Goal: Task Accomplishment & Management: Manage account settings

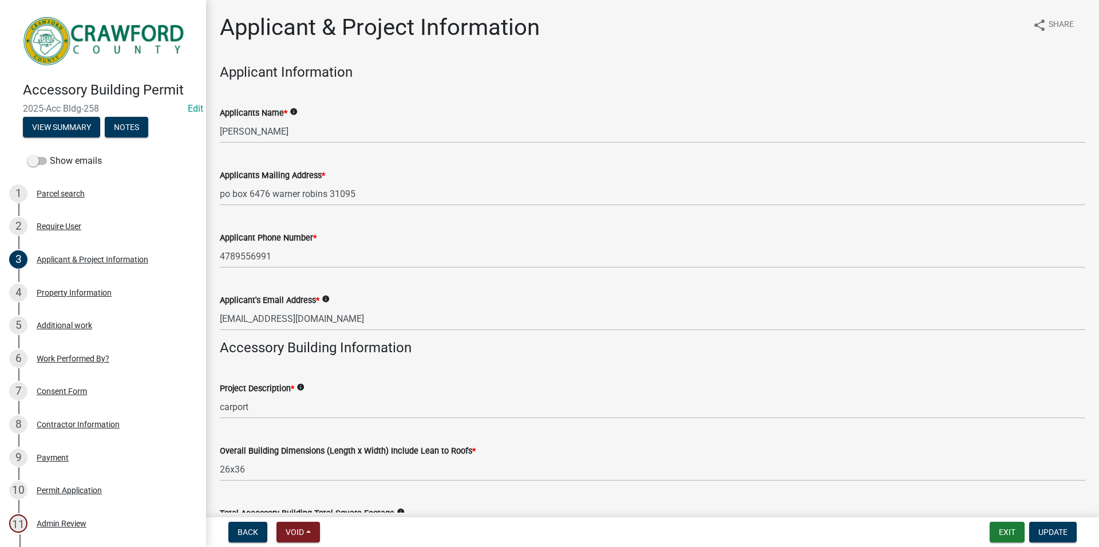
scroll to position [117, 0]
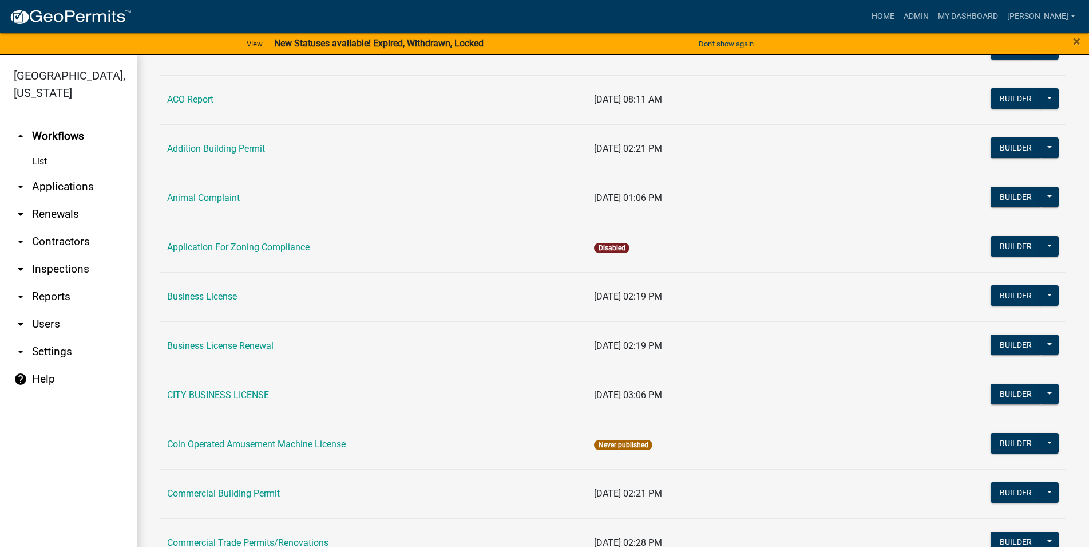
scroll to position [196, 0]
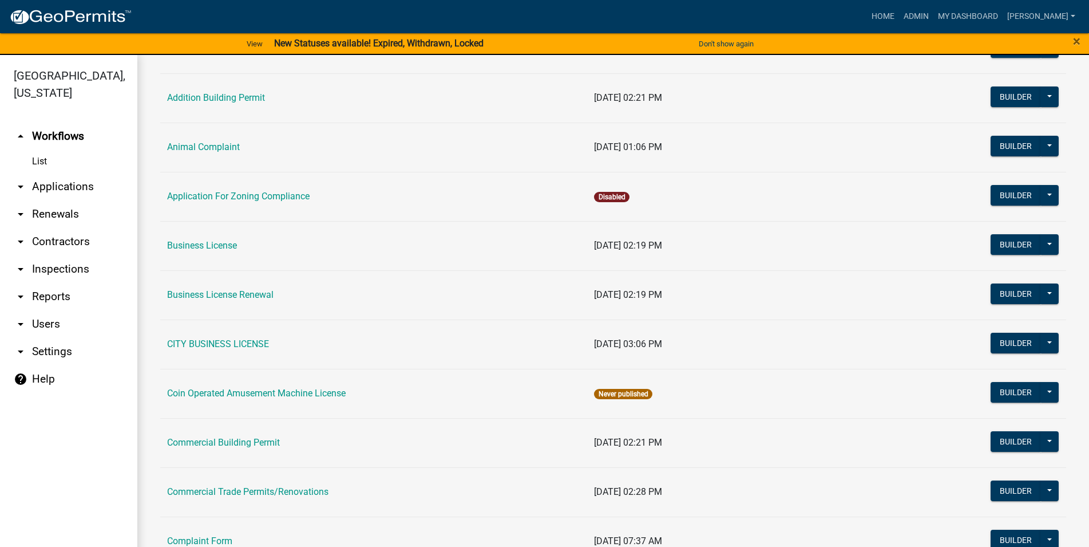
click at [70, 187] on link "arrow_drop_down Applications" at bounding box center [68, 186] width 137 height 27
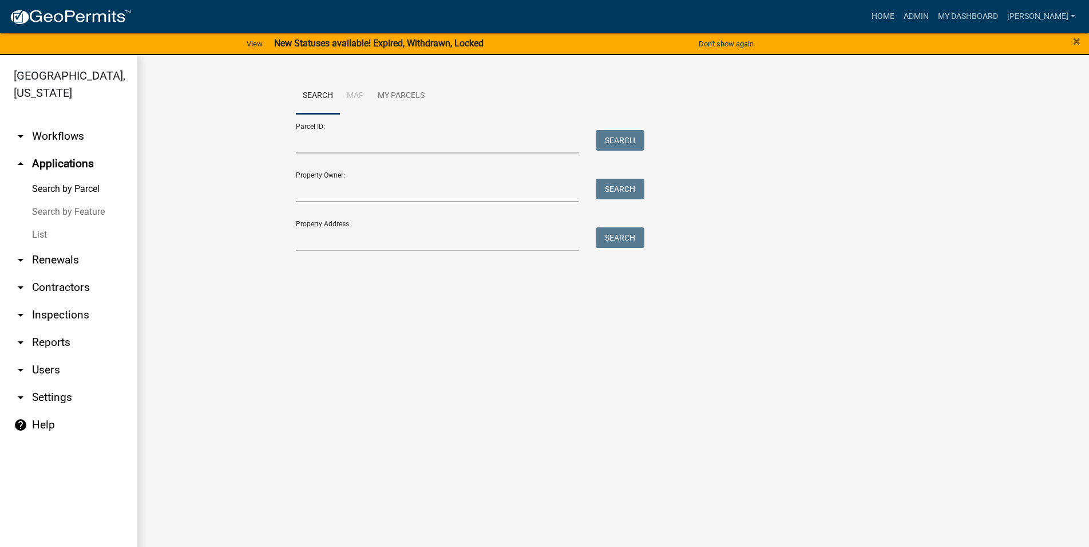
click at [54, 229] on link "List" at bounding box center [68, 234] width 137 height 23
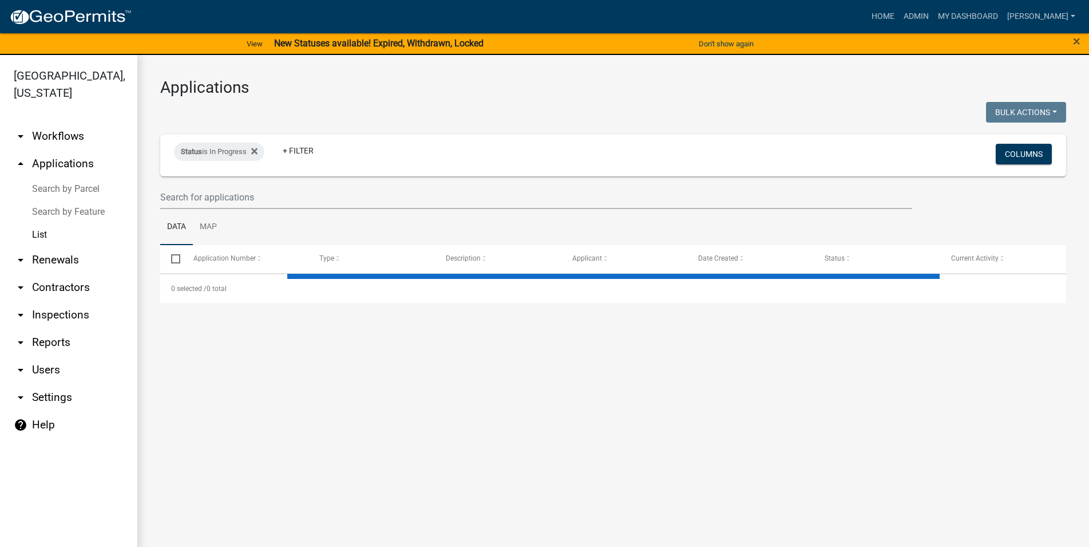
select select "3: 100"
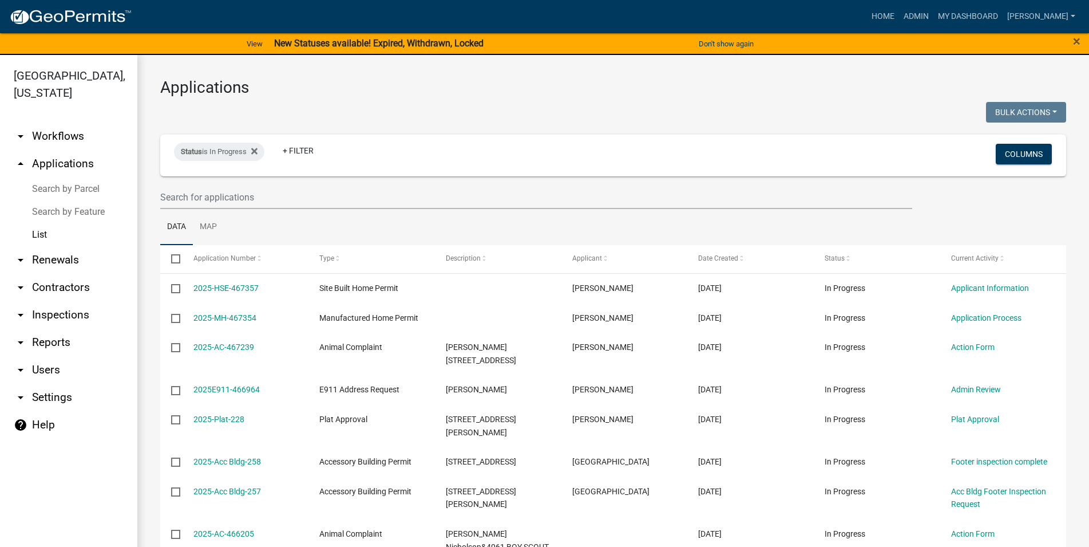
click at [61, 310] on link "arrow_drop_down Inspections" at bounding box center [68, 314] width 137 height 27
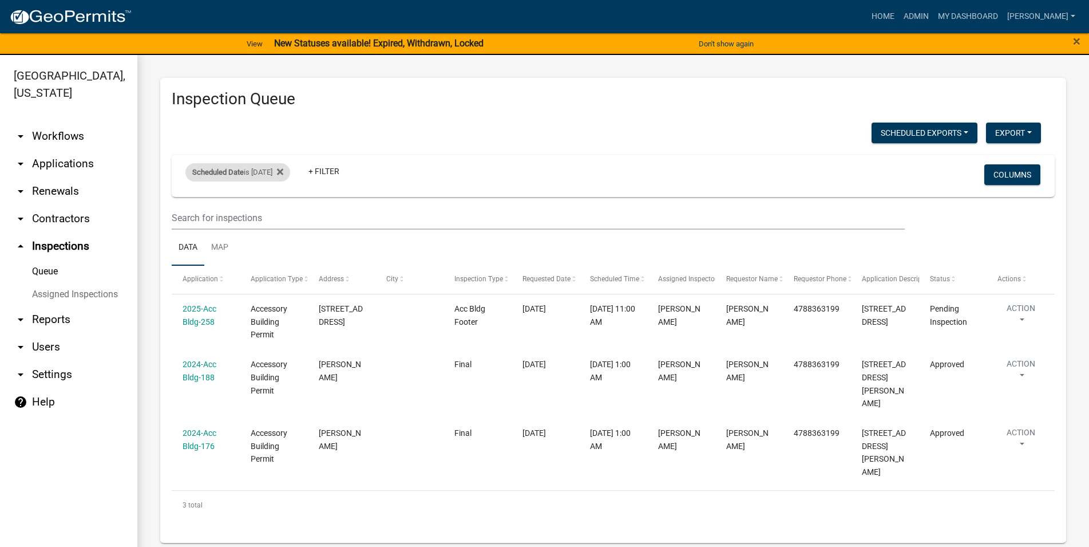
click at [285, 180] on div "Scheduled Date is 08/21/2025" at bounding box center [237, 172] width 105 height 18
click at [262, 213] on input "2025-08-21" at bounding box center [254, 214] width 80 height 23
click at [279, 216] on input "2025-08-21" at bounding box center [254, 214] width 80 height 23
type input "2025-08-22"
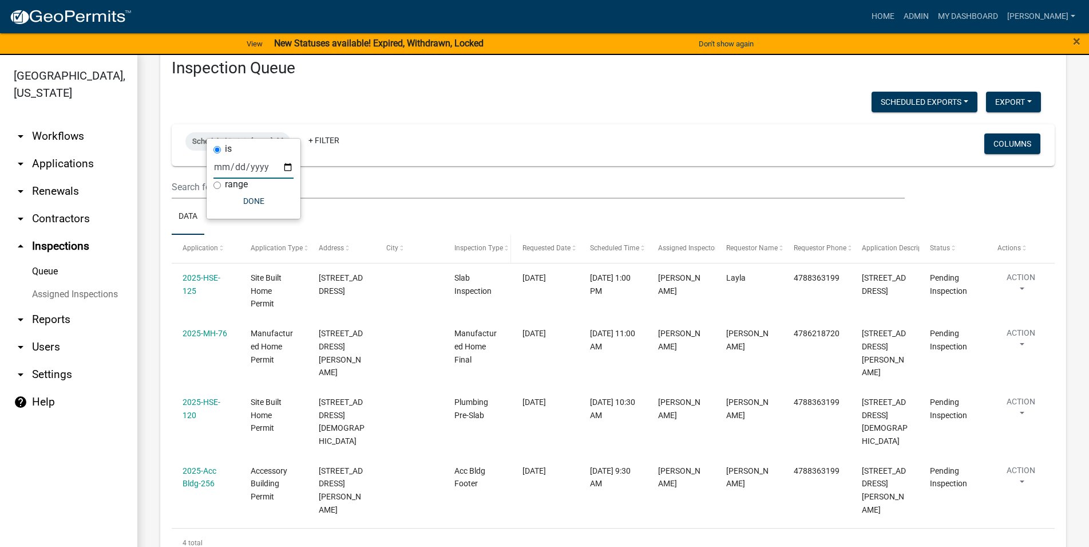
scroll to position [48, 0]
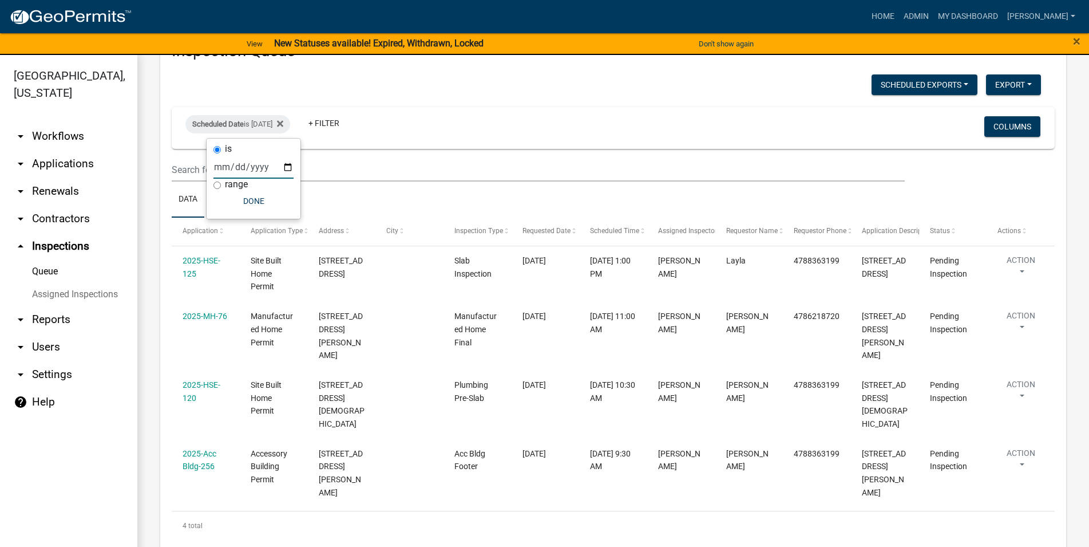
click at [544, 140] on div "Scheduled Date is 08/22/2025 + Filter" at bounding box center [468, 128] width 582 height 30
click at [530, 191] on ul "Data Map" at bounding box center [613, 199] width 883 height 36
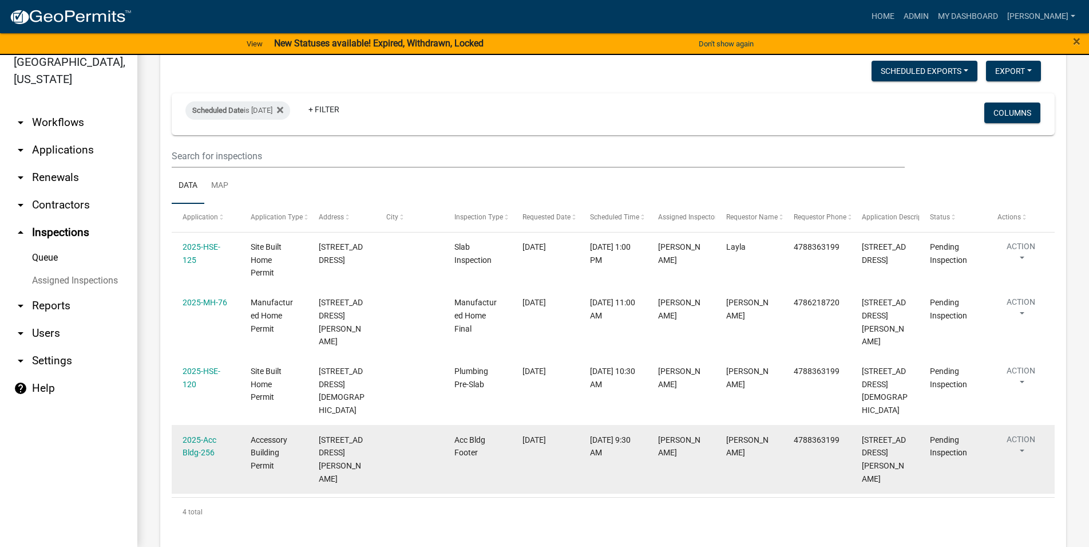
scroll to position [0, 0]
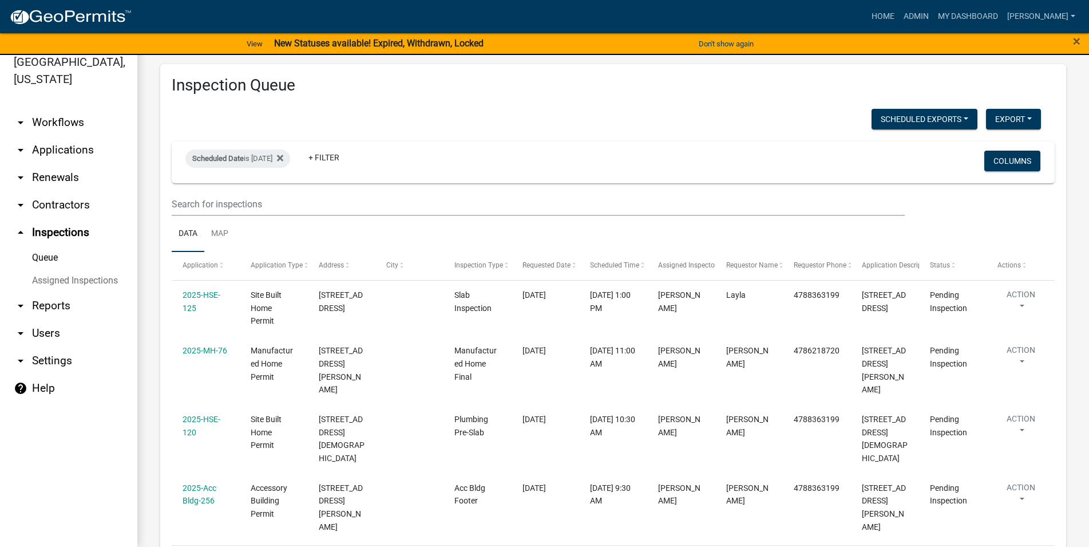
click at [68, 151] on link "arrow_drop_down Applications" at bounding box center [68, 149] width 137 height 27
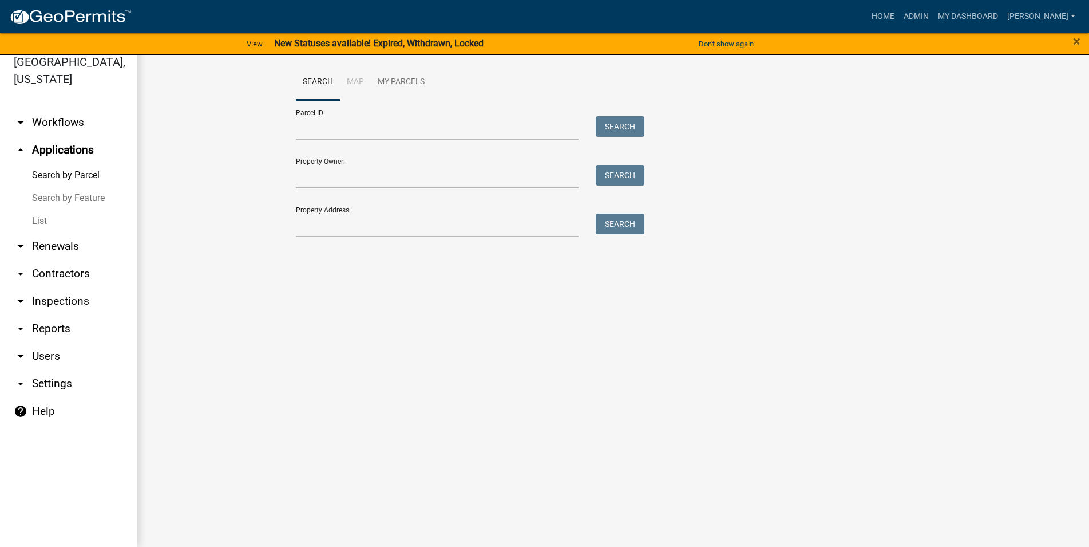
click at [56, 220] on link "List" at bounding box center [68, 221] width 137 height 23
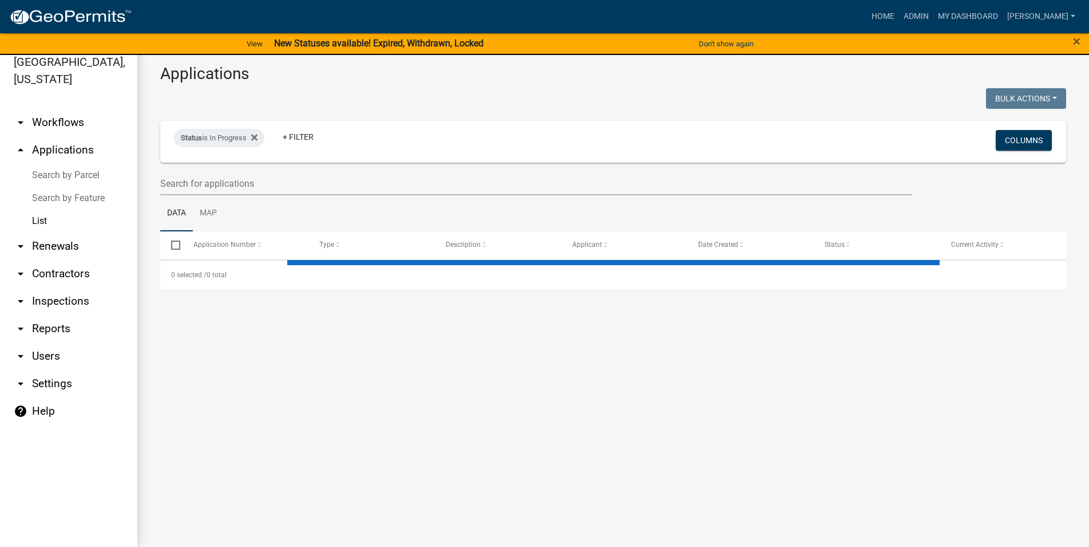
select select "3: 100"
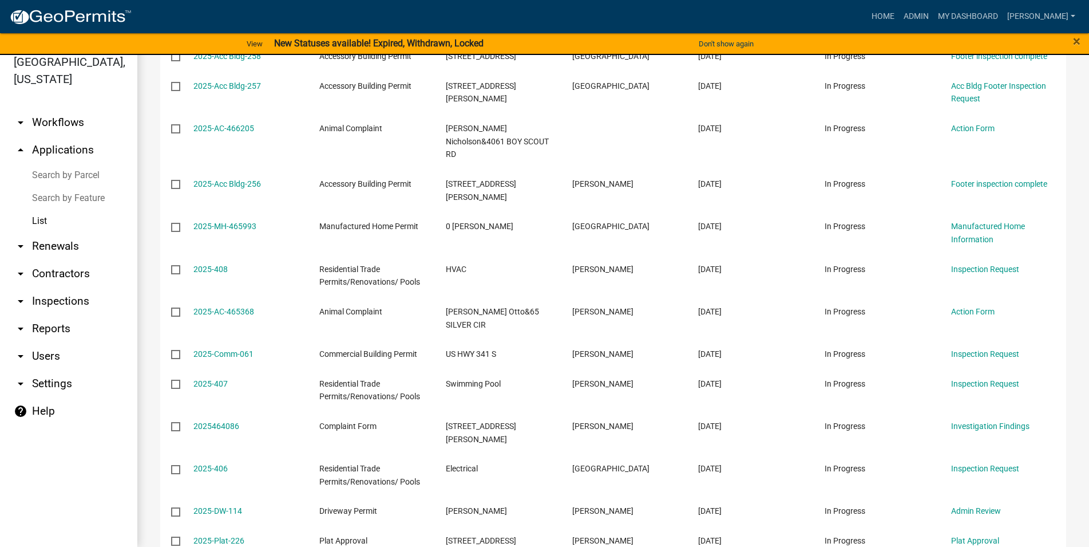
scroll to position [65, 0]
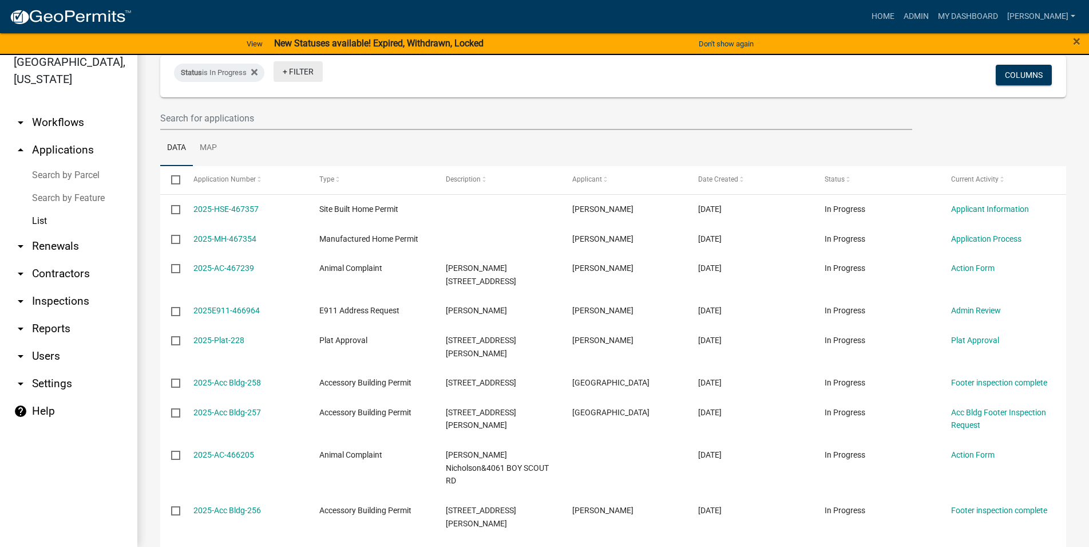
click at [306, 77] on link "+ Filter" at bounding box center [298, 71] width 49 height 21
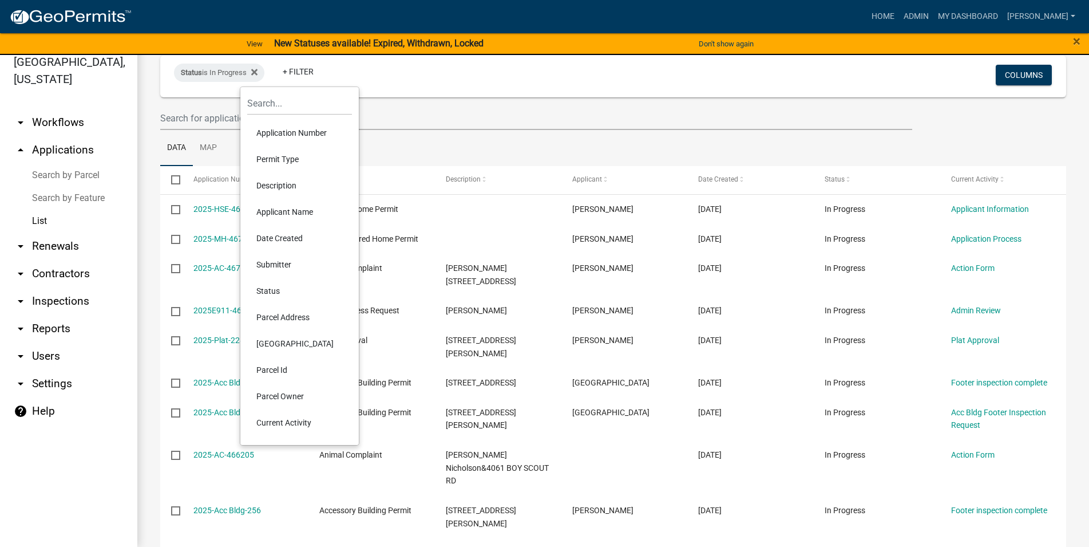
click at [303, 154] on li "Permit Type" at bounding box center [299, 159] width 105 height 26
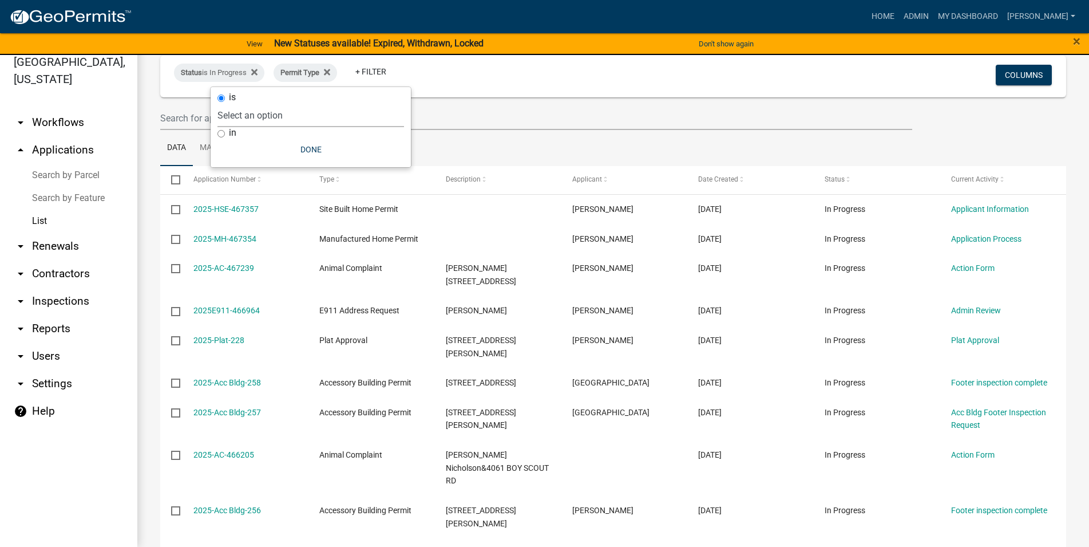
click at [218, 104] on select "Select an option Accessory Building Permit ACO Report Addition Building Permit …" at bounding box center [311, 115] width 187 height 23
select select "356bfef9-9019-4a37-af47-687d61d996be"
click option "Accessory Building Permit" at bounding box center [0, 0] width 0 height 0
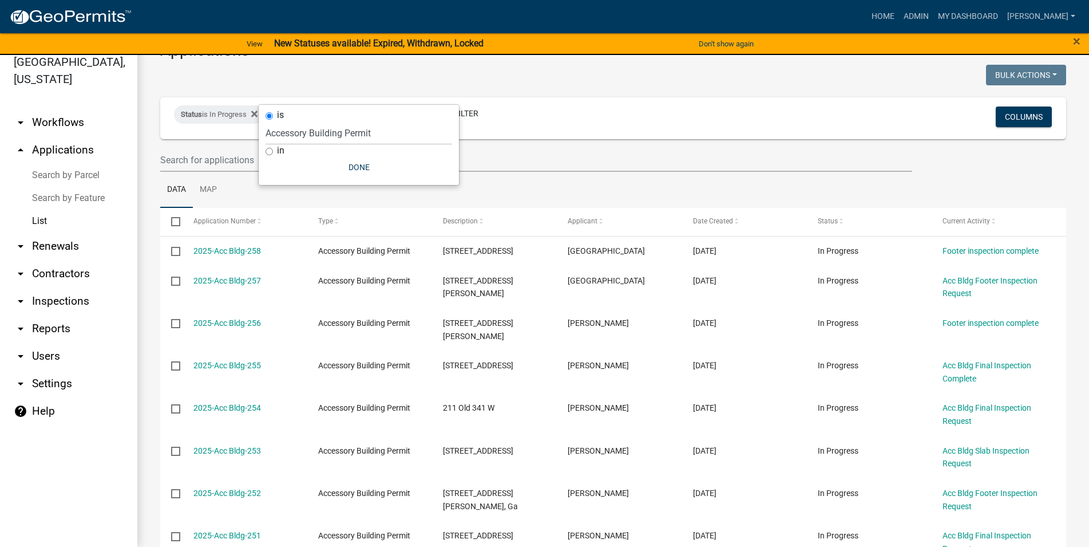
scroll to position [0, 0]
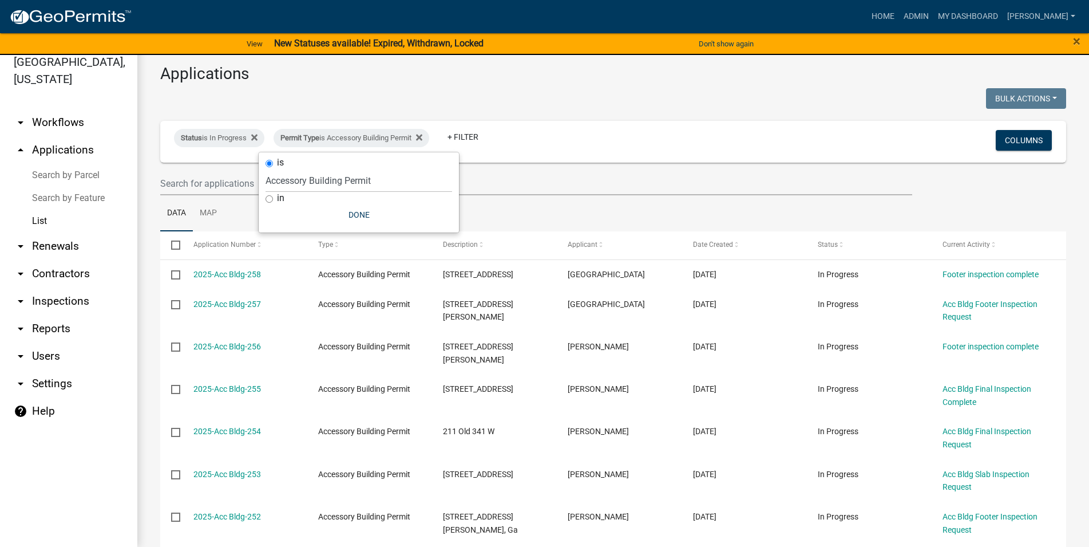
click at [680, 158] on div "Status is In Progress Permit Type is Accessory Building Permit + Filter Columns" at bounding box center [613, 142] width 896 height 42
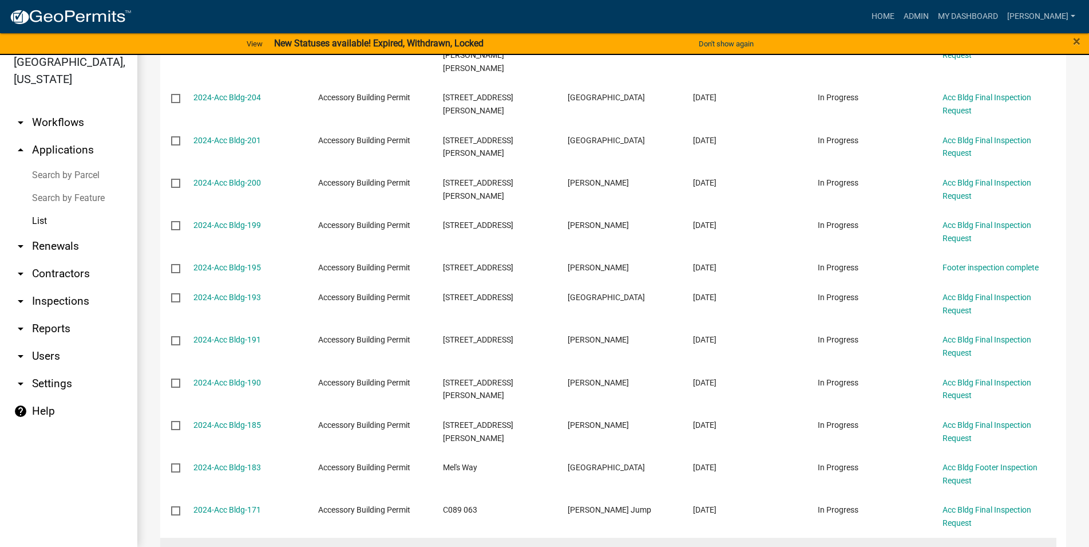
scroll to position [2050, 0]
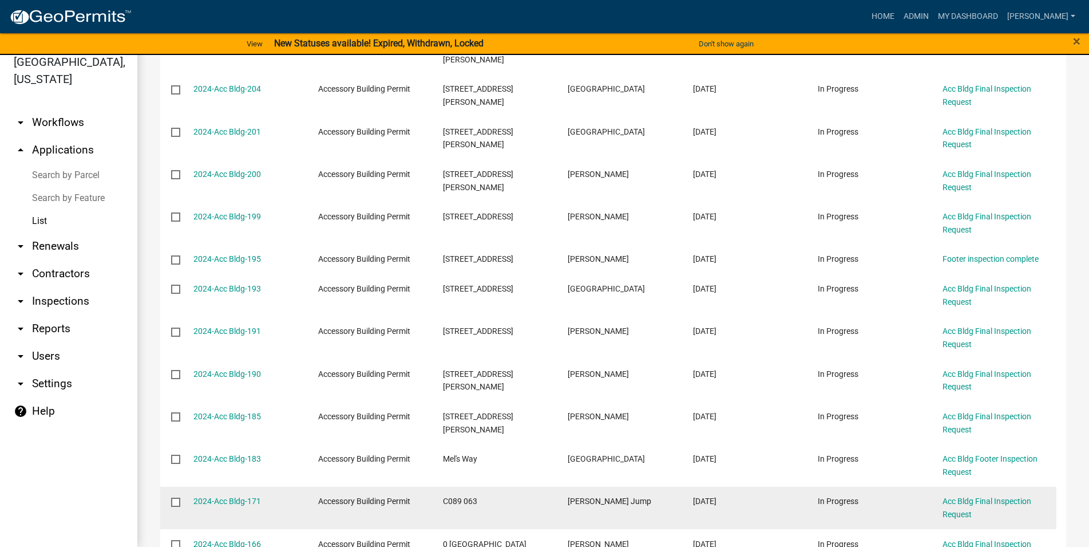
click at [200, 495] on div "2024-Acc Bldg-171" at bounding box center [245, 501] width 103 height 13
click at [202, 496] on link "2024-Acc Bldg-171" at bounding box center [228, 500] width 68 height 9
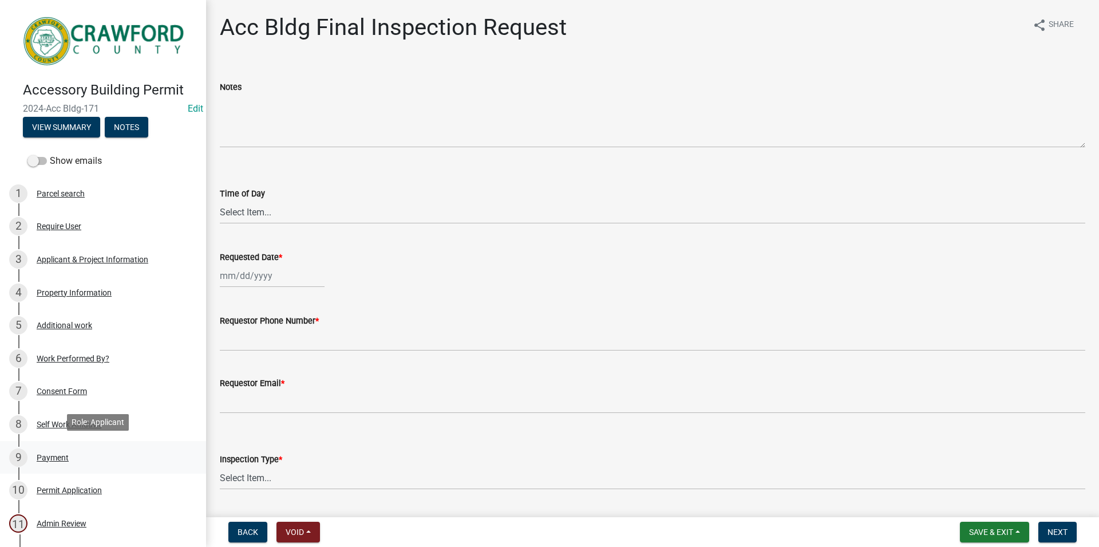
click at [88, 450] on div "9 Payment" at bounding box center [98, 457] width 179 height 18
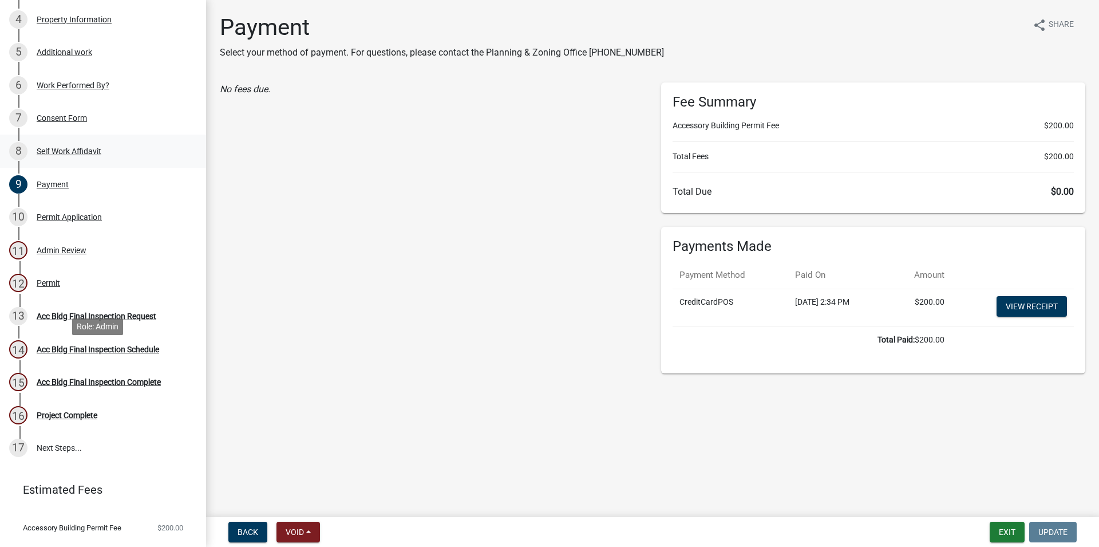
scroll to position [294, 0]
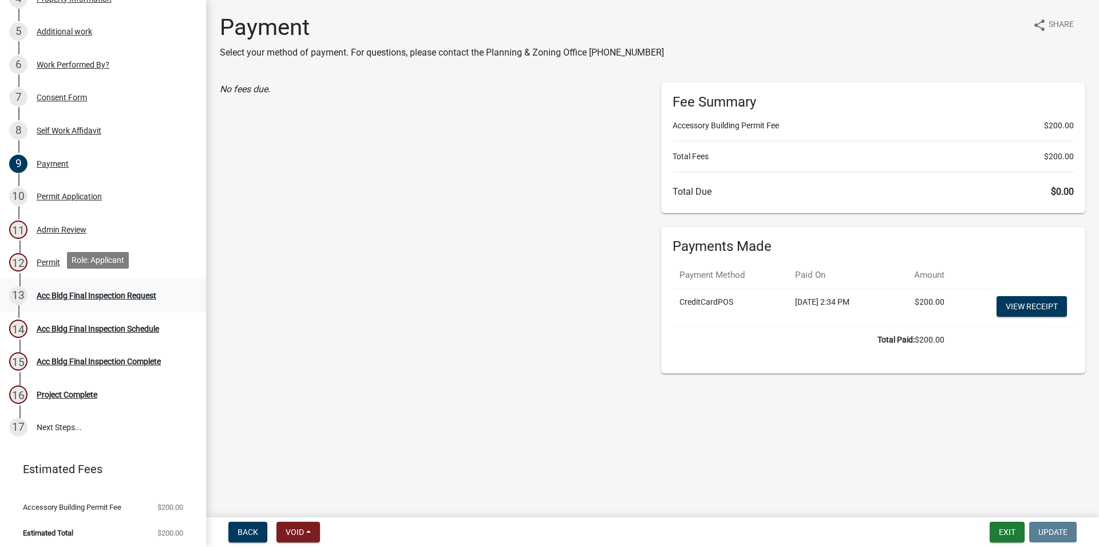
click at [49, 294] on div "Acc Bldg Final Inspection Request" at bounding box center [97, 295] width 120 height 8
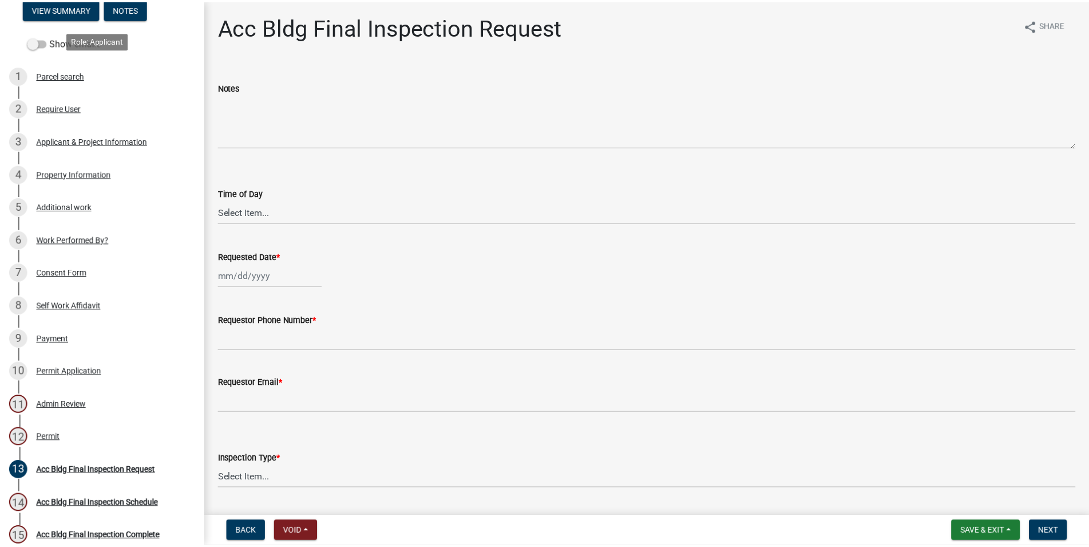
scroll to position [0, 0]
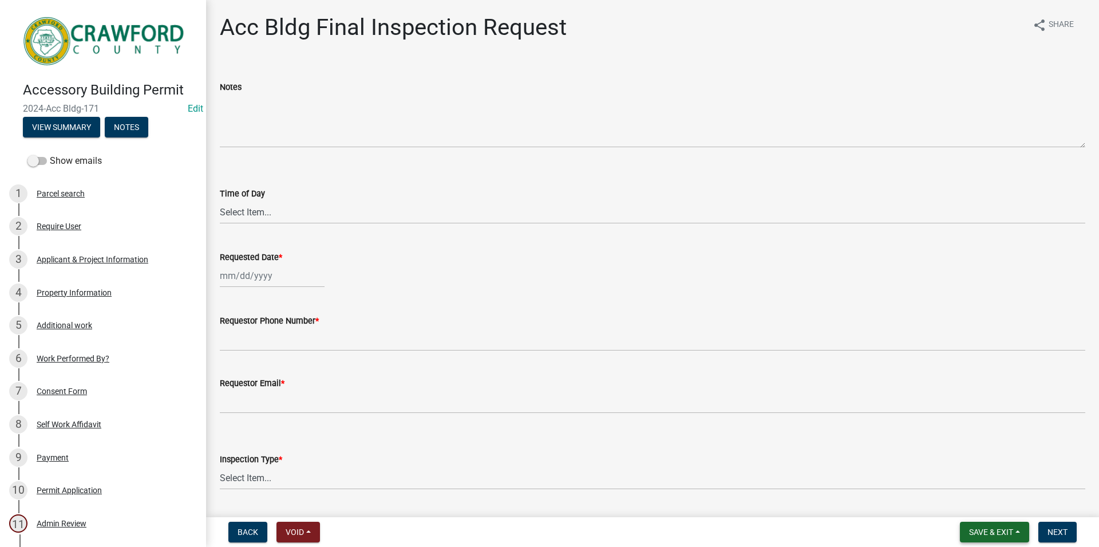
click at [1003, 531] on span "Save & Exit" at bounding box center [991, 531] width 44 height 9
click at [960, 501] on button "Save & Exit" at bounding box center [984, 501] width 92 height 27
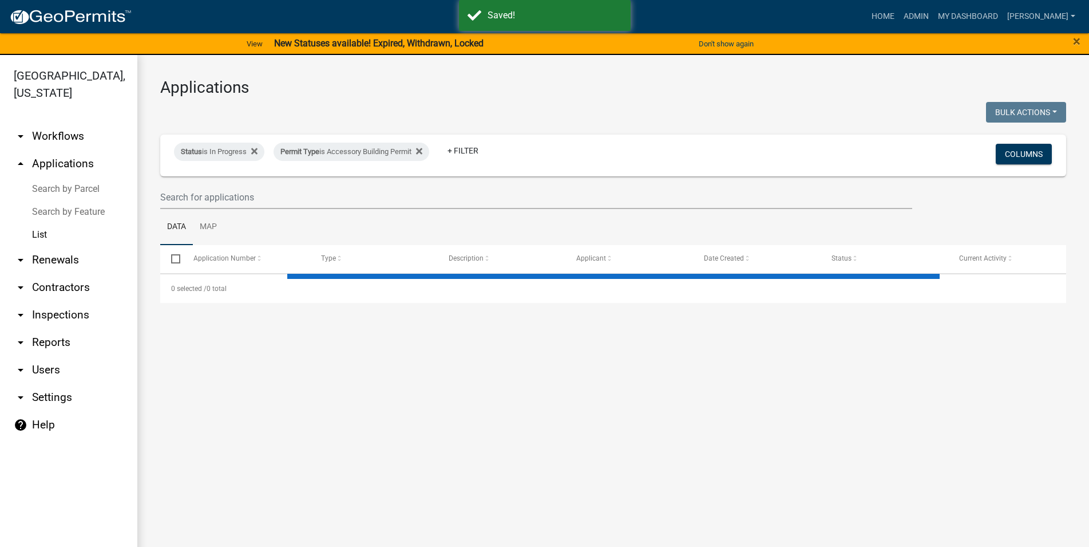
select select "3: 100"
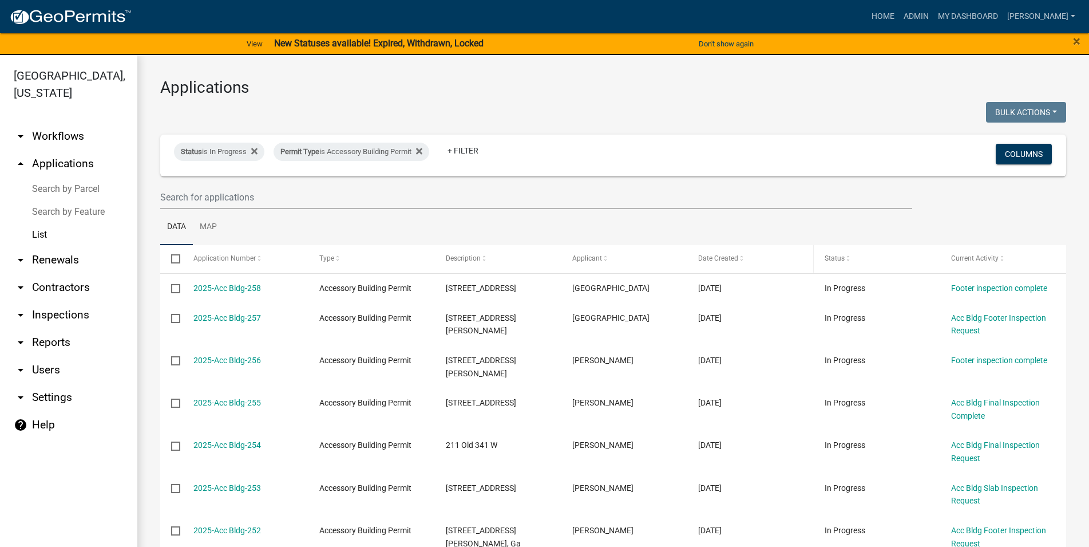
click at [727, 258] on span "Date Created" at bounding box center [718, 258] width 40 height 8
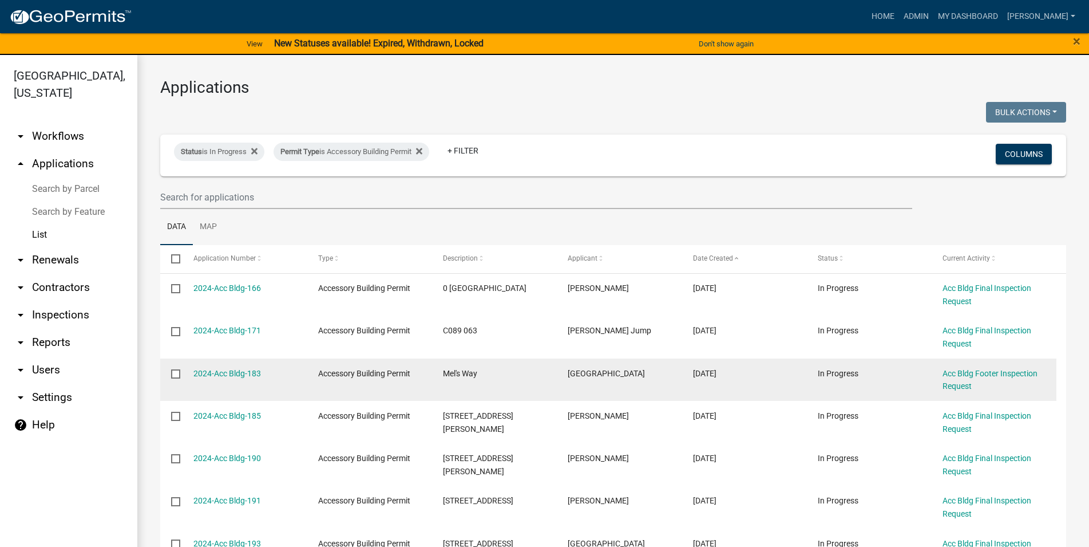
click at [252, 378] on div "2024-Acc Bldg-183" at bounding box center [245, 373] width 103 height 13
click at [256, 374] on link "2024-Acc Bldg-183" at bounding box center [228, 373] width 68 height 9
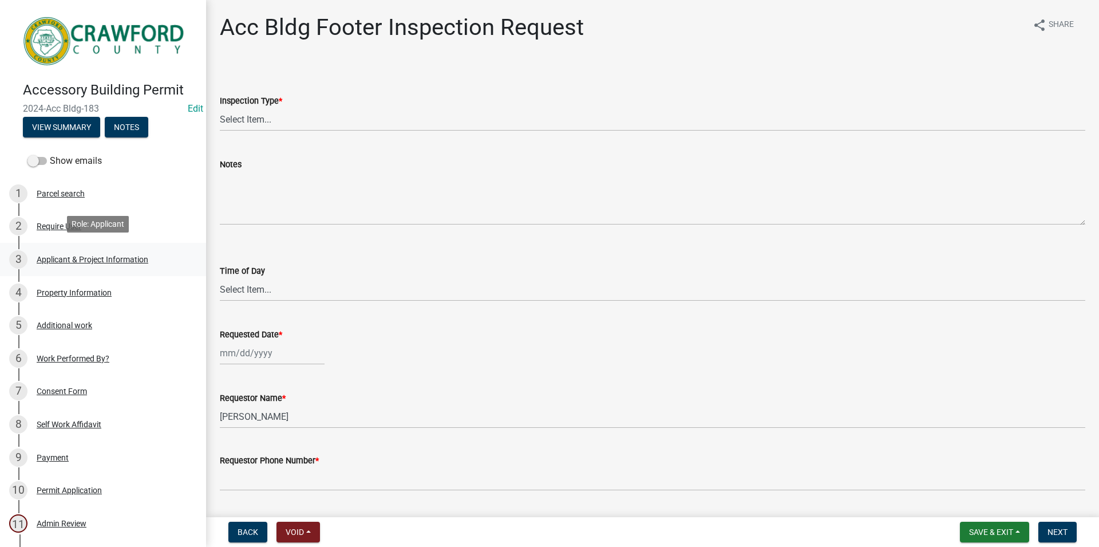
click at [92, 266] on link "3 Applicant & Project Information" at bounding box center [103, 259] width 206 height 33
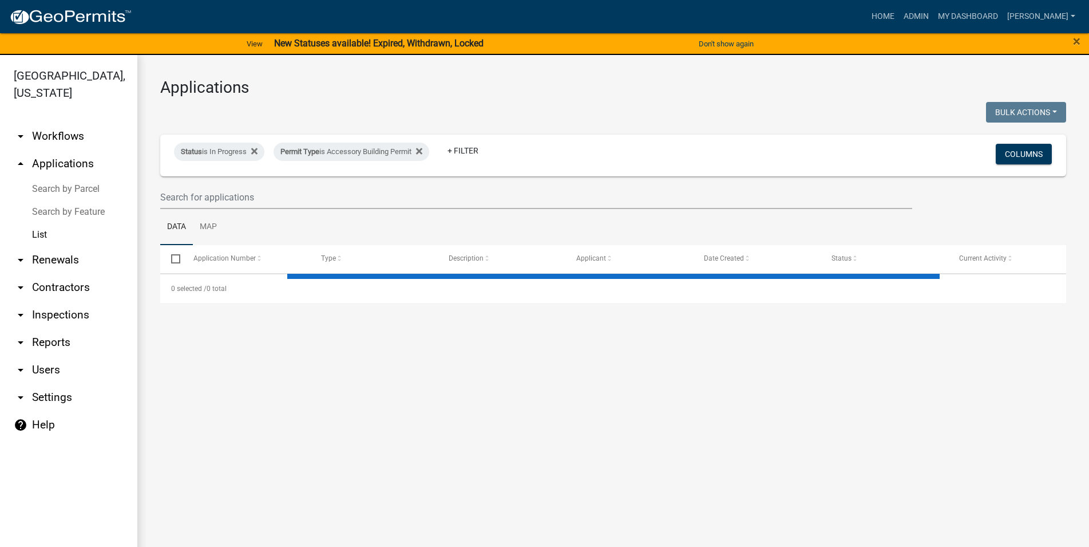
select select "3: 100"
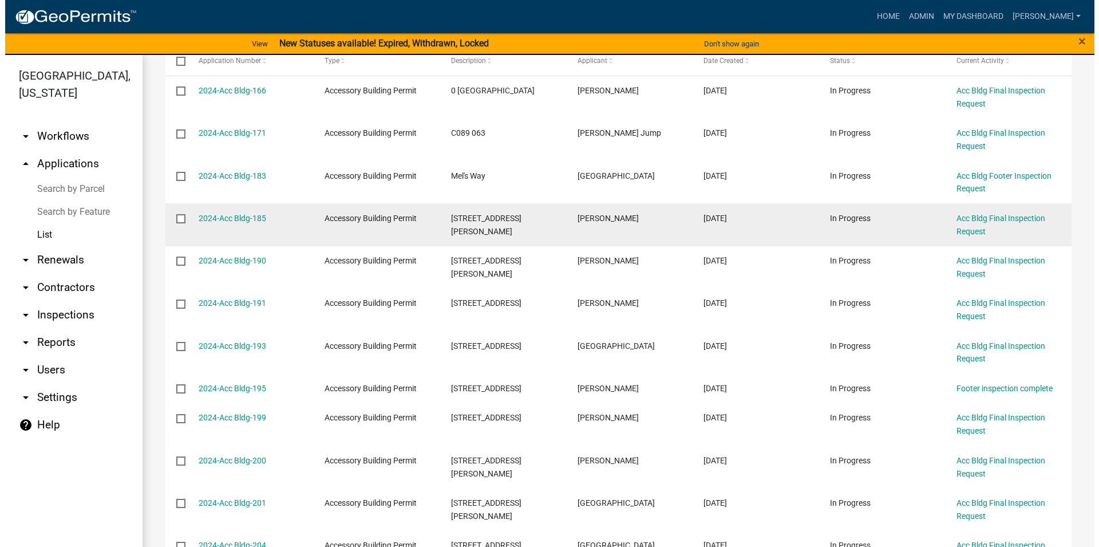
scroll to position [131, 0]
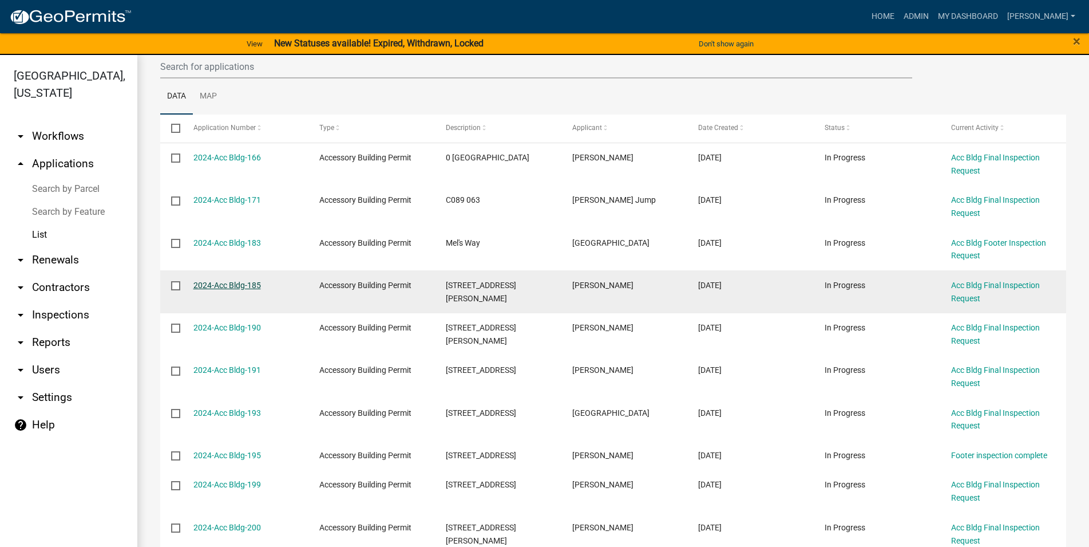
click at [224, 283] on link "2024-Acc Bldg-185" at bounding box center [228, 285] width 68 height 9
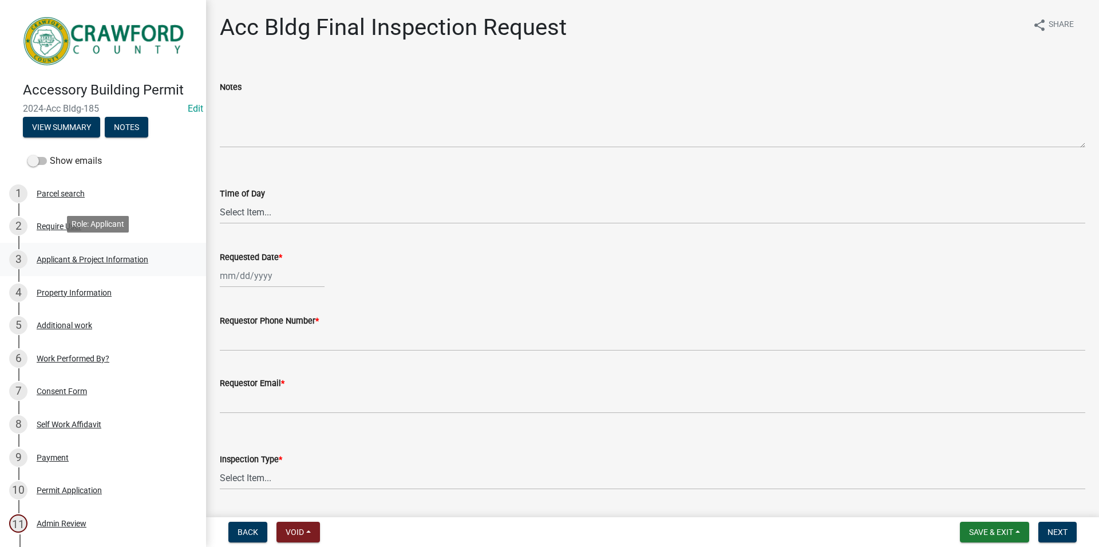
click at [89, 259] on div "Applicant & Project Information" at bounding box center [93, 259] width 112 height 8
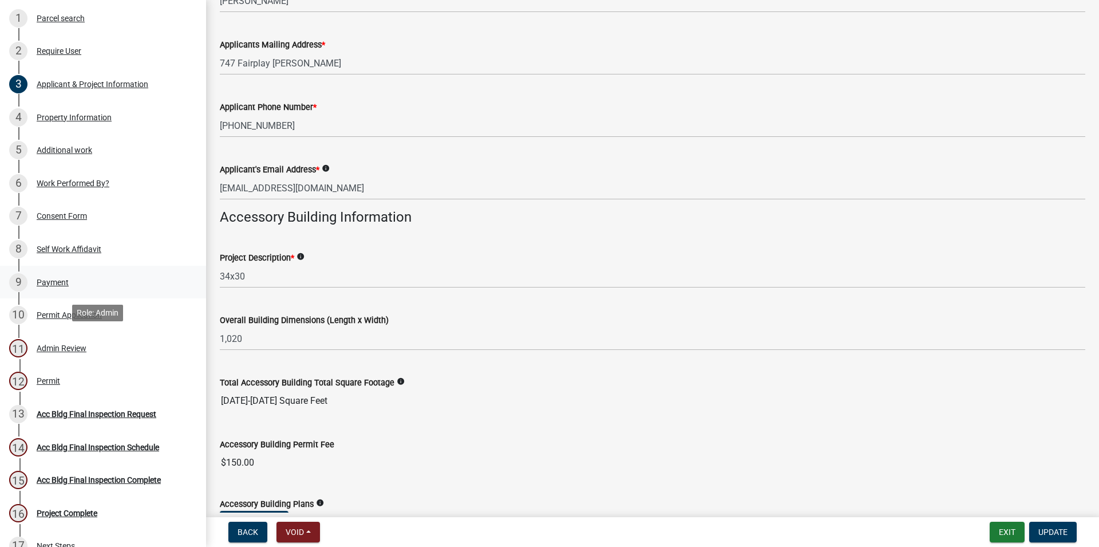
scroll to position [292, 0]
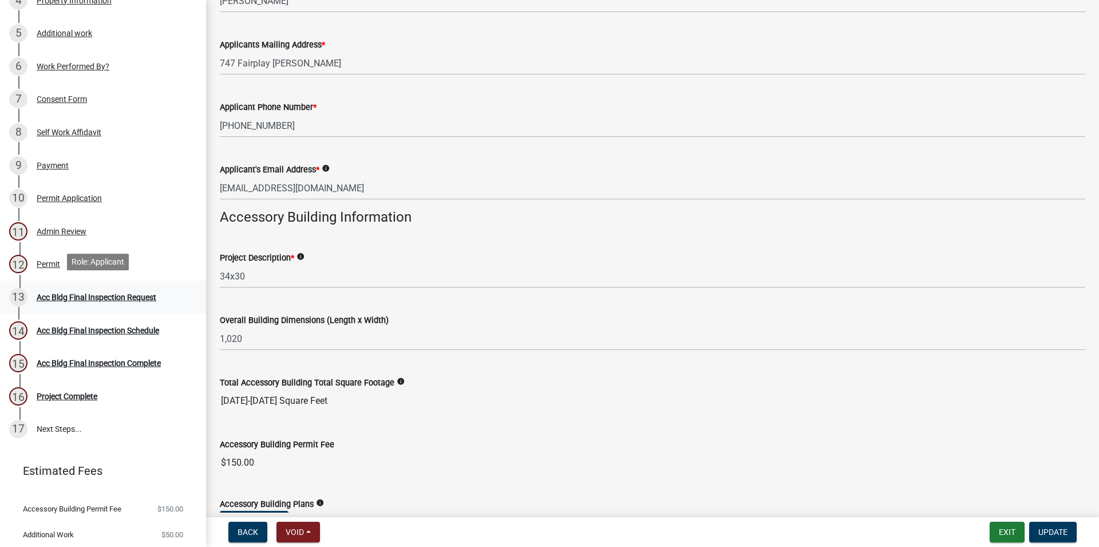
click at [107, 283] on link "13 Acc Bldg Final Inspection Request" at bounding box center [103, 297] width 206 height 33
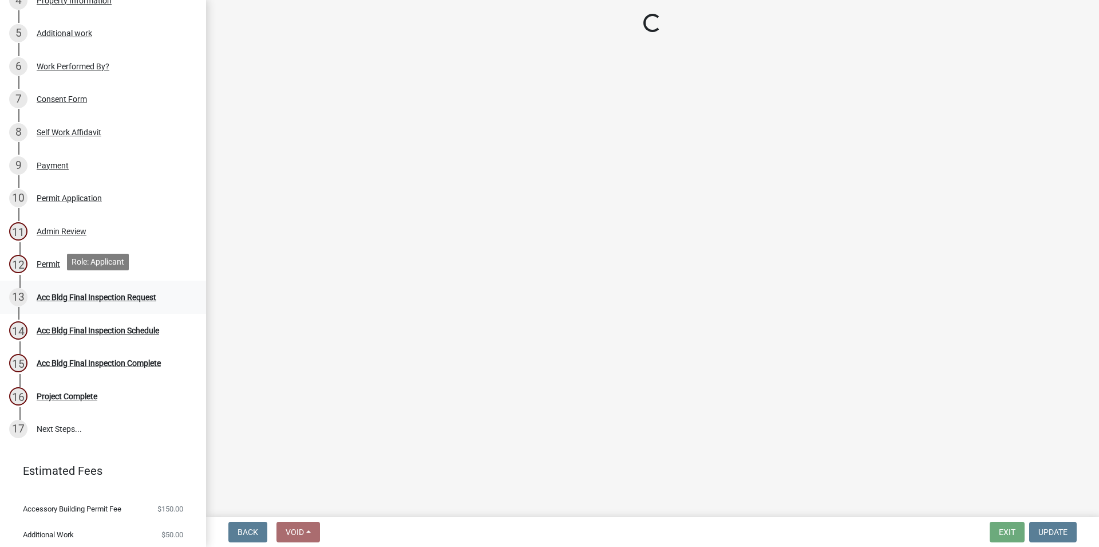
scroll to position [0, 0]
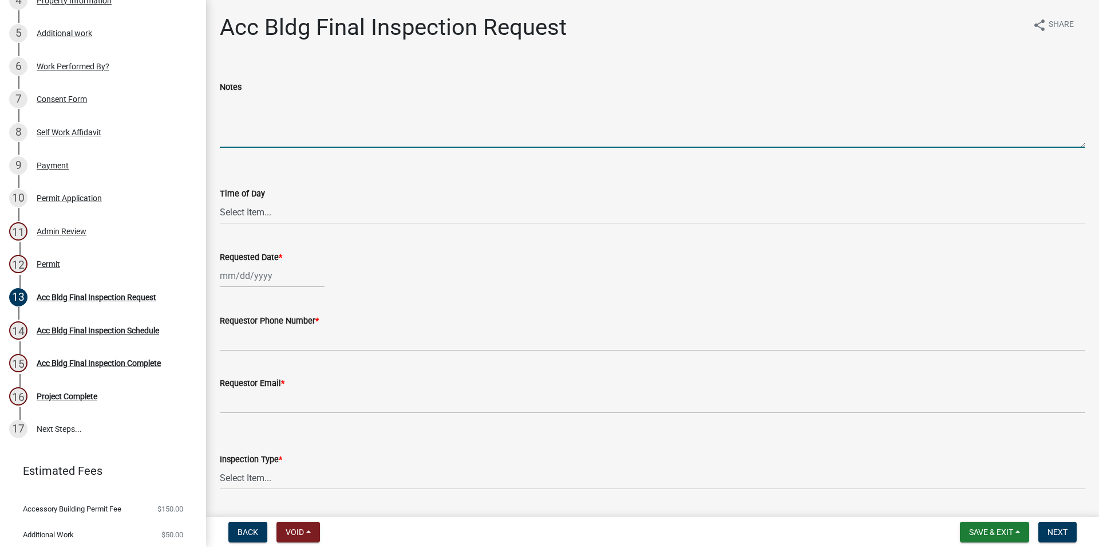
click at [238, 133] on textarea "Notes" at bounding box center [653, 121] width 866 height 54
click at [220, 200] on select "Select Item... AM PM" at bounding box center [653, 211] width 866 height 23
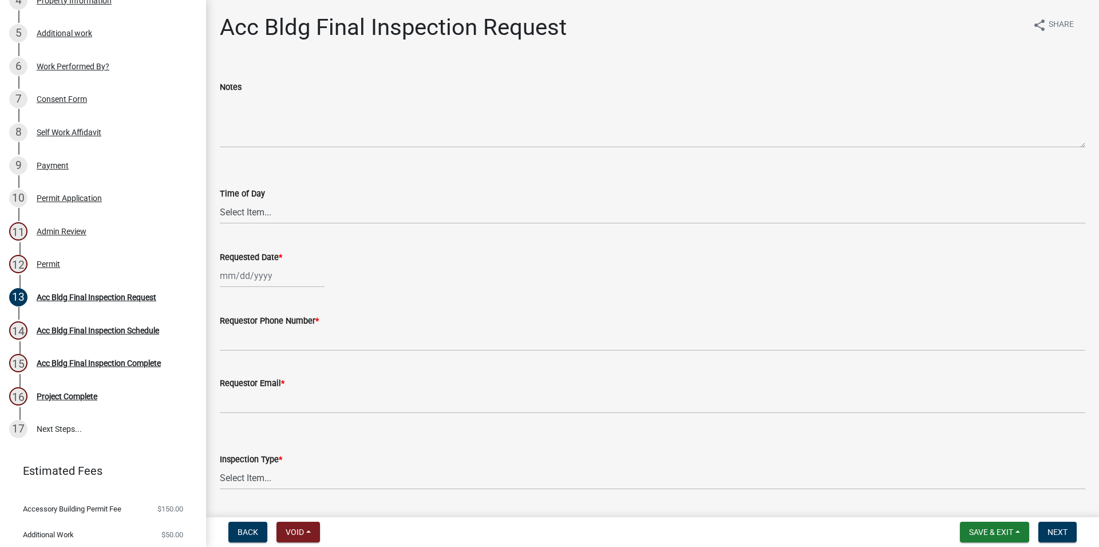
click at [332, 149] on wm-data-entity-input "Notes" at bounding box center [653, 110] width 866 height 93
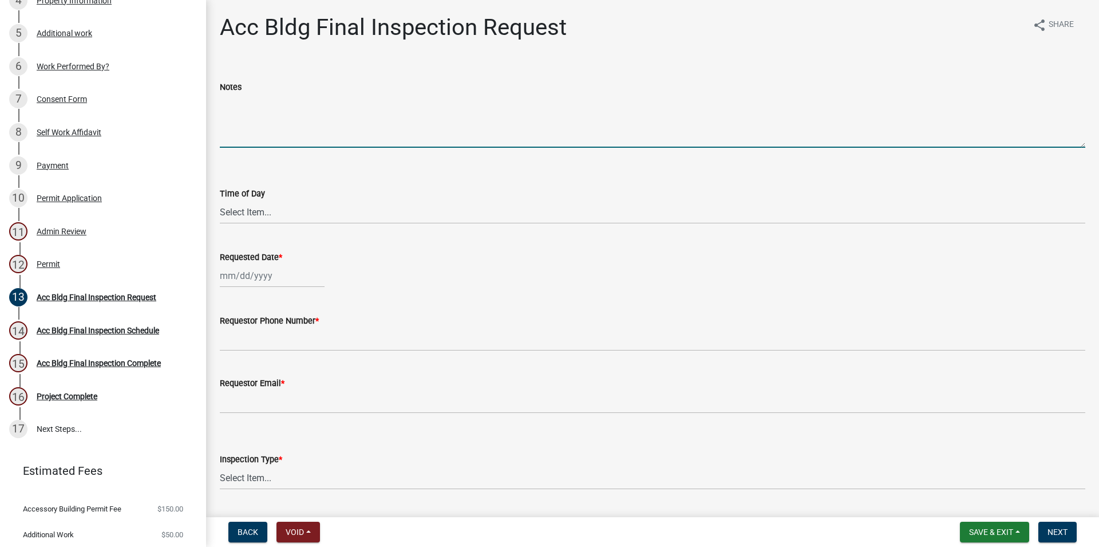
click at [305, 108] on textarea "Notes" at bounding box center [653, 121] width 866 height 54
click at [325, 269] on input "Requested Date *" at bounding box center [272, 275] width 105 height 23
select select "8"
select select "2025"
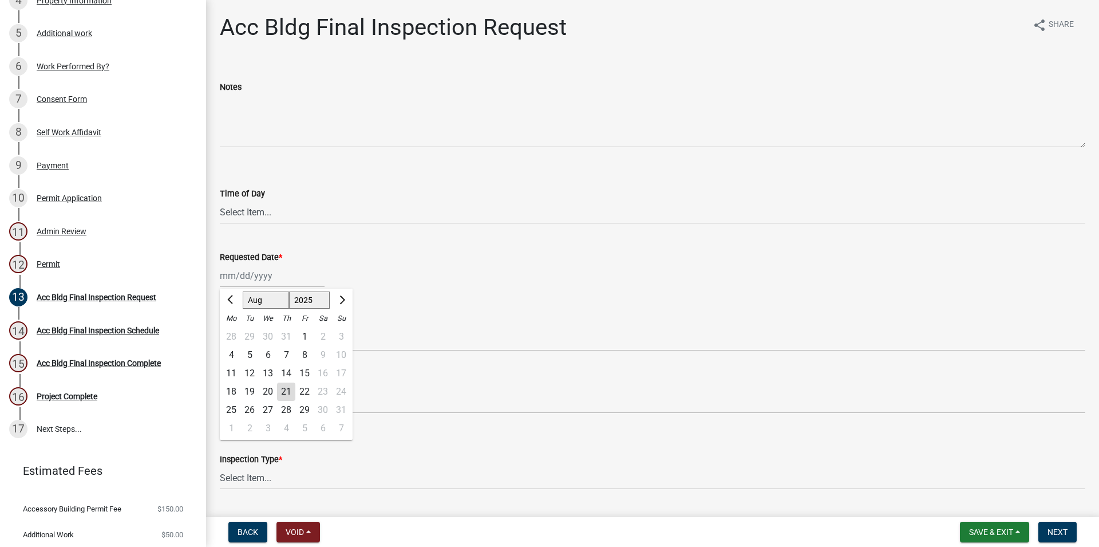
click at [293, 389] on div "21" at bounding box center [286, 391] width 18 height 18
type input "[DATE]"
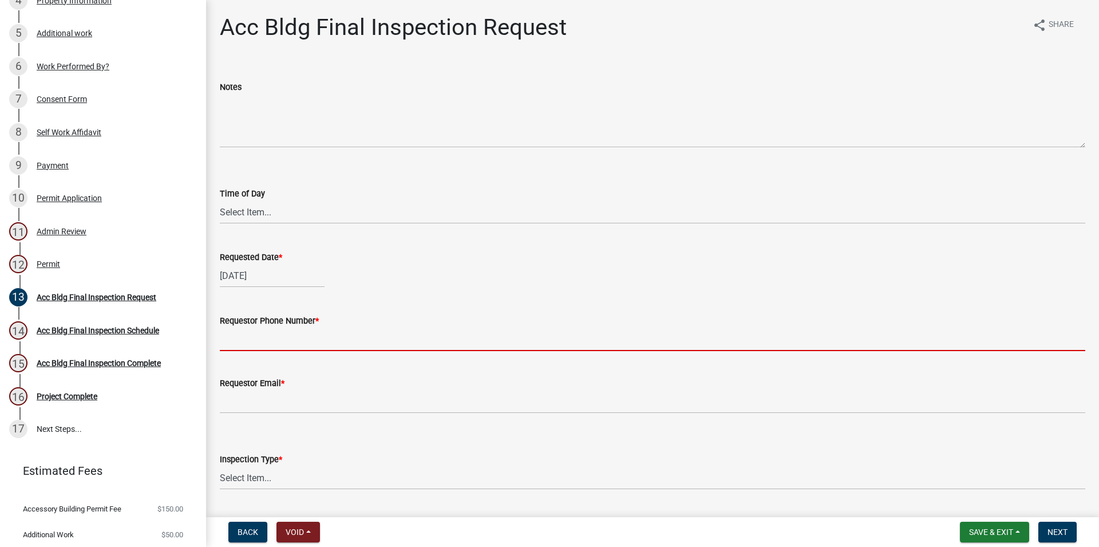
click at [274, 328] on input "Requestor Phone Number *" at bounding box center [653, 338] width 866 height 23
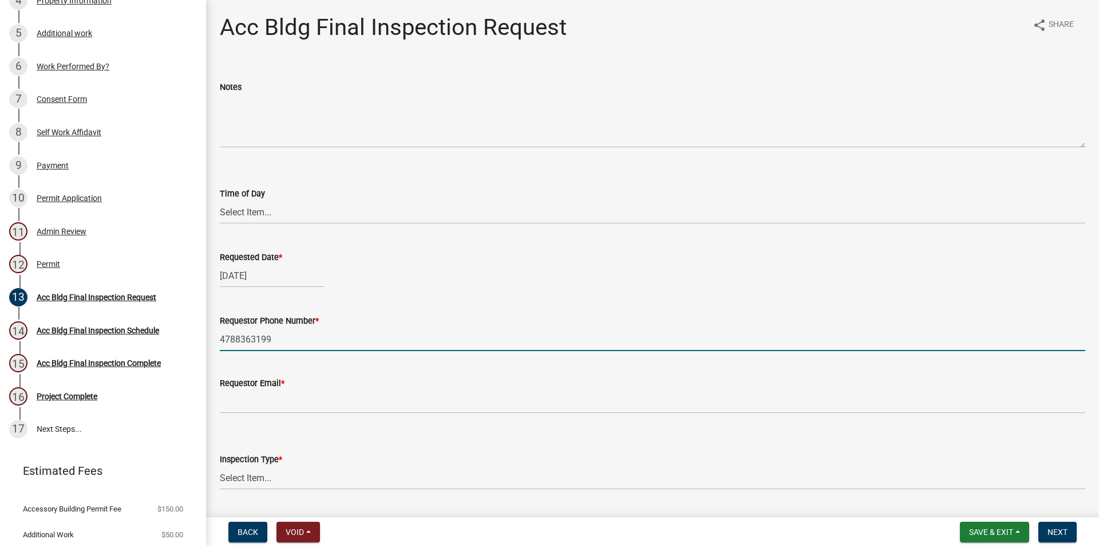
type input "4788363199"
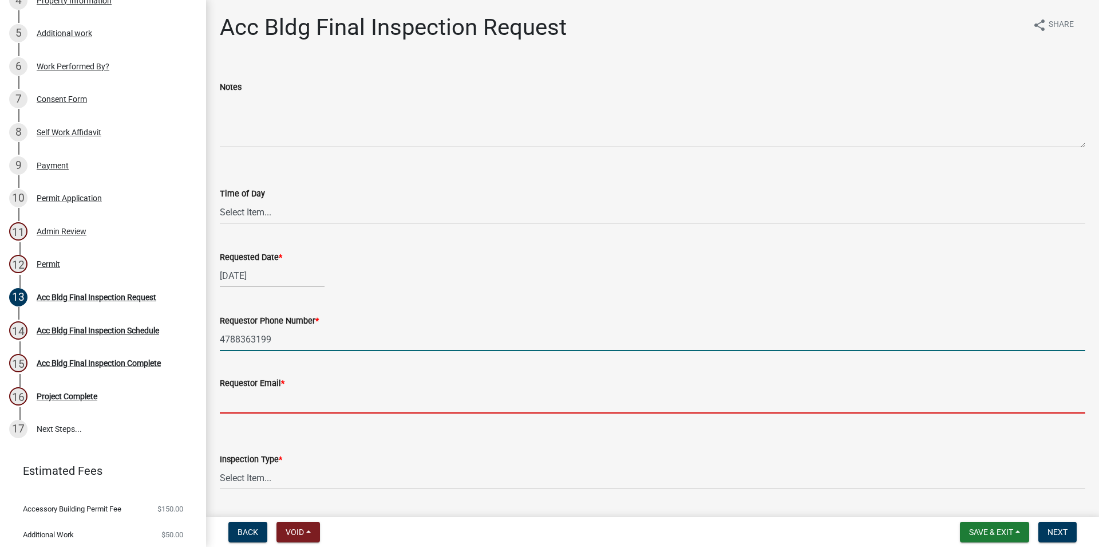
click at [325, 405] on input "Requestor Email *" at bounding box center [653, 401] width 866 height 23
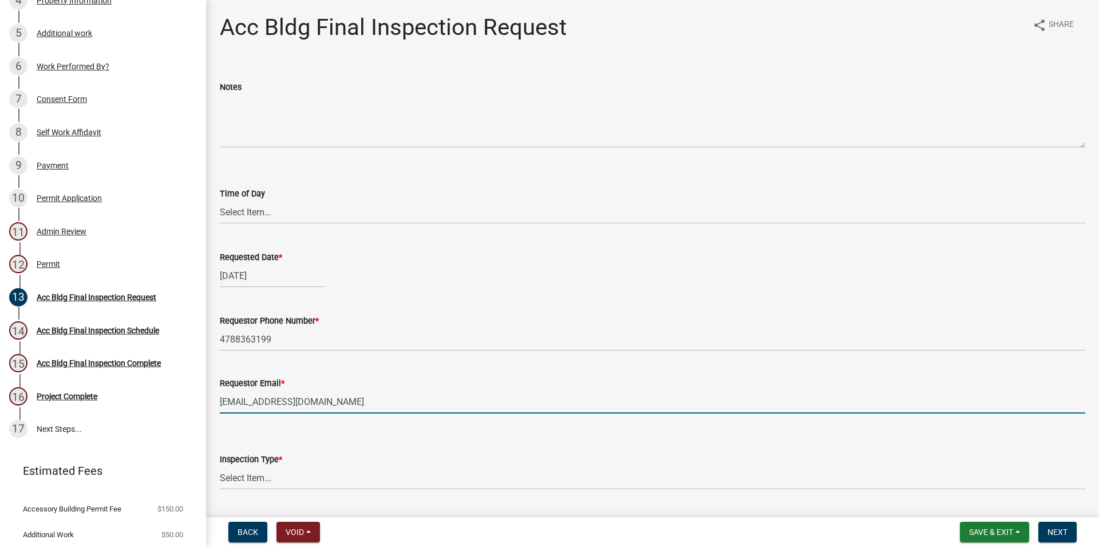
type input "[EMAIL_ADDRESS][DOMAIN_NAME]"
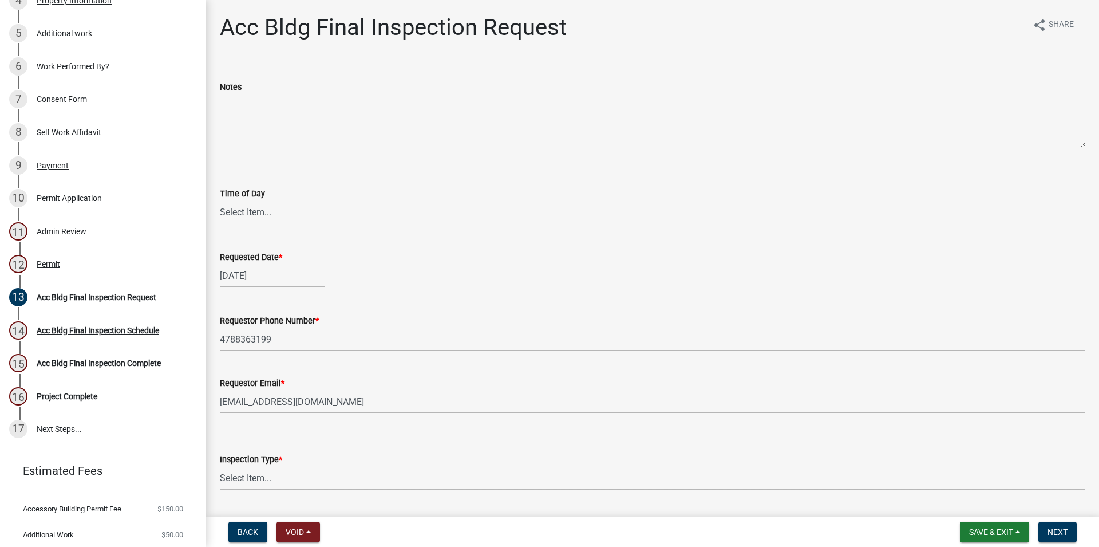
click at [220, 466] on select "Select Item... Final" at bounding box center [653, 477] width 866 height 23
click option "Final" at bounding box center [0, 0] width 0 height 0
select select "e9a25109-1c2b-4b3e-a694-7df2c3c9e3a5"
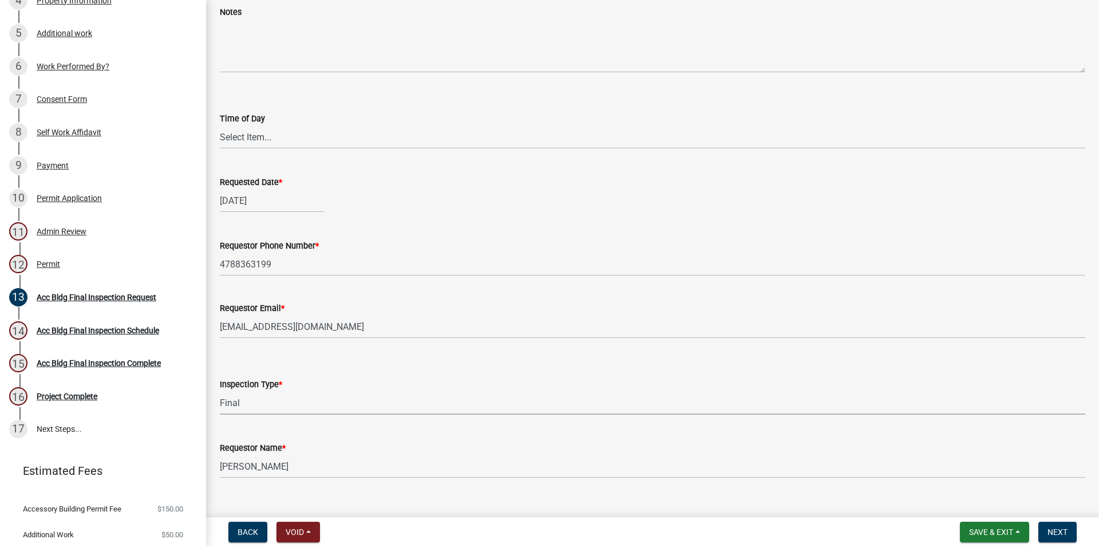
scroll to position [94, 0]
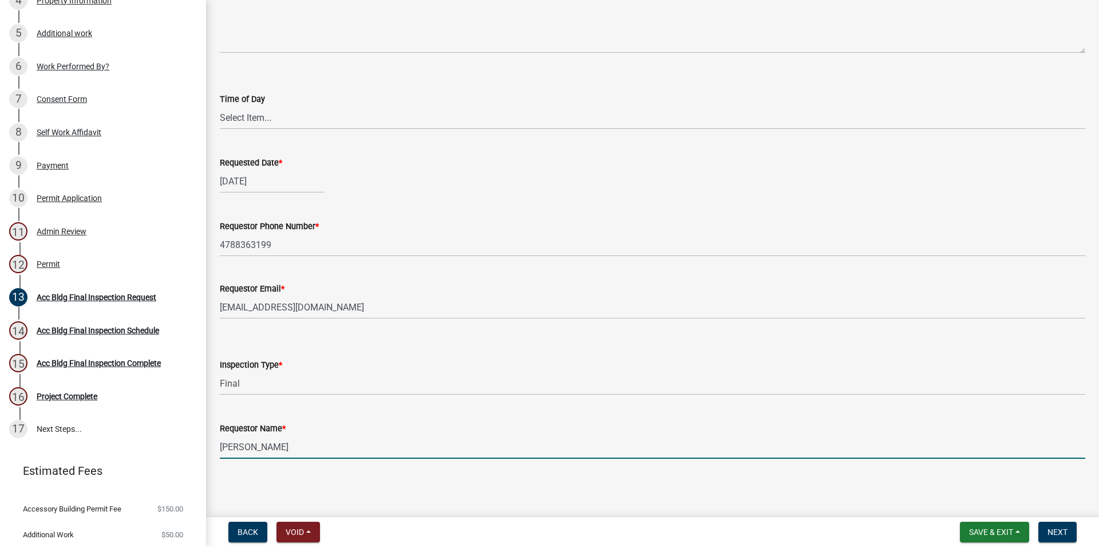
drag, startPoint x: 315, startPoint y: 443, endPoint x: 188, endPoint y: 448, distance: 126.6
click at [220, 449] on input "Alexis Hardy" at bounding box center [653, 446] width 866 height 23
type input "layla"
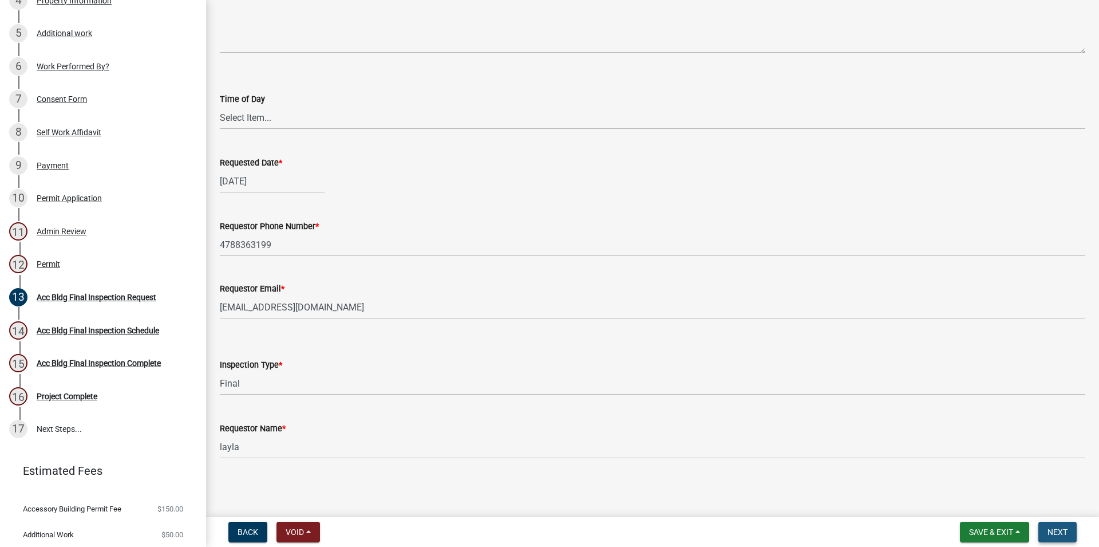
click at [1063, 536] on span "Next" at bounding box center [1058, 531] width 20 height 9
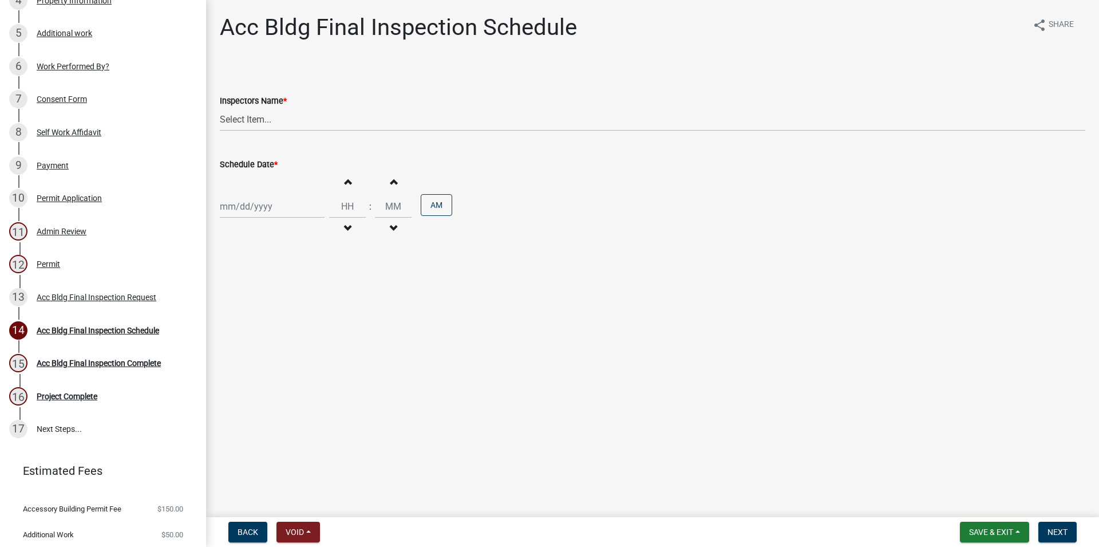
click at [283, 131] on wm-data-entity-input "Inspectors Name * Select Item... RLcarroll (Rachel Carroll) l.kriz (Layla Kriz)…" at bounding box center [653, 102] width 866 height 77
click at [220, 108] on select "Select Item... RLcarroll (Rachel Carroll) l.kriz (Layla Kriz) t.graumann (Tammi…" at bounding box center [653, 119] width 866 height 23
click at [362, 273] on main "Acc Bldg Final Inspection Schedule share Share Inspectors Name * Select Item...…" at bounding box center [652, 256] width 893 height 512
click at [220, 108] on select "Select Item... RLcarroll (Rachel Carroll) l.kriz (Layla Kriz) t.graumann (Tammi…" at bounding box center [653, 119] width 866 height 23
select select "3acdf11f-131c-438b-b450-ae4501c32128"
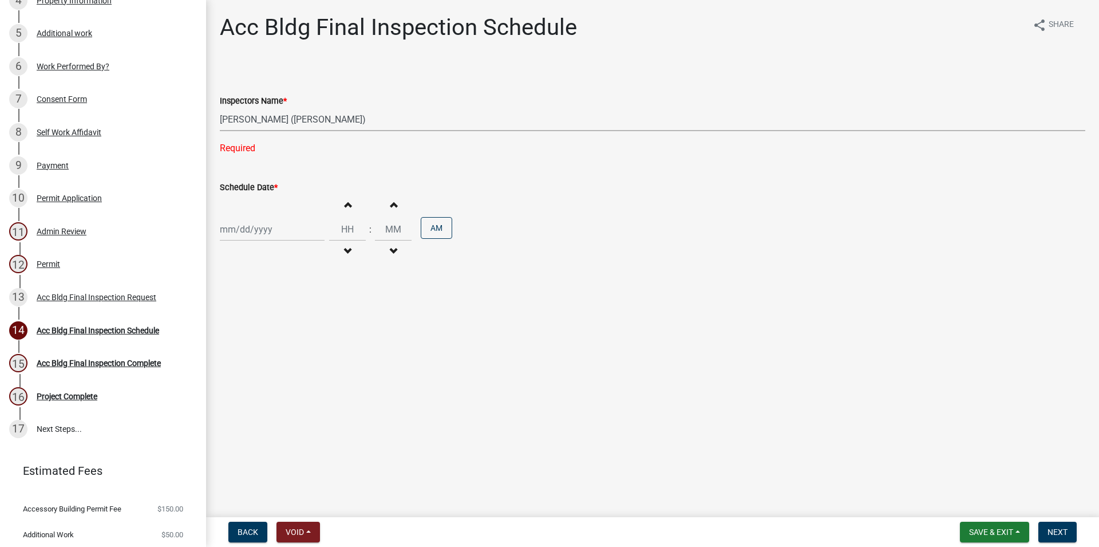
click option "l.kriz (Layla Kriz)" at bounding box center [0, 0] width 0 height 0
click at [252, 204] on input "Schedule Date *" at bounding box center [272, 206] width 105 height 23
select select "8"
select select "2025"
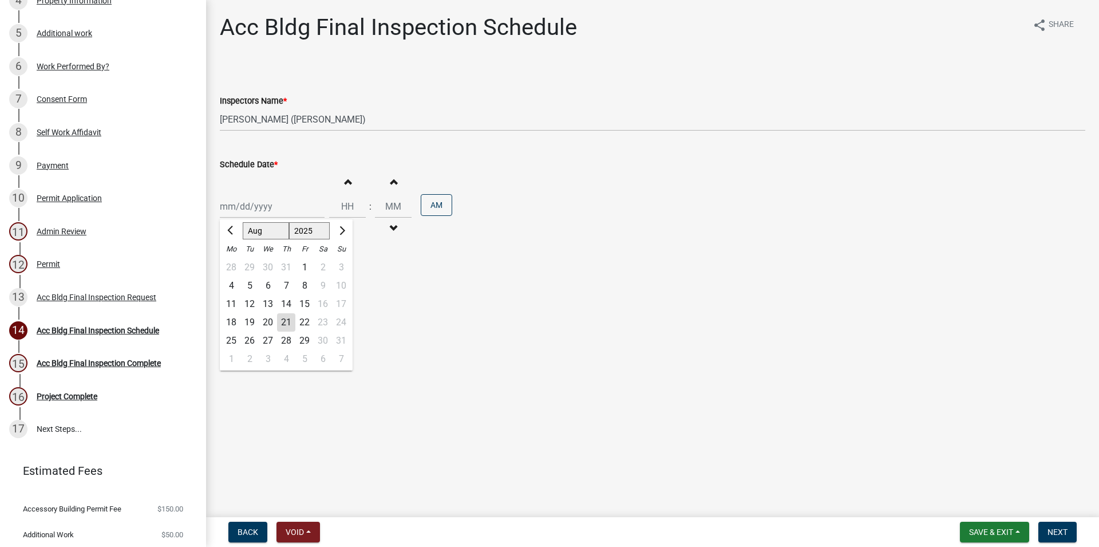
click at [291, 329] on div "21" at bounding box center [286, 322] width 18 height 18
type input "[DATE]"
click at [350, 183] on span "button" at bounding box center [348, 181] width 6 height 9
type input "01"
type input "00"
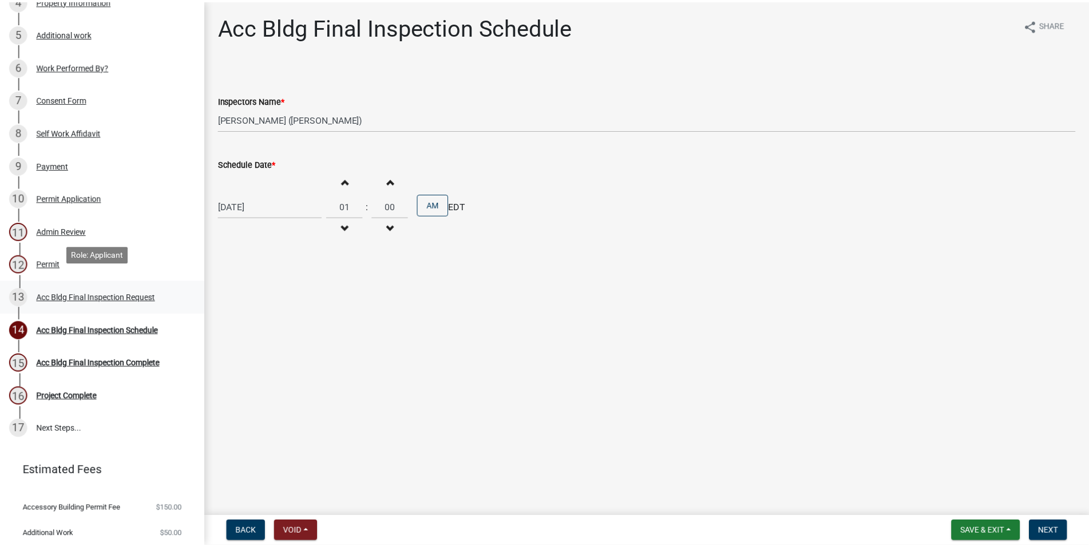
scroll to position [319, 0]
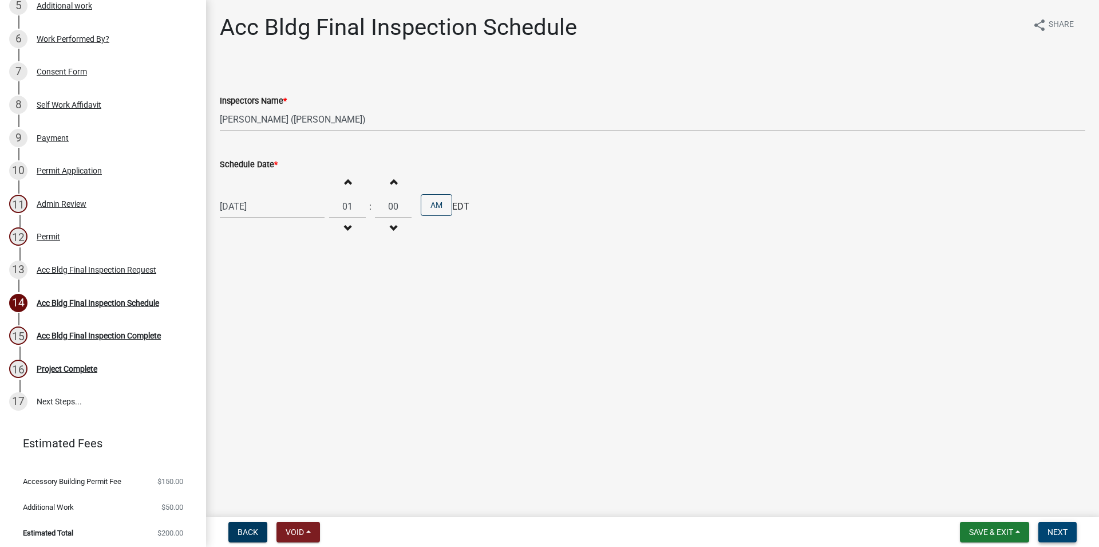
click at [1052, 535] on span "Next" at bounding box center [1058, 531] width 20 height 9
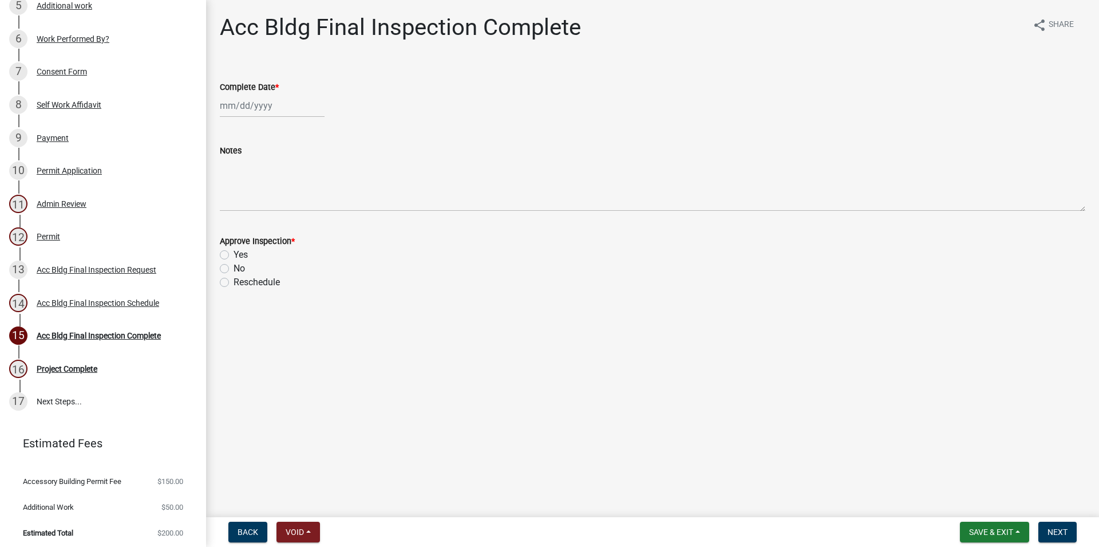
click at [234, 252] on label "Yes" at bounding box center [241, 255] width 14 height 14
click at [234, 252] on input "Yes" at bounding box center [237, 251] width 7 height 7
radio input "true"
click at [261, 117] on input "Complete Date *" at bounding box center [272, 105] width 105 height 23
select select "8"
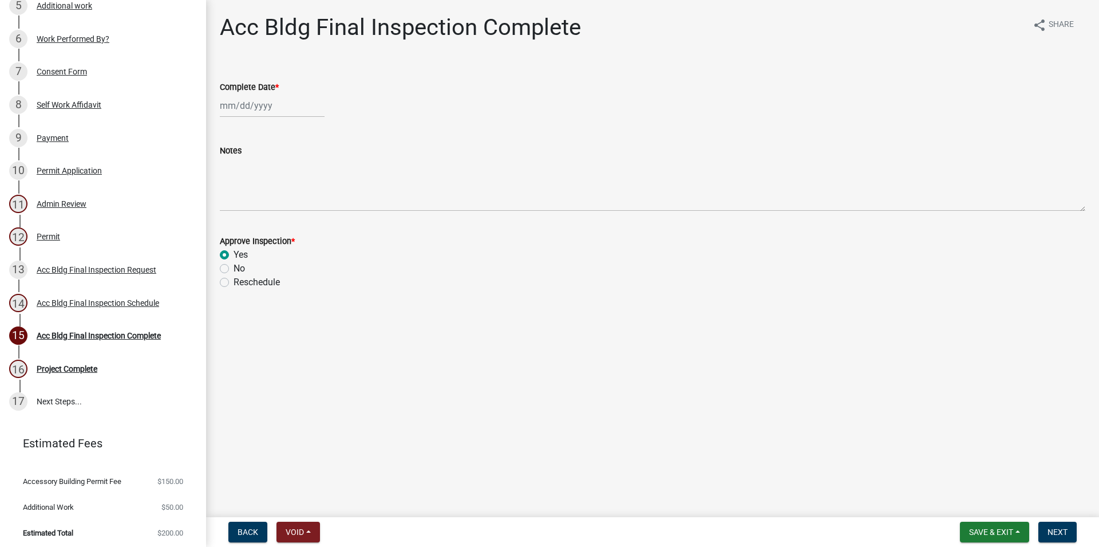
select select "2025"
click at [287, 224] on div "21" at bounding box center [286, 221] width 18 height 18
type input "[DATE]"
click at [1066, 528] on span "Next" at bounding box center [1058, 531] width 20 height 9
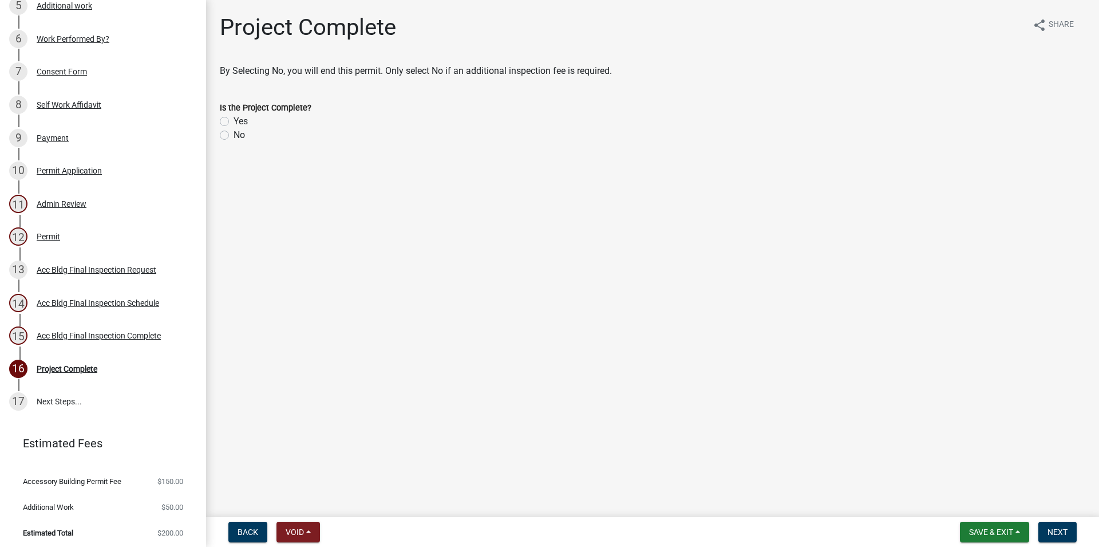
click at [234, 121] on label "Yes" at bounding box center [241, 122] width 14 height 14
click at [234, 121] on input "Yes" at bounding box center [237, 118] width 7 height 7
radio input "true"
click at [990, 530] on span "Save & Exit" at bounding box center [991, 531] width 44 height 9
drag, startPoint x: 1069, startPoint y: 414, endPoint x: 1052, endPoint y: 503, distance: 90.4
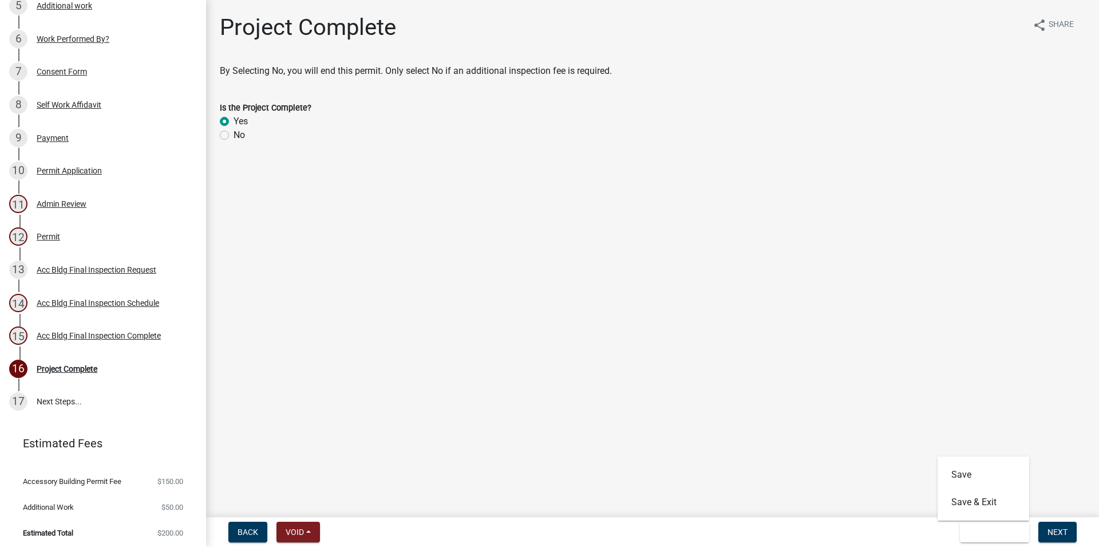
click at [1069, 417] on main "Project Complete share Share By Selecting No, you will end this permit. Only se…" at bounding box center [652, 256] width 893 height 512
click at [1055, 543] on nav "Back Void Withdraw Lock Expire Void Save & Exit Save Save & Exit Next" at bounding box center [652, 532] width 893 height 30
click at [1056, 531] on span "Next" at bounding box center [1058, 531] width 20 height 9
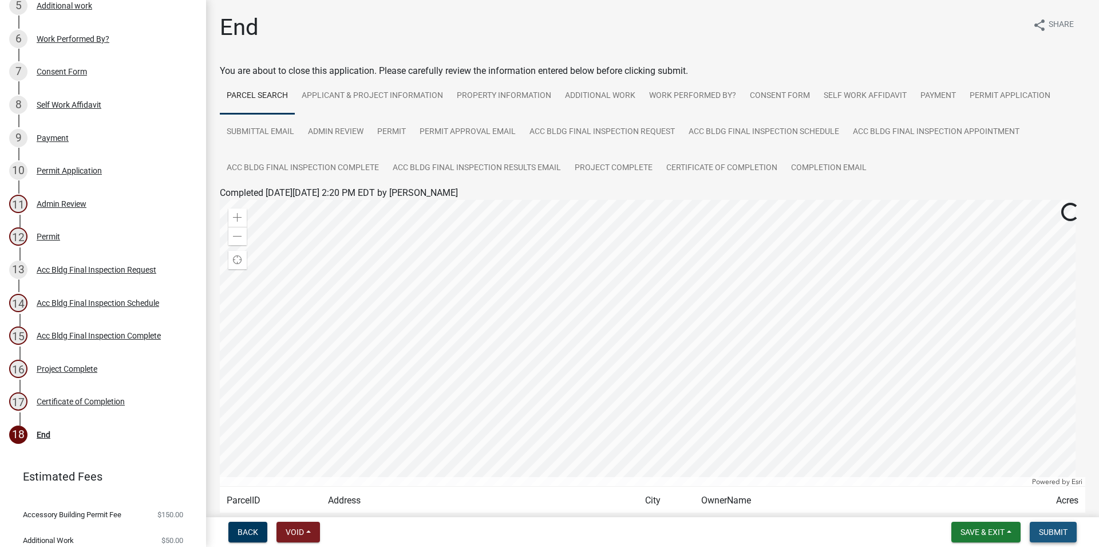
click at [1042, 532] on span "Submit" at bounding box center [1053, 531] width 29 height 9
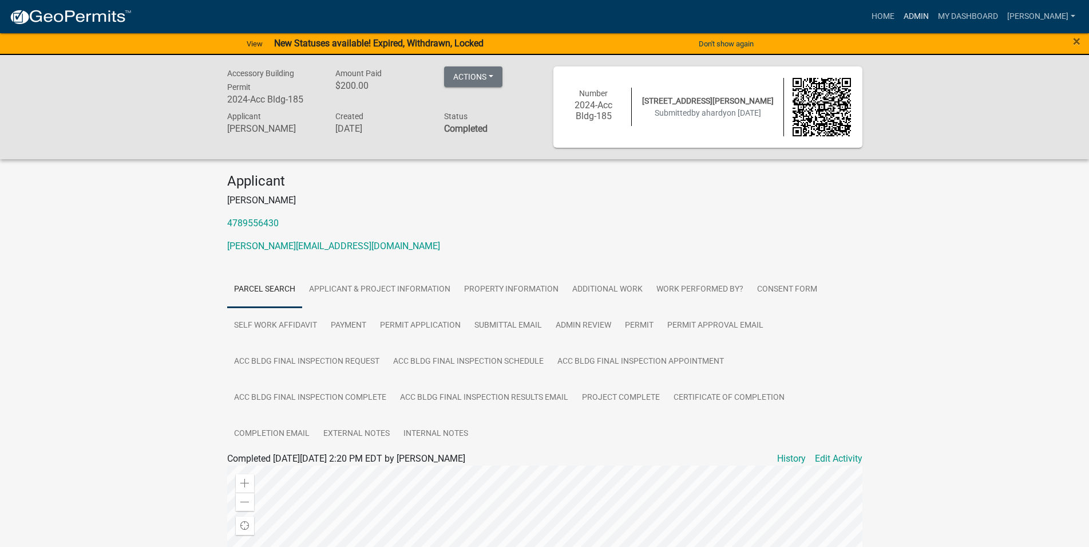
click at [934, 17] on link "Admin" at bounding box center [916, 17] width 34 height 22
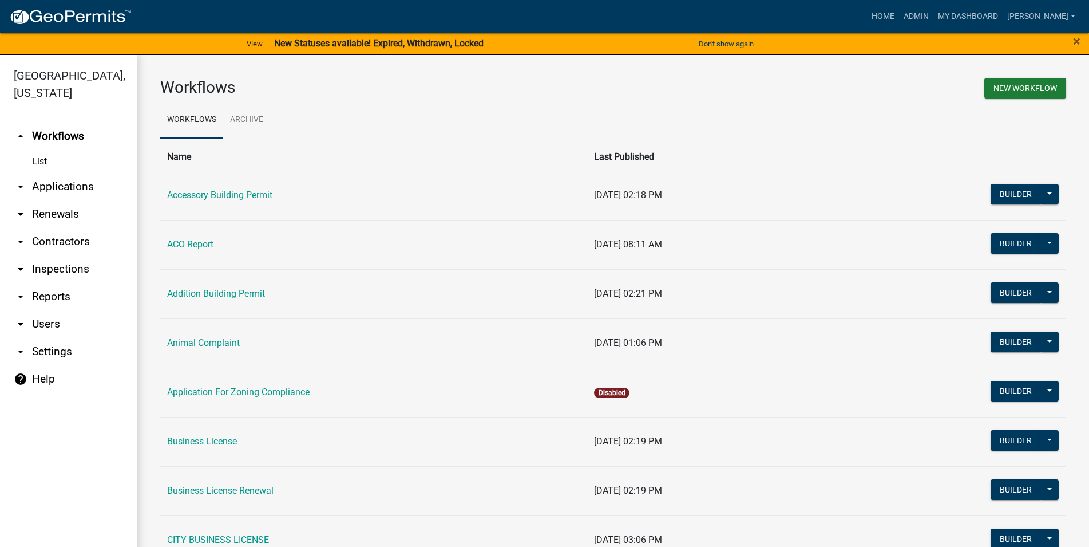
click at [63, 186] on link "arrow_drop_down Applications" at bounding box center [68, 186] width 137 height 27
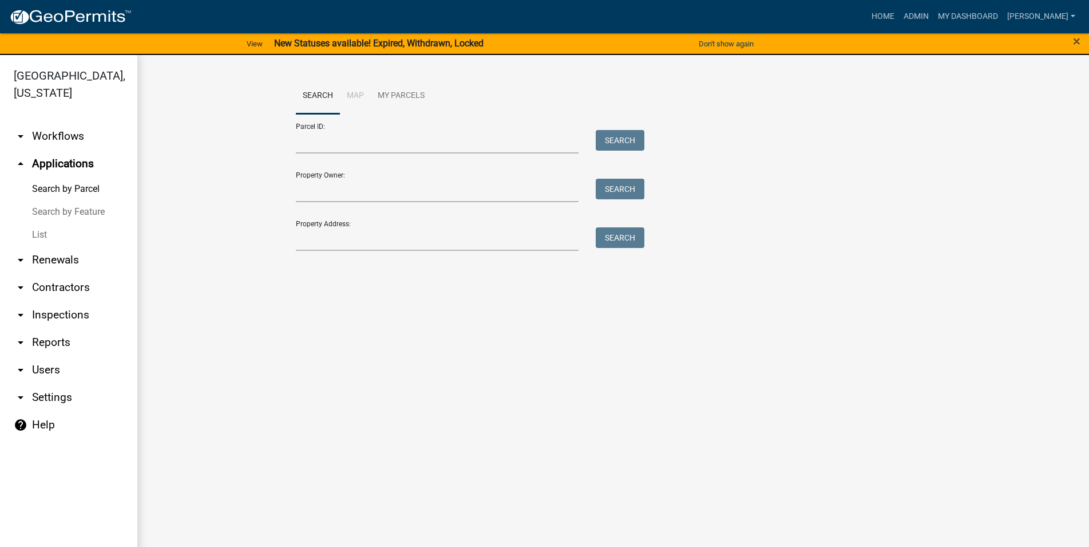
click at [61, 234] on link "List" at bounding box center [68, 234] width 137 height 23
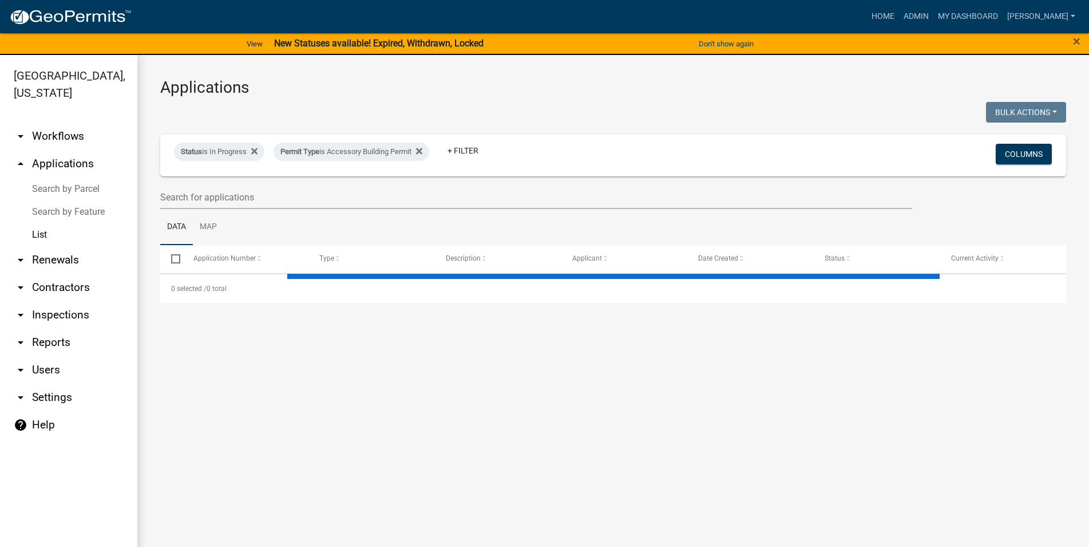
select select "3: 100"
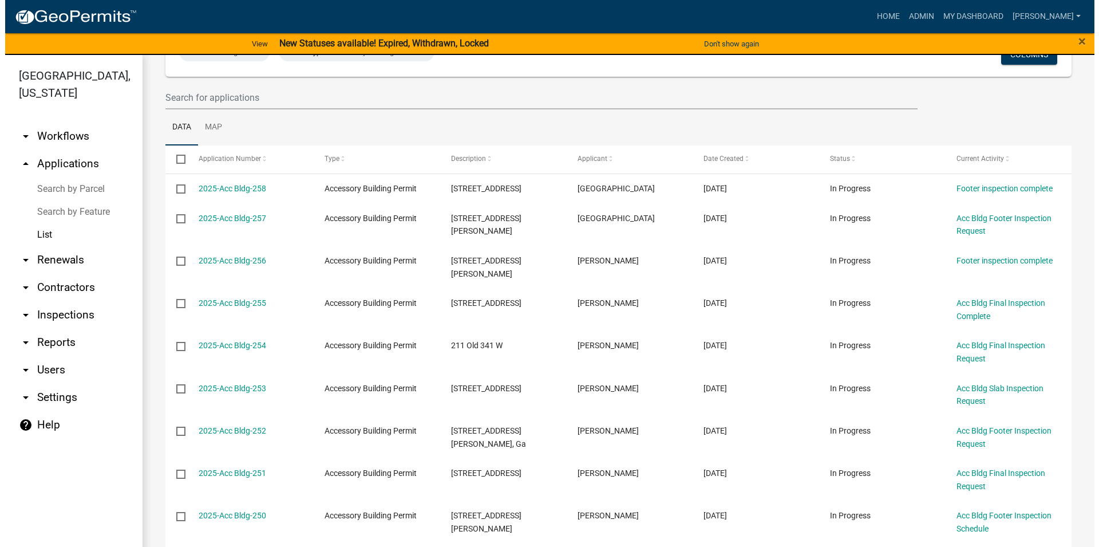
scroll to position [65, 0]
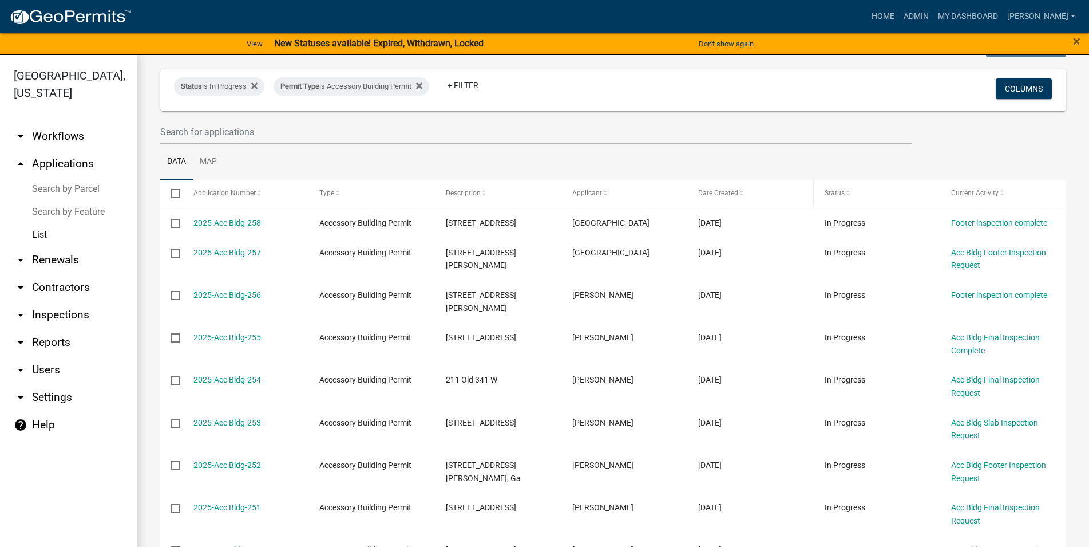
click at [712, 193] on span "Date Created" at bounding box center [718, 193] width 40 height 8
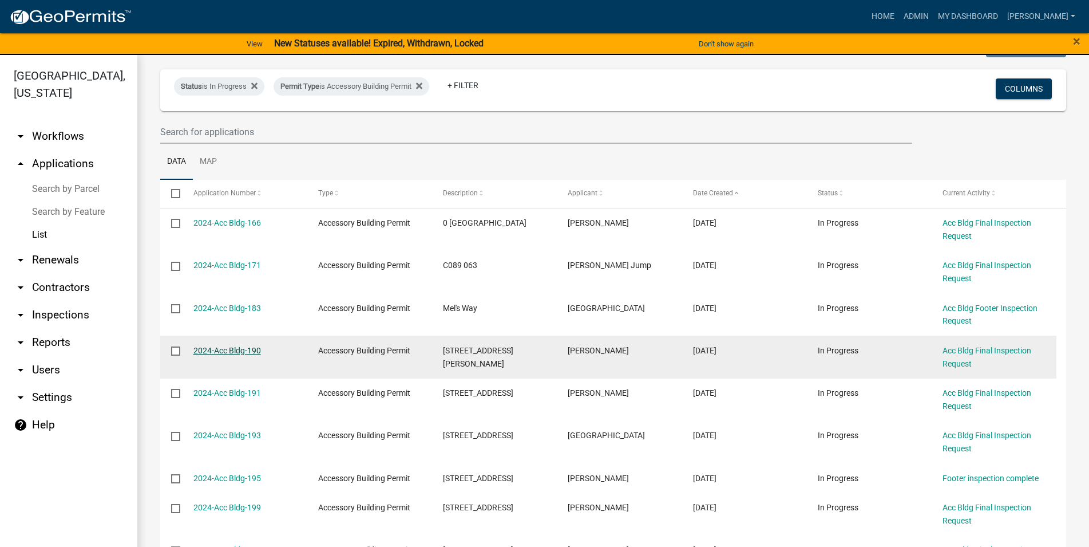
click at [202, 347] on link "2024-Acc Bldg-190" at bounding box center [228, 350] width 68 height 9
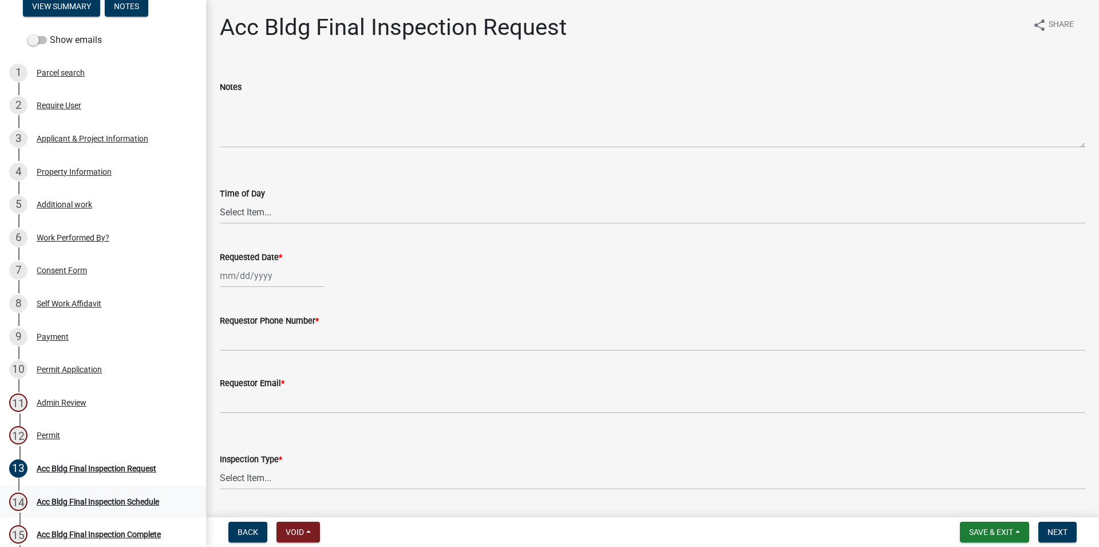
scroll to position [117, 0]
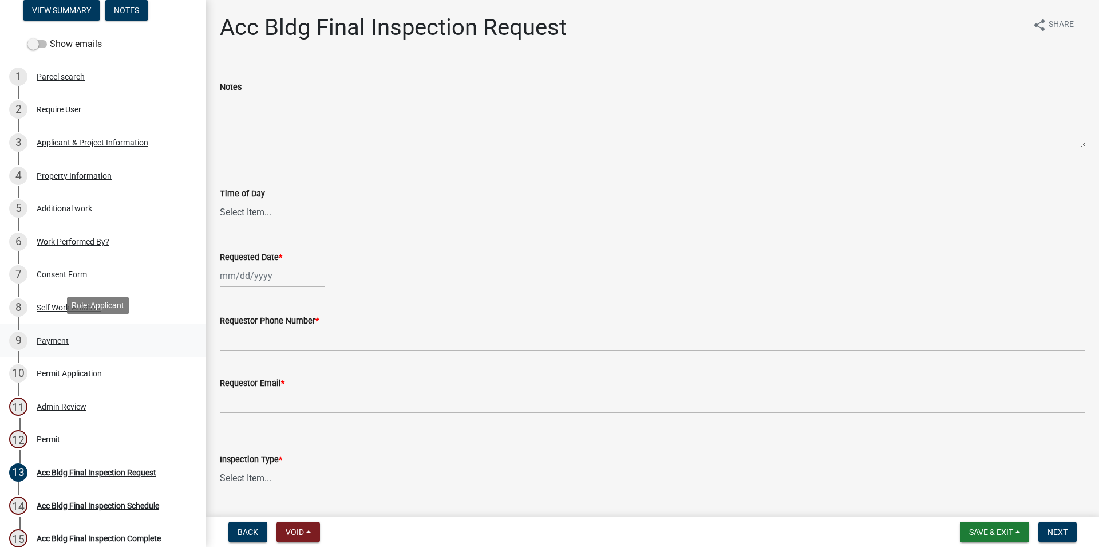
click at [73, 331] on div "9 Payment" at bounding box center [98, 340] width 179 height 18
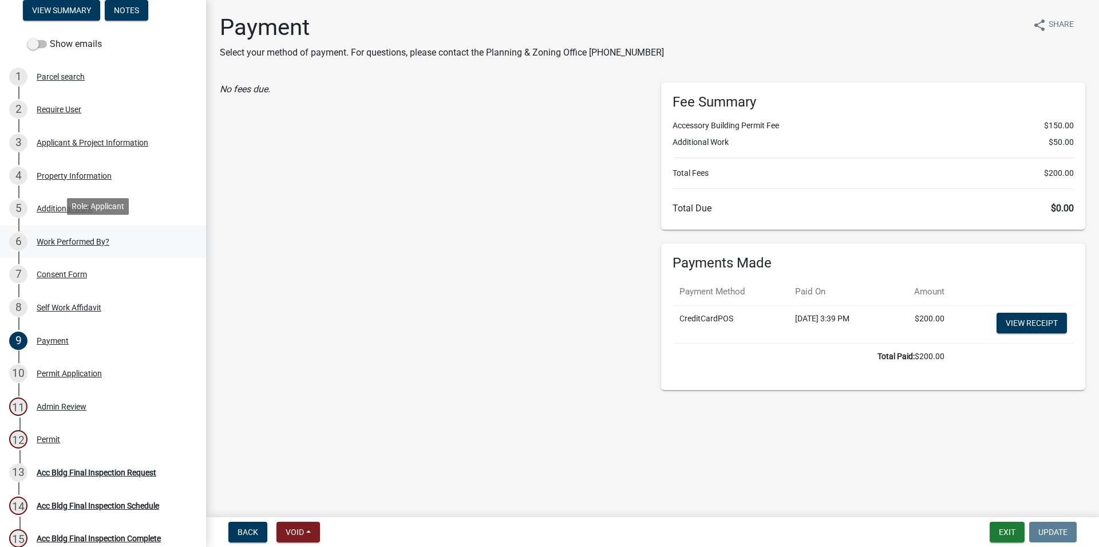
click at [81, 242] on div "Work Performed By?" at bounding box center [73, 242] width 73 height 8
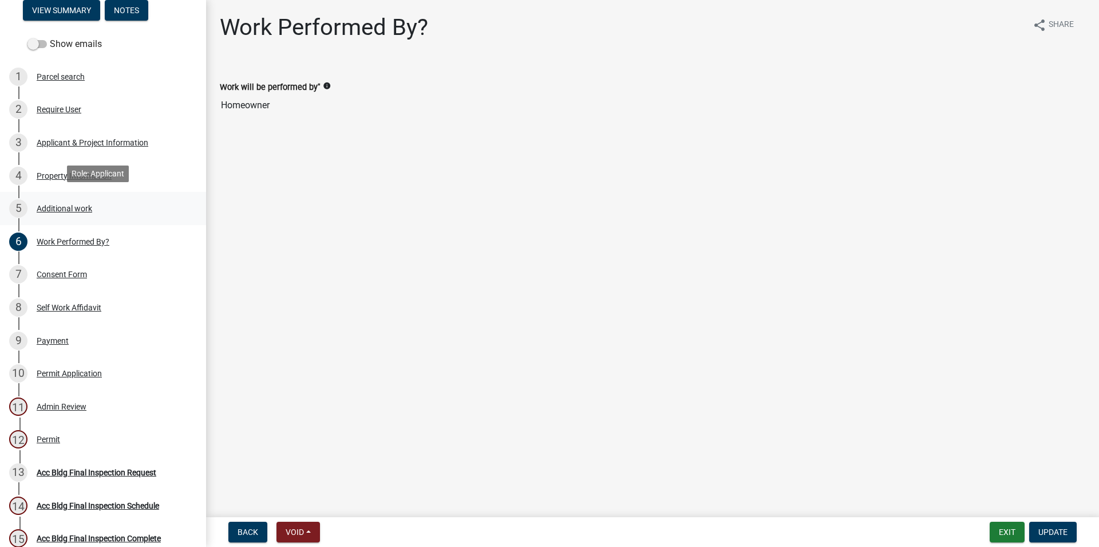
click at [75, 210] on div "5 Additional work" at bounding box center [98, 208] width 179 height 18
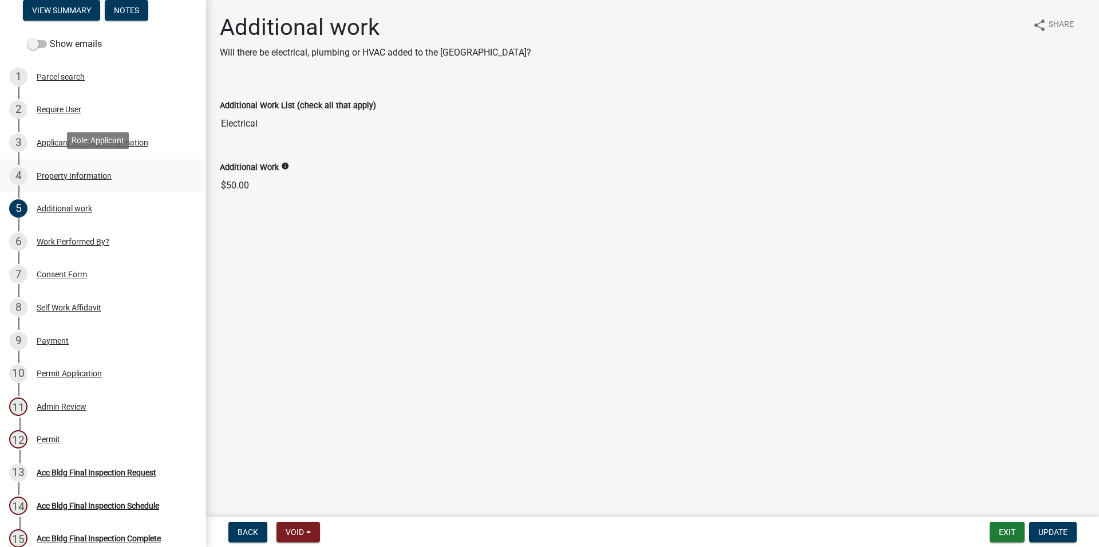
click at [81, 185] on link "4 Property Information" at bounding box center [103, 175] width 206 height 33
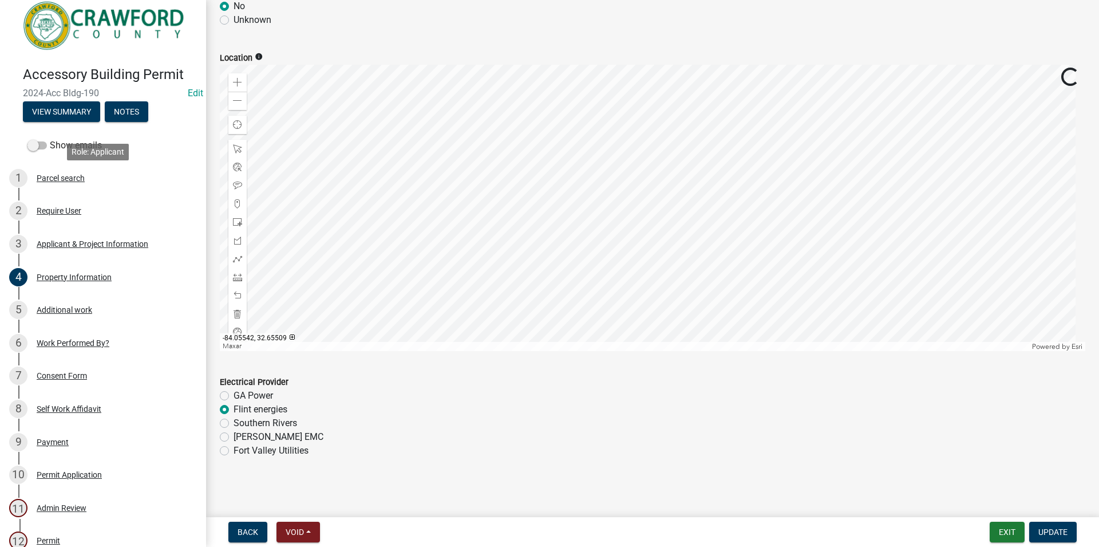
scroll to position [0, 0]
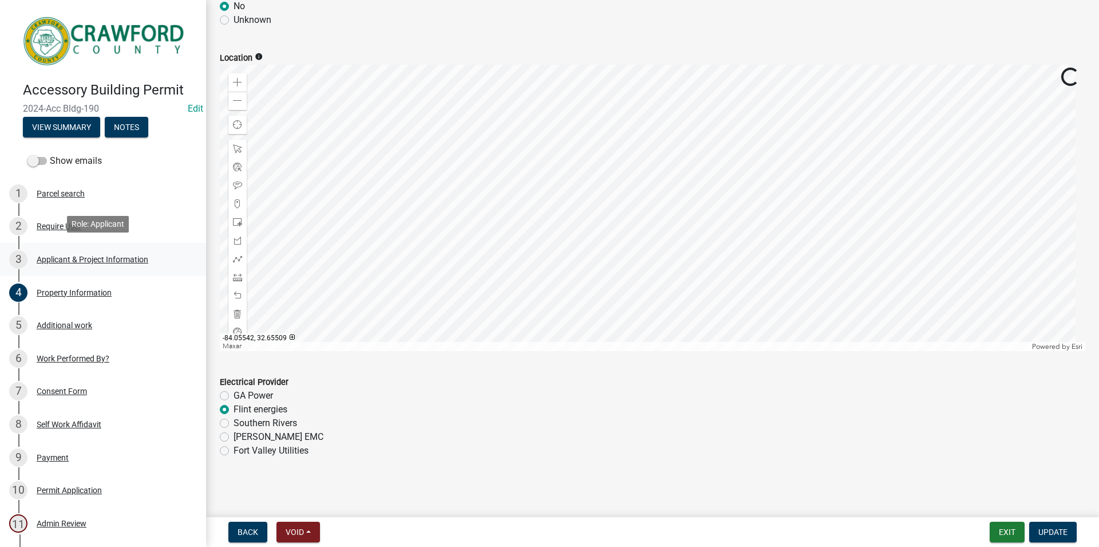
click at [144, 255] on div "Applicant & Project Information" at bounding box center [93, 259] width 112 height 8
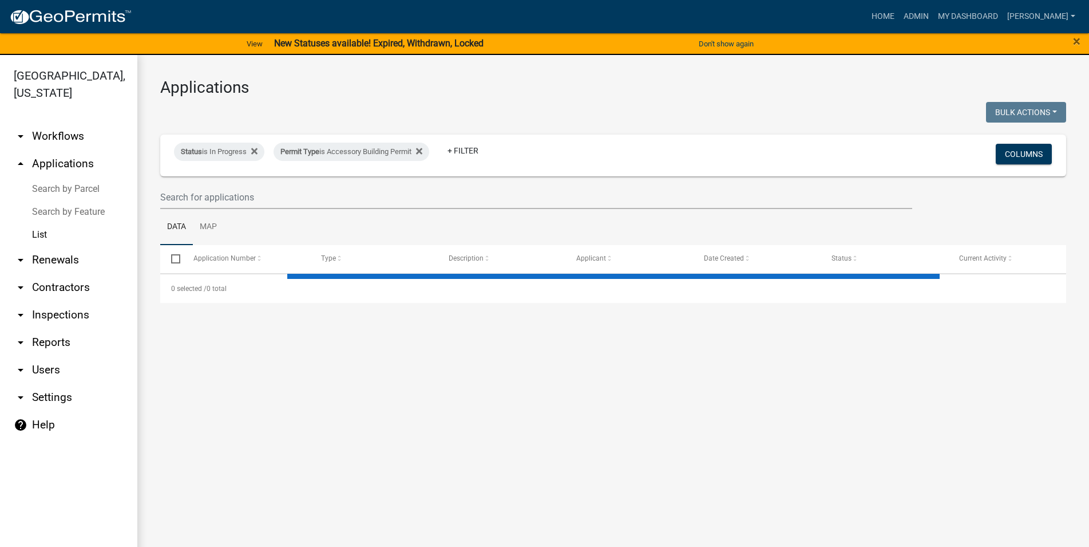
select select "3: 100"
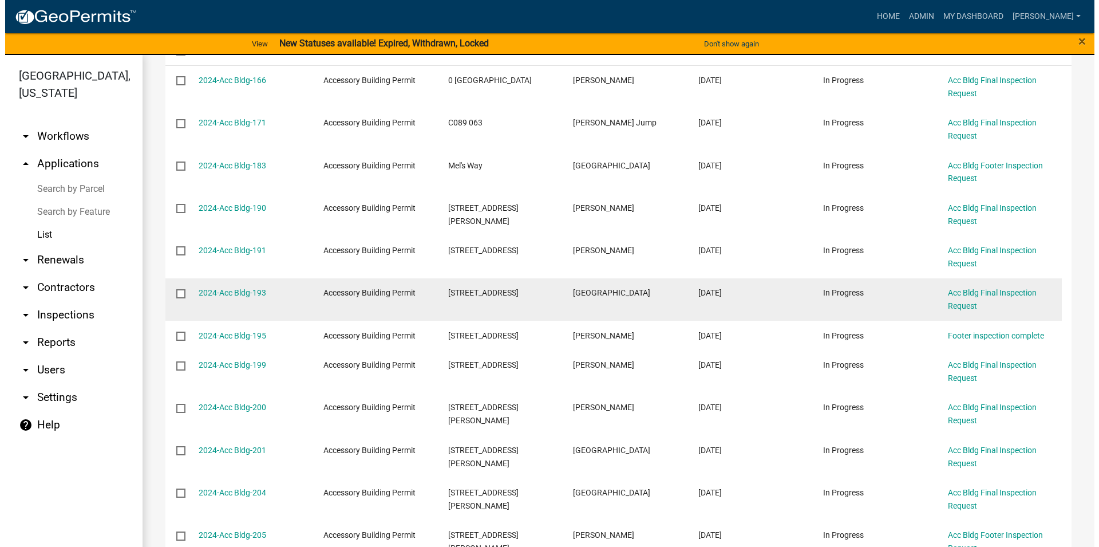
scroll to position [196, 0]
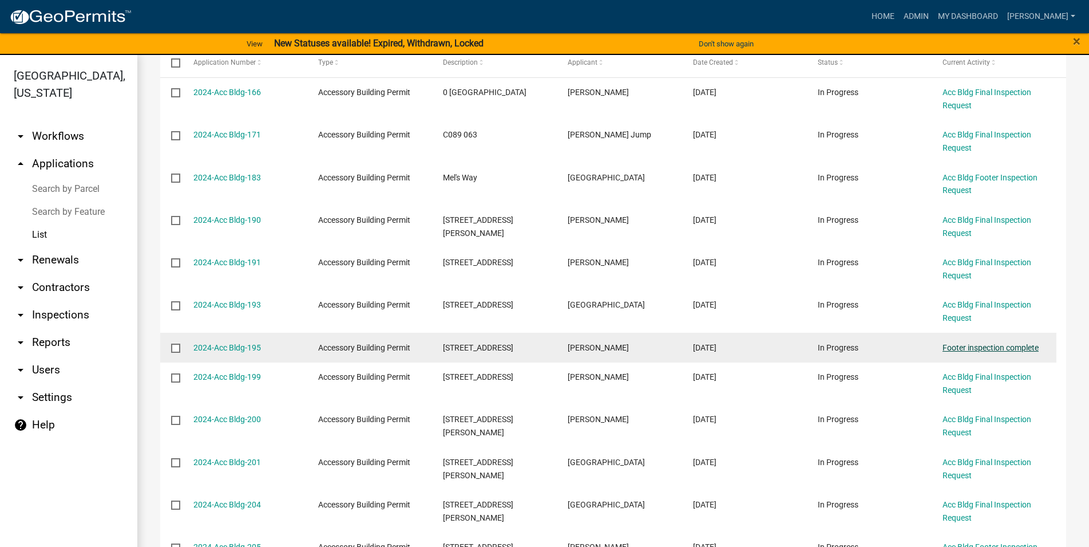
click at [950, 348] on link "Footer inspection complete" at bounding box center [991, 347] width 96 height 9
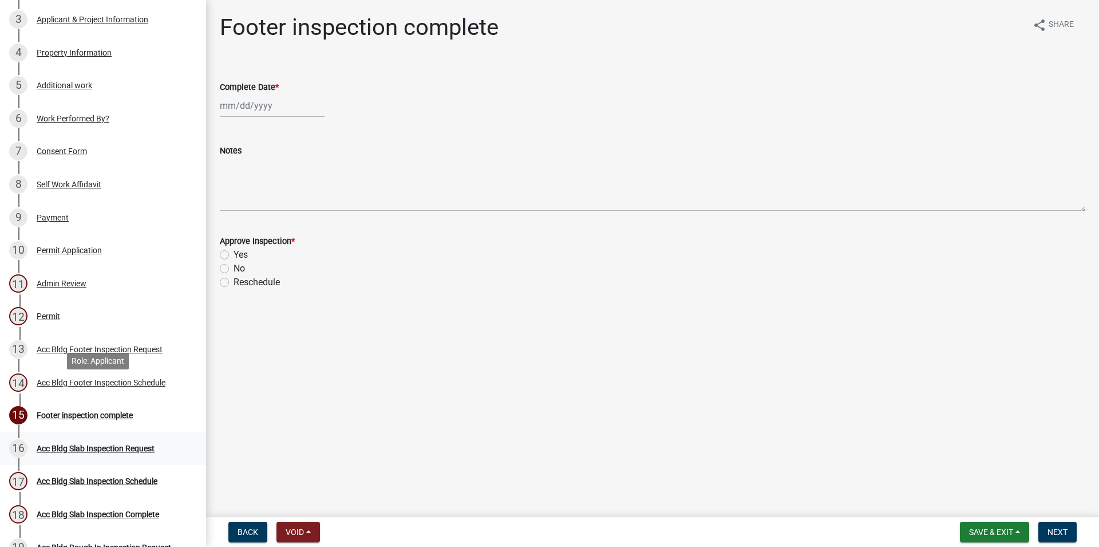
scroll to position [292, 0]
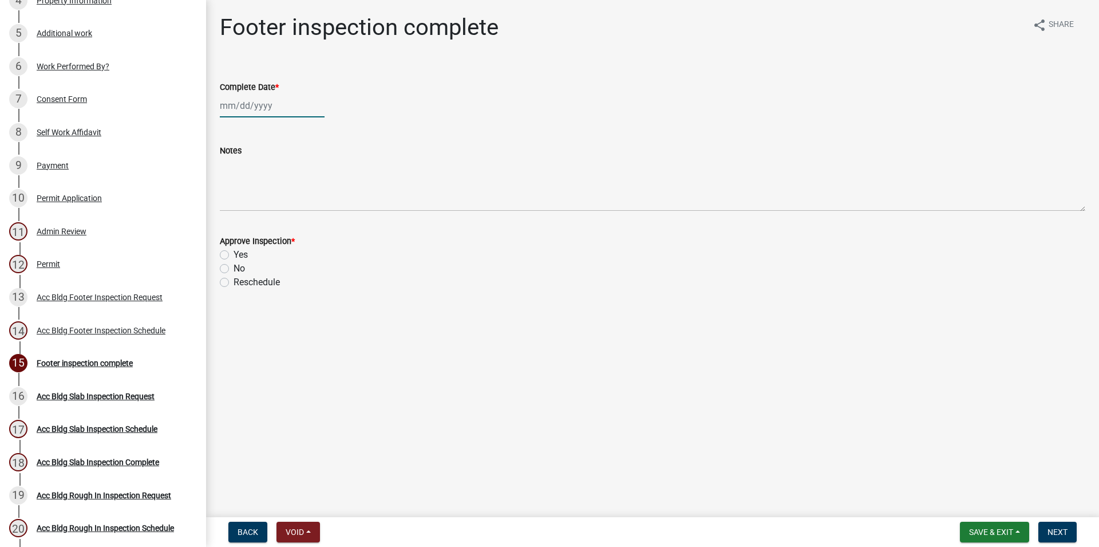
click at [245, 112] on input "Complete Date *" at bounding box center [272, 105] width 105 height 23
select select "8"
select select "2025"
click at [289, 221] on div "21" at bounding box center [286, 221] width 18 height 18
type input "[DATE]"
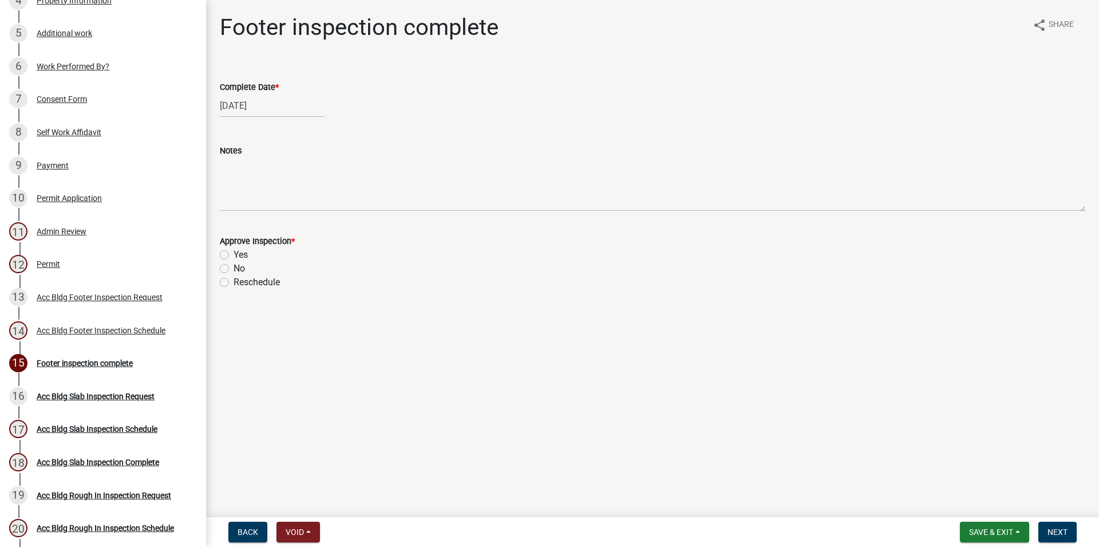
click at [234, 250] on label "Yes" at bounding box center [241, 255] width 14 height 14
click at [234, 250] on input "Yes" at bounding box center [237, 251] width 7 height 7
radio input "true"
click at [1069, 530] on button "Next" at bounding box center [1058, 532] width 38 height 21
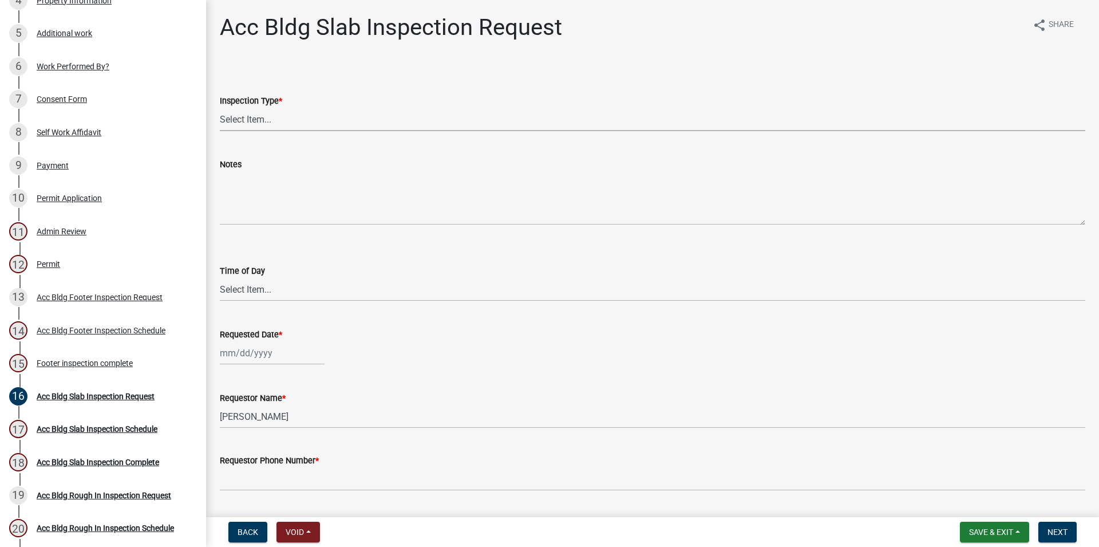
click at [220, 108] on select "Select Item... Acc Bldg Slab" at bounding box center [653, 119] width 866 height 23
click option "Acc Bldg Slab" at bounding box center [0, 0] width 0 height 0
select select "f6264fa1-fd1b-42b6-83ba-79e4e4c24485"
click at [264, 267] on label "Time of Day" at bounding box center [242, 271] width 45 height 8
click at [264, 278] on select "Select Item... AM PM" at bounding box center [653, 289] width 866 height 23
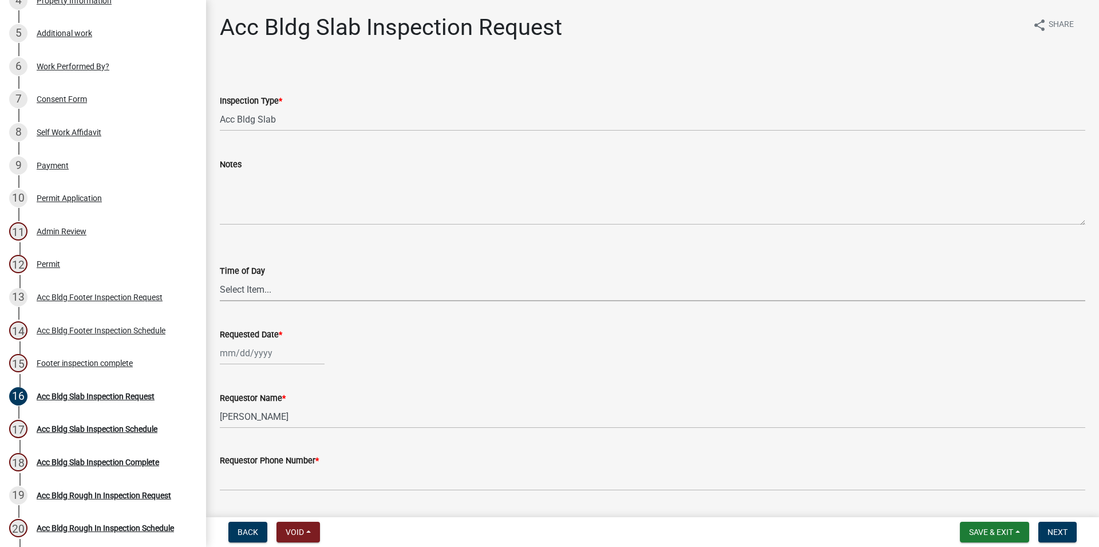
click at [220, 278] on select "Select Item... AM PM" at bounding box center [653, 289] width 866 height 23
click option "AM" at bounding box center [0, 0] width 0 height 0
select select "604f01d9-b0d9-4f7d-a319-bd903df8b221"
click at [259, 359] on input "Requested Date *" at bounding box center [272, 352] width 105 height 23
select select "8"
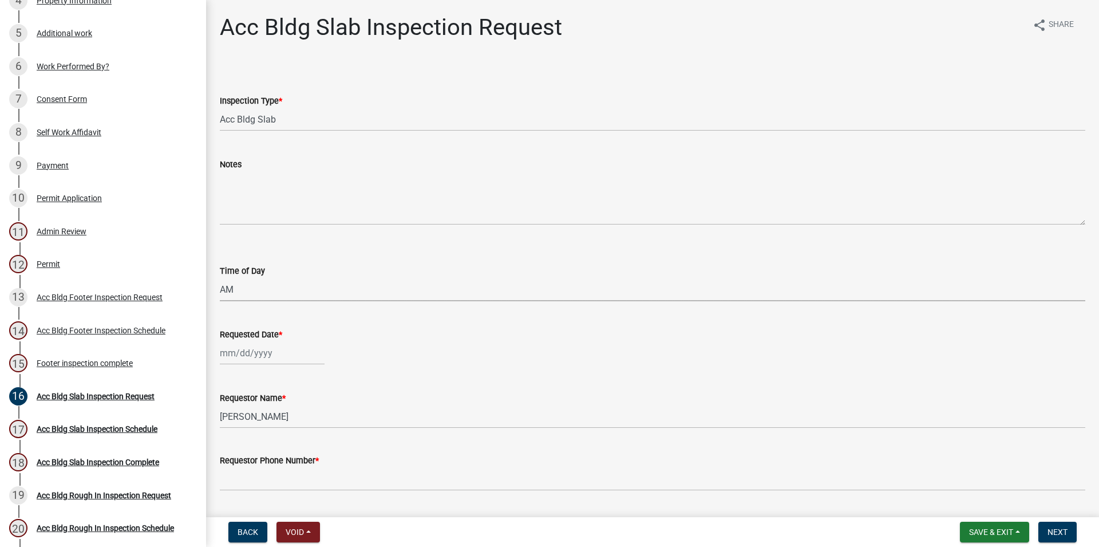
select select "2025"
click at [290, 291] on div "21" at bounding box center [286, 292] width 18 height 18
type input "[DATE]"
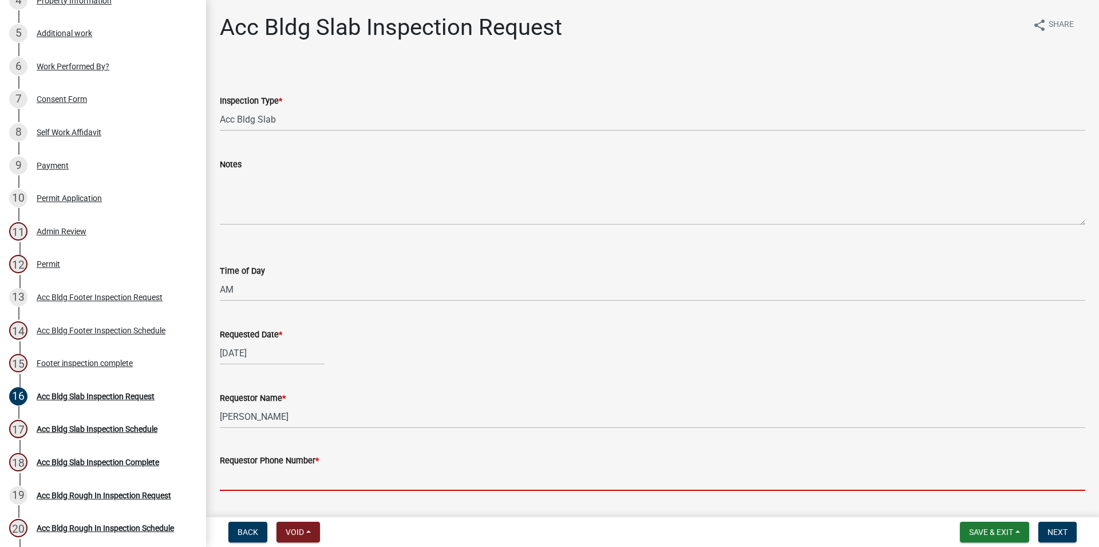
click at [388, 477] on input "Requestor Phone Number *" at bounding box center [653, 478] width 866 height 23
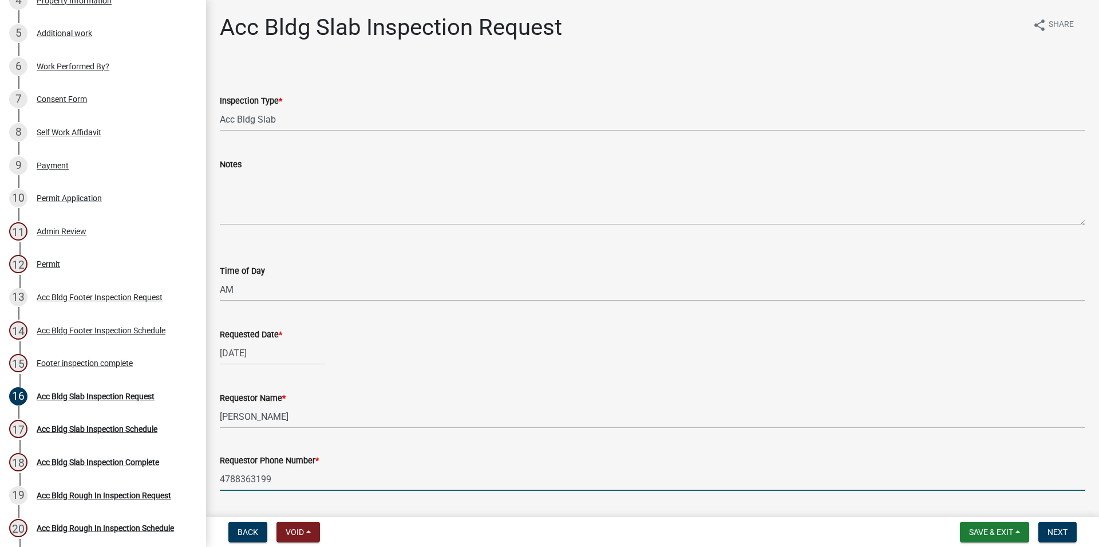
scroll to position [94, 0]
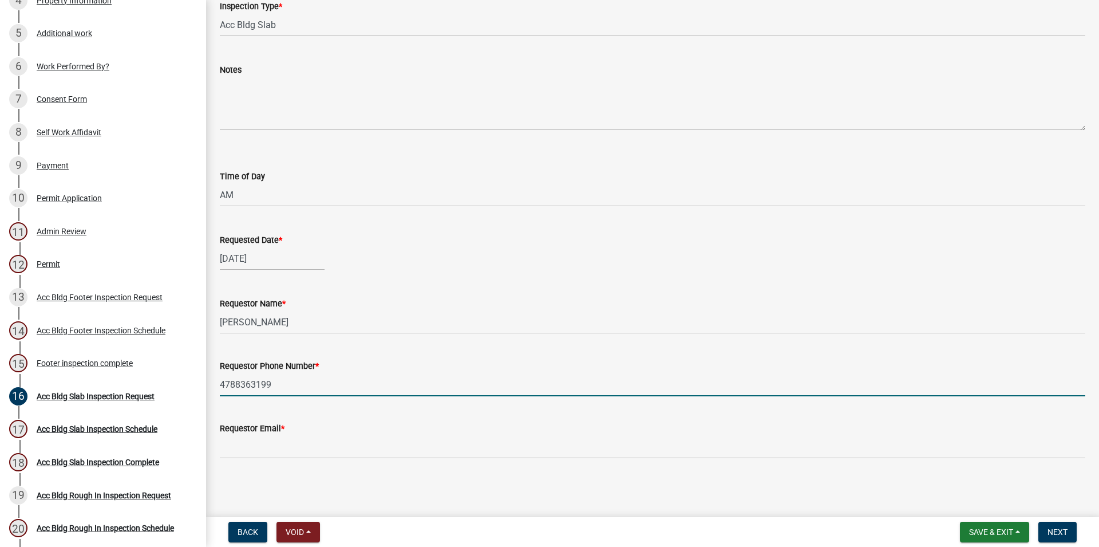
type input "4788363199"
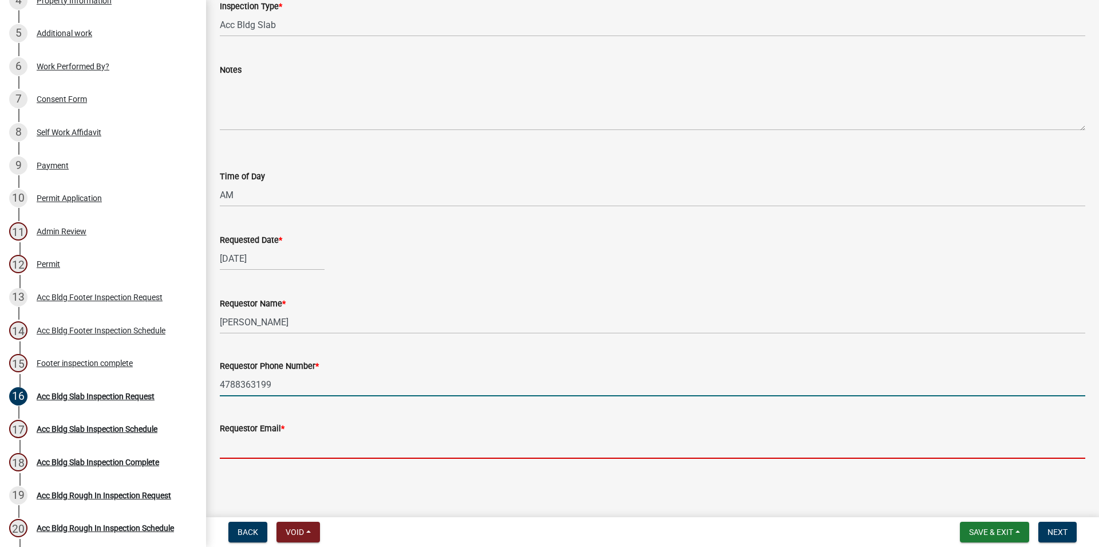
click at [247, 446] on input "Requestor Email *" at bounding box center [653, 446] width 866 height 23
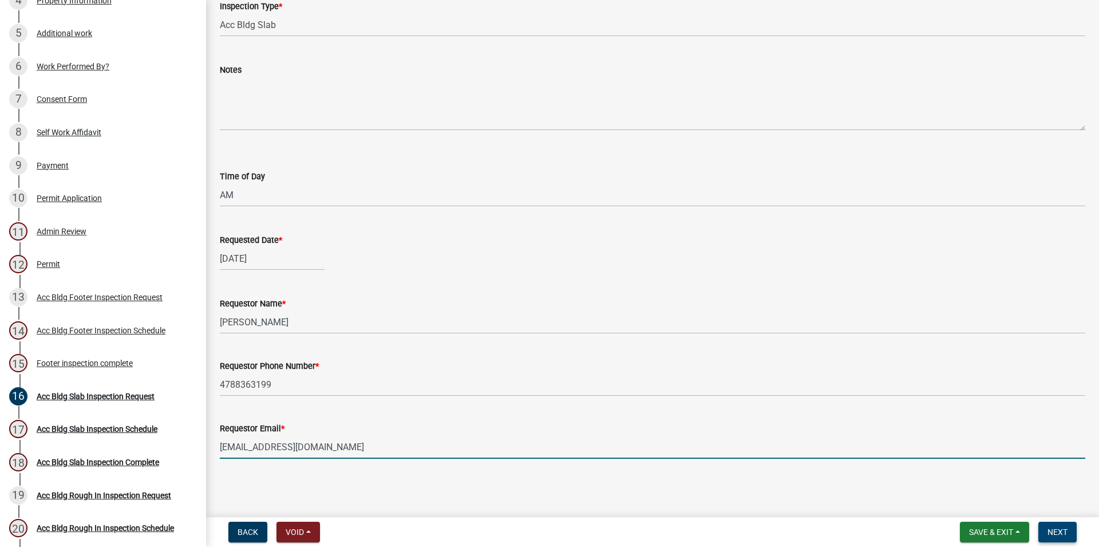
type input "[EMAIL_ADDRESS][DOMAIN_NAME]"
click at [1071, 532] on button "Next" at bounding box center [1058, 532] width 38 height 21
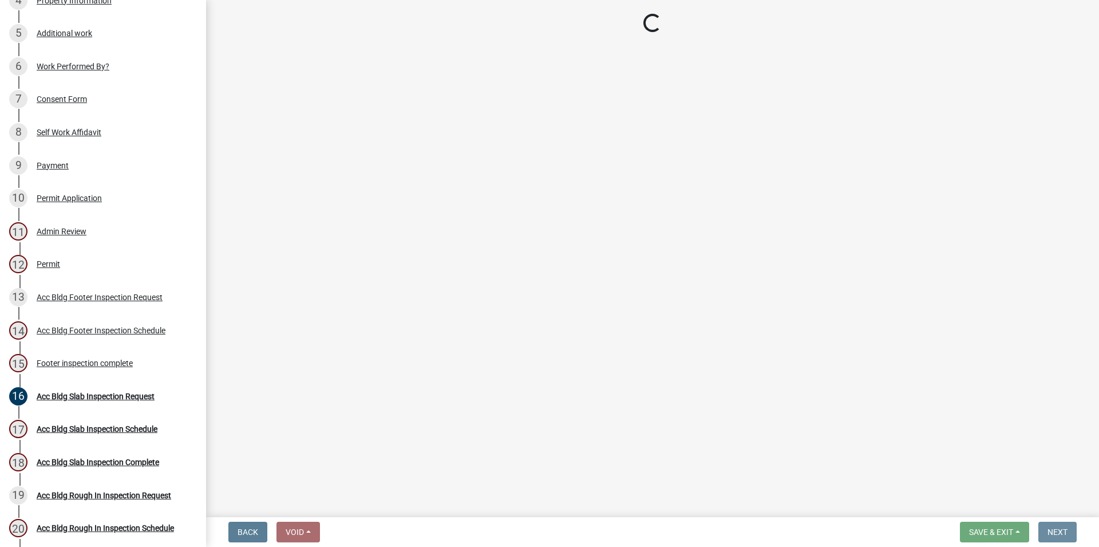
scroll to position [0, 0]
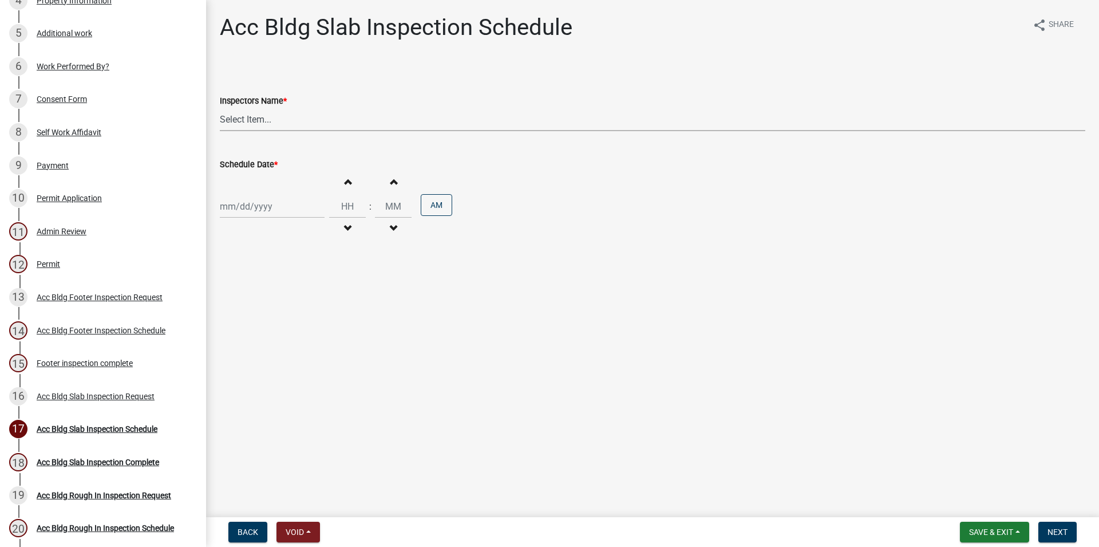
click at [220, 108] on select "Select Item... RLcarroll (Rachel Carroll) l.kriz (Layla Kriz) t.graumann (Tammi…" at bounding box center [653, 119] width 866 height 23
select select "3acdf11f-131c-438b-b450-ae4501c32128"
click option "l.kriz (Layla Kriz)" at bounding box center [0, 0] width 0 height 0
click at [266, 193] on div "Increment hours Decrement hours : Increment minutes Decrement minutes AM" at bounding box center [653, 206] width 866 height 70
click at [263, 205] on input "Schedule Date *" at bounding box center [272, 206] width 105 height 23
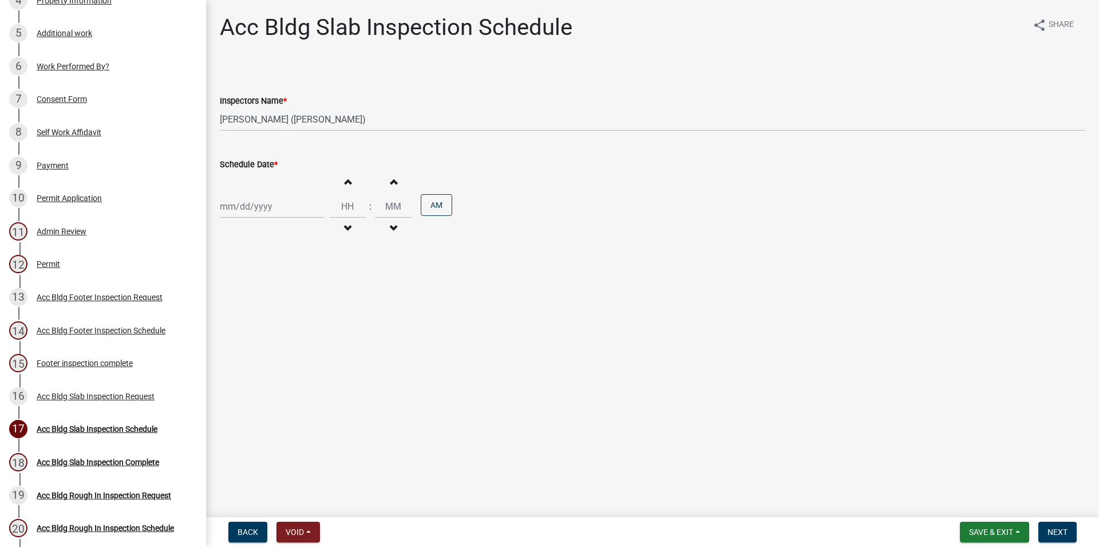
select select "8"
select select "2025"
click at [289, 329] on div "21" at bounding box center [286, 322] width 18 height 18
type input "[DATE]"
click at [350, 191] on button "Increment hours" at bounding box center [347, 181] width 24 height 21
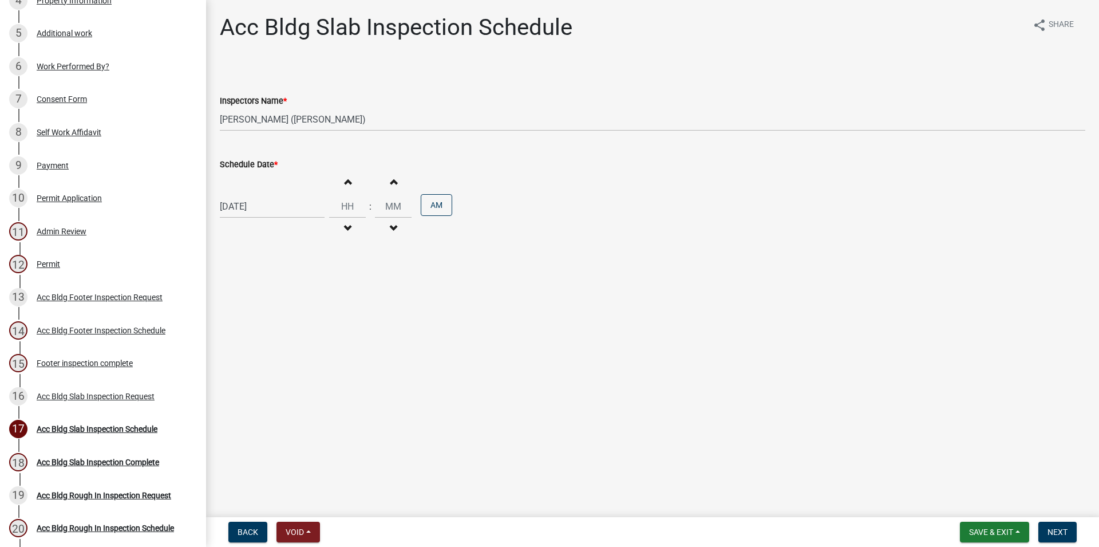
type input "01"
type input "00"
click at [1064, 542] on button "Next" at bounding box center [1058, 532] width 38 height 21
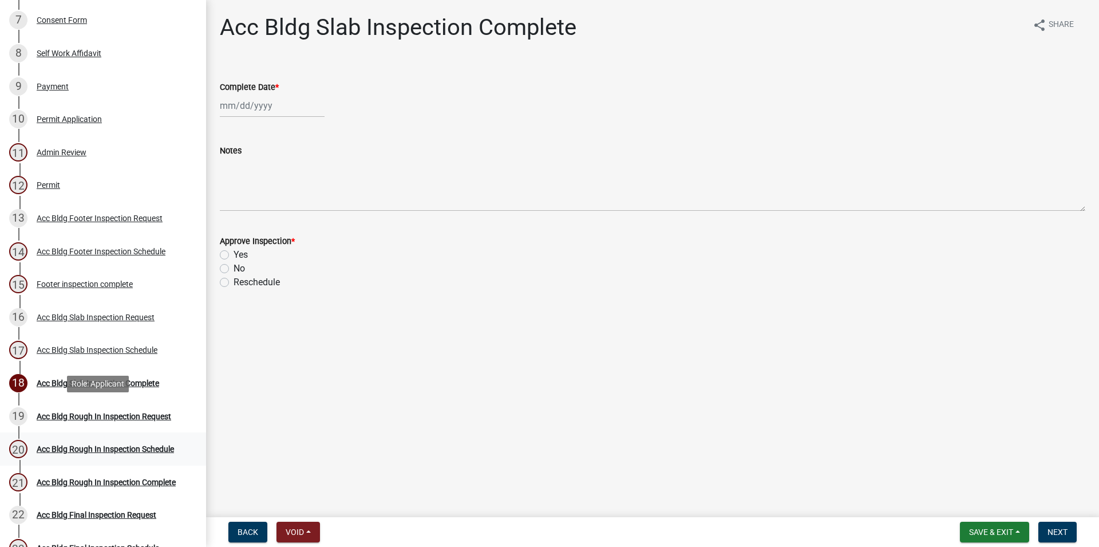
scroll to position [467, 0]
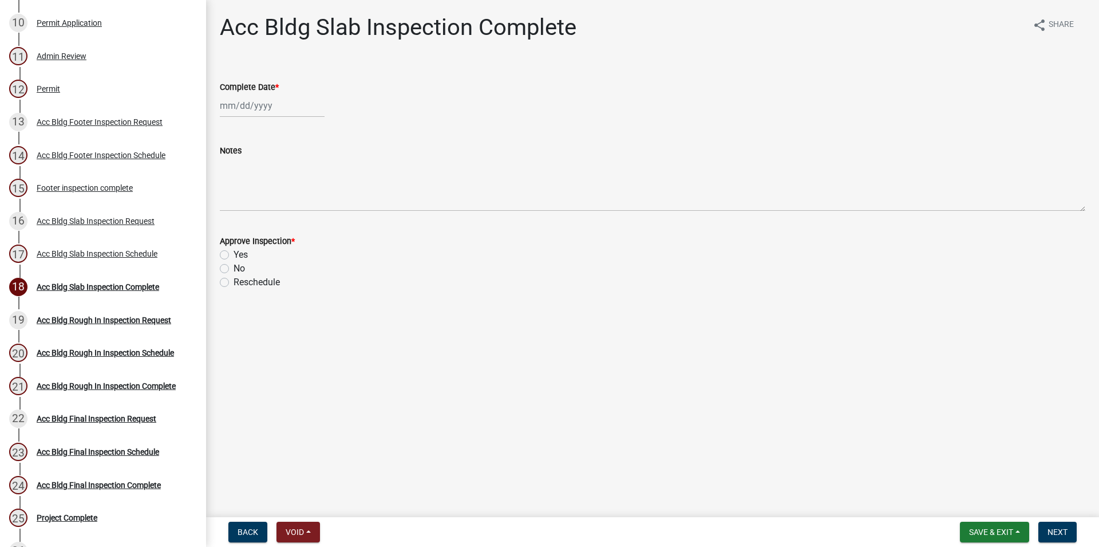
click at [235, 255] on label "Yes" at bounding box center [241, 255] width 14 height 14
click at [235, 255] on input "Yes" at bounding box center [237, 251] width 7 height 7
radio input "true"
click at [246, 110] on input "Complete Date *" at bounding box center [272, 105] width 105 height 23
select select "8"
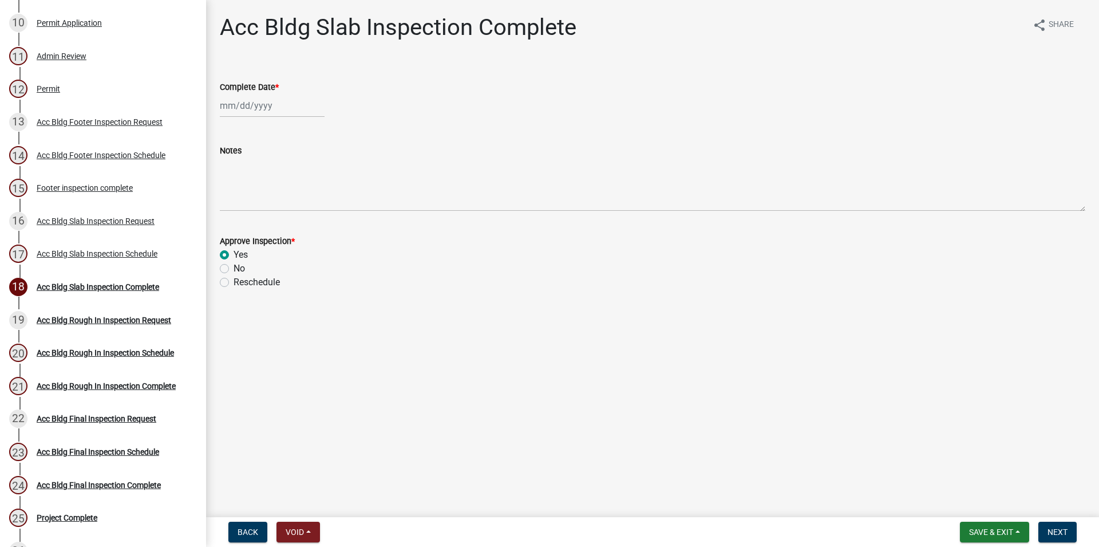
select select "2025"
click at [283, 217] on div "21" at bounding box center [286, 221] width 18 height 18
type input "[DATE]"
click at [1059, 530] on span "Next" at bounding box center [1058, 531] width 20 height 9
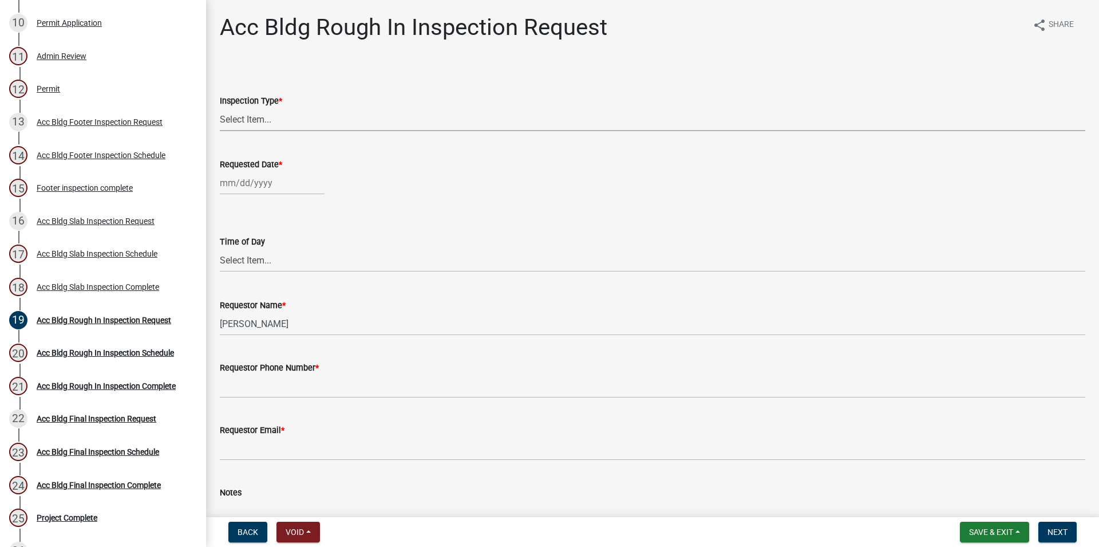
click at [220, 108] on select "Select Item... Rough In" at bounding box center [653, 119] width 866 height 23
click option "Rough In" at bounding box center [0, 0] width 0 height 0
select select "fdcb5414-e2c8-4e4a-b5a0-d1538efa6aa4"
click at [263, 176] on input "Requested Date *" at bounding box center [272, 182] width 105 height 23
select select "8"
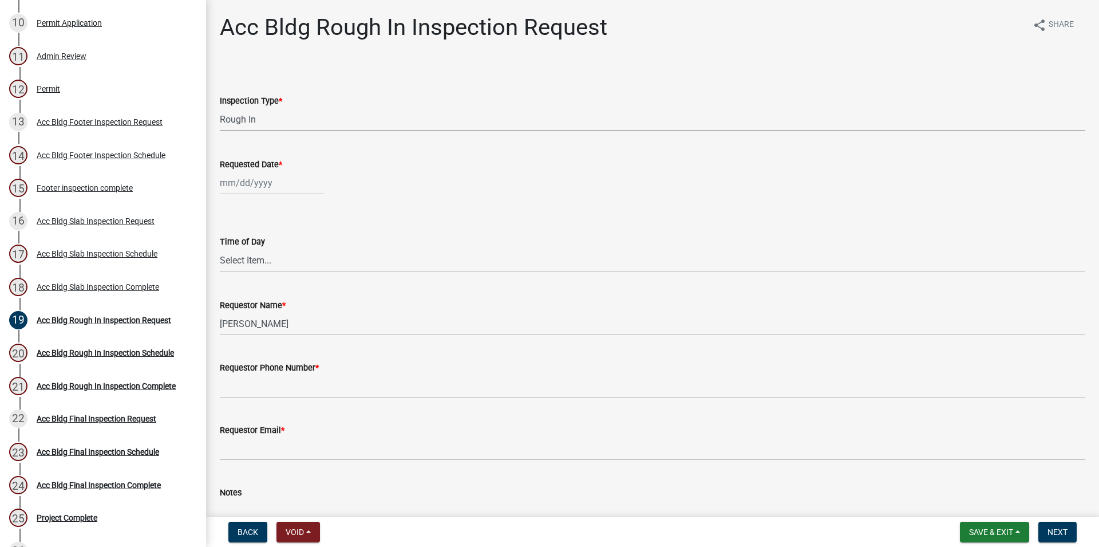
select select "2025"
click at [285, 283] on div "14" at bounding box center [286, 280] width 18 height 18
type input "[DATE]"
click at [271, 185] on input "[DATE]" at bounding box center [272, 182] width 105 height 23
select select "8"
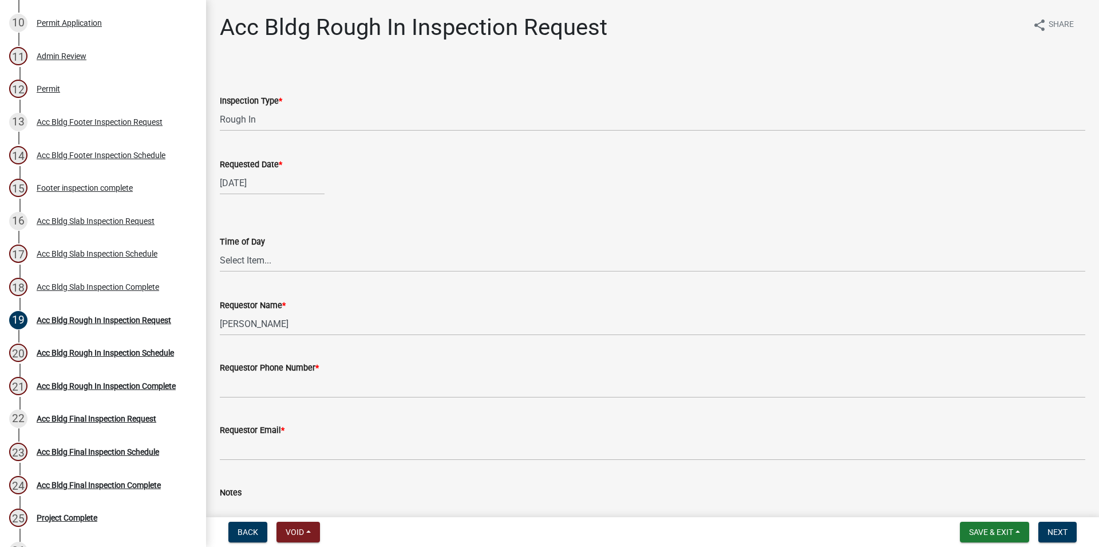
select select "2025"
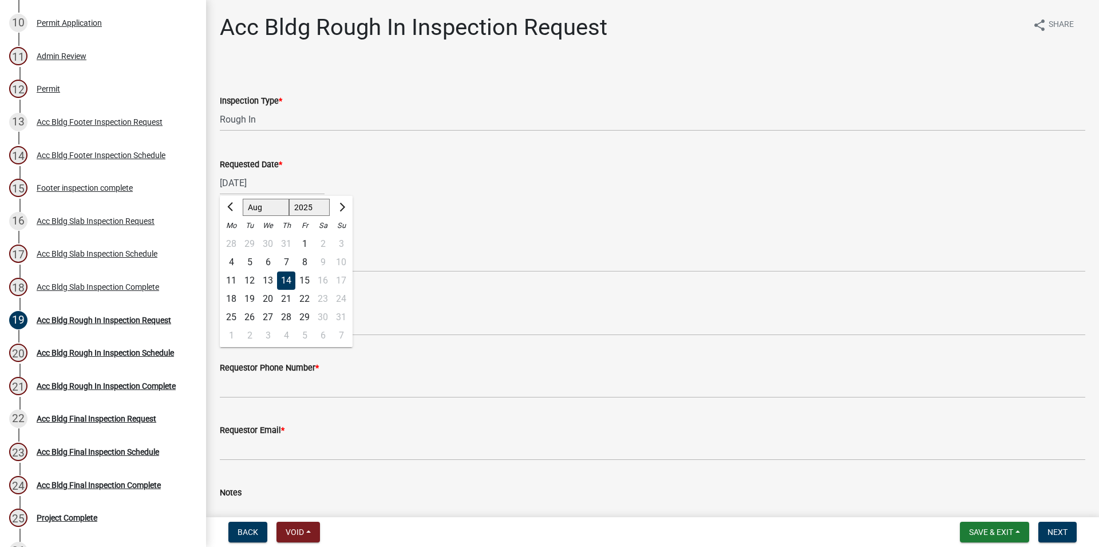
click at [278, 297] on div "21" at bounding box center [286, 299] width 18 height 18
type input "[DATE]"
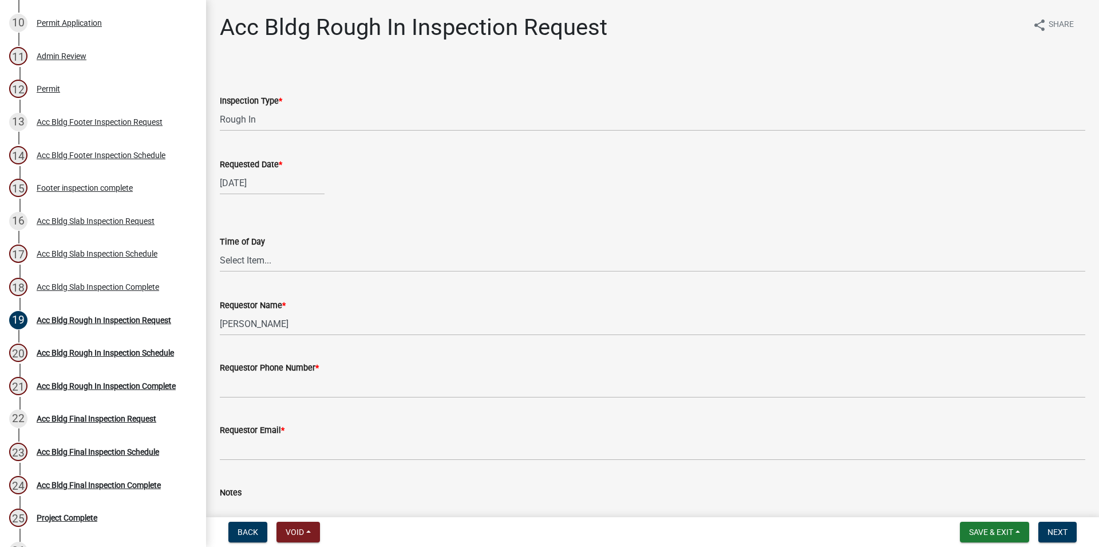
click at [263, 372] on label "Requestor Phone Number *" at bounding box center [269, 368] width 99 height 8
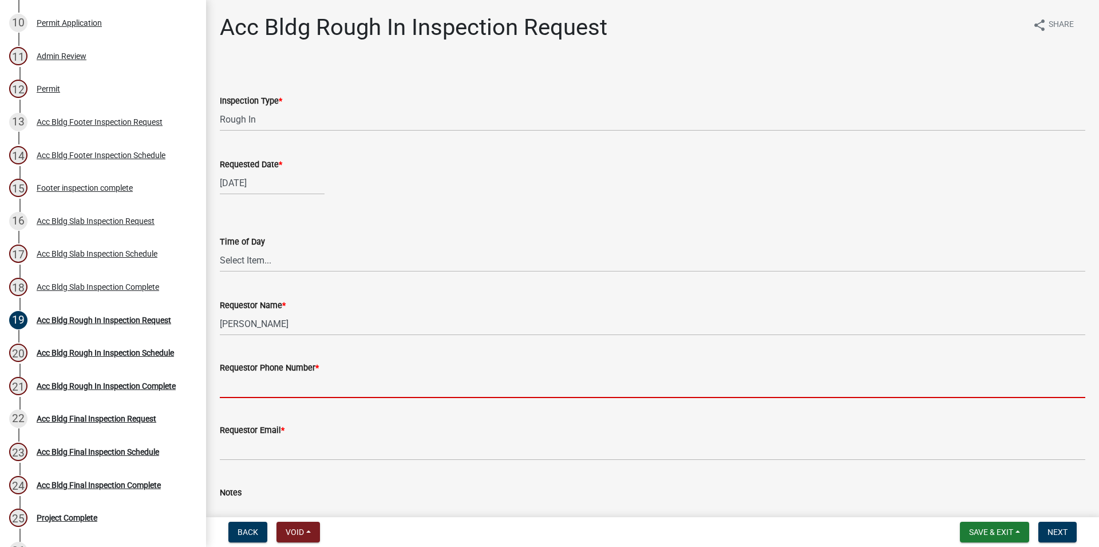
click at [263, 374] on input "Requestor Phone Number *" at bounding box center [653, 385] width 866 height 23
click at [263, 381] on input "Requestor Phone Number *" at bounding box center [653, 385] width 866 height 23
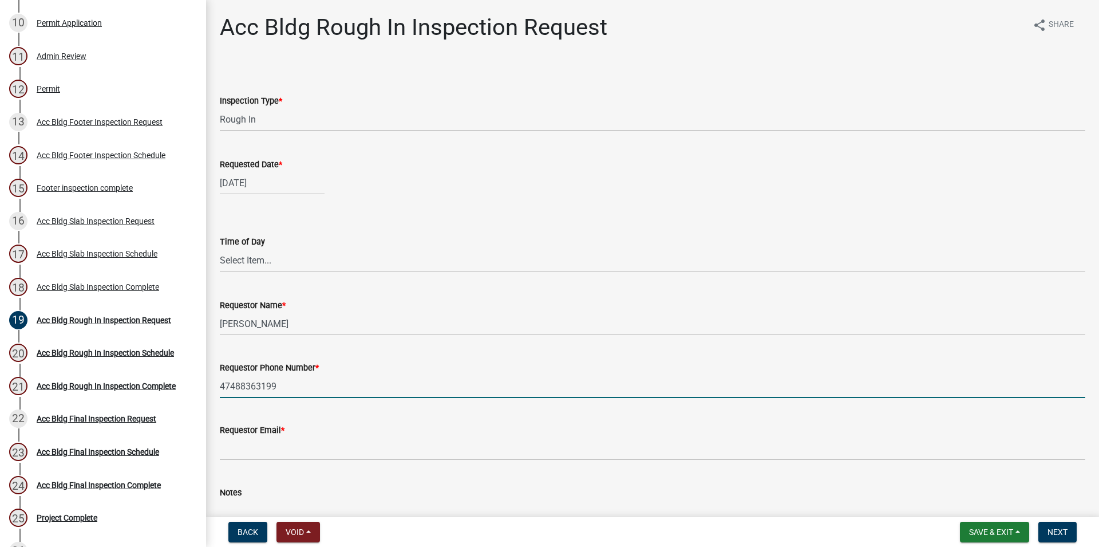
click at [243, 385] on input "47488363199" at bounding box center [653, 385] width 866 height 23
type input "4788363199"
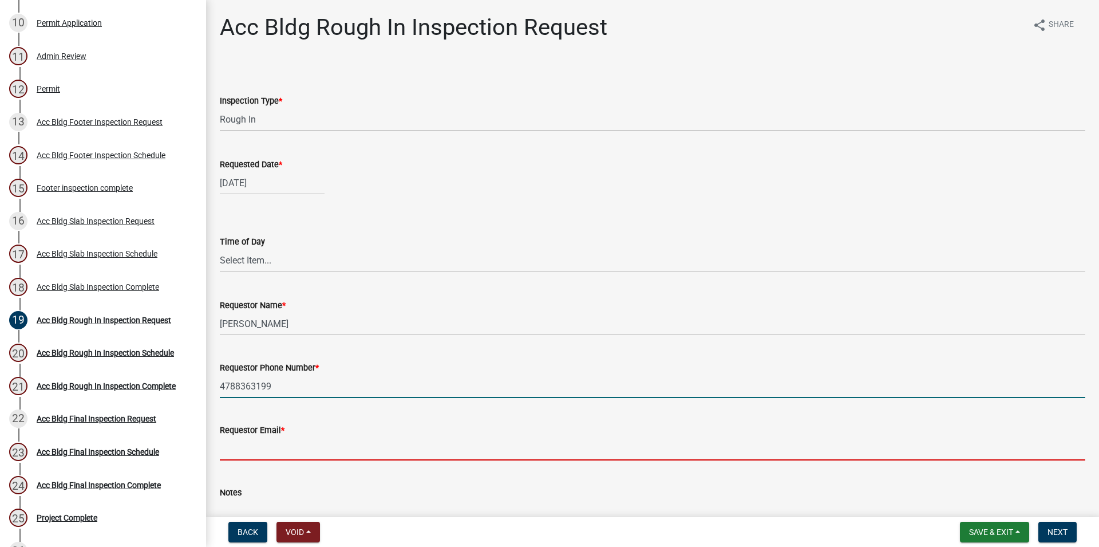
click at [271, 452] on input "Requestor Email *" at bounding box center [653, 448] width 866 height 23
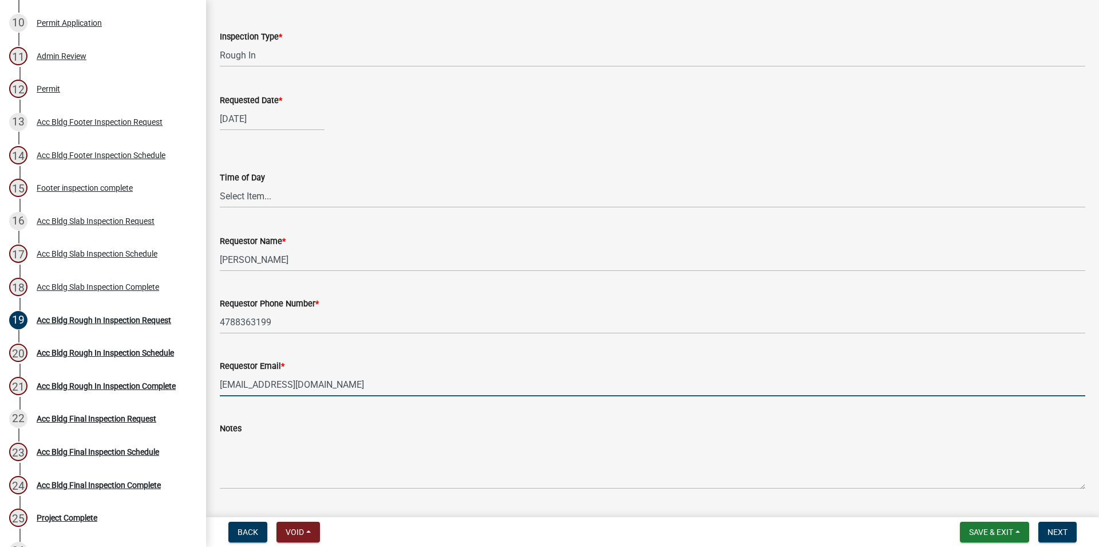
scroll to position [94, 0]
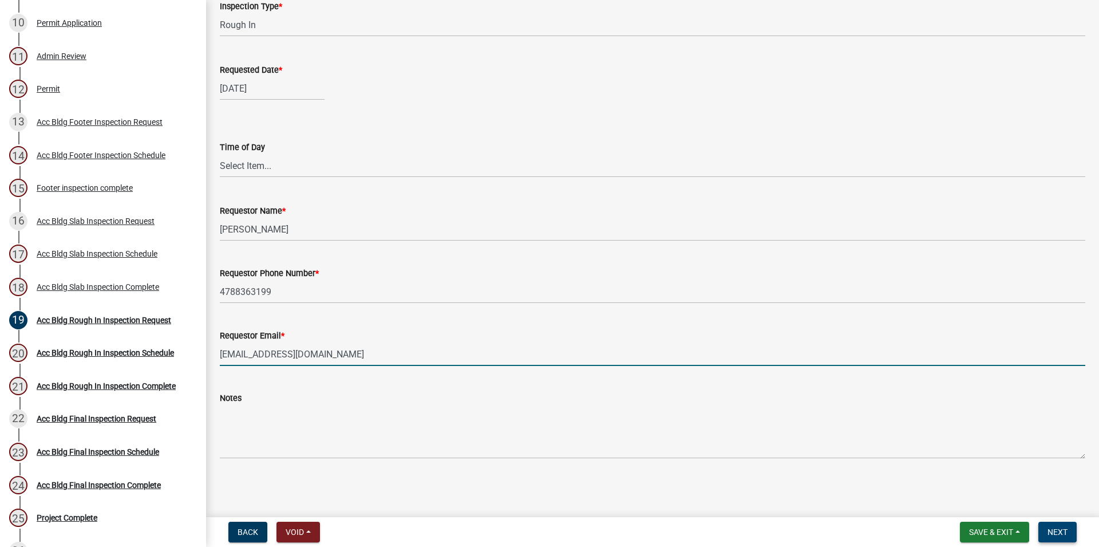
type input "[EMAIL_ADDRESS][DOMAIN_NAME]"
click at [1047, 524] on button "Next" at bounding box center [1058, 532] width 38 height 21
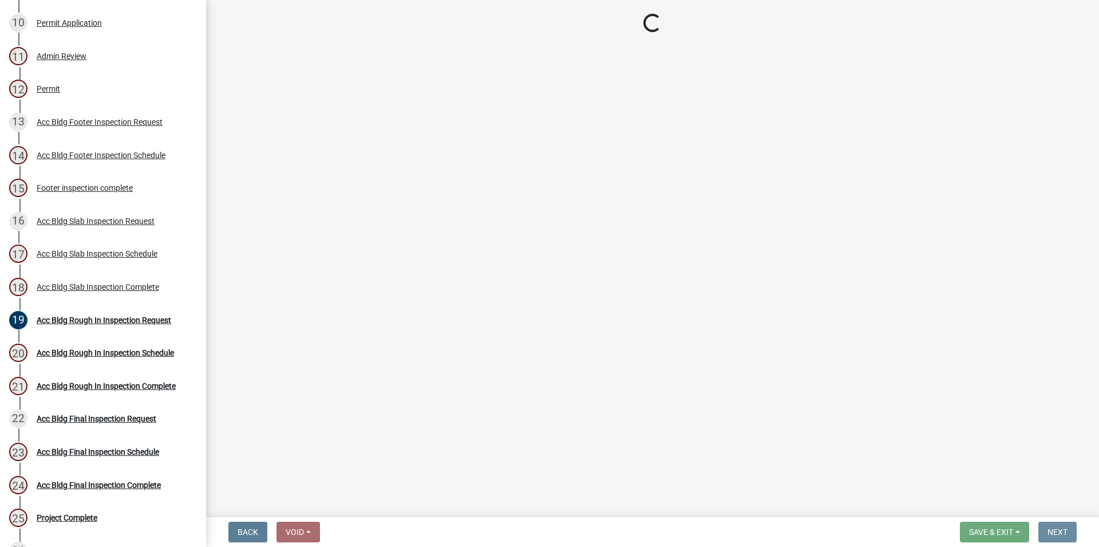
scroll to position [0, 0]
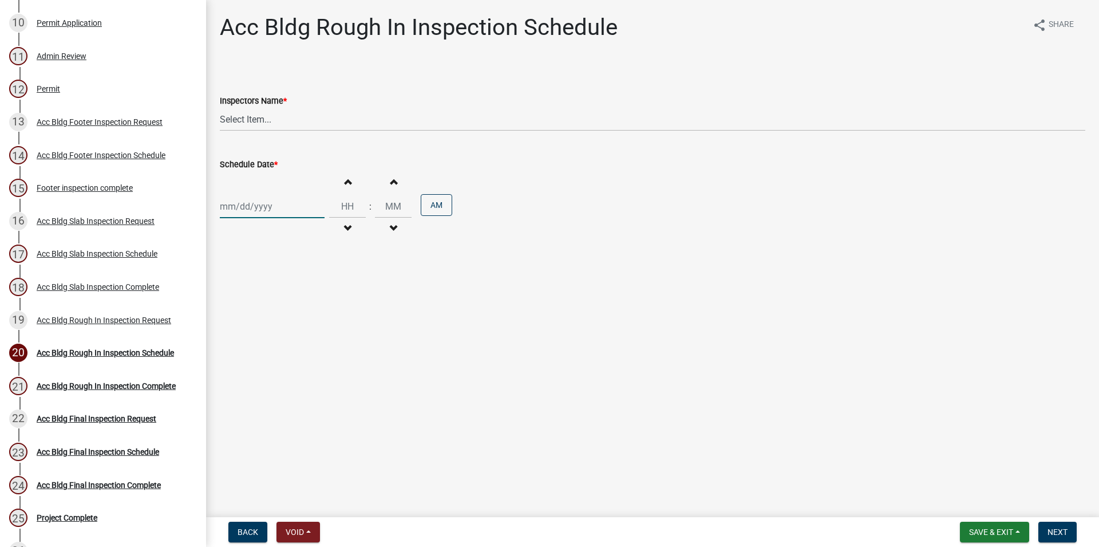
click at [243, 208] on input "Schedule Date *" at bounding box center [272, 206] width 105 height 23
select select "8"
select select "2025"
click at [288, 318] on div "21" at bounding box center [286, 322] width 18 height 18
type input "[DATE]"
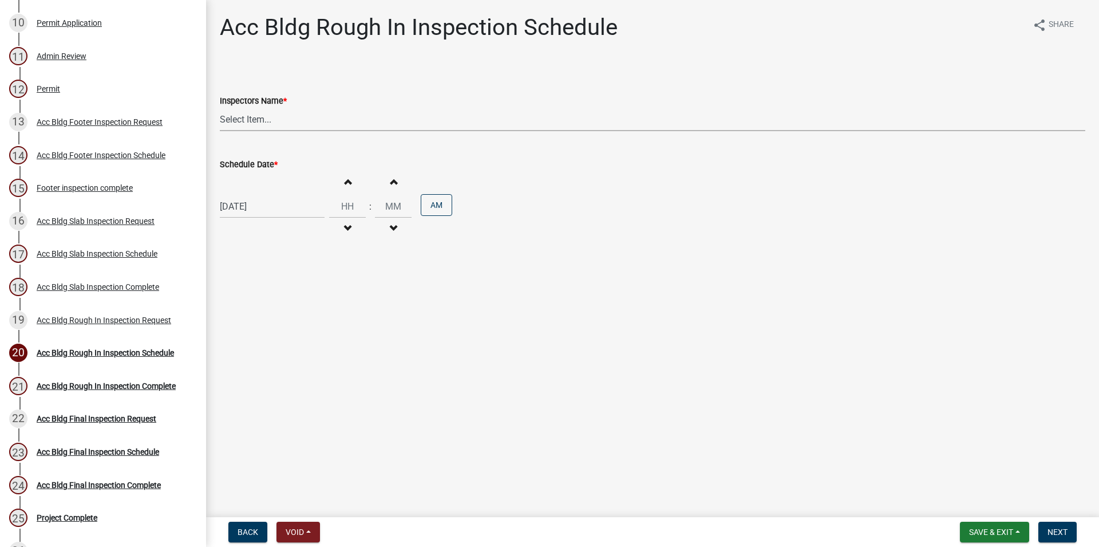
click at [220, 108] on select "Select Item... RLcarroll (Rachel Carroll) l.kriz (Layla Kriz) t.graumann (Tammi…" at bounding box center [653, 119] width 866 height 23
select select "3acdf11f-131c-438b-b450-ae4501c32128"
click option "l.kriz (Layla Kriz)" at bounding box center [0, 0] width 0 height 0
click at [1077, 532] on button "Next" at bounding box center [1058, 532] width 38 height 21
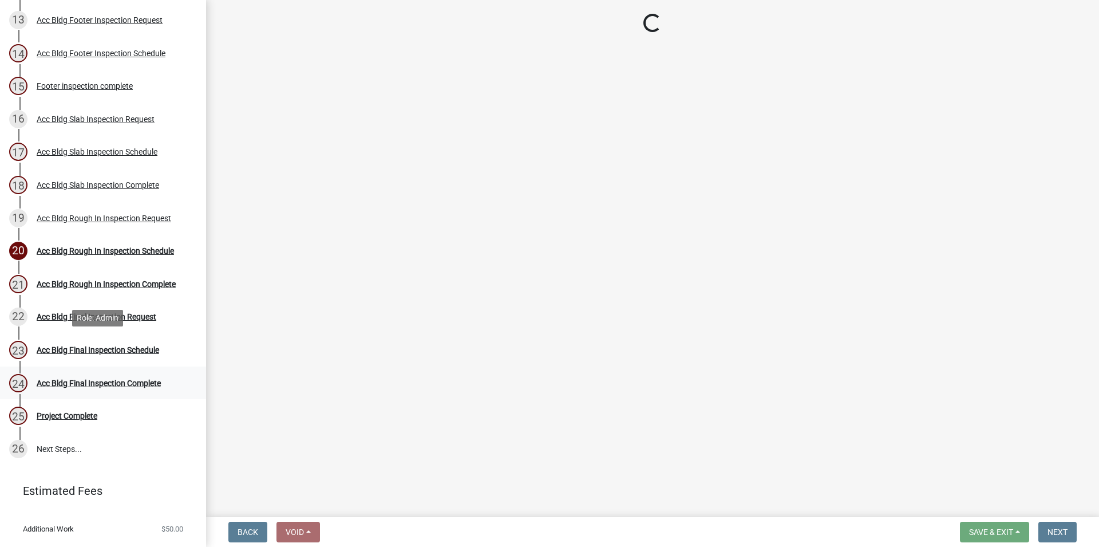
scroll to position [584, 0]
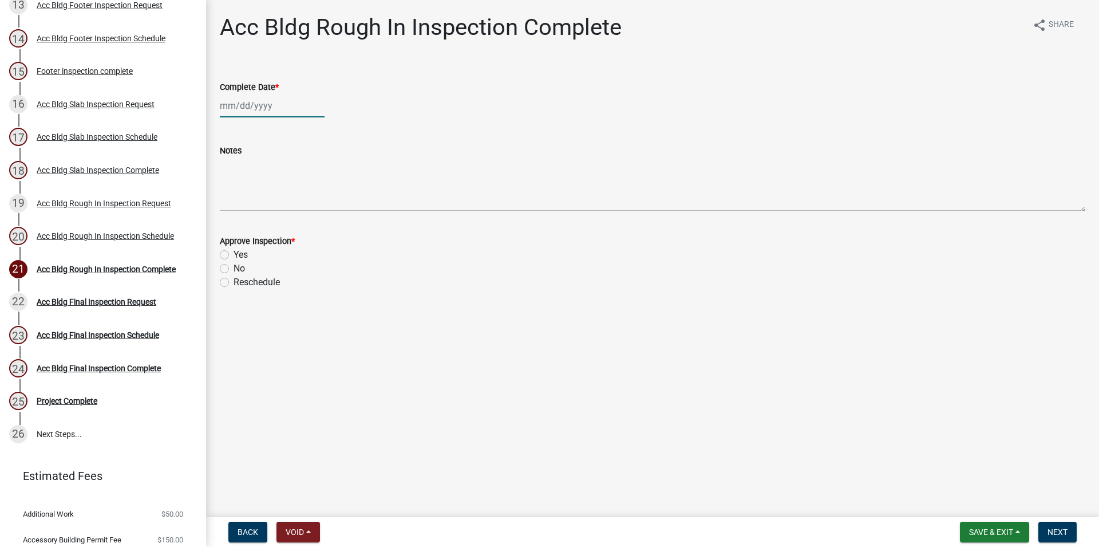
click at [267, 111] on input "Complete Date *" at bounding box center [272, 105] width 105 height 23
select select "8"
select select "2025"
click at [280, 224] on div "21" at bounding box center [286, 221] width 18 height 18
type input "[DATE]"
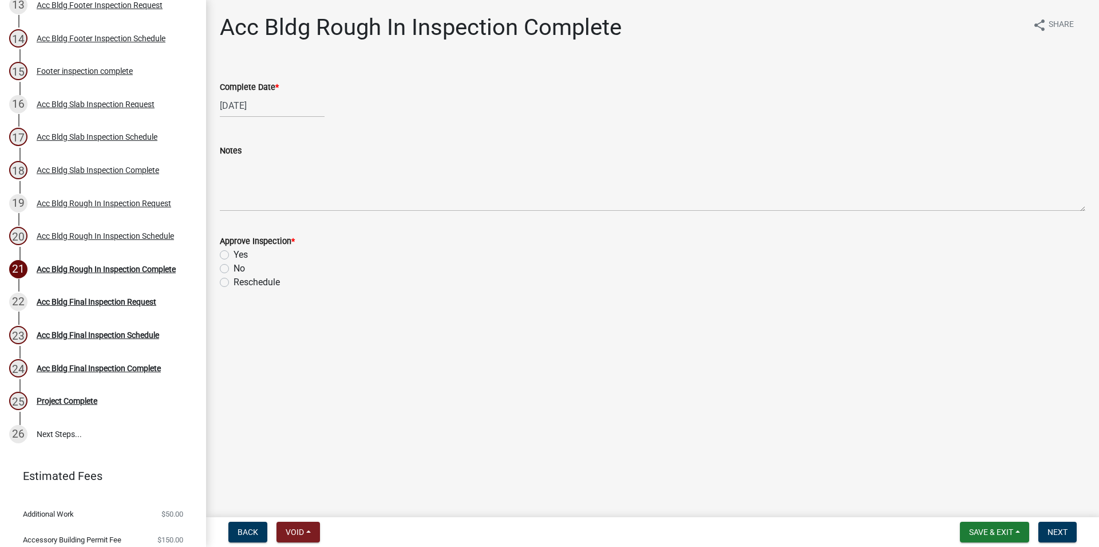
click at [249, 258] on div "Yes" at bounding box center [653, 255] width 866 height 14
click at [236, 251] on label "Yes" at bounding box center [241, 255] width 14 height 14
click at [236, 251] on input "Yes" at bounding box center [237, 251] width 7 height 7
radio input "true"
click at [1076, 532] on button "Next" at bounding box center [1058, 532] width 38 height 21
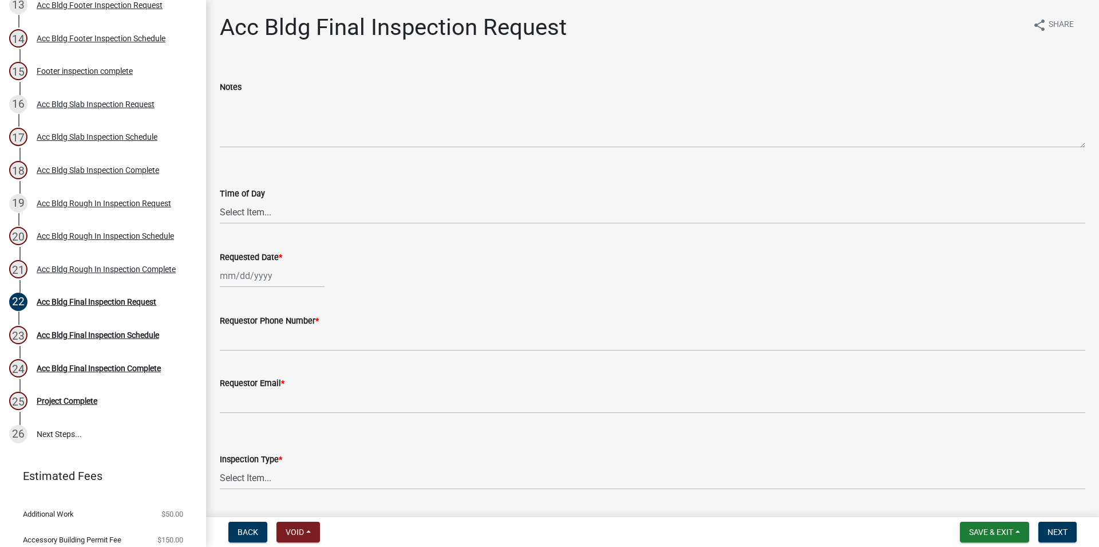
click at [244, 198] on label "Time of Day" at bounding box center [242, 194] width 45 height 8
click at [244, 200] on select "Select Item... AM PM" at bounding box center [653, 211] width 866 height 23
click at [220, 200] on select "Select Item... AM PM" at bounding box center [653, 211] width 866 height 23
click option "AM" at bounding box center [0, 0] width 0 height 0
select select "cb10fa24-328f-4433-8d1a-661a0b5f4638"
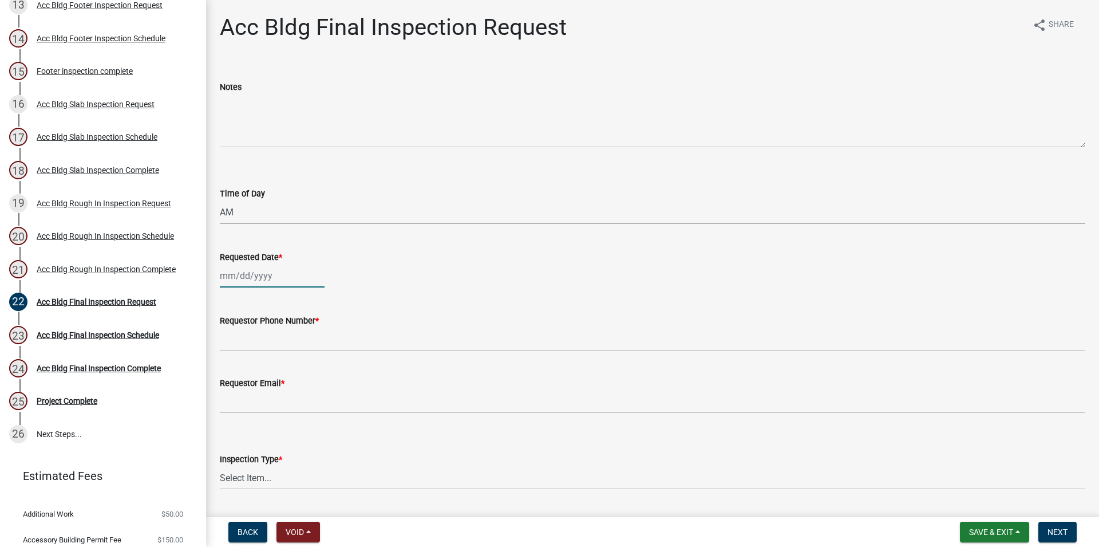
click at [266, 274] on input "Requested Date *" at bounding box center [272, 275] width 105 height 23
select select "8"
select select "2025"
click at [290, 390] on div "21" at bounding box center [286, 391] width 18 height 18
type input "[DATE]"
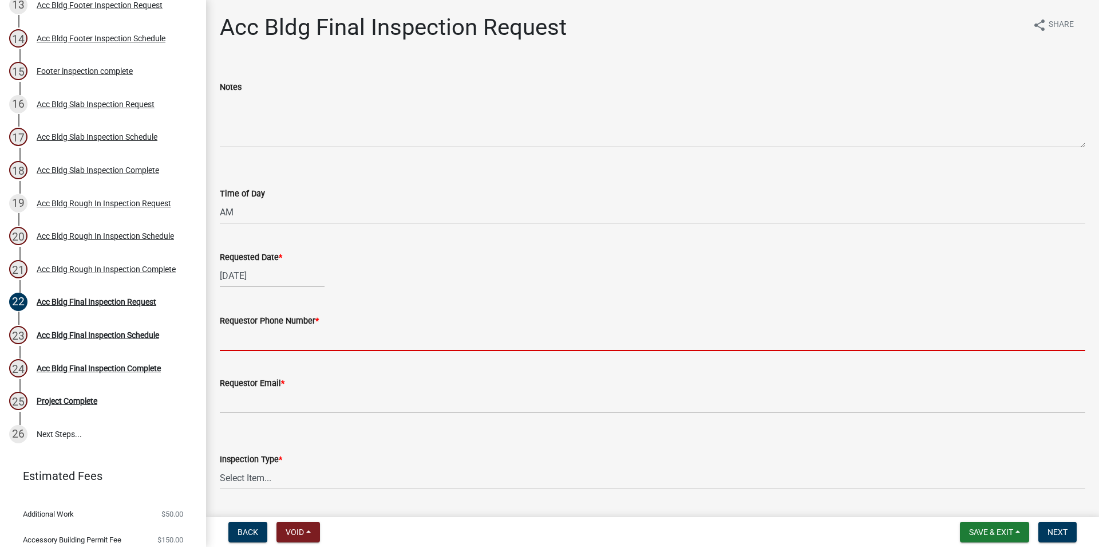
click at [242, 334] on input "Requestor Phone Number *" at bounding box center [653, 338] width 866 height 23
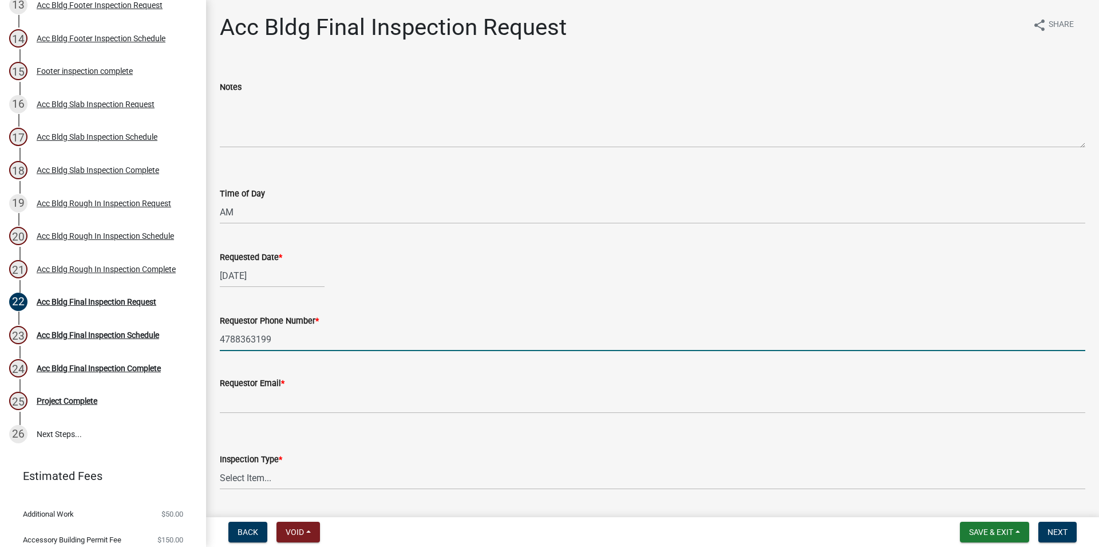
type input "4788363199"
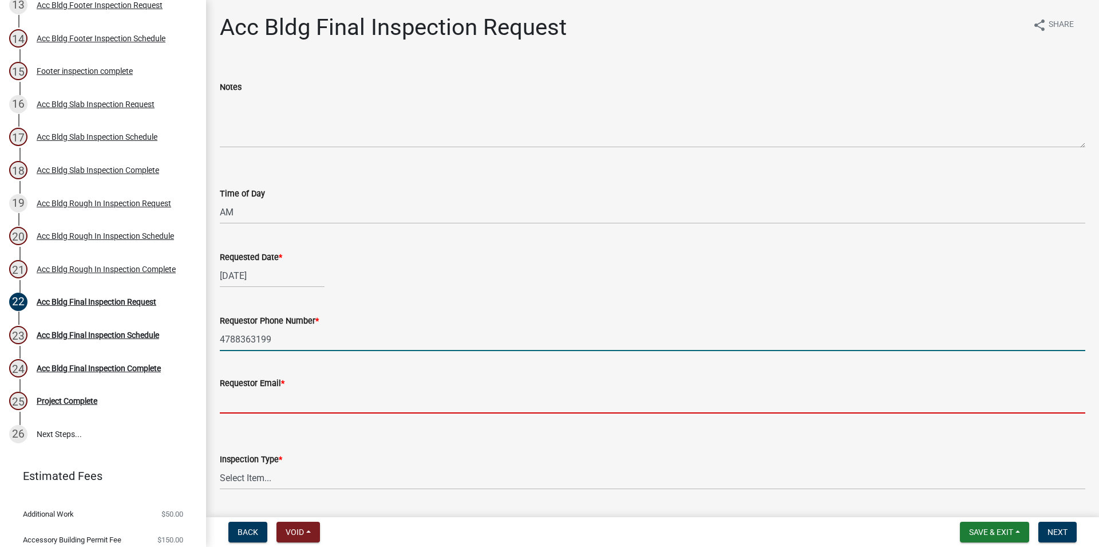
click at [253, 413] on input "Requestor Email *" at bounding box center [653, 401] width 866 height 23
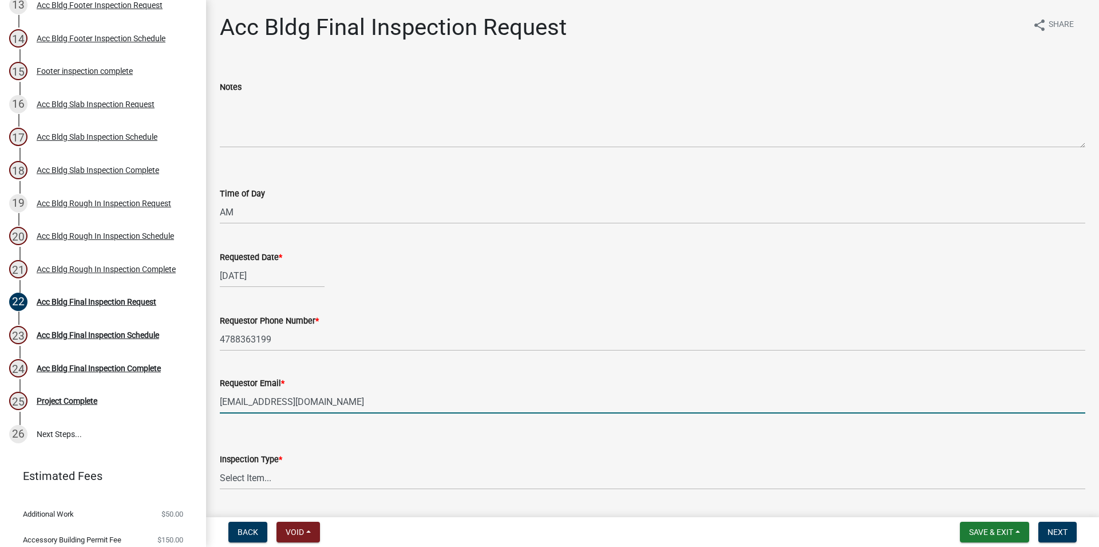
type input "[EMAIL_ADDRESS][DOMAIN_NAME]"
click at [220, 466] on select "Select Item... Final" at bounding box center [653, 477] width 866 height 23
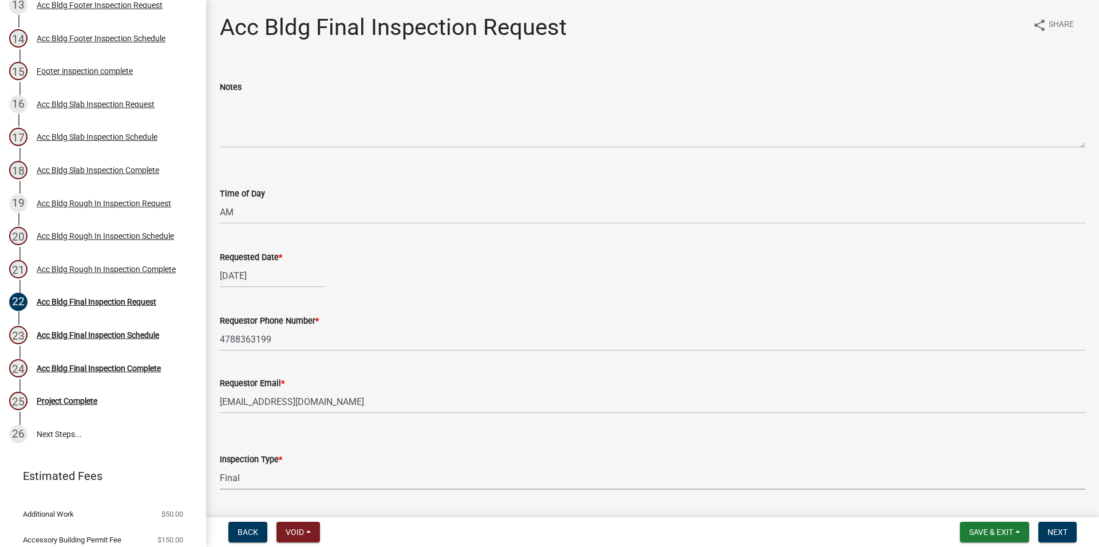
click option "Final" at bounding box center [0, 0] width 0 height 0
select select "e9a25109-1c2b-4b3e-a694-7df2c3c9e3a5"
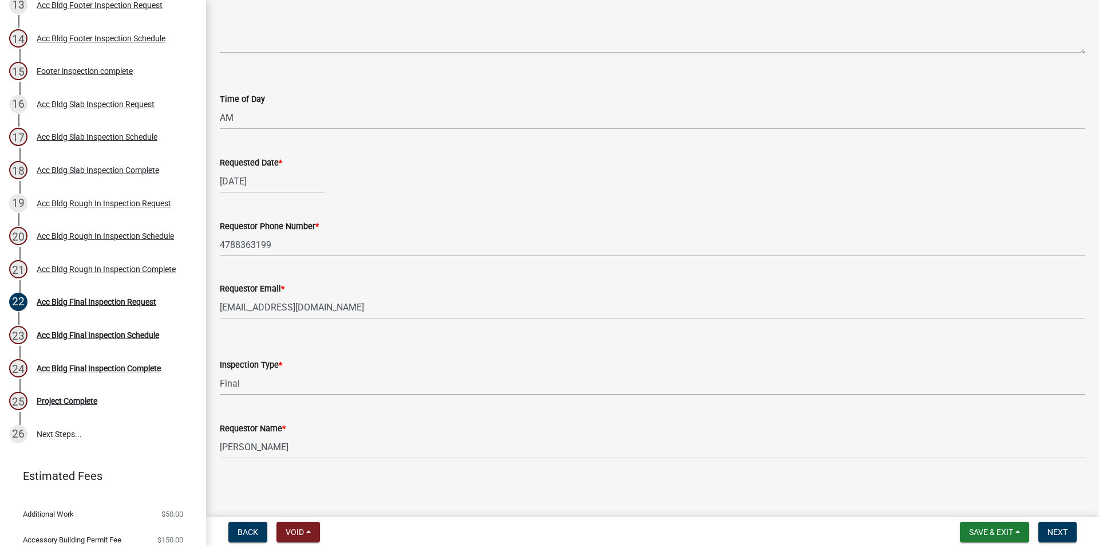
click at [1063, 543] on nav "Back Void Withdraw Lock Expire Void Save & Exit Save Save & Exit Next" at bounding box center [652, 532] width 893 height 30
click at [1063, 536] on span "Next" at bounding box center [1058, 531] width 20 height 9
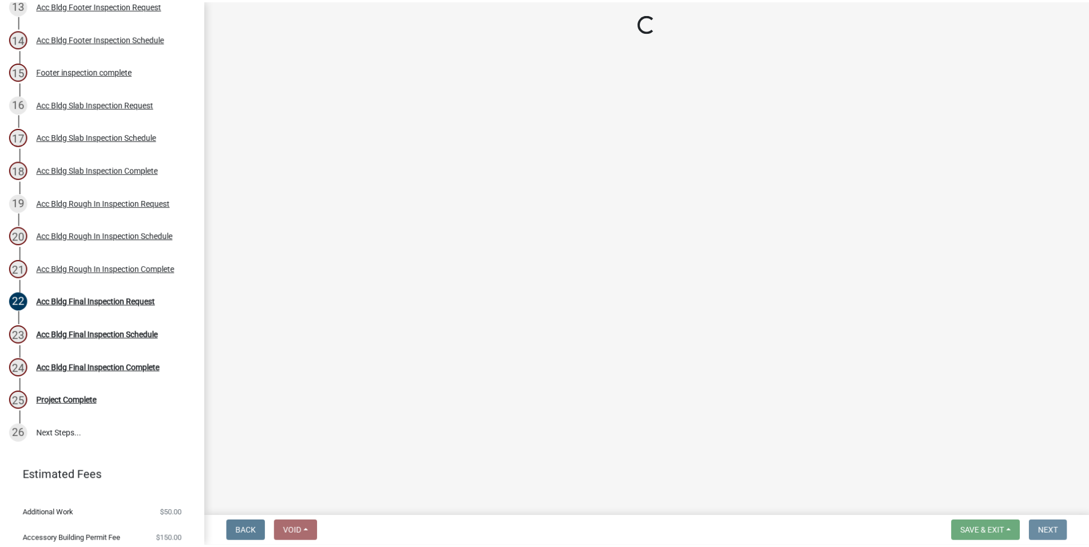
scroll to position [0, 0]
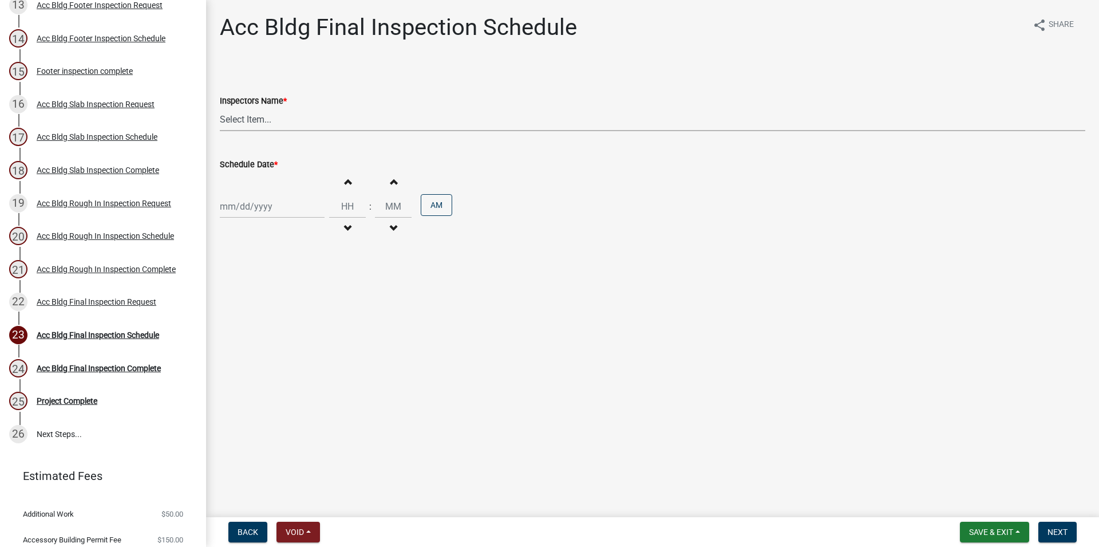
click at [220, 108] on select "Select Item... RLcarroll (Rachel Carroll) l.kriz (Layla Kriz) t.graumann (Tammi…" at bounding box center [653, 119] width 866 height 23
select select "3acdf11f-131c-438b-b450-ae4501c32128"
click option "l.kriz (Layla Kriz)" at bounding box center [0, 0] width 0 height 0
click at [296, 210] on input "Schedule Date *" at bounding box center [272, 206] width 105 height 23
select select "8"
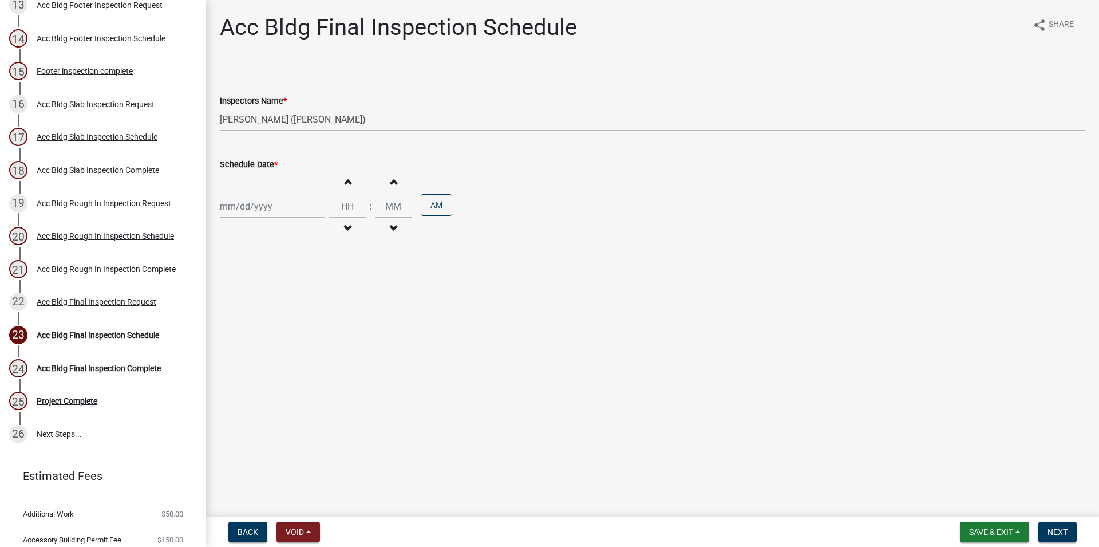
select select "2025"
click at [291, 322] on div "21" at bounding box center [286, 322] width 18 height 18
type input "[DATE]"
click at [360, 183] on button "Increment hours" at bounding box center [347, 181] width 24 height 21
type input "01"
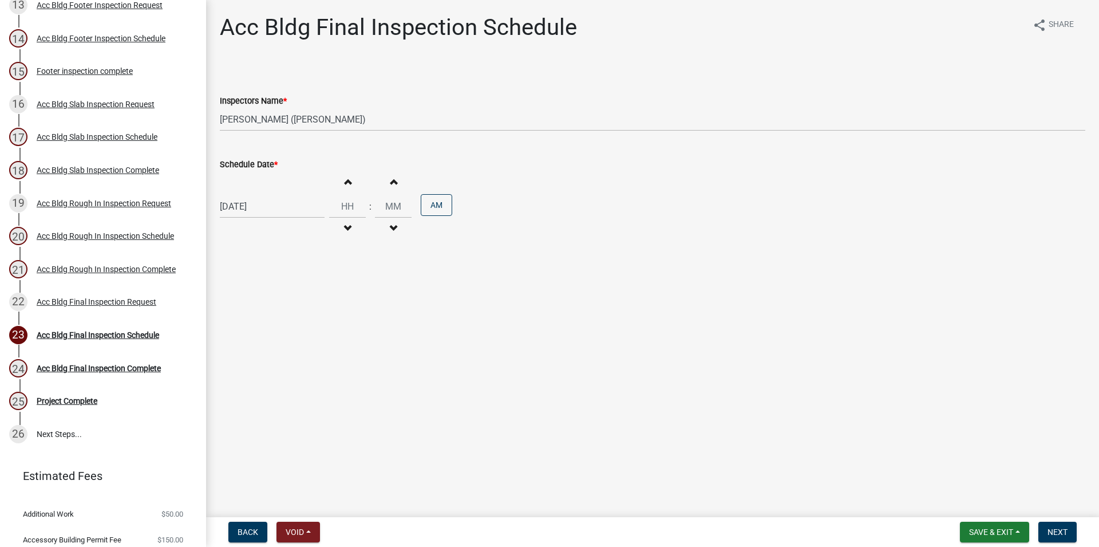
type input "00"
click at [1062, 538] on button "Next" at bounding box center [1058, 532] width 38 height 21
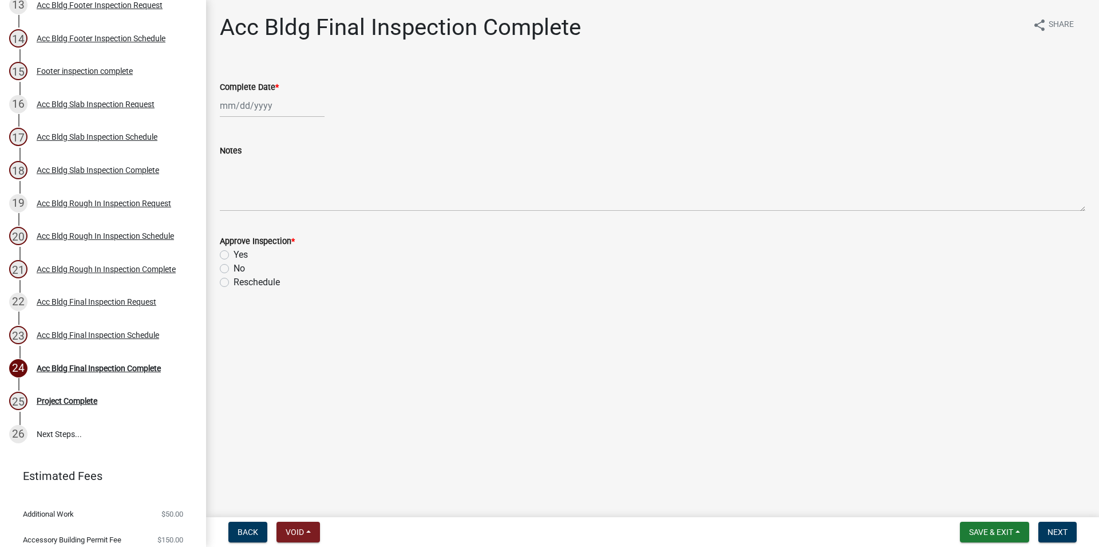
click at [242, 247] on div "Approve Inspection * Yes No Reschedule" at bounding box center [653, 261] width 866 height 55
click at [266, 100] on input "Complete Date *" at bounding box center [272, 105] width 105 height 23
select select "8"
select select "2025"
click at [287, 220] on div "21" at bounding box center [286, 221] width 18 height 18
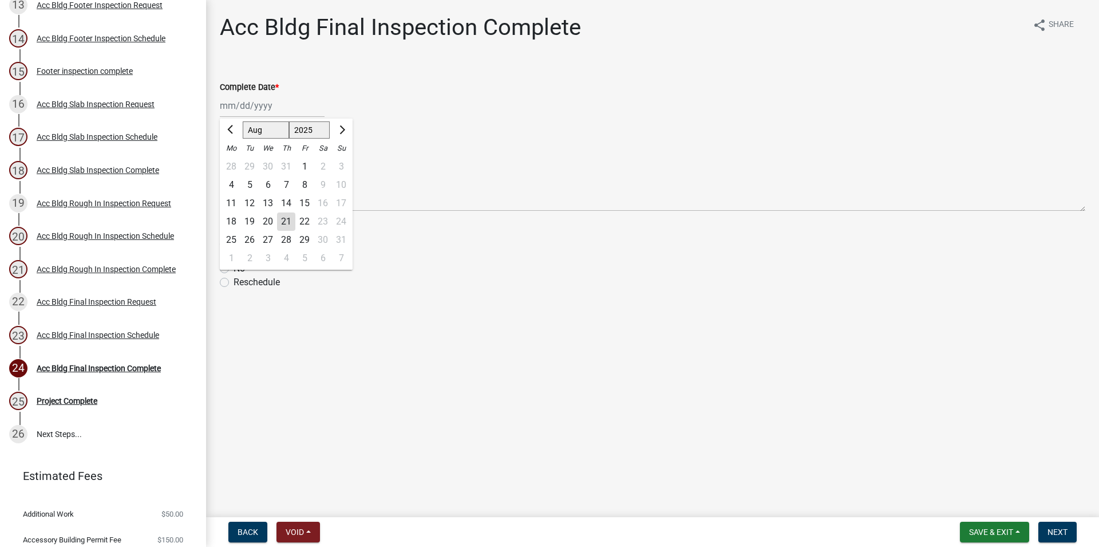
type input "[DATE]"
click at [234, 251] on label "Yes" at bounding box center [241, 255] width 14 height 14
click at [234, 251] on input "Yes" at bounding box center [237, 251] width 7 height 7
radio input "true"
click at [1059, 534] on span "Next" at bounding box center [1058, 531] width 20 height 9
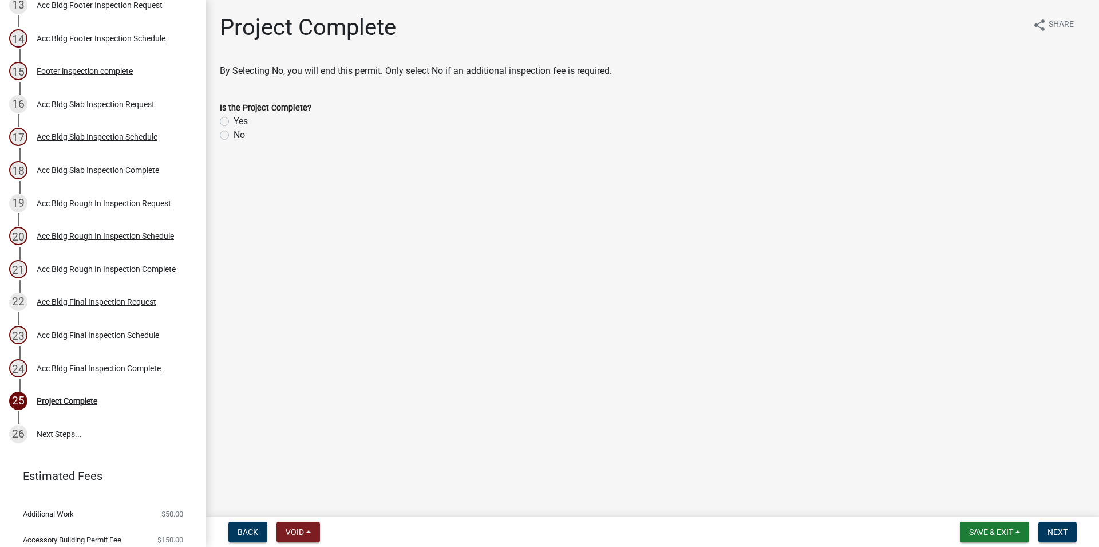
click at [234, 121] on label "Yes" at bounding box center [241, 122] width 14 height 14
click at [234, 121] on input "Yes" at bounding box center [237, 118] width 7 height 7
radio input "true"
click at [1047, 528] on button "Next" at bounding box center [1058, 532] width 38 height 21
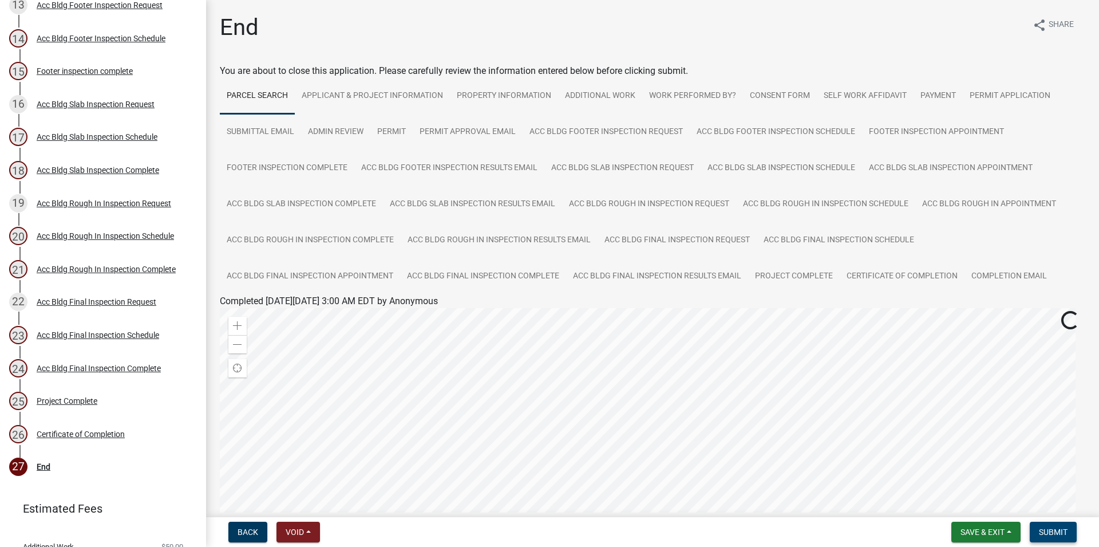
click at [1037, 528] on button "Submit" at bounding box center [1053, 532] width 47 height 21
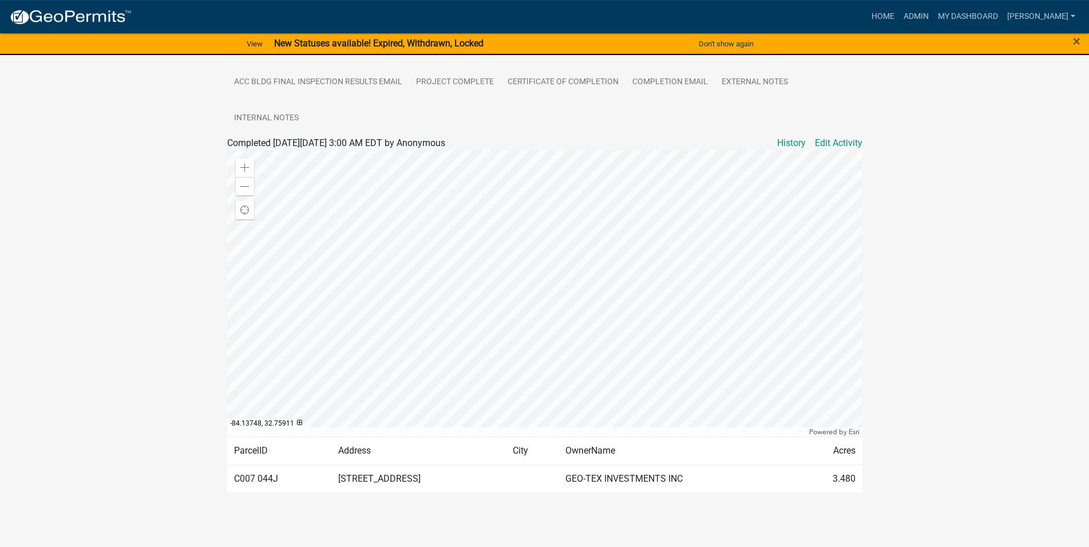
scroll to position [499, 0]
click at [934, 14] on link "Admin" at bounding box center [916, 17] width 34 height 22
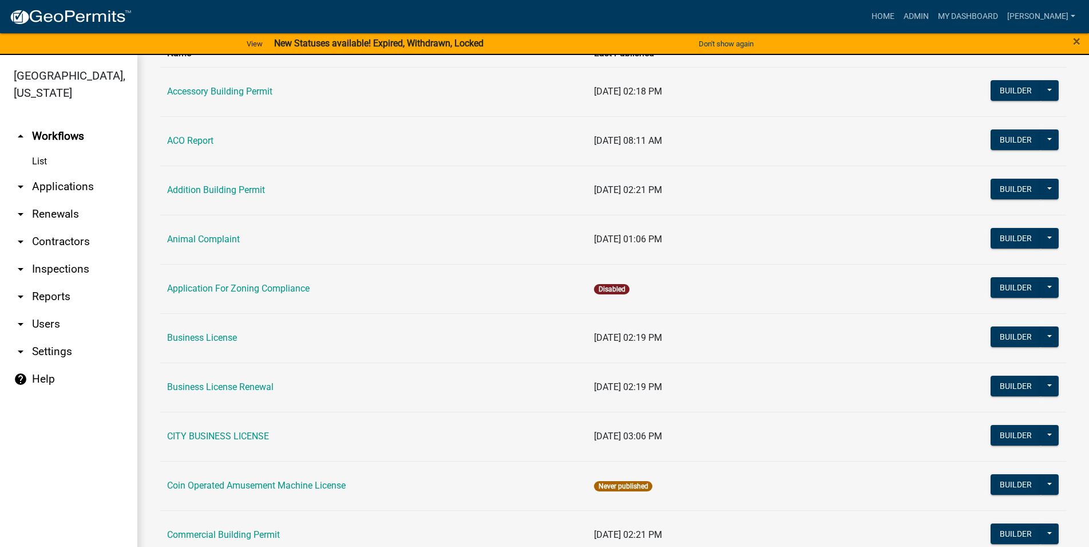
scroll to position [65, 0]
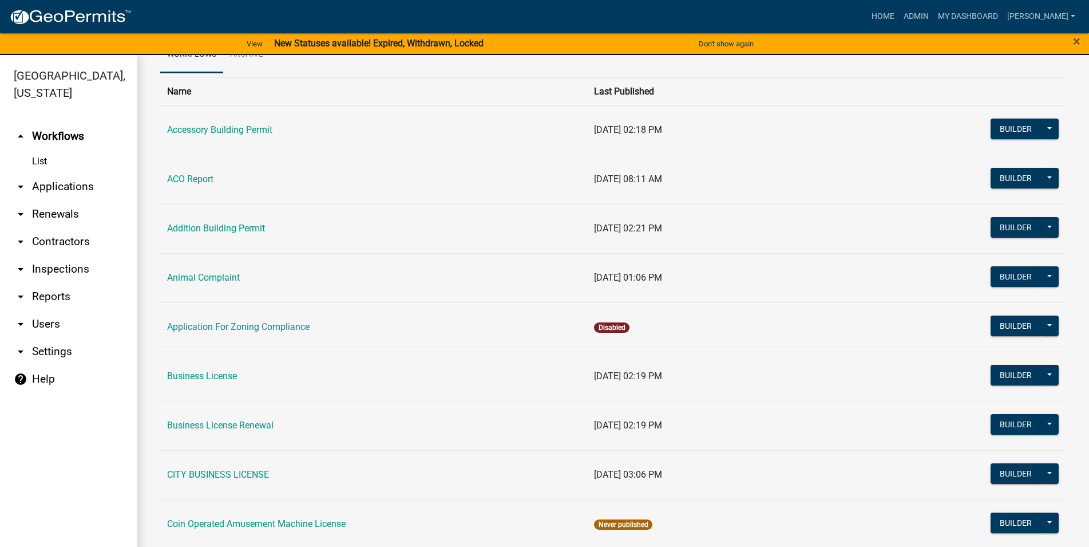
click at [36, 189] on link "arrow_drop_down Applications" at bounding box center [68, 186] width 137 height 27
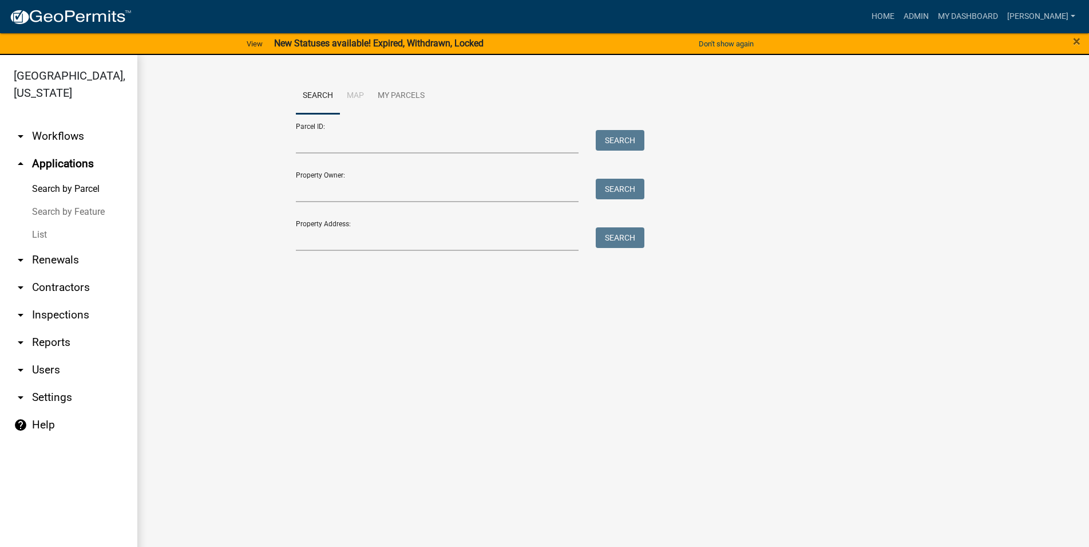
click at [37, 242] on link "List" at bounding box center [68, 234] width 137 height 23
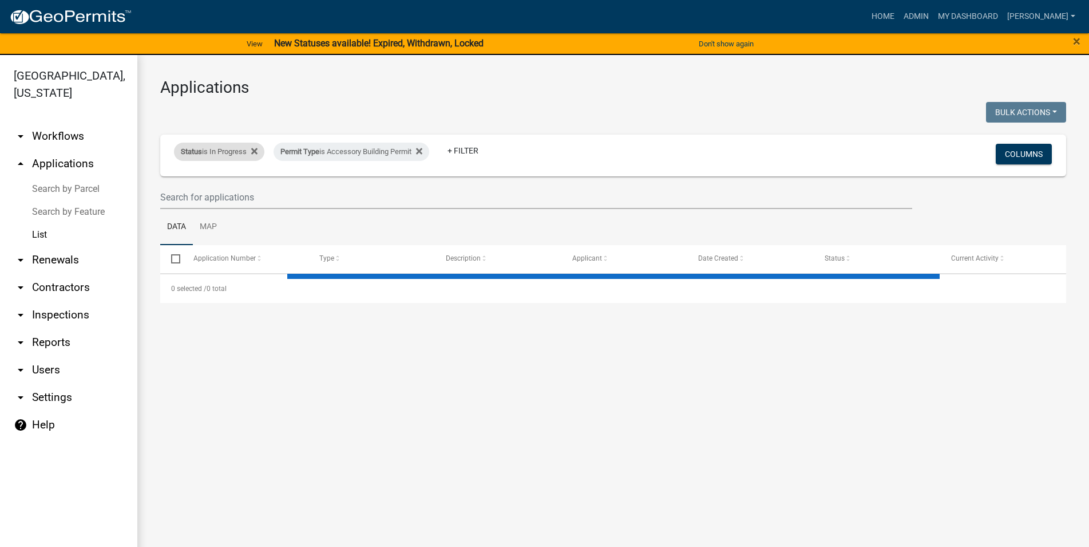
select select "3: 100"
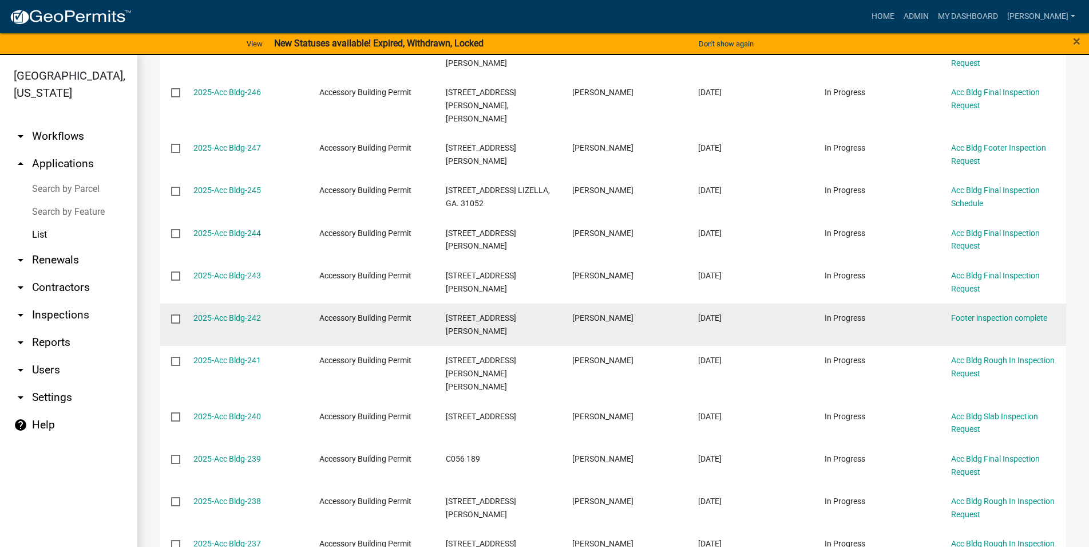
scroll to position [653, 0]
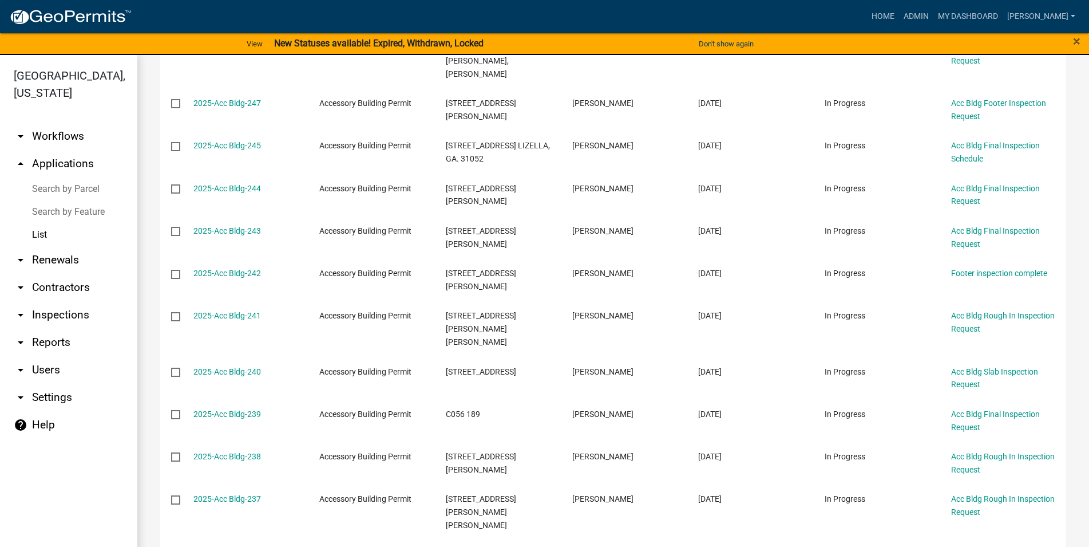
click at [35, 234] on link "List" at bounding box center [68, 234] width 137 height 23
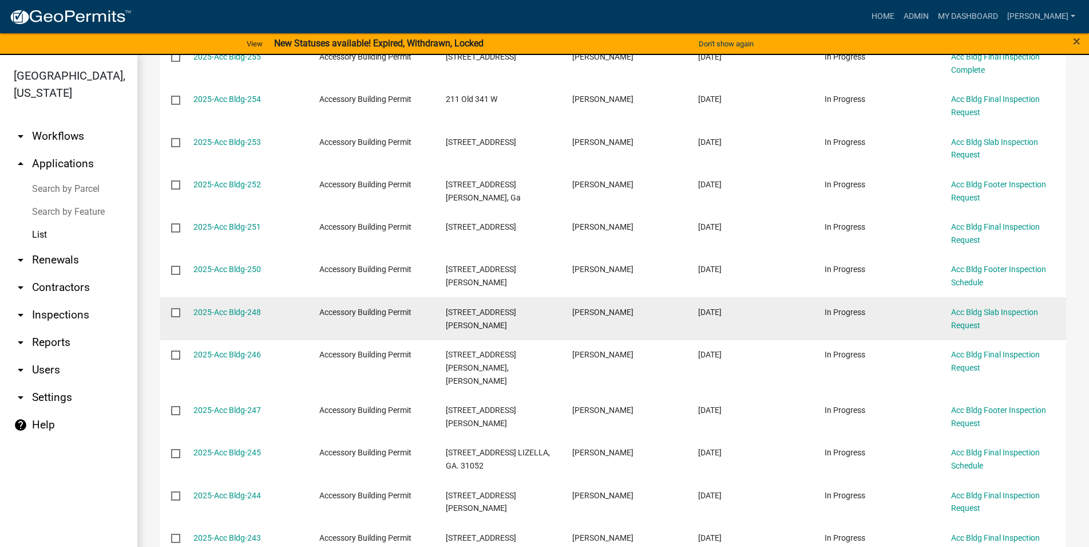
scroll to position [19, 0]
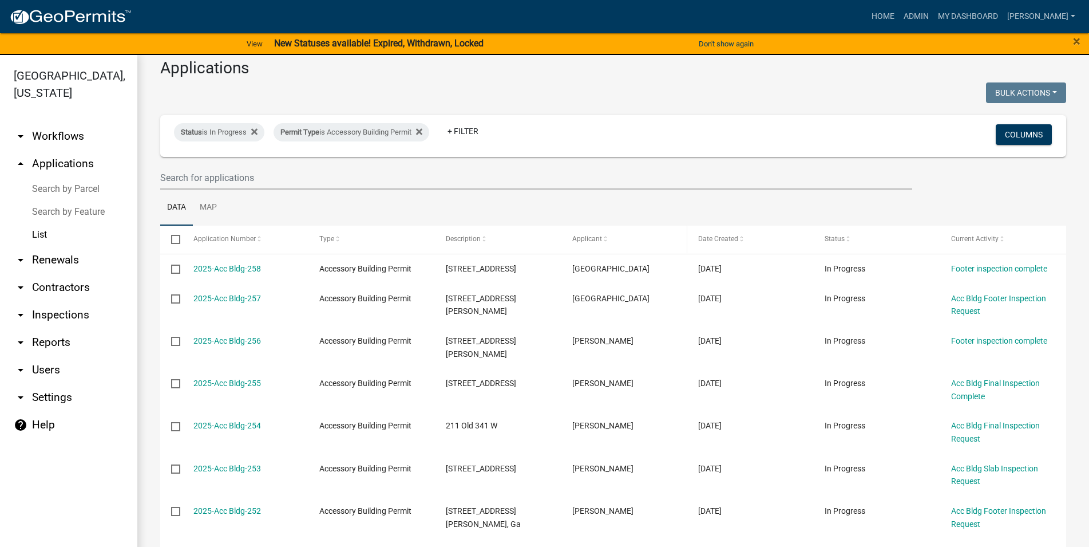
click at [595, 226] on datatable-header-cell "Applicant" at bounding box center [624, 239] width 127 height 27
click at [588, 235] on div "Applicant" at bounding box center [625, 239] width 104 height 11
click at [586, 242] on span "Applicant" at bounding box center [588, 239] width 30 height 8
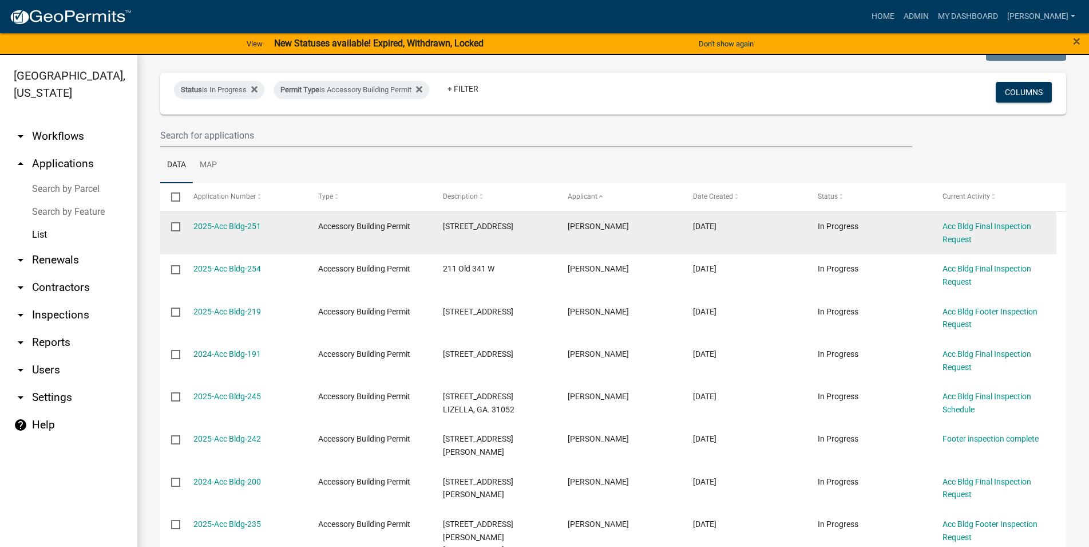
scroll to position [19, 0]
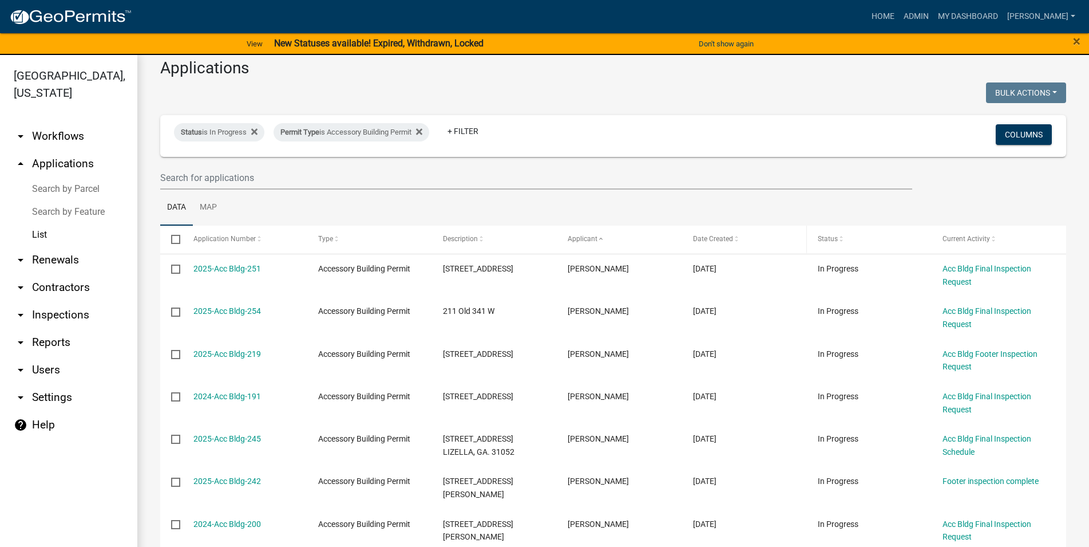
click at [706, 238] on span "Date Created" at bounding box center [713, 239] width 40 height 8
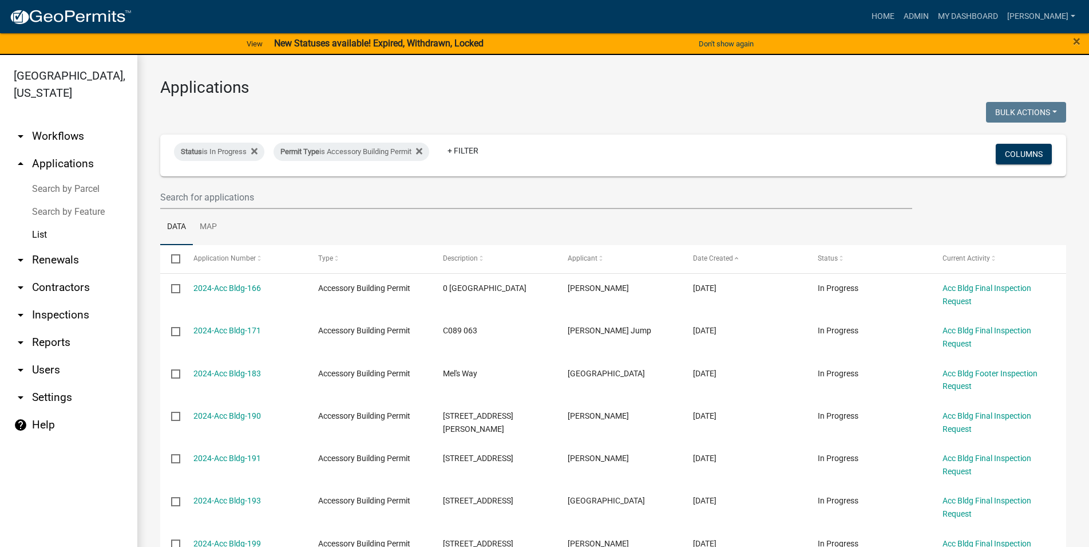
click at [53, 230] on link "List" at bounding box center [68, 234] width 137 height 23
click at [69, 319] on link "arrow_drop_down Inspections" at bounding box center [68, 314] width 137 height 27
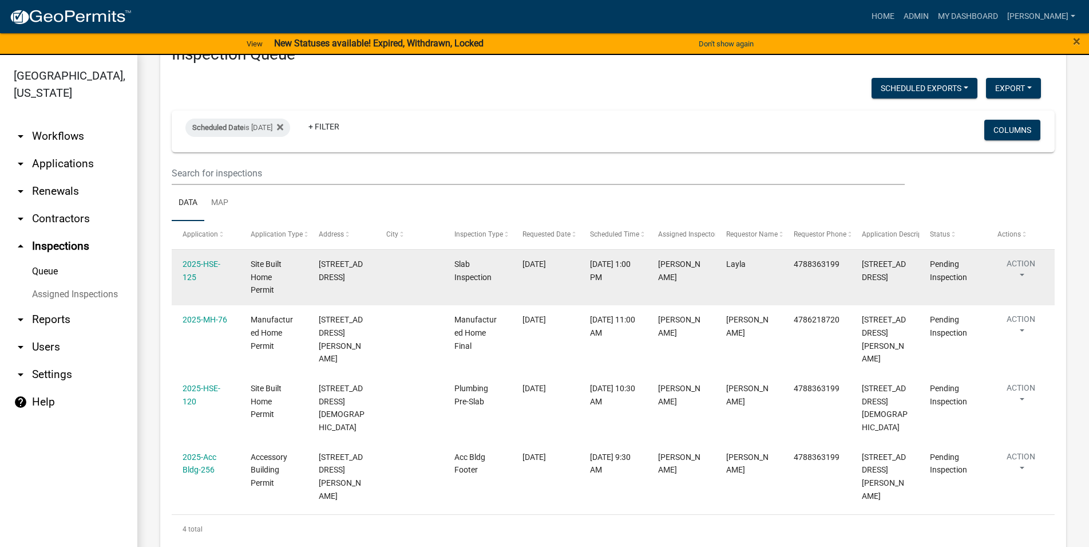
scroll to position [48, 0]
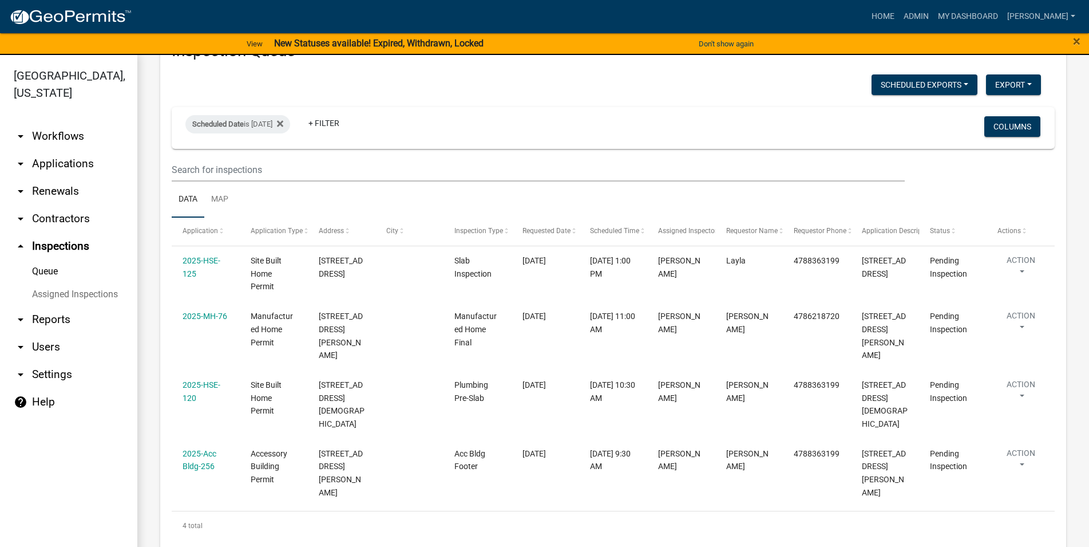
click at [70, 164] on link "arrow_drop_down Applications" at bounding box center [68, 163] width 137 height 27
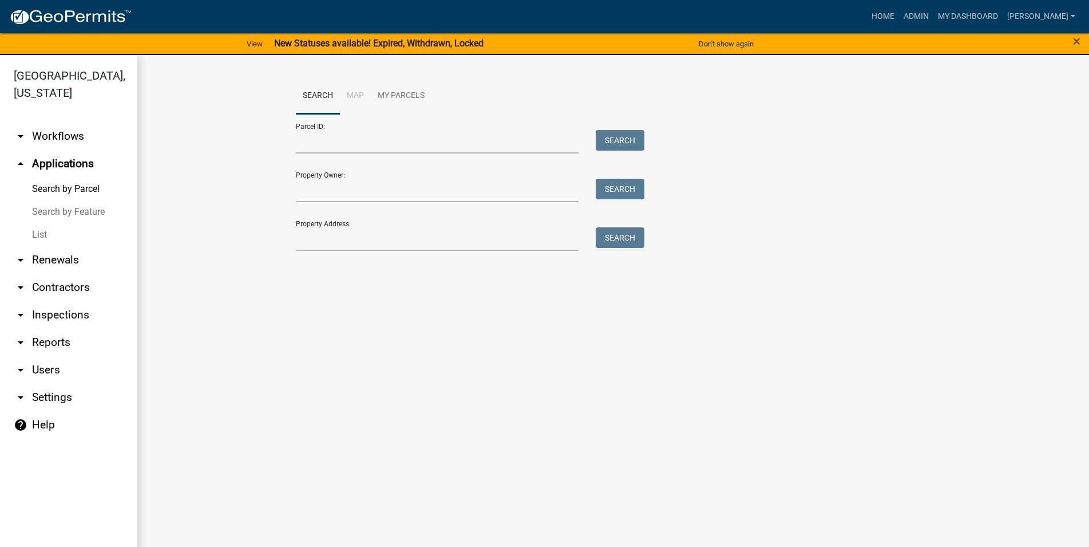
click at [78, 226] on link "List" at bounding box center [68, 234] width 137 height 23
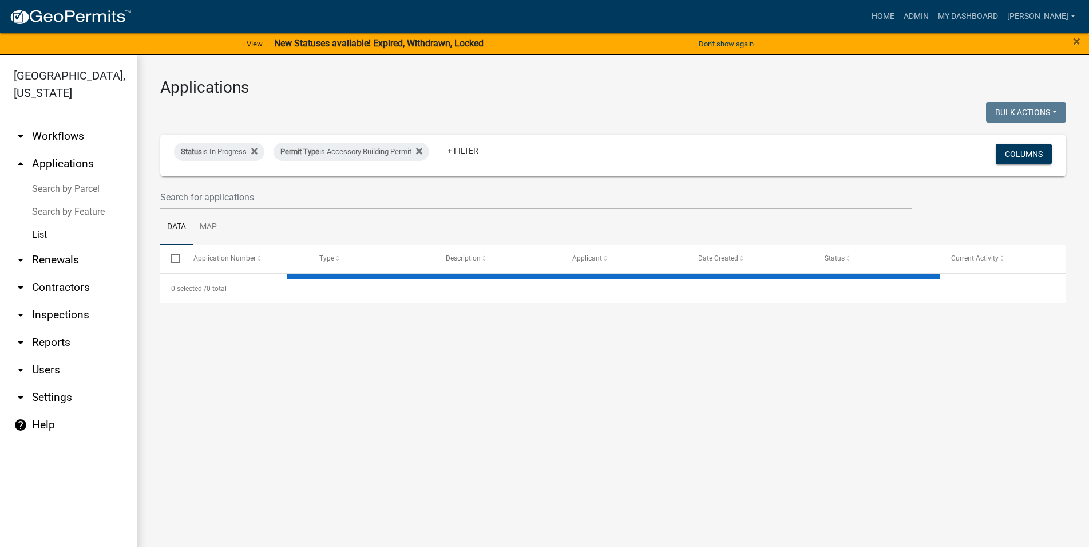
select select "3: 100"
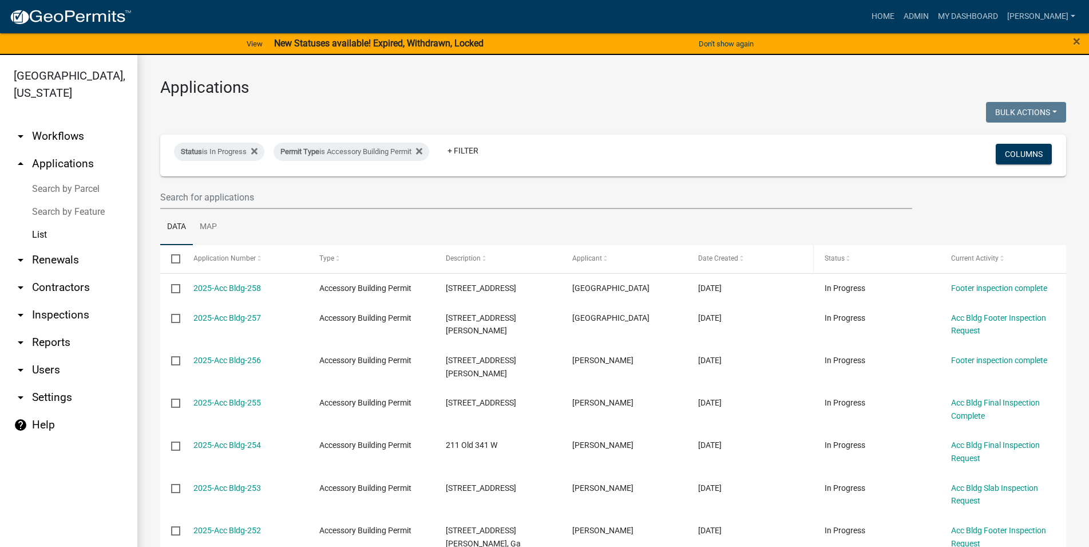
click at [712, 257] on span "Date Created" at bounding box center [718, 258] width 40 height 8
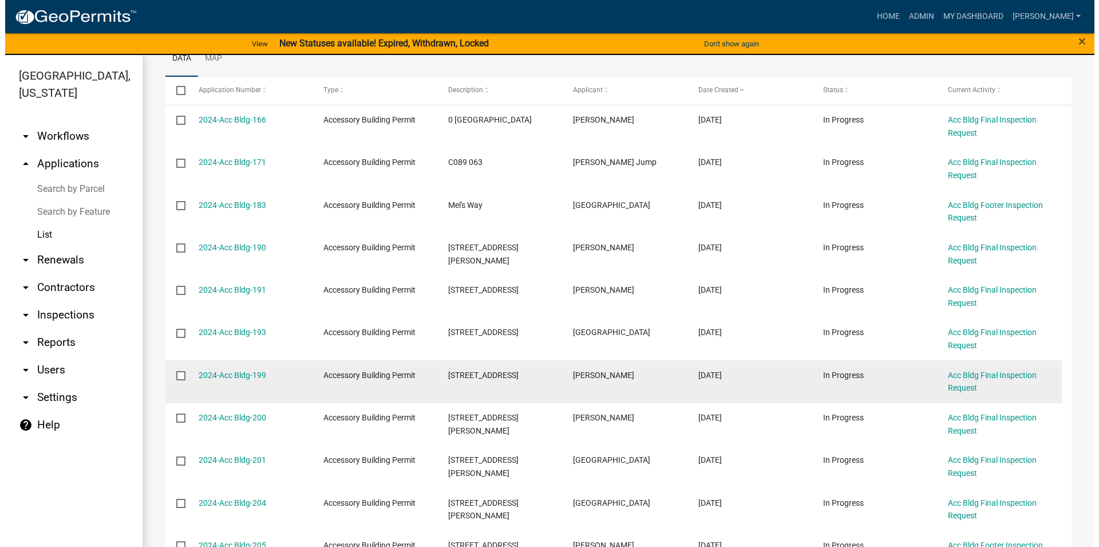
scroll to position [196, 0]
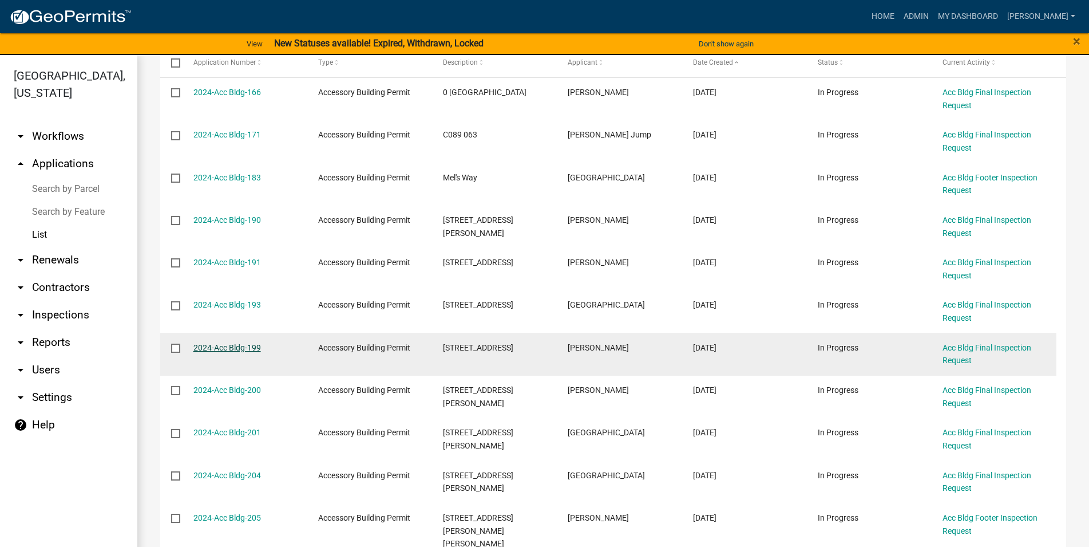
click at [238, 344] on link "2024-Acc Bldg-199" at bounding box center [228, 347] width 68 height 9
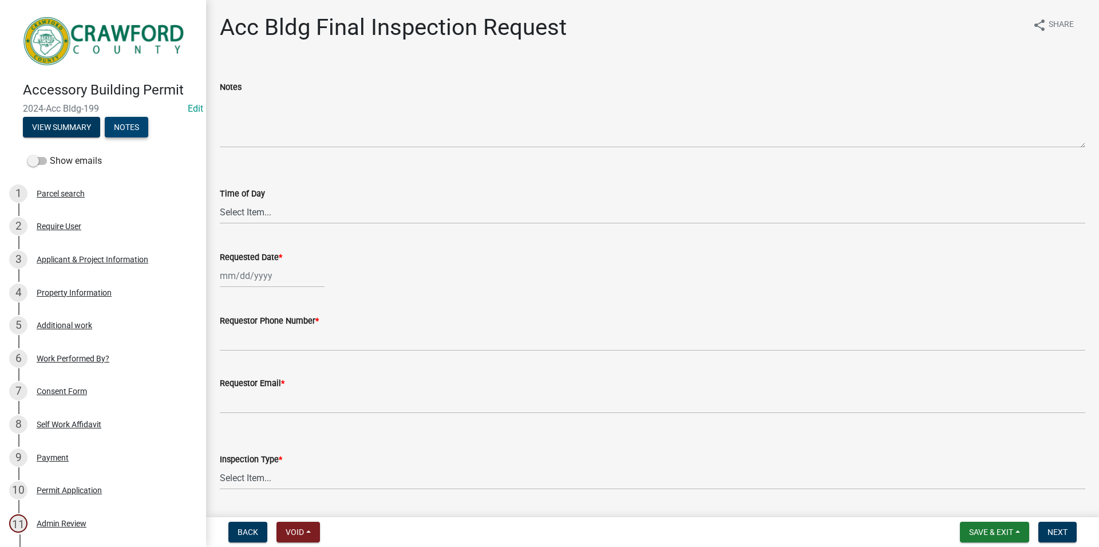
click at [126, 123] on button "Notes" at bounding box center [127, 127] width 44 height 21
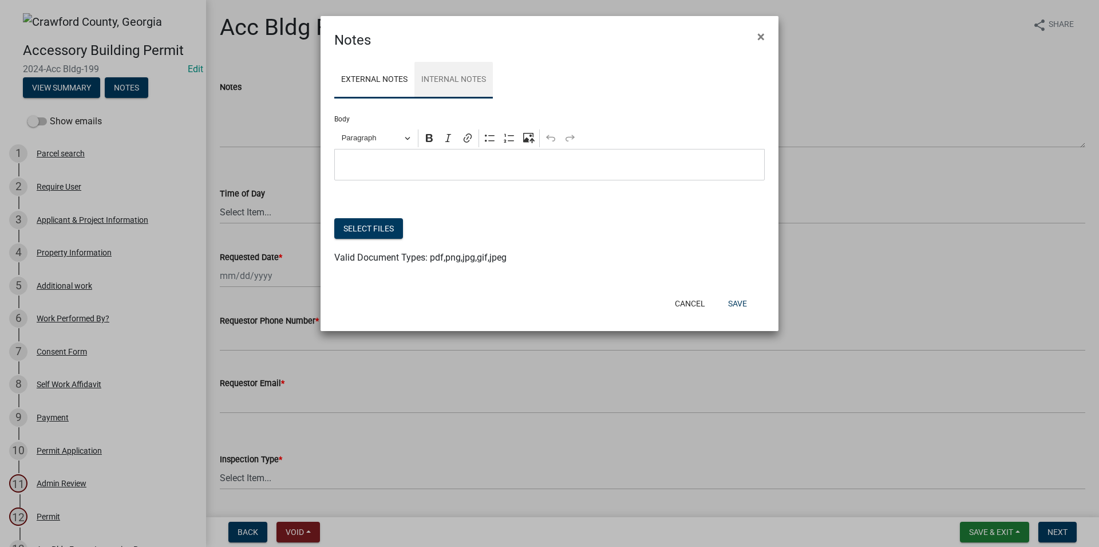
click at [440, 81] on link "Internal Notes" at bounding box center [453, 80] width 78 height 37
click at [398, 83] on link "External Notes" at bounding box center [374, 80] width 80 height 37
click at [457, 90] on link "Internal Notes" at bounding box center [453, 80] width 78 height 37
click at [451, 168] on p "Editor editing area: main. Press Alt+0 for help." at bounding box center [550, 165] width 418 height 14
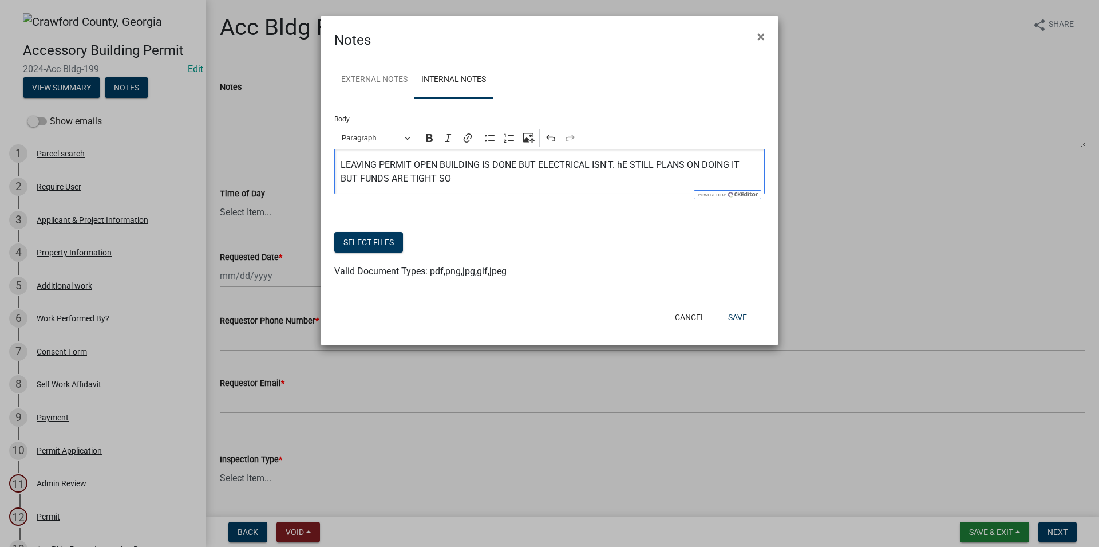
click at [622, 165] on p "LEAVING PERMIT OPEN BUILDING IS DONE BUT ELECTRICAL ISN'T. hE STILL PLANS ON DO…" at bounding box center [550, 171] width 418 height 27
click at [510, 187] on div "LEAVING PERMIT OPEN BUILDING IS DONE BUT ELECTRICAL ISN'T. HE STILL PLANS ON DO…" at bounding box center [549, 171] width 431 height 45
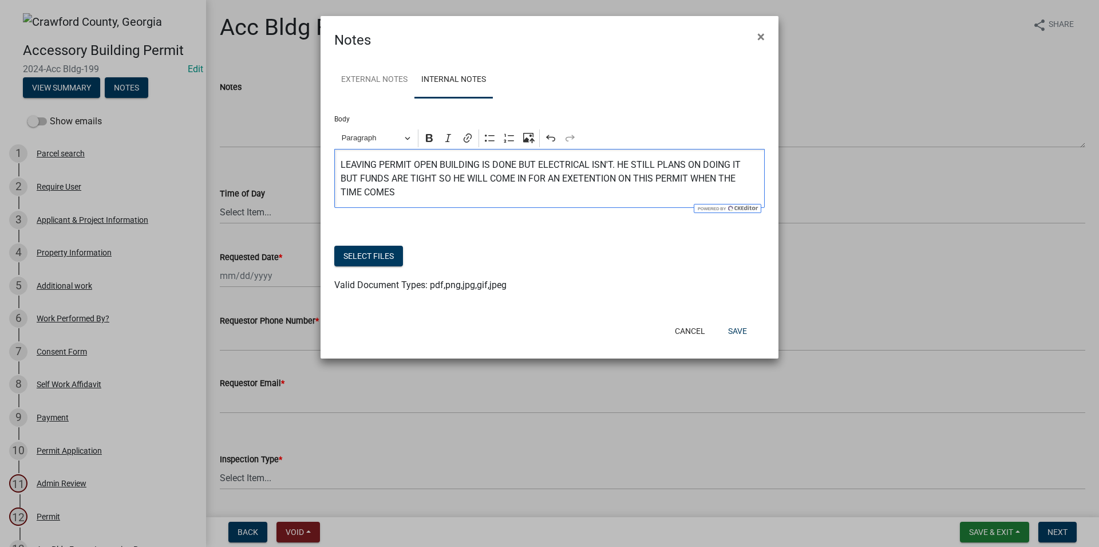
click at [585, 180] on p "LEAVING PERMIT OPEN BUILDING IS DONE BUT ELECTRICAL ISN'T. HE STILL PLANS ON DO…" at bounding box center [550, 178] width 418 height 41
click at [578, 179] on p "LEAVING PERMIT OPEN BUILDING IS DONE BUT ELECTRICAL ISN'T. HE STILL PLANS ON DO…" at bounding box center [550, 178] width 418 height 41
click at [619, 183] on p "LEAVING PERMIT OPEN BUILDING IS DONE BUT ELECTRICAL ISN'T. HE STILL PLANS ON DO…" at bounding box center [550, 178] width 418 height 41
click at [731, 335] on button "Save" at bounding box center [737, 331] width 37 height 21
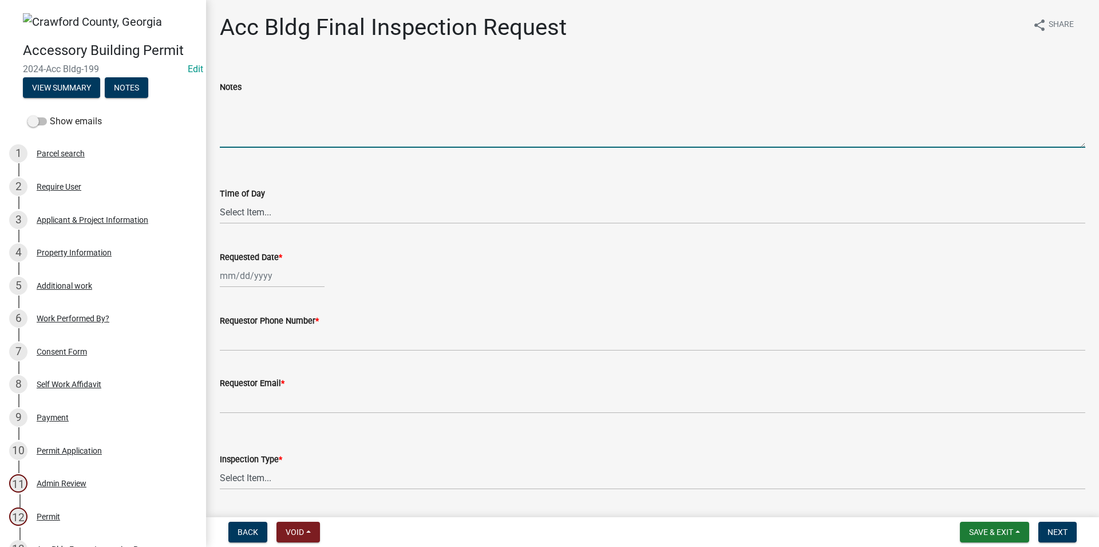
click at [250, 131] on textarea "Notes" at bounding box center [653, 121] width 866 height 54
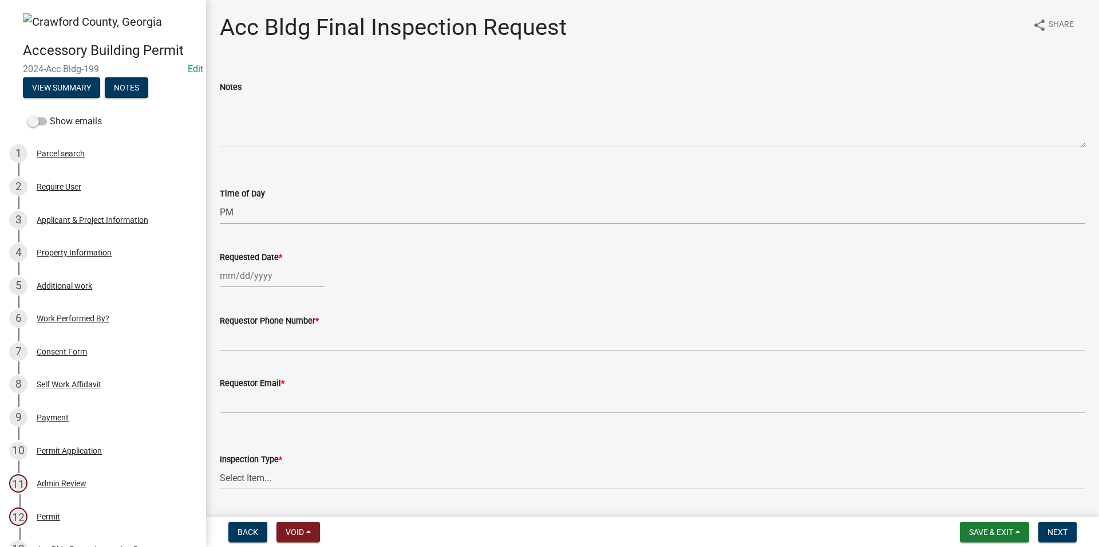
click option "PM" at bounding box center [0, 0] width 0 height 0
select select "bf908fe7-263a-48aa-a9a6-8cb03b195b17"
click at [260, 293] on wm-data-entity-input "Requested Date *" at bounding box center [653, 266] width 866 height 64
click at [261, 279] on input "Requested Date *" at bounding box center [272, 275] width 105 height 23
select select "8"
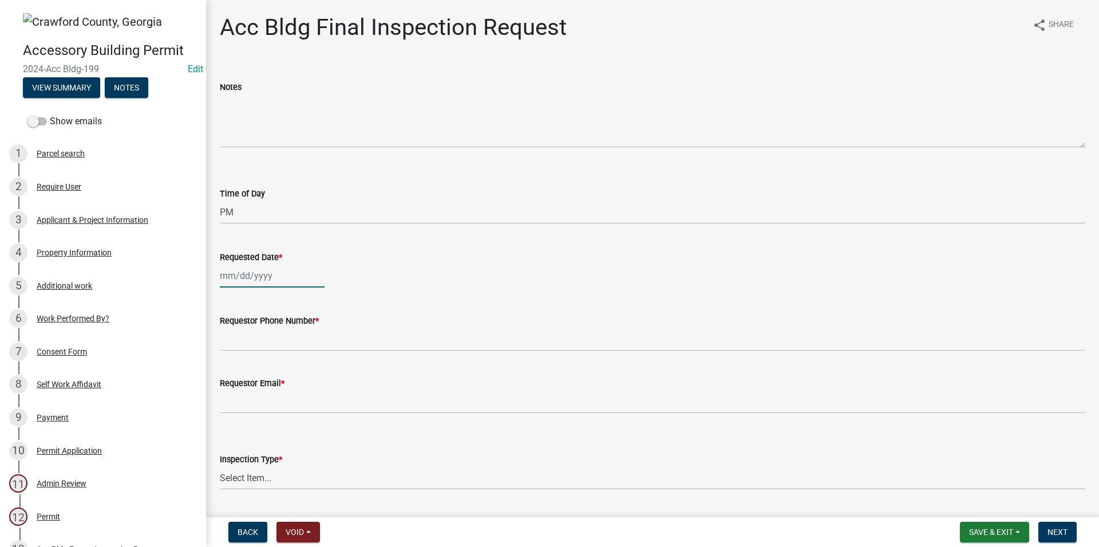
select select "2025"
click at [289, 393] on div "21" at bounding box center [286, 391] width 18 height 18
type input "[DATE]"
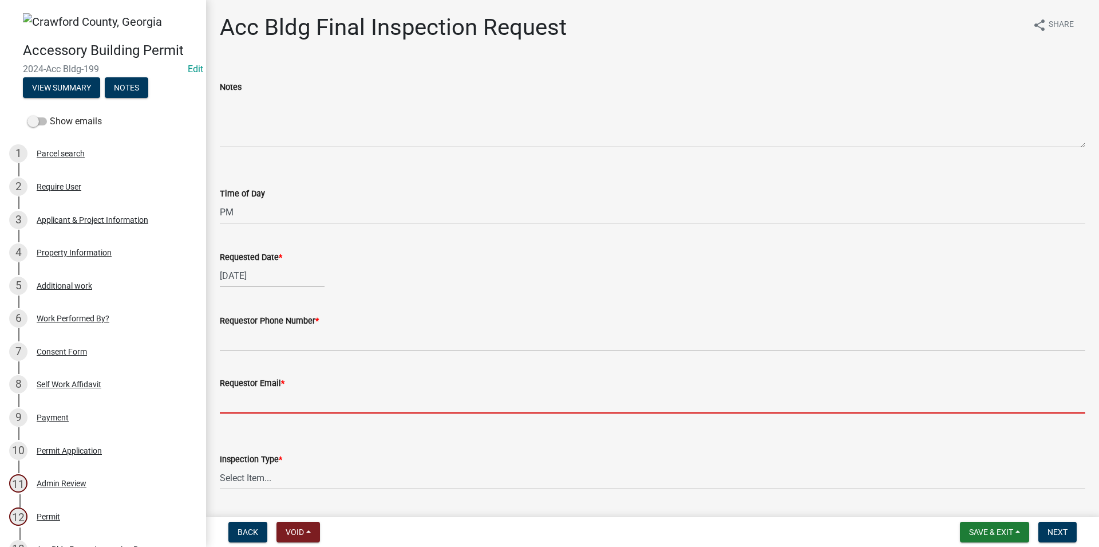
click at [256, 392] on input "Requestor Email *" at bounding box center [653, 401] width 866 height 23
click at [244, 314] on div "Requestor Phone Number *" at bounding box center [653, 321] width 866 height 14
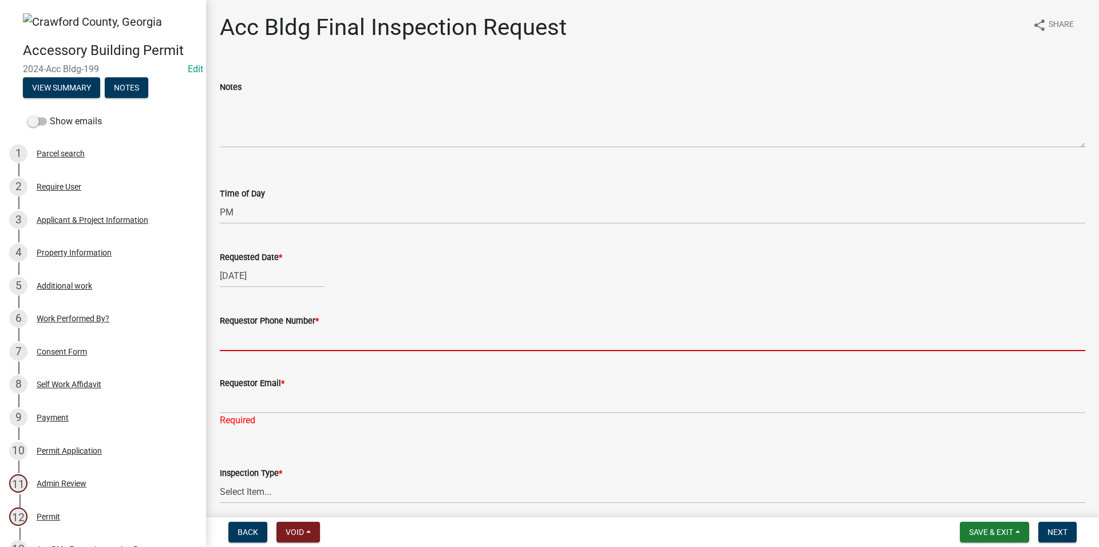
click at [243, 338] on input "Requestor Phone Number *" at bounding box center [653, 338] width 866 height 23
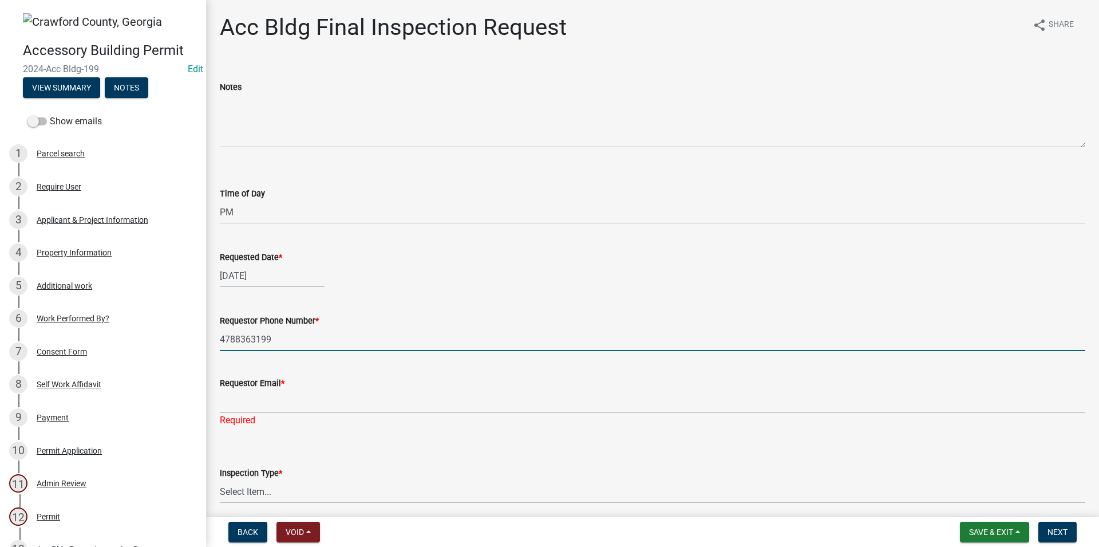
type input "4788363199"
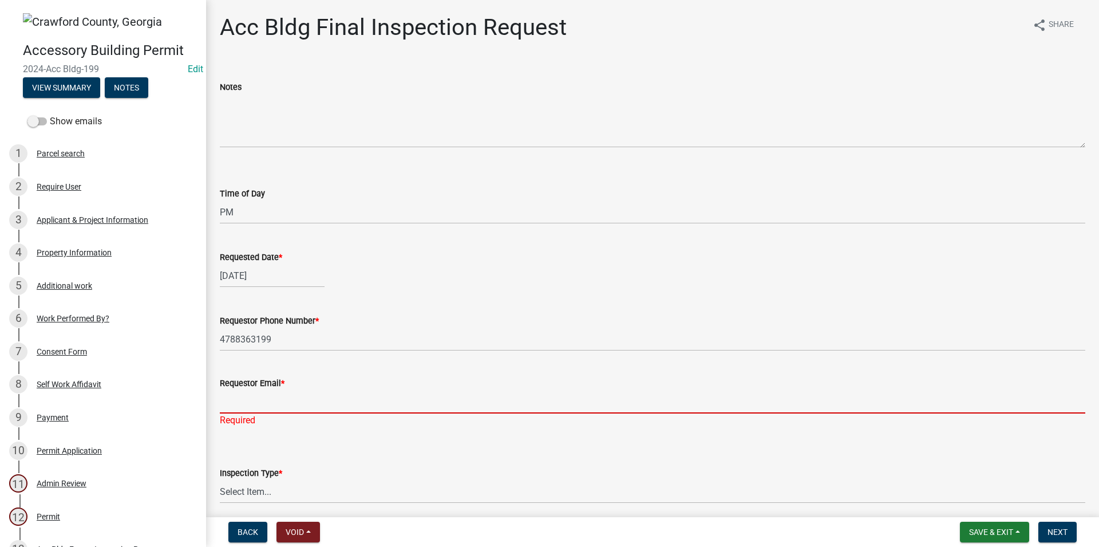
click at [341, 409] on input "Requestor Email *" at bounding box center [653, 401] width 866 height 23
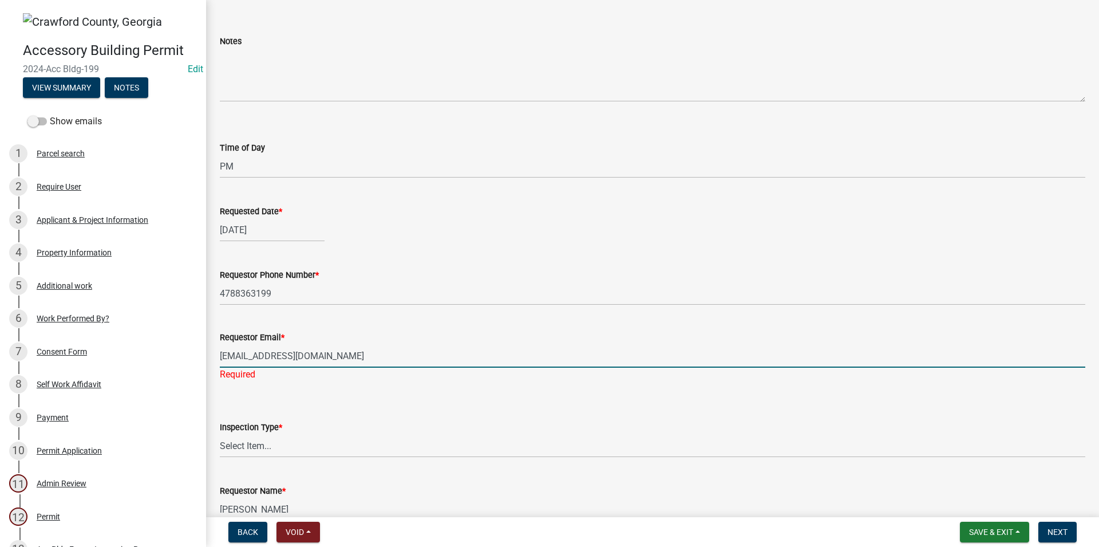
scroll to position [65, 0]
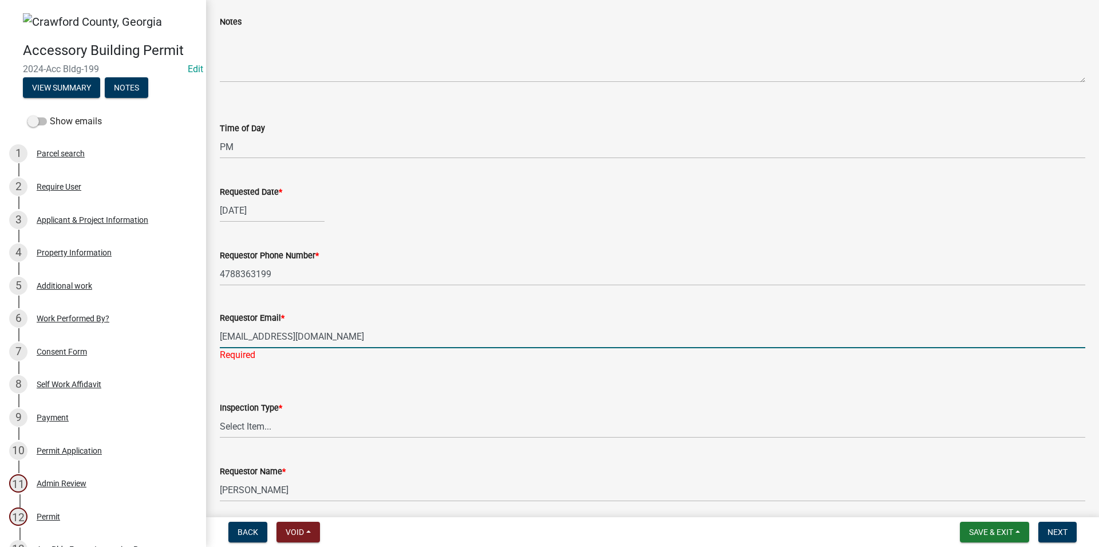
type input "[EMAIL_ADDRESS][DOMAIN_NAME]"
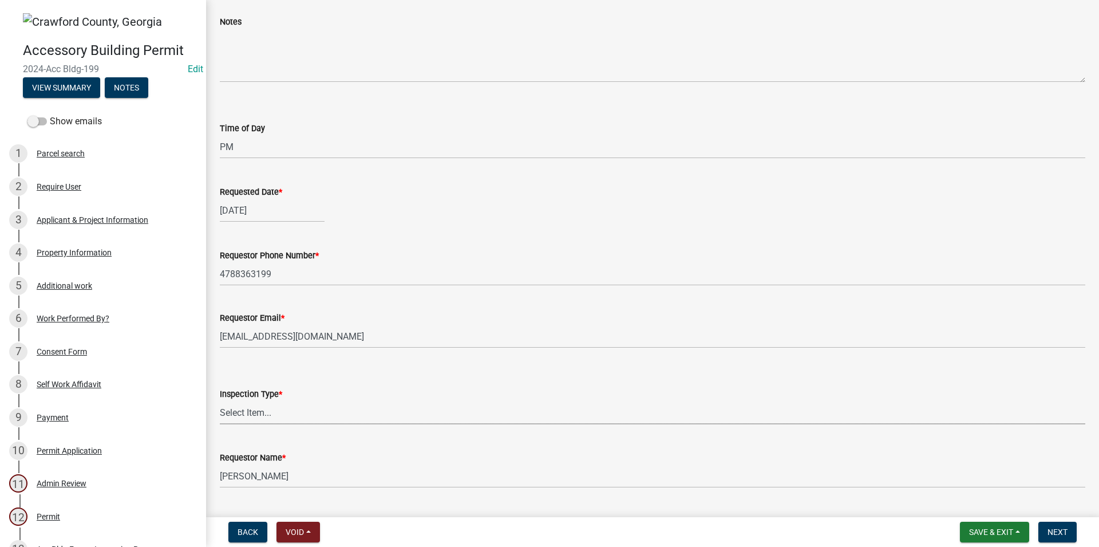
click at [220, 401] on select "Select Item... Final" at bounding box center [653, 412] width 866 height 23
click option "Final" at bounding box center [0, 0] width 0 height 0
select select "e9a25109-1c2b-4b3e-a694-7df2c3c9e3a5"
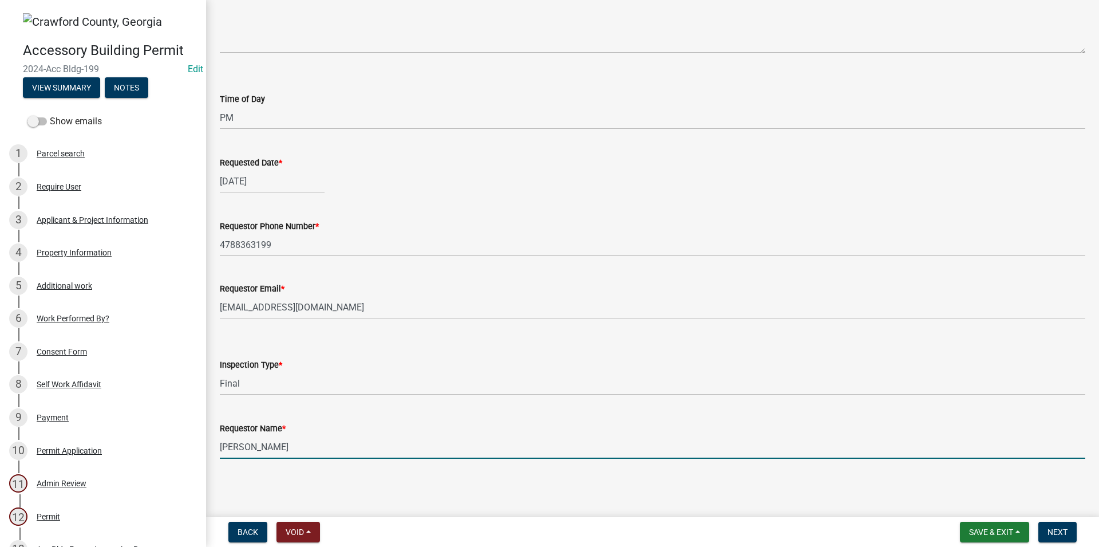
click at [246, 441] on input "[PERSON_NAME]" at bounding box center [653, 446] width 866 height 23
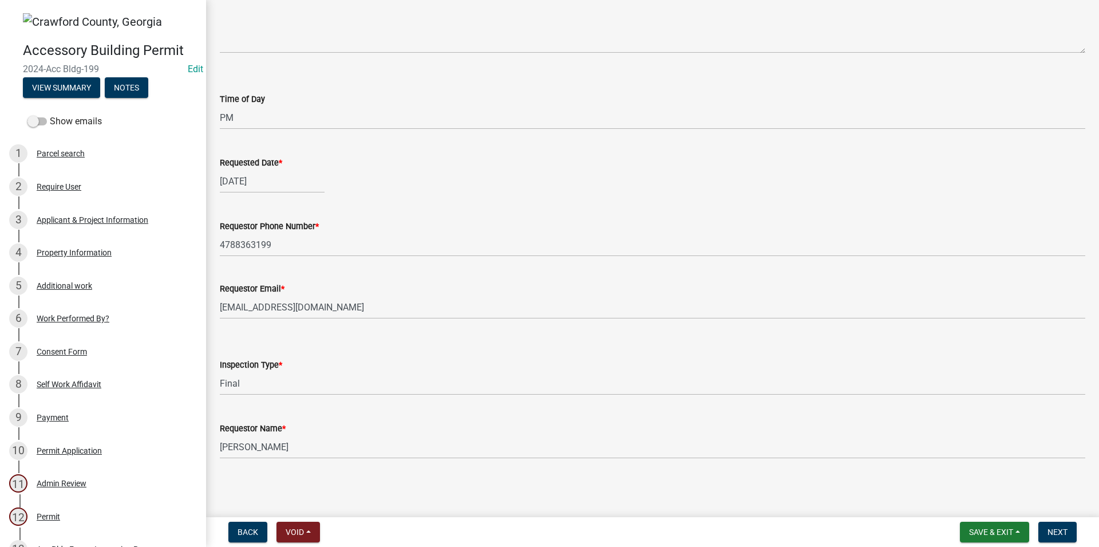
click at [374, 415] on div "Requestor Name * Jake Watson" at bounding box center [653, 431] width 866 height 53
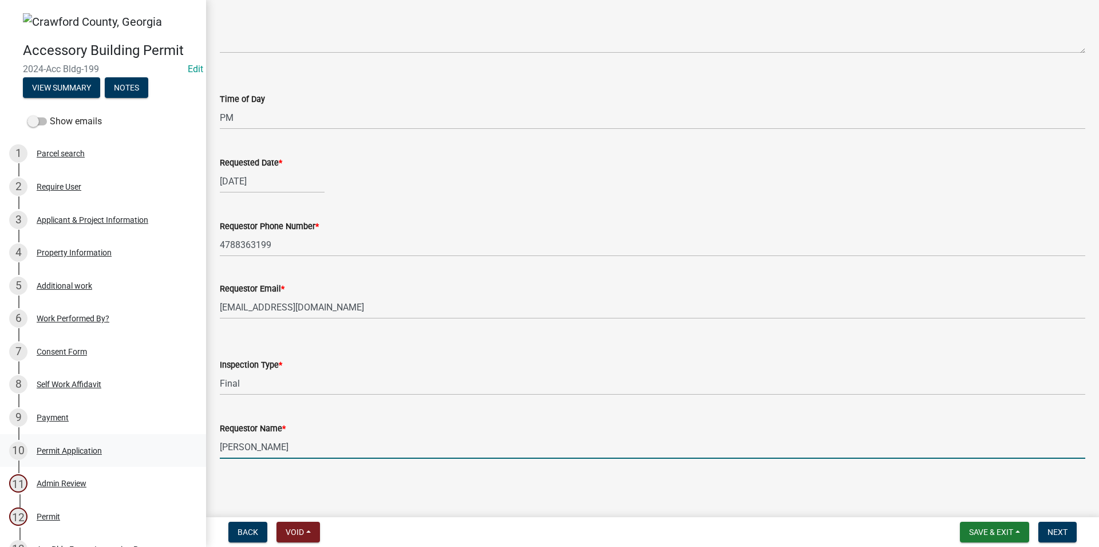
drag, startPoint x: 250, startPoint y: 446, endPoint x: 173, endPoint y: 440, distance: 77.0
click at [220, 440] on input "[PERSON_NAME]" at bounding box center [653, 446] width 866 height 23
type input "LAYLA"
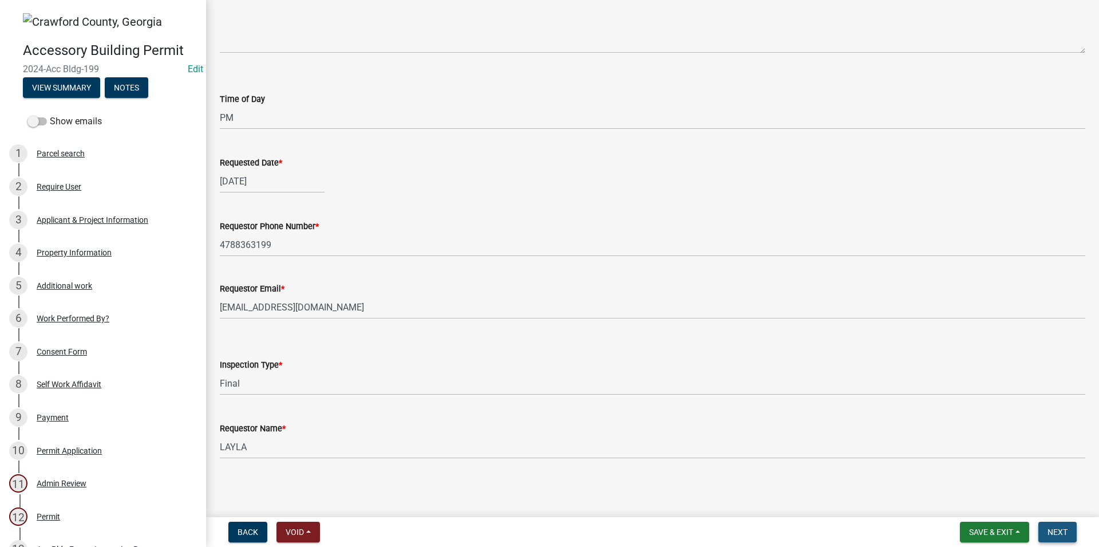
click at [1058, 535] on span "Next" at bounding box center [1058, 531] width 20 height 9
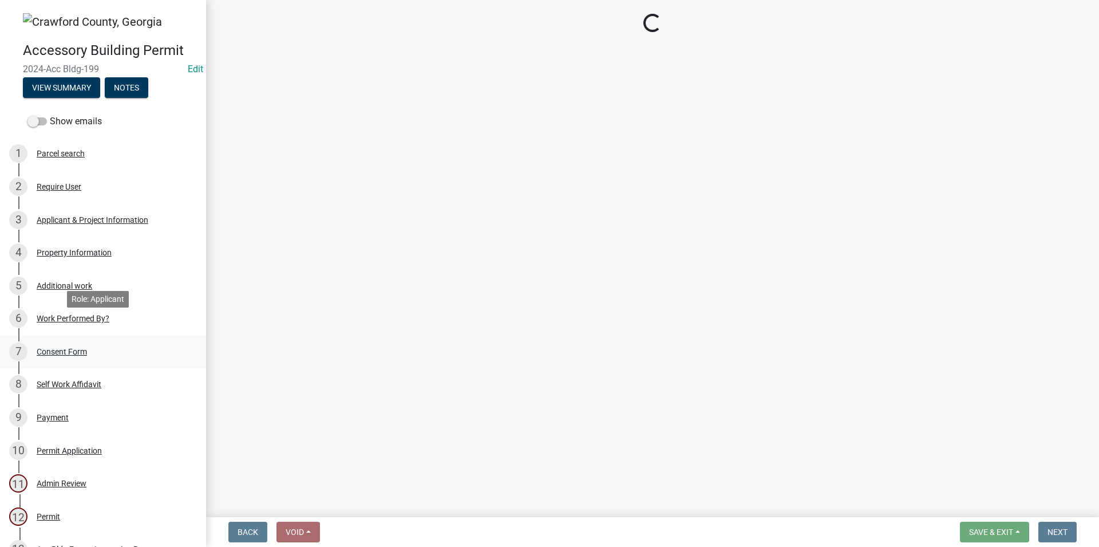
scroll to position [58, 0]
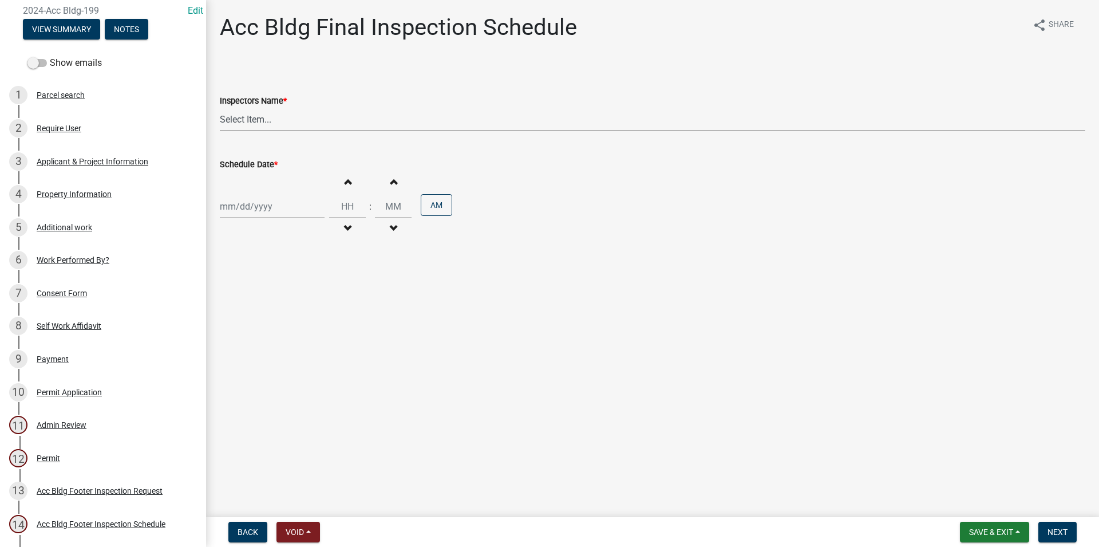
click at [220, 108] on select "Select Item... RLcarroll (Rachel Carroll) l.kriz (Layla Kriz) t.graumann (Tammi…" at bounding box center [653, 119] width 866 height 23
select select "3acdf11f-131c-438b-b450-ae4501c32128"
click option "l.kriz (Layla Kriz)" at bounding box center [0, 0] width 0 height 0
click at [267, 198] on input "Schedule Date *" at bounding box center [272, 206] width 105 height 23
select select "8"
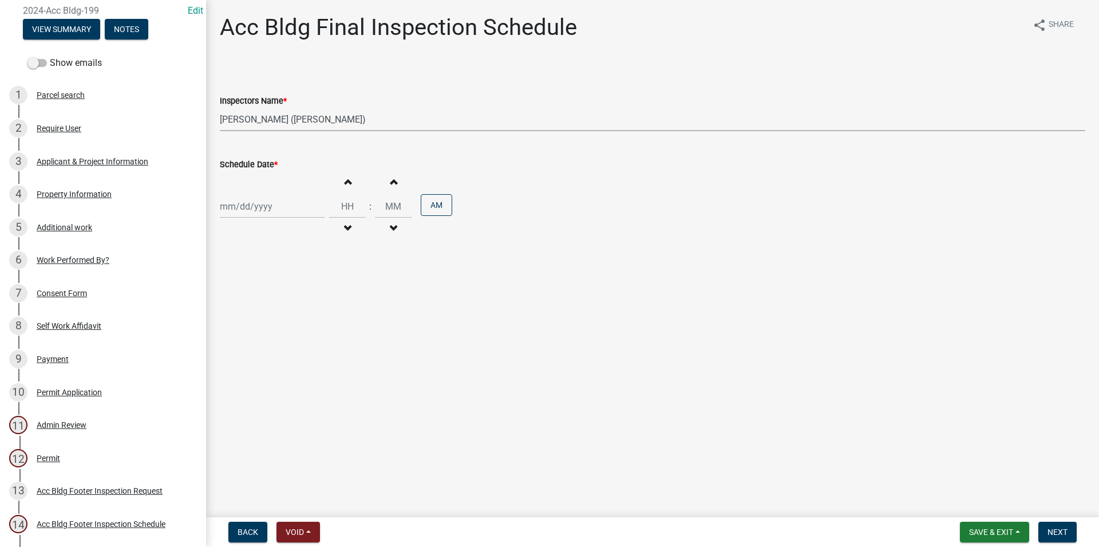
select select "2025"
click at [286, 316] on div "21" at bounding box center [286, 322] width 18 height 18
type input "[DATE]"
click at [358, 172] on button "Increment hours" at bounding box center [347, 181] width 24 height 21
type input "01"
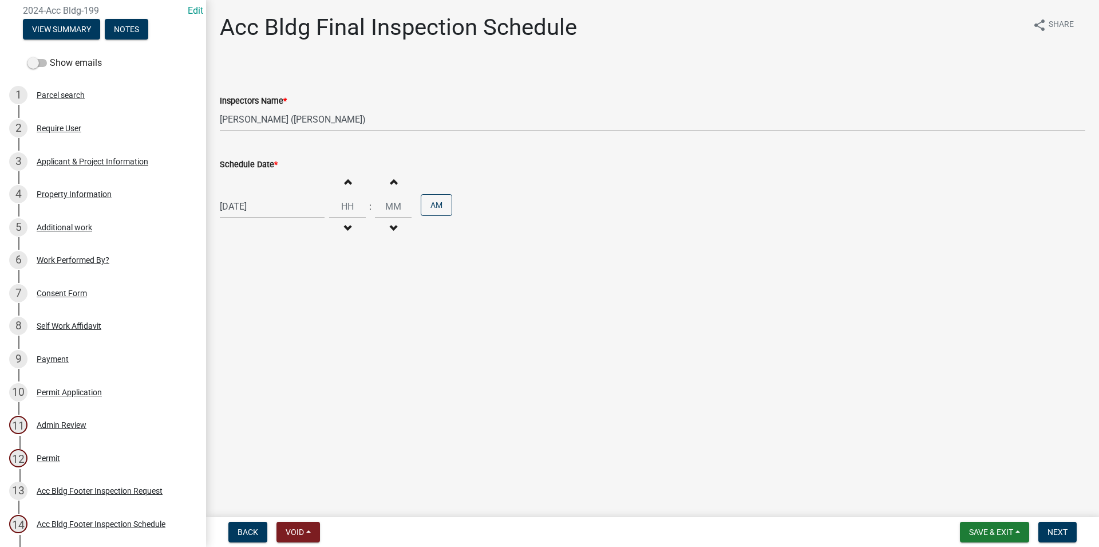
type input "00"
click at [374, 182] on div "Increment hours 01 Decrement hours : Increment minutes 00 Decrement minutes AM" at bounding box center [390, 206] width 123 height 70
drag, startPoint x: 356, startPoint y: 183, endPoint x: 454, endPoint y: 210, distance: 101.9
click at [358, 183] on button "Increment hours" at bounding box center [347, 181] width 24 height 21
type input "02"
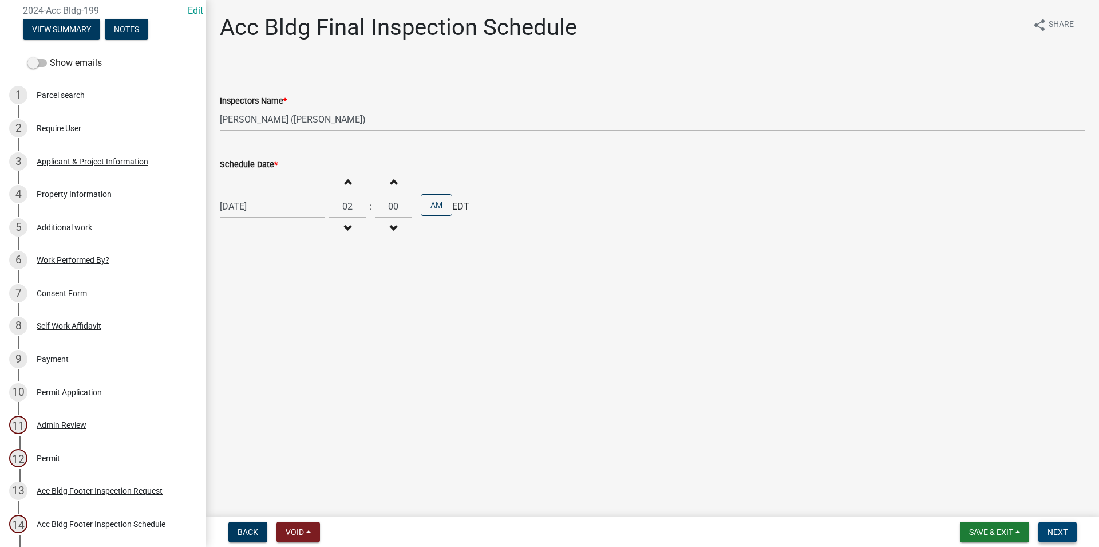
click at [1047, 530] on button "Next" at bounding box center [1058, 532] width 38 height 21
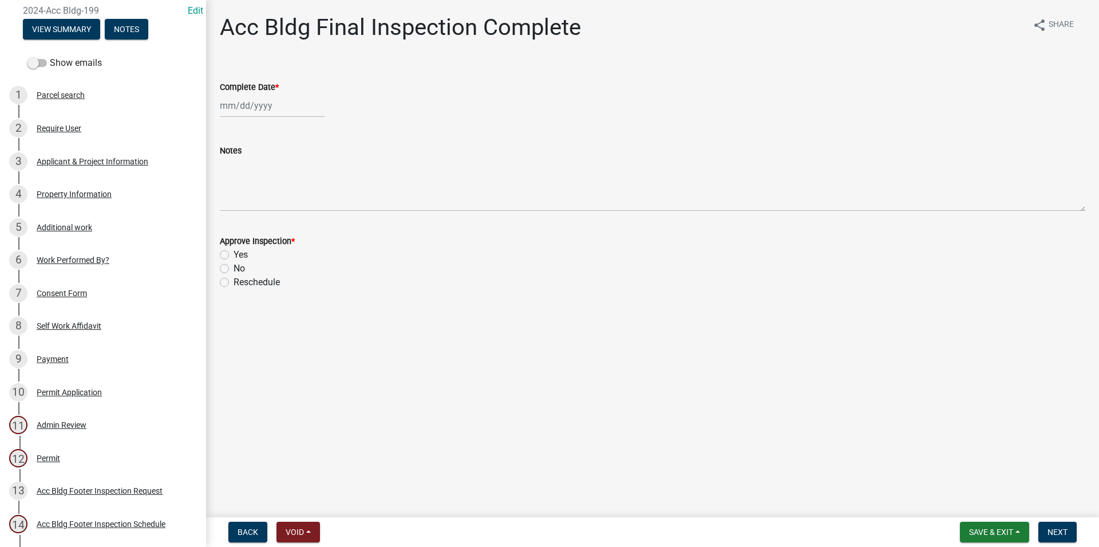
click at [258, 128] on div "Notes" at bounding box center [653, 170] width 866 height 84
click at [251, 110] on input "Complete Date *" at bounding box center [272, 105] width 105 height 23
select select "8"
select select "2025"
click at [291, 220] on div "21" at bounding box center [286, 221] width 18 height 18
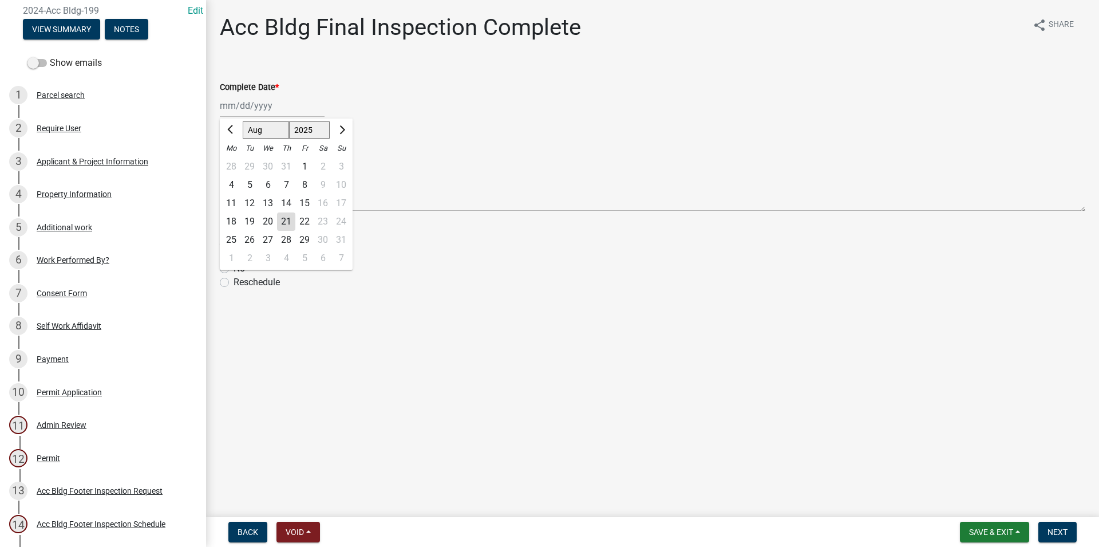
type input "[DATE]"
click at [239, 258] on label "Yes" at bounding box center [241, 255] width 14 height 14
click at [239, 255] on input "Yes" at bounding box center [237, 251] width 7 height 7
radio input "true"
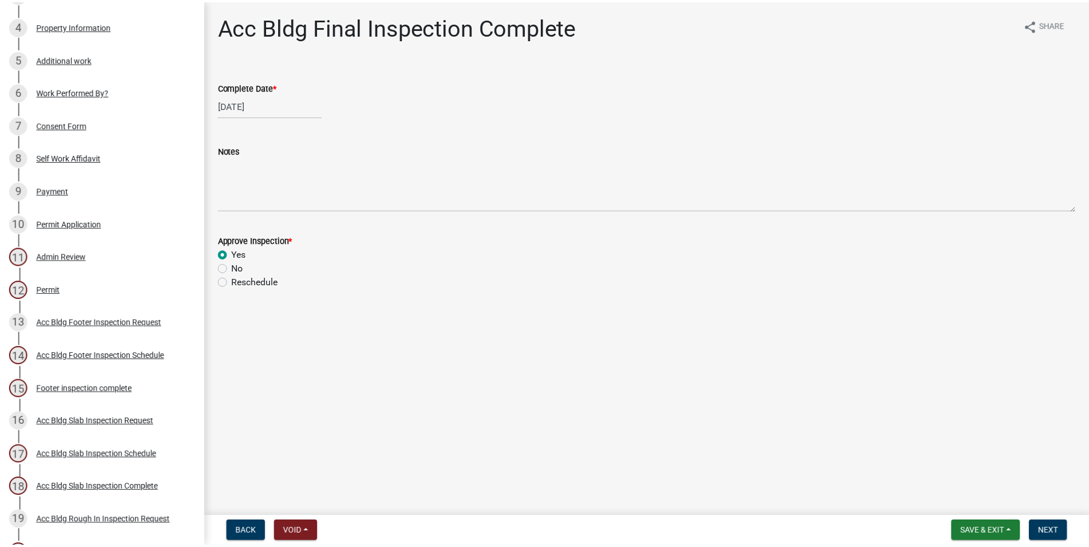
scroll to position [234, 0]
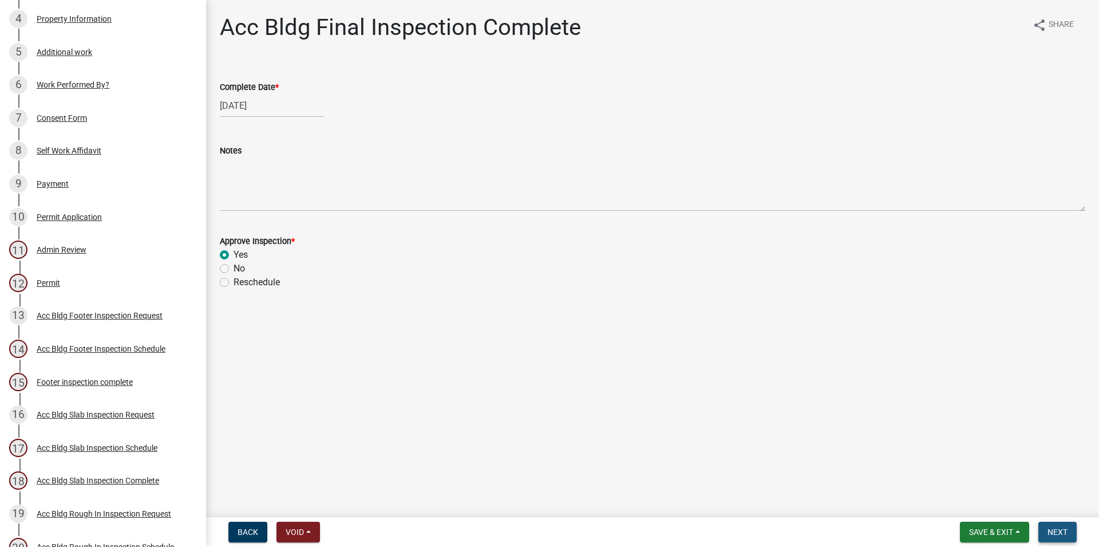
click at [1073, 525] on button "Next" at bounding box center [1058, 532] width 38 height 21
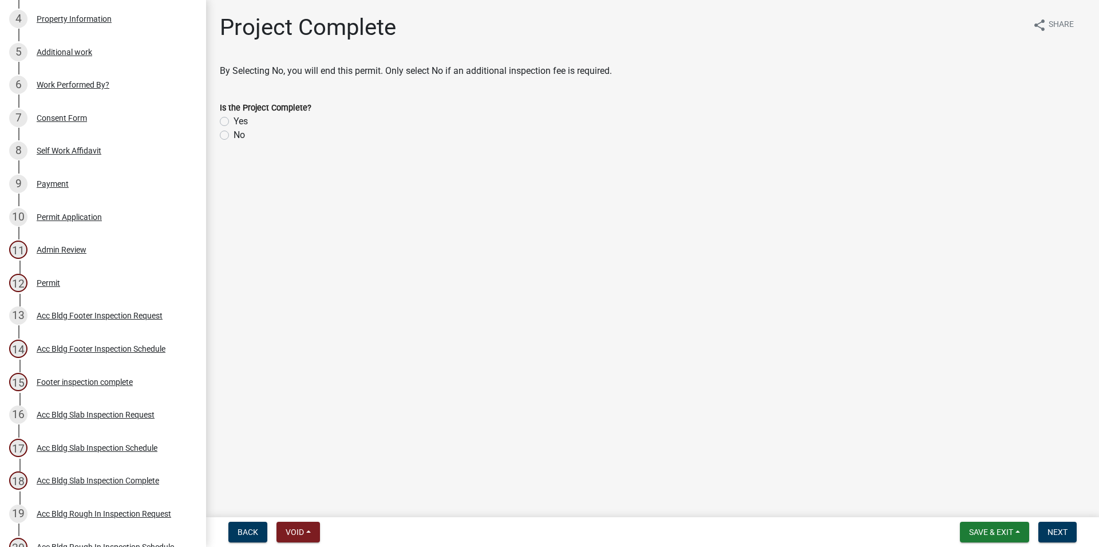
click at [246, 123] on label "Yes" at bounding box center [241, 122] width 14 height 14
click at [241, 122] on input "Yes" at bounding box center [237, 118] width 7 height 7
radio input "true"
click at [1051, 531] on span "Next" at bounding box center [1058, 531] width 20 height 9
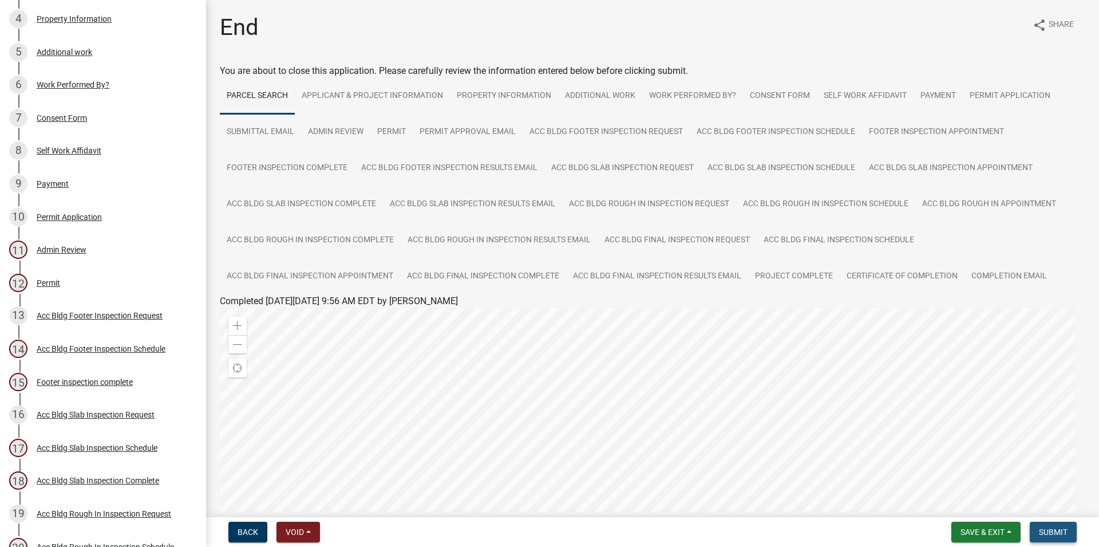
click at [1061, 538] on button "Submit" at bounding box center [1053, 532] width 47 height 21
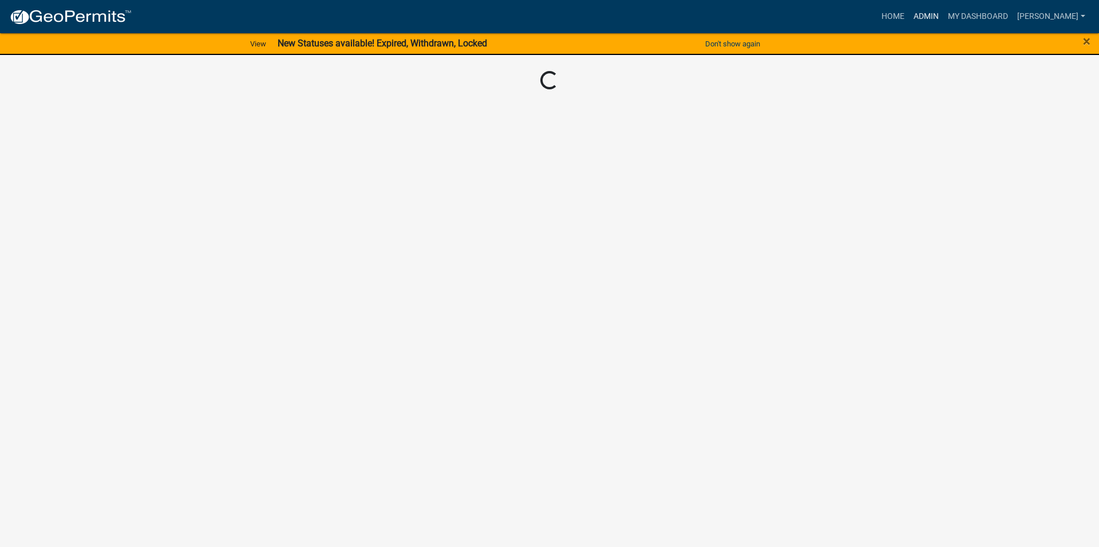
click at [943, 11] on link "Admin" at bounding box center [926, 17] width 34 height 22
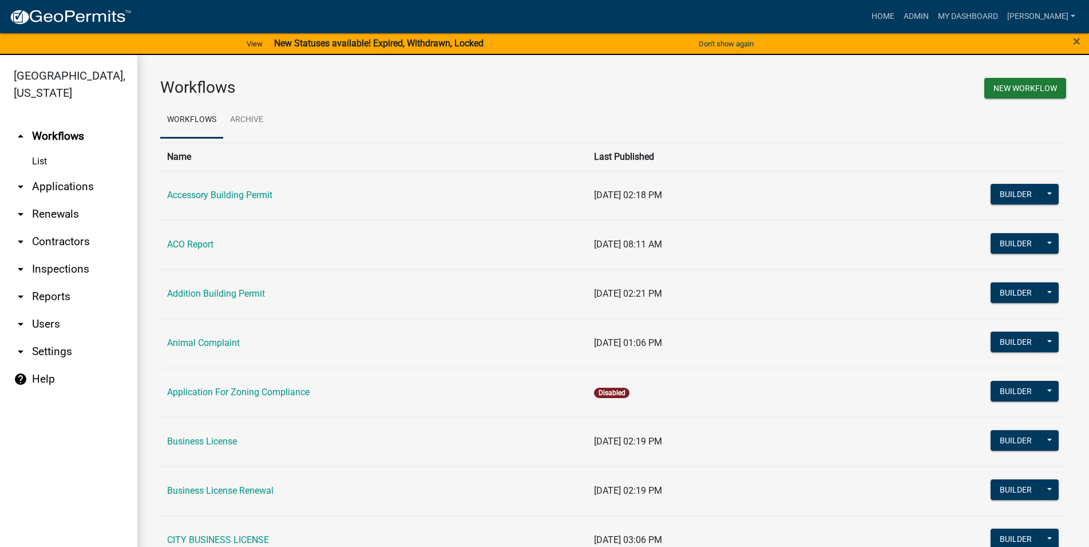
click at [70, 184] on link "arrow_drop_down Applications" at bounding box center [68, 186] width 137 height 27
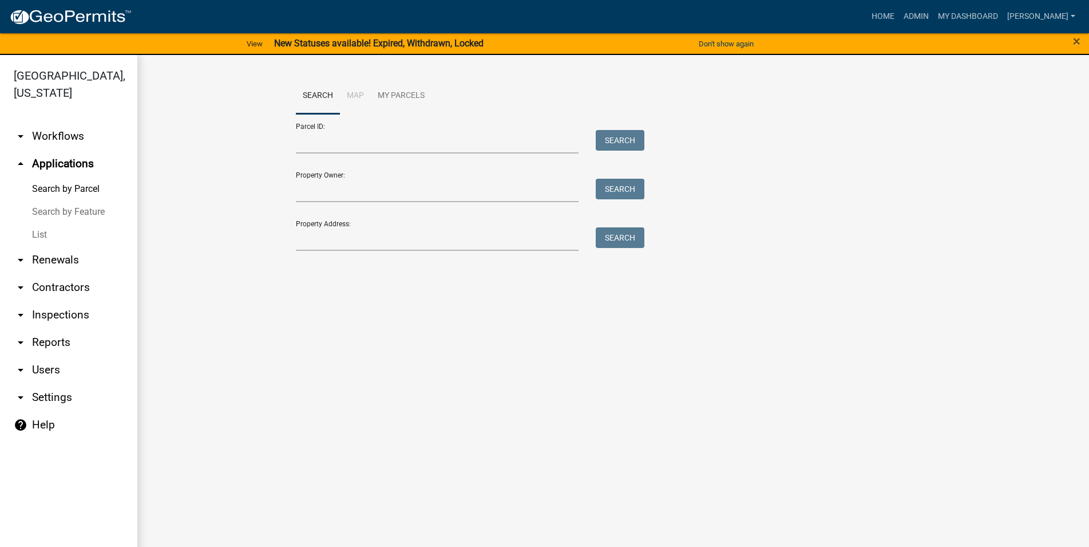
click at [29, 232] on link "List" at bounding box center [68, 234] width 137 height 23
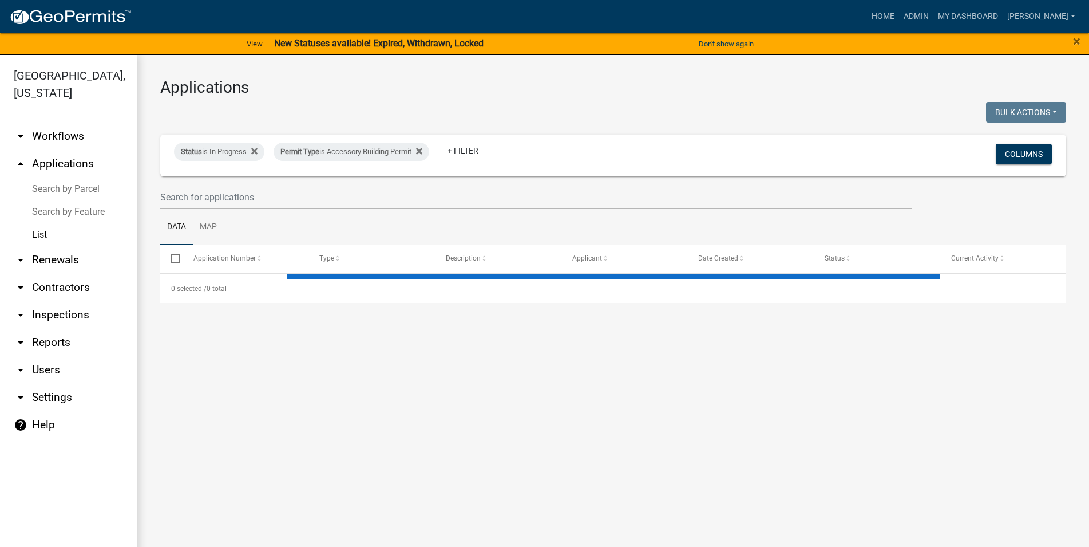
select select "3: 100"
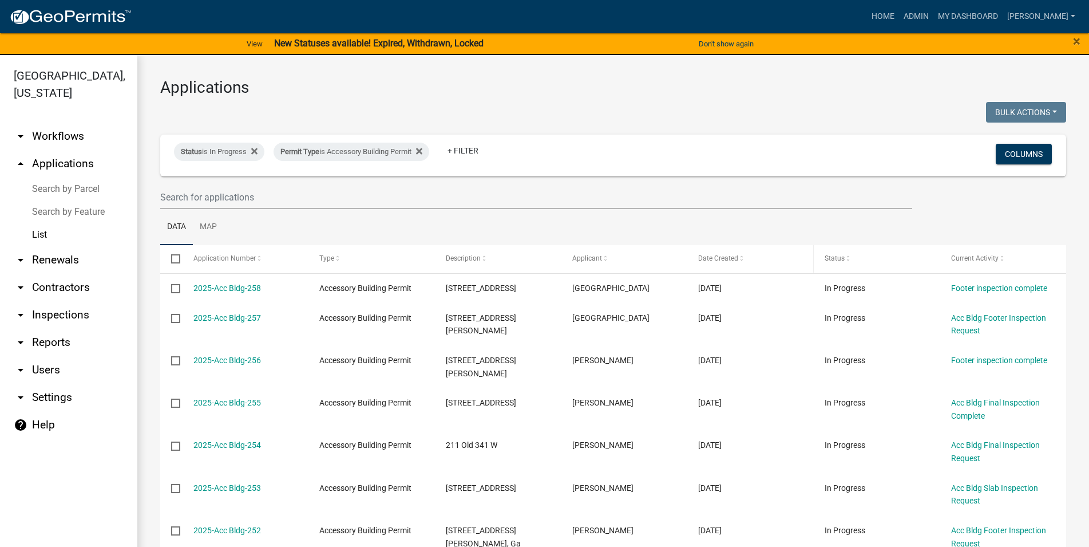
drag, startPoint x: 718, startPoint y: 266, endPoint x: 720, endPoint y: 258, distance: 8.9
click at [718, 266] on datatable-header-cell "Date Created" at bounding box center [751, 258] width 127 height 27
click at [720, 258] on span "Date Created" at bounding box center [718, 258] width 40 height 8
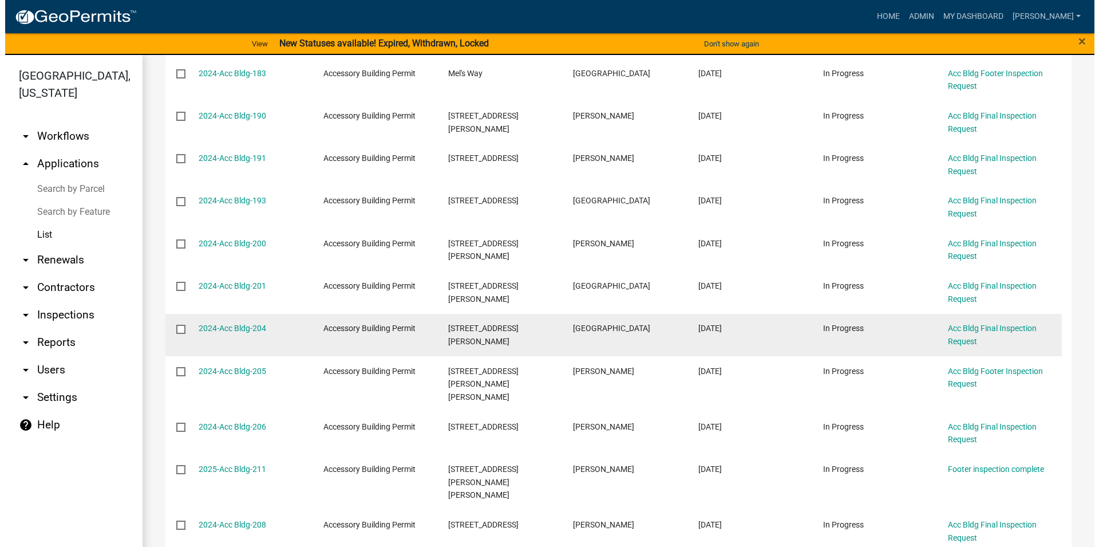
scroll to position [326, 0]
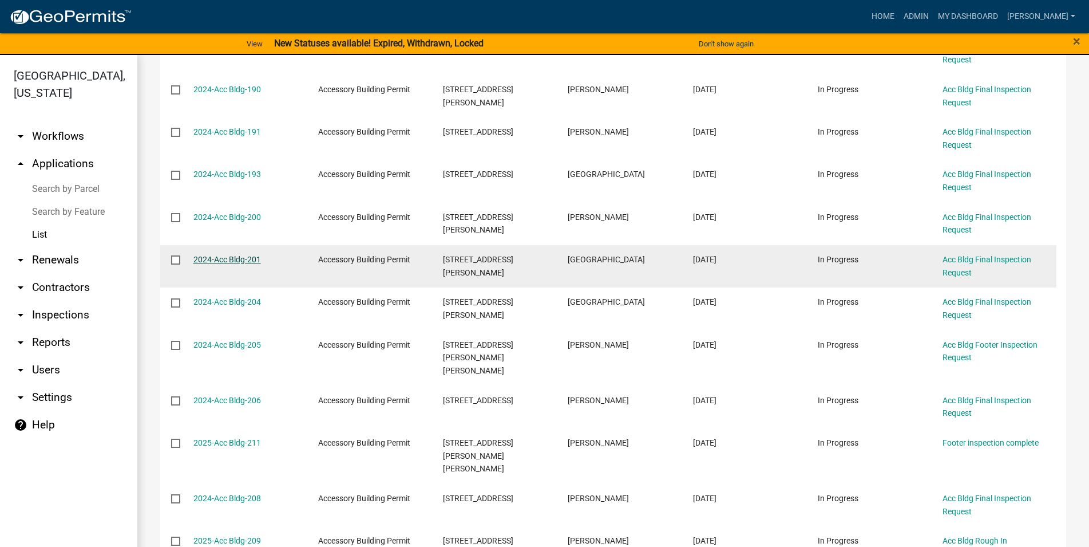
click at [218, 259] on link "2024-Acc Bldg-201" at bounding box center [228, 259] width 68 height 9
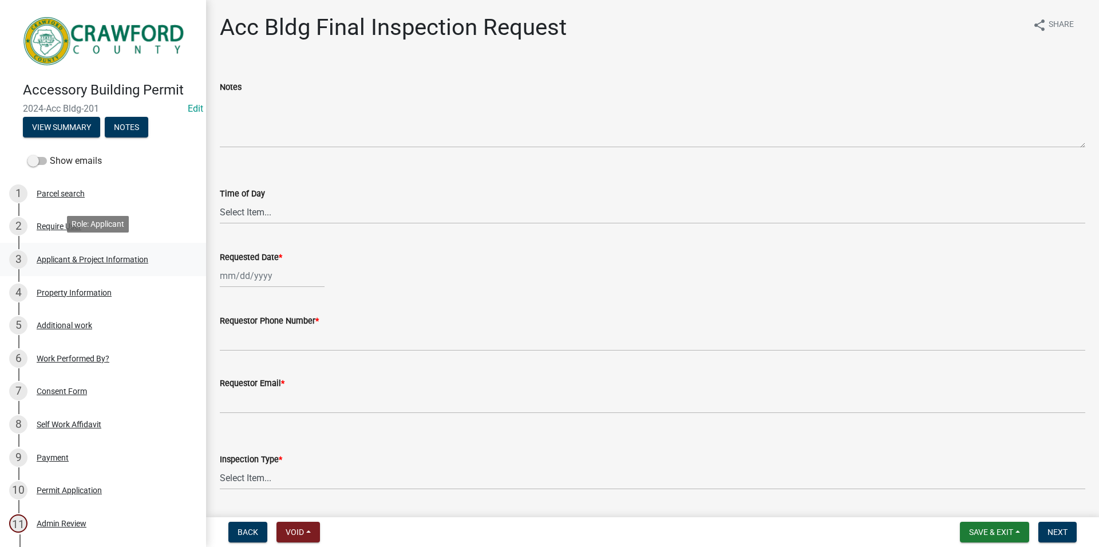
click at [88, 268] on link "3 Applicant & Project Information" at bounding box center [103, 259] width 206 height 33
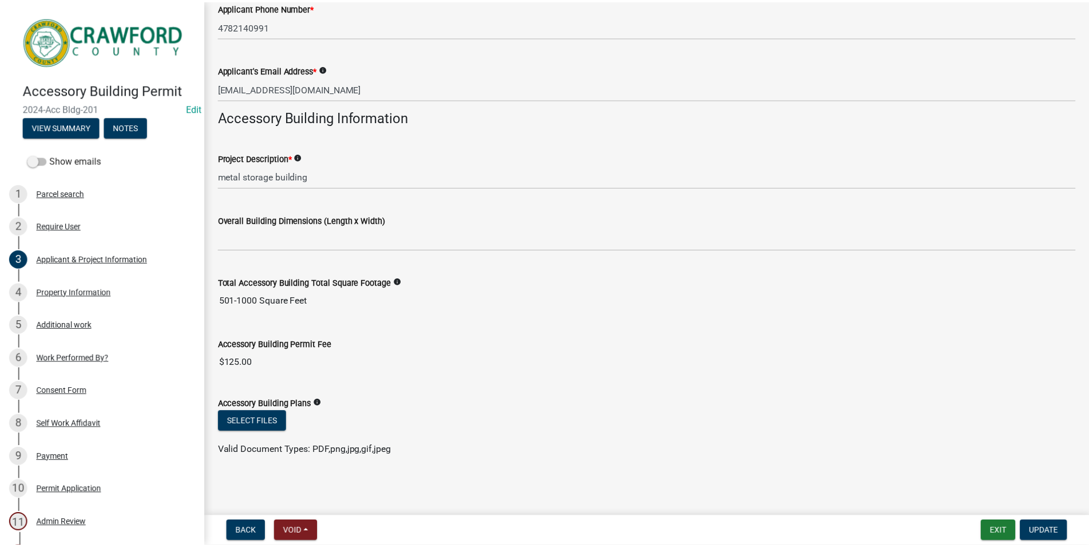
scroll to position [165, 0]
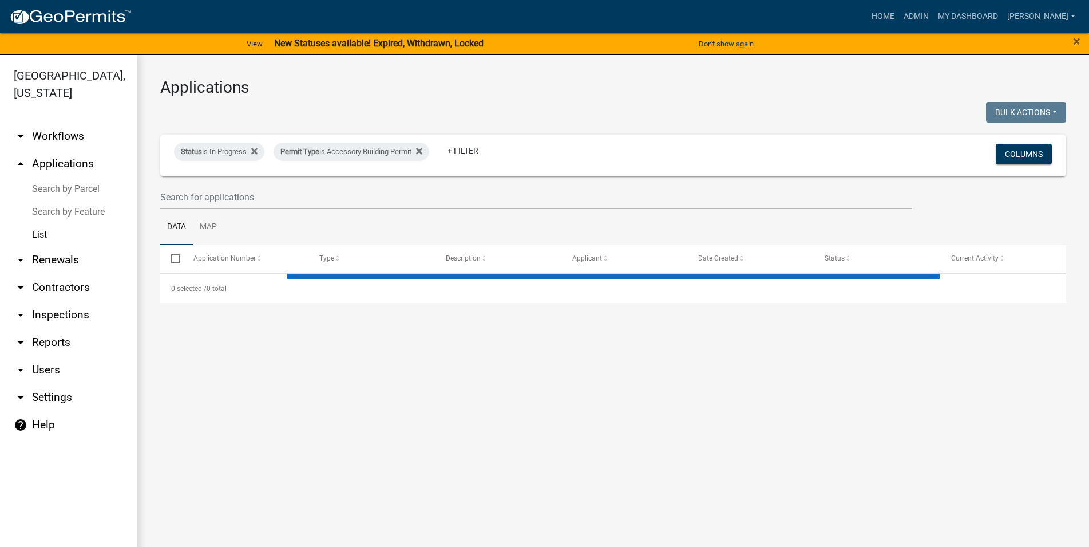
select select "3: 100"
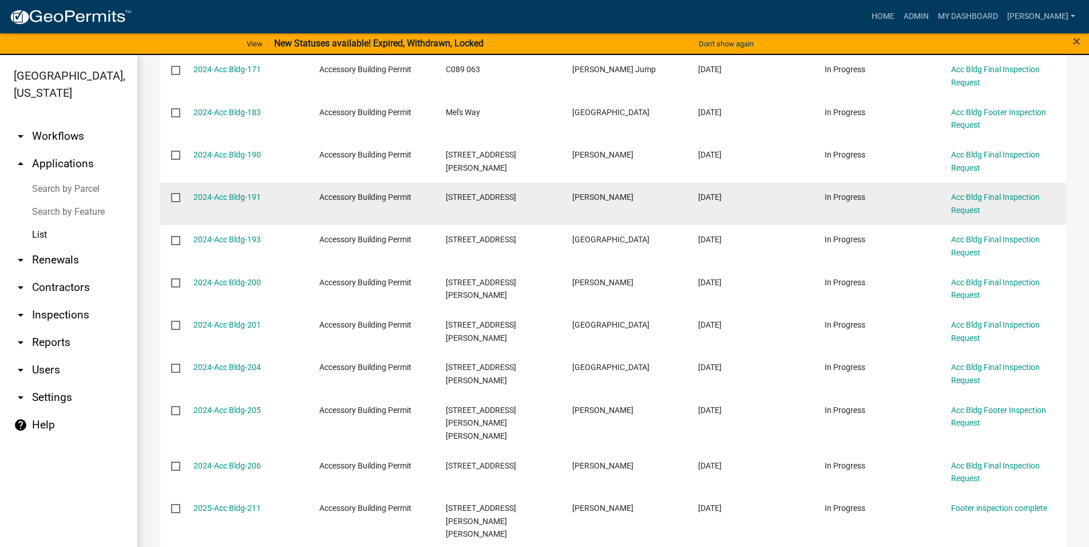
scroll to position [131, 0]
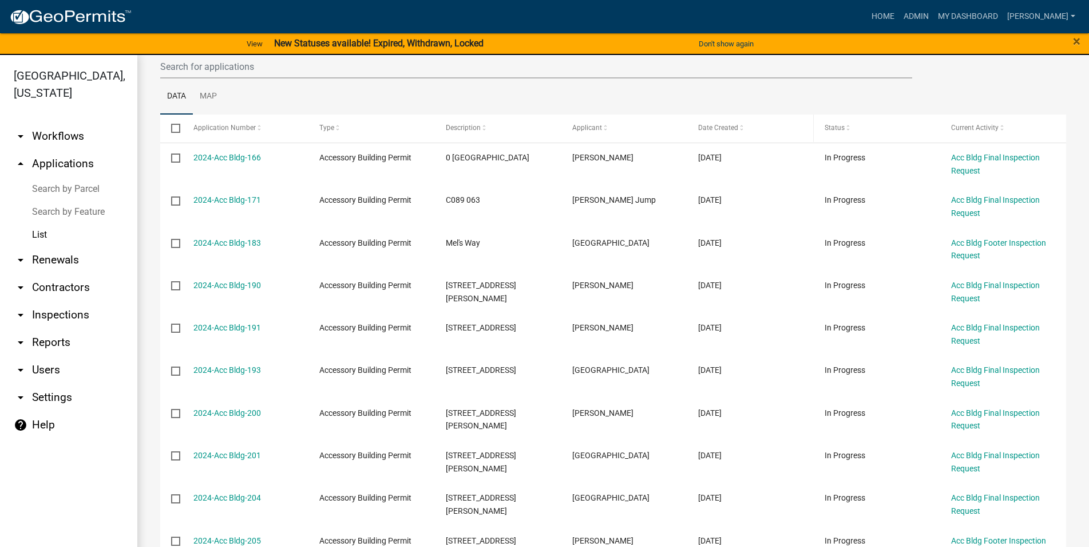
click at [725, 127] on span "Date Created" at bounding box center [718, 128] width 40 height 8
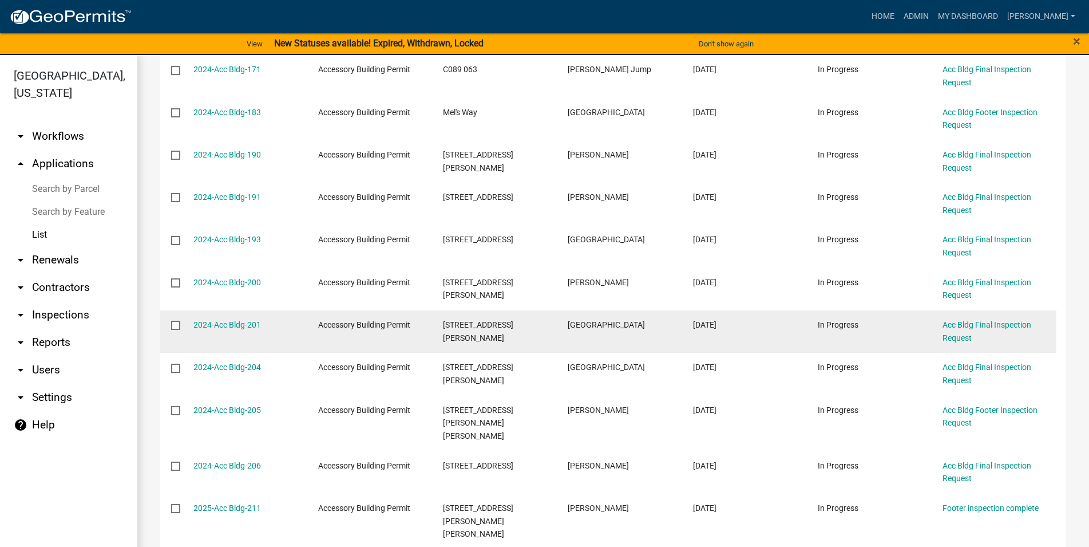
scroll to position [326, 0]
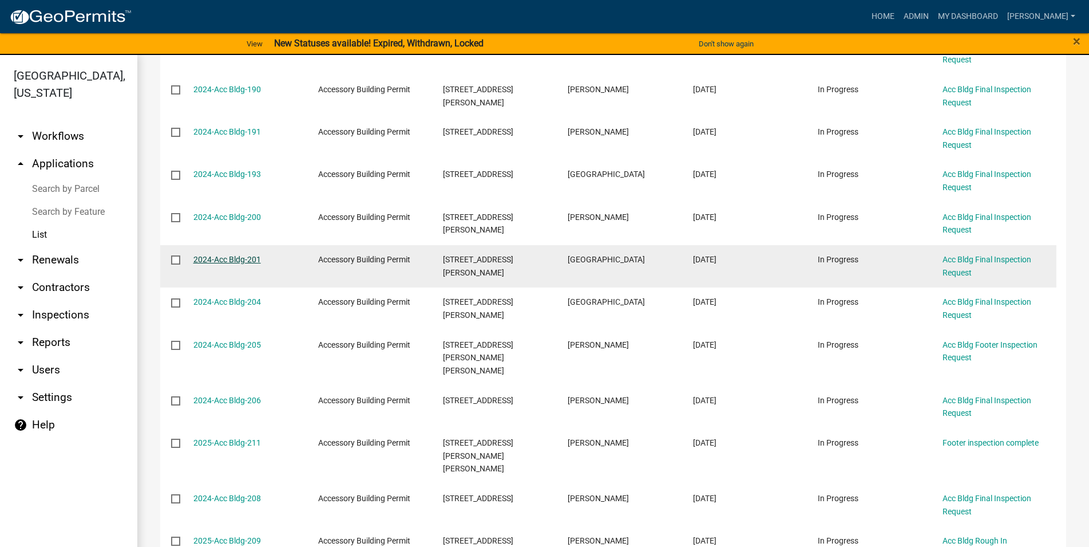
click at [246, 262] on link "2024-Acc Bldg-201" at bounding box center [228, 259] width 68 height 9
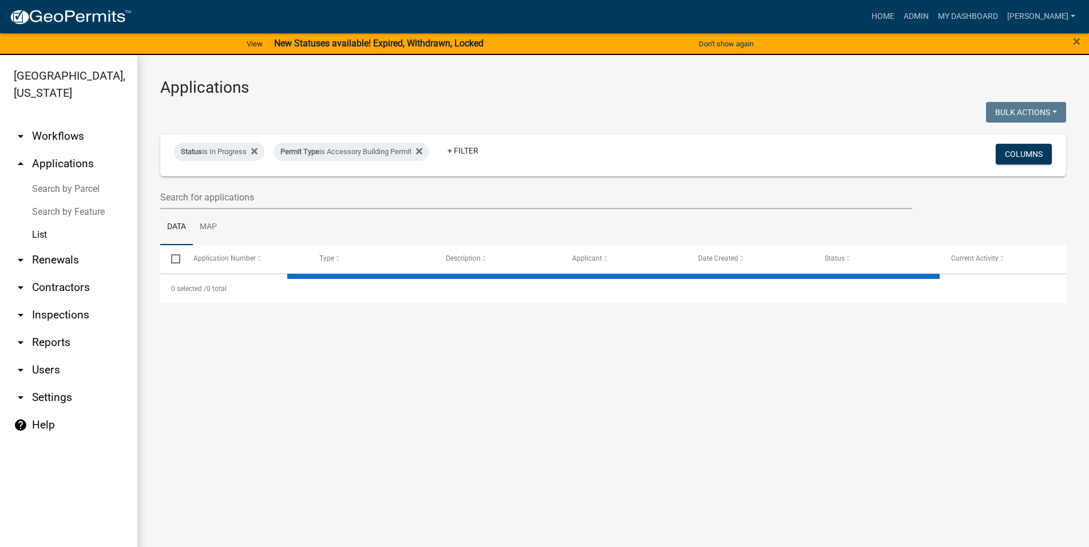
select select "3: 100"
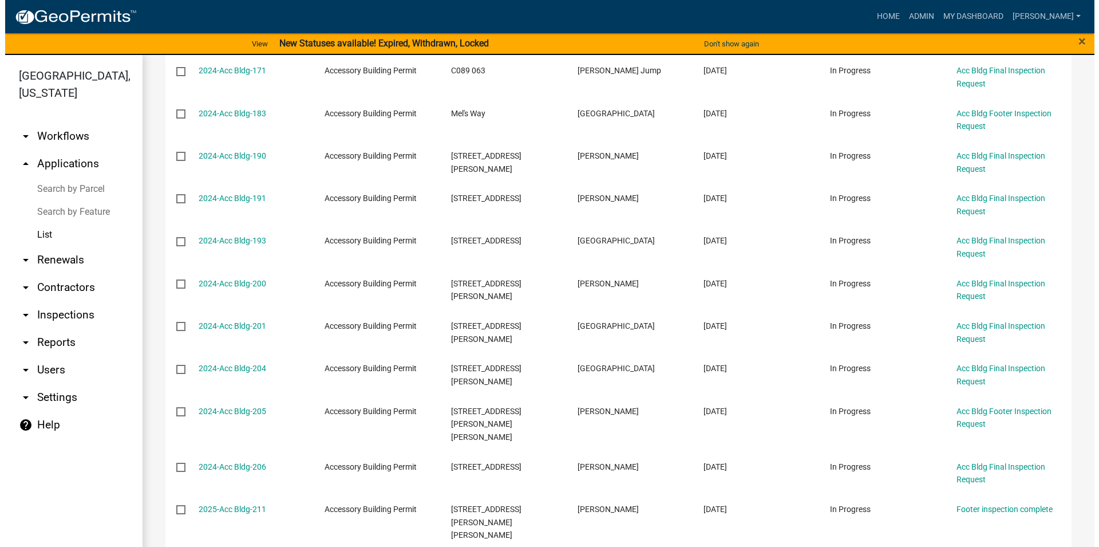
scroll to position [261, 0]
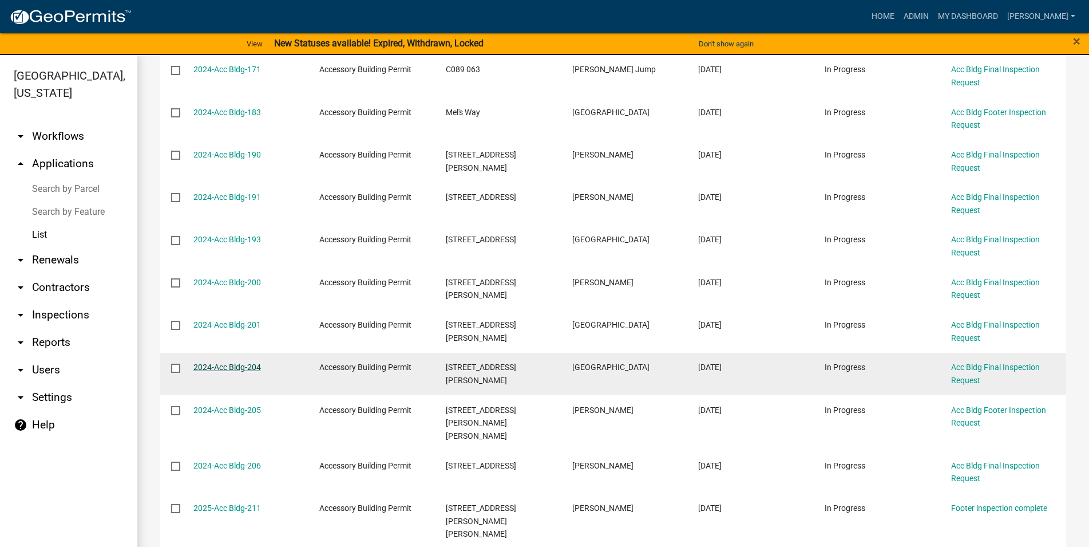
click at [236, 368] on link "2024-Acc Bldg-204" at bounding box center [228, 366] width 68 height 9
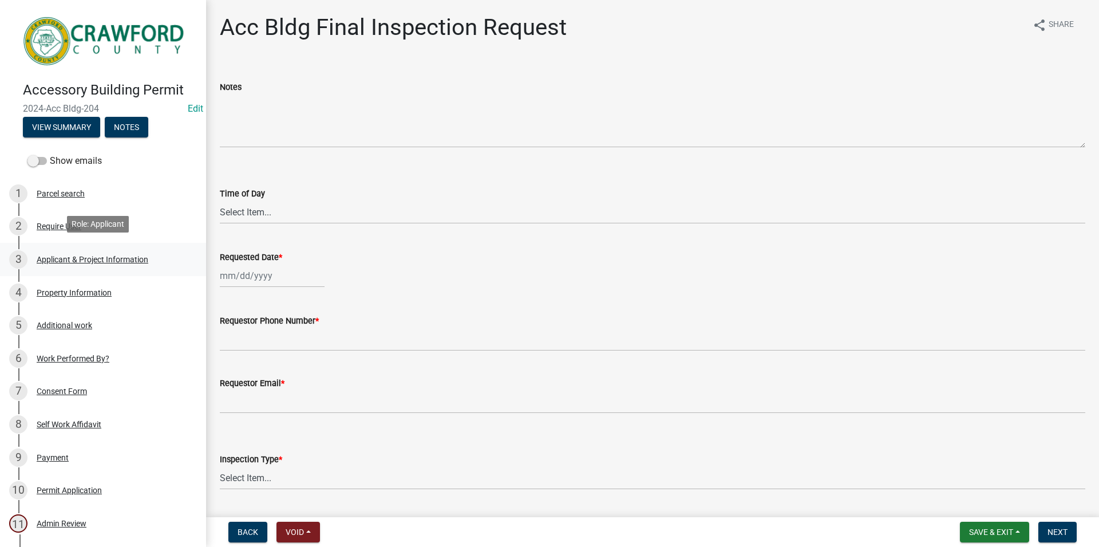
click at [161, 252] on div "3 Applicant & Project Information" at bounding box center [98, 259] width 179 height 18
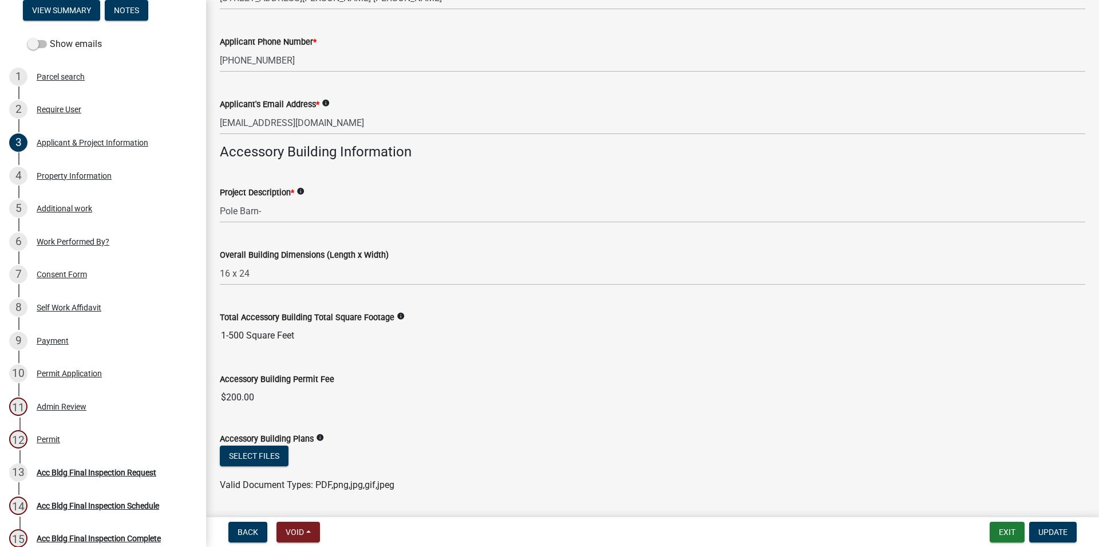
scroll to position [230, 0]
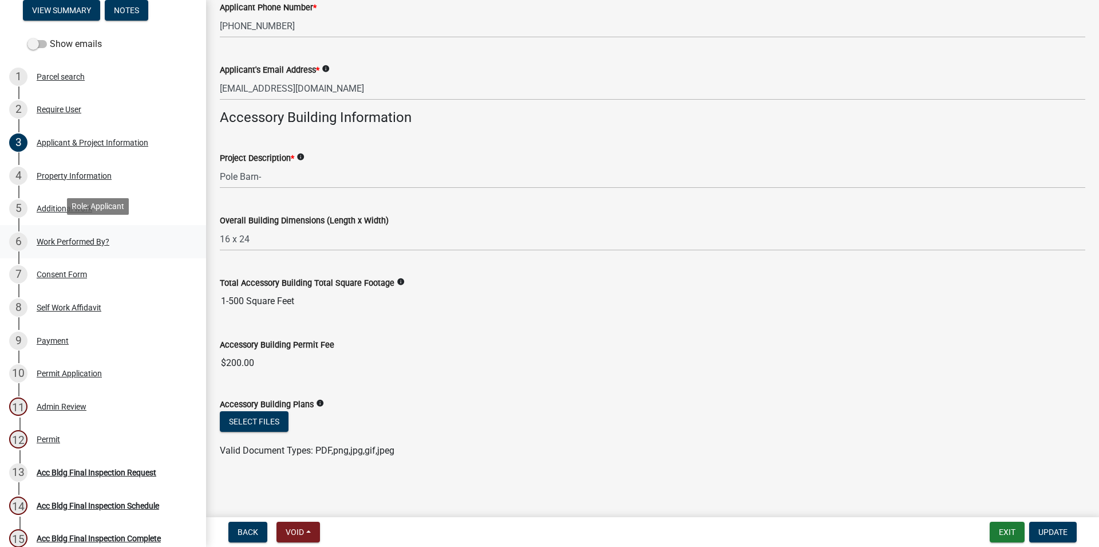
click at [64, 238] on div "Work Performed By?" at bounding box center [73, 242] width 73 height 8
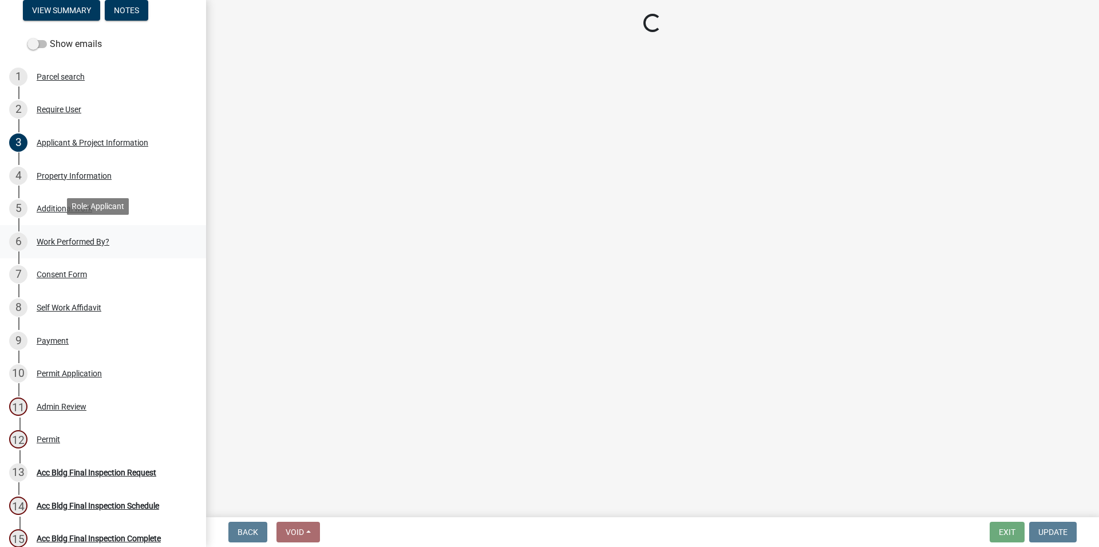
scroll to position [0, 0]
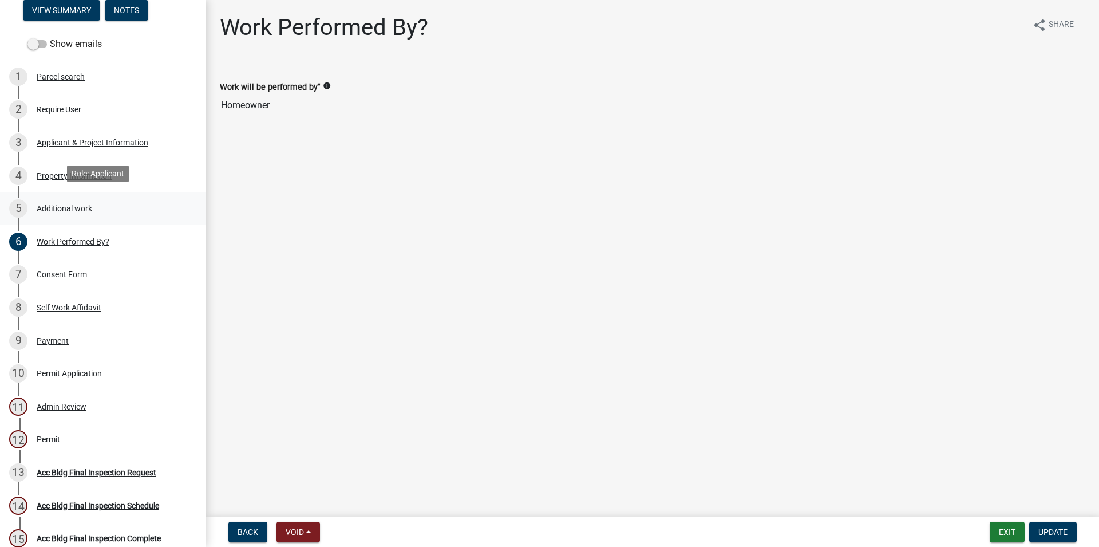
click at [135, 206] on div "5 Additional work" at bounding box center [98, 208] width 179 height 18
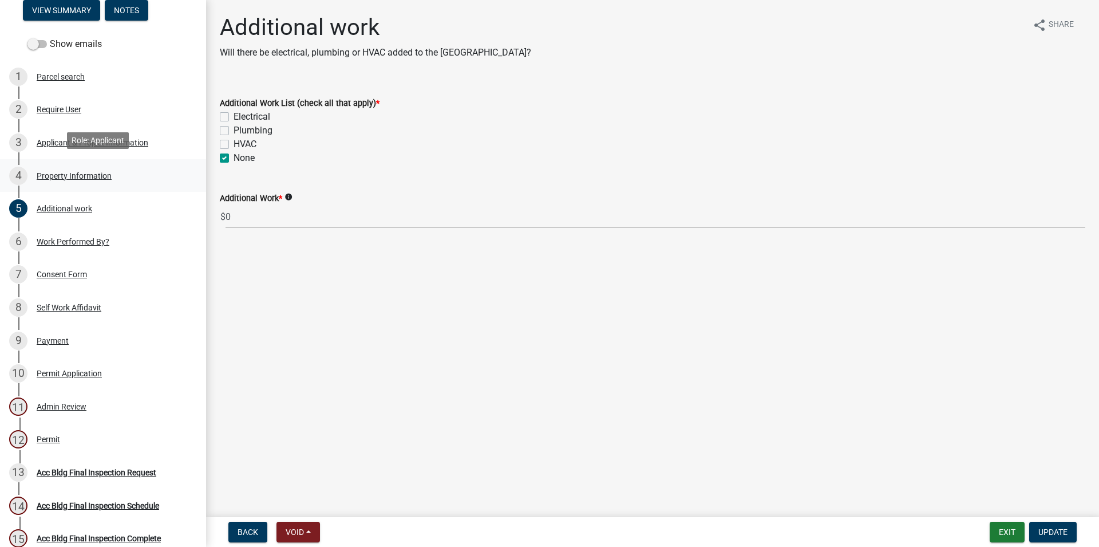
click at [140, 171] on div "4 Property Information" at bounding box center [98, 176] width 179 height 18
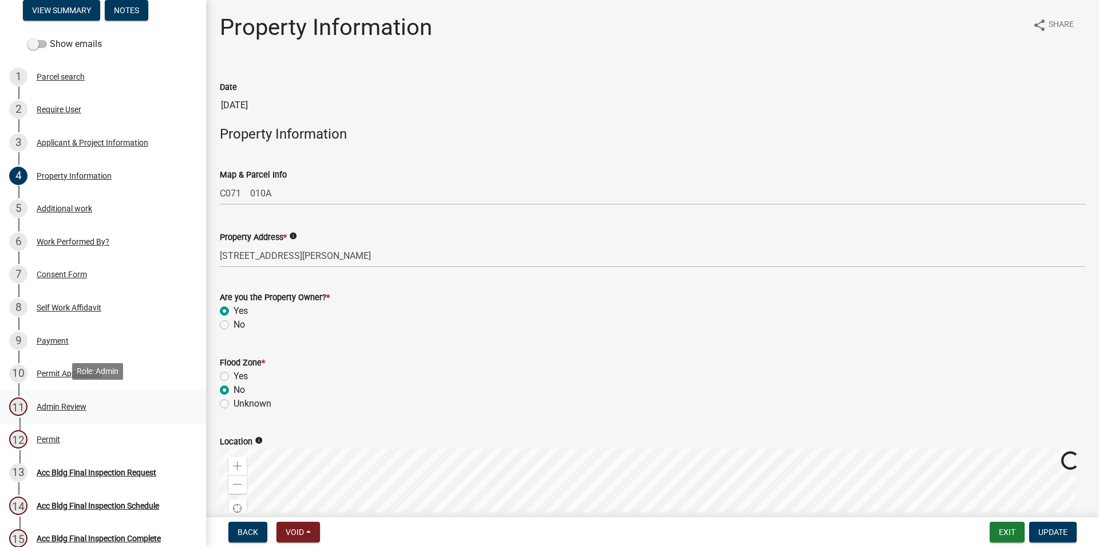
click at [117, 397] on div "11 Admin Review" at bounding box center [98, 406] width 179 height 18
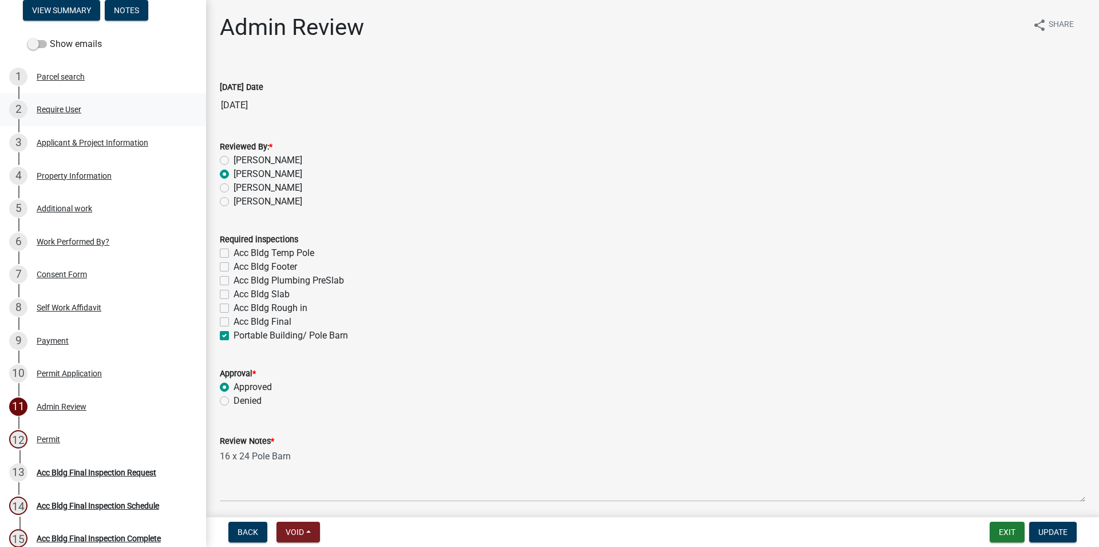
click at [110, 113] on div "2 Require User" at bounding box center [98, 109] width 179 height 18
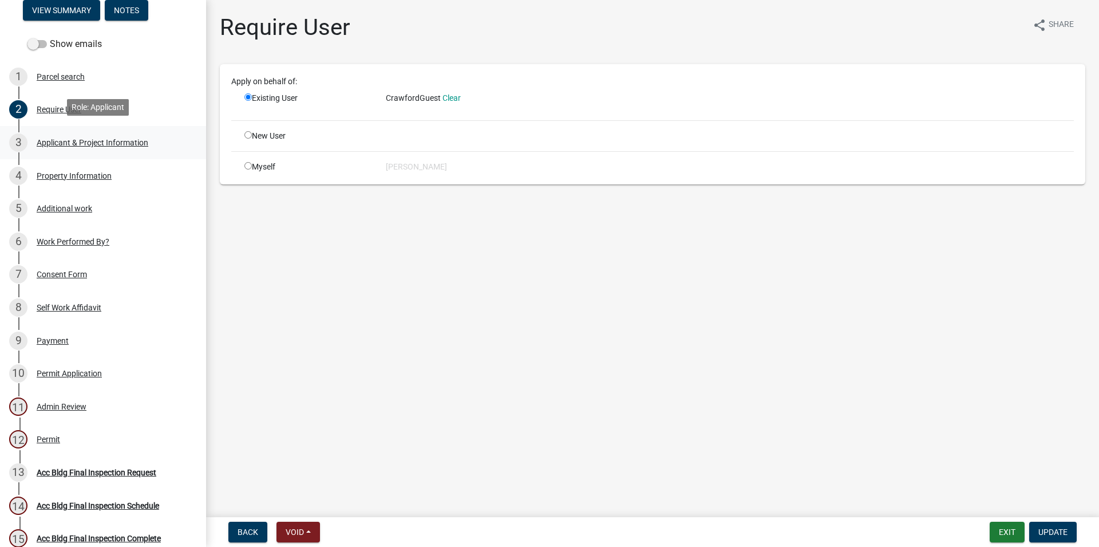
click at [119, 133] on div "3 Applicant & Project Information" at bounding box center [98, 142] width 179 height 18
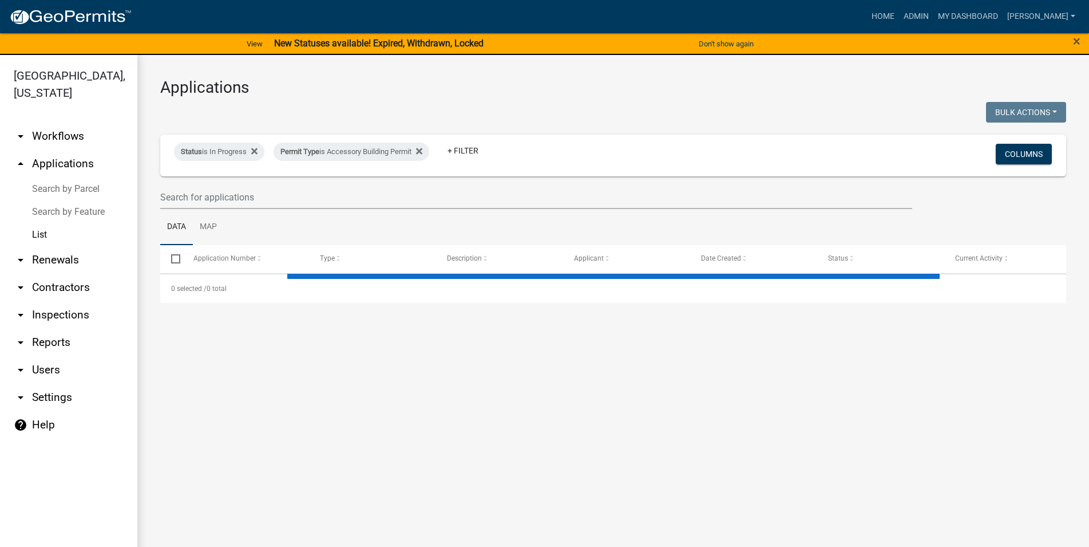
select select "3: 100"
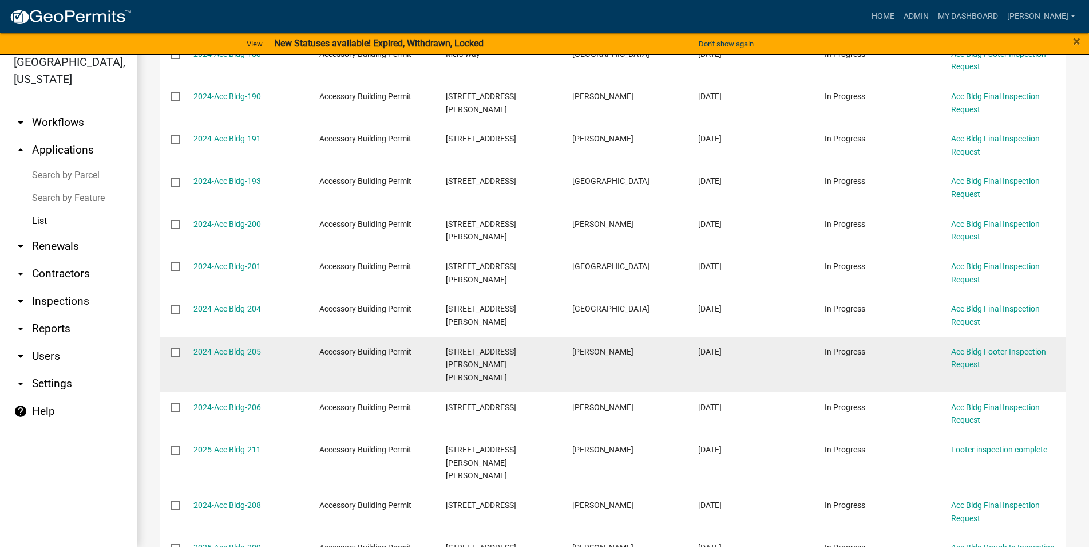
scroll to position [326, 0]
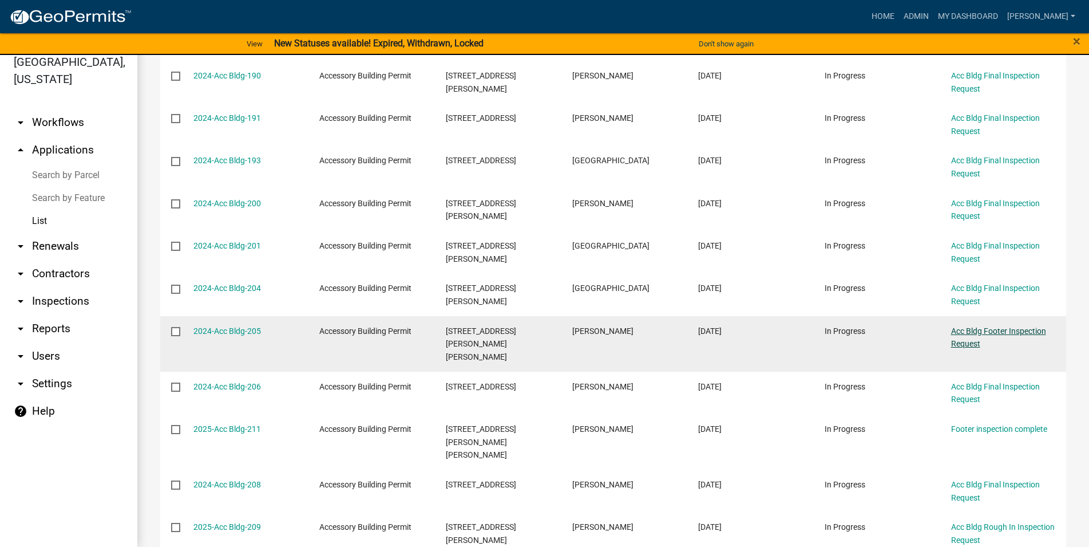
click at [970, 344] on link "Acc Bldg Footer Inspection Request" at bounding box center [998, 337] width 95 height 22
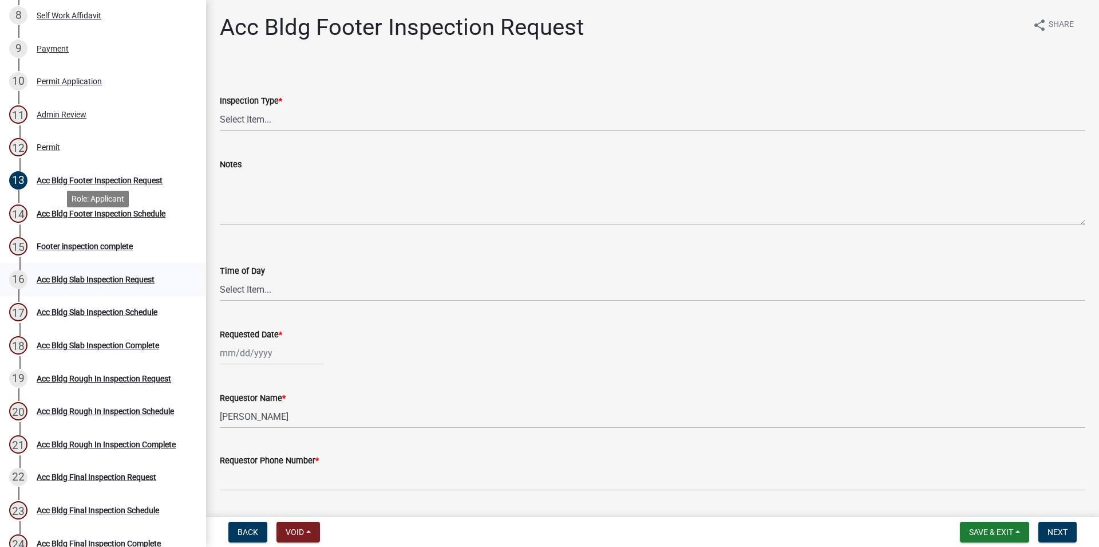
scroll to position [526, 0]
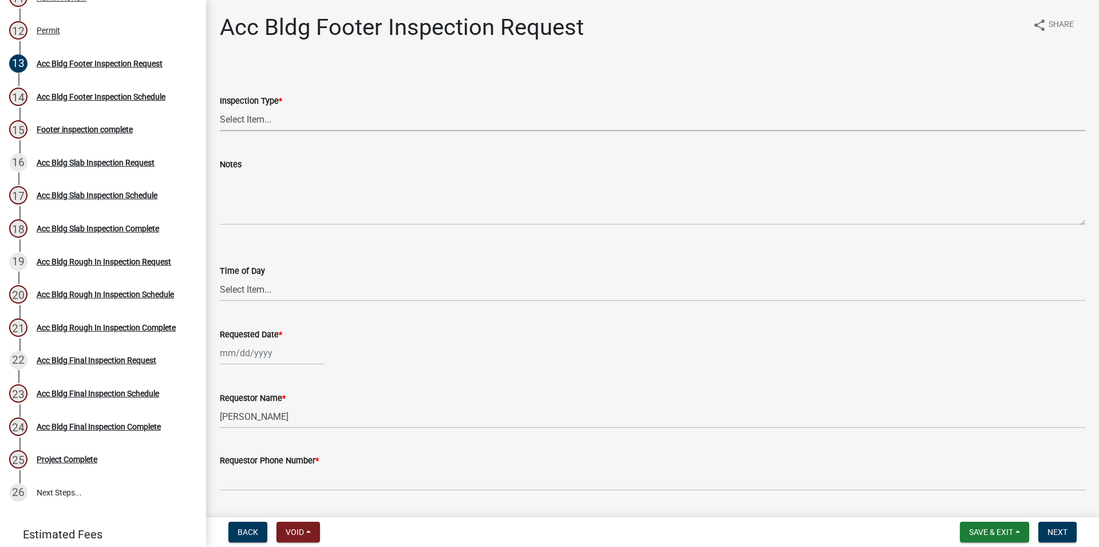
click at [220, 108] on select "Select Item... Acc Bldg Footer" at bounding box center [653, 119] width 866 height 23
click option "Acc Bldg Footer" at bounding box center [0, 0] width 0 height 0
select select "9a691319-1aed-4377-b080-f557e98706af"
click at [220, 278] on select "Select Item... AM PM" at bounding box center [653, 289] width 866 height 23
click option "AM" at bounding box center [0, 0] width 0 height 0
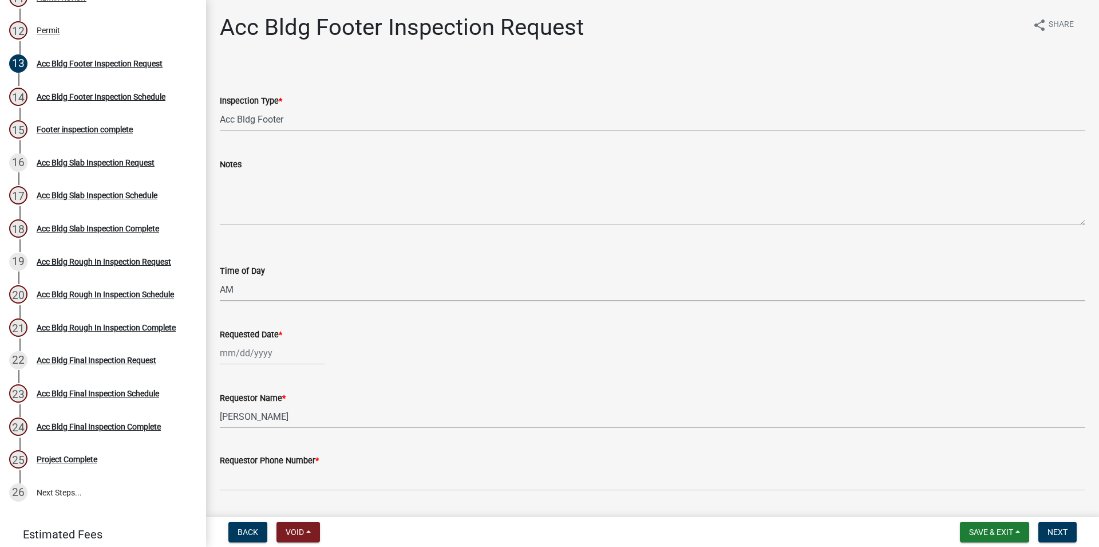
select select "604f01d9-b0d9-4f7d-a319-bd903df8b221"
click at [244, 355] on input "Requested Date *" at bounding box center [272, 352] width 105 height 23
select select "8"
select select "2025"
click at [286, 291] on div "21" at bounding box center [286, 292] width 18 height 18
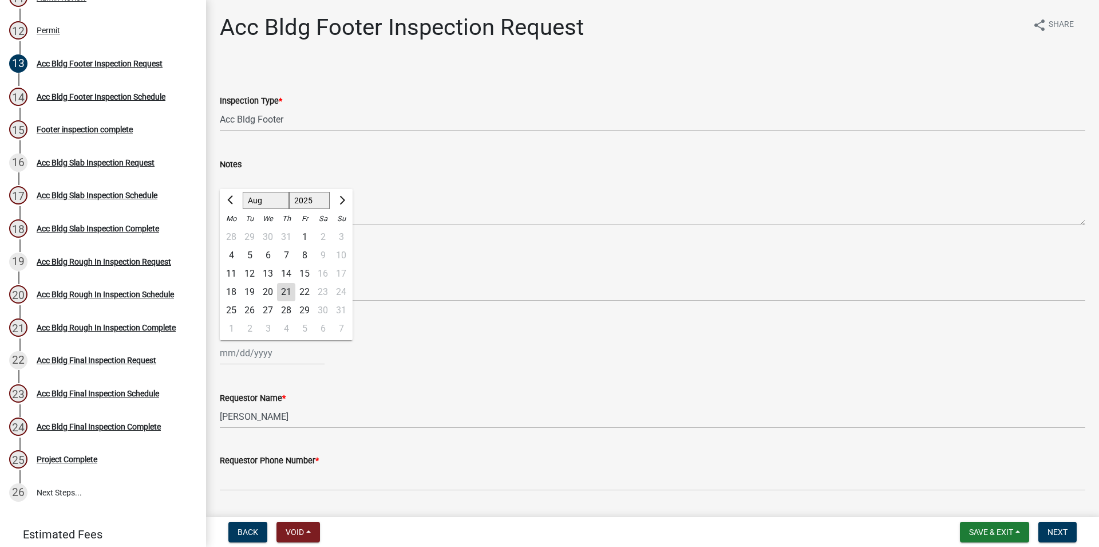
type input "[DATE]"
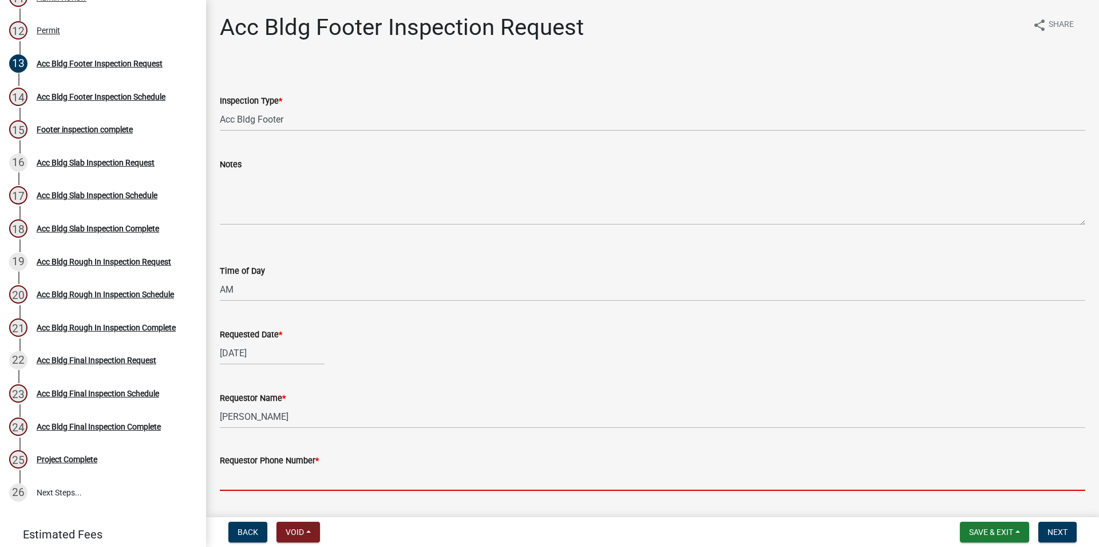
click at [445, 484] on input "Requestor Phone Number *" at bounding box center [653, 478] width 866 height 23
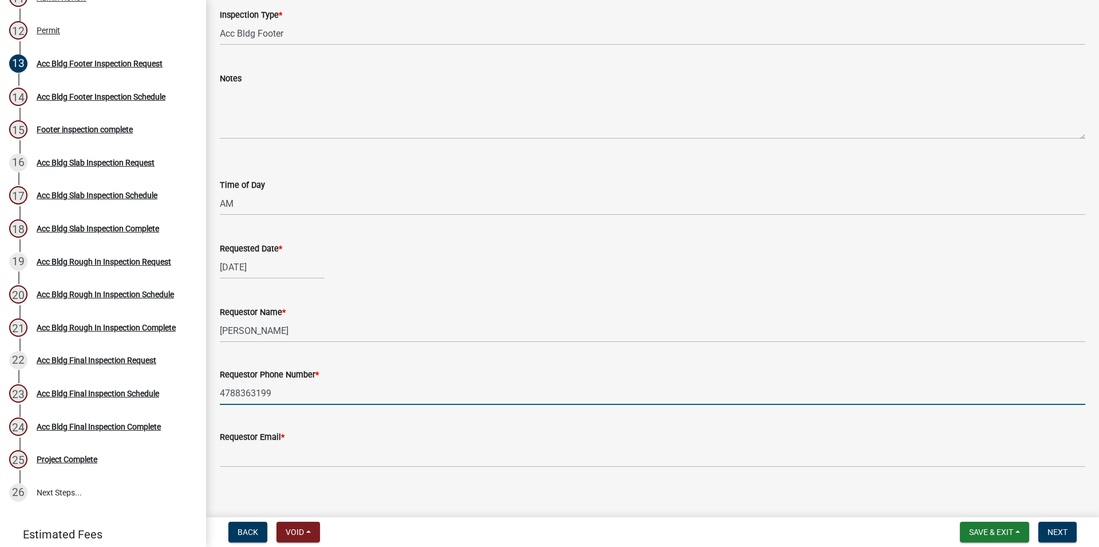
scroll to position [94, 0]
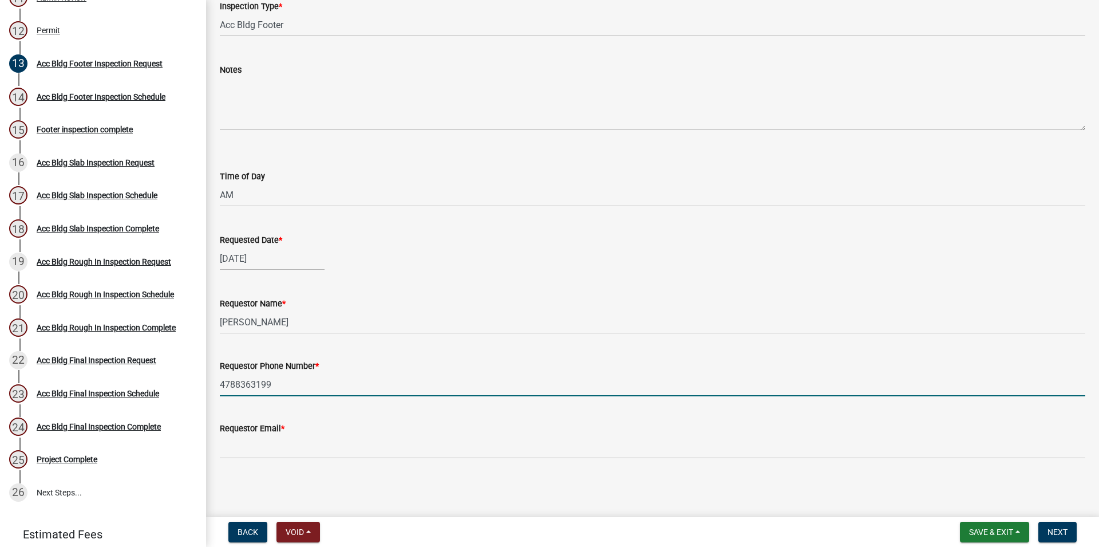
type input "4788363199"
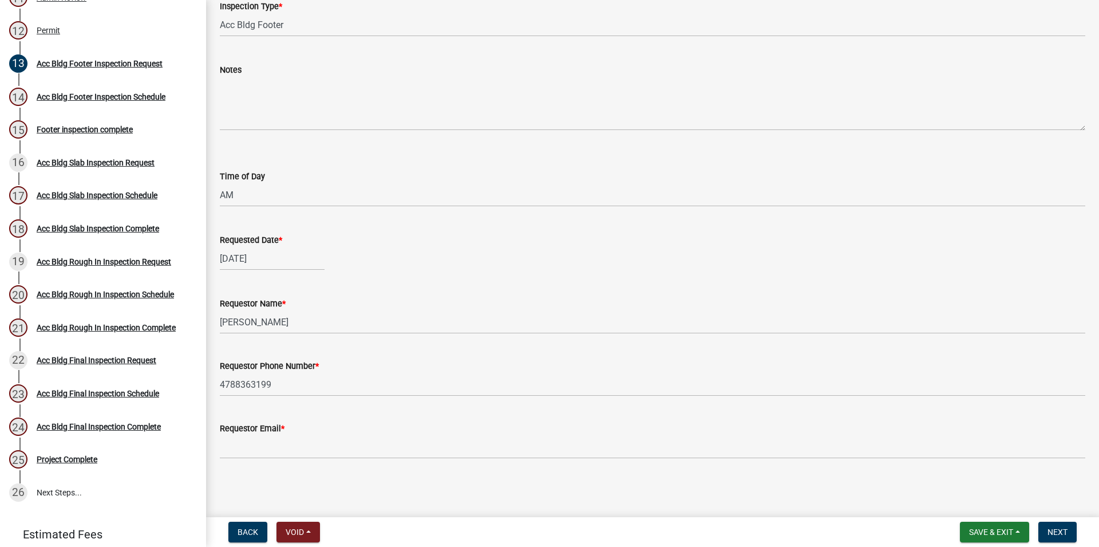
click at [373, 430] on div "Requestor Email *" at bounding box center [653, 428] width 866 height 14
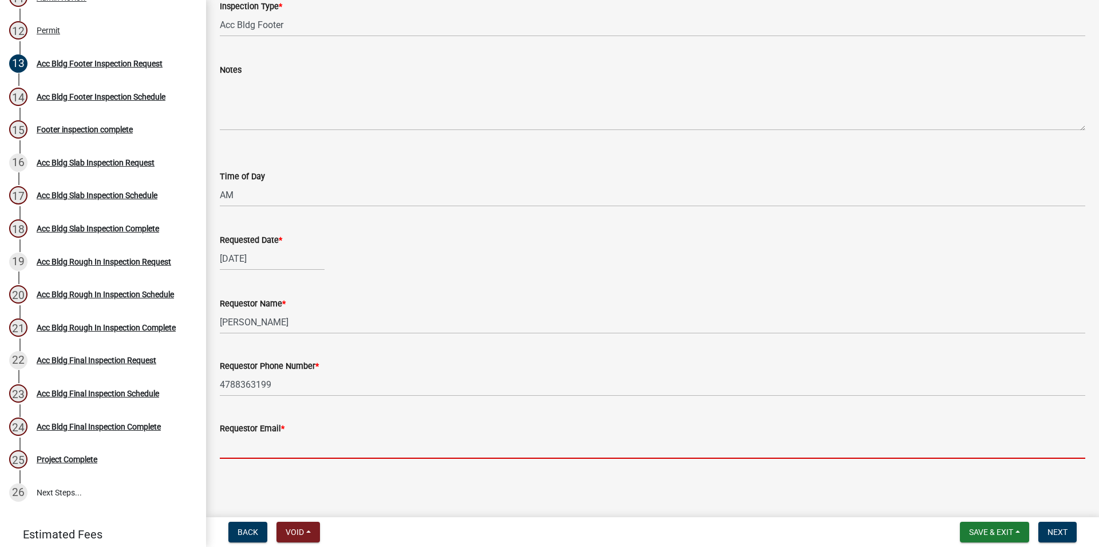
click at [350, 446] on input "Requestor Email *" at bounding box center [653, 446] width 866 height 23
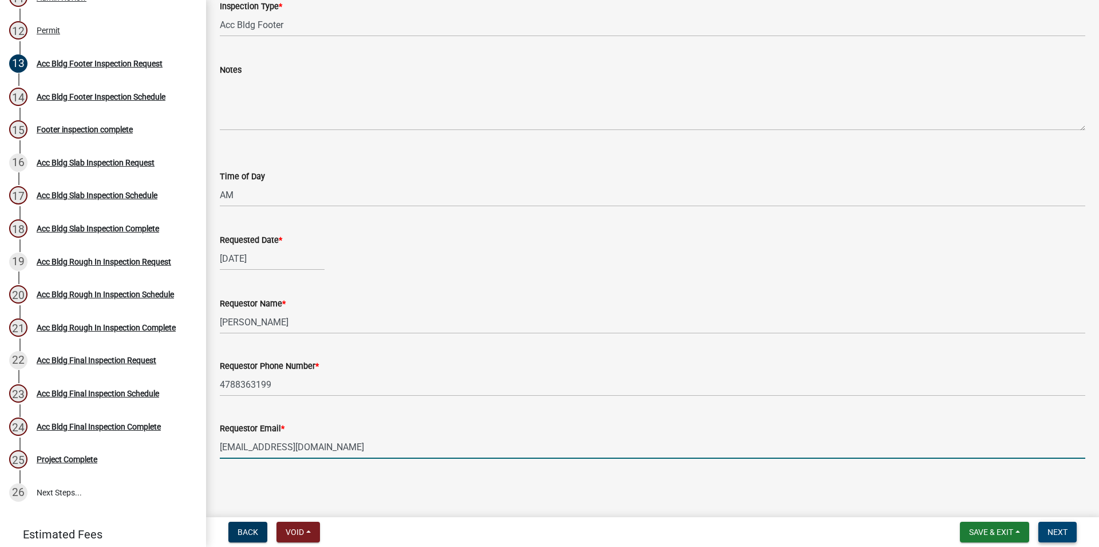
type input "[EMAIL_ADDRESS][DOMAIN_NAME]"
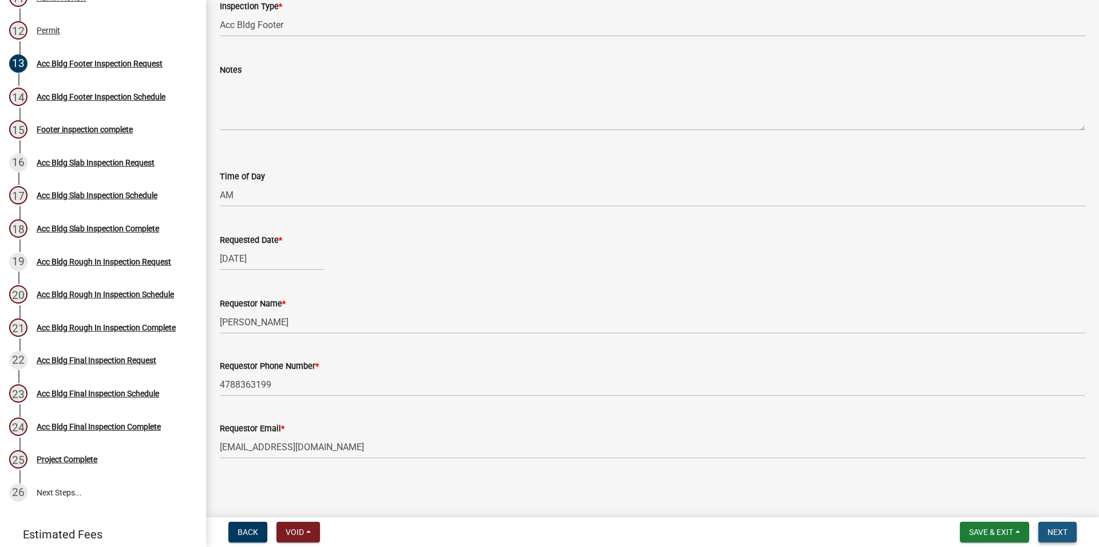
click at [1064, 542] on button "Next" at bounding box center [1058, 532] width 38 height 21
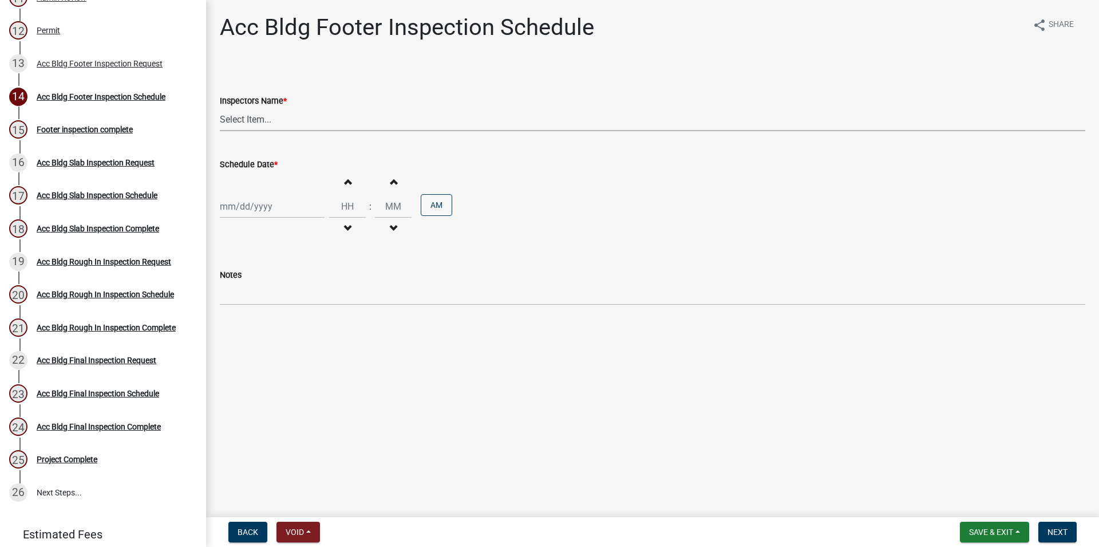
click at [220, 108] on select "Select Item... RLcarroll (Rachel Carroll) l.kriz (Layla Kriz) t.graumann (Tammi…" at bounding box center [653, 119] width 866 height 23
select select "3acdf11f-131c-438b-b450-ae4501c32128"
click option "l.kriz (Layla Kriz)" at bounding box center [0, 0] width 0 height 0
click at [271, 203] on input "Schedule Date *" at bounding box center [272, 206] width 105 height 23
click at [291, 322] on div "21" at bounding box center [286, 322] width 18 height 18
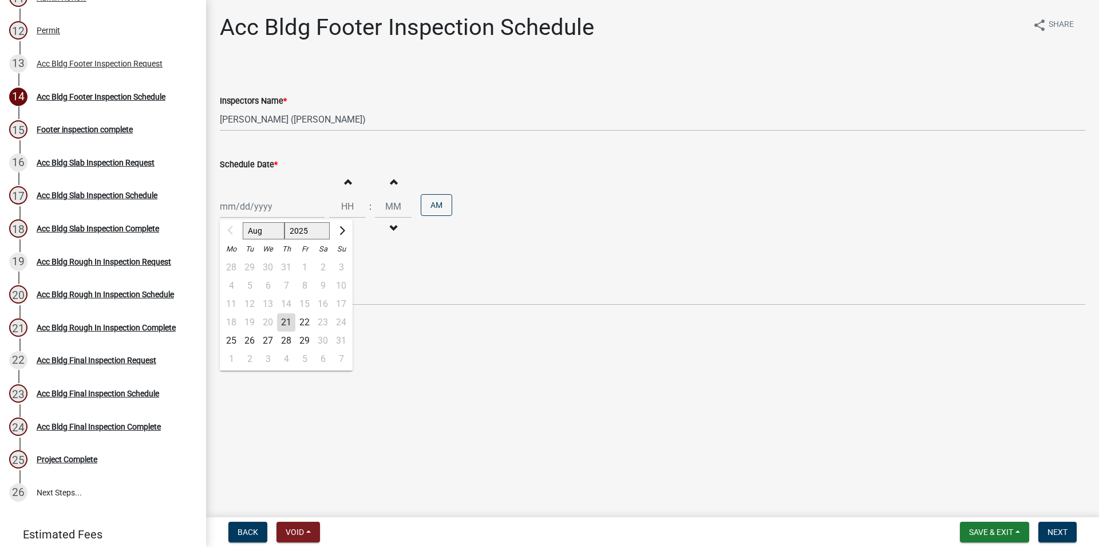
type input "[DATE]"
click at [352, 187] on button "Increment hours" at bounding box center [347, 181] width 24 height 21
type input "01"
type input "00"
click at [1053, 531] on span "Next" at bounding box center [1058, 531] width 20 height 9
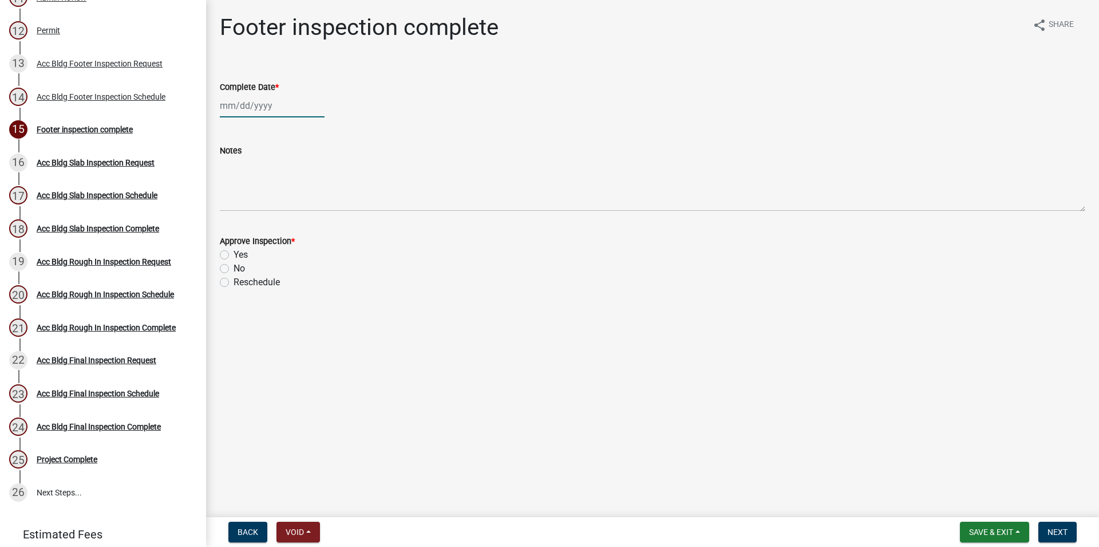
click at [230, 112] on input "Complete Date *" at bounding box center [272, 105] width 105 height 23
select select "8"
select select "2025"
click at [287, 215] on div "21" at bounding box center [286, 221] width 18 height 18
type input "[DATE]"
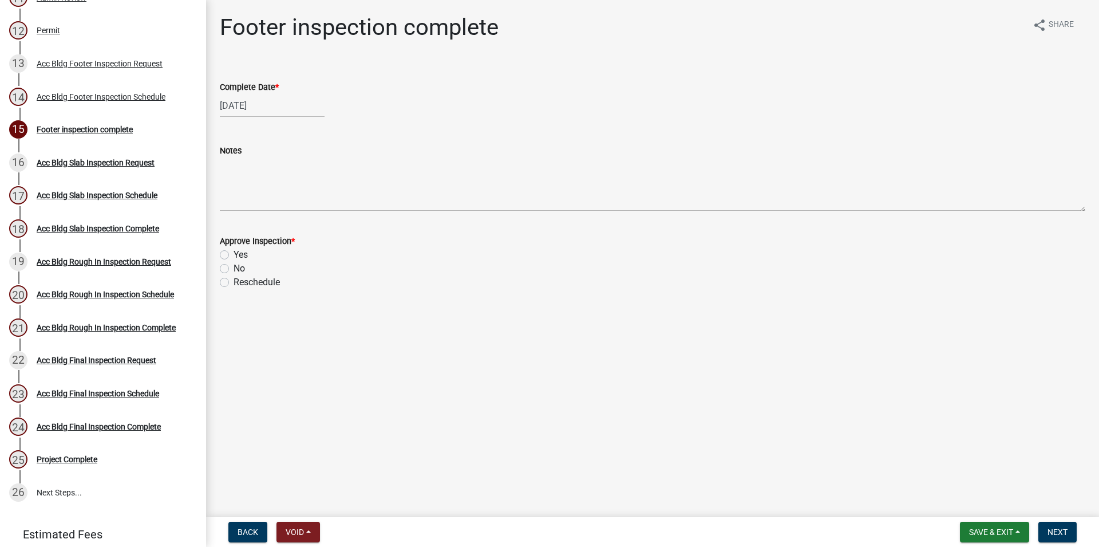
click at [234, 255] on label "Yes" at bounding box center [241, 255] width 14 height 14
click at [234, 255] on input "Yes" at bounding box center [237, 251] width 7 height 7
radio input "true"
click at [1060, 533] on span "Next" at bounding box center [1058, 531] width 20 height 9
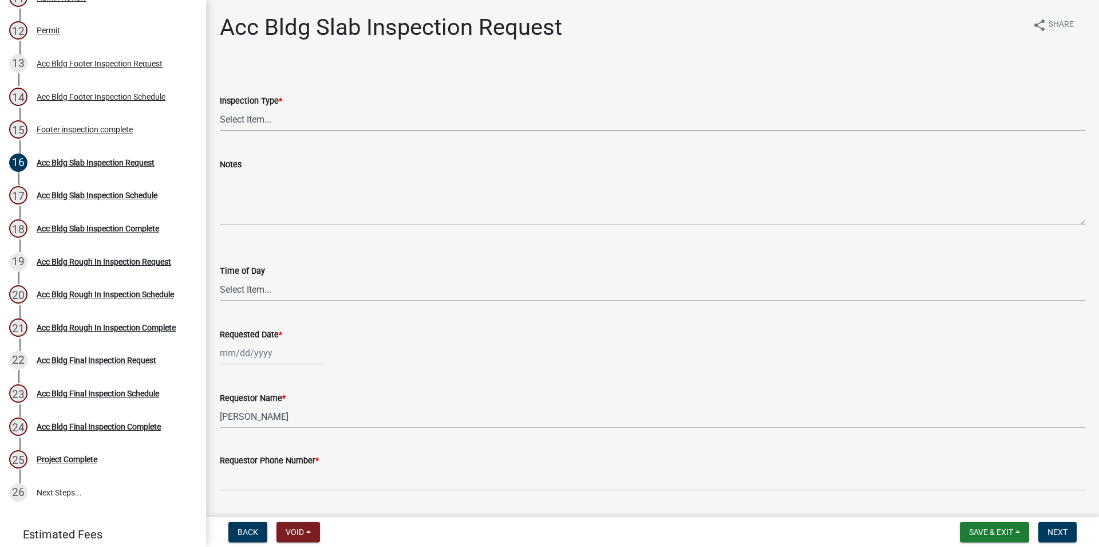
click at [220, 108] on select "Select Item... Acc Bldg Slab" at bounding box center [653, 119] width 866 height 23
click option "Acc Bldg Slab" at bounding box center [0, 0] width 0 height 0
select select "f6264fa1-fd1b-42b6-83ba-79e4e4c24485"
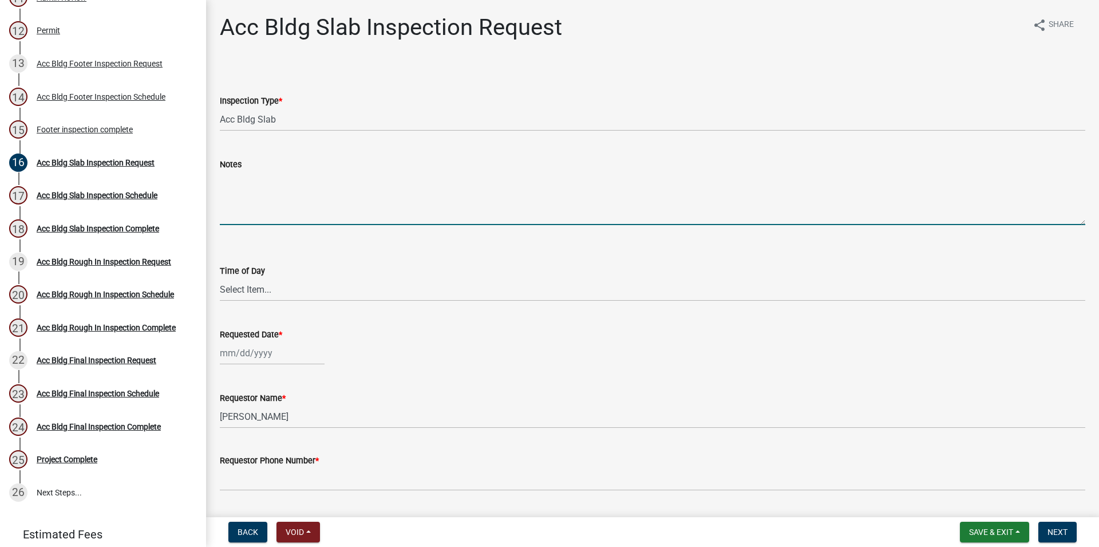
click at [244, 215] on textarea "Notes" at bounding box center [653, 198] width 866 height 54
click at [220, 278] on select "Select Item... AM PM" at bounding box center [653, 289] width 866 height 23
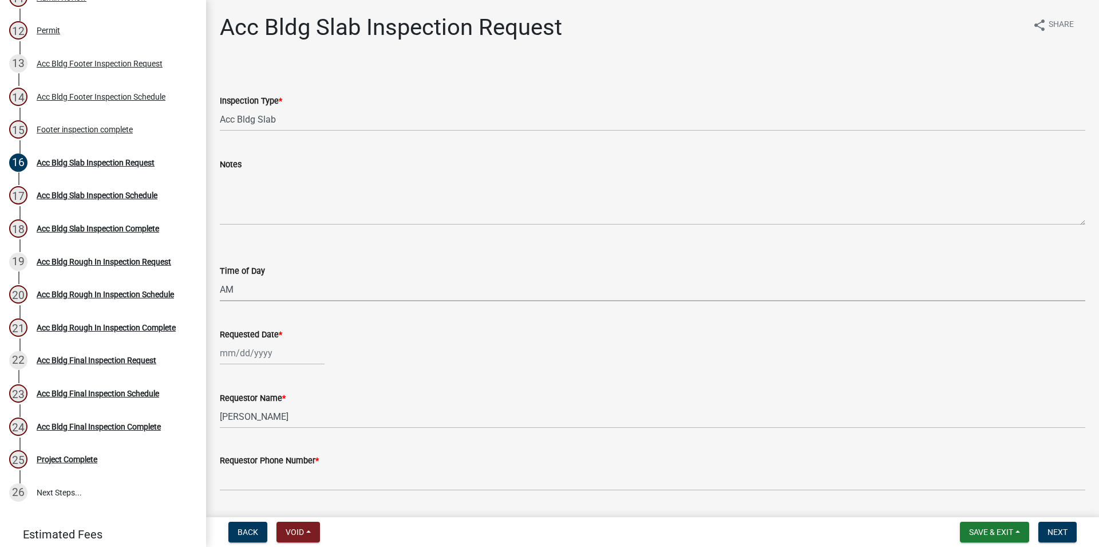
click option "AM" at bounding box center [0, 0] width 0 height 0
select select "604f01d9-b0d9-4f7d-a319-bd903df8b221"
click at [260, 349] on input "Requested Date *" at bounding box center [272, 352] width 105 height 23
select select "8"
select select "2025"
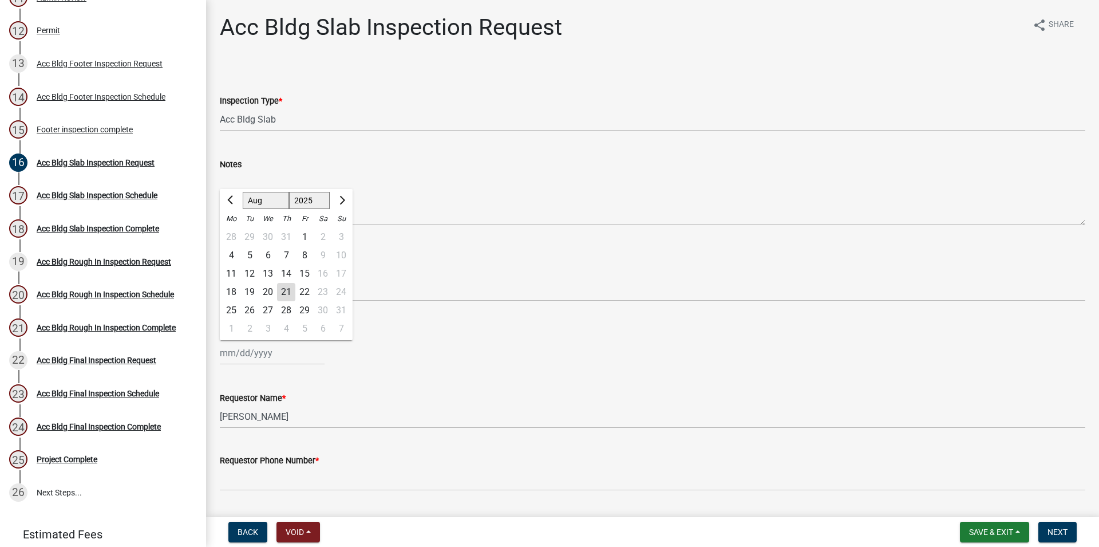
click at [290, 293] on div "21" at bounding box center [286, 292] width 18 height 18
type input "[DATE]"
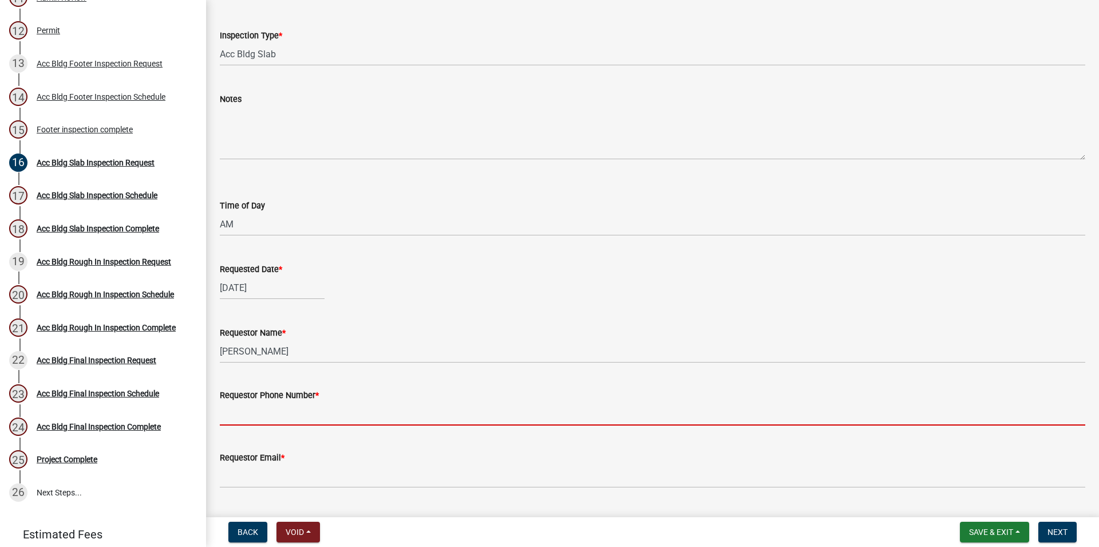
click at [301, 423] on input "Requestor Phone Number *" at bounding box center [653, 413] width 866 height 23
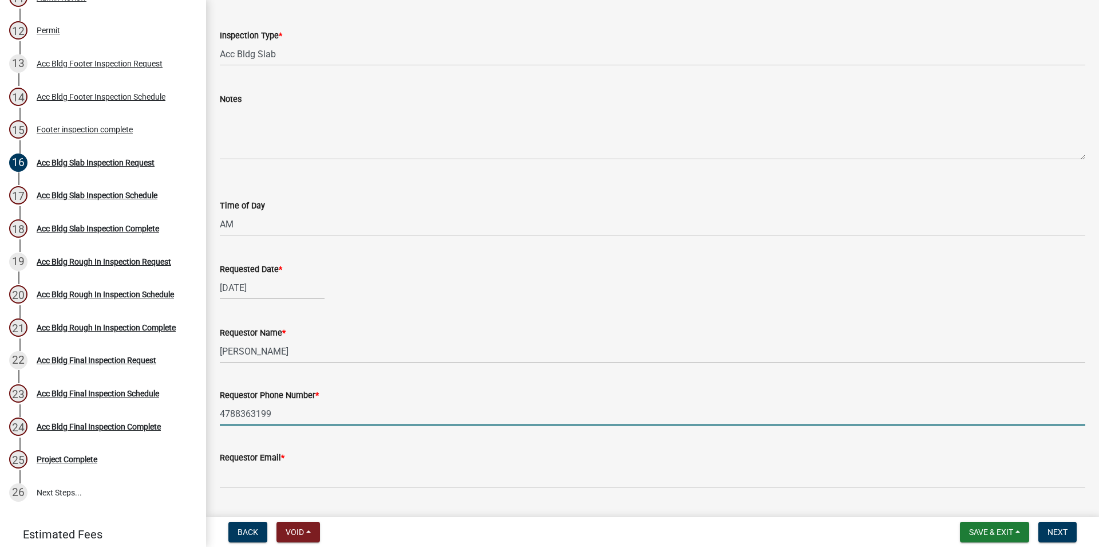
type input "4788363199"
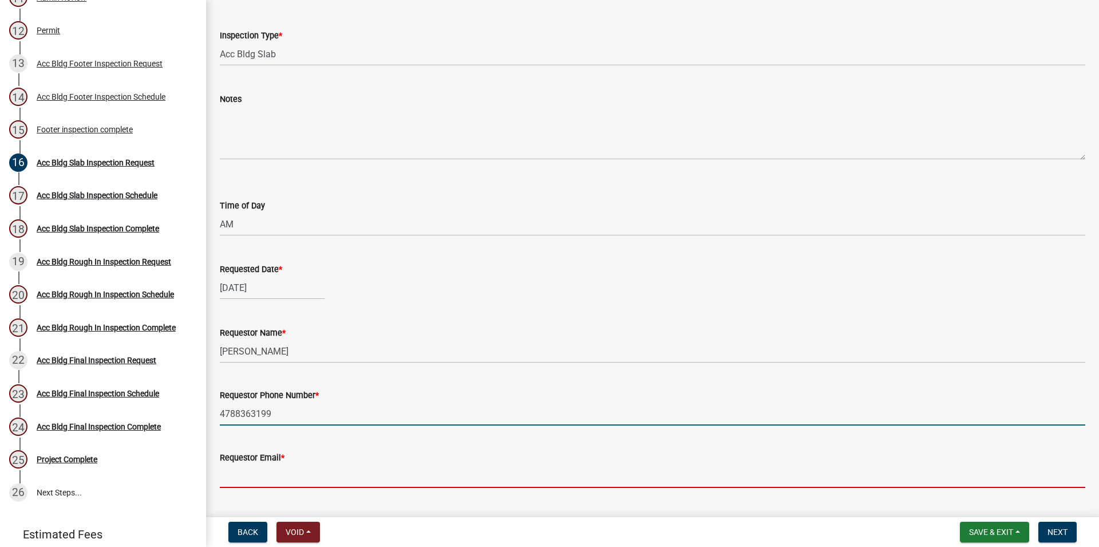
click at [319, 486] on input "Requestor Email *" at bounding box center [653, 475] width 866 height 23
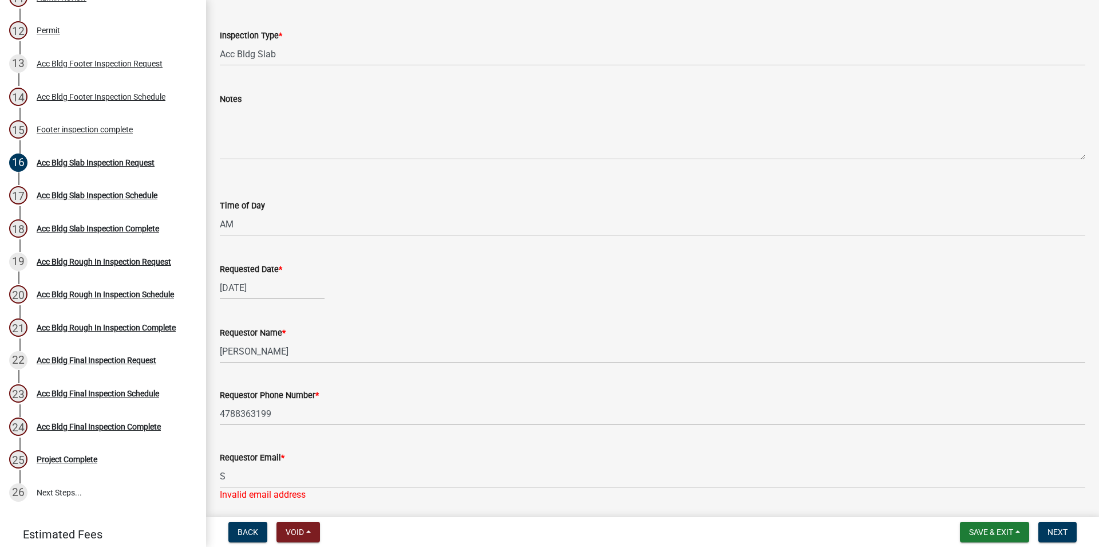
click at [316, 500] on div "Acc Bldg Slab Inspection Request share Share Inspection Type * Select Item... A…" at bounding box center [652, 234] width 883 height 573
click at [316, 498] on div "Invalid email address" at bounding box center [653, 495] width 866 height 14
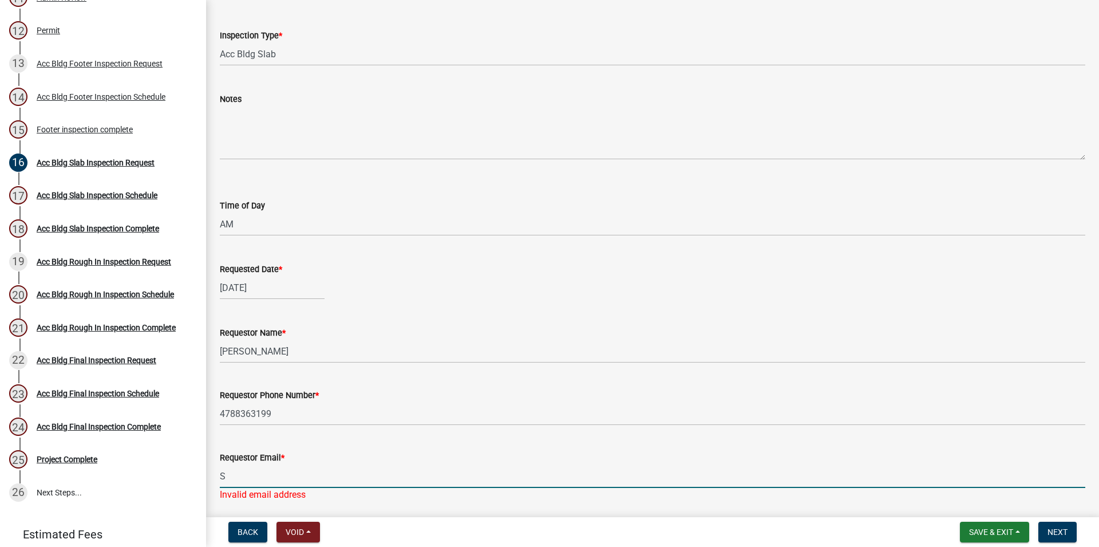
click at [313, 481] on input "S" at bounding box center [653, 475] width 866 height 23
type input "[EMAIL_ADDRESS][DOMAIN_NAME]"
click at [1050, 534] on span "Next" at bounding box center [1058, 531] width 20 height 9
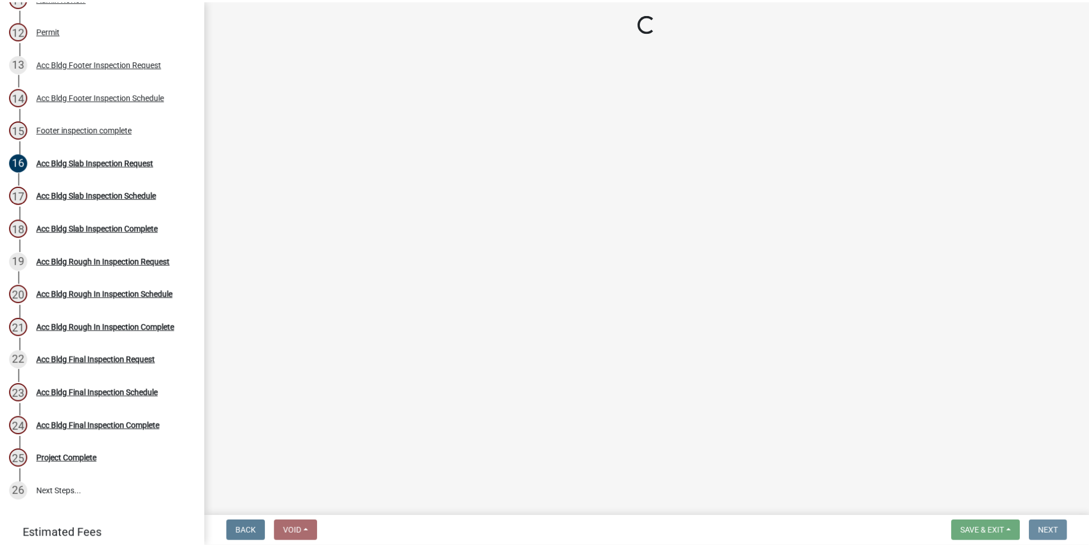
scroll to position [0, 0]
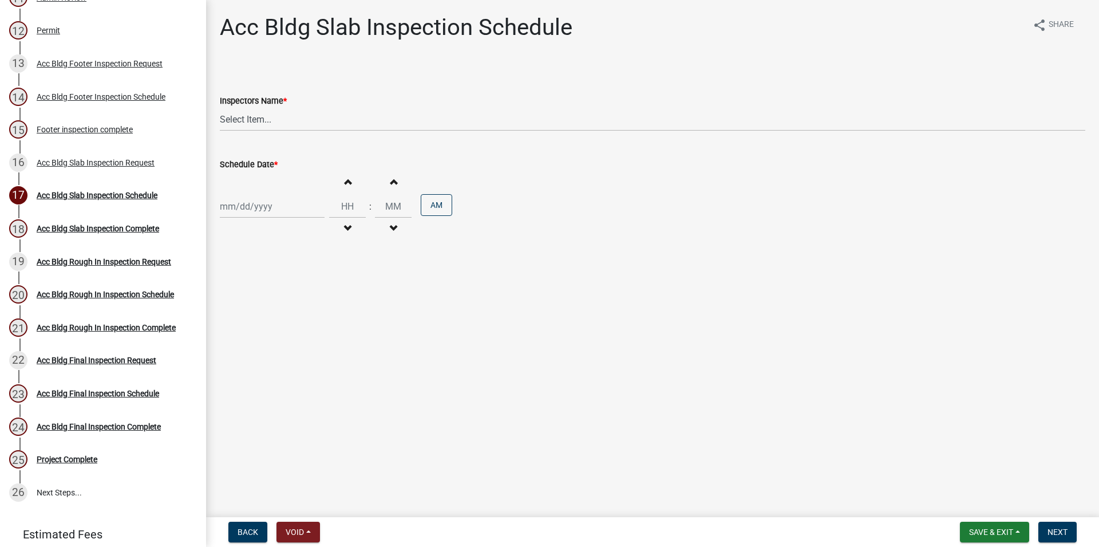
click at [313, 193] on div "Increment hours Decrement hours : Increment minutes Decrement minutes AM" at bounding box center [653, 206] width 866 height 70
click at [315, 137] on wm-data-entity-input "Inspectors Name * Select Item... RLcarroll (Rachel Carroll) l.kriz (Layla Kriz)…" at bounding box center [653, 102] width 866 height 77
click at [220, 108] on select "Select Item... RLcarroll (Rachel Carroll) l.kriz (Layla Kriz) t.graumann (Tammi…" at bounding box center [653, 119] width 866 height 23
select select "3acdf11f-131c-438b-b450-ae4501c32128"
click option "l.kriz (Layla Kriz)" at bounding box center [0, 0] width 0 height 0
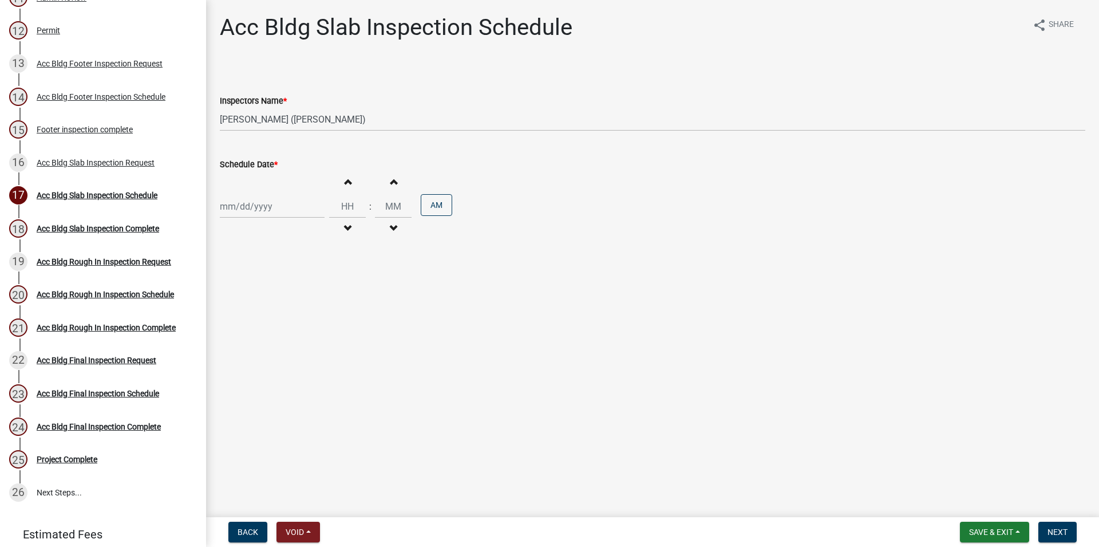
click at [292, 194] on div "Increment hours Decrement hours : Increment minutes Decrement minutes AM" at bounding box center [653, 206] width 866 height 70
click at [291, 203] on input "Schedule Date *" at bounding box center [272, 206] width 105 height 23
click at [285, 321] on div "21" at bounding box center [286, 322] width 18 height 18
type input "[DATE]"
click at [365, 190] on div "Increment hours Decrement hours" at bounding box center [347, 206] width 37 height 70
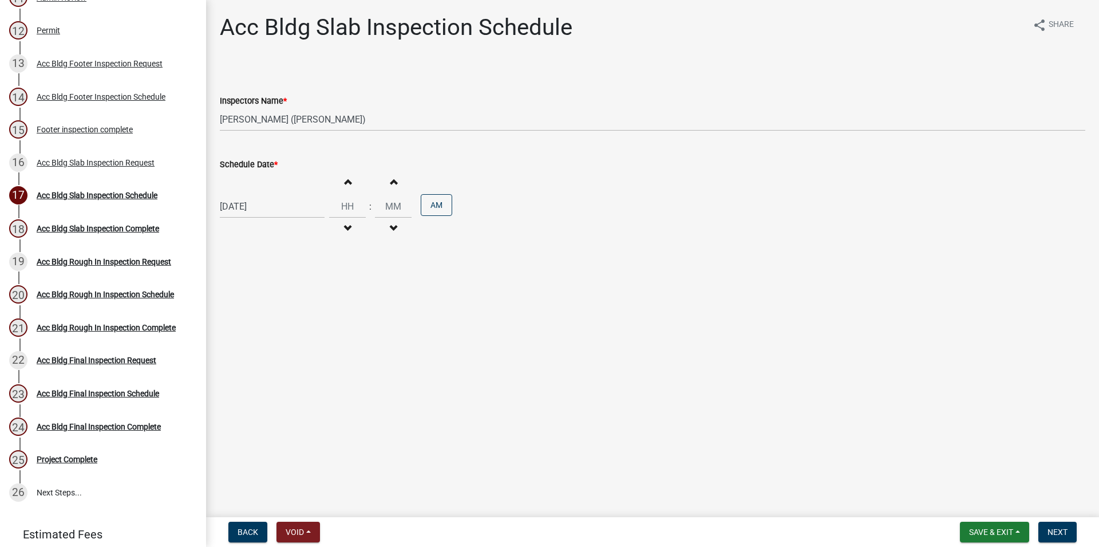
click at [350, 183] on span "button" at bounding box center [348, 181] width 6 height 9
type input "01"
type input "00"
click at [1066, 533] on span "Next" at bounding box center [1058, 531] width 20 height 9
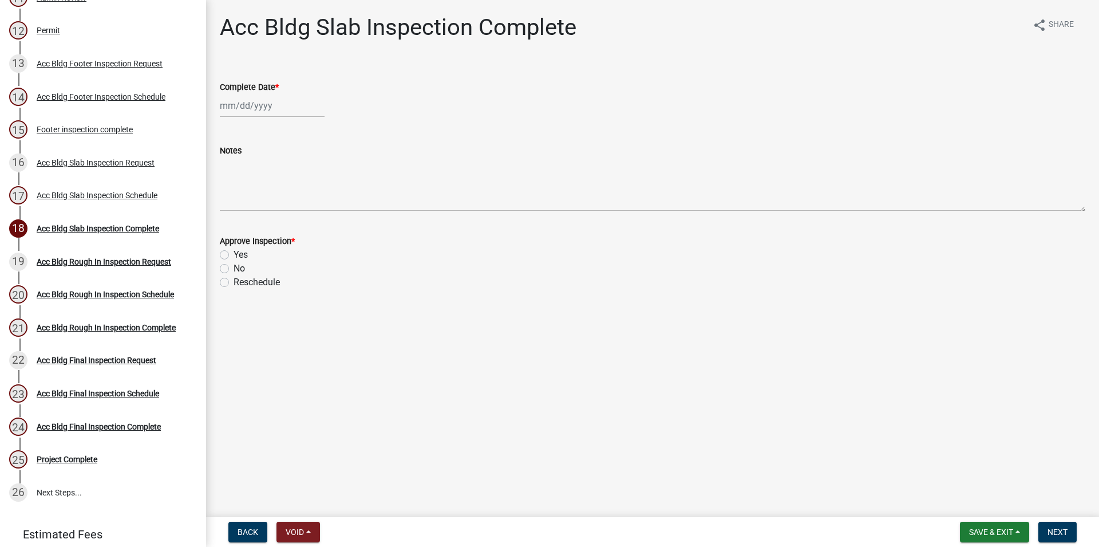
click at [234, 257] on label "Yes" at bounding box center [241, 255] width 14 height 14
click at [234, 255] on input "Yes" at bounding box center [237, 251] width 7 height 7
radio input "true"
click at [1057, 536] on span "Next" at bounding box center [1058, 531] width 20 height 9
click at [304, 105] on input "Complete Date *" at bounding box center [272, 105] width 105 height 23
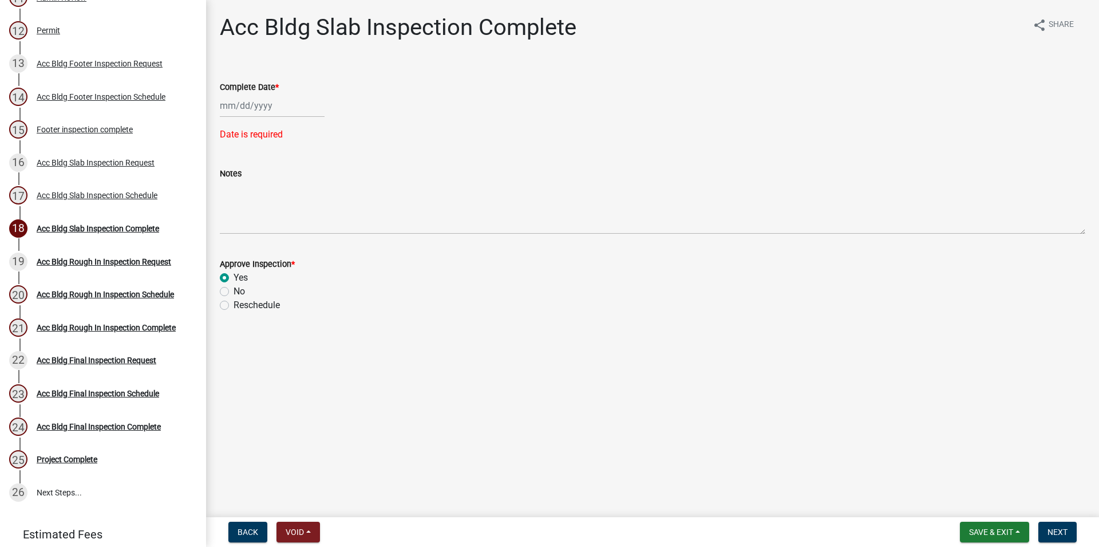
select select "8"
select select "2025"
click at [289, 220] on div "21" at bounding box center [286, 221] width 18 height 18
type input "[DATE]"
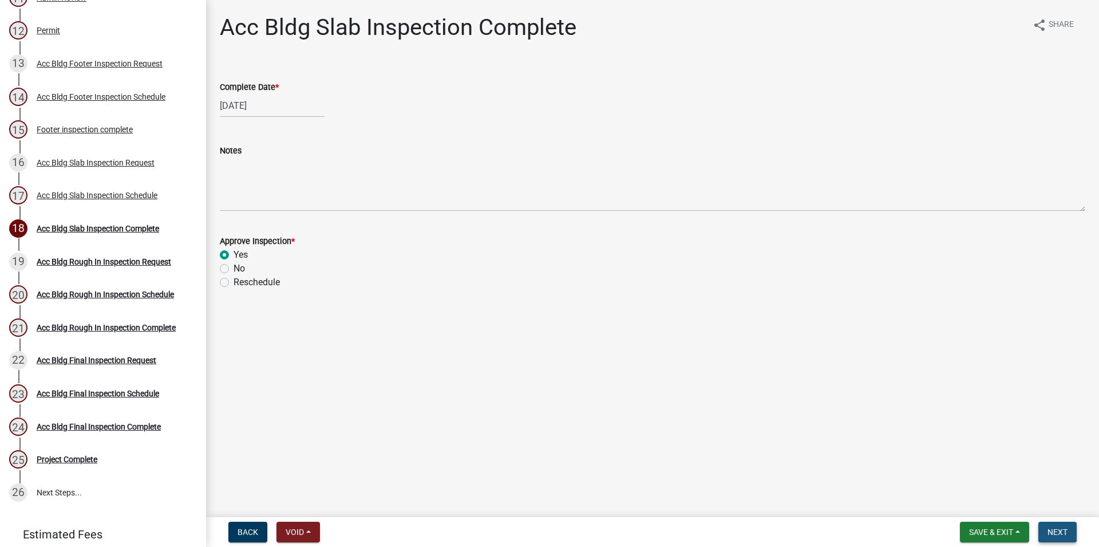
click at [1068, 530] on button "Next" at bounding box center [1058, 532] width 38 height 21
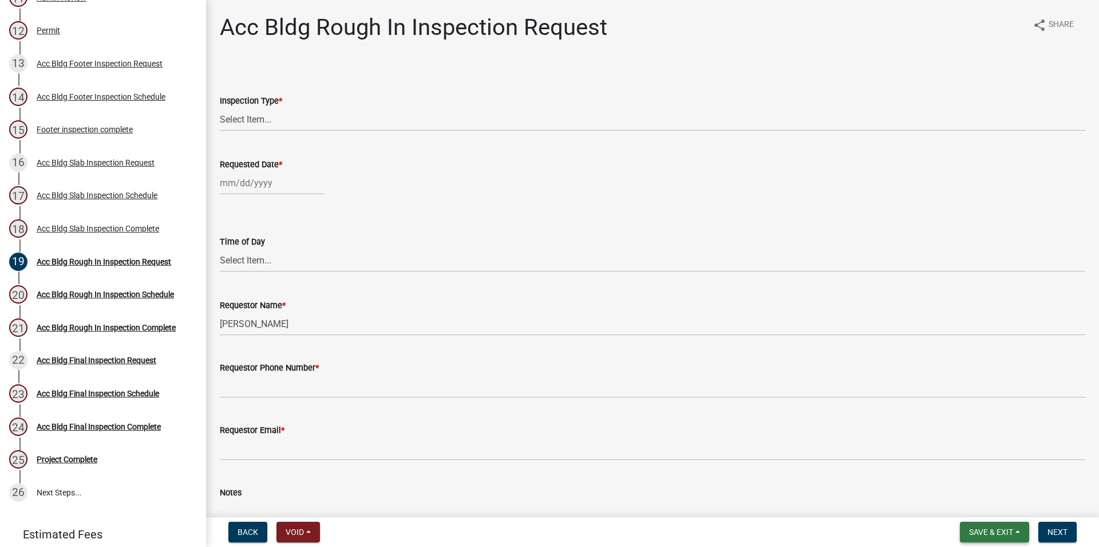
click at [985, 527] on span "Save & Exit" at bounding box center [991, 531] width 44 height 9
click at [977, 506] on button "Save & Exit" at bounding box center [984, 501] width 92 height 27
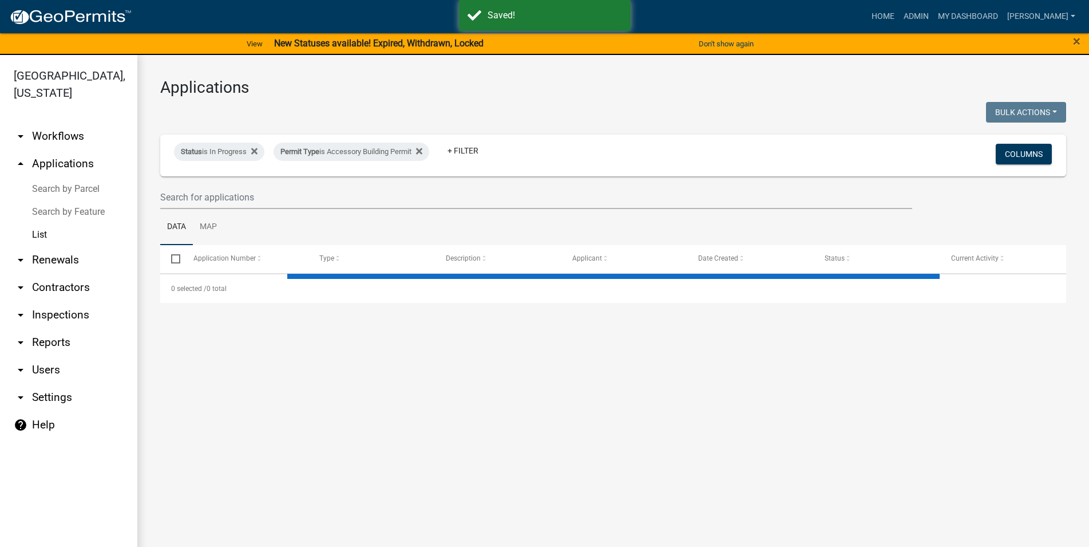
select select "3: 100"
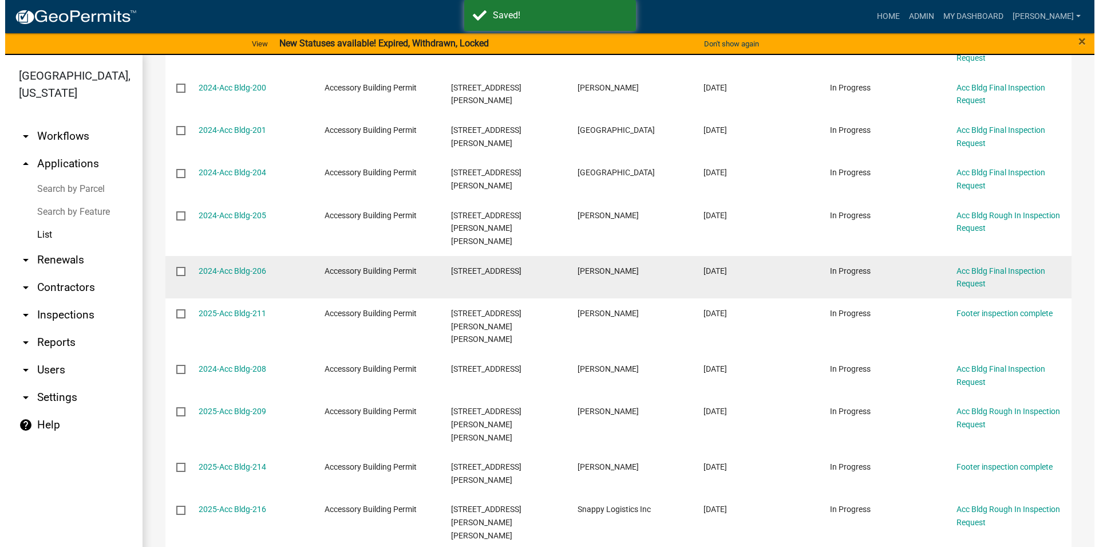
scroll to position [457, 0]
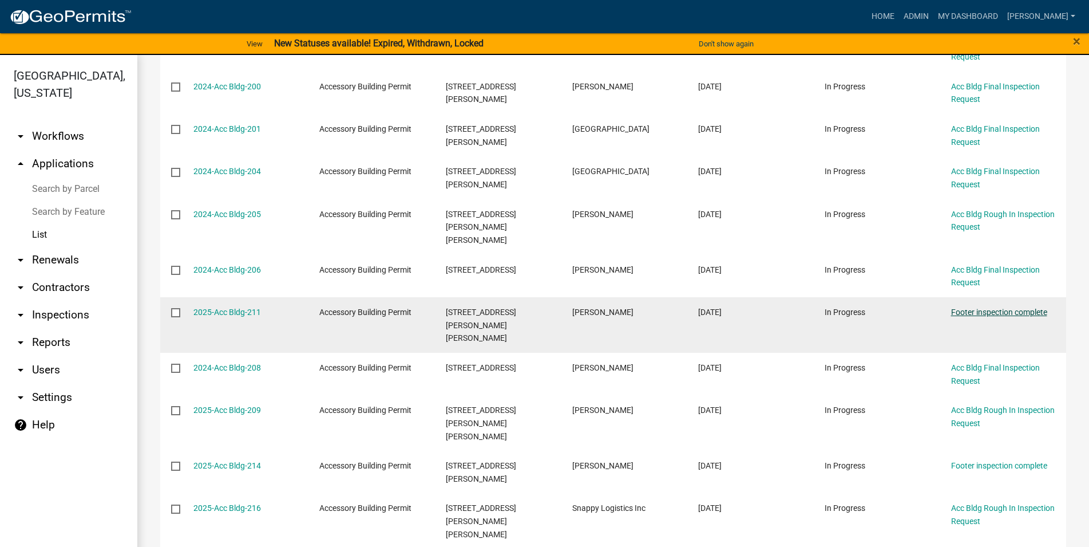
click at [998, 307] on link "Footer inspection complete" at bounding box center [999, 311] width 96 height 9
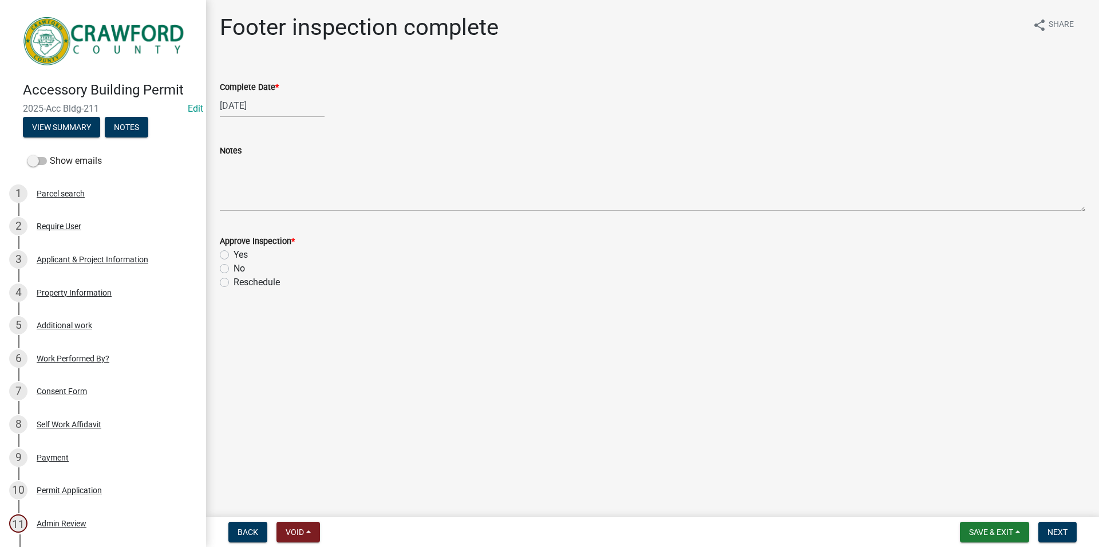
click at [234, 254] on label "Yes" at bounding box center [241, 255] width 14 height 14
click at [234, 254] on input "Yes" at bounding box center [237, 251] width 7 height 7
radio input "true"
click at [1047, 533] on button "Next" at bounding box center [1058, 532] width 38 height 21
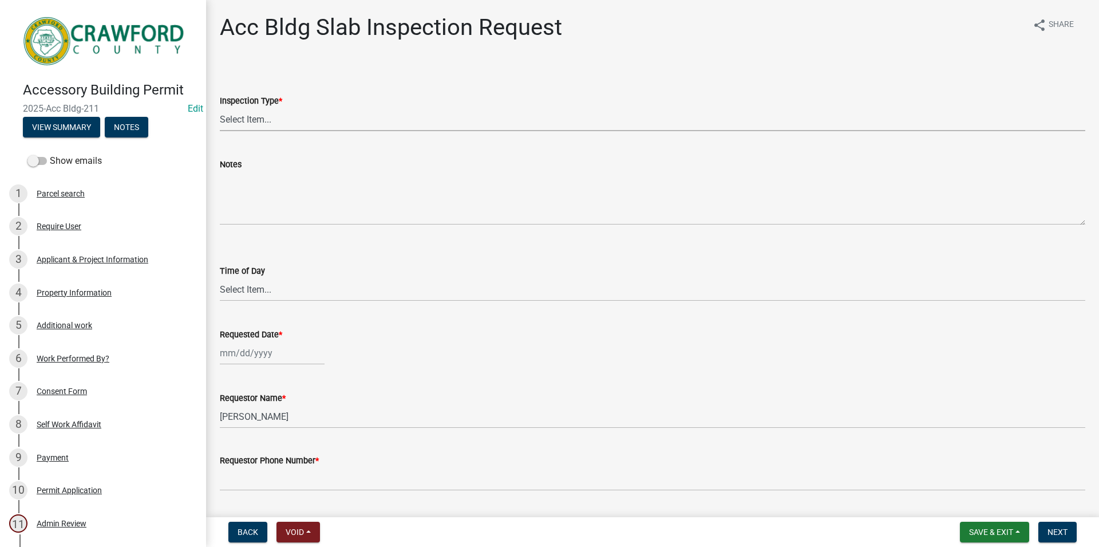
click at [220, 108] on select "Select Item... Acc Bldg Slab" at bounding box center [653, 119] width 866 height 23
click option "Acc Bldg Slab" at bounding box center [0, 0] width 0 height 0
select select "f6264fa1-fd1b-42b6-83ba-79e4e4c24485"
click at [263, 274] on label "Time of Day" at bounding box center [242, 271] width 45 height 8
click at [263, 278] on select "Select Item... AM PM" at bounding box center [653, 289] width 866 height 23
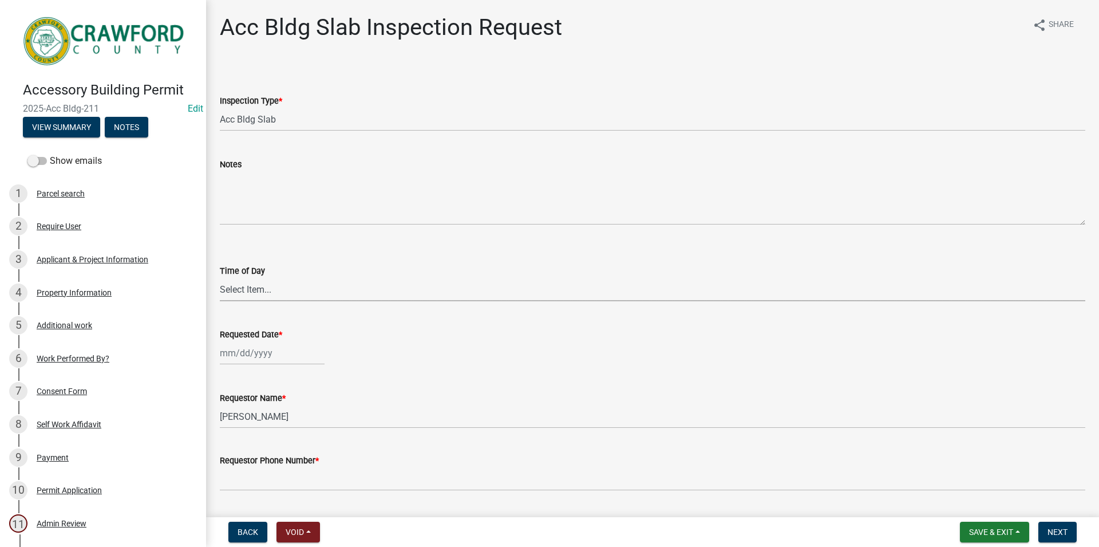
click at [220, 278] on select "Select Item... AM PM" at bounding box center [653, 289] width 866 height 23
click option "AM" at bounding box center [0, 0] width 0 height 0
select select "604f01d9-b0d9-4f7d-a319-bd903df8b221"
click at [265, 353] on input "Requested Date *" at bounding box center [272, 352] width 105 height 23
select select "8"
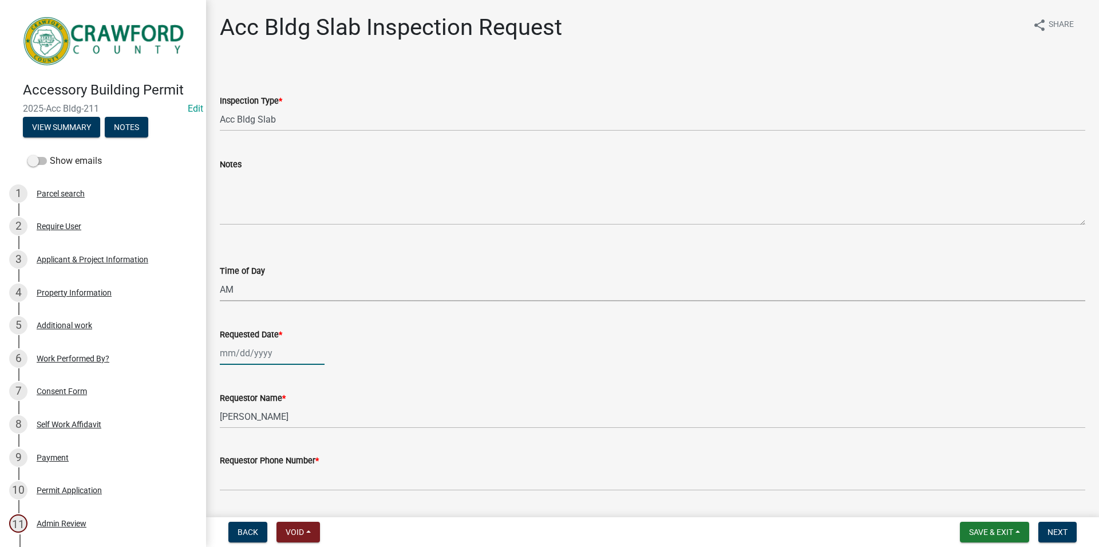
select select "2025"
click at [288, 290] on div "21" at bounding box center [286, 292] width 18 height 18
type input "[DATE]"
click at [275, 472] on form "Requestor Phone Number *" at bounding box center [653, 471] width 866 height 37
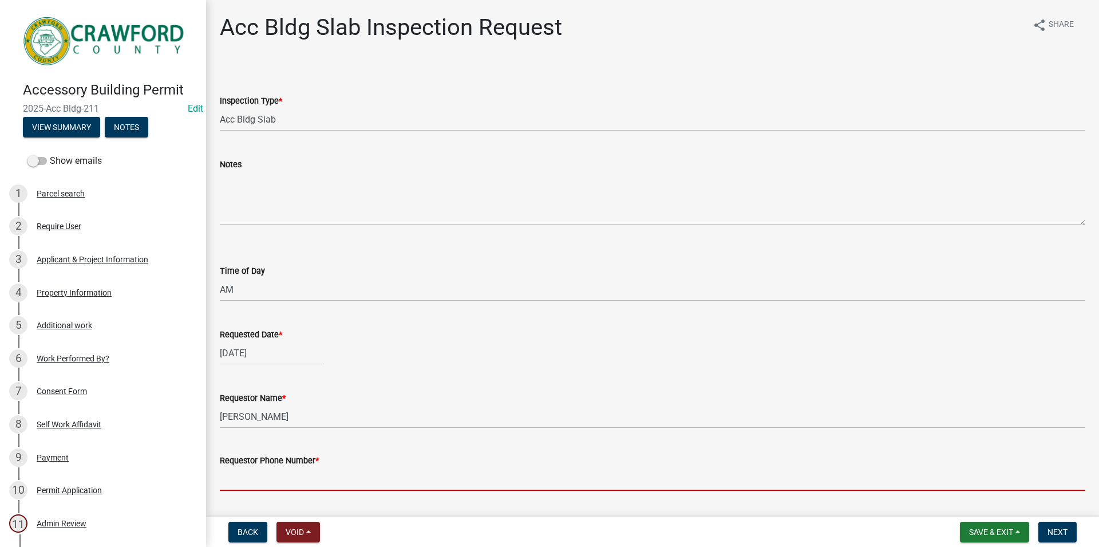
click at [276, 473] on input "Requestor Phone Number *" at bounding box center [653, 478] width 866 height 23
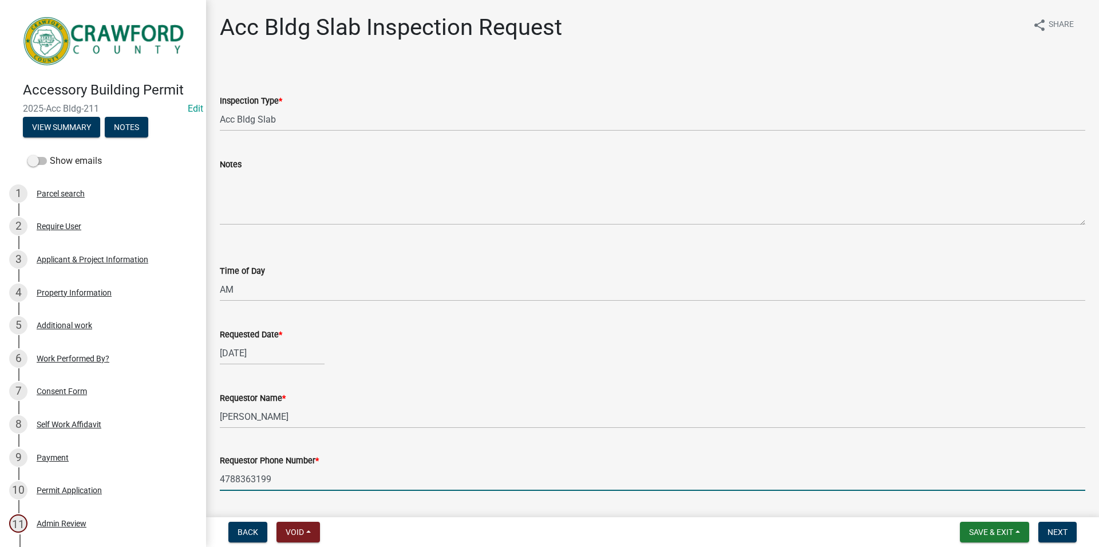
scroll to position [94, 0]
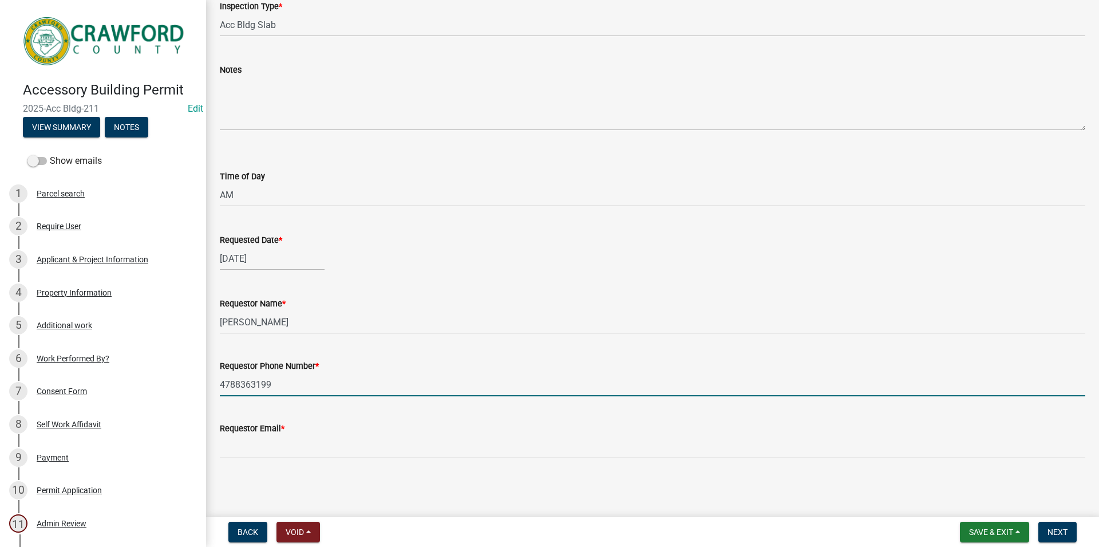
type input "4788363199"
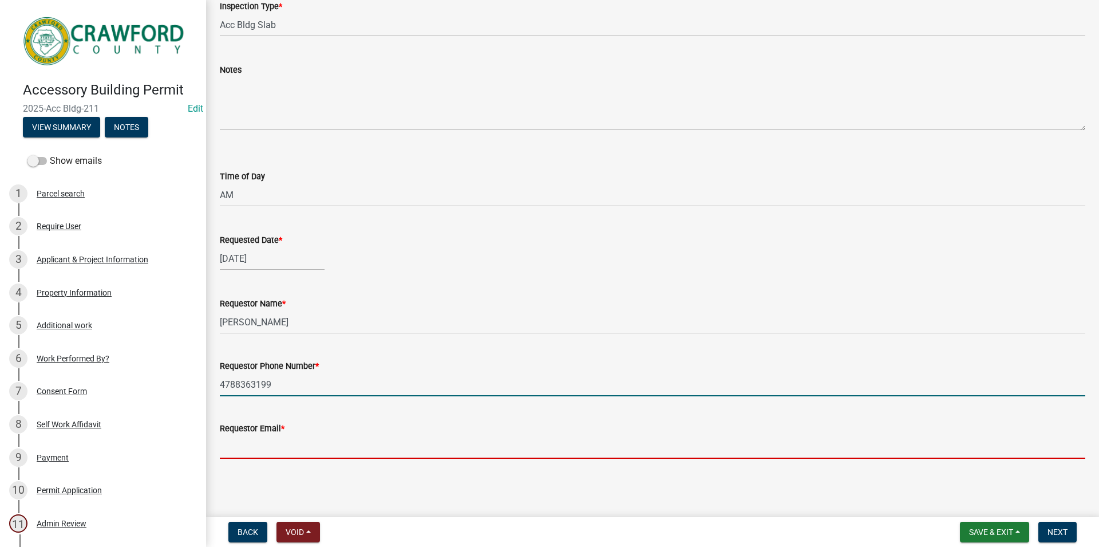
click at [273, 448] on input "Requestor Email *" at bounding box center [653, 446] width 866 height 23
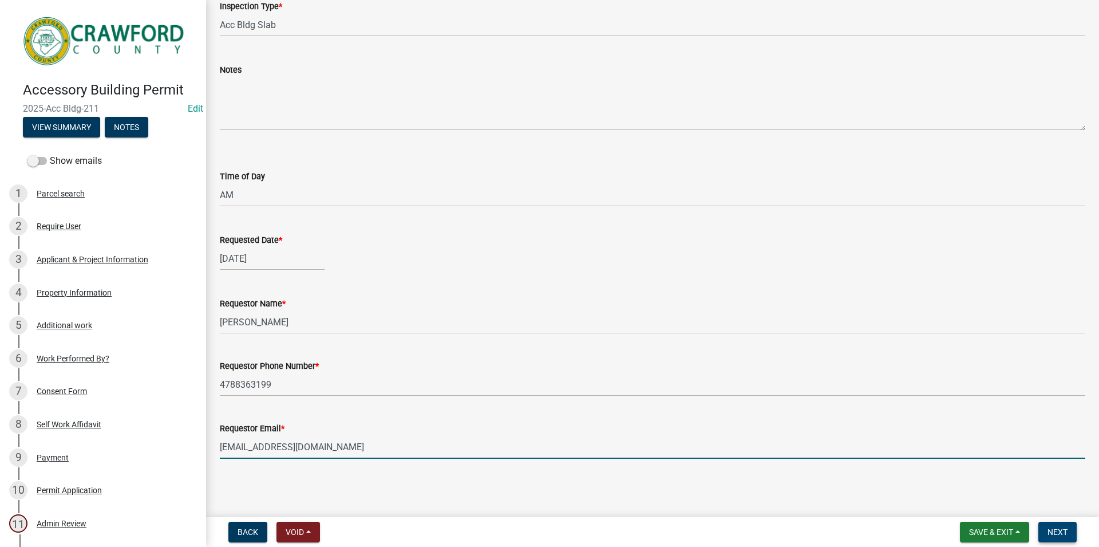
type input "[EMAIL_ADDRESS][DOMAIN_NAME]"
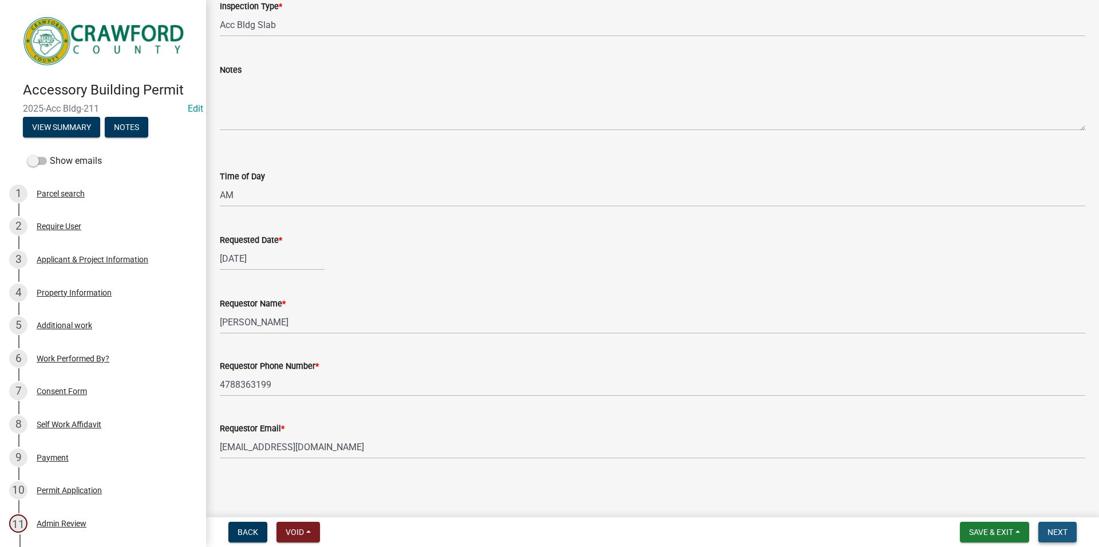
click at [1067, 526] on button "Next" at bounding box center [1058, 532] width 38 height 21
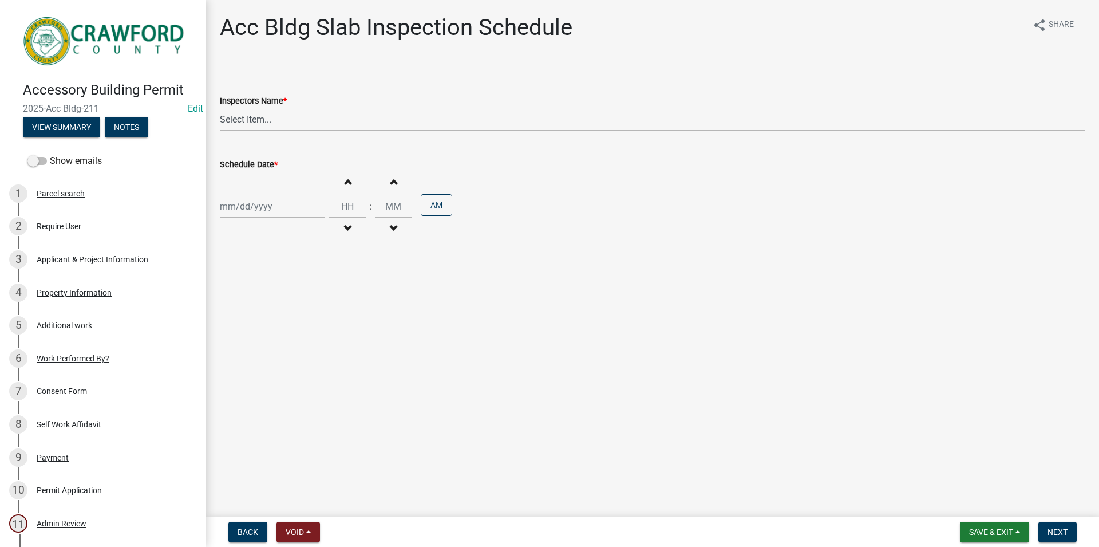
click at [220, 108] on select "Select Item... RLcarroll (Rachel Carroll) l.kriz (Layla Kriz) t.graumann (Tammi…" at bounding box center [653, 119] width 866 height 23
select select "3acdf11f-131c-438b-b450-ae4501c32128"
click option "l.kriz (Layla Kriz)" at bounding box center [0, 0] width 0 height 0
click at [274, 211] on input "Schedule Date *" at bounding box center [272, 206] width 105 height 23
click at [291, 322] on div "21" at bounding box center [286, 322] width 18 height 18
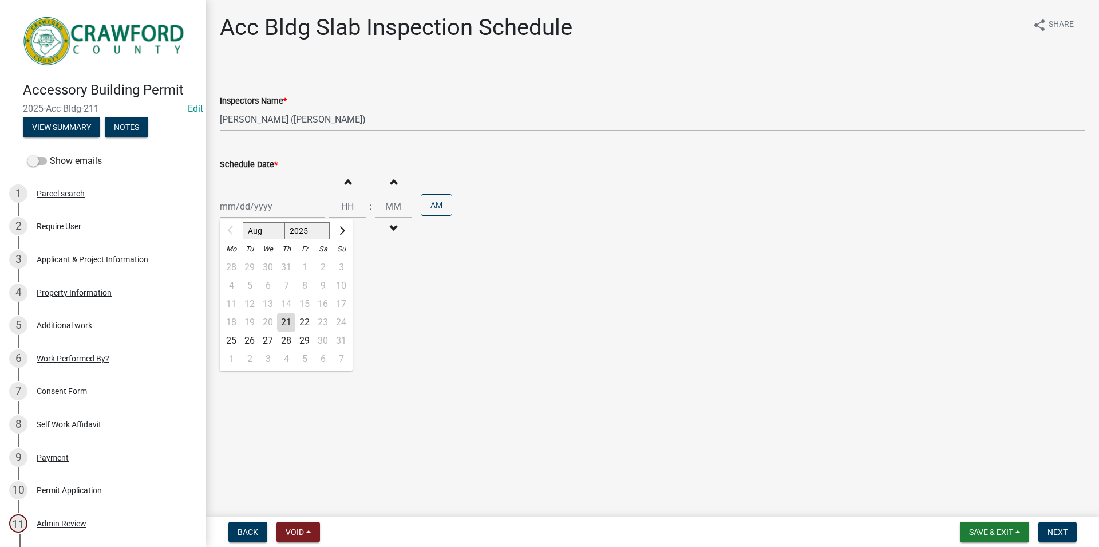
type input "[DATE]"
click at [354, 195] on input "Hours" at bounding box center [347, 206] width 37 height 23
click at [352, 176] on button "Increment hours" at bounding box center [347, 181] width 24 height 21
type input "01"
type input "00"
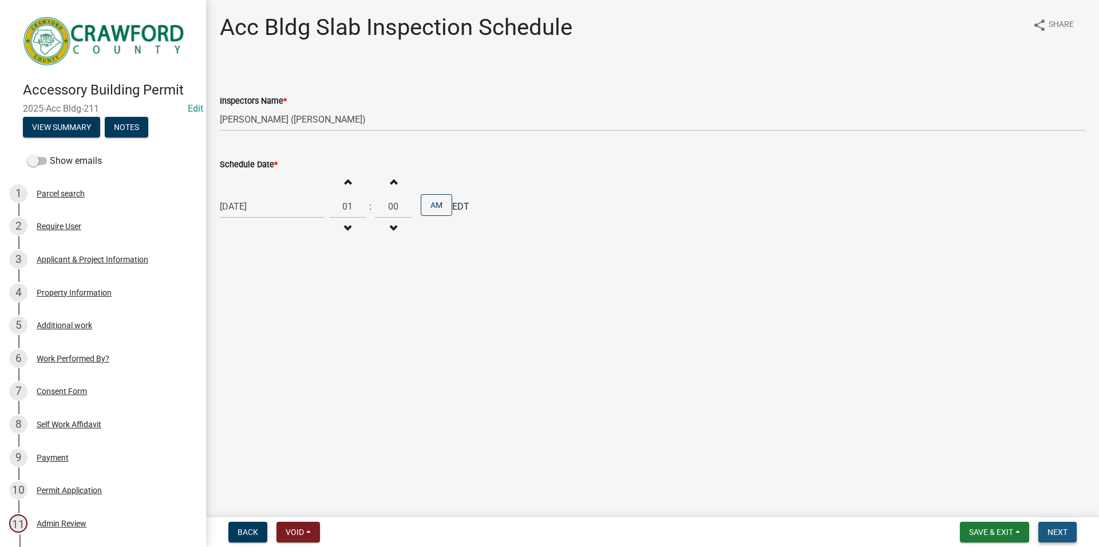
click at [1056, 536] on span "Next" at bounding box center [1058, 531] width 20 height 9
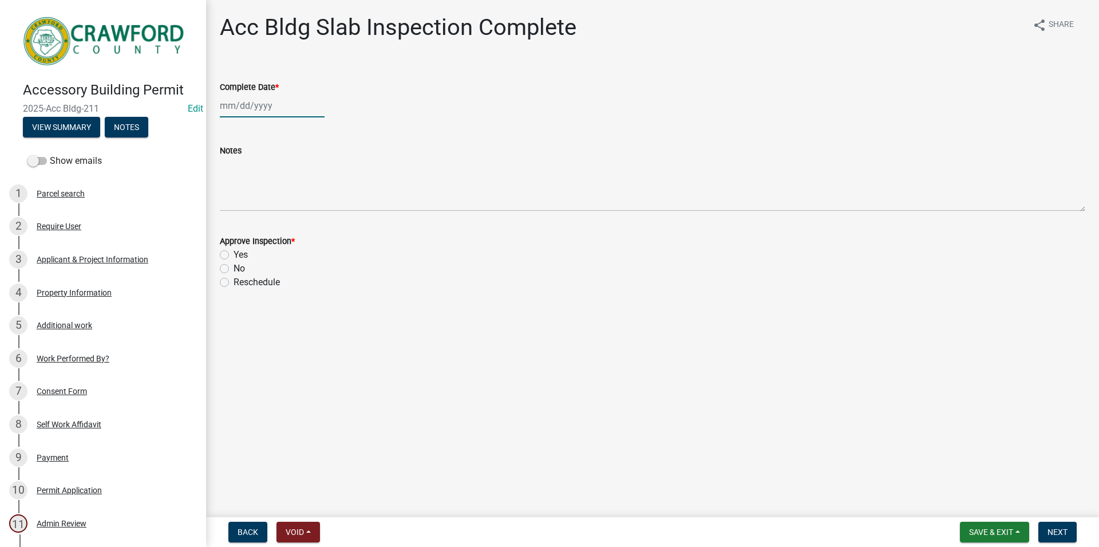
click at [262, 114] on input "Complete Date *" at bounding box center [272, 105] width 105 height 23
select select "8"
select select "2025"
click at [286, 219] on div "21" at bounding box center [286, 221] width 18 height 18
type input "[DATE]"
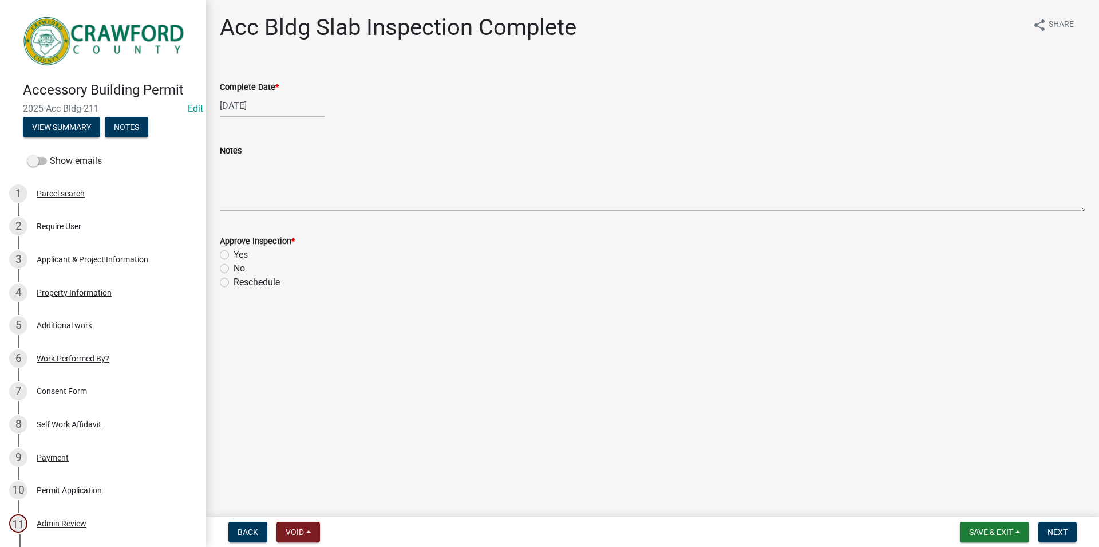
click at [234, 256] on label "Yes" at bounding box center [241, 255] width 14 height 14
click at [234, 255] on input "Yes" at bounding box center [237, 251] width 7 height 7
radio input "true"
click at [1047, 535] on button "Next" at bounding box center [1058, 532] width 38 height 21
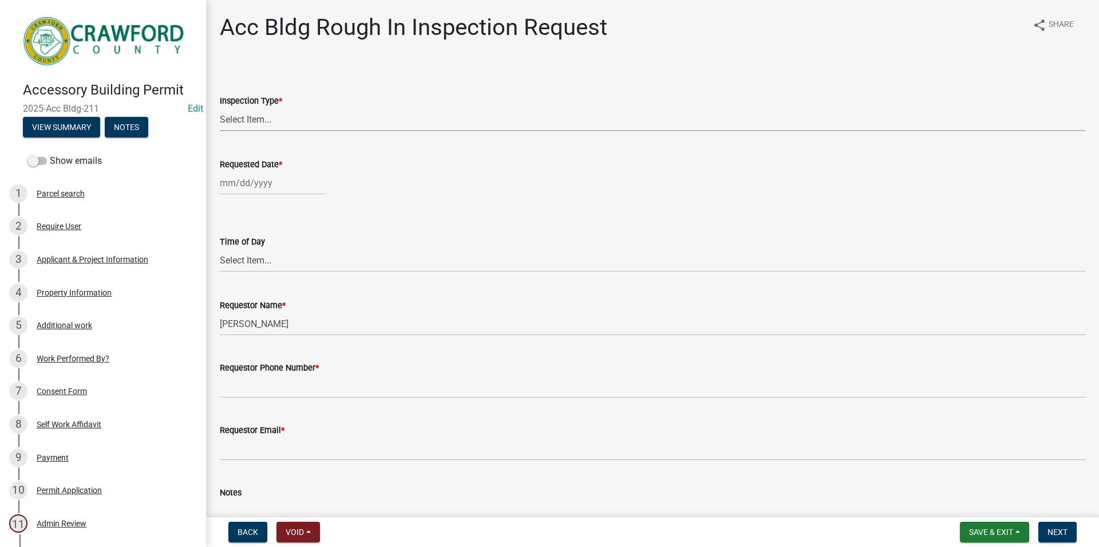
click at [220, 108] on select "Select Item... Rough In" at bounding box center [653, 119] width 866 height 23
click option "Rough In" at bounding box center [0, 0] width 0 height 0
select select "fdcb5414-e2c8-4e4a-b5a0-d1538efa6aa4"
click at [254, 177] on input "Requested Date *" at bounding box center [272, 182] width 105 height 23
select select "8"
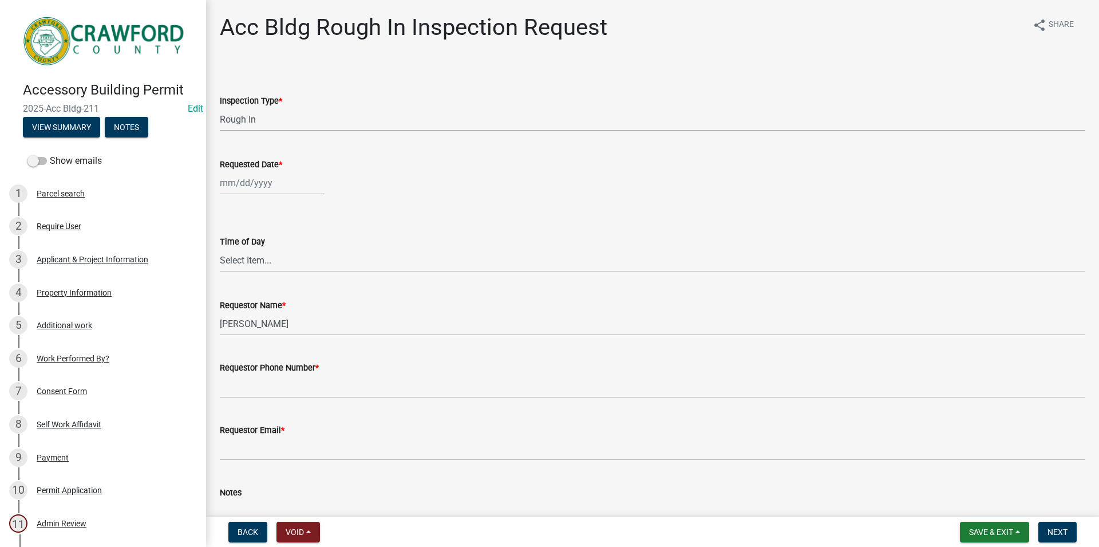
select select "2025"
click at [289, 295] on div "21" at bounding box center [286, 299] width 18 height 18
type input "[DATE]"
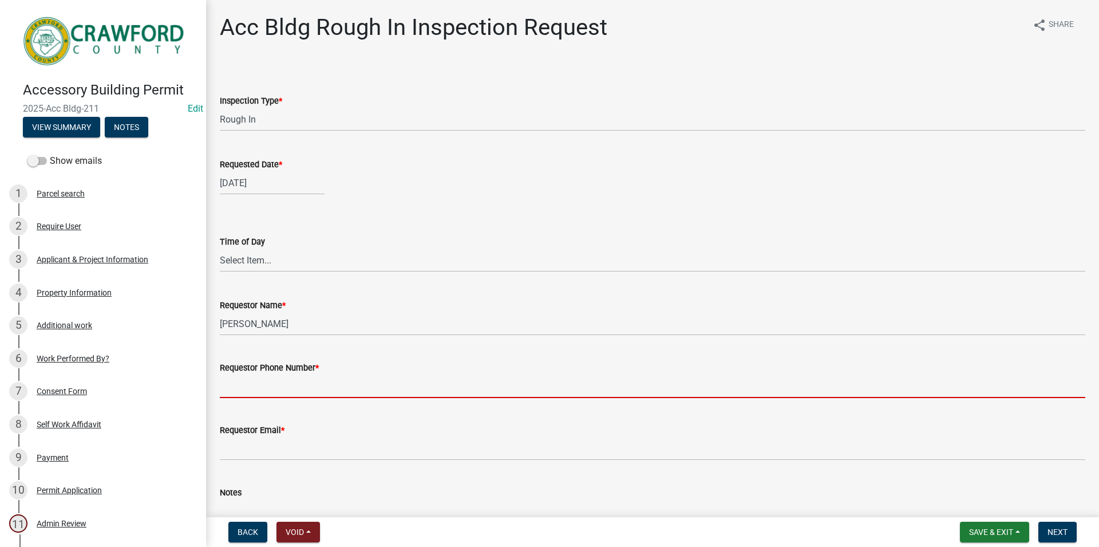
click at [277, 379] on input "Requestor Phone Number *" at bounding box center [653, 385] width 866 height 23
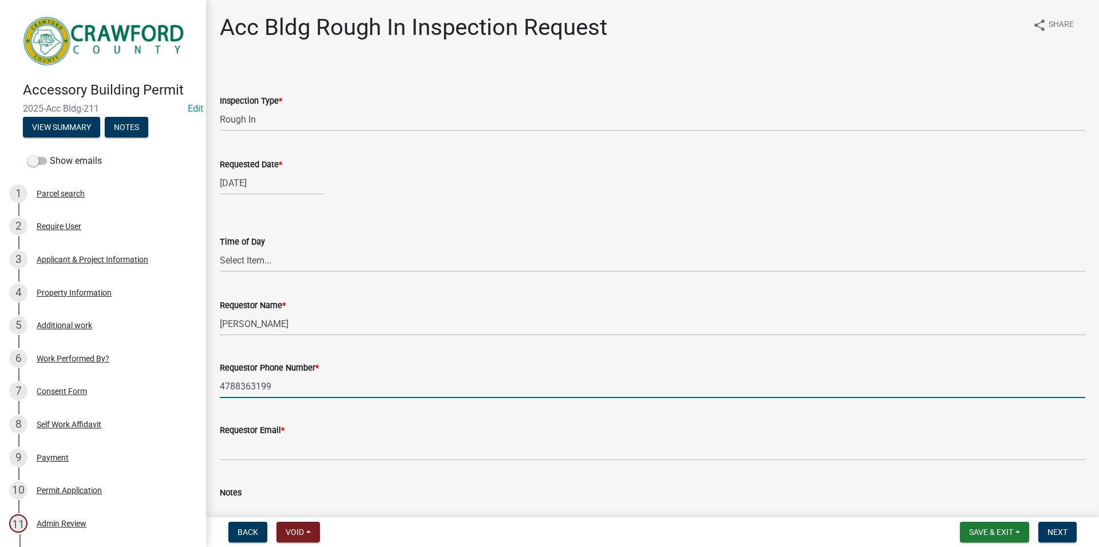
type input "4788363199"
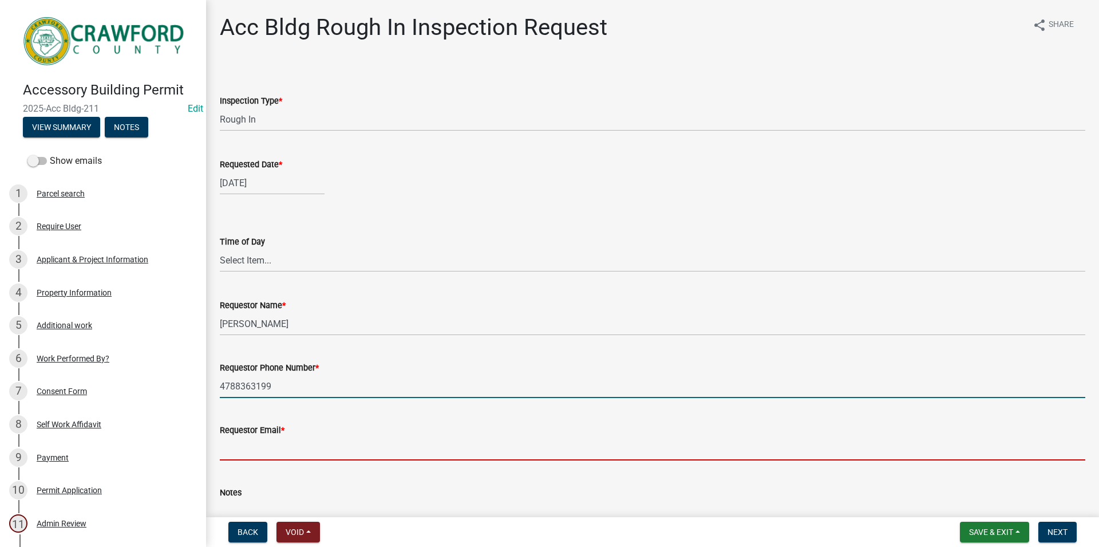
click at [292, 444] on input "Requestor Email *" at bounding box center [653, 448] width 866 height 23
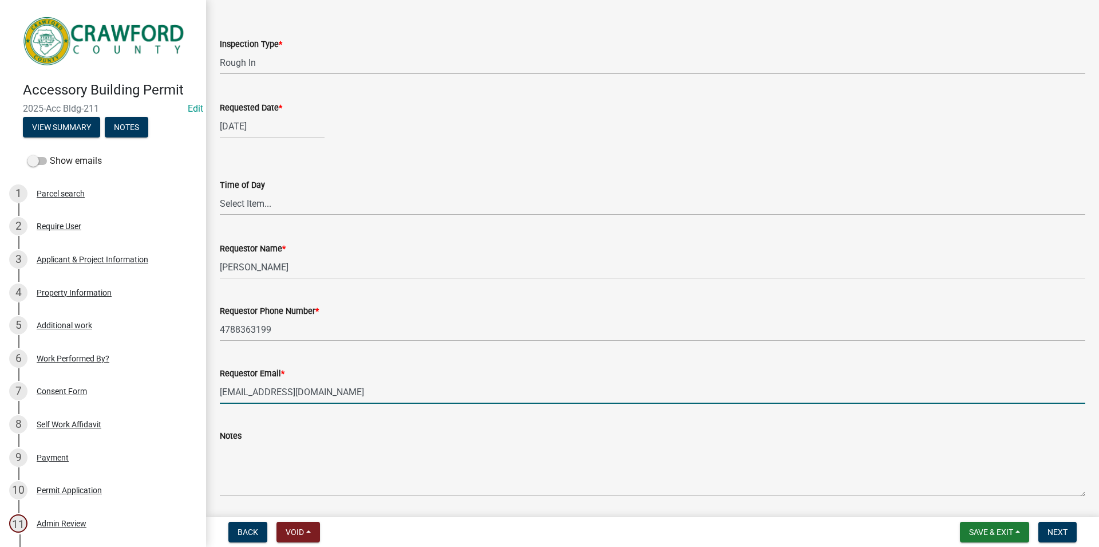
scroll to position [94, 0]
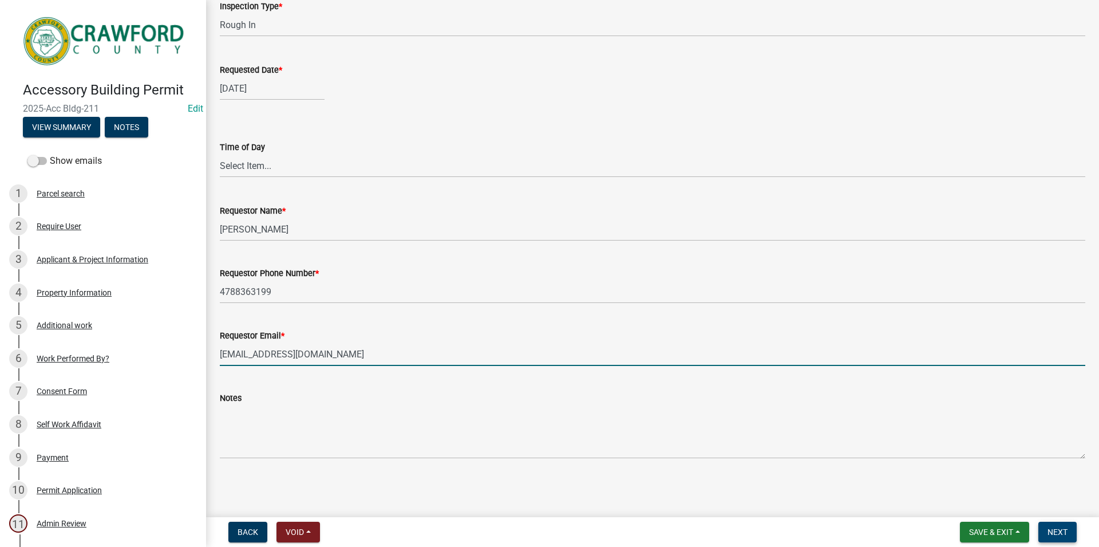
type input "[EMAIL_ADDRESS][DOMAIN_NAME]"
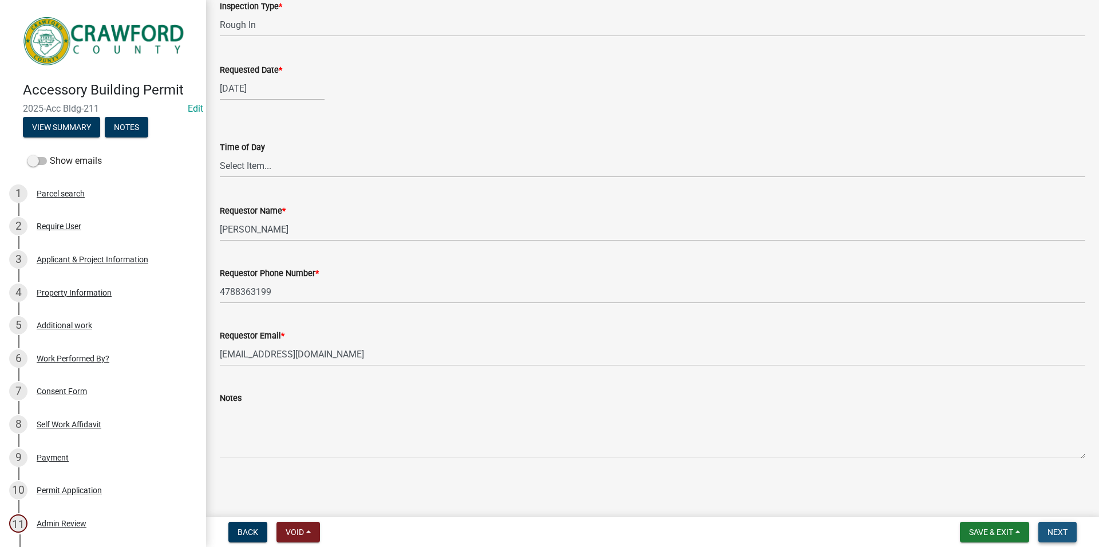
click at [1070, 536] on button "Next" at bounding box center [1058, 532] width 38 height 21
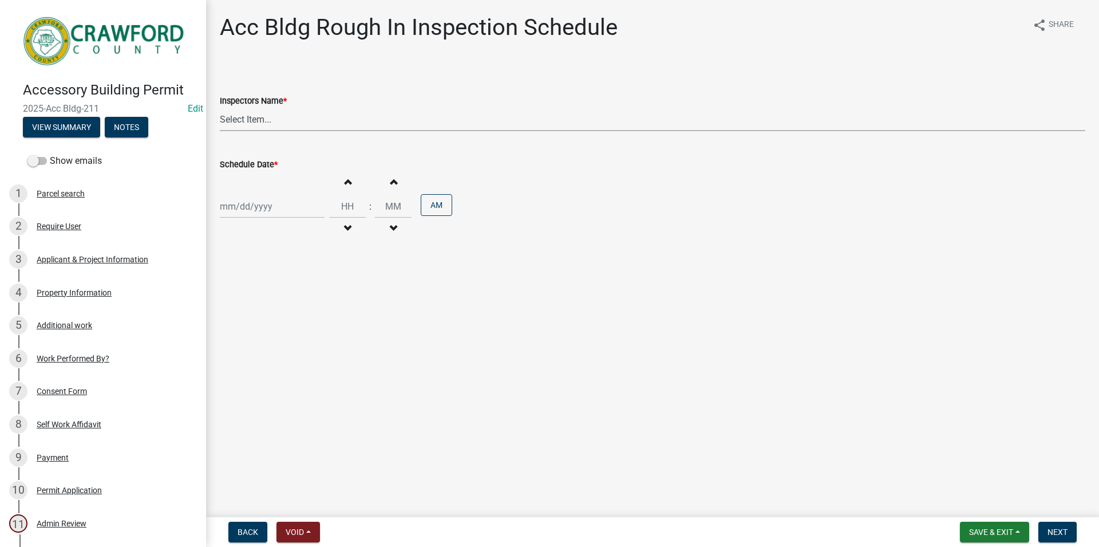
click at [220, 108] on select "Select Item... RLcarroll (Rachel Carroll) l.kriz (Layla Kriz) t.graumann (Tammi…" at bounding box center [653, 119] width 866 height 23
select select "3acdf11f-131c-438b-b450-ae4501c32128"
click option "l.kriz (Layla Kriz)" at bounding box center [0, 0] width 0 height 0
click at [263, 198] on input "Schedule Date *" at bounding box center [272, 206] width 105 height 23
click at [284, 324] on div "21" at bounding box center [286, 322] width 18 height 18
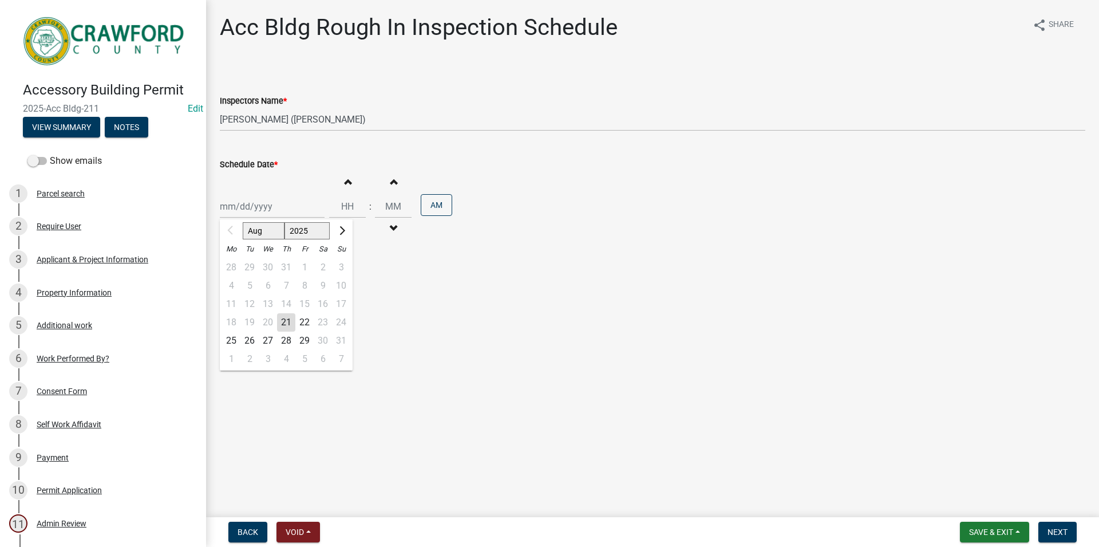
type input "[DATE]"
click at [348, 184] on button "Increment hours" at bounding box center [347, 181] width 24 height 21
type input "01"
type input "00"
click at [1068, 536] on button "Next" at bounding box center [1058, 532] width 38 height 21
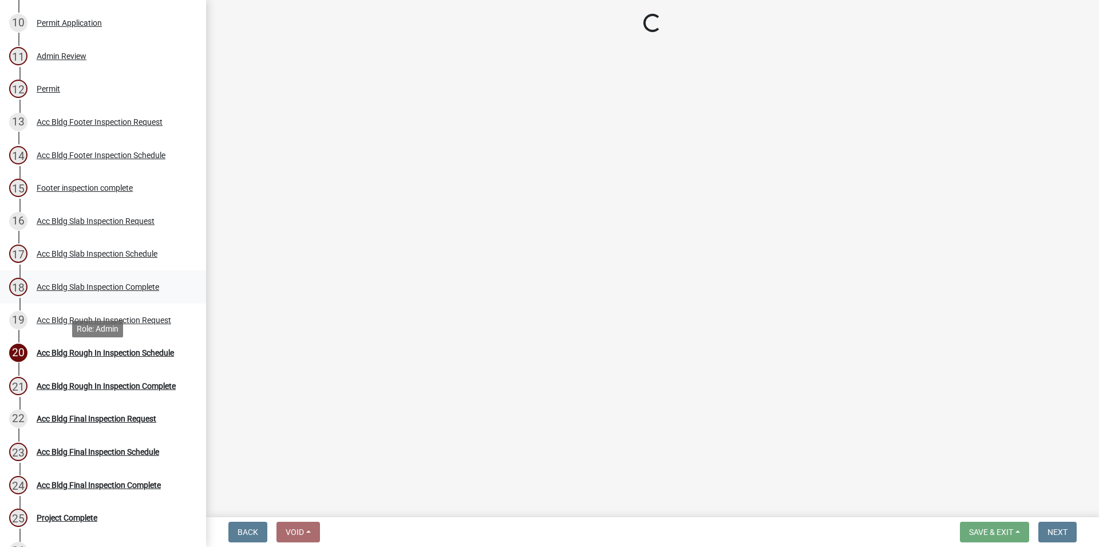
scroll to position [584, 0]
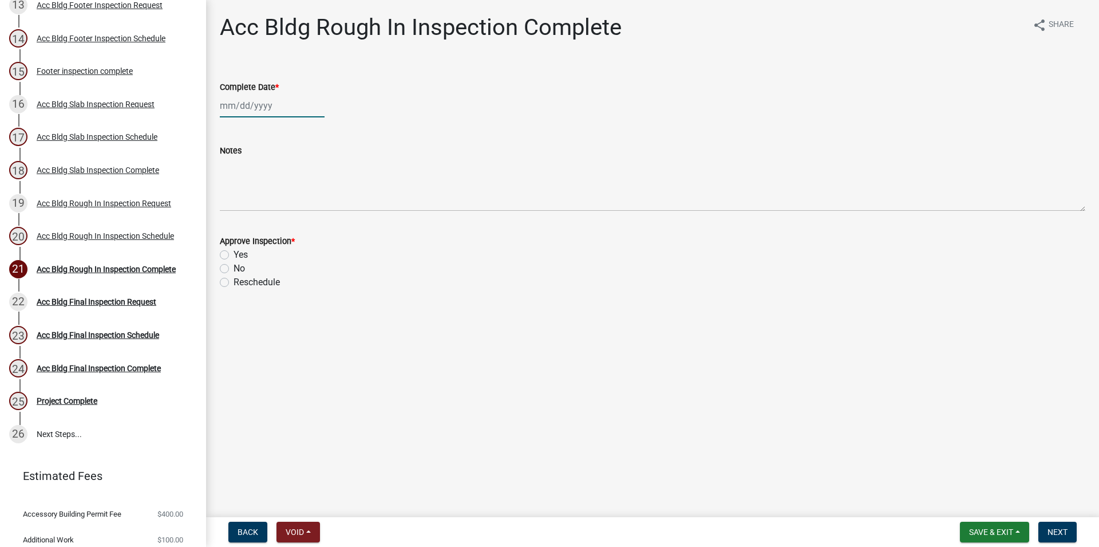
click at [267, 96] on input "Complete Date *" at bounding box center [272, 105] width 105 height 23
select select "8"
select select "2025"
click at [287, 215] on div "21" at bounding box center [286, 221] width 18 height 18
type input "[DATE]"
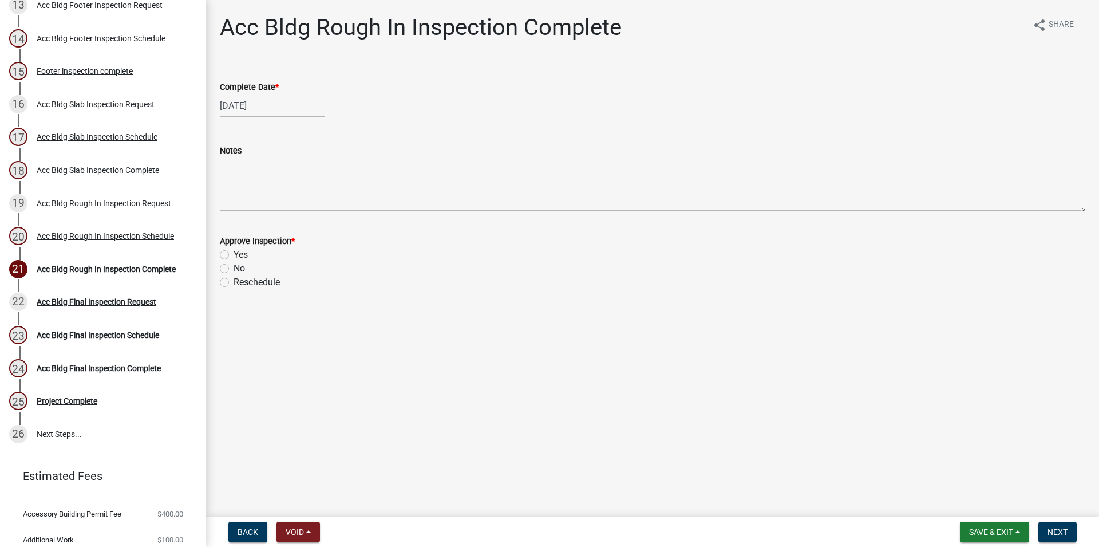
click at [232, 256] on div "Yes" at bounding box center [653, 255] width 866 height 14
click at [234, 250] on label "Yes" at bounding box center [241, 255] width 14 height 14
click at [234, 250] on input "Yes" at bounding box center [237, 251] width 7 height 7
radio input "true"
click at [1049, 524] on button "Next" at bounding box center [1058, 532] width 38 height 21
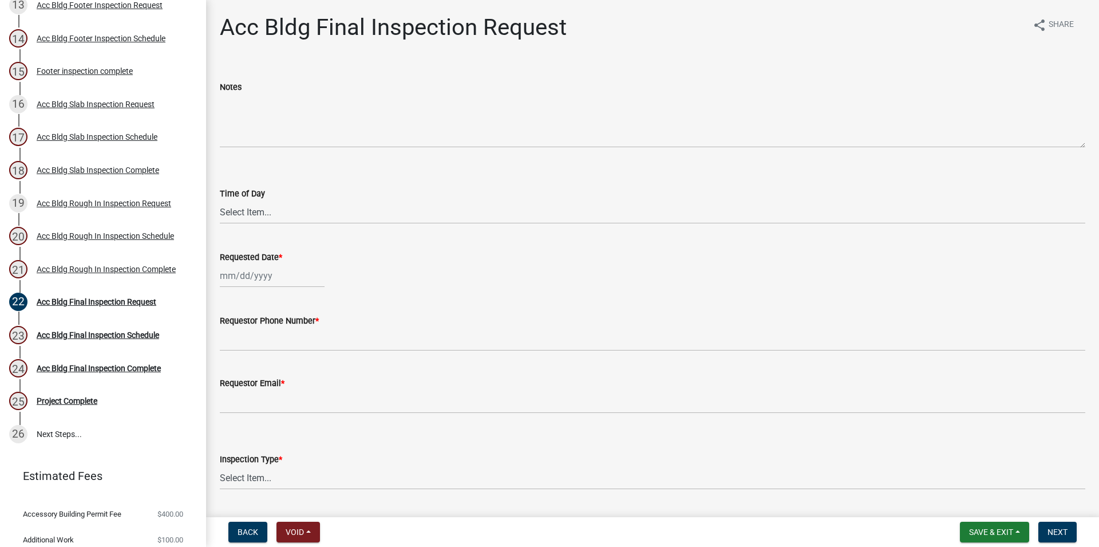
click at [290, 224] on wm-data-entity-input "Time of Day Select Item... AM PM" at bounding box center [653, 195] width 866 height 77
click at [220, 200] on select "Select Item... AM PM" at bounding box center [653, 211] width 866 height 23
click option "AM" at bounding box center [0, 0] width 0 height 0
select select "cb10fa24-328f-4433-8d1a-661a0b5f4638"
click at [273, 264] on input "Requested Date *" at bounding box center [272, 275] width 105 height 23
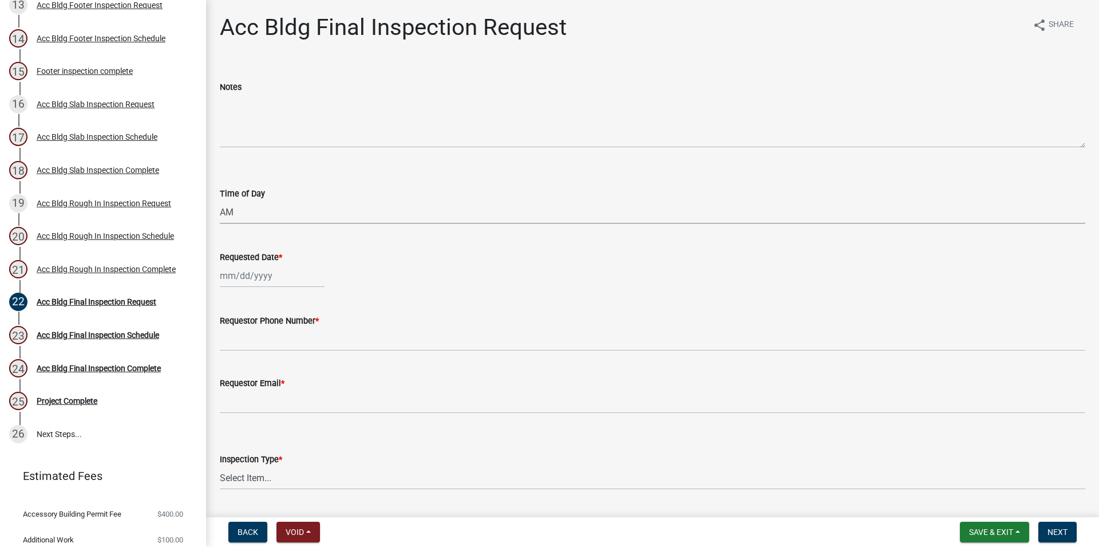
select select "8"
select select "2025"
click at [273, 278] on div "Jan Feb Mar Apr May Jun Jul Aug Sep Oct Nov Dec 1525 1526 1527 1528 1529 1530 1…" at bounding box center [272, 275] width 105 height 23
click at [285, 392] on div "21" at bounding box center [286, 391] width 18 height 18
type input "[DATE]"
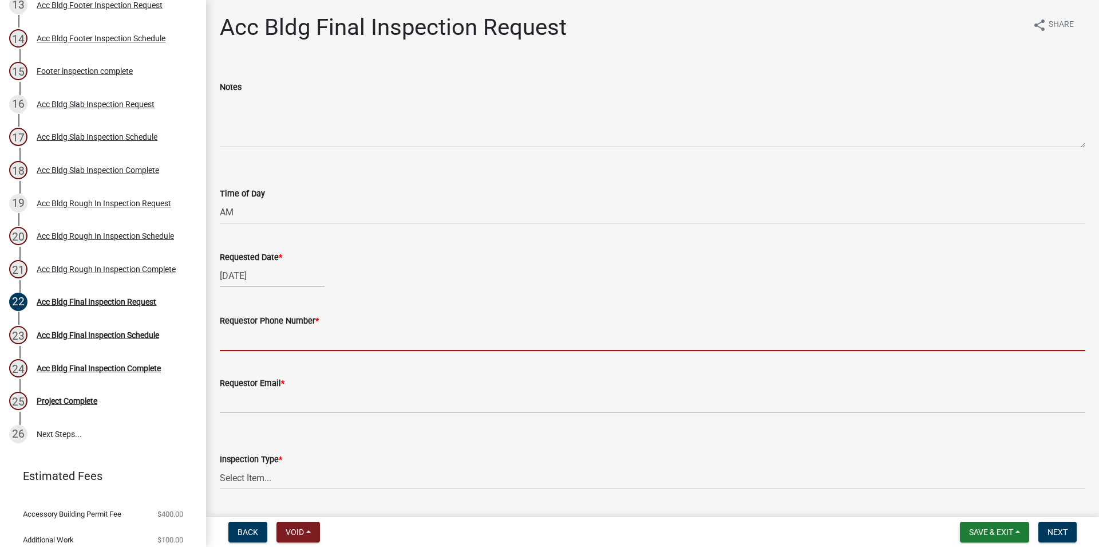
click at [265, 334] on input "Requestor Phone Number *" at bounding box center [653, 338] width 866 height 23
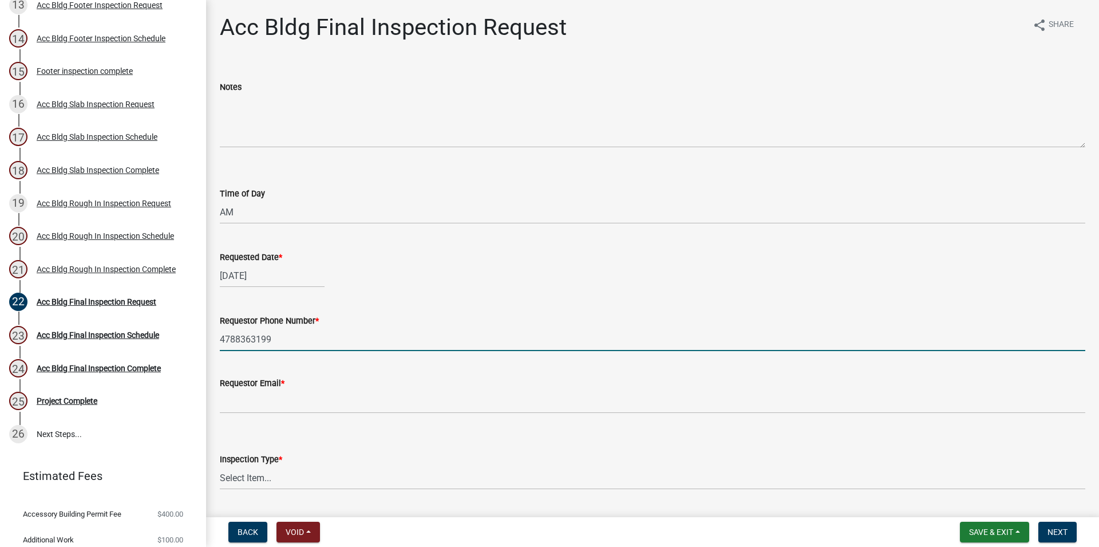
type input "4788363199"
click at [294, 420] on wm-data-entity-input "Requestor Email *" at bounding box center [653, 391] width 866 height 62
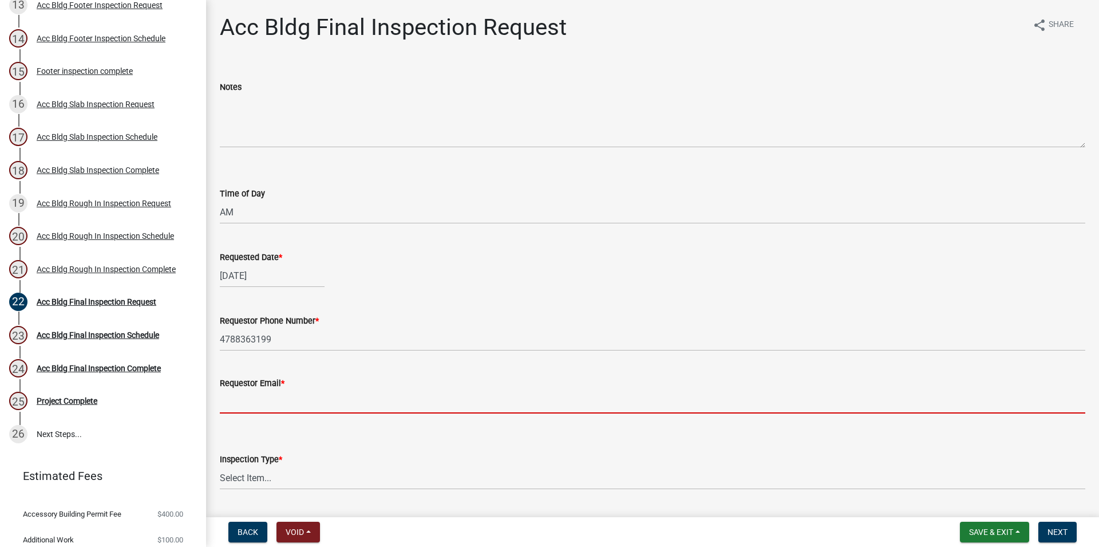
click at [298, 413] on input "Requestor Email *" at bounding box center [653, 401] width 866 height 23
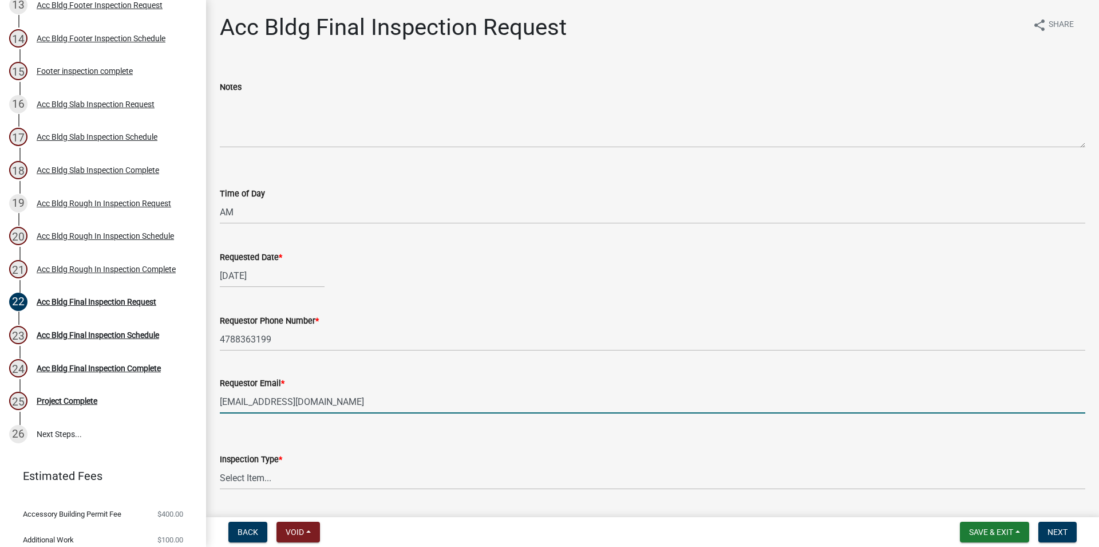
type input "[EMAIL_ADDRESS][DOMAIN_NAME]"
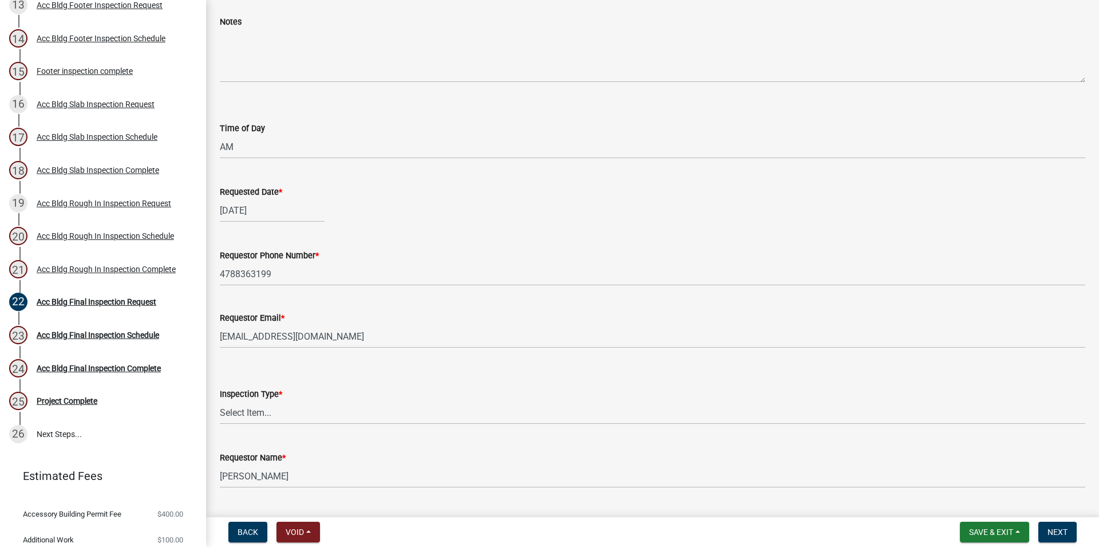
scroll to position [94, 0]
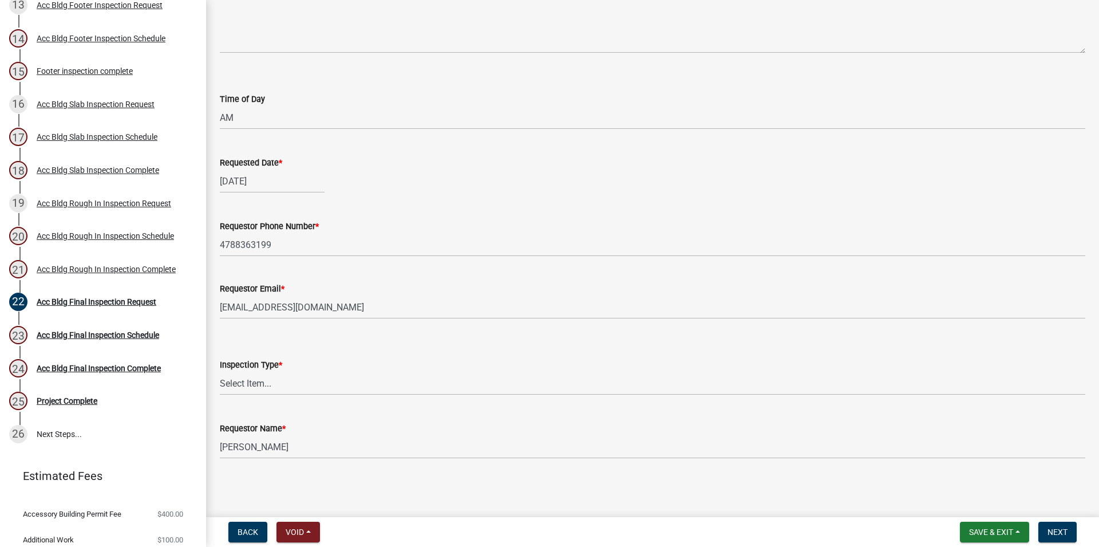
click at [308, 394] on wm-data-entity-input "Inspection Type * Select Item... Final" at bounding box center [653, 366] width 866 height 77
click at [220, 372] on select "Select Item... Final" at bounding box center [653, 383] width 866 height 23
click option "Final" at bounding box center [0, 0] width 0 height 0
select select "e9a25109-1c2b-4b3e-a694-7df2c3c9e3a5"
click at [1058, 536] on span "Next" at bounding box center [1058, 531] width 20 height 9
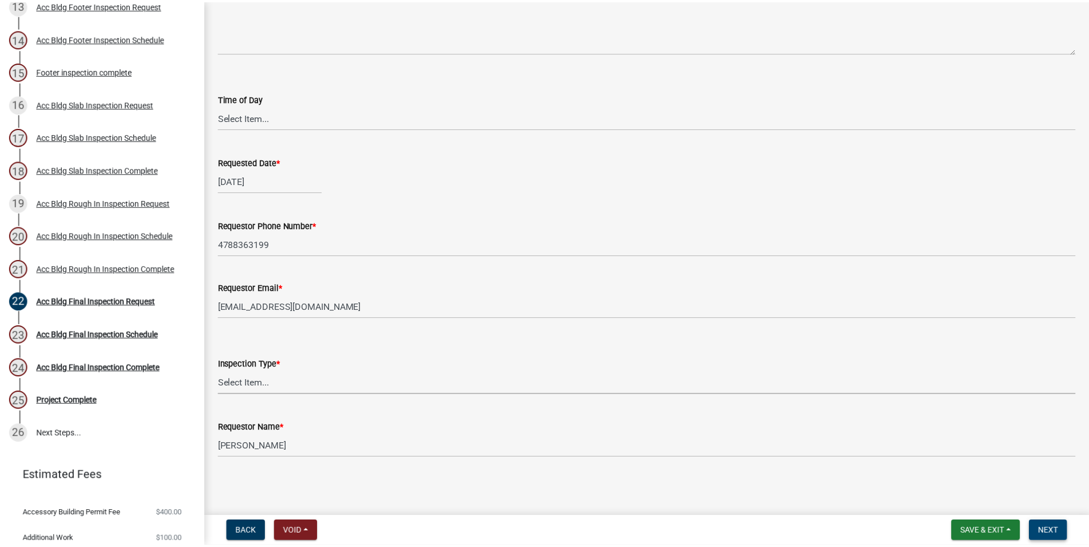
scroll to position [0, 0]
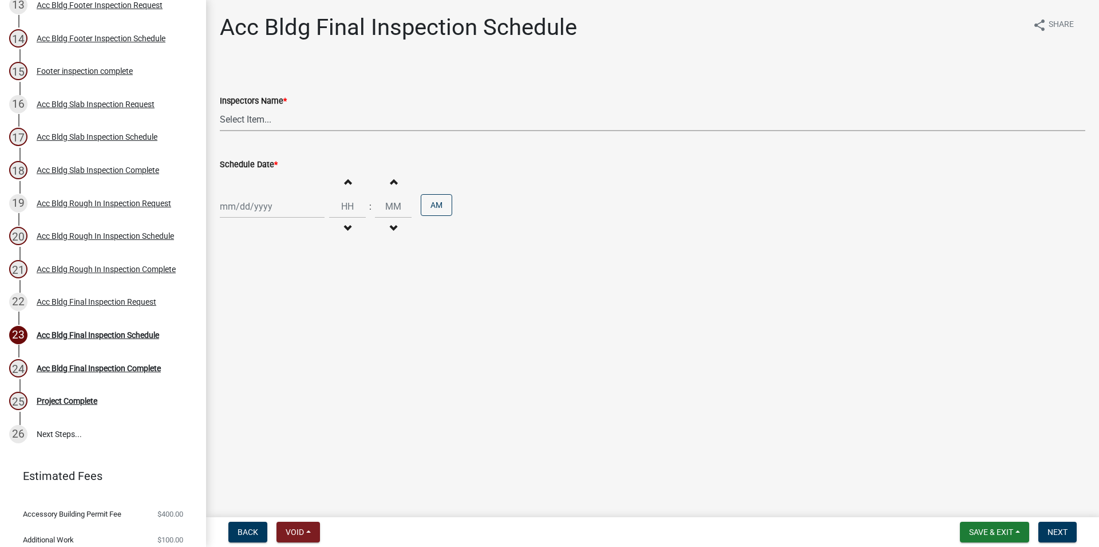
click at [220, 108] on select "Select Item... RLcarroll (Rachel Carroll) l.kriz (Layla Kriz) t.graumann (Tammi…" at bounding box center [653, 119] width 866 height 23
select select "3acdf11f-131c-438b-b450-ae4501c32128"
click option "l.kriz (Layla Kriz)" at bounding box center [0, 0] width 0 height 0
click at [295, 196] on input "Schedule Date *" at bounding box center [272, 206] width 105 height 23
click at [288, 321] on div "21" at bounding box center [286, 322] width 18 height 18
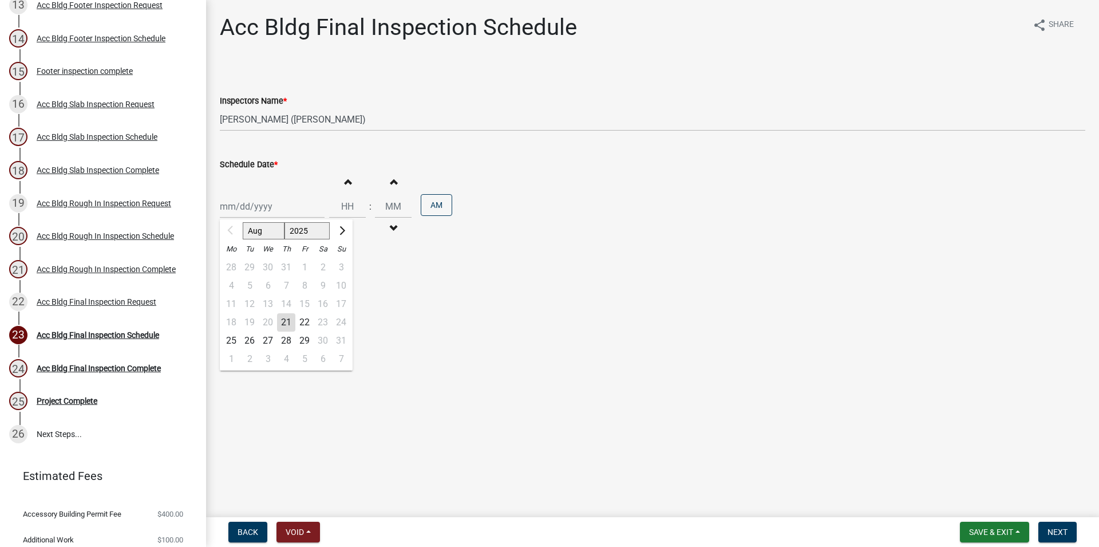
type input "[DATE]"
click at [346, 171] on div "Schedule Date *" at bounding box center [653, 164] width 866 height 14
click at [353, 175] on button "Increment hours" at bounding box center [347, 181] width 24 height 21
type input "01"
type input "00"
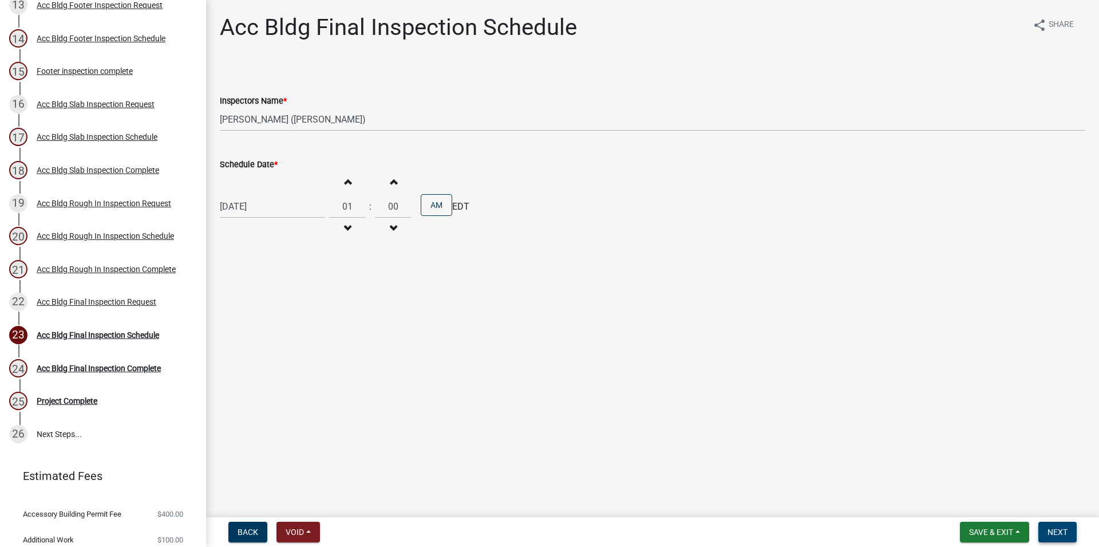
click at [1040, 525] on button "Next" at bounding box center [1058, 532] width 38 height 21
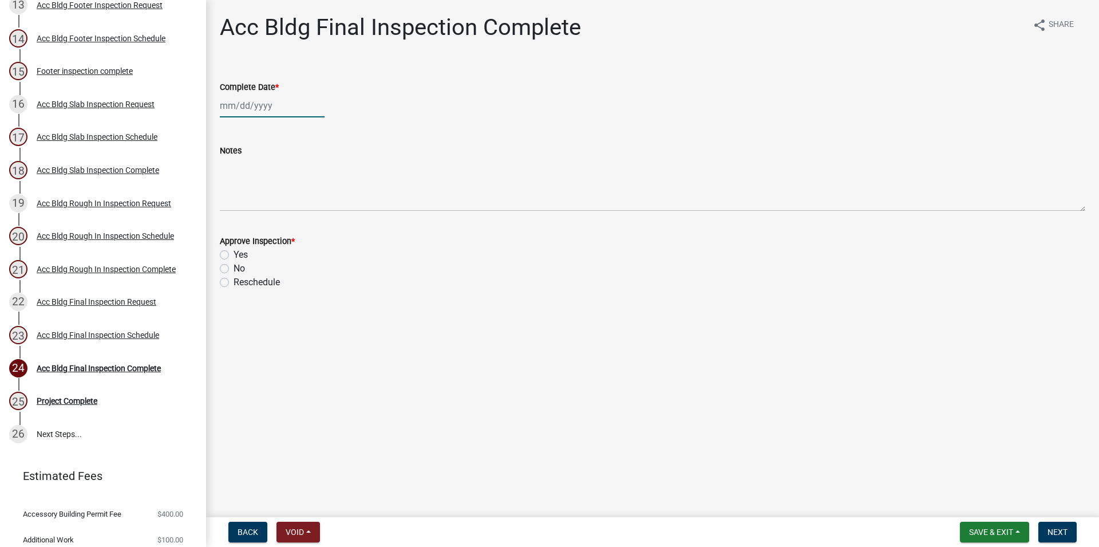
click at [245, 117] on input "Complete Date *" at bounding box center [272, 105] width 105 height 23
select select "8"
select select "2025"
click at [291, 215] on div "21" at bounding box center [286, 221] width 18 height 18
type input "[DATE]"
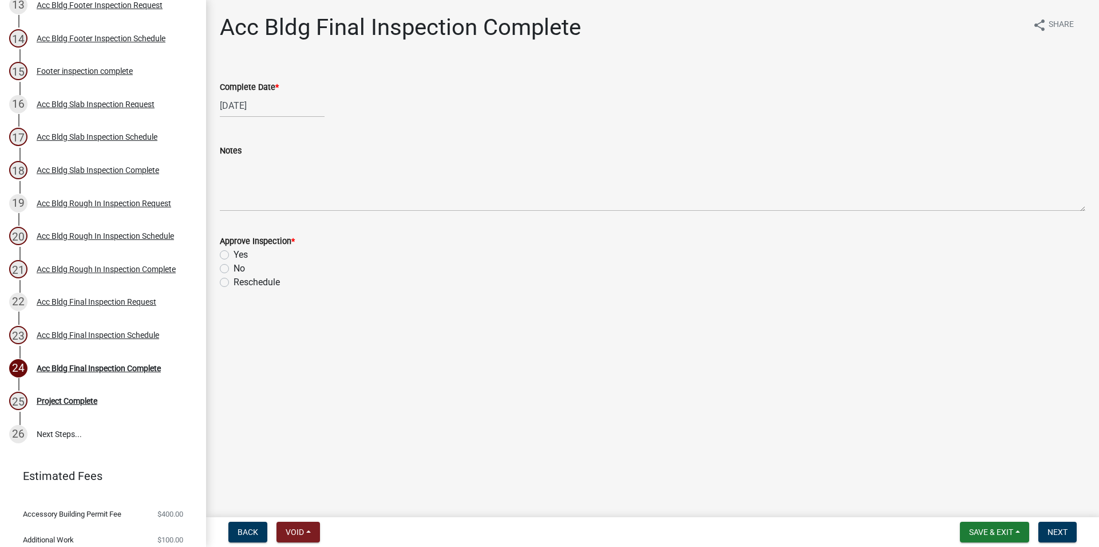
click at [234, 251] on label "Yes" at bounding box center [241, 255] width 14 height 14
click at [234, 251] on input "Yes" at bounding box center [237, 251] width 7 height 7
radio input "true"
click at [1044, 531] on button "Next" at bounding box center [1058, 532] width 38 height 21
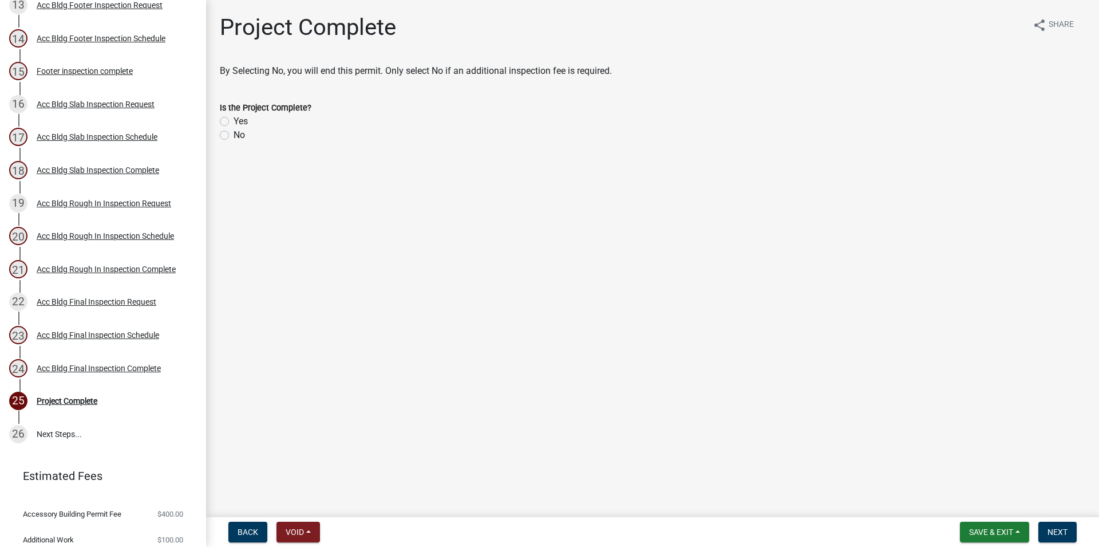
click at [216, 120] on div "Is the Project Complete? Yes No" at bounding box center [652, 114] width 883 height 55
click at [219, 121] on div "Is the Project Complete? Yes No" at bounding box center [652, 114] width 883 height 55
click at [229, 117] on div "Yes" at bounding box center [653, 122] width 866 height 14
click at [234, 120] on label "Yes" at bounding box center [241, 122] width 14 height 14
click at [234, 120] on input "Yes" at bounding box center [237, 118] width 7 height 7
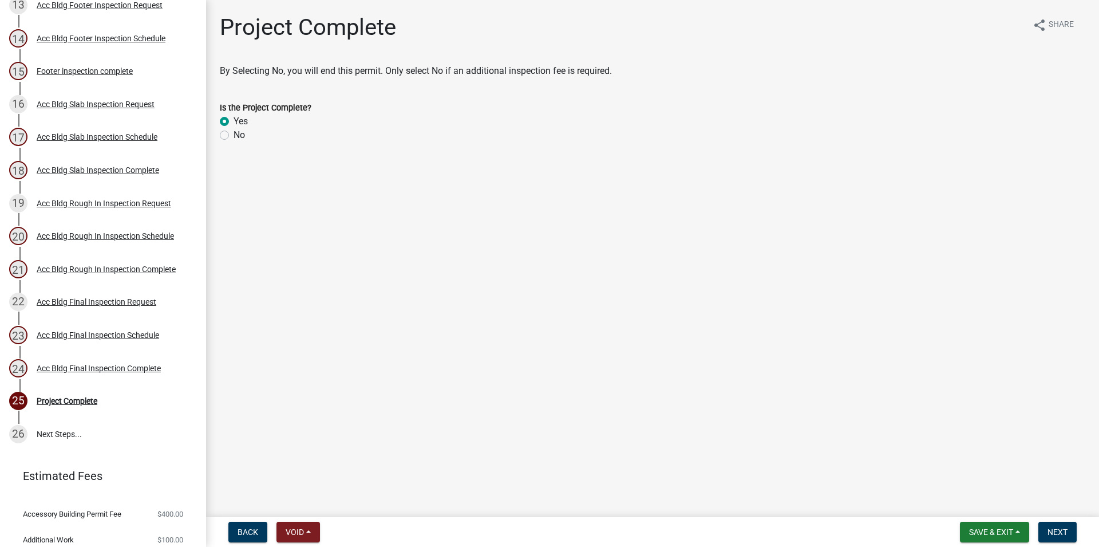
radio input "true"
click at [1059, 527] on span "Next" at bounding box center [1058, 531] width 20 height 9
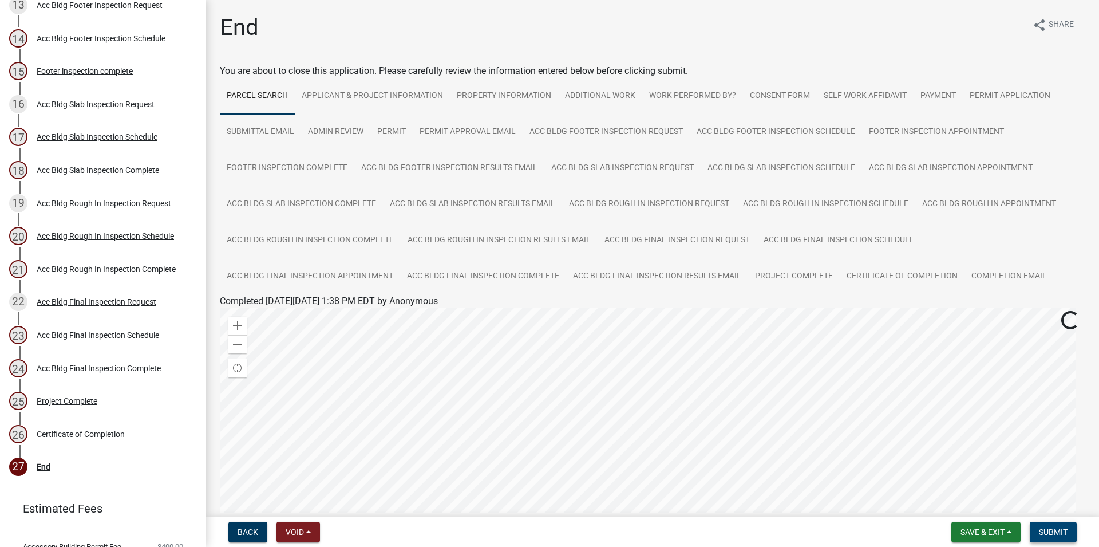
click at [1061, 530] on span "Submit" at bounding box center [1053, 531] width 29 height 9
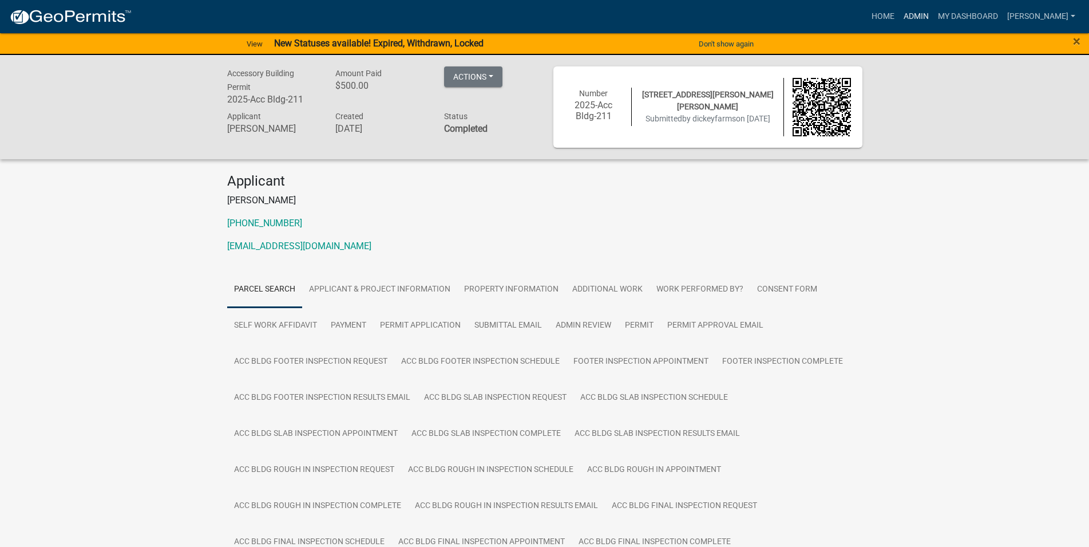
click at [934, 18] on link "Admin" at bounding box center [916, 17] width 34 height 22
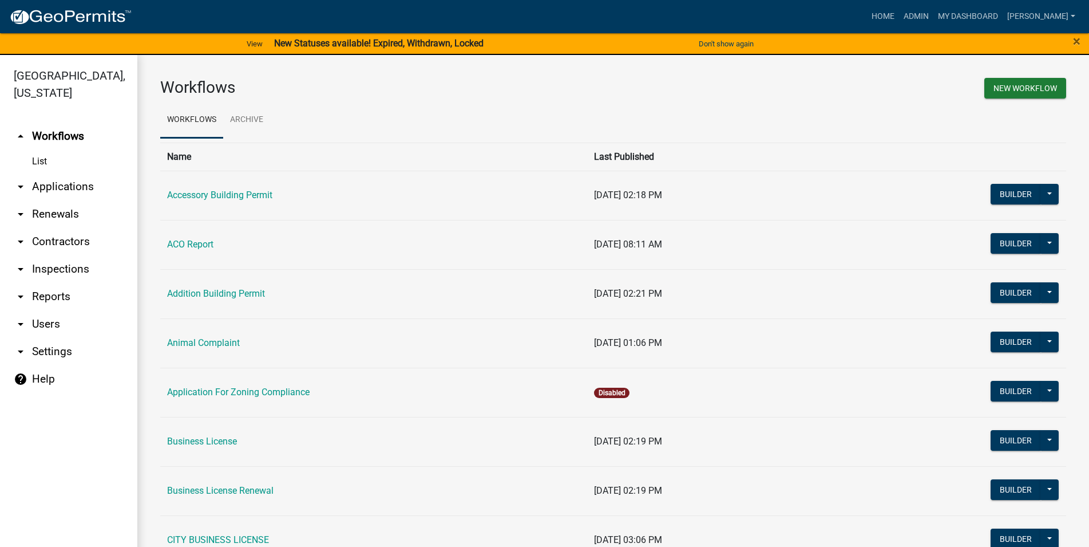
click at [78, 183] on link "arrow_drop_down Applications" at bounding box center [68, 186] width 137 height 27
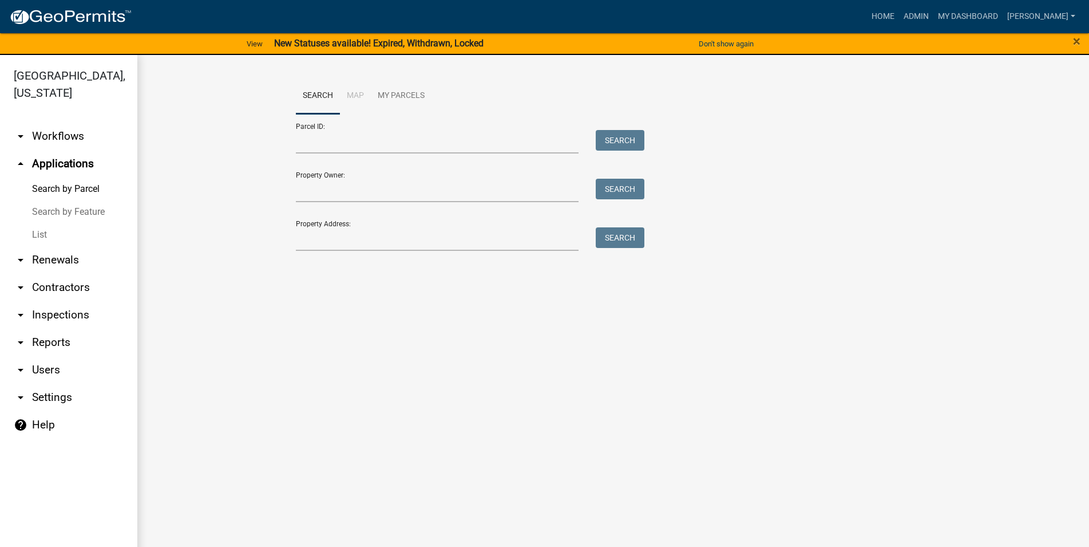
click at [69, 233] on link "List" at bounding box center [68, 234] width 137 height 23
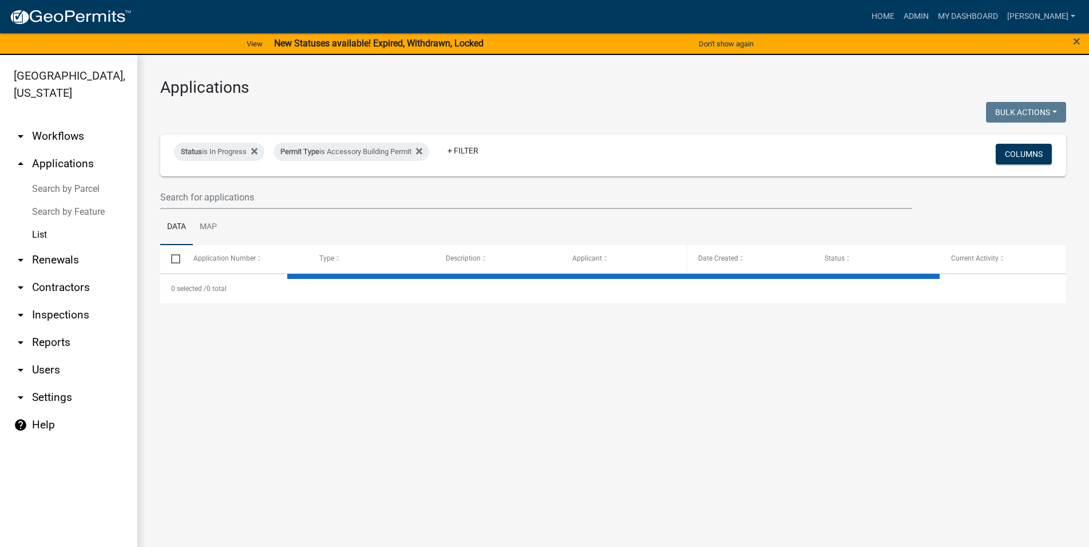
select select "3: 100"
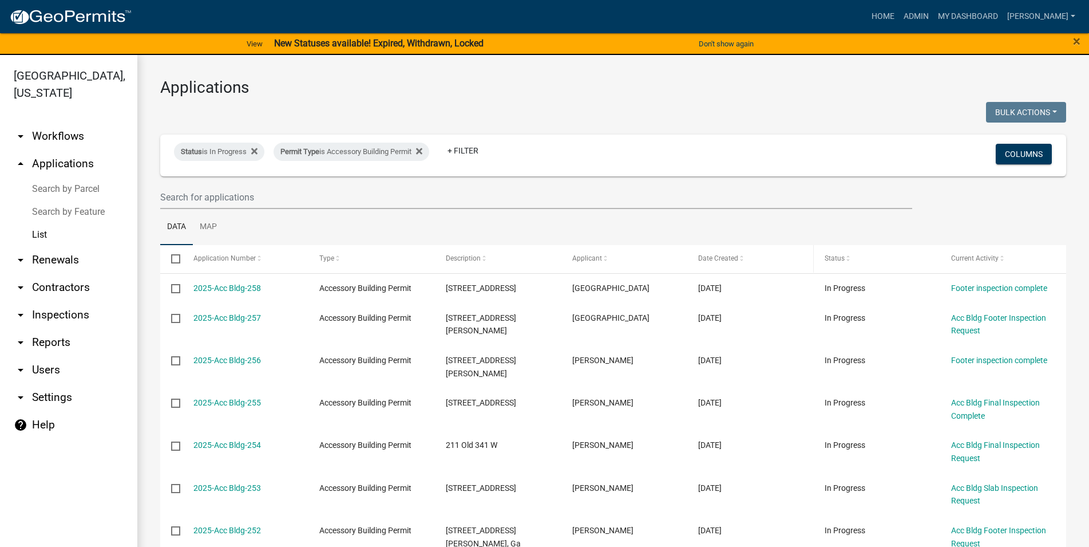
click at [736, 259] on span "Date Created" at bounding box center [718, 258] width 40 height 8
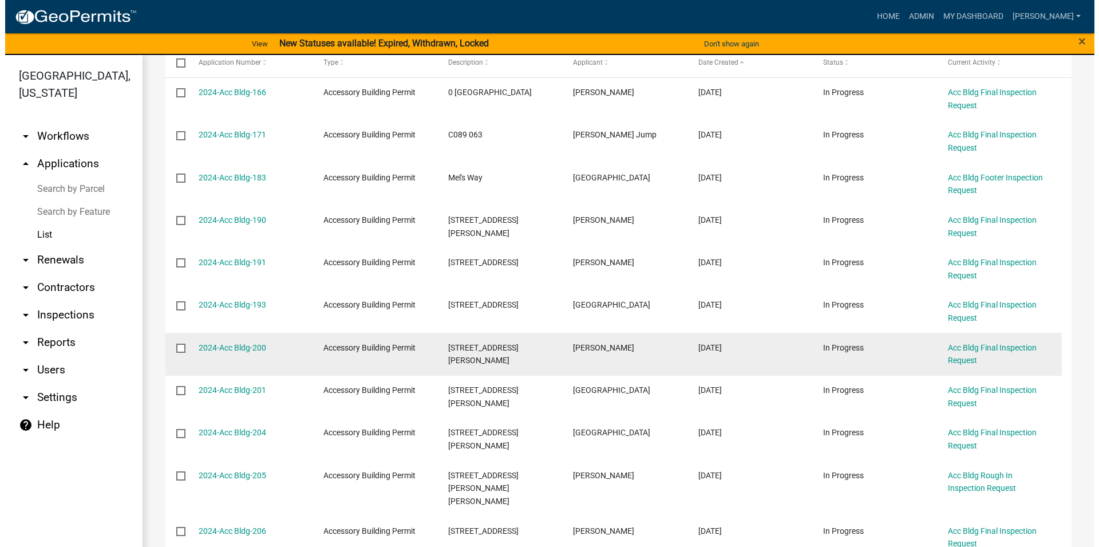
scroll to position [392, 0]
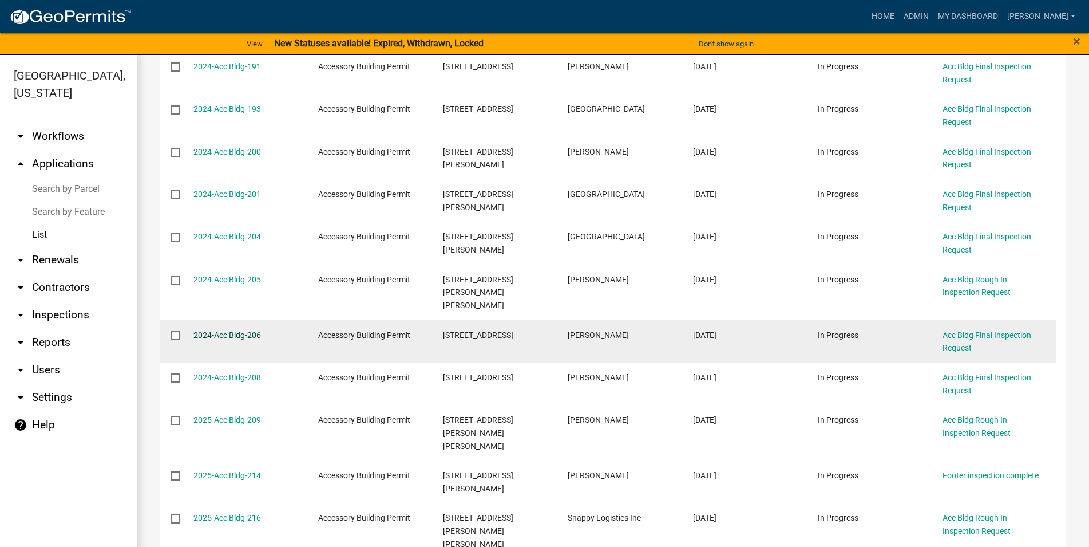
click at [247, 330] on link "2024-Acc Bldg-206" at bounding box center [228, 334] width 68 height 9
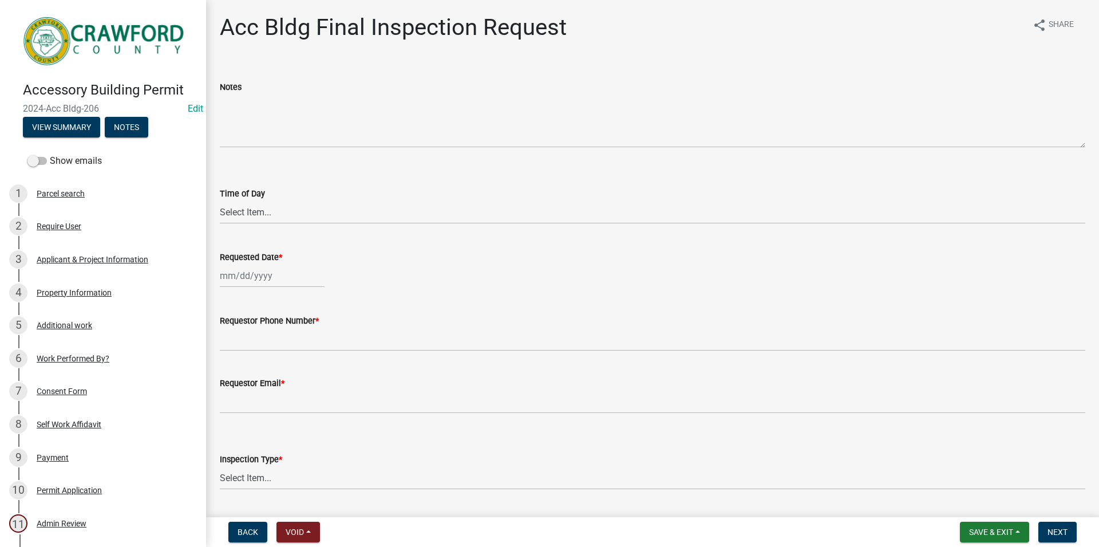
scroll to position [65, 0]
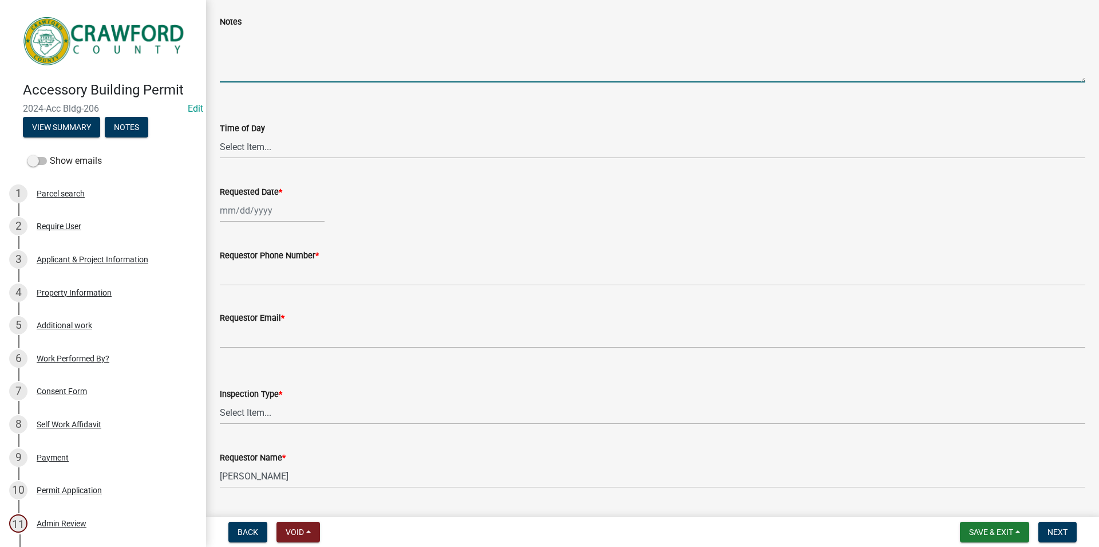
click at [279, 65] on textarea "Notes" at bounding box center [653, 56] width 866 height 54
click at [220, 135] on select "Select Item... AM PM" at bounding box center [653, 146] width 866 height 23
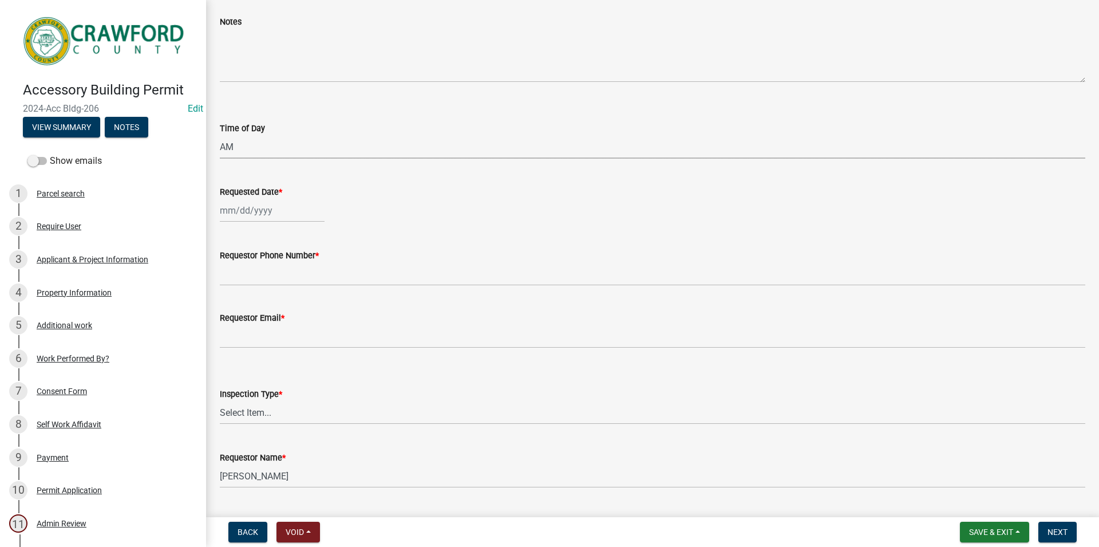
click option "AM" at bounding box center [0, 0] width 0 height 0
select select "cb10fa24-328f-4433-8d1a-661a0b5f4638"
click at [252, 204] on input "Requested Date *" at bounding box center [272, 210] width 105 height 23
select select "8"
select select "2025"
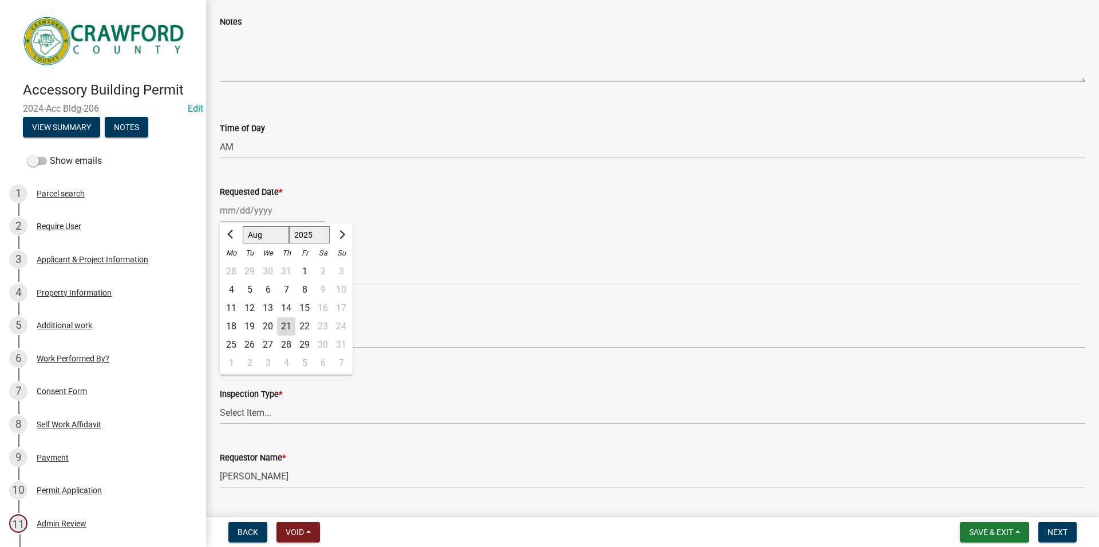
click at [283, 321] on div "21" at bounding box center [286, 326] width 18 height 18
type input "[DATE]"
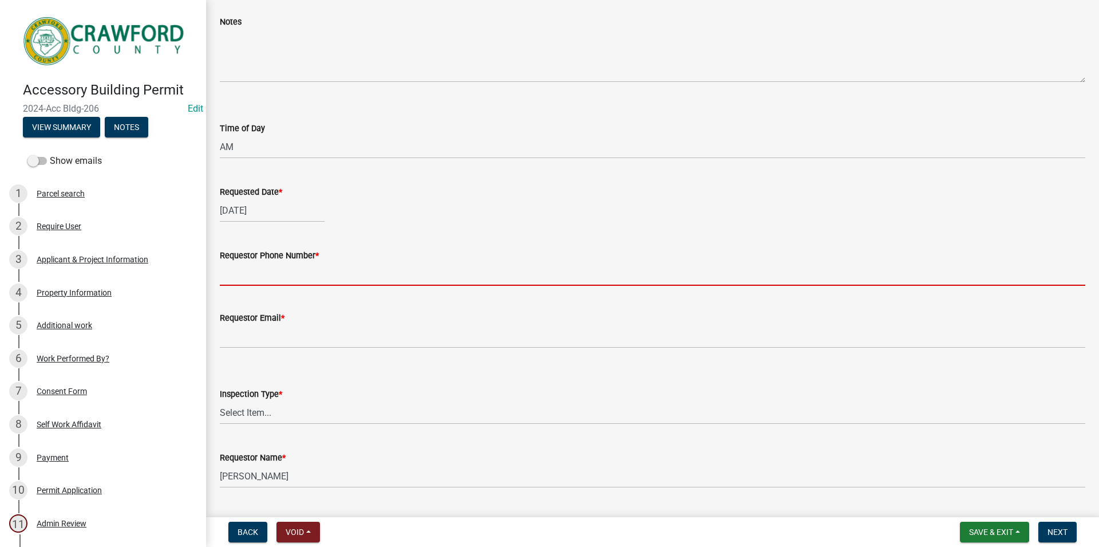
click at [256, 283] on input "Requestor Phone Number *" at bounding box center [653, 273] width 866 height 23
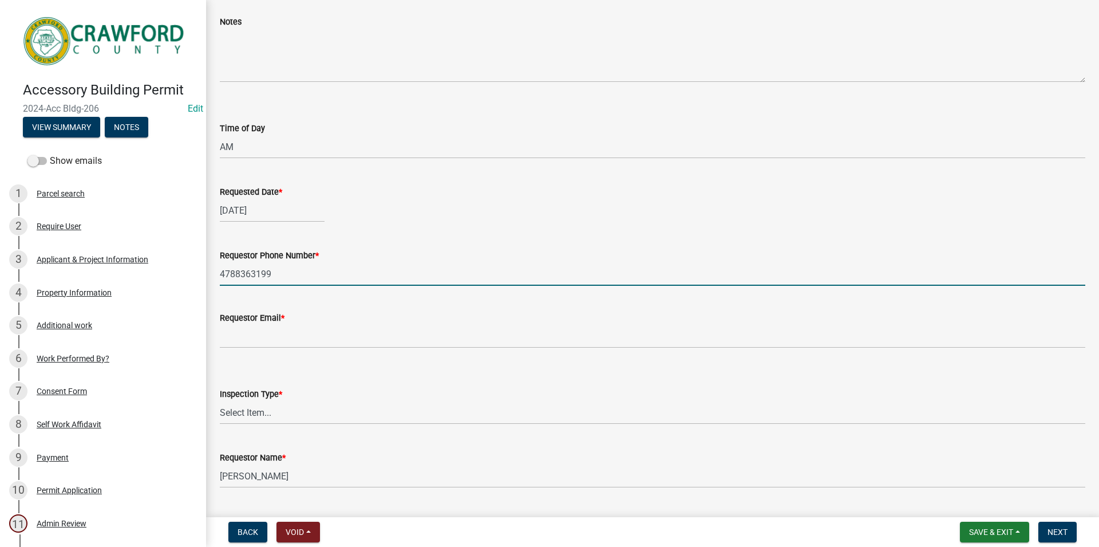
type input "4788363199"
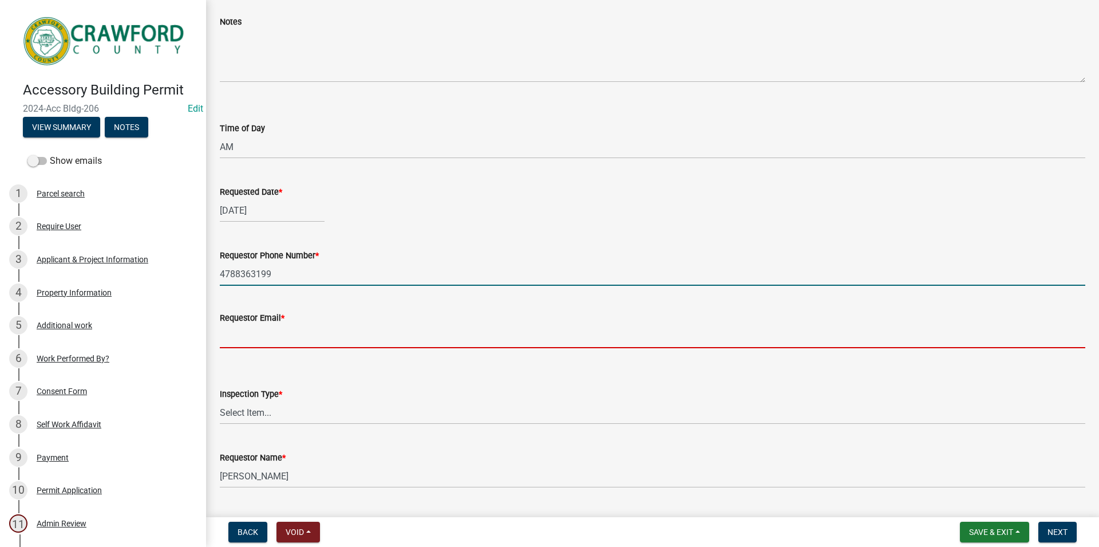
click at [310, 343] on input "Requestor Email *" at bounding box center [653, 336] width 866 height 23
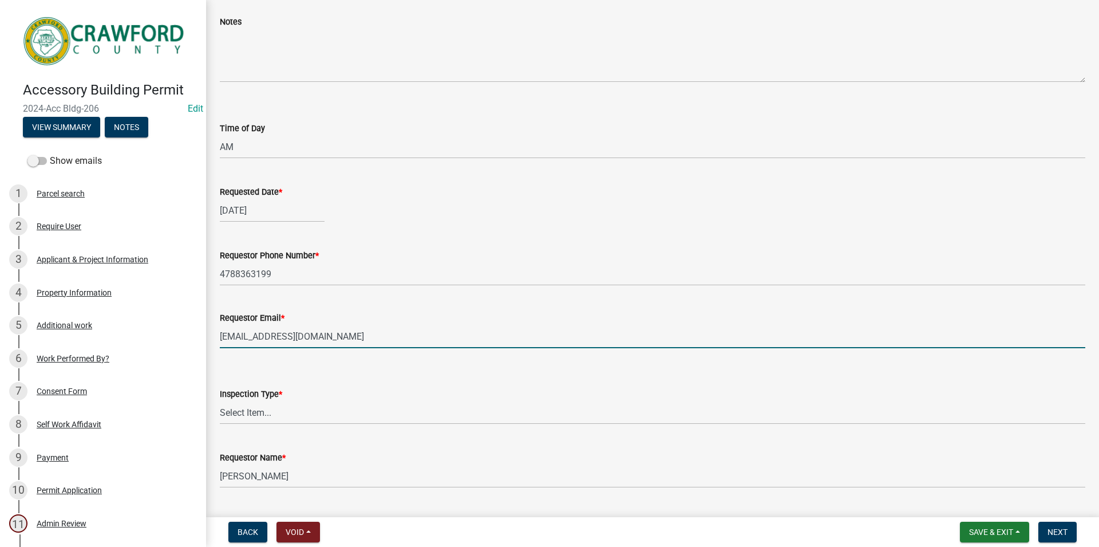
type input "[EMAIL_ADDRESS][DOMAIN_NAME]"
click at [220, 401] on select "Select Item... Final" at bounding box center [653, 412] width 866 height 23
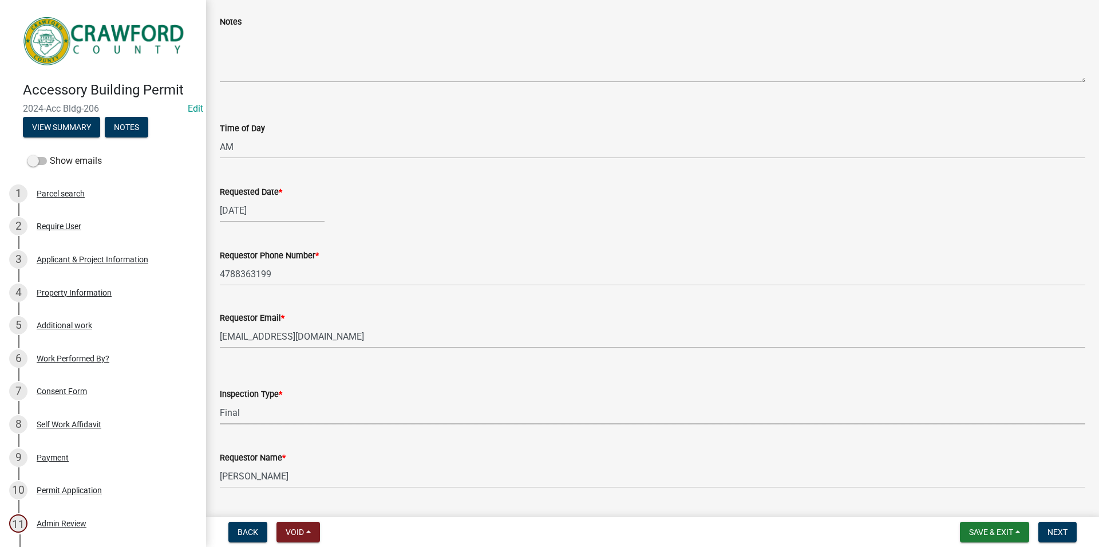
click option "Final" at bounding box center [0, 0] width 0 height 0
select select "e9a25109-1c2b-4b3e-a694-7df2c3c9e3a5"
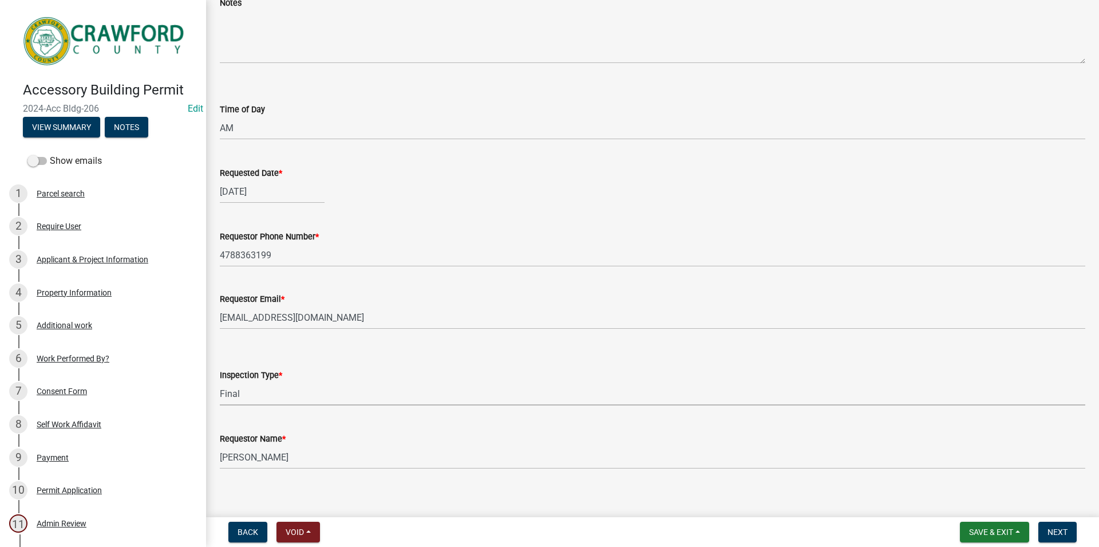
scroll to position [94, 0]
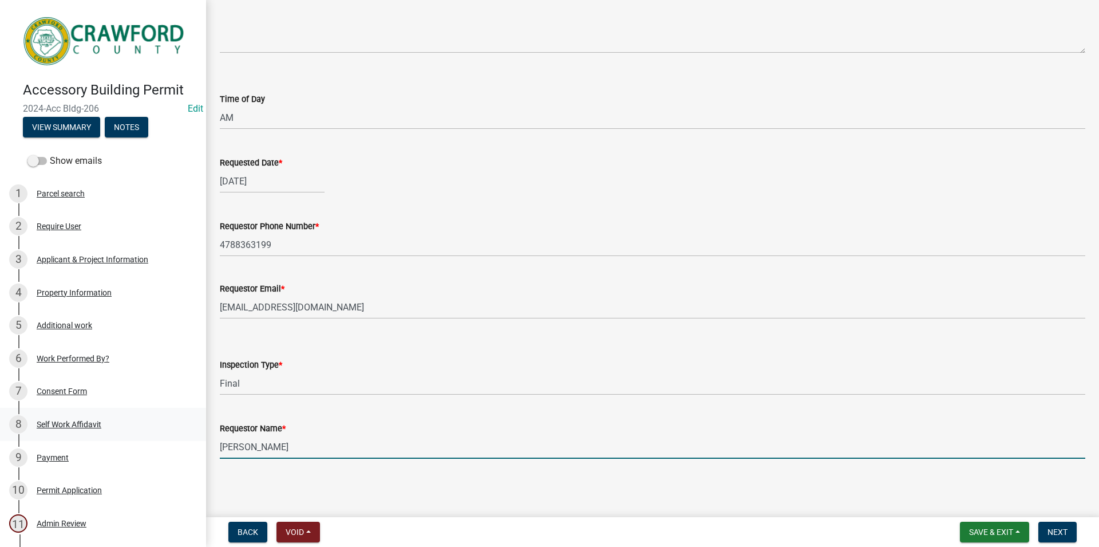
drag, startPoint x: 292, startPoint y: 456, endPoint x: 188, endPoint y: 435, distance: 106.2
click at [220, 436] on input "[PERSON_NAME]" at bounding box center [653, 446] width 866 height 23
type input "l"
type input ";"
type input "LAYLA"
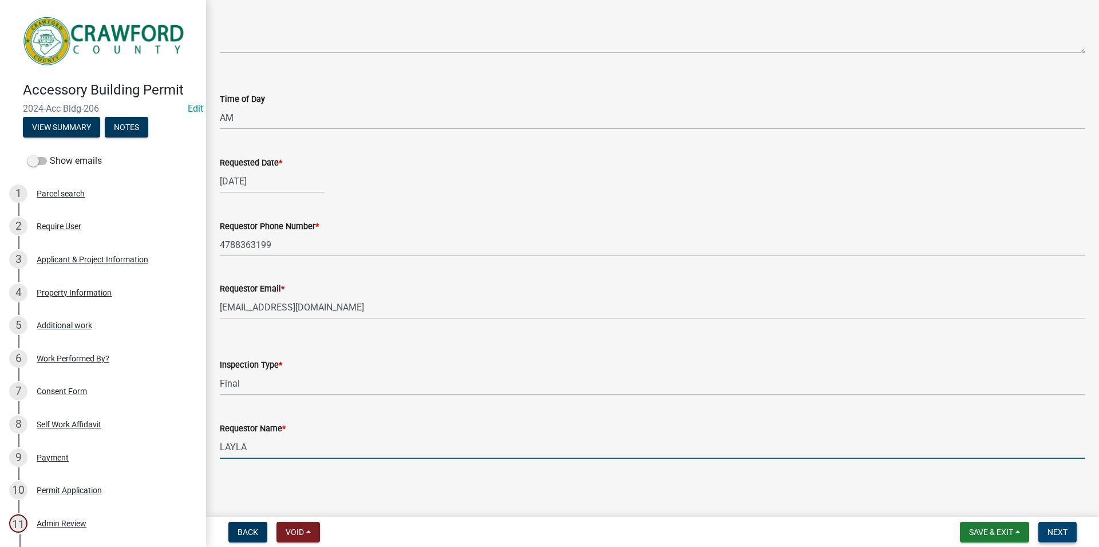
click at [1049, 524] on button "Next" at bounding box center [1058, 532] width 38 height 21
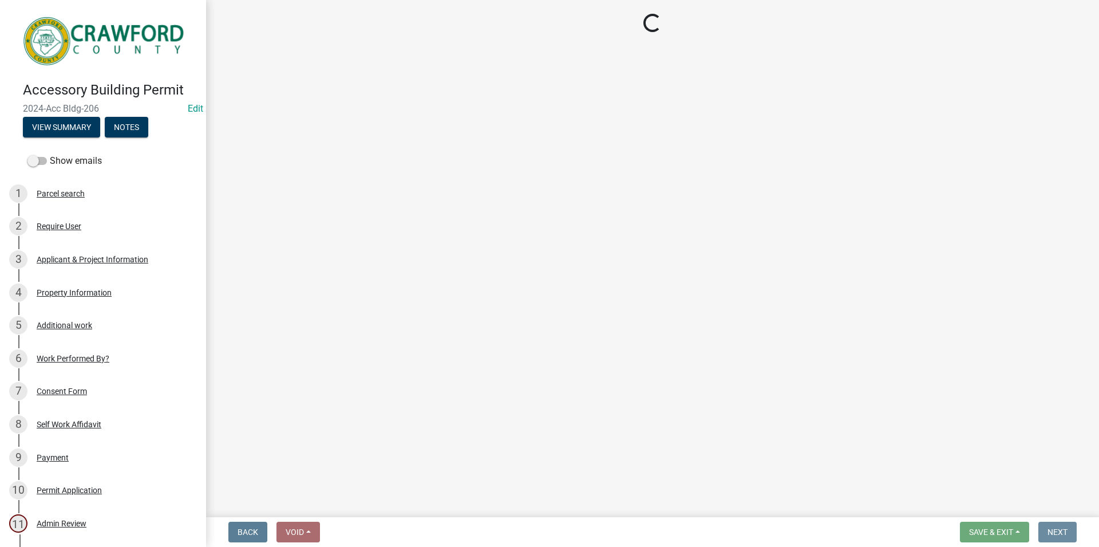
scroll to position [0, 0]
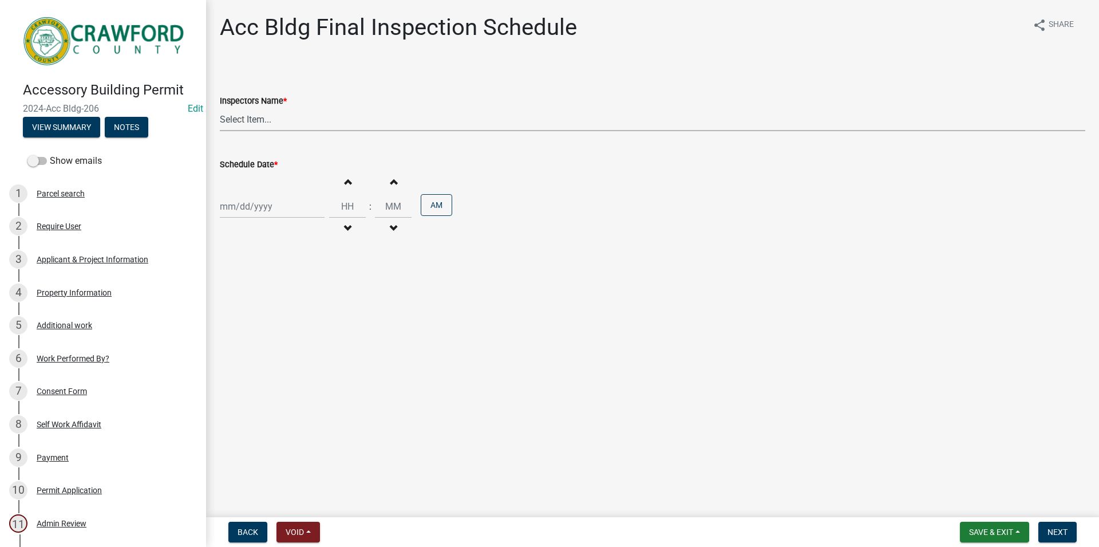
click at [220, 108] on select "Select Item... RLcarroll (Rachel Carroll) l.kriz (Layla Kriz) t.graumann (Tammi…" at bounding box center [653, 119] width 866 height 23
select select "3acdf11f-131c-438b-b450-ae4501c32128"
click option "l.kriz (Layla Kriz)" at bounding box center [0, 0] width 0 height 0
click at [299, 202] on input "Schedule Date *" at bounding box center [272, 206] width 105 height 23
click at [309, 324] on div "22" at bounding box center [304, 322] width 18 height 18
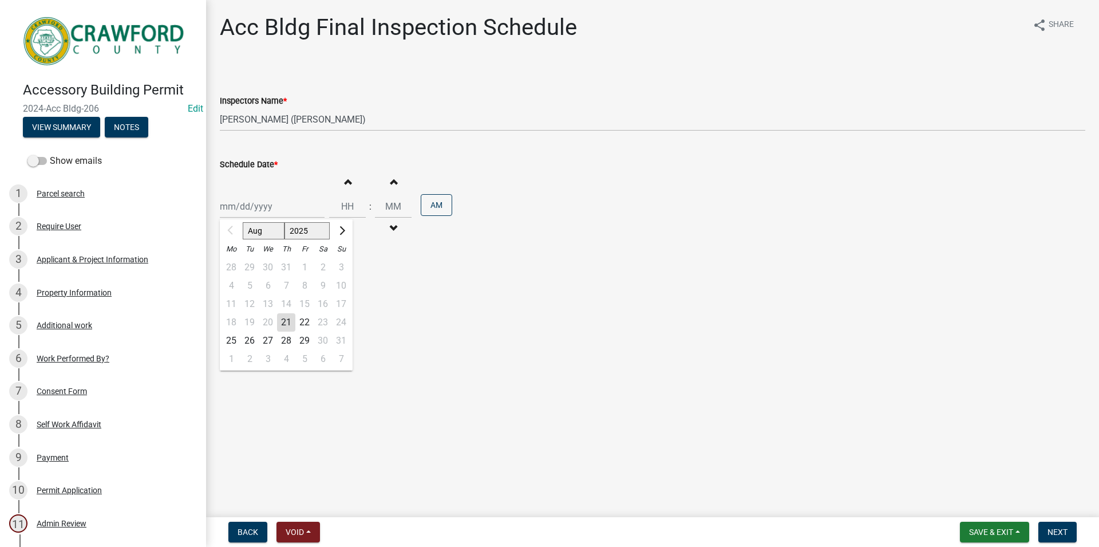
type input "[DATE]"
click at [350, 182] on span "button" at bounding box center [348, 181] width 6 height 9
type input "01"
click at [350, 182] on span "button" at bounding box center [348, 181] width 6 height 9
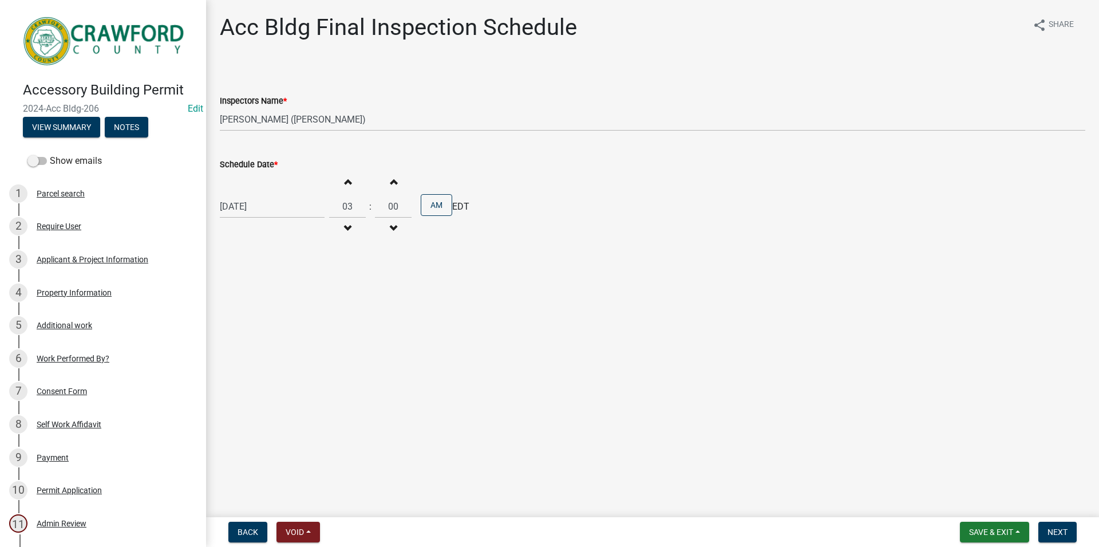
click at [350, 182] on span "button" at bounding box center [348, 181] width 6 height 9
click at [346, 222] on button "Decrement hours" at bounding box center [347, 228] width 24 height 21
click at [345, 181] on button "Increment hours" at bounding box center [347, 181] width 24 height 21
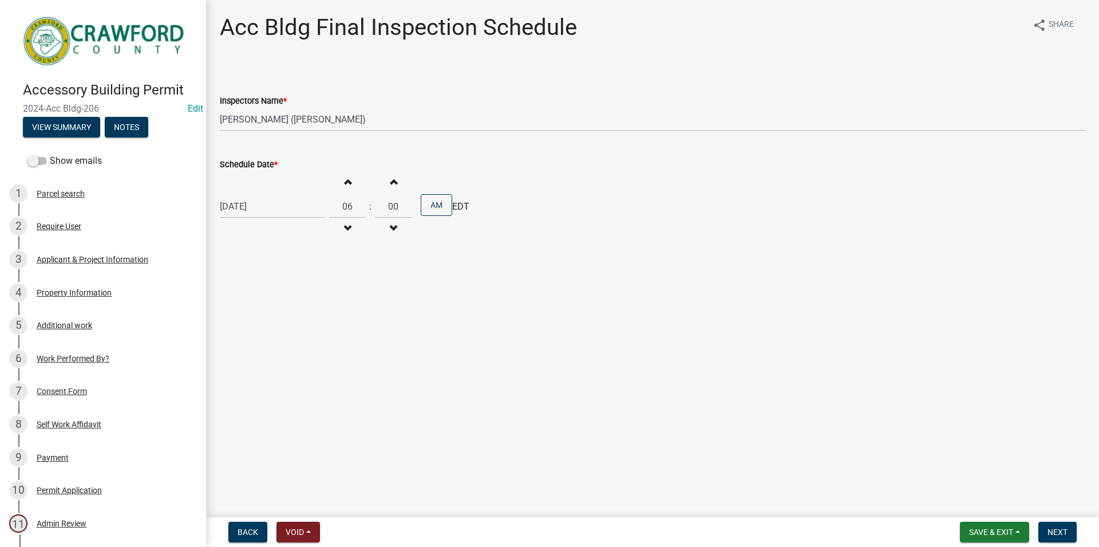
click at [345, 181] on button "Increment hours" at bounding box center [347, 181] width 24 height 21
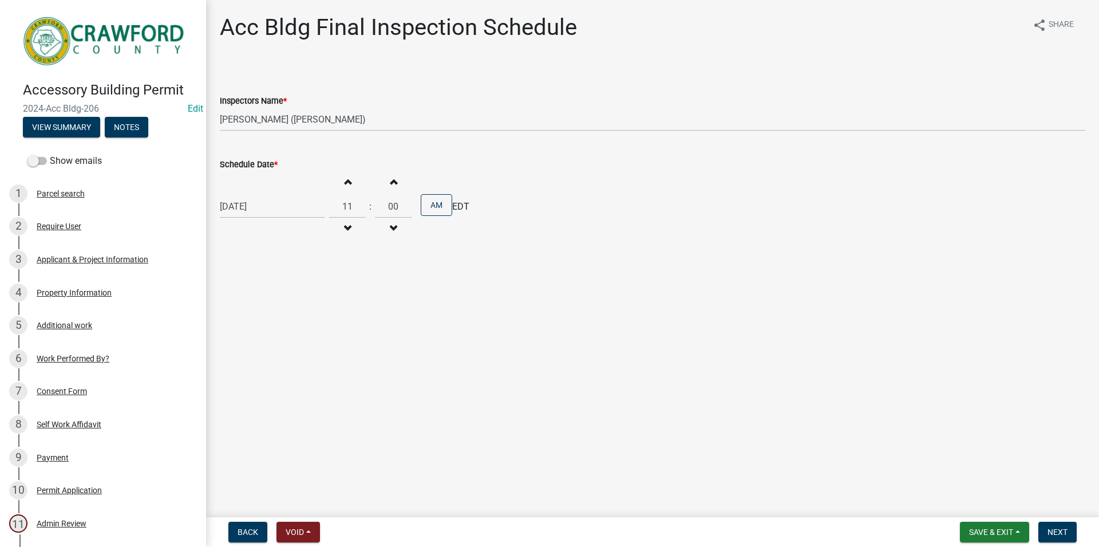
click at [345, 181] on button "Increment hours" at bounding box center [347, 181] width 24 height 21
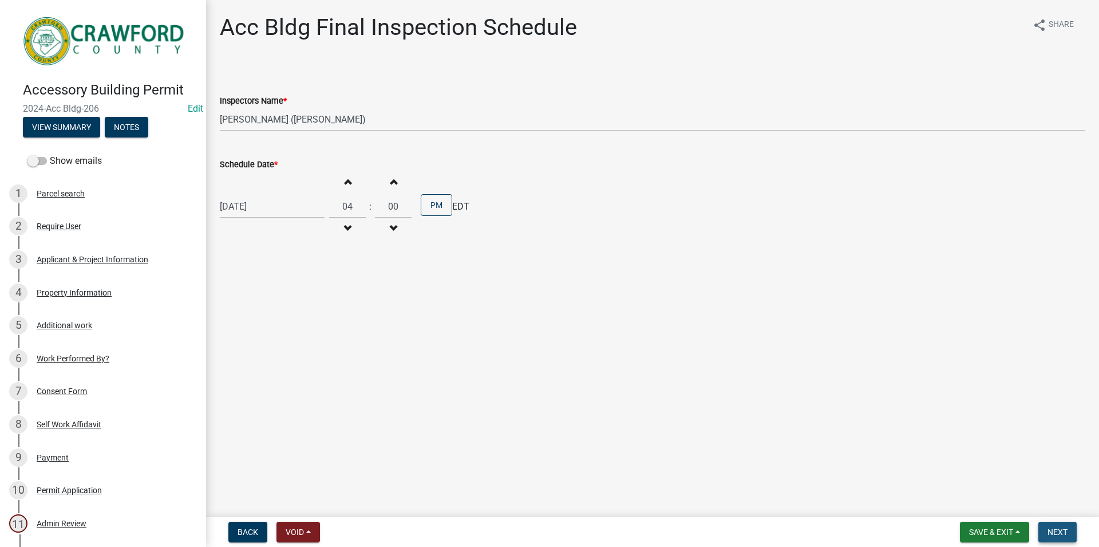
click at [1062, 531] on span "Next" at bounding box center [1058, 531] width 20 height 9
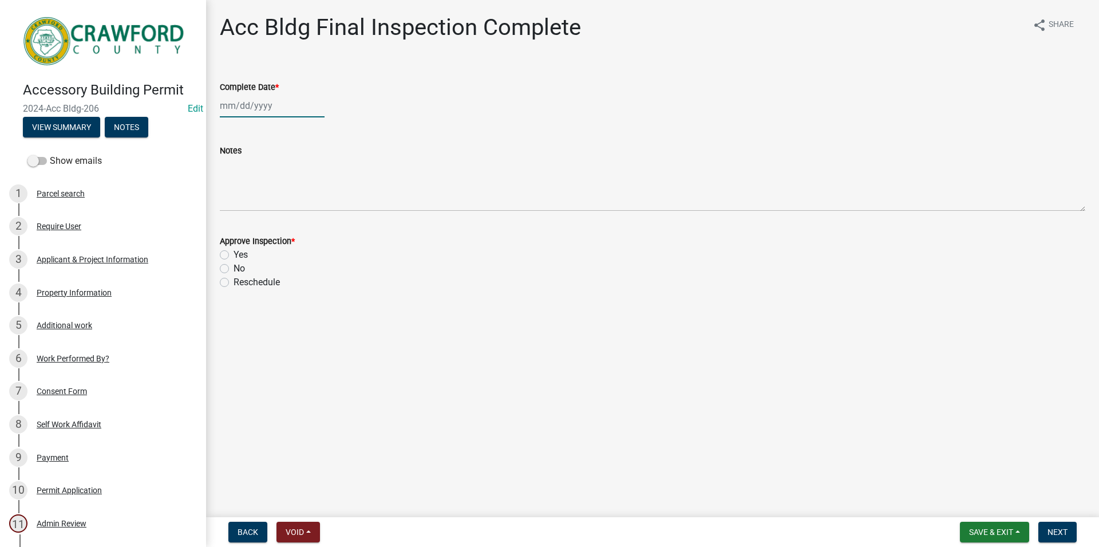
click at [266, 102] on input "Complete Date *" at bounding box center [272, 105] width 105 height 23
click at [289, 222] on div "21" at bounding box center [286, 221] width 18 height 18
click at [242, 252] on label "Yes" at bounding box center [241, 255] width 14 height 14
click at [241, 252] on input "Yes" at bounding box center [237, 251] width 7 height 7
click at [1051, 529] on span "Next" at bounding box center [1058, 531] width 20 height 9
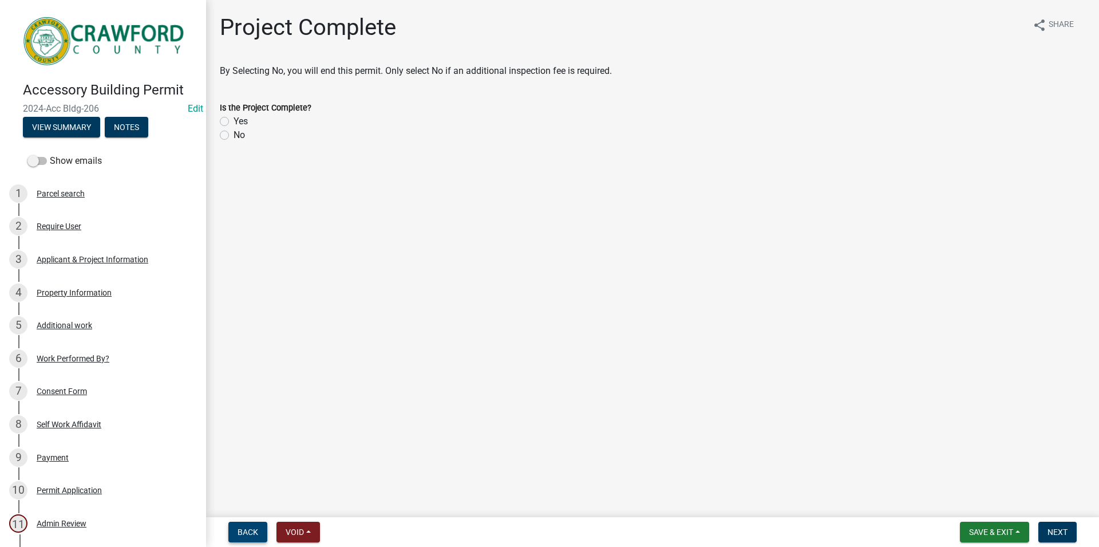
click at [243, 527] on span "Back" at bounding box center [248, 531] width 21 height 9
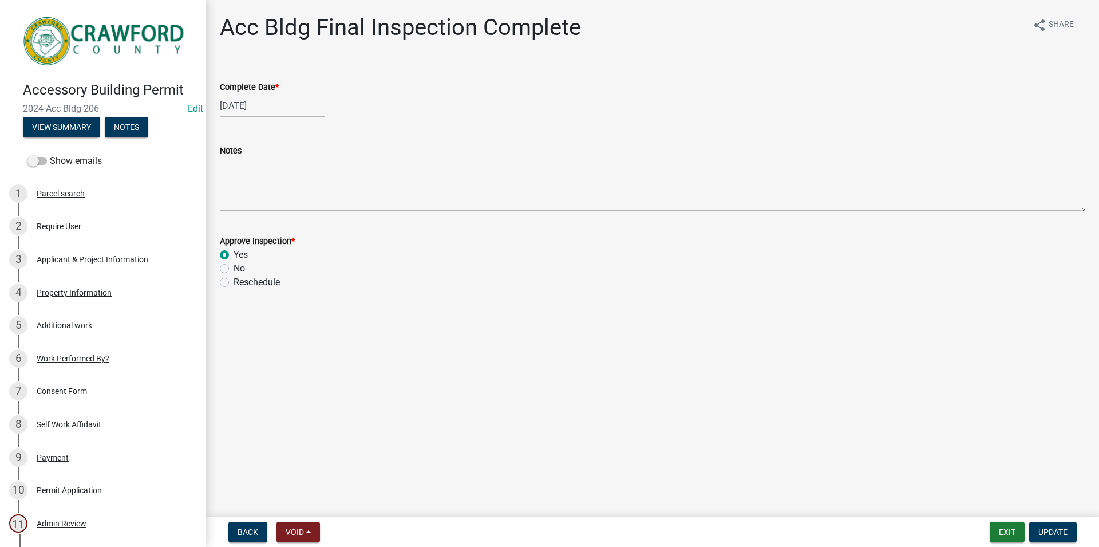
click at [243, 286] on label "Reschedule" at bounding box center [257, 282] width 46 height 14
click at [241, 283] on input "Reschedule" at bounding box center [237, 278] width 7 height 7
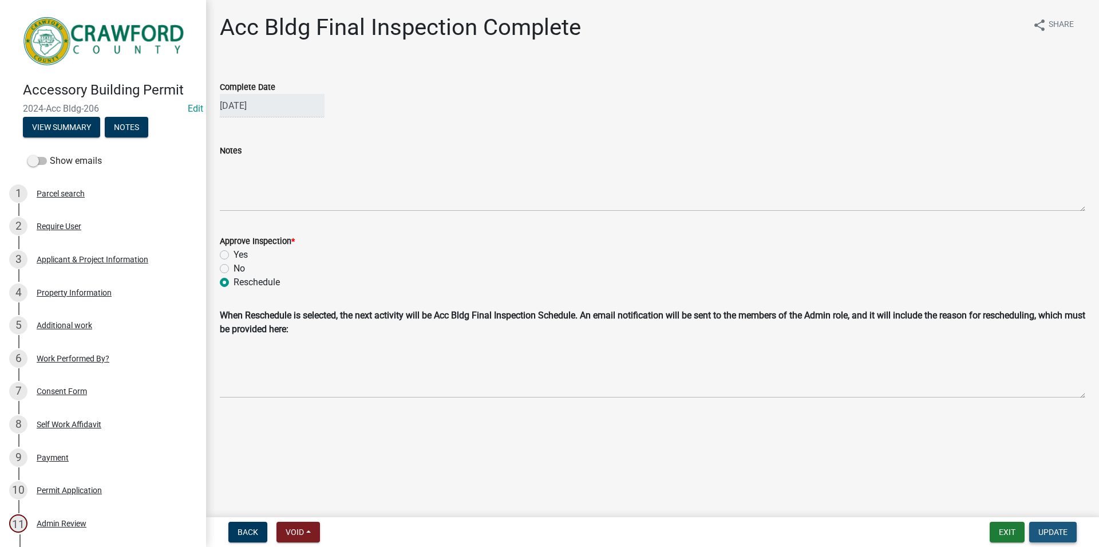
click at [1037, 531] on button "Update" at bounding box center [1053, 532] width 48 height 21
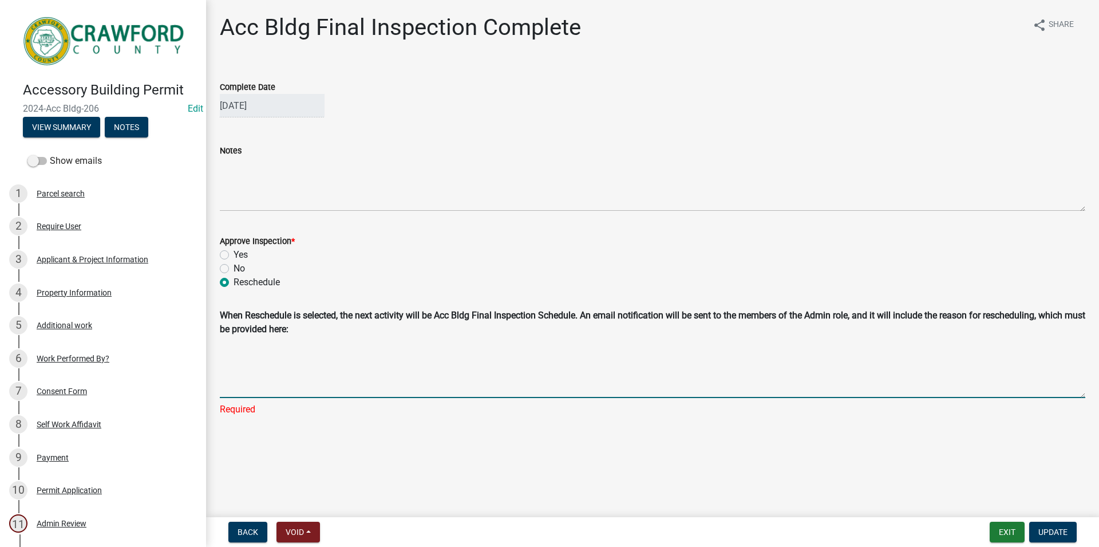
click at [334, 391] on textarea "Reschedule Reason" at bounding box center [653, 369] width 866 height 57
click at [1072, 528] on button "Update" at bounding box center [1053, 532] width 48 height 21
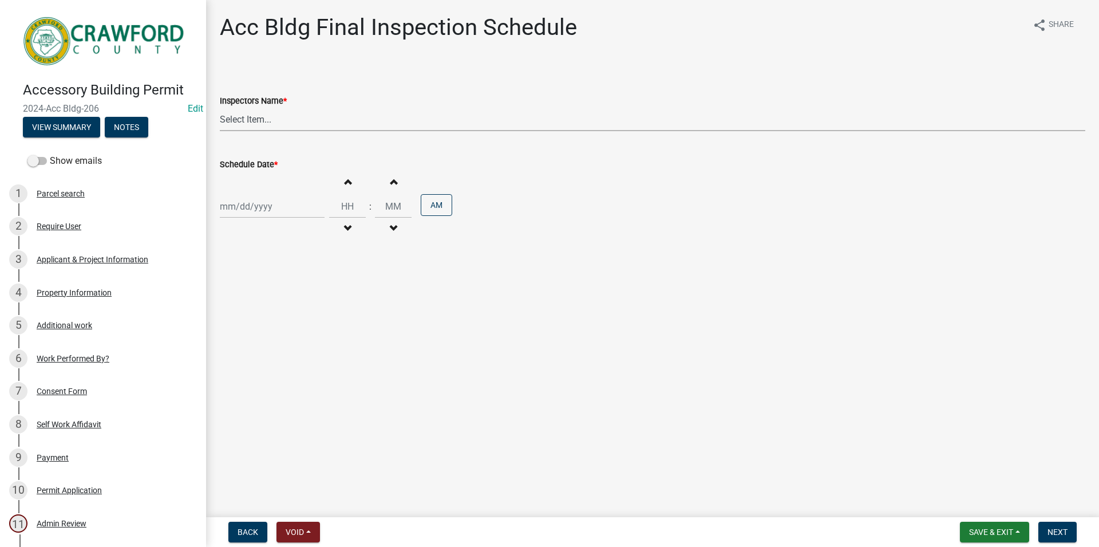
click at [220, 108] on select "Select Item... RLcarroll (Rachel Carroll) l.kriz (Layla Kriz) t.graumann (Tammi…" at bounding box center [653, 119] width 866 height 23
click option "l.kriz (Layla Kriz)" at bounding box center [0, 0] width 0 height 0
click at [273, 204] on input "Schedule Date *" at bounding box center [272, 206] width 105 height 23
click at [305, 321] on div "22" at bounding box center [304, 322] width 18 height 18
click at [359, 183] on button "Increment hours" at bounding box center [347, 181] width 24 height 21
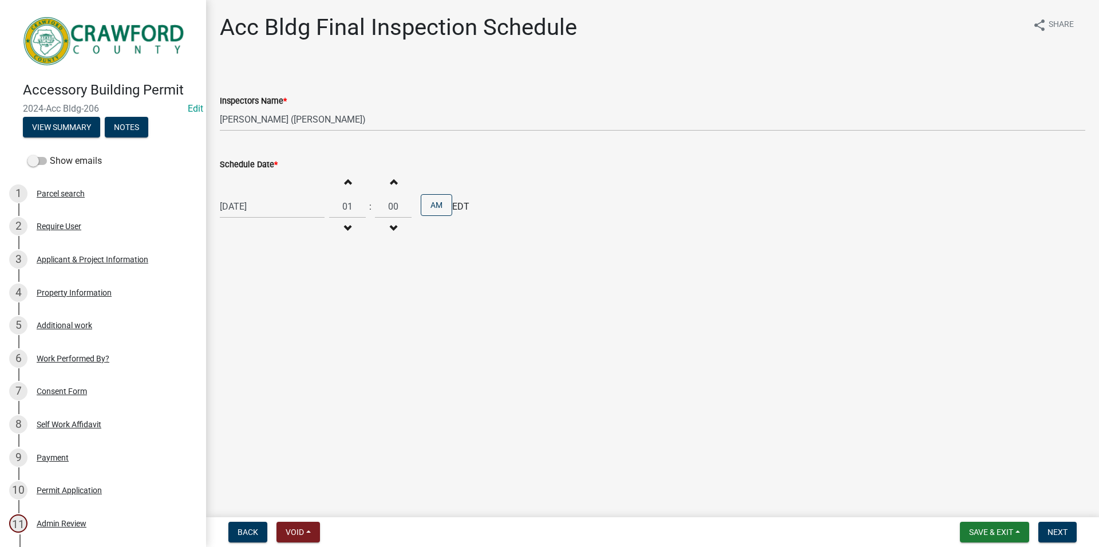
click at [358, 183] on button "Increment hours" at bounding box center [347, 181] width 24 height 21
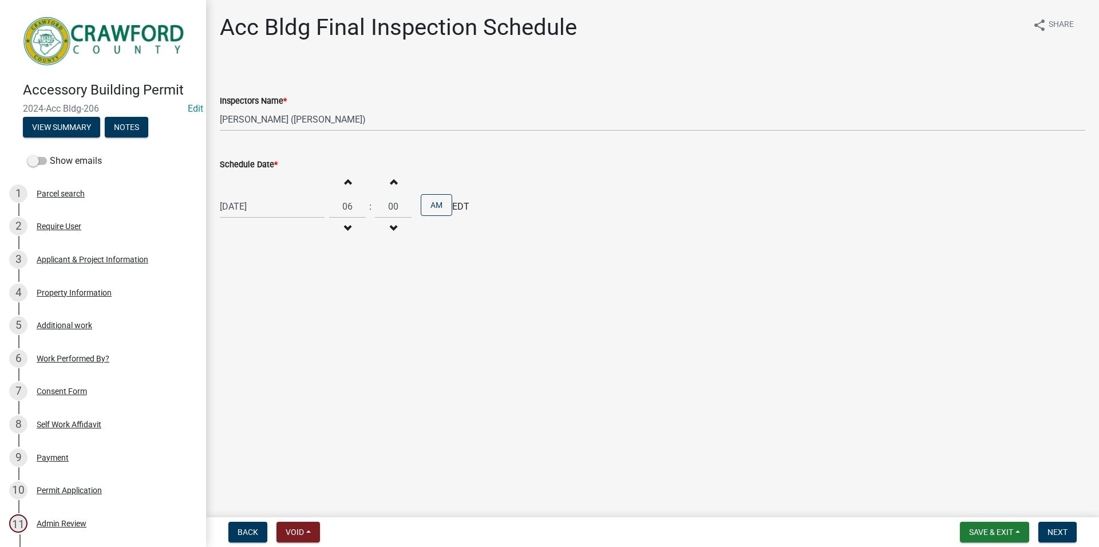
click at [345, 220] on button "Decrement hours" at bounding box center [347, 228] width 24 height 21
click at [440, 199] on button "AM" at bounding box center [436, 205] width 31 height 22
click at [365, 224] on div "Increment hours 05 Decrement hours" at bounding box center [347, 206] width 37 height 70
click at [360, 226] on button "Decrement hours" at bounding box center [347, 228] width 24 height 21
click at [1065, 528] on span "Next" at bounding box center [1058, 531] width 20 height 9
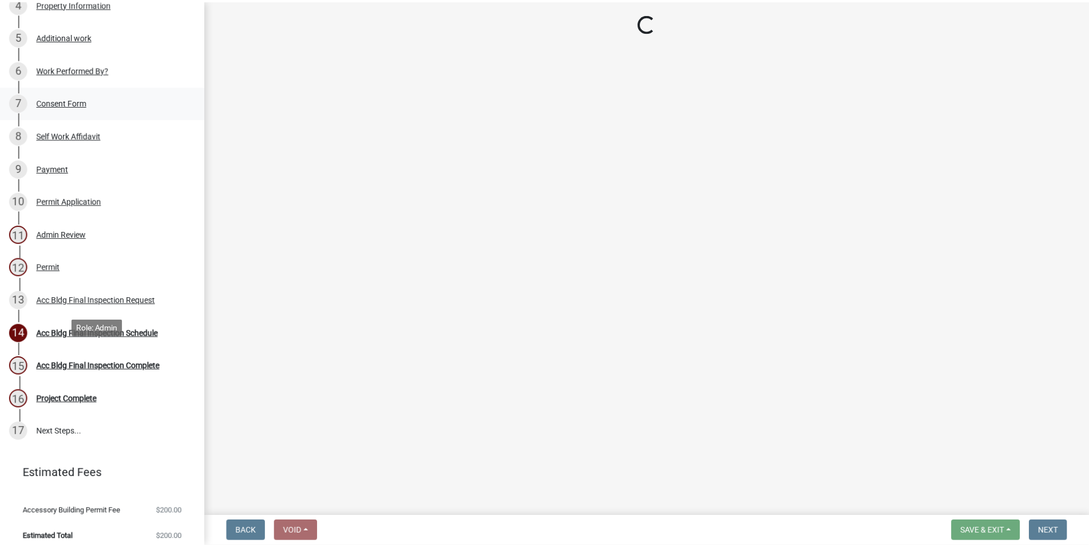
scroll to position [292, 0]
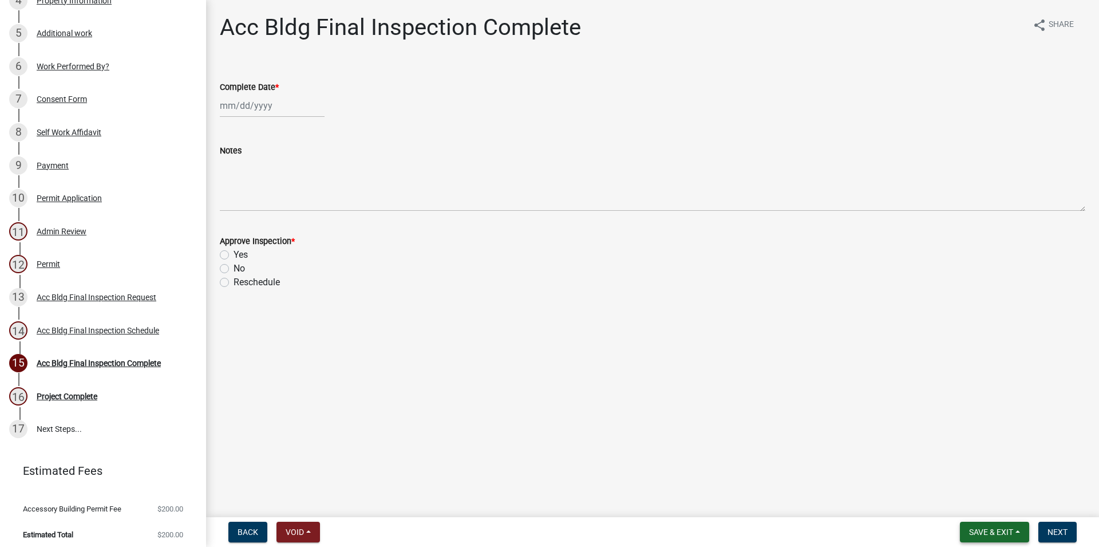
click at [997, 528] on span "Save & Exit" at bounding box center [991, 531] width 44 height 9
click at [989, 511] on button "Save & Exit" at bounding box center [984, 501] width 92 height 27
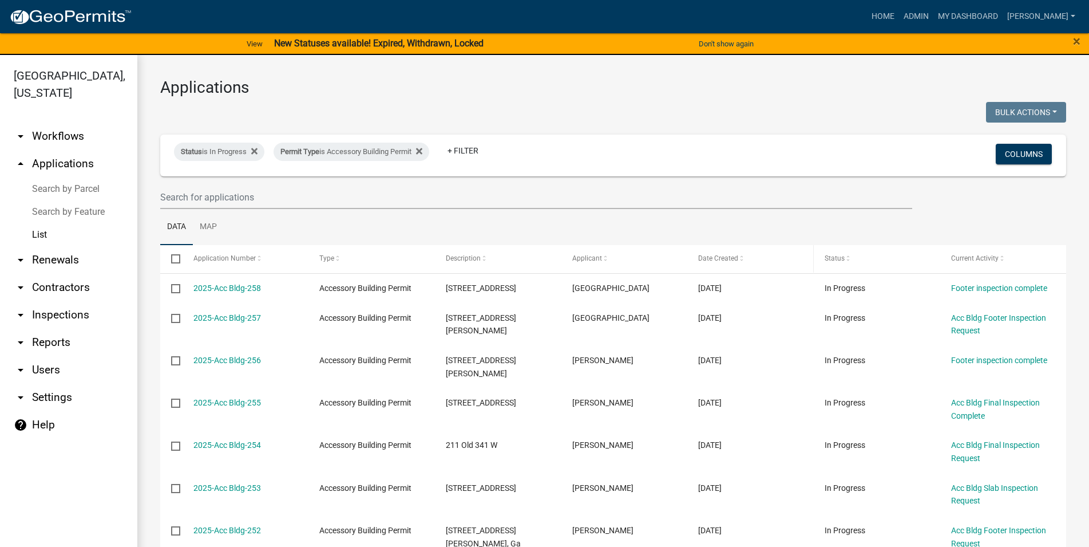
click at [739, 250] on datatable-header-cell "Date Created" at bounding box center [751, 258] width 127 height 27
click at [739, 257] on span at bounding box center [742, 259] width 7 height 8
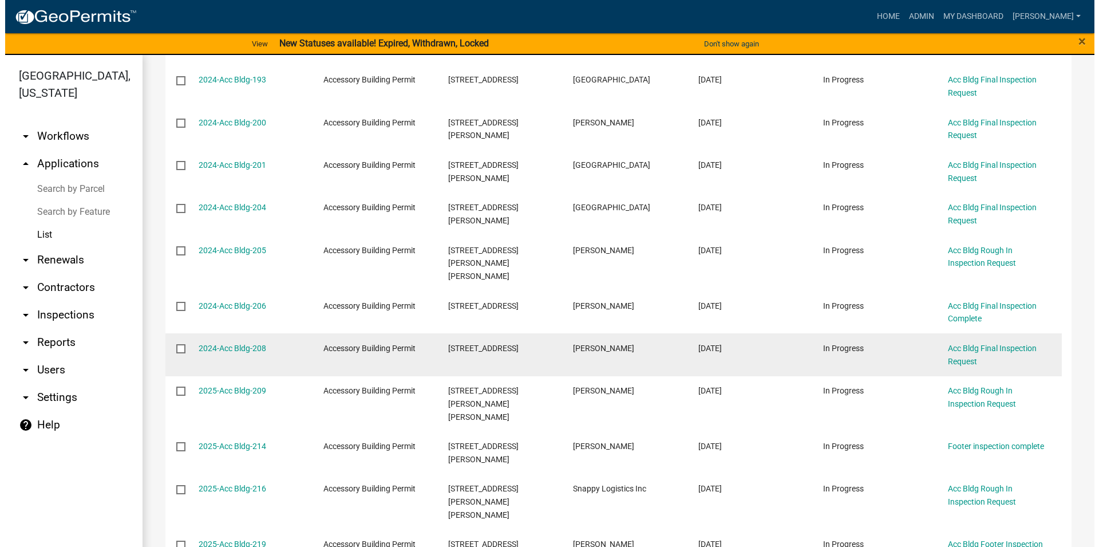
scroll to position [457, 0]
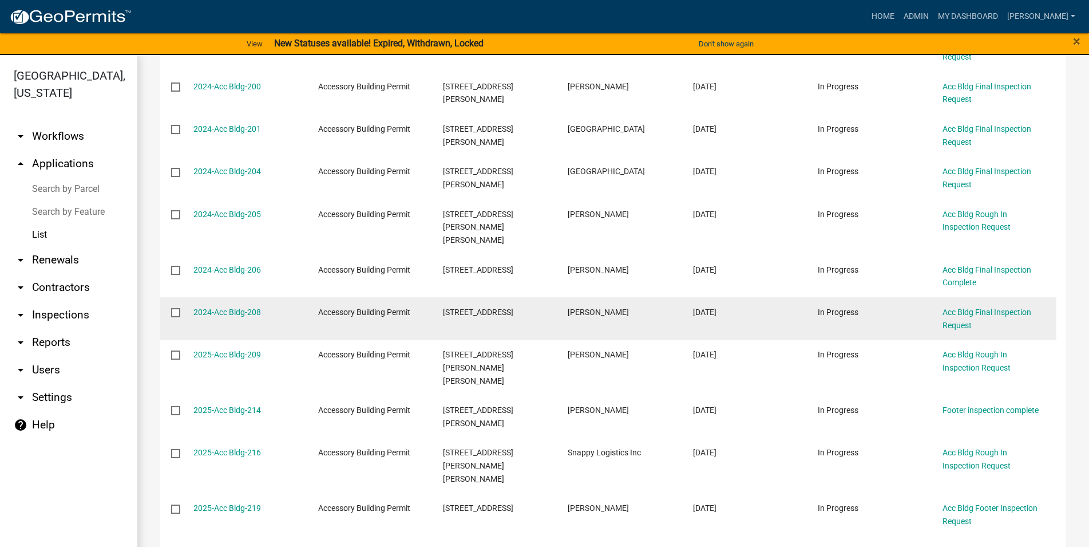
drag, startPoint x: 822, startPoint y: 303, endPoint x: 867, endPoint y: 301, distance: 44.7
click at [867, 306] on div "In Progress" at bounding box center [869, 312] width 103 height 13
drag, startPoint x: 812, startPoint y: 295, endPoint x: 890, endPoint y: 299, distance: 78.0
click at [890, 299] on datatable-body-cell "In Progress" at bounding box center [869, 318] width 125 height 42
click at [871, 306] on div "In Progress" at bounding box center [869, 312] width 103 height 13
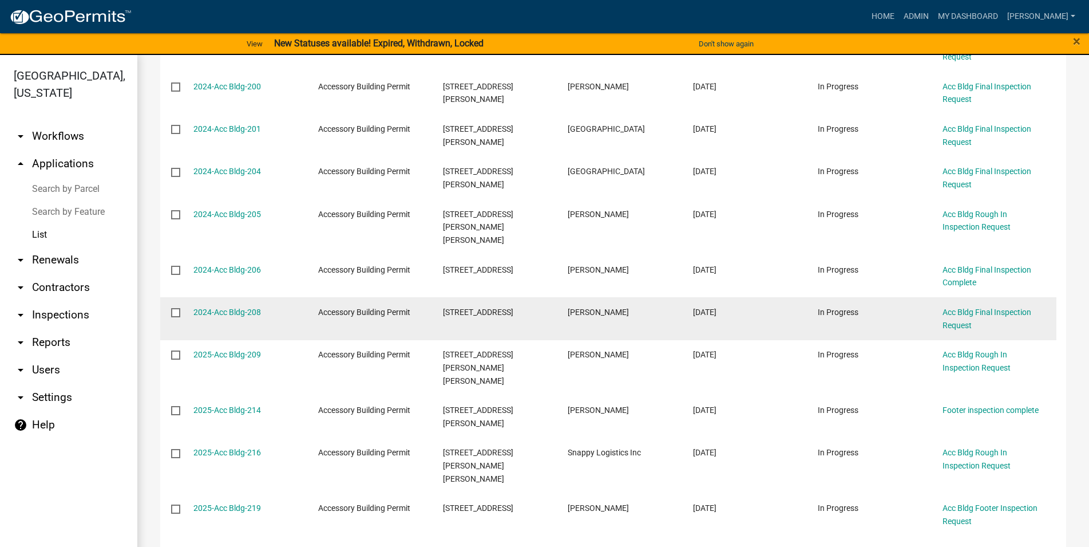
drag, startPoint x: 795, startPoint y: 304, endPoint x: 867, endPoint y: 303, distance: 72.1
click at [807, 303] on datatable-body-cell "[DATE]" at bounding box center [744, 318] width 125 height 42
click at [862, 306] on div "In Progress" at bounding box center [869, 312] width 103 height 13
drag, startPoint x: 862, startPoint y: 299, endPoint x: 796, endPoint y: 297, distance: 65.9
click at [807, 299] on datatable-body-cell "In Progress" at bounding box center [869, 318] width 125 height 42
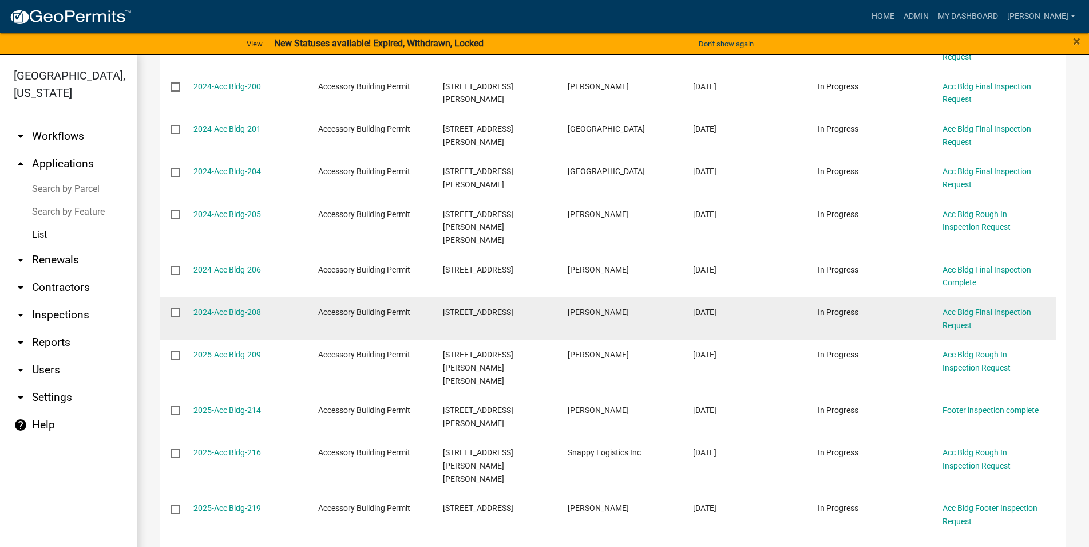
click at [814, 297] on datatable-body-cell "In Progress" at bounding box center [869, 318] width 125 height 42
click at [812, 297] on datatable-body-cell "In Progress" at bounding box center [869, 318] width 125 height 42
click at [714, 307] on span "[DATE]" at bounding box center [704, 311] width 23 height 9
click at [307, 297] on datatable-body-cell "Accessory Building Permit" at bounding box center [369, 318] width 125 height 42
drag, startPoint x: 329, startPoint y: 295, endPoint x: 835, endPoint y: 303, distance: 506.7
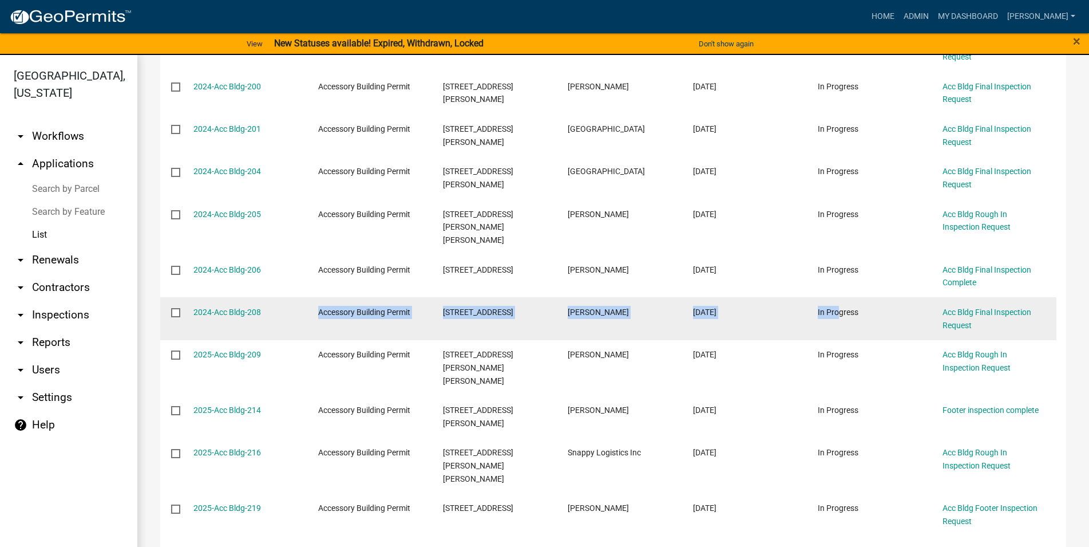
click at [432, 303] on datatable-body-cell "Accessory Building Permit" at bounding box center [369, 318] width 125 height 42
click at [832, 307] on span "In Progress" at bounding box center [838, 311] width 41 height 9
click at [820, 307] on span "In Progress" at bounding box center [838, 311] width 41 height 9
drag, startPoint x: 826, startPoint y: 297, endPoint x: 852, endPoint y: 298, distance: 26.9
click at [852, 298] on datatable-body-cell "In Progress" at bounding box center [869, 318] width 125 height 42
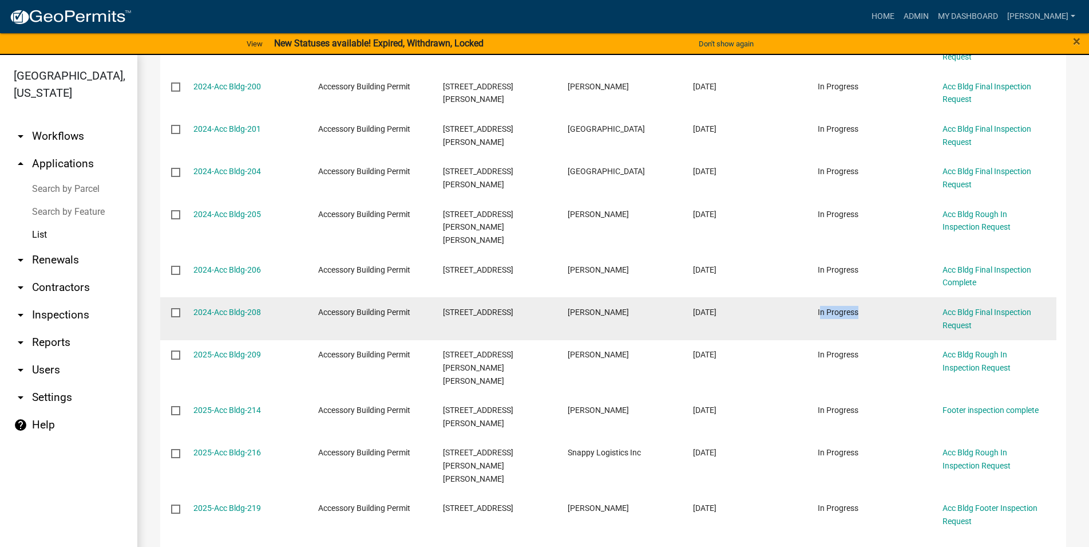
drag, startPoint x: 860, startPoint y: 299, endPoint x: 782, endPoint y: 295, distance: 78.6
click at [807, 297] on datatable-body-cell "In Progress" at bounding box center [869, 318] width 125 height 42
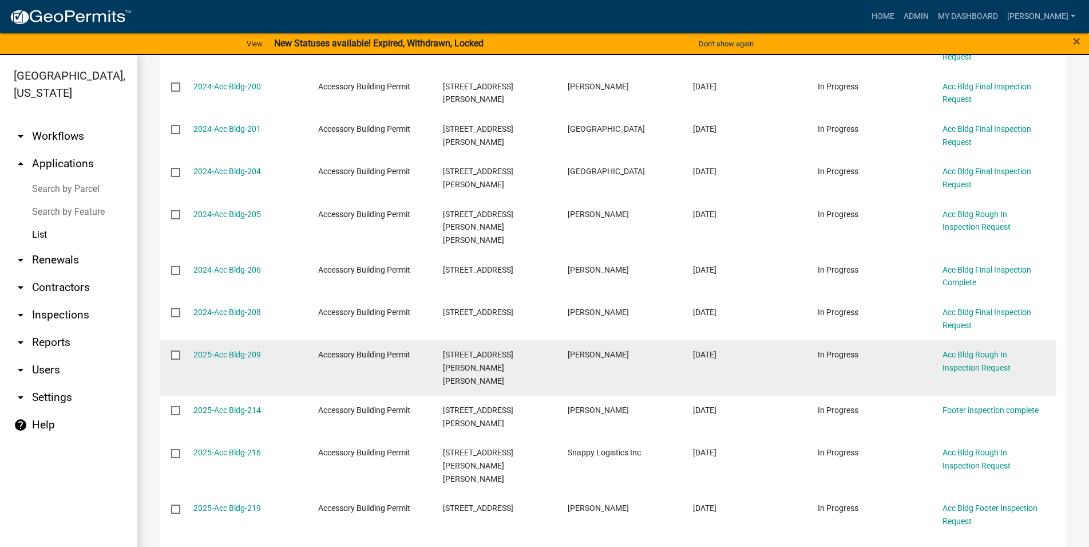
click at [883, 348] on div "In Progress" at bounding box center [869, 354] width 103 height 13
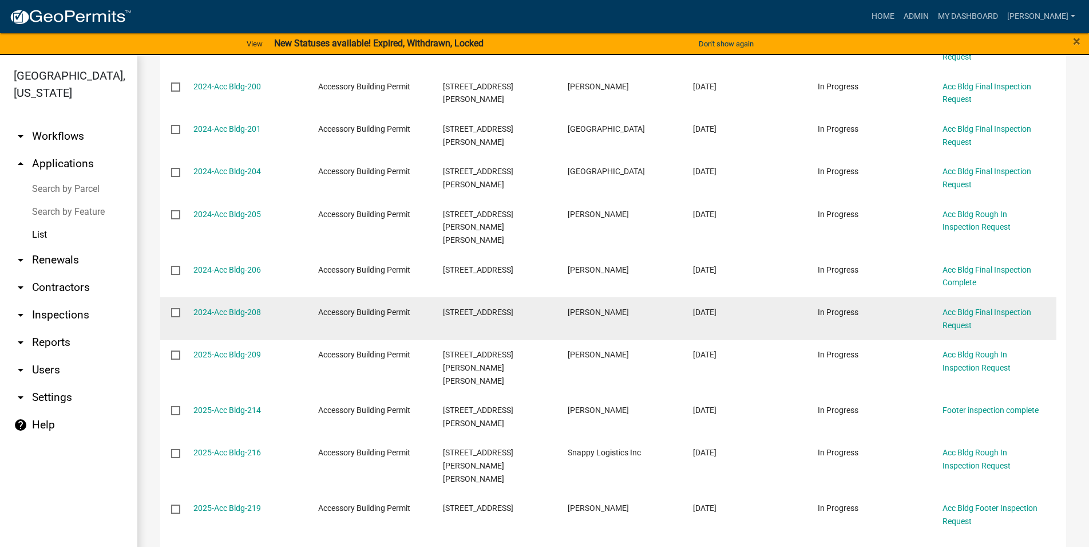
click at [874, 315] on datatable-body-cell "In Progress" at bounding box center [869, 318] width 125 height 42
click at [869, 306] on div "In Progress" at bounding box center [869, 312] width 103 height 13
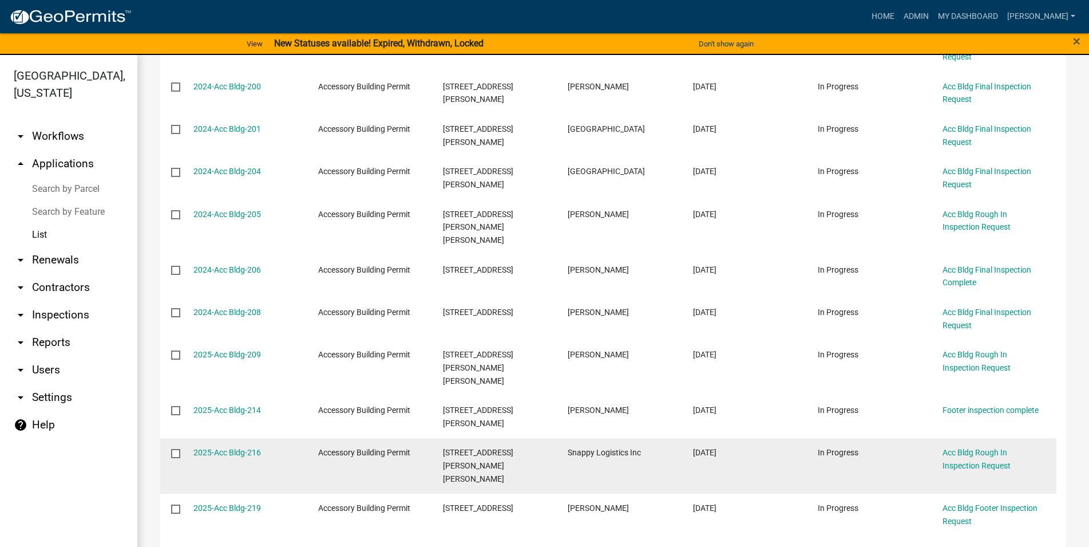
click at [656, 438] on datatable-body-cell "Snappy Logistics Inc" at bounding box center [619, 466] width 125 height 56
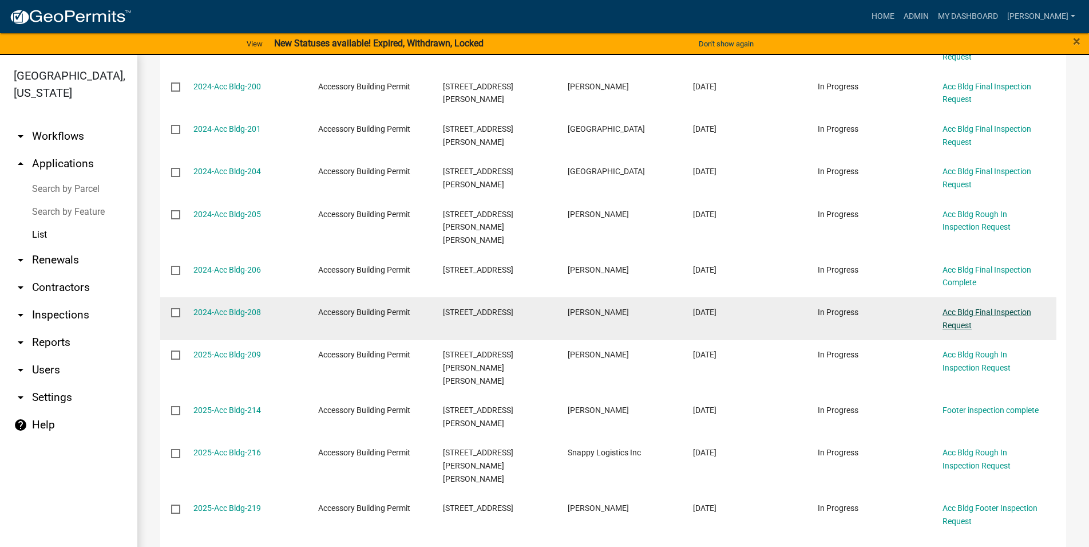
click at [979, 307] on link "Acc Bldg Final Inspection Request" at bounding box center [987, 318] width 89 height 22
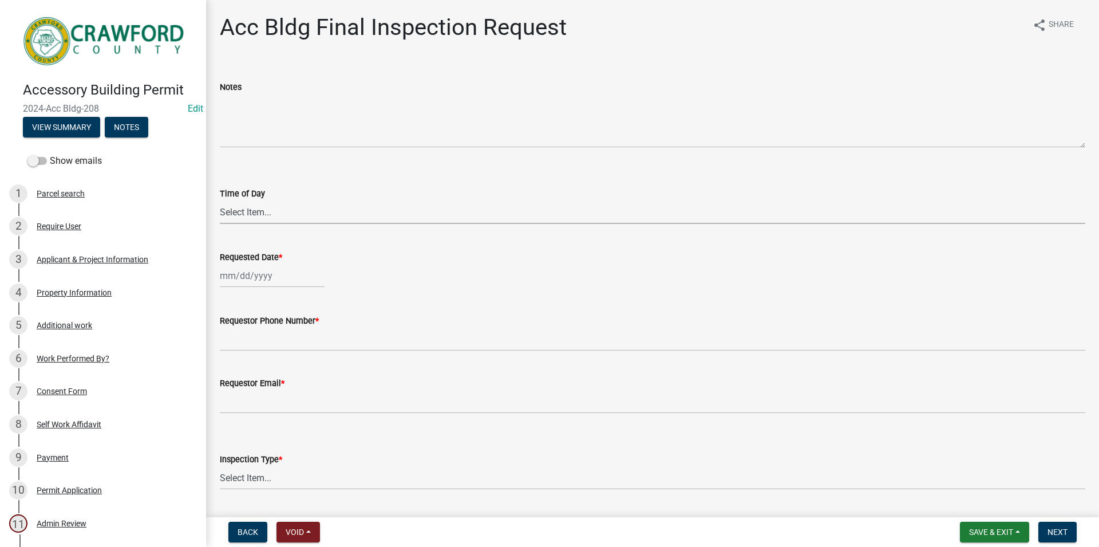
click at [220, 200] on select "Select Item... AM PM" at bounding box center [653, 211] width 866 height 23
click option "AM" at bounding box center [0, 0] width 0 height 0
click at [253, 271] on input "Requested Date *" at bounding box center [272, 275] width 105 height 23
click at [302, 391] on div "22" at bounding box center [304, 391] width 18 height 18
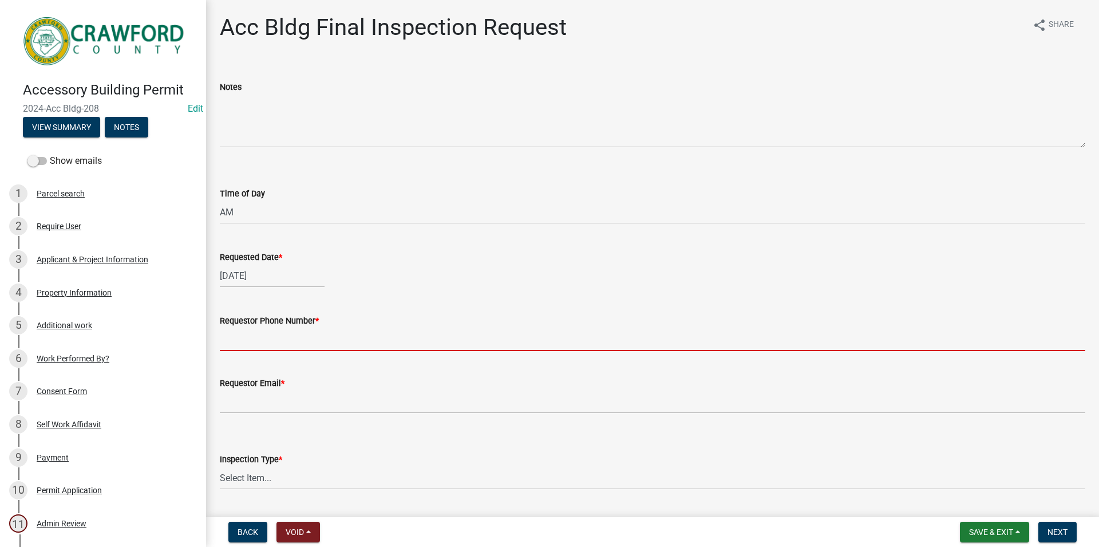
click at [287, 346] on input "Requestor Phone Number *" at bounding box center [653, 338] width 866 height 23
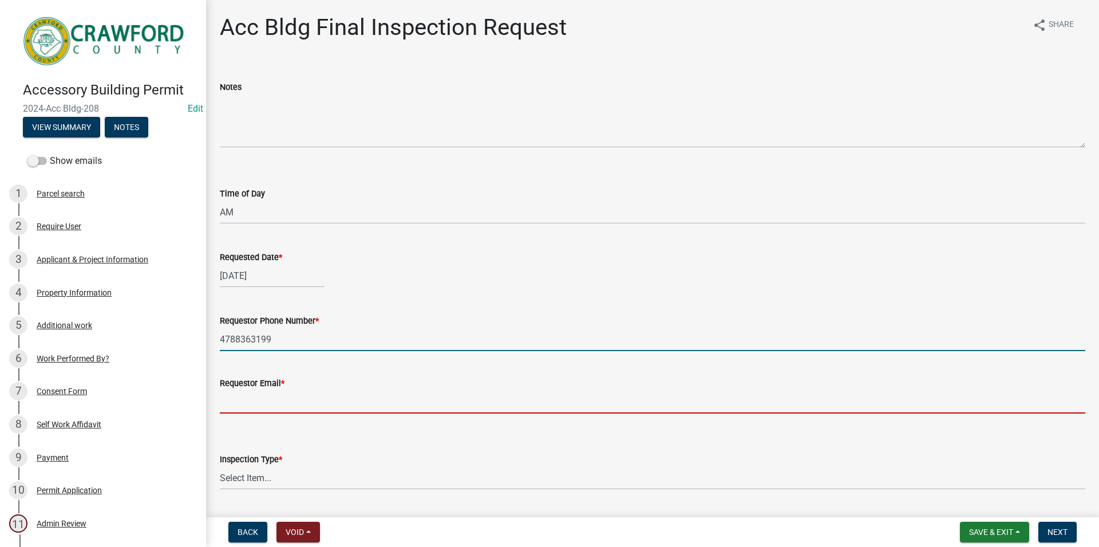
click at [283, 403] on input "Requestor Email *" at bounding box center [653, 401] width 866 height 23
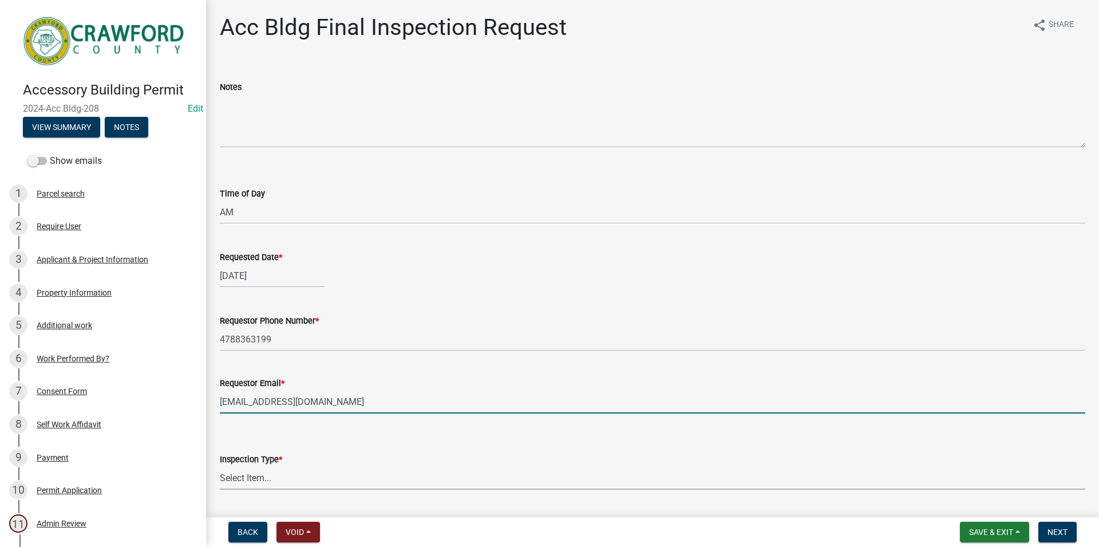
click at [220, 466] on select "Select Item... Final" at bounding box center [653, 477] width 866 height 23
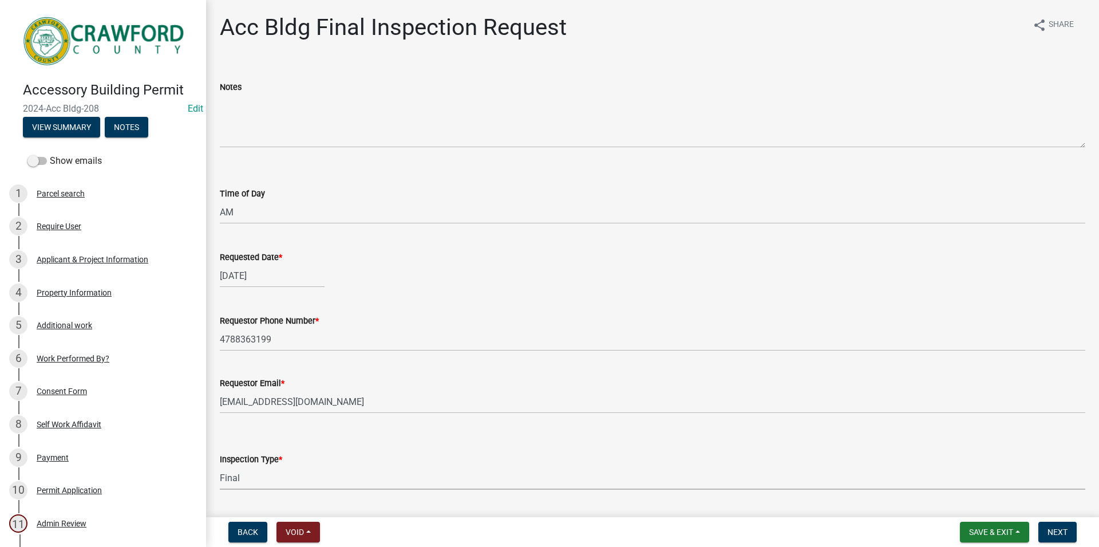
click option "Final" at bounding box center [0, 0] width 0 height 0
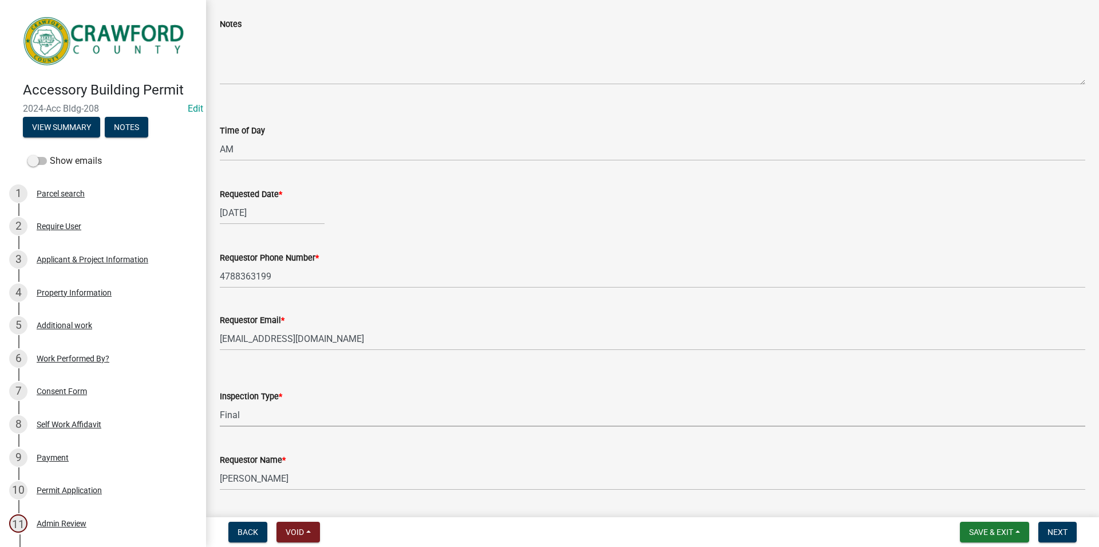
scroll to position [94, 0]
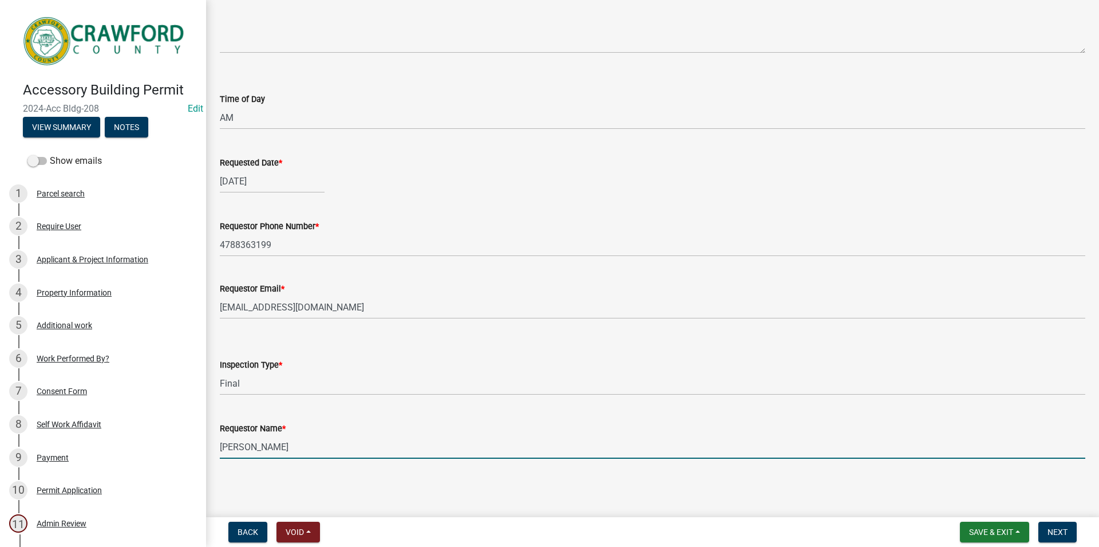
drag, startPoint x: 283, startPoint y: 435, endPoint x: 202, endPoint y: 432, distance: 80.8
click at [220, 435] on input "[PERSON_NAME]" at bounding box center [653, 446] width 866 height 23
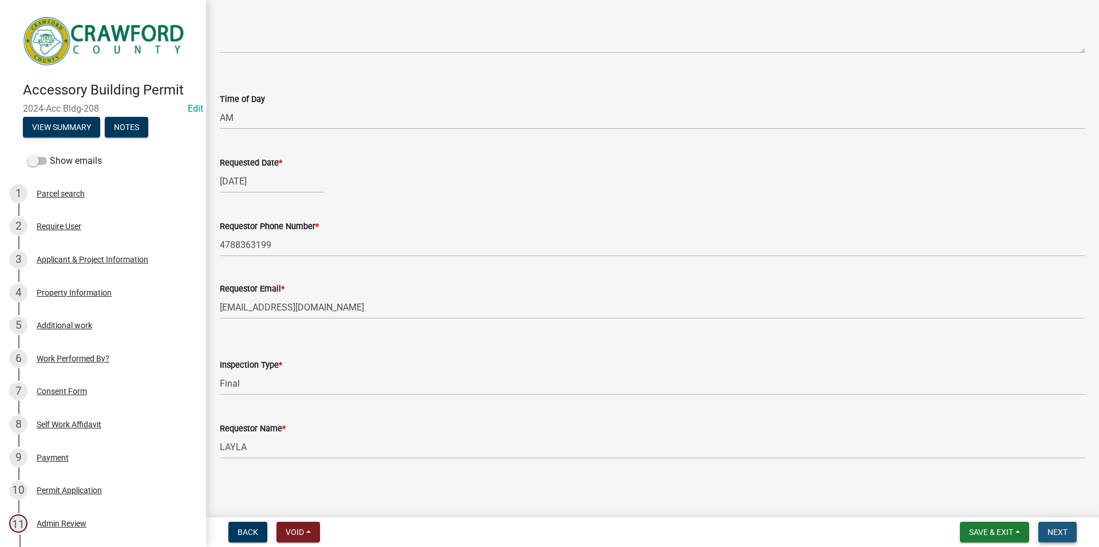
click at [1057, 531] on span "Next" at bounding box center [1058, 531] width 20 height 9
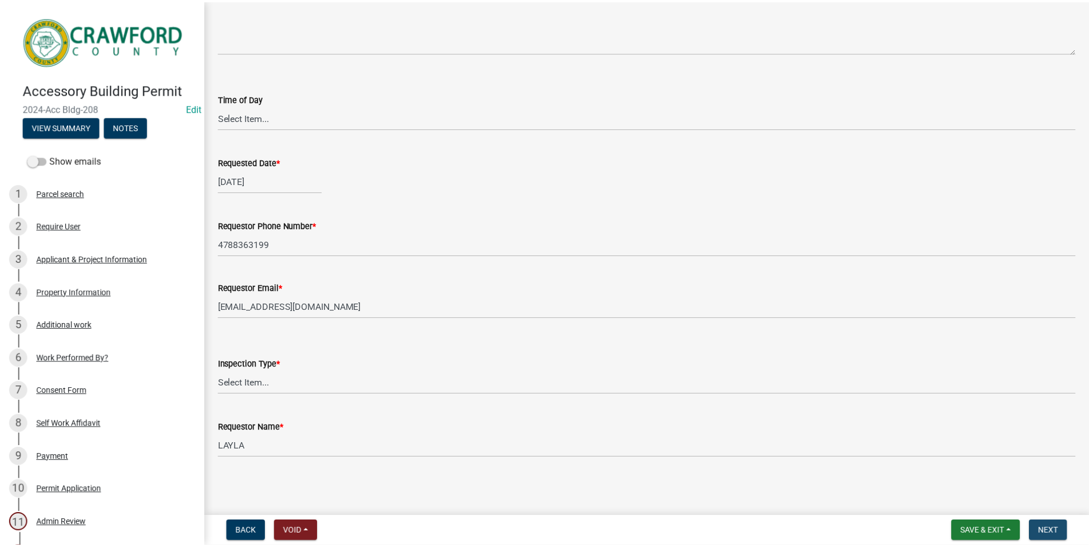
scroll to position [0, 0]
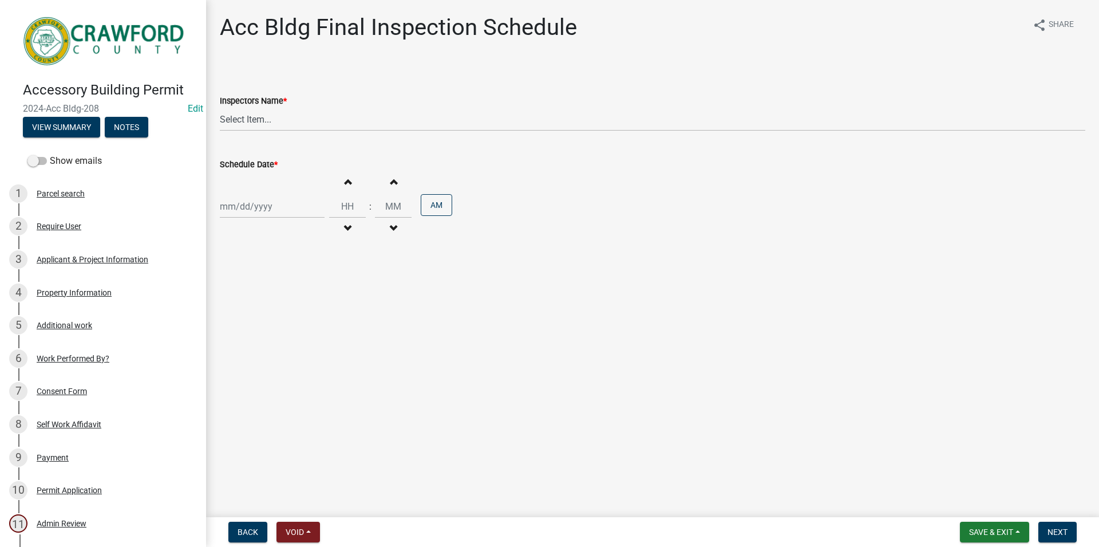
click at [302, 204] on input "Schedule Date *" at bounding box center [272, 206] width 105 height 23
click at [301, 319] on div "22" at bounding box center [304, 322] width 18 height 18
click at [220, 108] on select "Select Item... RLcarroll (Rachel Carroll) l.kriz (Layla Kriz) t.graumann (Tammi…" at bounding box center [653, 119] width 866 height 23
click option "l.kriz (Layla Kriz)" at bounding box center [0, 0] width 0 height 0
click at [349, 184] on button "Increment hours" at bounding box center [347, 181] width 24 height 21
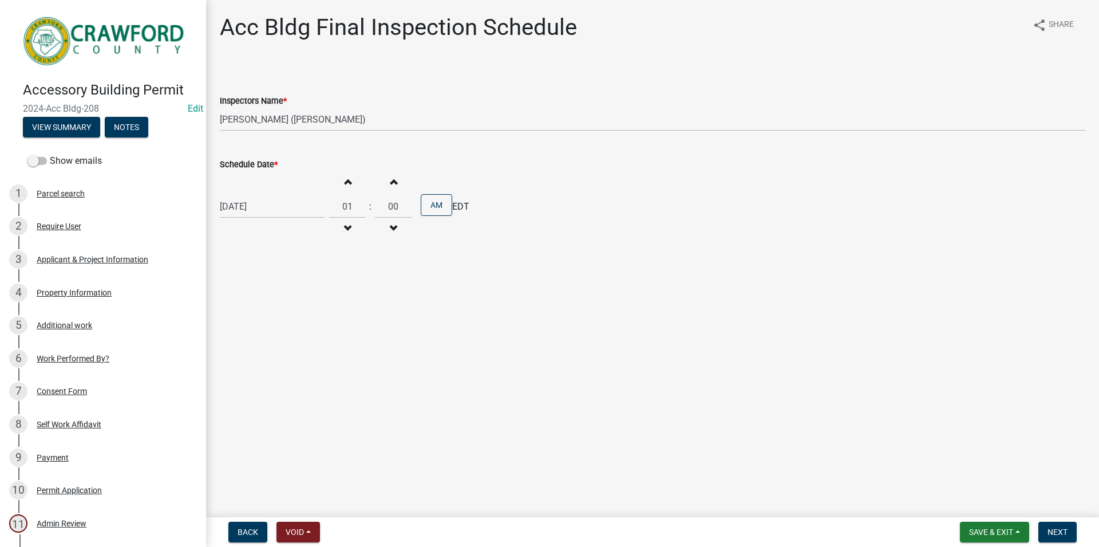
click at [347, 181] on button "Increment hours" at bounding box center [347, 181] width 24 height 21
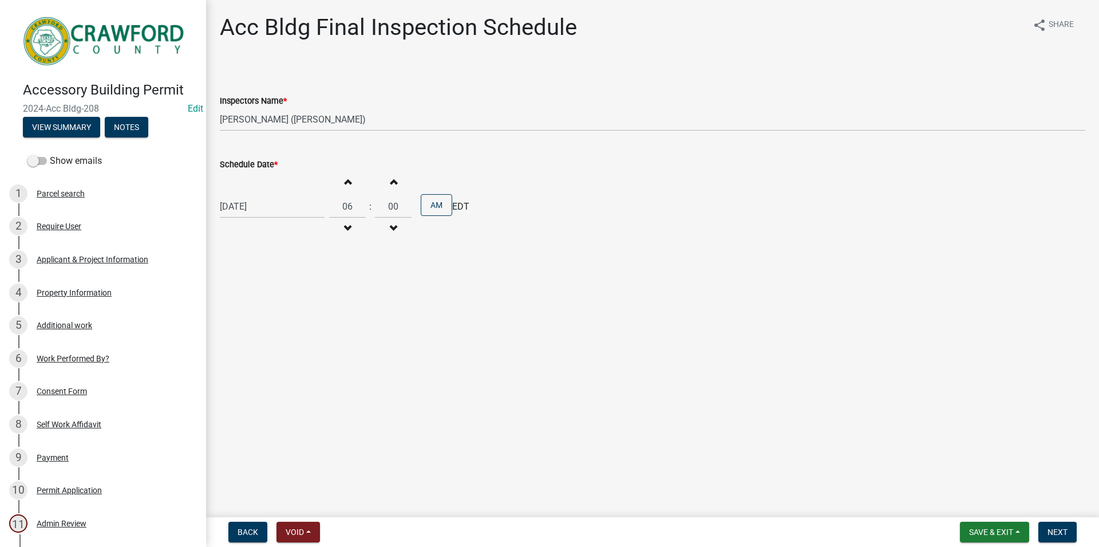
click at [347, 181] on button "Increment hours" at bounding box center [347, 181] width 24 height 21
click at [349, 231] on button "Decrement hours" at bounding box center [347, 228] width 24 height 21
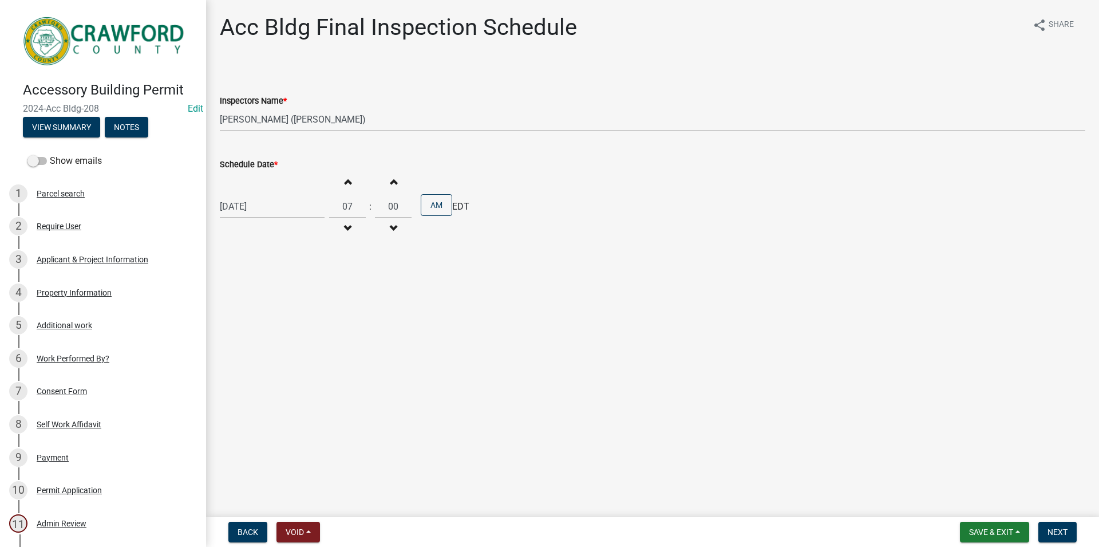
click at [349, 231] on button "Decrement hours" at bounding box center [347, 228] width 24 height 21
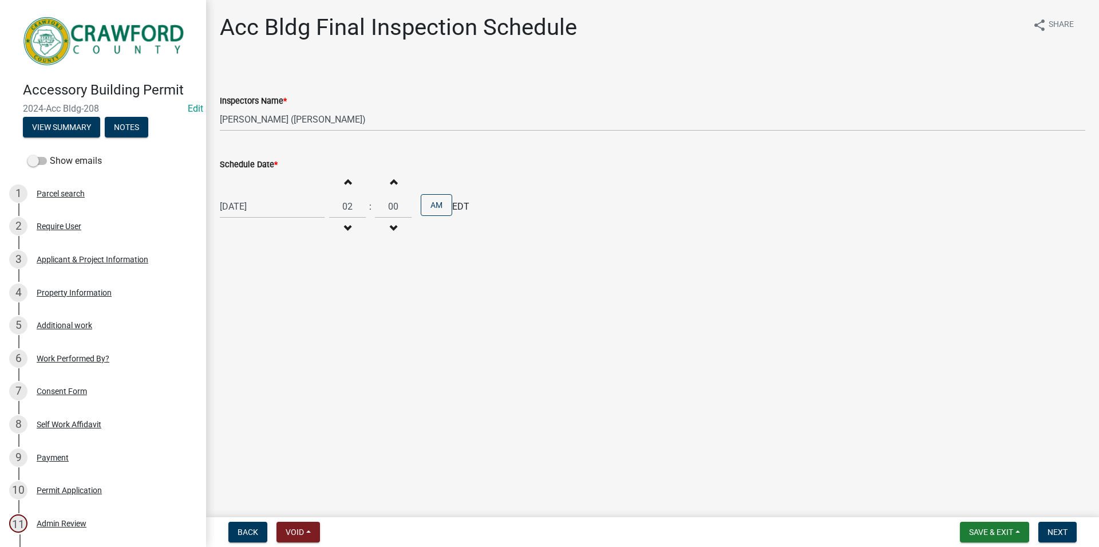
click at [349, 231] on button "Decrement hours" at bounding box center [347, 228] width 24 height 21
click at [350, 182] on span "button" at bounding box center [348, 181] width 6 height 9
click at [350, 183] on span "button" at bounding box center [348, 181] width 6 height 9
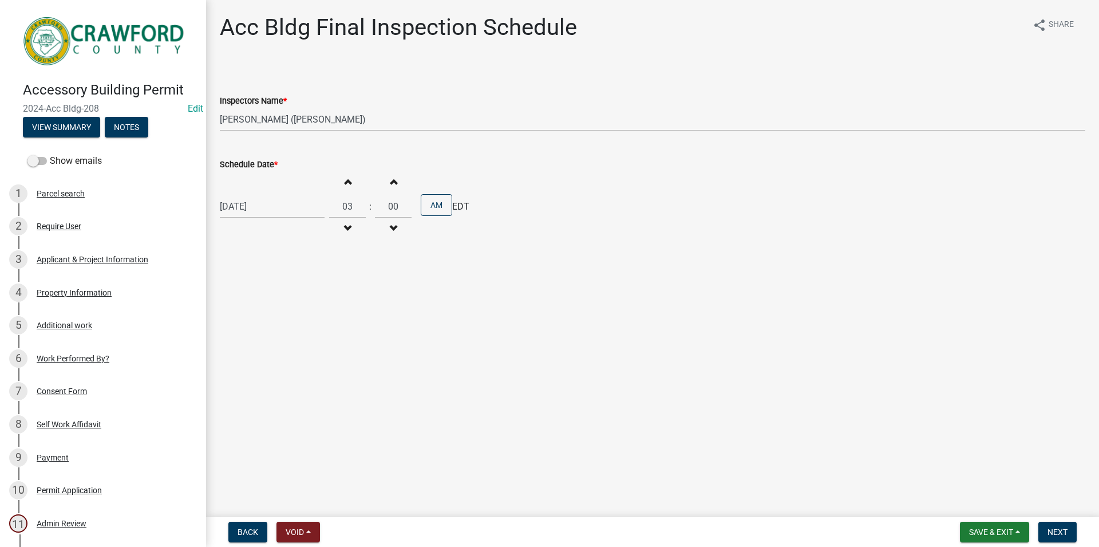
click at [350, 183] on span "button" at bounding box center [348, 181] width 6 height 9
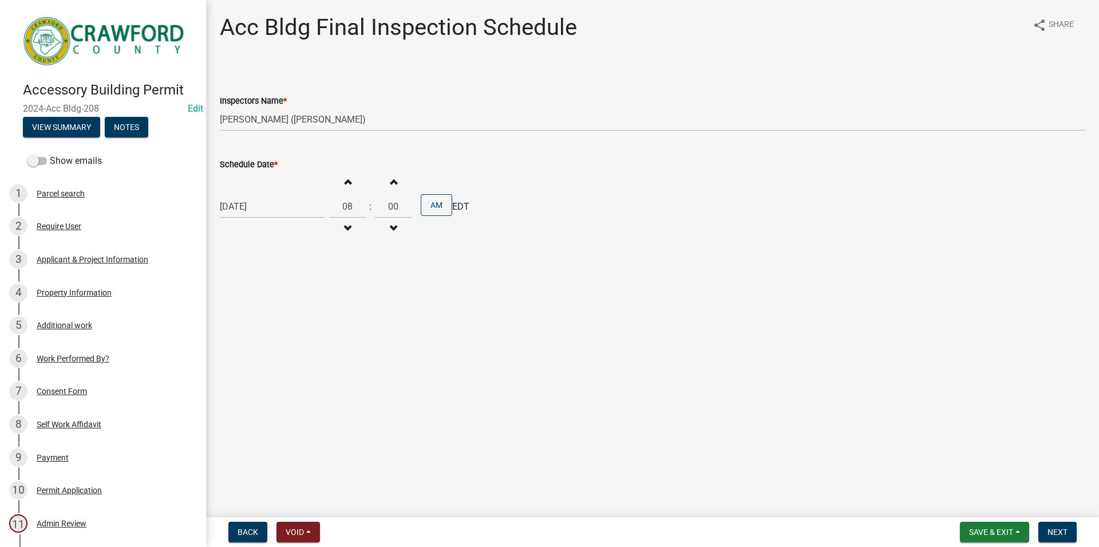
click at [350, 183] on span "button" at bounding box center [348, 181] width 6 height 9
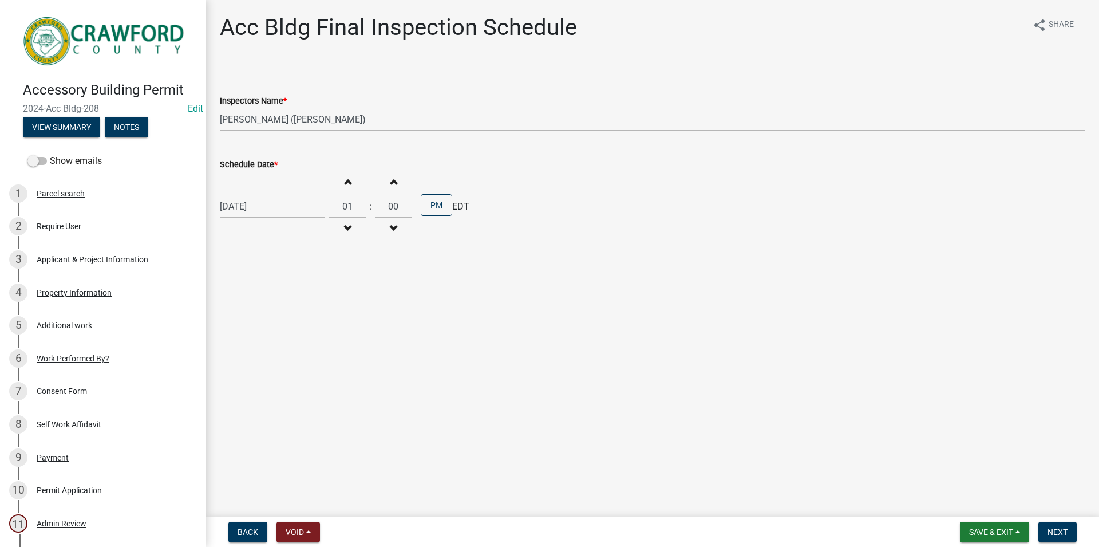
click at [350, 183] on span "button" at bounding box center [348, 181] width 6 height 9
click at [346, 230] on button "Decrement hours" at bounding box center [347, 228] width 24 height 21
click at [1047, 530] on button "Next" at bounding box center [1058, 532] width 38 height 21
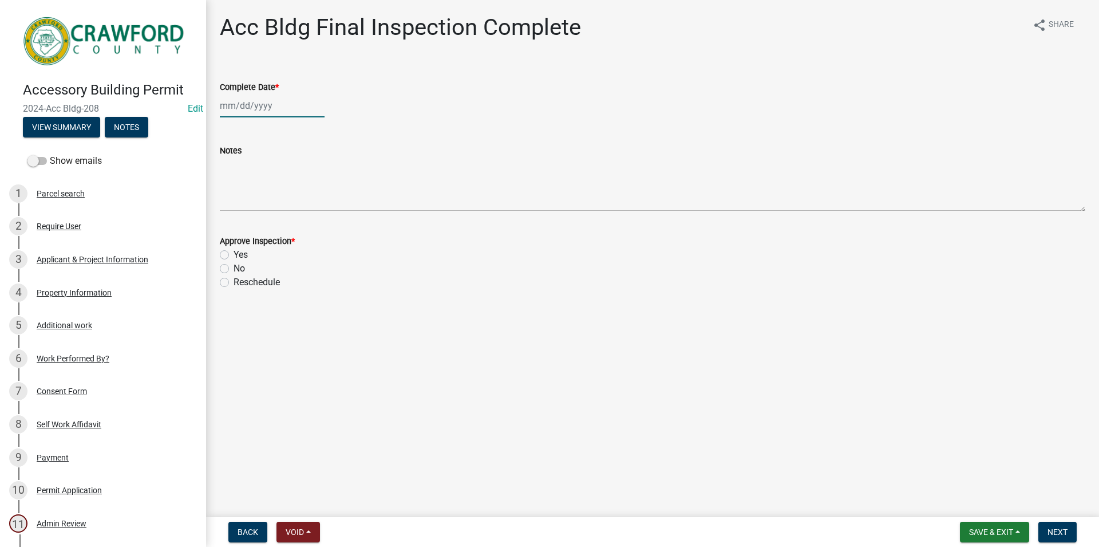
click at [258, 100] on input "Complete Date *" at bounding box center [272, 105] width 105 height 23
click at [451, 77] on div "Complete Date * Jan Feb Mar Apr May Jun Jul Aug Sep Oct Nov Dec 1525 1526 1527 …" at bounding box center [653, 90] width 866 height 53
click at [968, 532] on button "Save & Exit" at bounding box center [994, 532] width 69 height 21
click at [976, 523] on div "Save & Exit Save Save & Exit" at bounding box center [994, 532] width 69 height 21
click at [970, 509] on button "Save & Exit" at bounding box center [984, 501] width 92 height 27
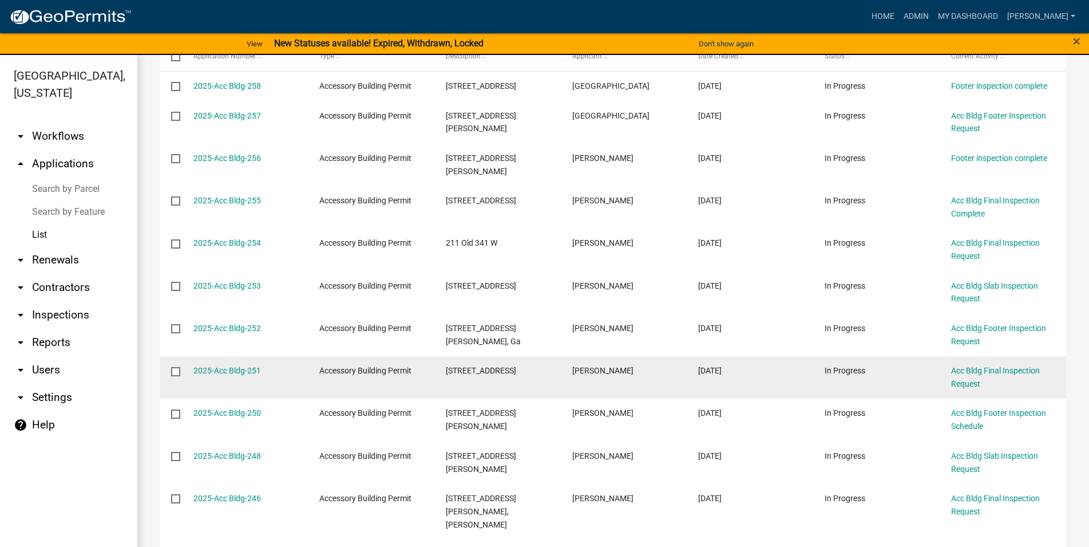
scroll to position [196, 0]
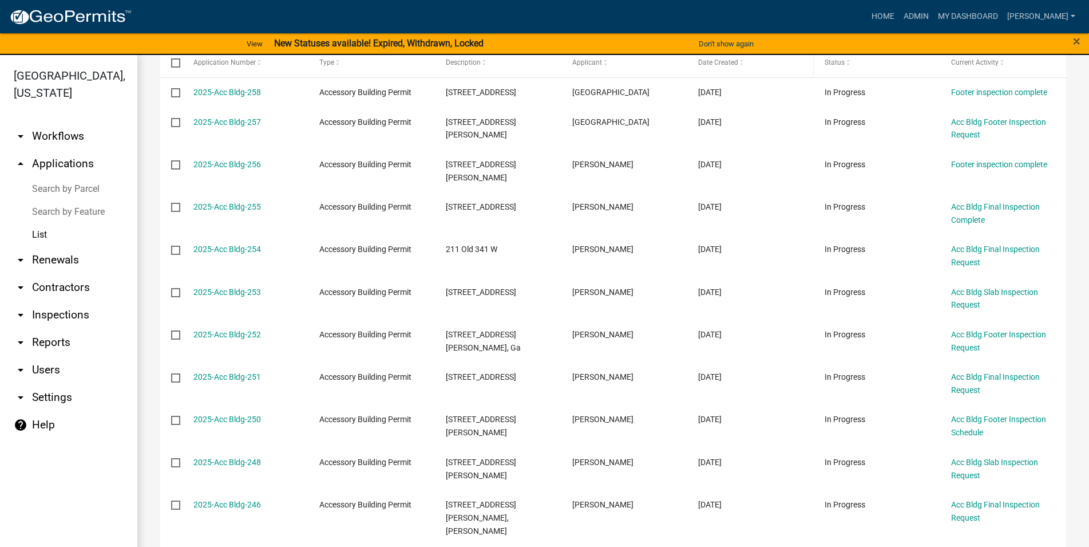
click at [732, 70] on datatable-header-cell "Date Created" at bounding box center [751, 62] width 127 height 27
click at [730, 62] on span "Date Created" at bounding box center [718, 62] width 40 height 8
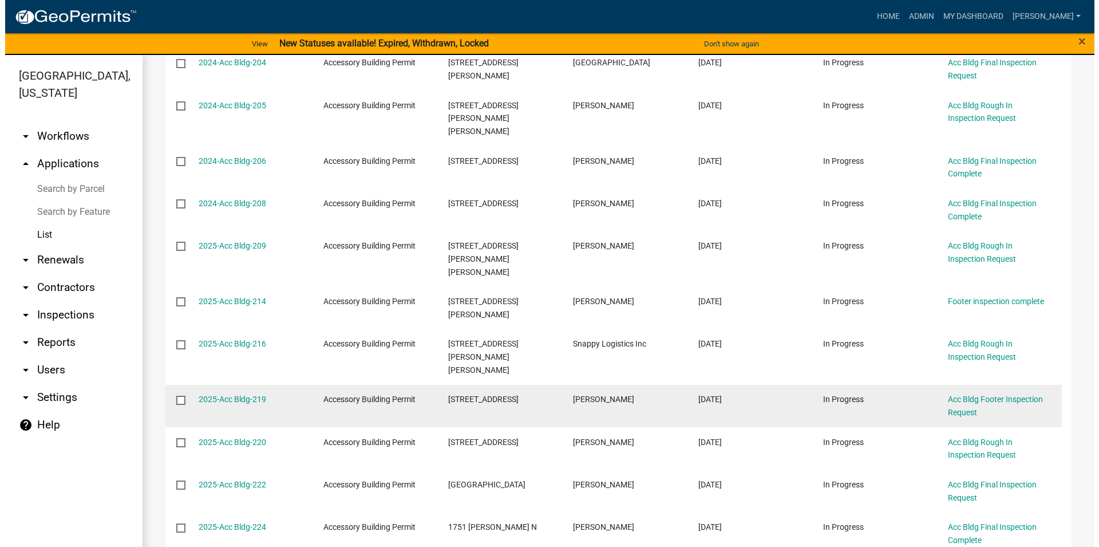
scroll to position [587, 0]
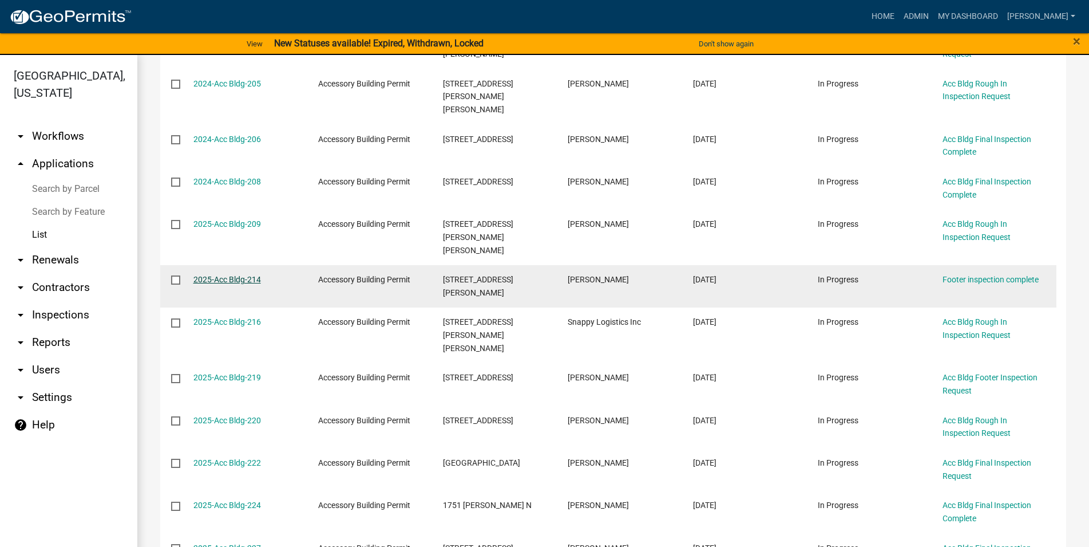
click at [252, 275] on link "2025-Acc Bldg-214" at bounding box center [228, 279] width 68 height 9
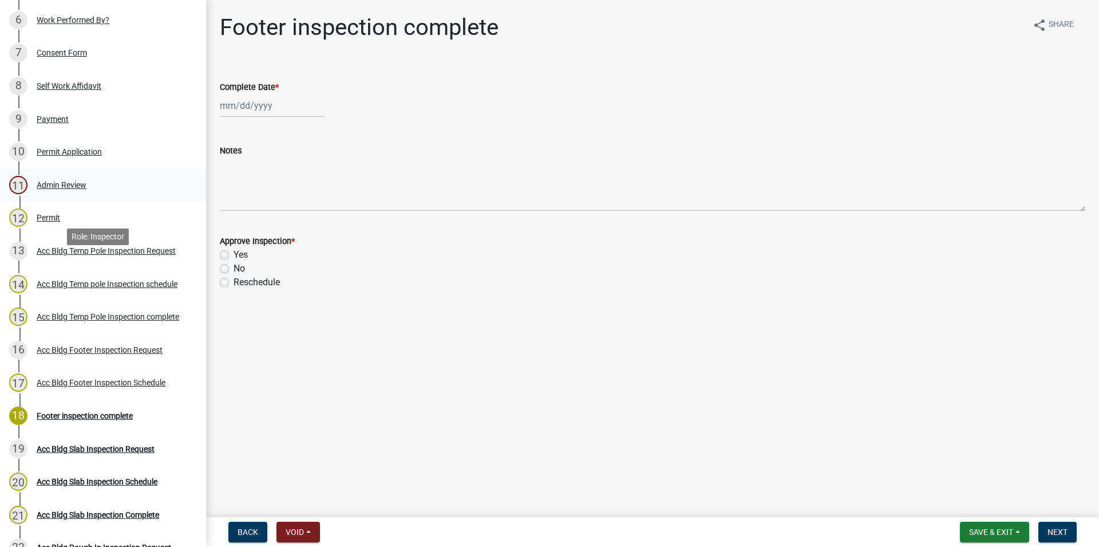
scroll to position [350, 0]
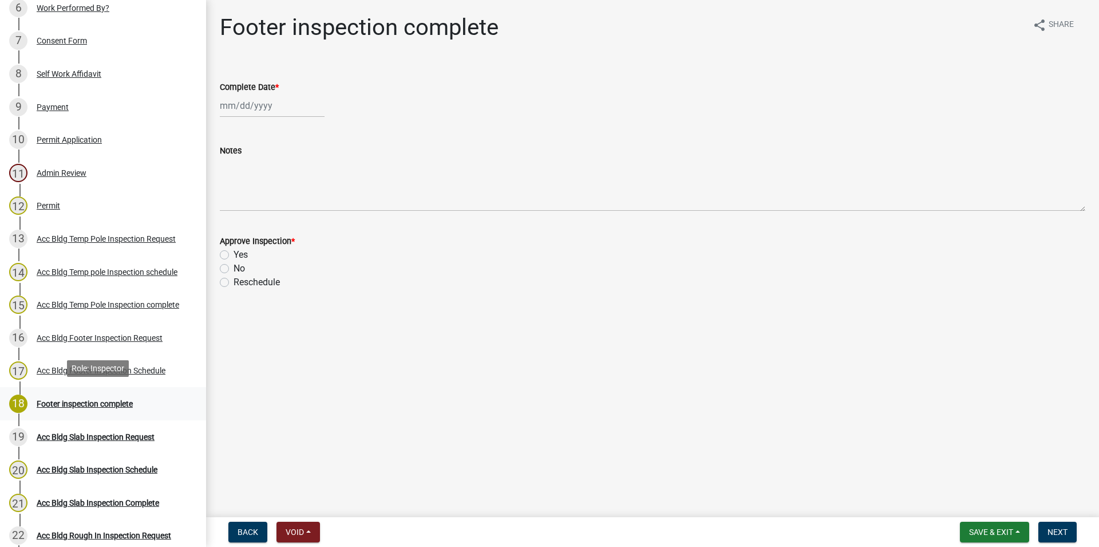
click at [162, 400] on div "18 Footer inspection complete" at bounding box center [98, 403] width 179 height 18
click at [165, 361] on div "17 Acc Bldg Footer Inspection Schedule" at bounding box center [98, 370] width 179 height 18
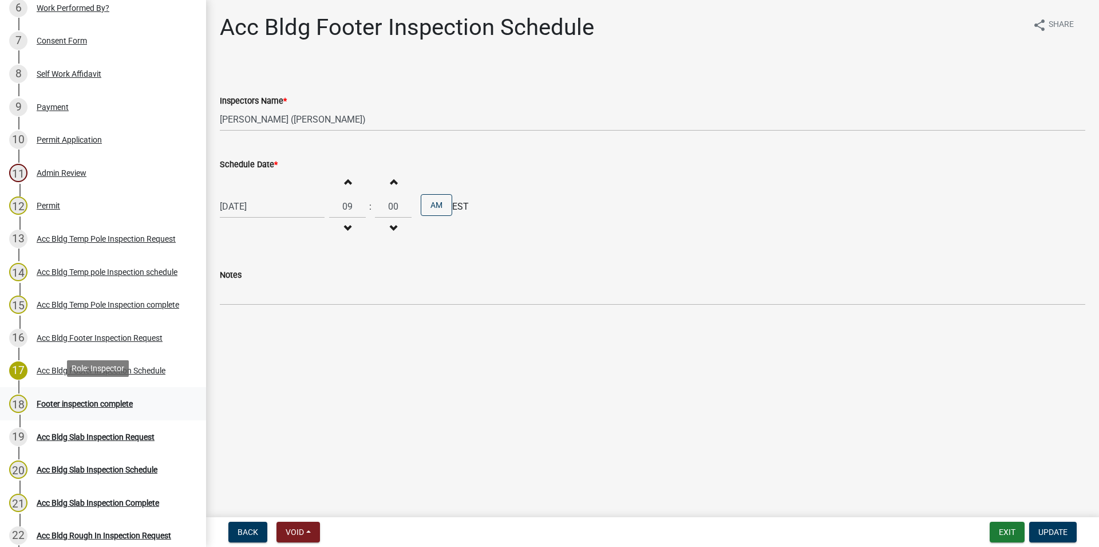
click at [147, 394] on div "18 Footer inspection complete" at bounding box center [98, 403] width 179 height 18
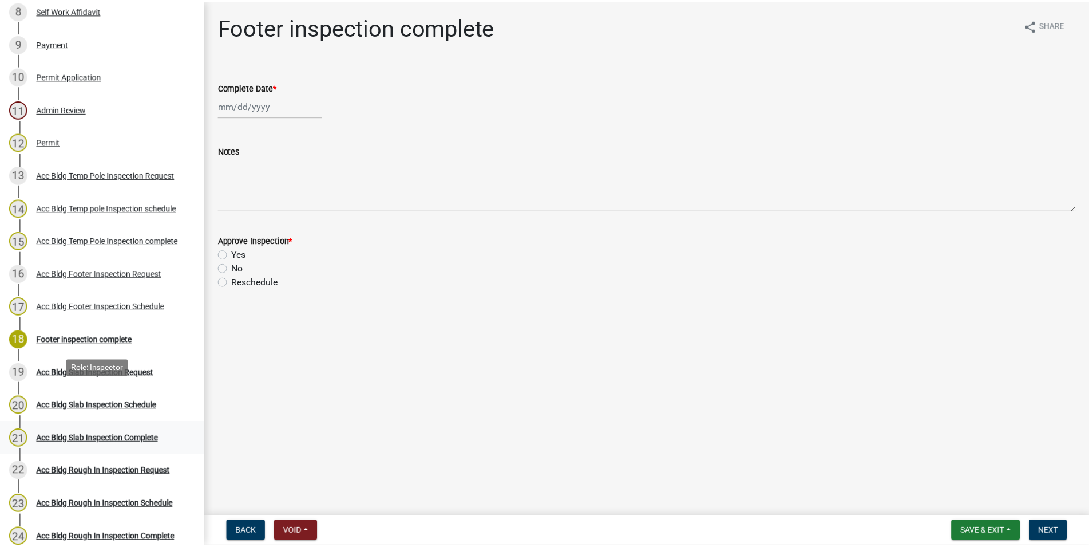
scroll to position [467, 0]
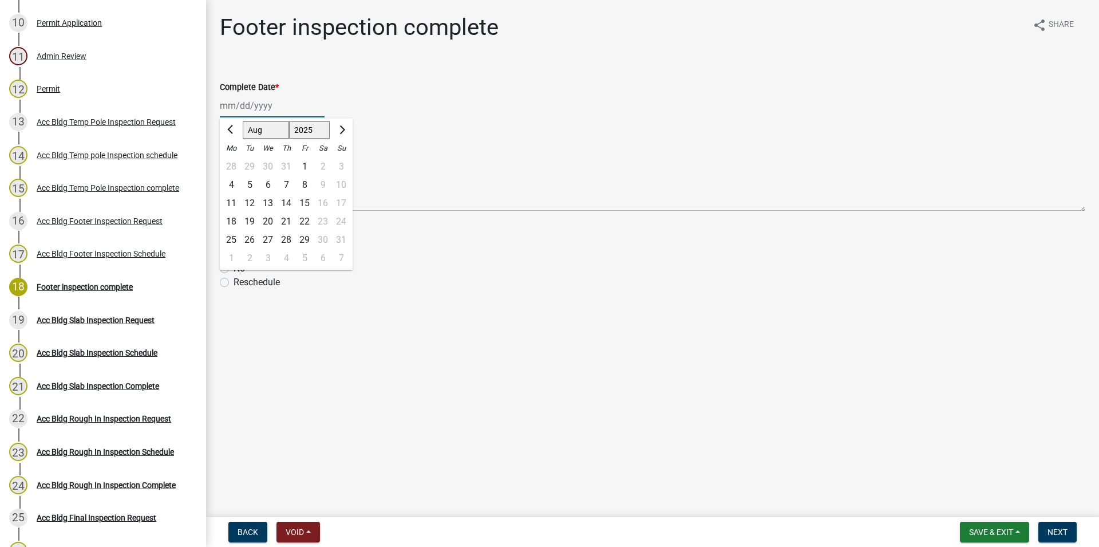
click at [267, 117] on input "Complete Date *" at bounding box center [272, 105] width 105 height 23
click at [128, 250] on div "Acc Bldg Footer Inspection Schedule" at bounding box center [101, 254] width 129 height 8
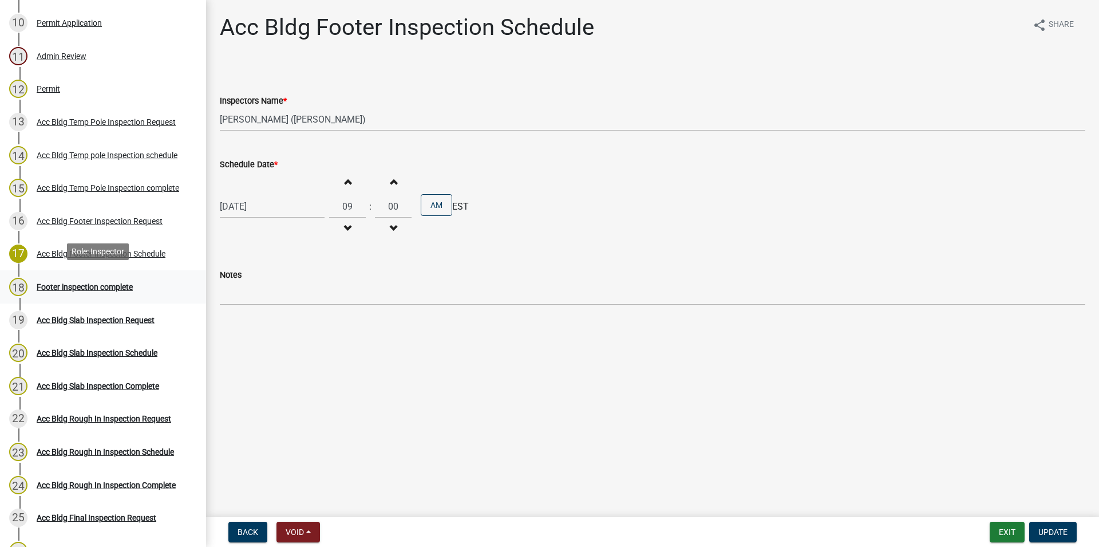
click at [133, 283] on div "Footer inspection complete" at bounding box center [85, 287] width 96 height 8
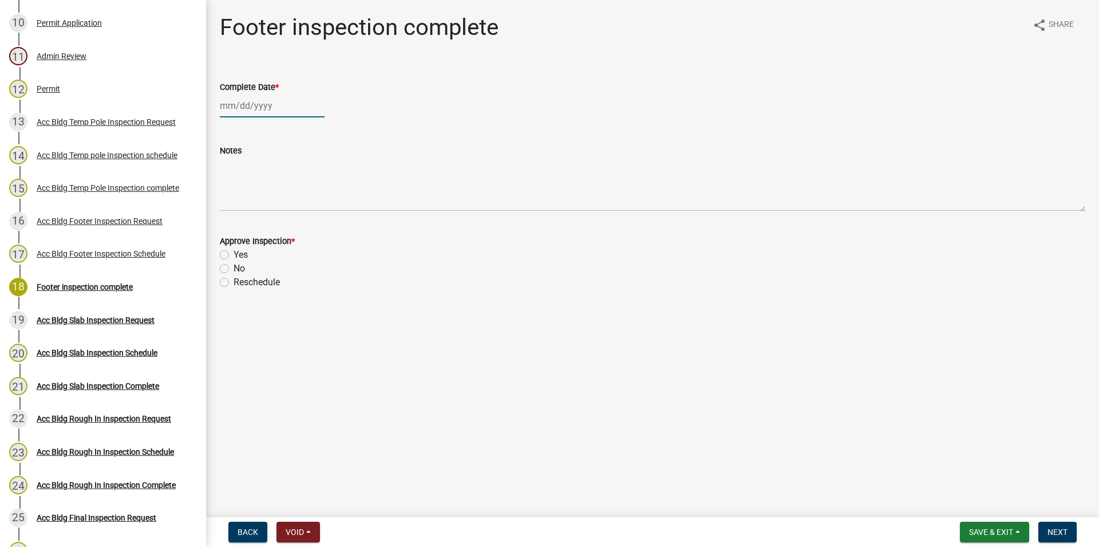
click at [258, 108] on input "Complete Date *" at bounding box center [272, 105] width 105 height 23
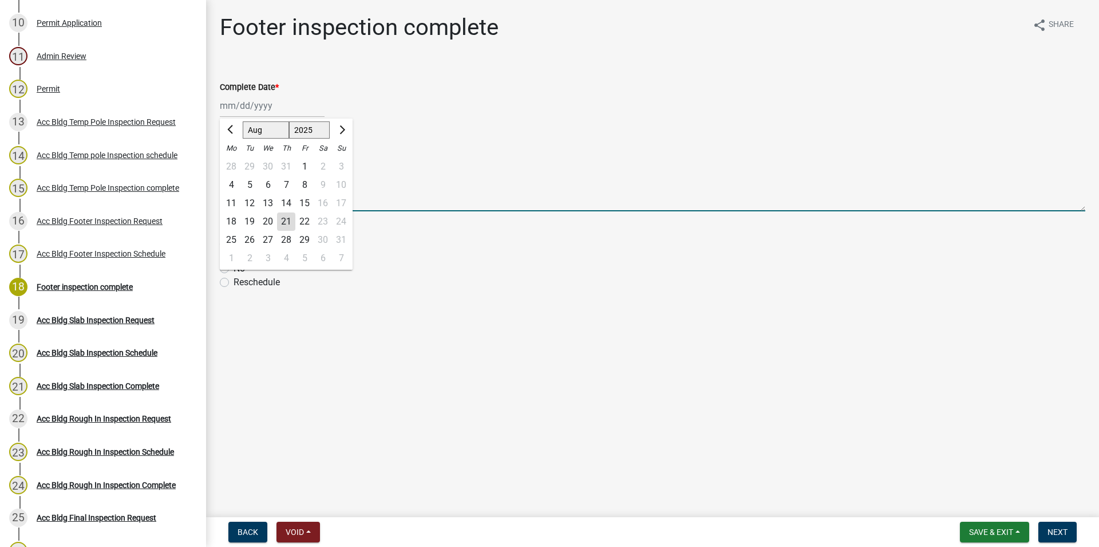
click at [476, 193] on textarea "Notes" at bounding box center [653, 184] width 866 height 54
click at [258, 106] on input "Complete Date *" at bounding box center [272, 105] width 105 height 23
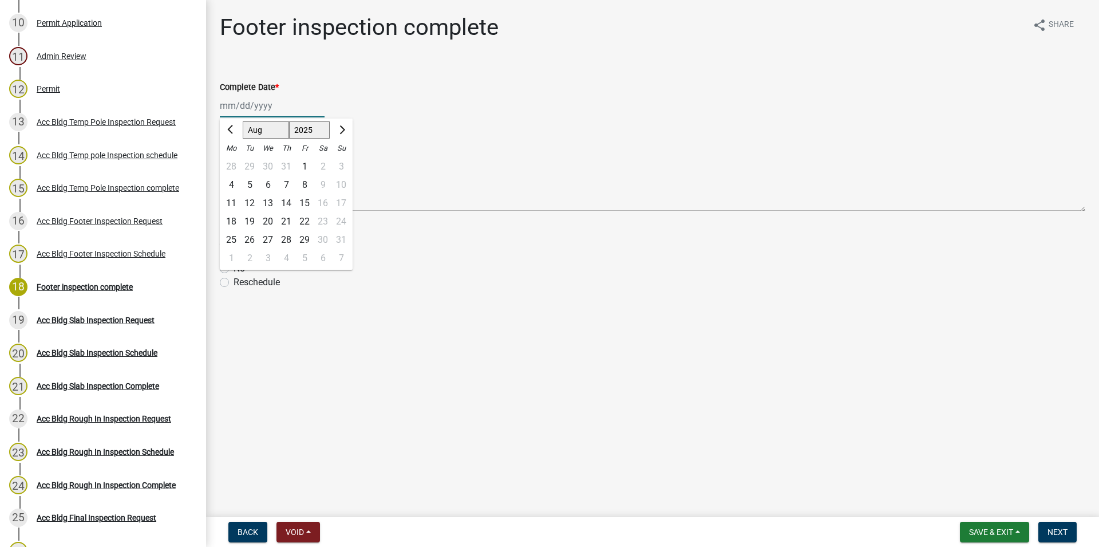
click at [243, 121] on select "Jan Feb Mar Apr May Jun Jul Aug Sep Oct Nov Dec" at bounding box center [266, 129] width 46 height 17
click at [489, 195] on textarea "Notes" at bounding box center [653, 184] width 866 height 54
click at [139, 250] on div "Acc Bldg Footer Inspection Schedule" at bounding box center [101, 254] width 129 height 8
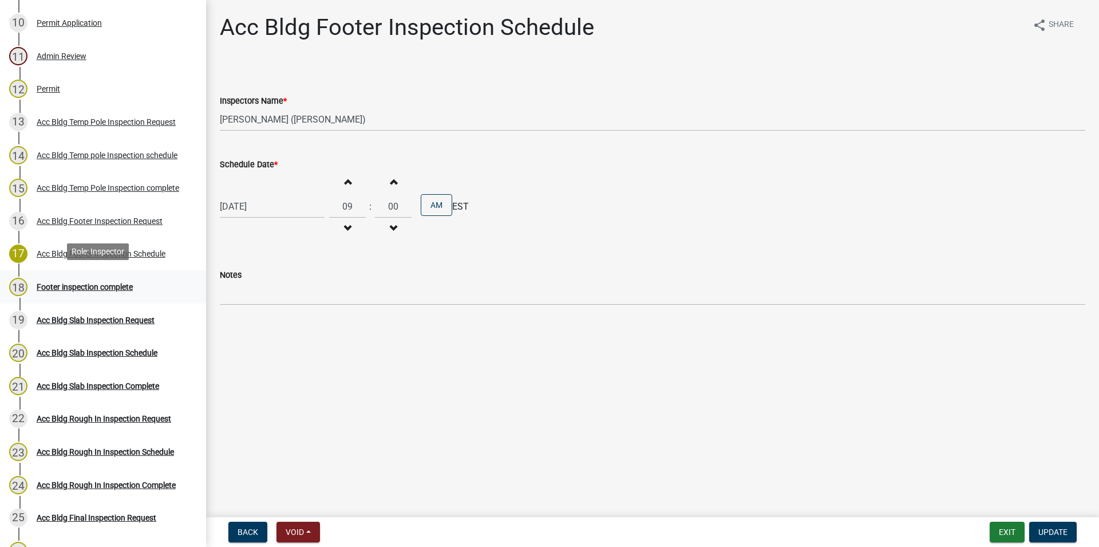
click at [109, 290] on div "18 Footer inspection complete" at bounding box center [98, 287] width 179 height 18
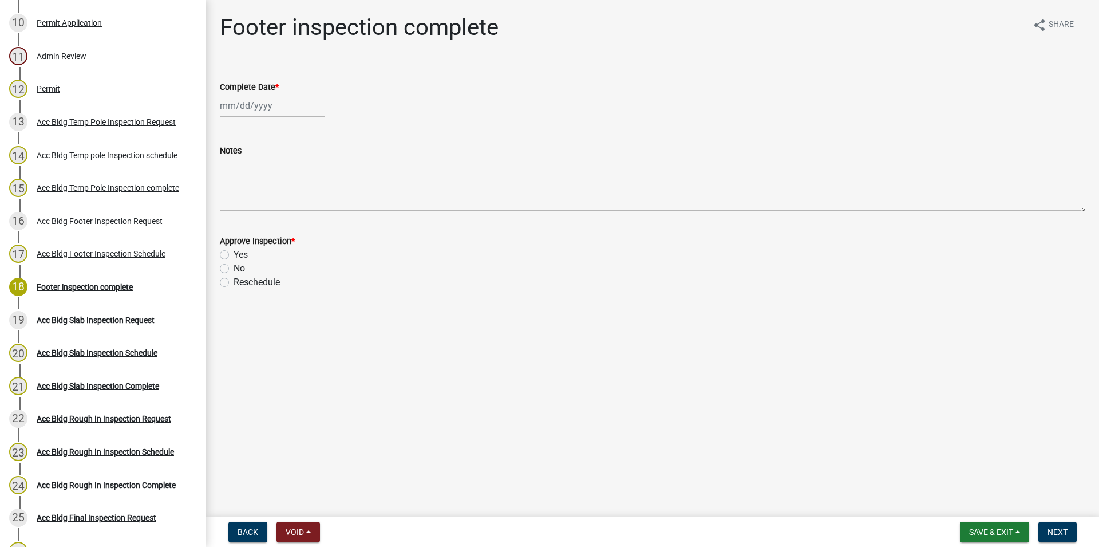
click at [234, 262] on label "No" at bounding box center [239, 269] width 11 height 14
click at [234, 262] on input "No" at bounding box center [237, 265] width 7 height 7
click at [228, 115] on input "Complete Date *" at bounding box center [272, 105] width 105 height 23
click at [243, 121] on select "Jan Feb Mar Apr May Jun Jul Aug Sep Oct Nov Dec" at bounding box center [266, 129] width 46 height 17
click option "Feb" at bounding box center [0, 0] width 0 height 0
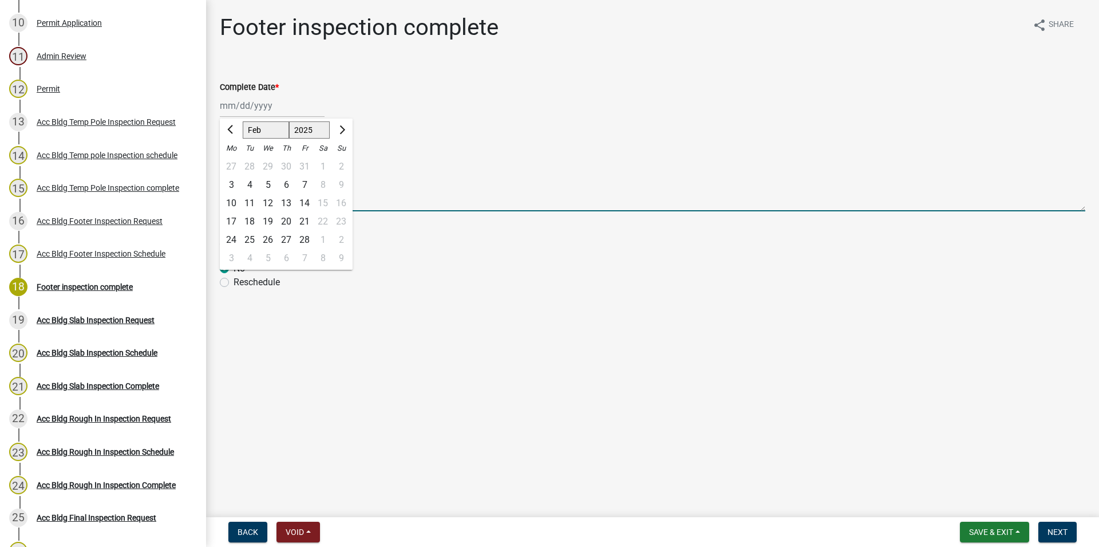
click at [416, 170] on textarea "Notes" at bounding box center [653, 184] width 866 height 54
click at [242, 112] on input "Complete Date *" at bounding box center [272, 105] width 105 height 23
click at [270, 139] on div "We" at bounding box center [268, 148] width 18 height 18
click at [243, 121] on select "Jan Feb Mar Apr May Jun Jul Aug Sep Oct Nov Dec" at bounding box center [266, 129] width 46 height 17
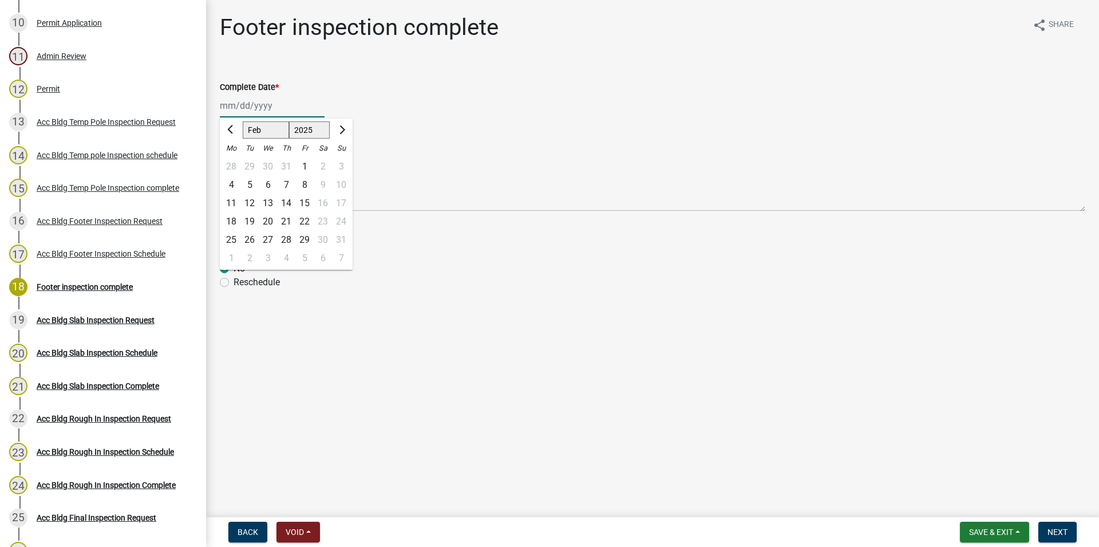
click option "Feb" at bounding box center [0, 0] width 0 height 0
click at [250, 189] on div "4" at bounding box center [249, 185] width 18 height 18
click at [234, 251] on label "Yes" at bounding box center [241, 255] width 14 height 14
click at [234, 251] on input "Yes" at bounding box center [237, 251] width 7 height 7
click at [1068, 527] on span "Next" at bounding box center [1058, 531] width 20 height 9
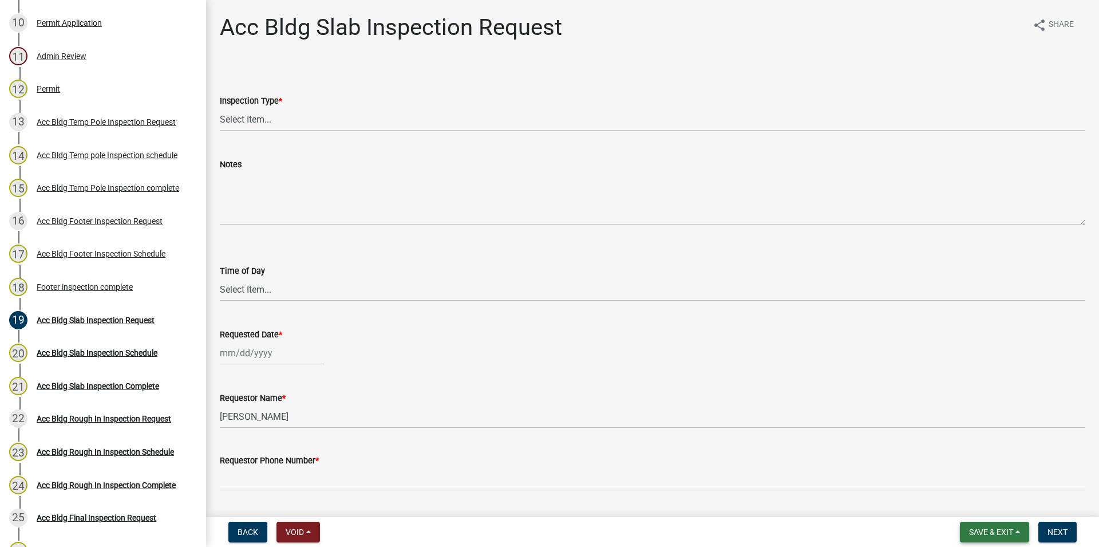
click at [997, 527] on button "Save & Exit" at bounding box center [994, 532] width 69 height 21
click at [981, 510] on button "Save & Exit" at bounding box center [984, 501] width 92 height 27
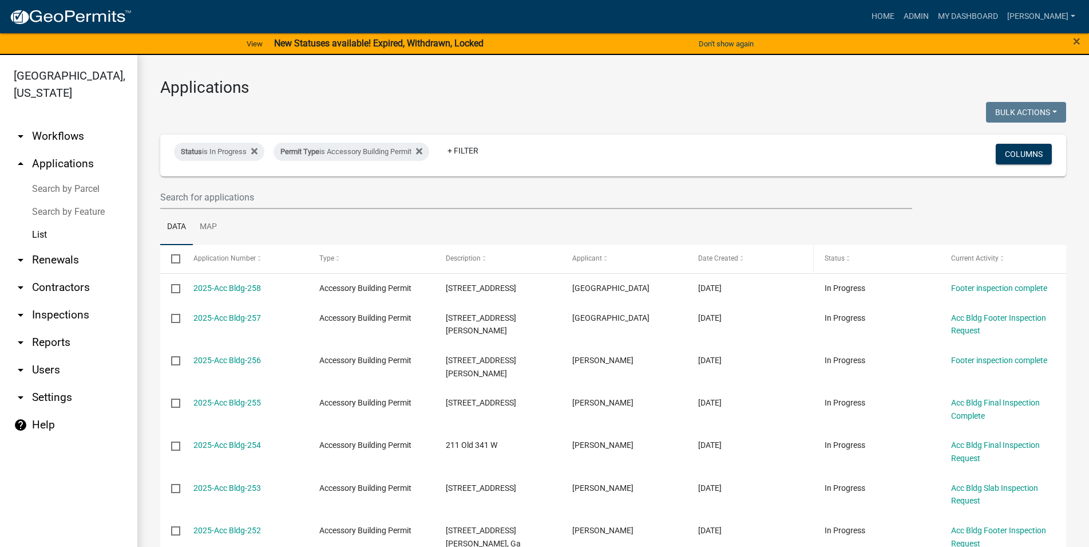
click at [736, 265] on datatable-header-cell "Date Created" at bounding box center [751, 258] width 127 height 27
click at [735, 258] on span "Date Created" at bounding box center [718, 258] width 40 height 8
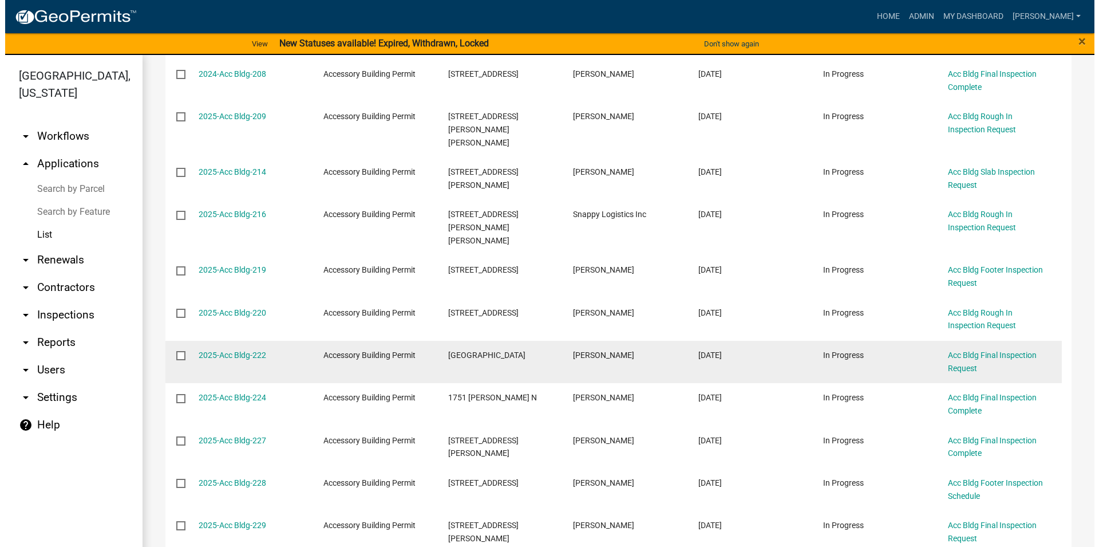
scroll to position [718, 0]
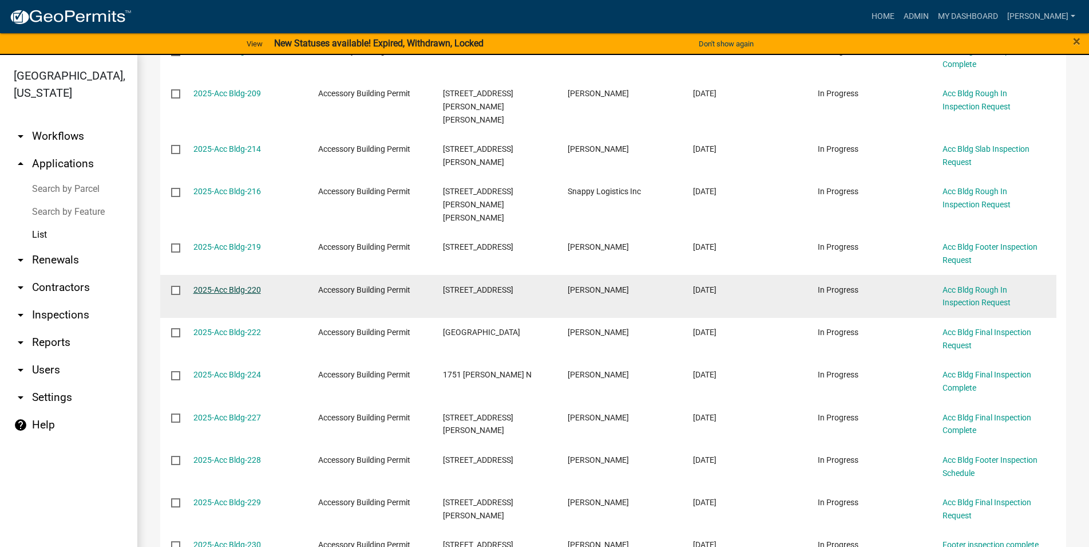
click at [242, 285] on link "2025-Acc Bldg-220" at bounding box center [228, 289] width 68 height 9
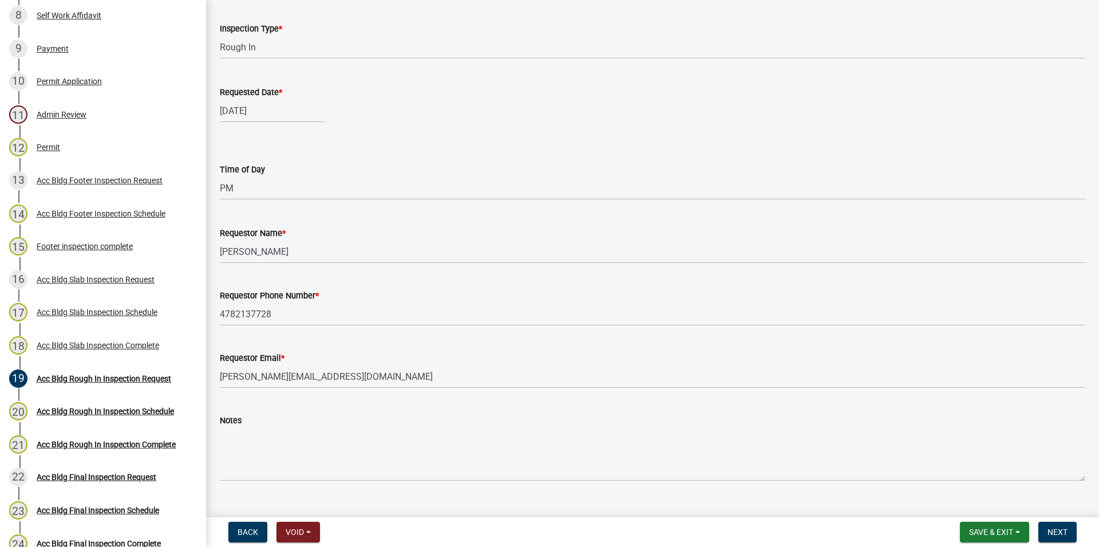
scroll to position [94, 0]
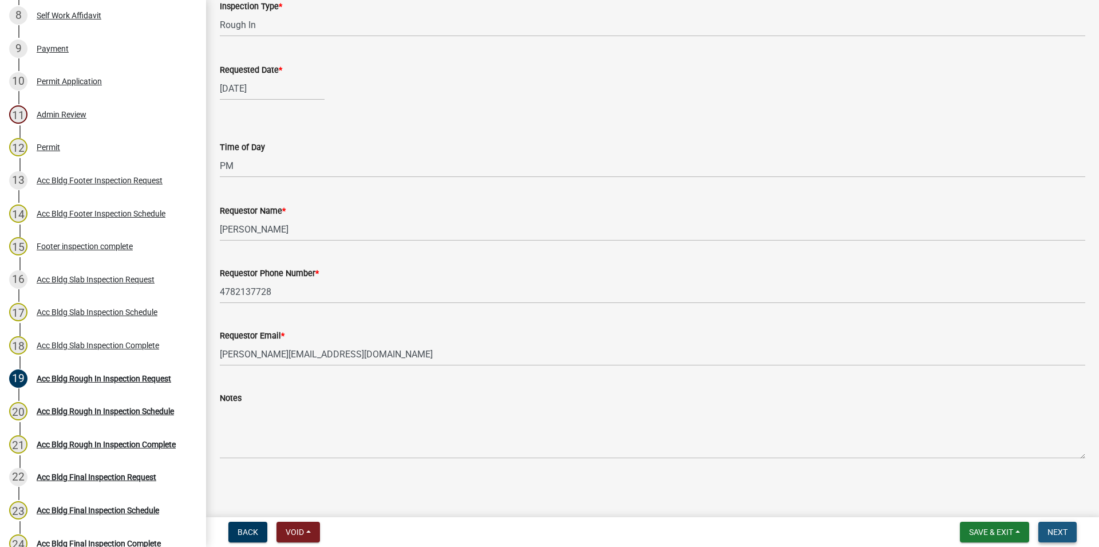
click at [1055, 530] on span "Next" at bounding box center [1058, 531] width 20 height 9
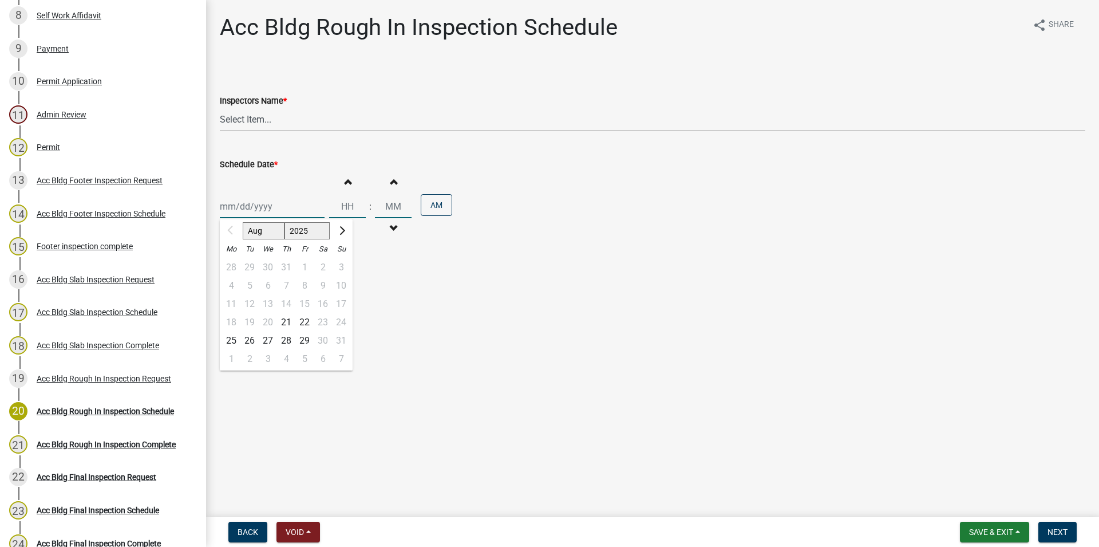
click at [282, 212] on input "Schedule Date *" at bounding box center [272, 206] width 105 height 23
click at [292, 318] on div "21" at bounding box center [286, 322] width 18 height 18
click at [220, 108] on select "Select Item... [PERSON_NAME].[PERSON_NAME] ([PERSON_NAME] ) [PERSON_NAME] ([PER…" at bounding box center [653, 119] width 866 height 23
click option "[PERSON_NAME] ([PERSON_NAME])" at bounding box center [0, 0] width 0 height 0
click at [356, 189] on button "Increment hours" at bounding box center [347, 181] width 24 height 21
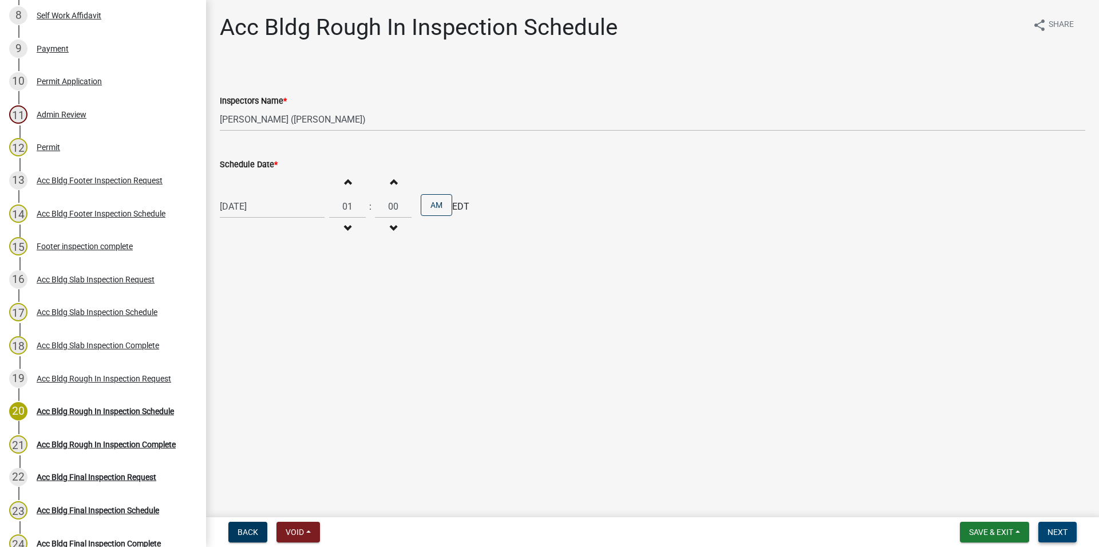
click at [1056, 531] on span "Next" at bounding box center [1058, 531] width 20 height 9
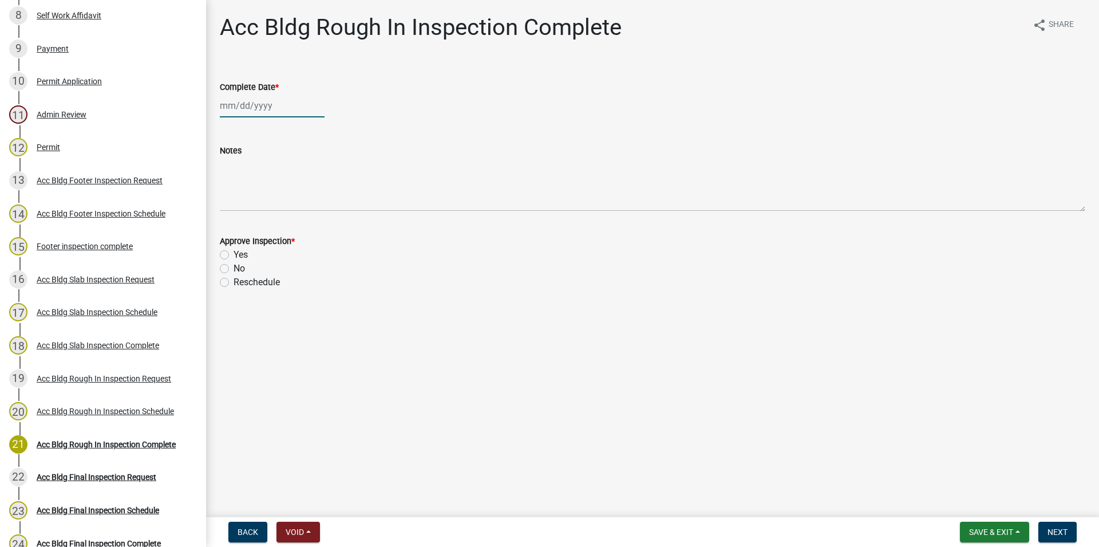
click at [263, 110] on input "Complete Date *" at bounding box center [272, 105] width 105 height 23
click at [291, 215] on div "21" at bounding box center [286, 221] width 18 height 18
click at [234, 252] on label "Yes" at bounding box center [241, 255] width 14 height 14
click at [234, 252] on input "Yes" at bounding box center [237, 251] width 7 height 7
click at [1072, 534] on button "Next" at bounding box center [1058, 532] width 38 height 21
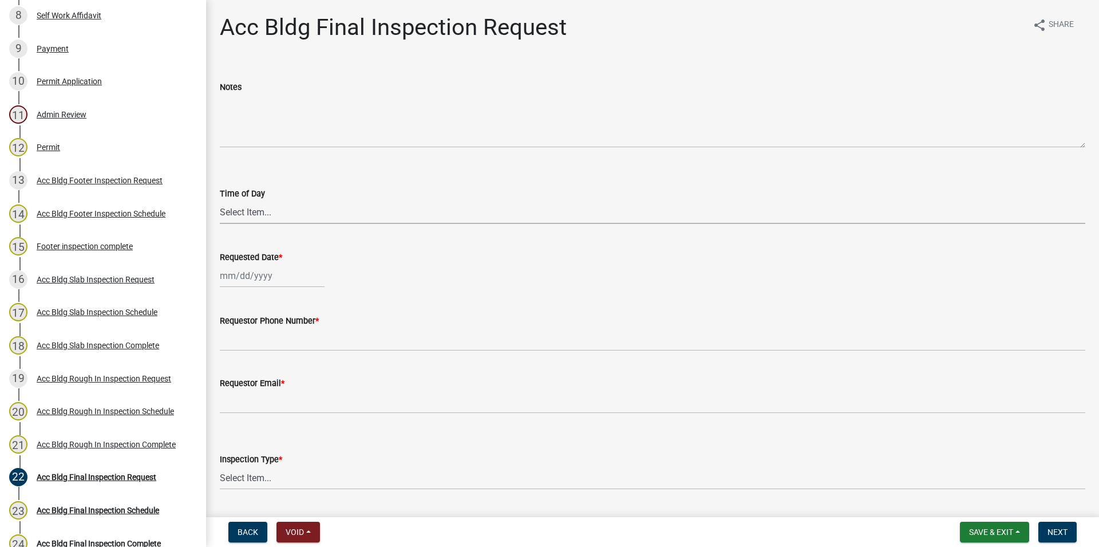
click at [220, 200] on select "Select Item... AM PM" at bounding box center [653, 211] width 866 height 23
click option "AM" at bounding box center [0, 0] width 0 height 0
click at [258, 287] on input "Requested Date *" at bounding box center [272, 275] width 105 height 23
click at [282, 384] on div "21" at bounding box center [286, 391] width 18 height 18
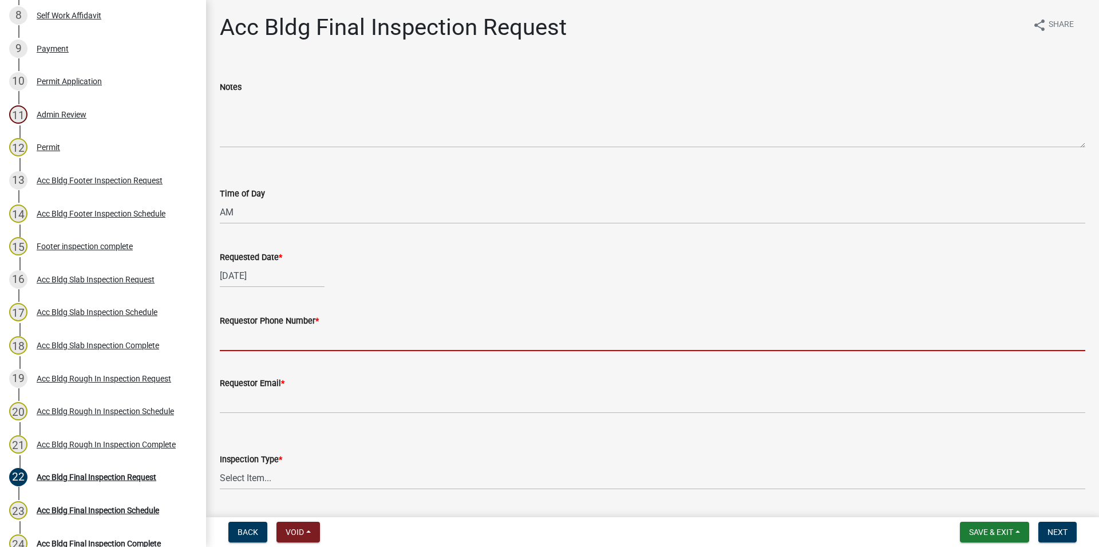
click at [250, 342] on input "Requestor Phone Number *" at bounding box center [653, 338] width 866 height 23
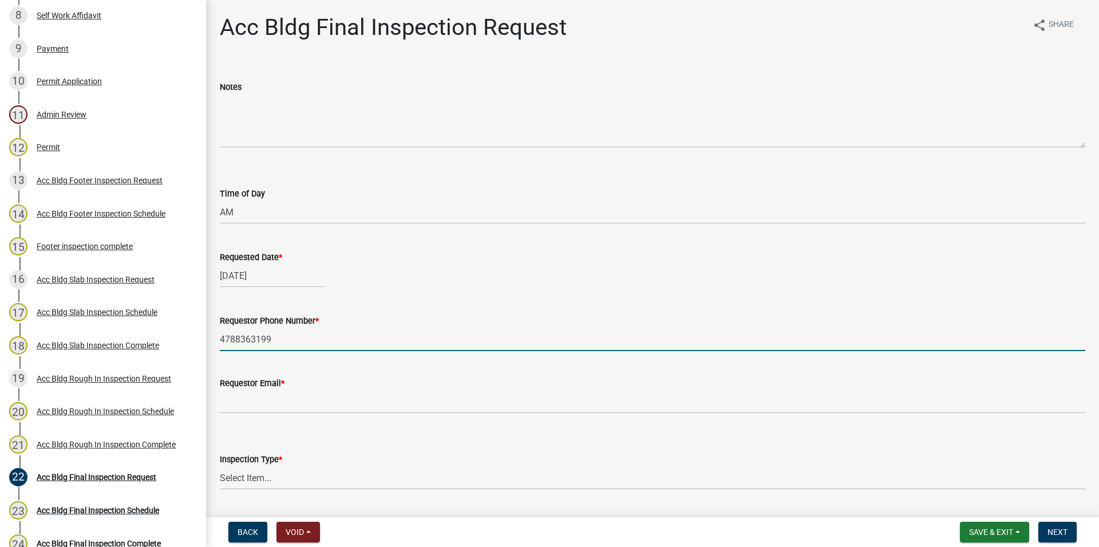
click at [334, 387] on div "Requestor Email *" at bounding box center [653, 383] width 866 height 14
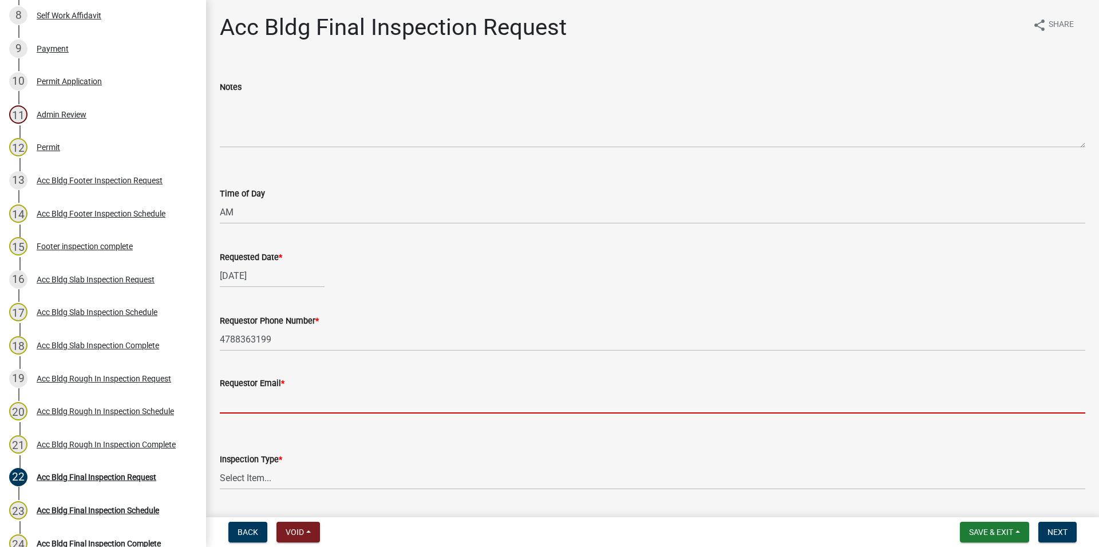
click at [329, 403] on input "Requestor Email *" at bounding box center [653, 401] width 866 height 23
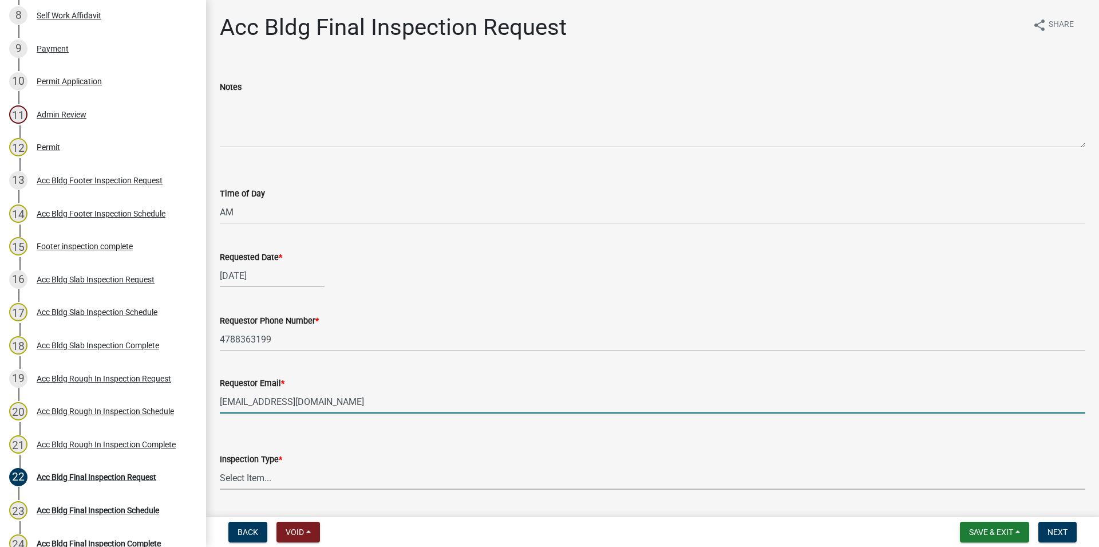
click at [220, 466] on select "Select Item... Final" at bounding box center [653, 477] width 866 height 23
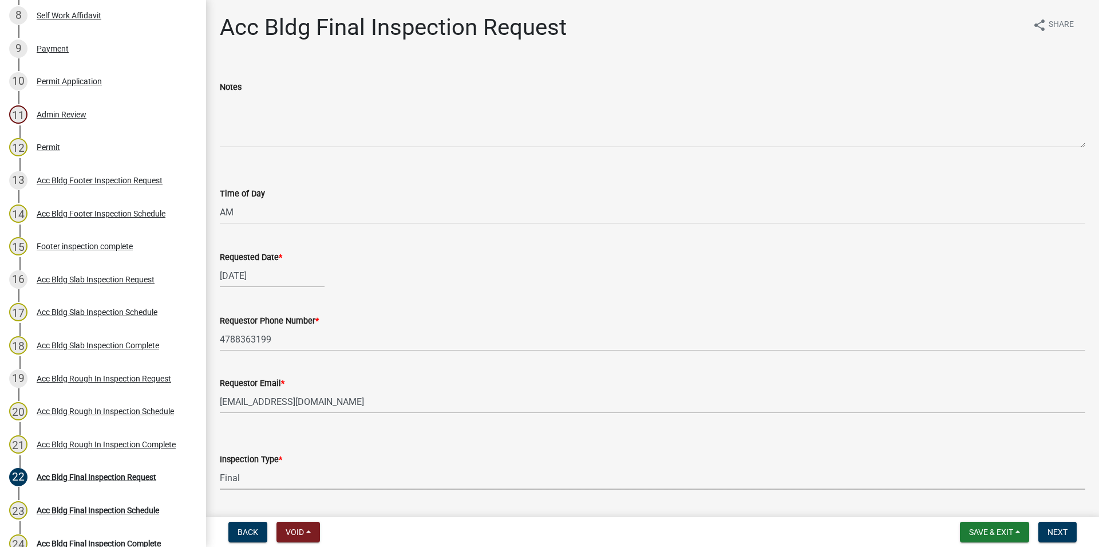
click option "Final" at bounding box center [0, 0] width 0 height 0
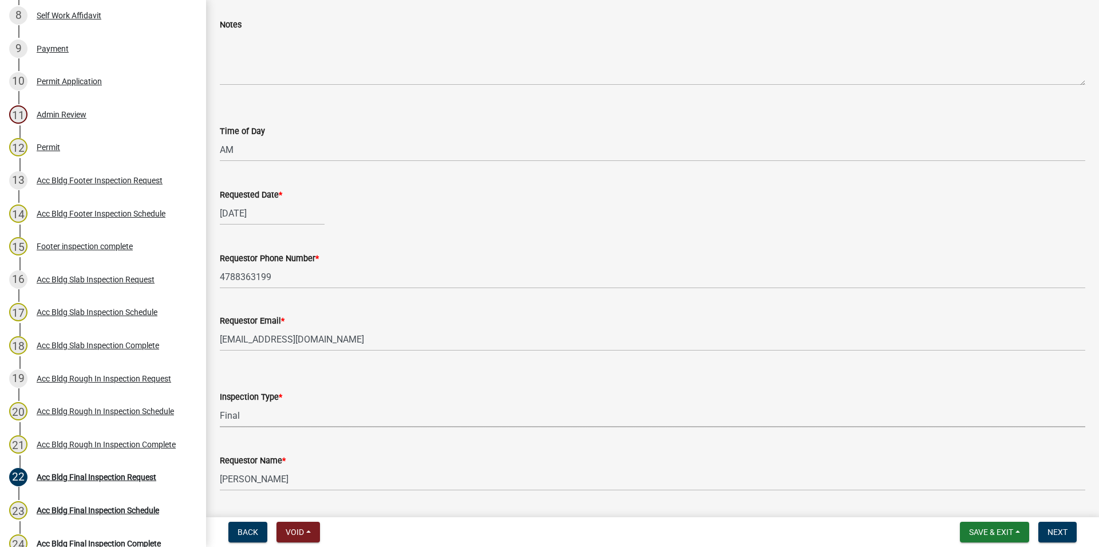
scroll to position [94, 0]
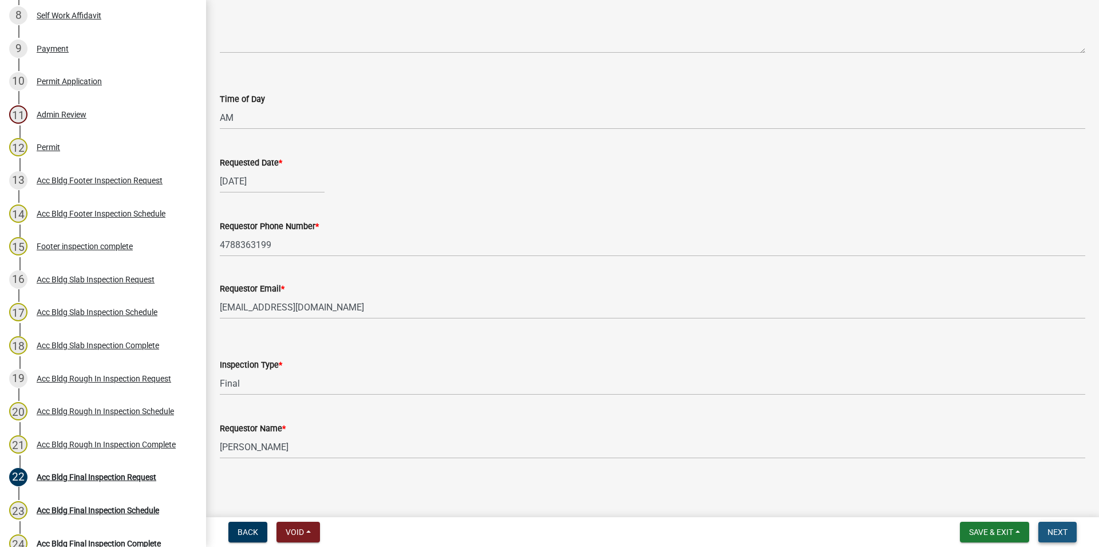
click at [1062, 530] on span "Next" at bounding box center [1058, 531] width 20 height 9
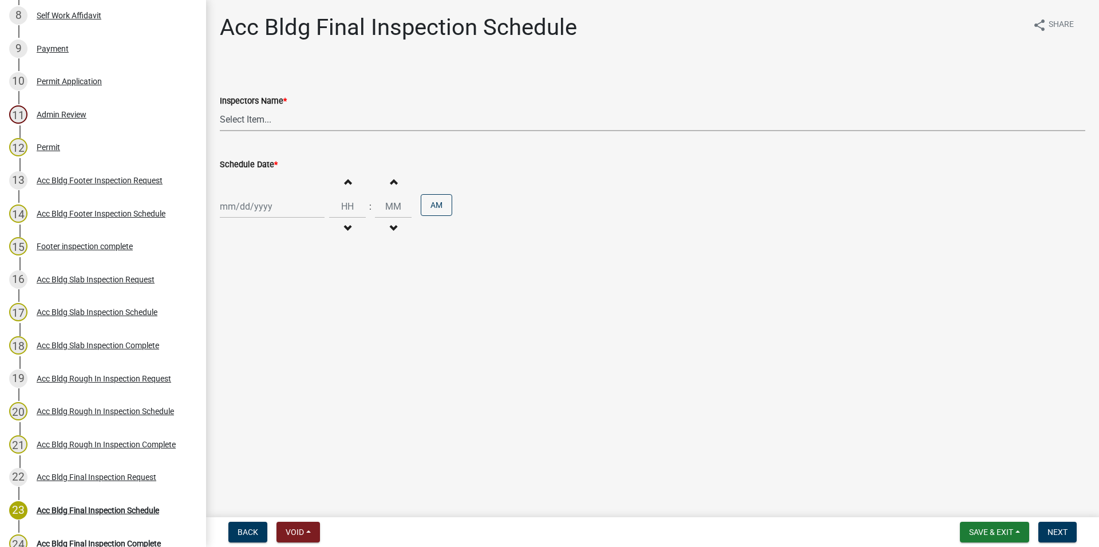
click at [220, 108] on select "Select Item... [PERSON_NAME].[PERSON_NAME] ([PERSON_NAME] ) [PERSON_NAME] ([PER…" at bounding box center [653, 119] width 866 height 23
click option "[PERSON_NAME] ([PERSON_NAME])" at bounding box center [0, 0] width 0 height 0
click at [289, 198] on input "Schedule Date *" at bounding box center [272, 206] width 105 height 23
click at [291, 325] on div "21" at bounding box center [286, 322] width 18 height 18
click at [350, 180] on span "button" at bounding box center [348, 181] width 6 height 9
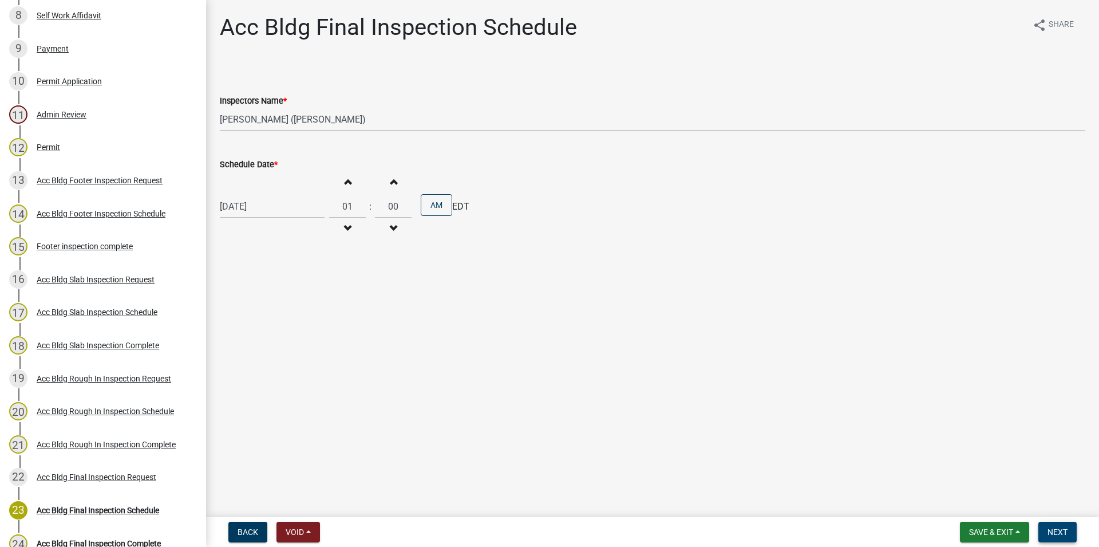
click at [1045, 530] on button "Next" at bounding box center [1058, 532] width 38 height 21
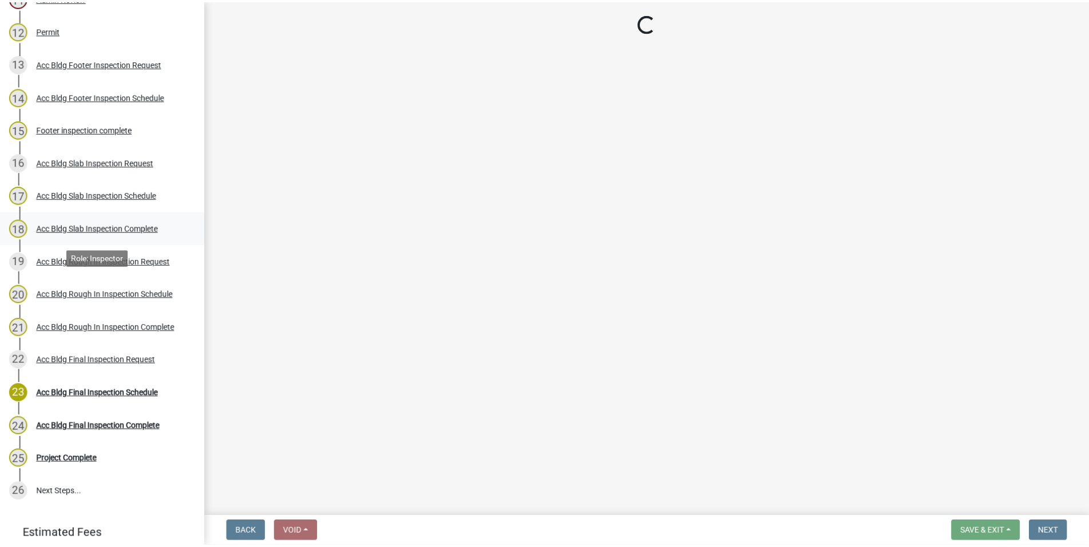
scroll to position [591, 0]
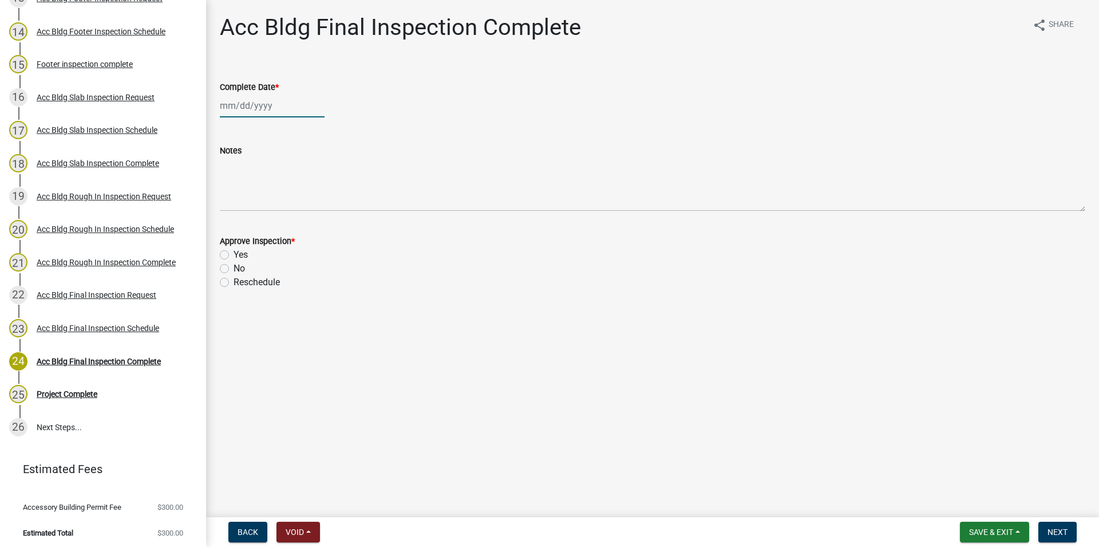
click at [287, 109] on input "Complete Date *" at bounding box center [272, 105] width 105 height 23
click at [289, 222] on div "21" at bounding box center [286, 221] width 18 height 18
click at [234, 252] on label "Yes" at bounding box center [241, 255] width 14 height 14
click at [234, 252] on input "Yes" at bounding box center [237, 251] width 7 height 7
click at [1043, 526] on button "Next" at bounding box center [1058, 532] width 38 height 21
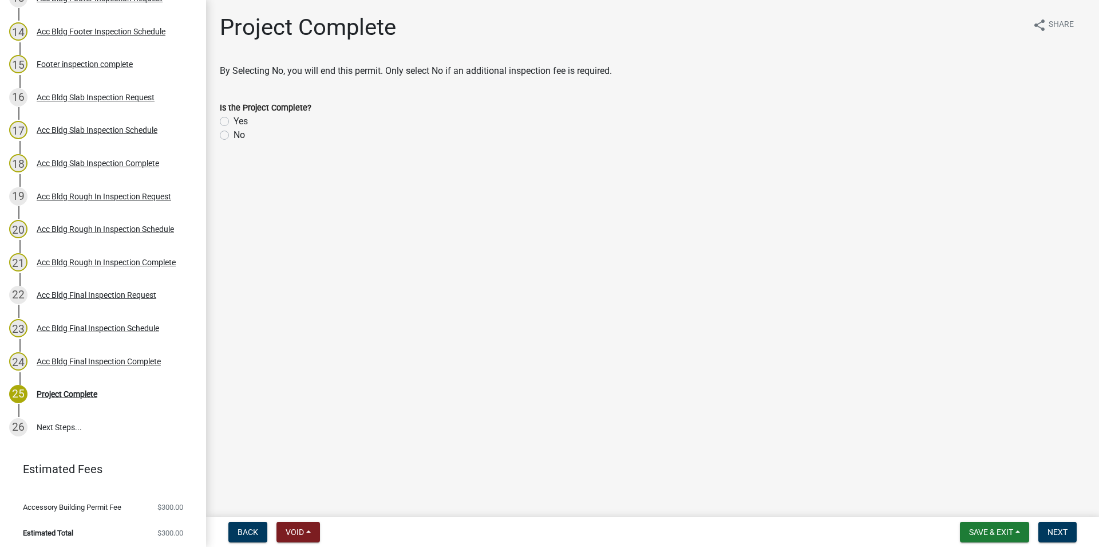
click at [231, 123] on div "Yes" at bounding box center [653, 122] width 866 height 14
click at [234, 120] on label "Yes" at bounding box center [241, 122] width 14 height 14
click at [234, 120] on input "Yes" at bounding box center [237, 118] width 7 height 7
click at [1068, 535] on span "Next" at bounding box center [1058, 531] width 20 height 9
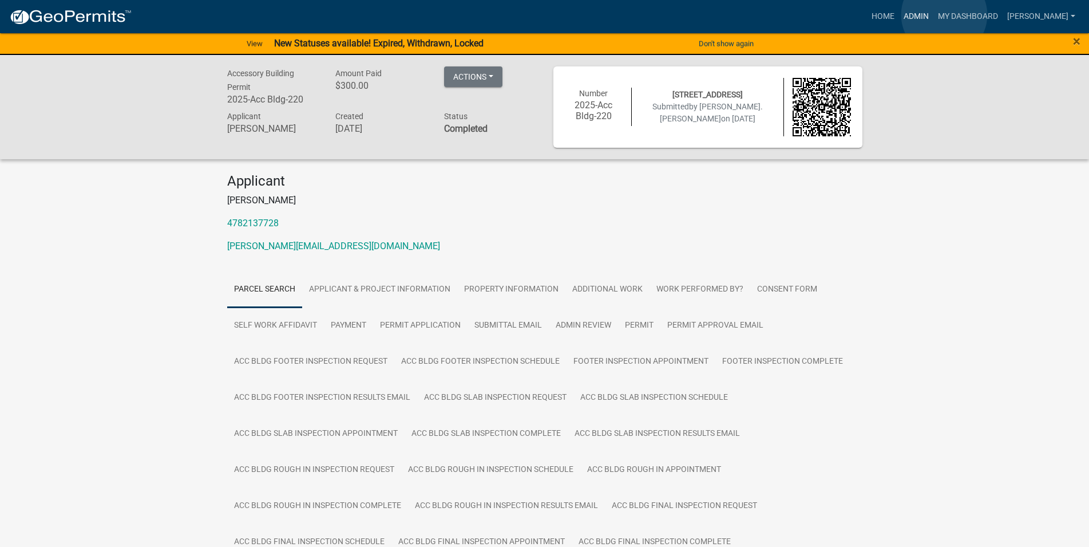
click at [934, 15] on link "Admin" at bounding box center [916, 17] width 34 height 22
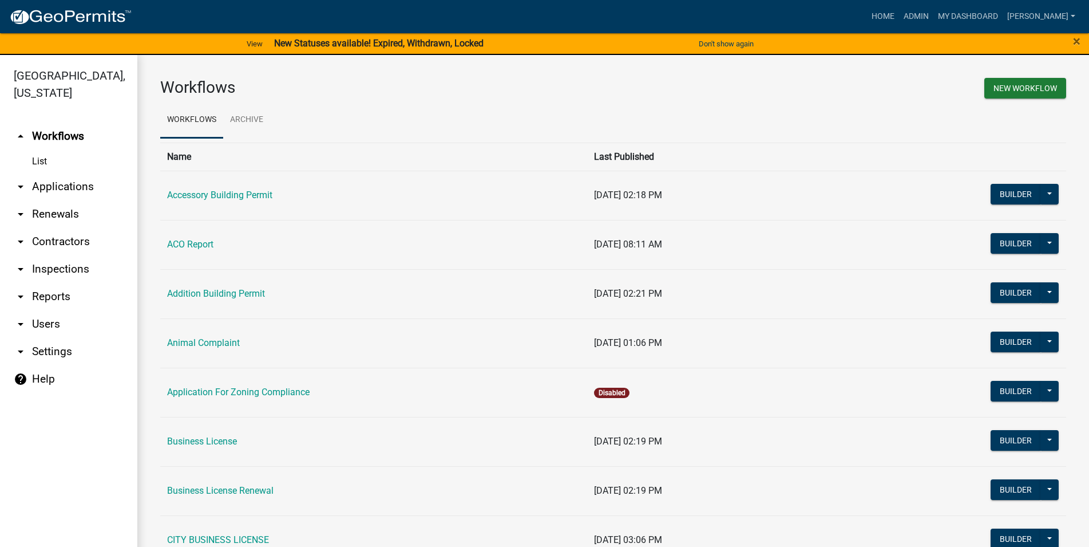
click at [66, 190] on link "arrow_drop_down Applications" at bounding box center [68, 186] width 137 height 27
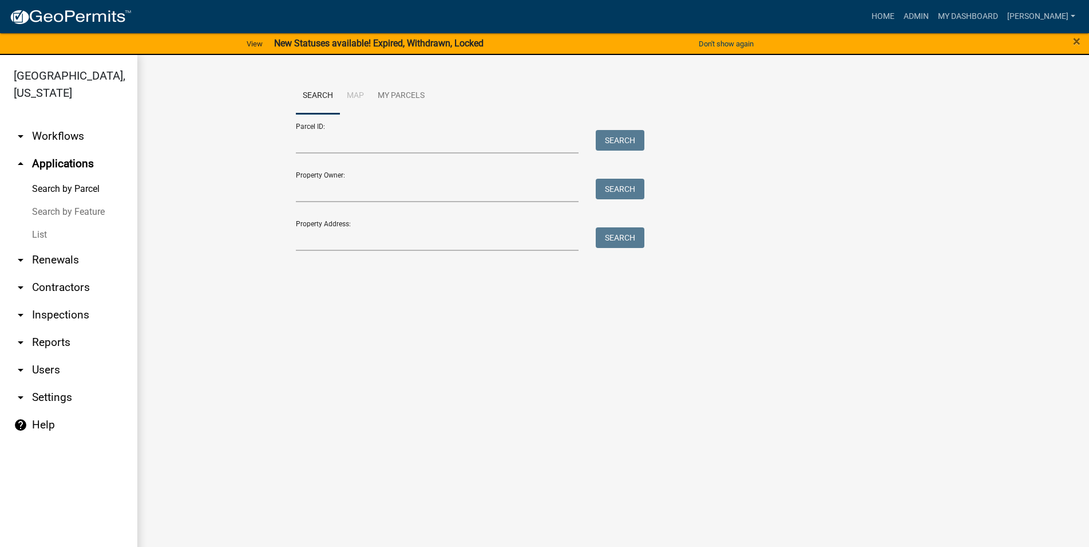
click at [72, 230] on link "List" at bounding box center [68, 234] width 137 height 23
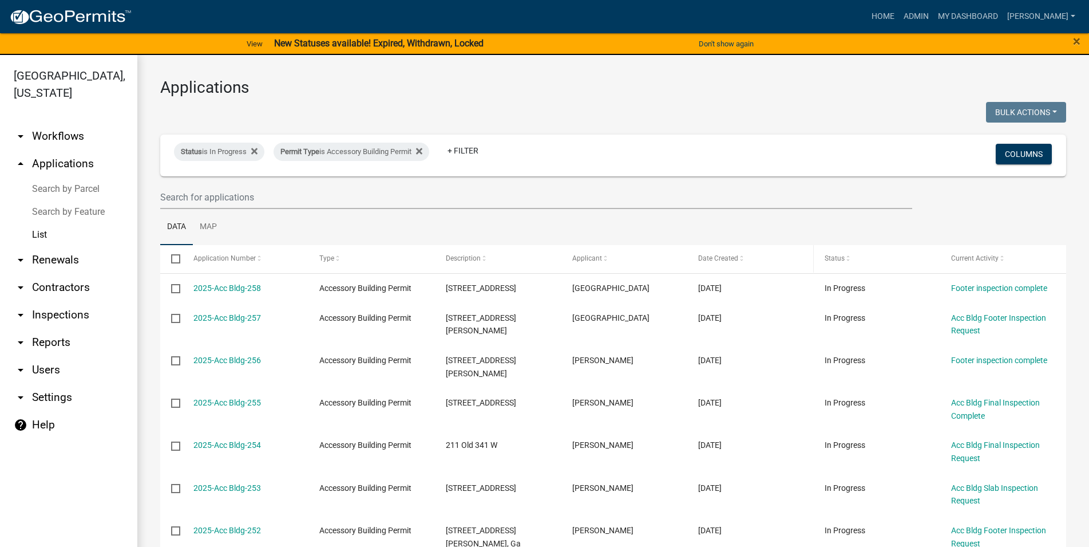
click at [717, 266] on datatable-header-cell "Date Created" at bounding box center [751, 258] width 127 height 27
click at [723, 260] on span "Date Created" at bounding box center [718, 258] width 40 height 8
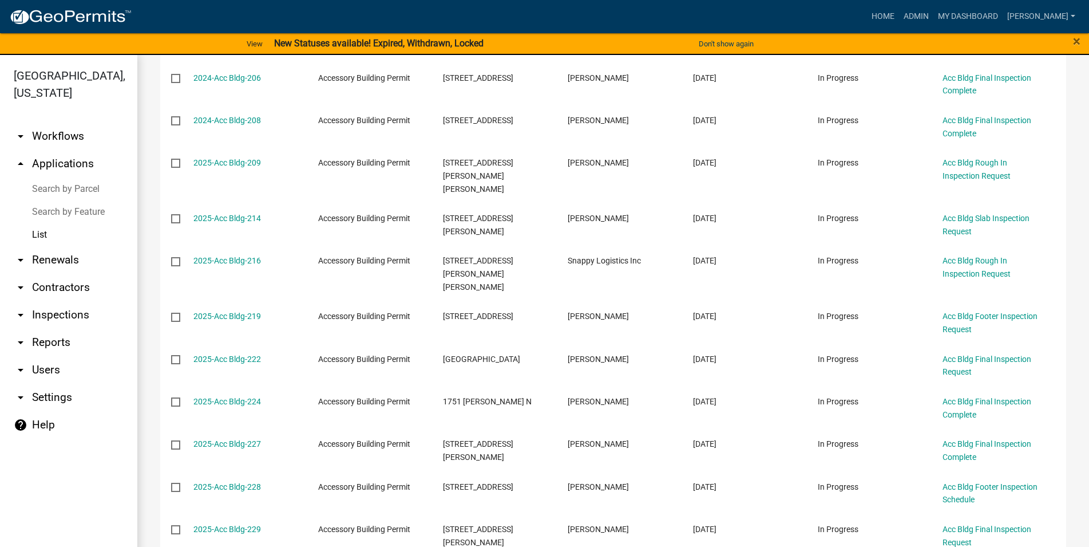
scroll to position [653, 0]
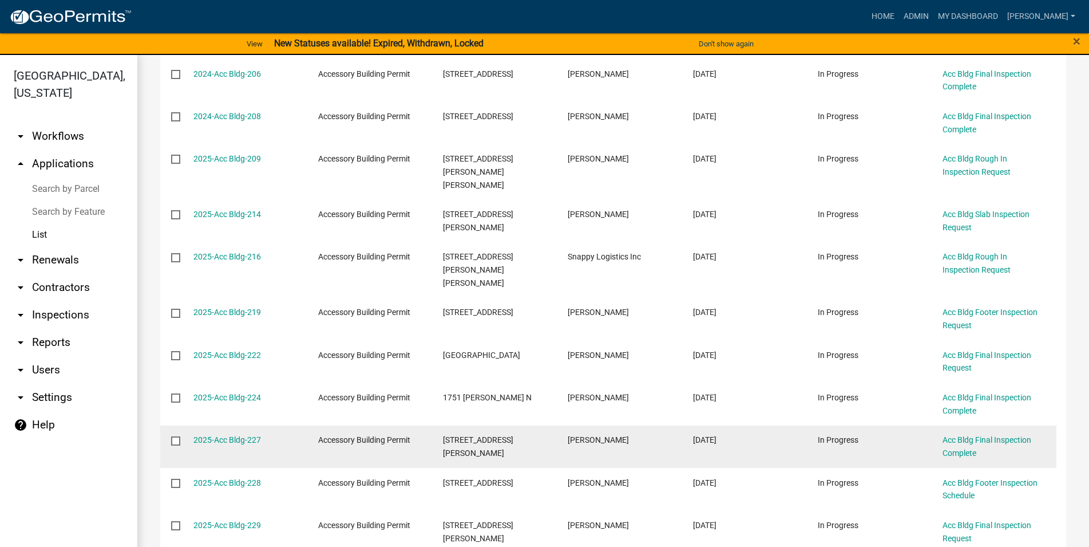
click at [906, 433] on div "In Progress" at bounding box center [869, 439] width 103 height 13
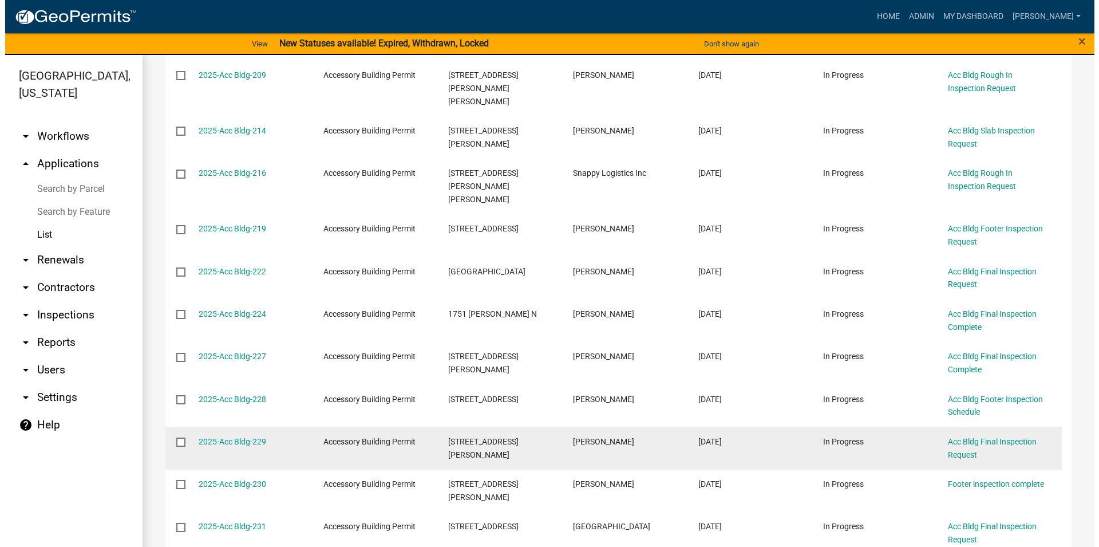
scroll to position [783, 0]
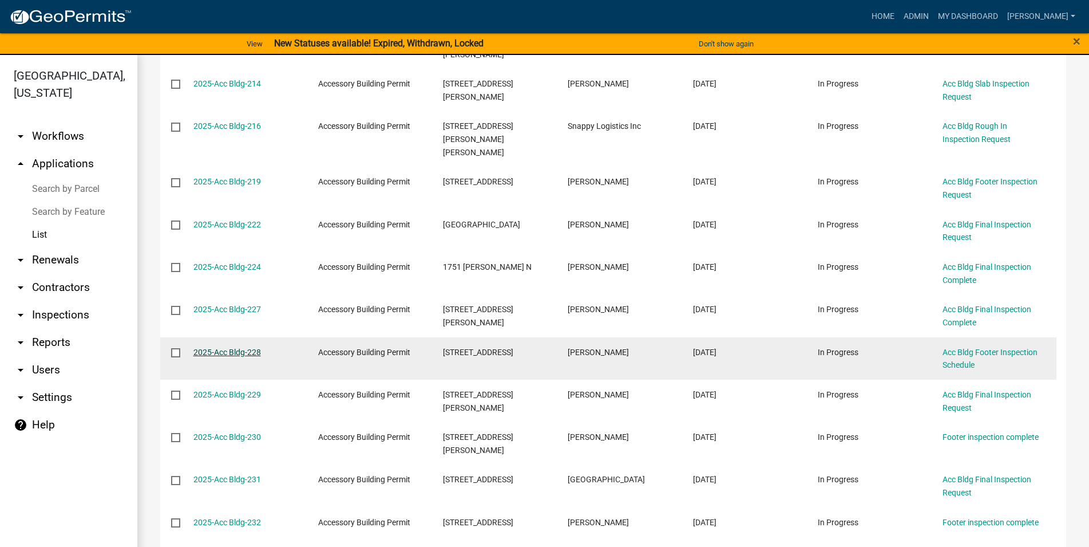
click at [227, 348] on link "2025-Acc Bldg-228" at bounding box center [228, 352] width 68 height 9
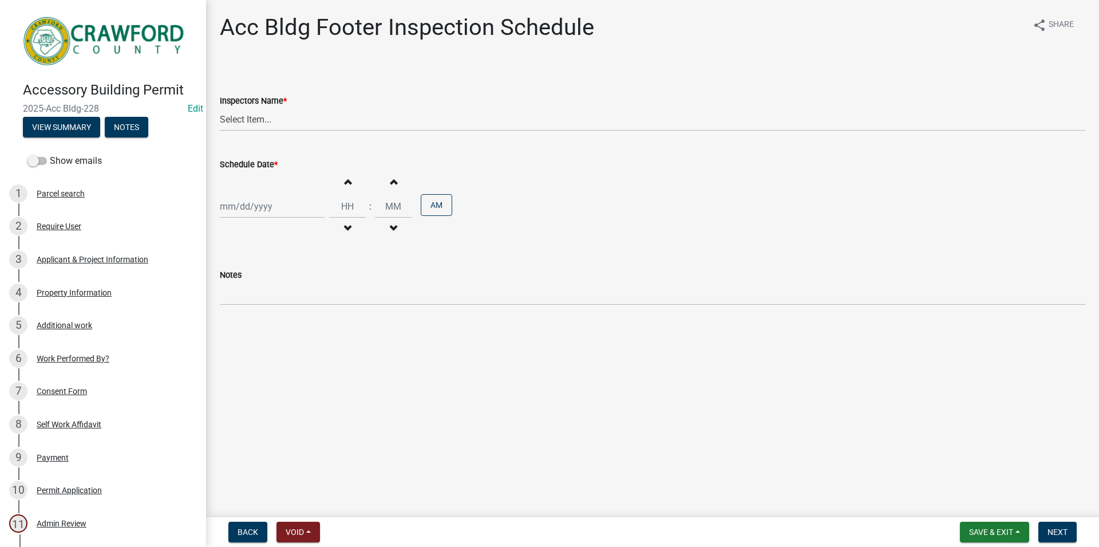
click at [273, 105] on label "Inspectors Name *" at bounding box center [253, 101] width 67 height 8
click at [273, 108] on select "Select Item... [PERSON_NAME].[PERSON_NAME] ([PERSON_NAME] ) [PERSON_NAME] ([PER…" at bounding box center [653, 119] width 866 height 23
click at [220, 108] on select "Select Item... [PERSON_NAME].[PERSON_NAME] ([PERSON_NAME] ) [PERSON_NAME] ([PER…" at bounding box center [653, 119] width 866 height 23
click option "[PERSON_NAME].[PERSON_NAME] ([PERSON_NAME] )" at bounding box center [0, 0] width 0 height 0
click at [220, 108] on select "Select Item... [PERSON_NAME].[PERSON_NAME] ([PERSON_NAME] ) [PERSON_NAME] ([PER…" at bounding box center [653, 119] width 866 height 23
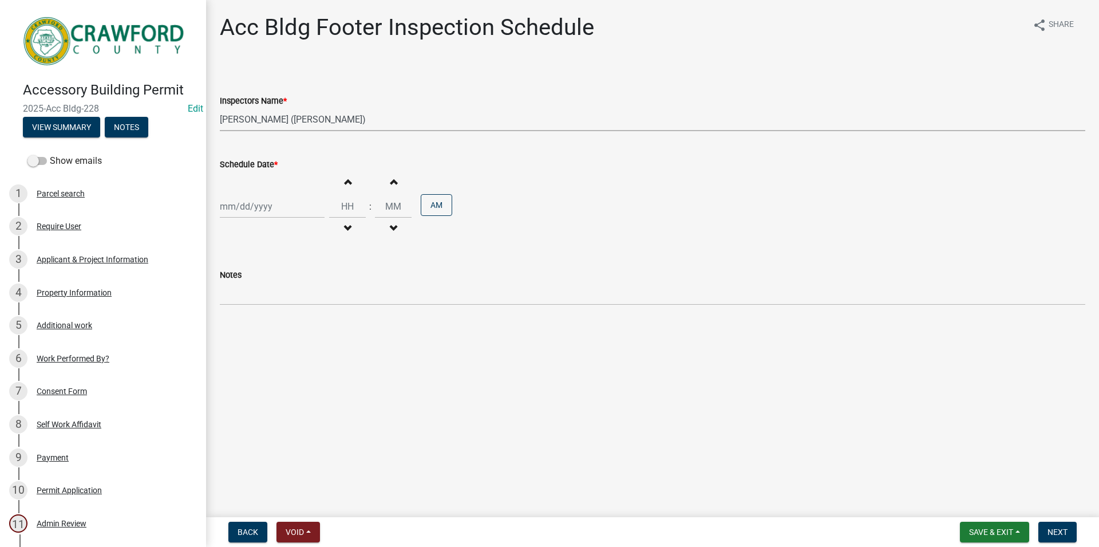
click option "[PERSON_NAME] ([PERSON_NAME])" at bounding box center [0, 0] width 0 height 0
click at [276, 222] on div "Increment hours Decrement hours : Increment minutes Decrement minutes AM" at bounding box center [653, 206] width 866 height 70
click at [274, 214] on input "Schedule Date *" at bounding box center [272, 206] width 105 height 23
click at [290, 323] on div "21" at bounding box center [286, 322] width 18 height 18
click at [346, 186] on button "Increment hours" at bounding box center [347, 181] width 24 height 21
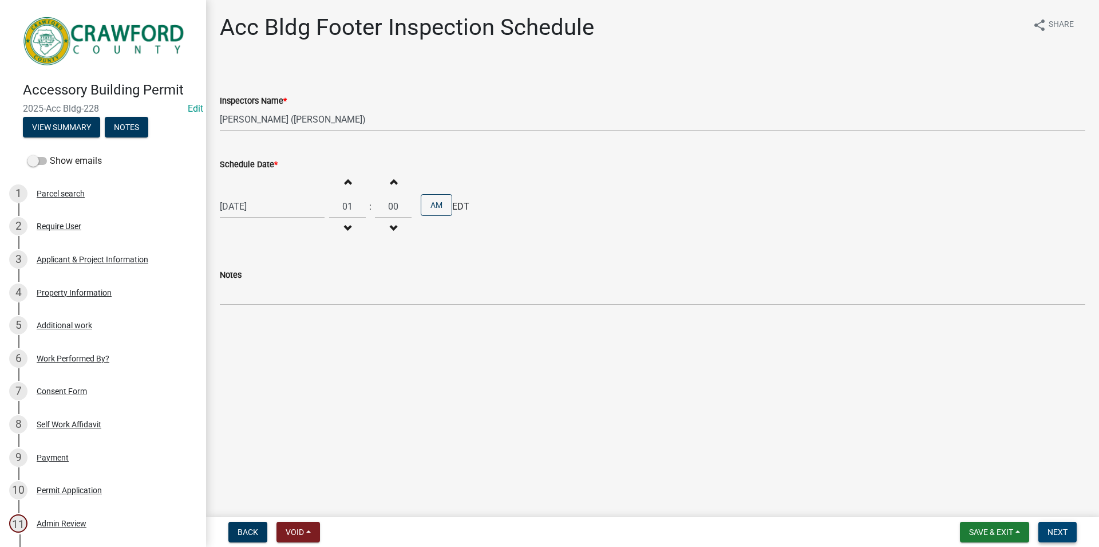
click at [1061, 528] on span "Next" at bounding box center [1058, 531] width 20 height 9
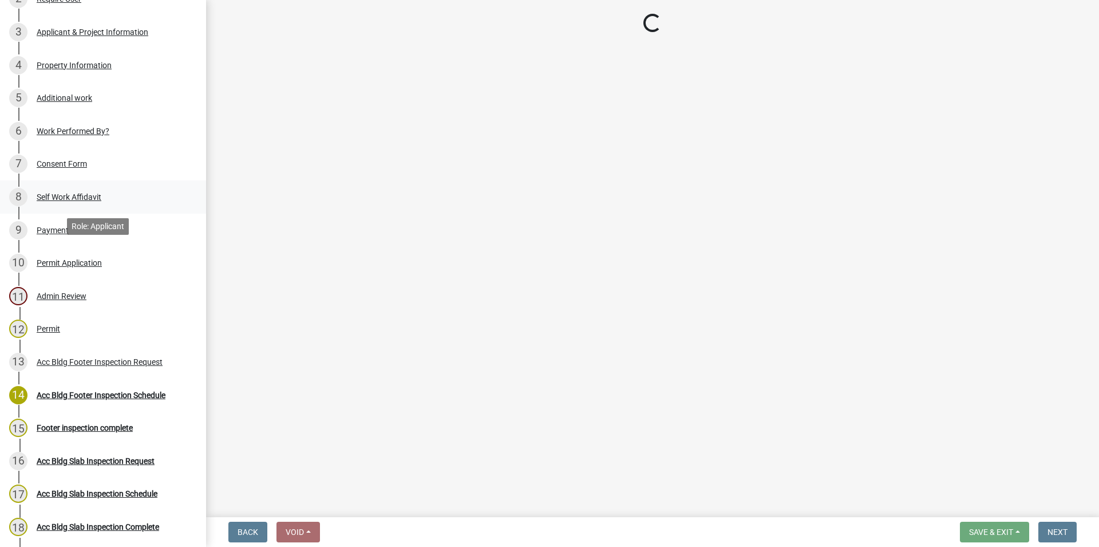
scroll to position [234, 0]
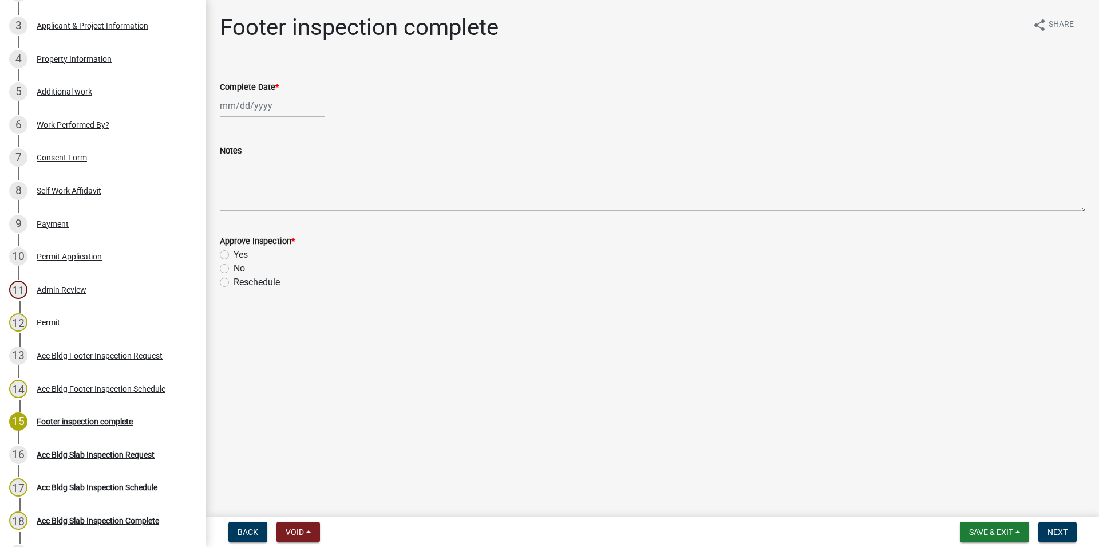
click at [234, 255] on label "Yes" at bounding box center [241, 255] width 14 height 14
click at [234, 255] on input "Yes" at bounding box center [237, 251] width 7 height 7
click at [324, 120] on wm-data-entity-input "Complete Date *" at bounding box center [653, 96] width 866 height 64
click at [317, 112] on input "Complete Date *" at bounding box center [272, 105] width 105 height 23
click at [287, 216] on div "21" at bounding box center [286, 221] width 18 height 18
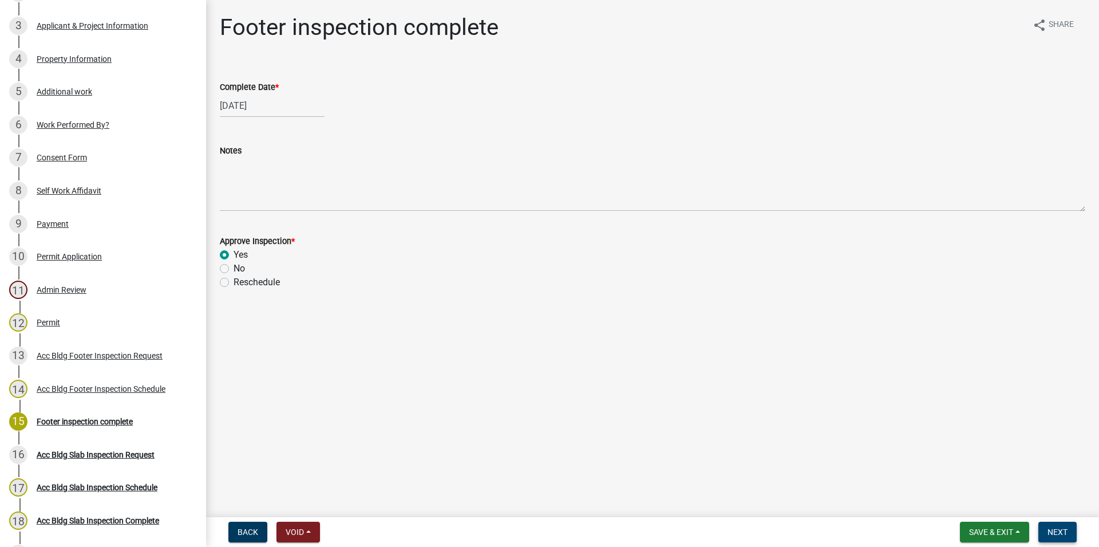
click at [1055, 531] on span "Next" at bounding box center [1058, 531] width 20 height 9
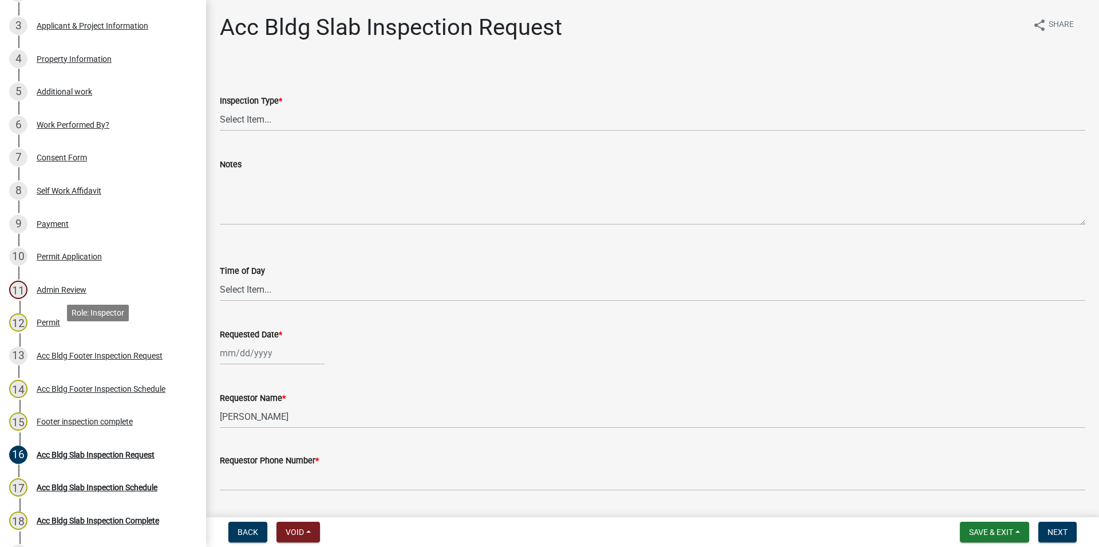
scroll to position [409, 0]
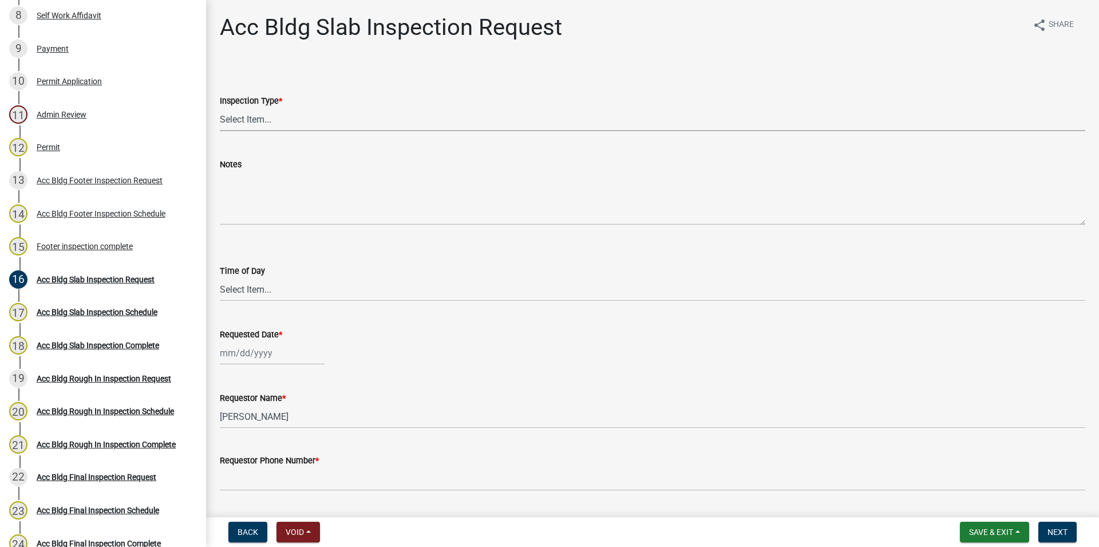
click at [220, 108] on select "Select Item... Acc Bldg Slab" at bounding box center [653, 119] width 866 height 23
click option "Acc Bldg Slab" at bounding box center [0, 0] width 0 height 0
click at [220, 278] on select "Select Item... AM PM" at bounding box center [653, 289] width 866 height 23
click option "AM" at bounding box center [0, 0] width 0 height 0
click at [266, 353] on input "Requested Date *" at bounding box center [272, 352] width 105 height 23
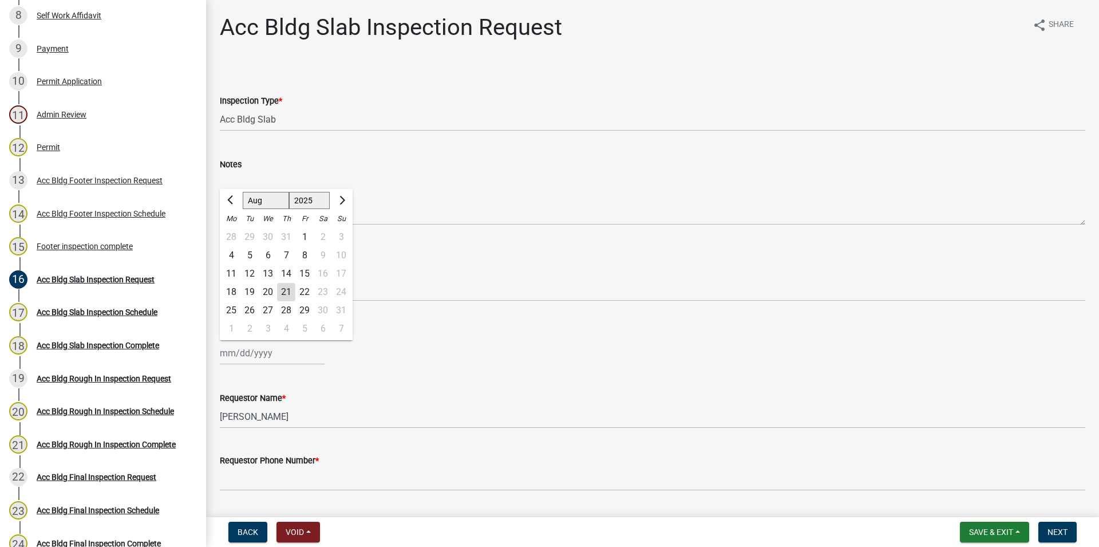
click at [290, 291] on div "21" at bounding box center [286, 292] width 18 height 18
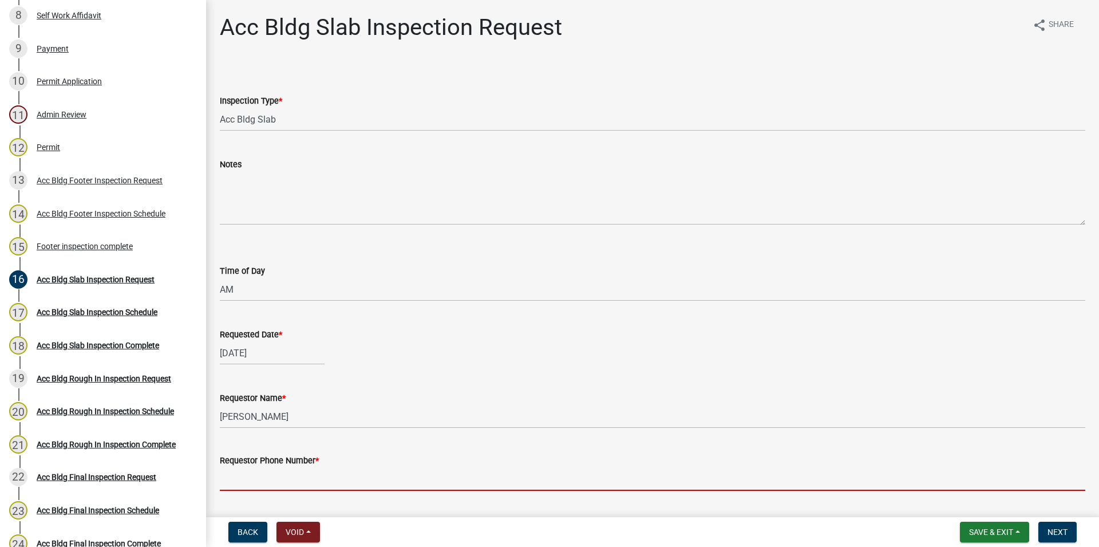
click at [382, 478] on input "Requestor Phone Number *" at bounding box center [653, 478] width 866 height 23
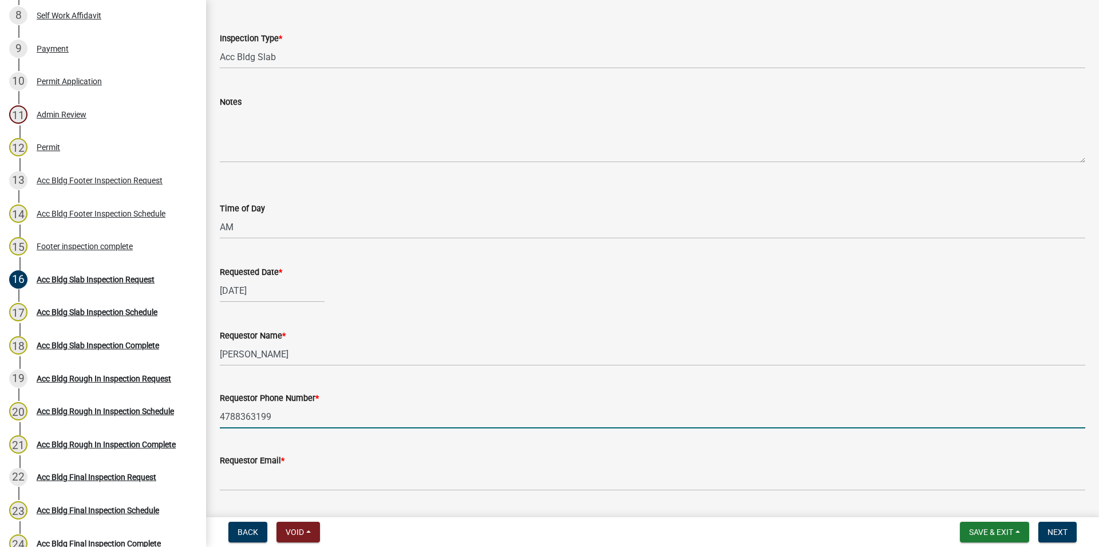
scroll to position [94, 0]
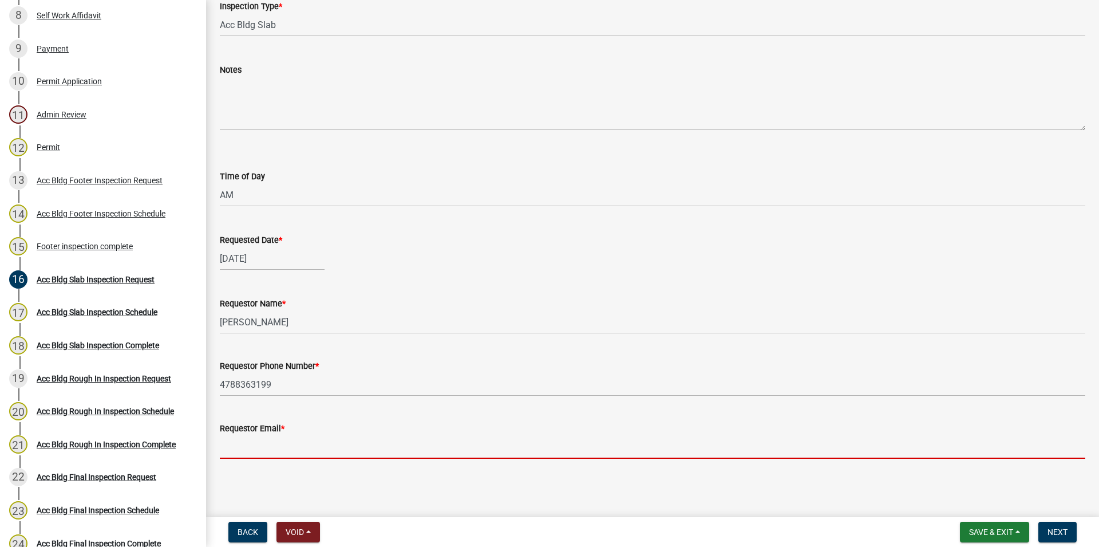
click at [312, 450] on input "Requestor Email *" at bounding box center [653, 446] width 866 height 23
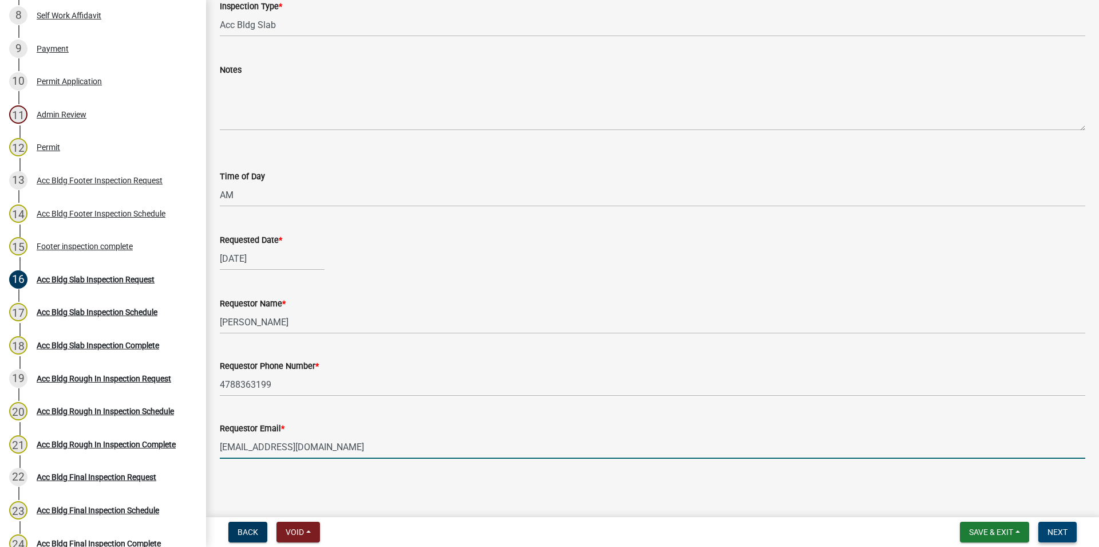
click at [1060, 523] on button "Next" at bounding box center [1058, 532] width 38 height 21
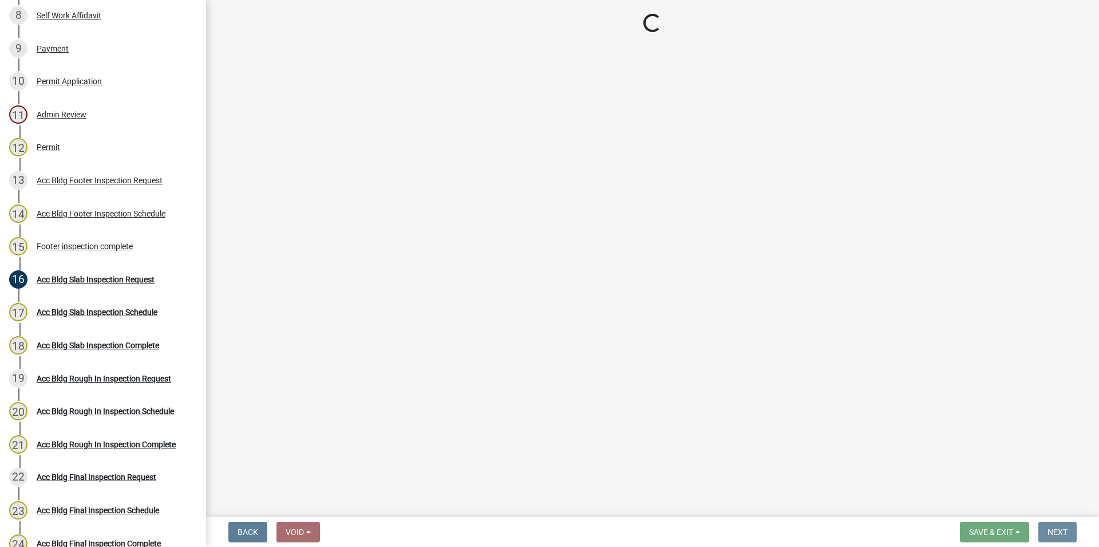
scroll to position [0, 0]
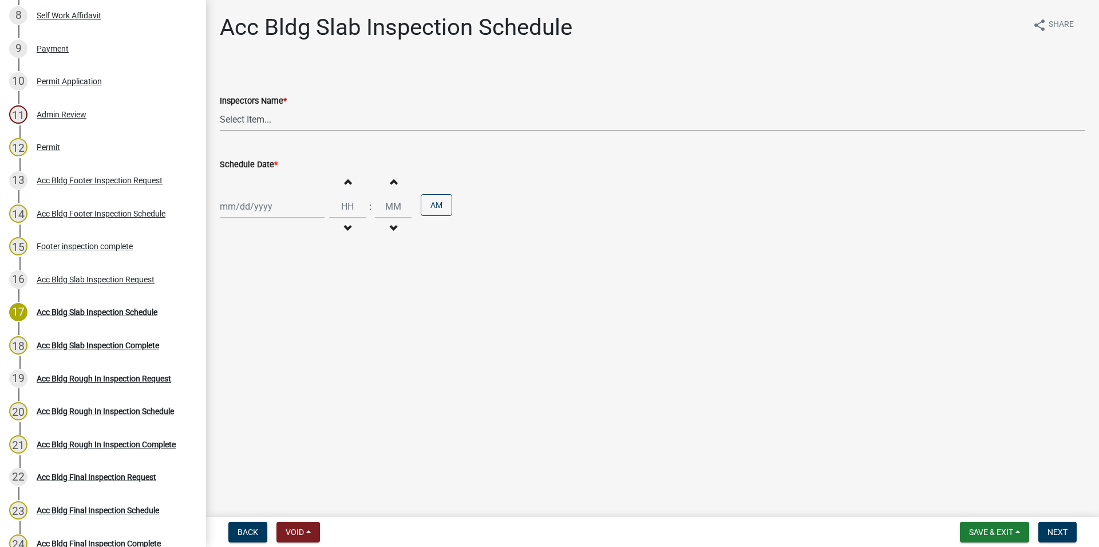
click at [220, 108] on select "Select Item... [PERSON_NAME].[PERSON_NAME] ([PERSON_NAME] ) [PERSON_NAME] ([PER…" at bounding box center [653, 119] width 866 height 23
click option "[PERSON_NAME] ([PERSON_NAME])" at bounding box center [0, 0] width 0 height 0
click at [272, 211] on input "Schedule Date *" at bounding box center [272, 206] width 105 height 23
click at [293, 329] on div "21" at bounding box center [286, 322] width 18 height 18
click at [350, 184] on span "button" at bounding box center [348, 181] width 6 height 9
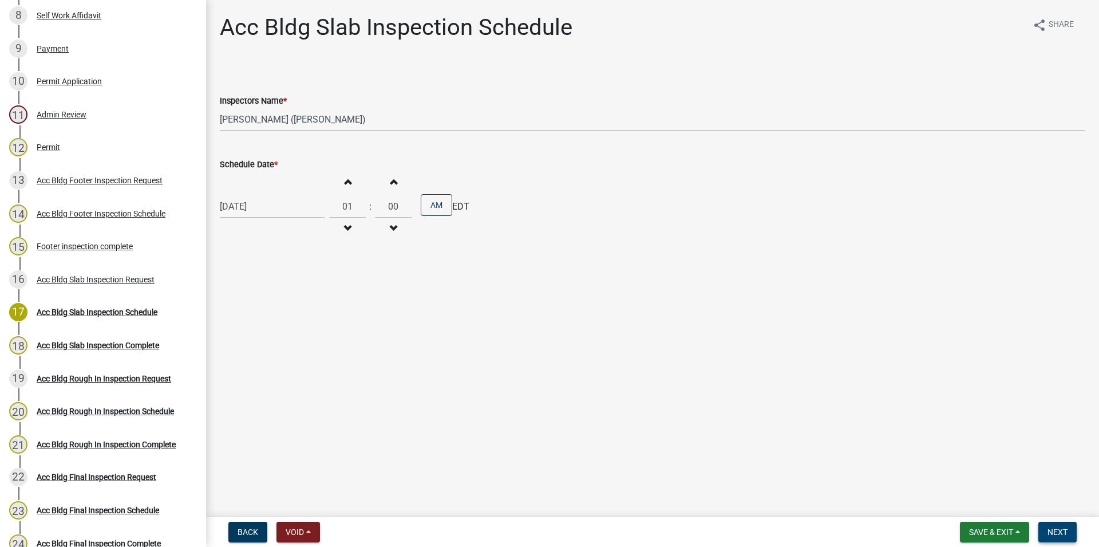
click at [1055, 533] on span "Next" at bounding box center [1058, 531] width 20 height 9
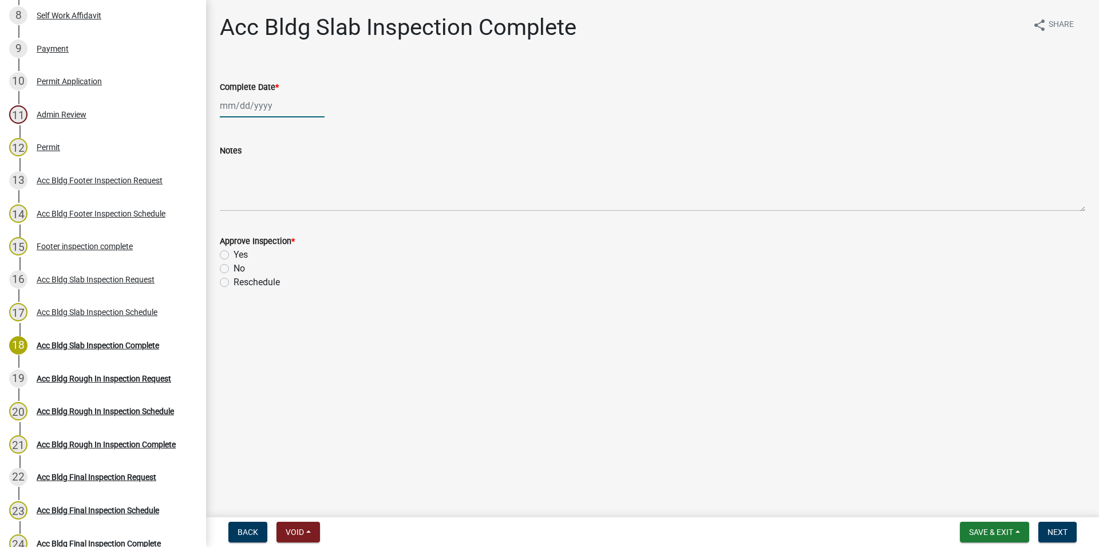
click at [283, 116] on input "Complete Date *" at bounding box center [272, 105] width 105 height 23
click at [288, 216] on div "21" at bounding box center [286, 221] width 18 height 18
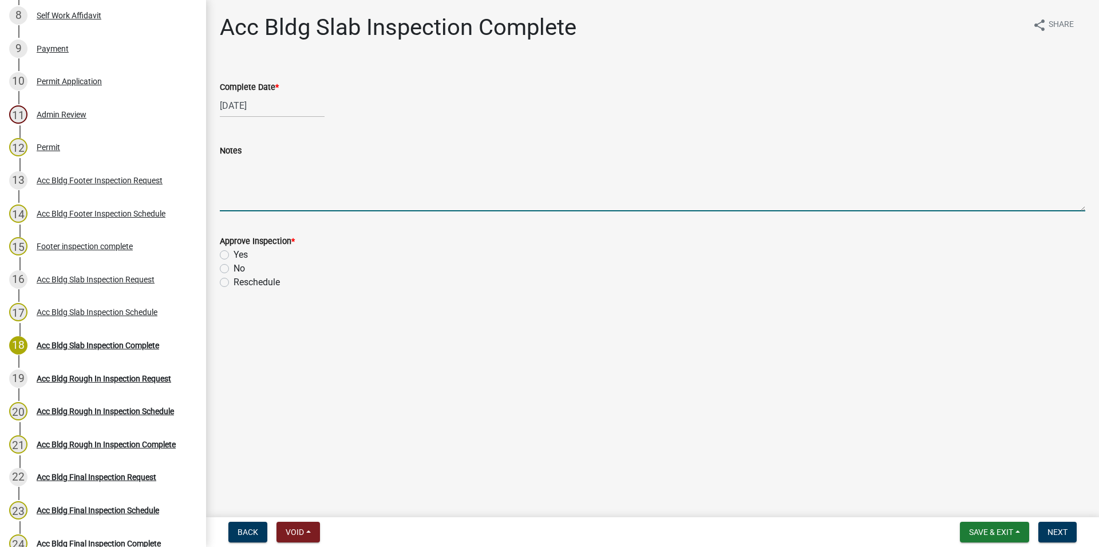
click at [276, 205] on textarea "Notes" at bounding box center [653, 184] width 866 height 54
click at [240, 252] on label "Yes" at bounding box center [241, 255] width 14 height 14
click at [240, 252] on input "Yes" at bounding box center [237, 251] width 7 height 7
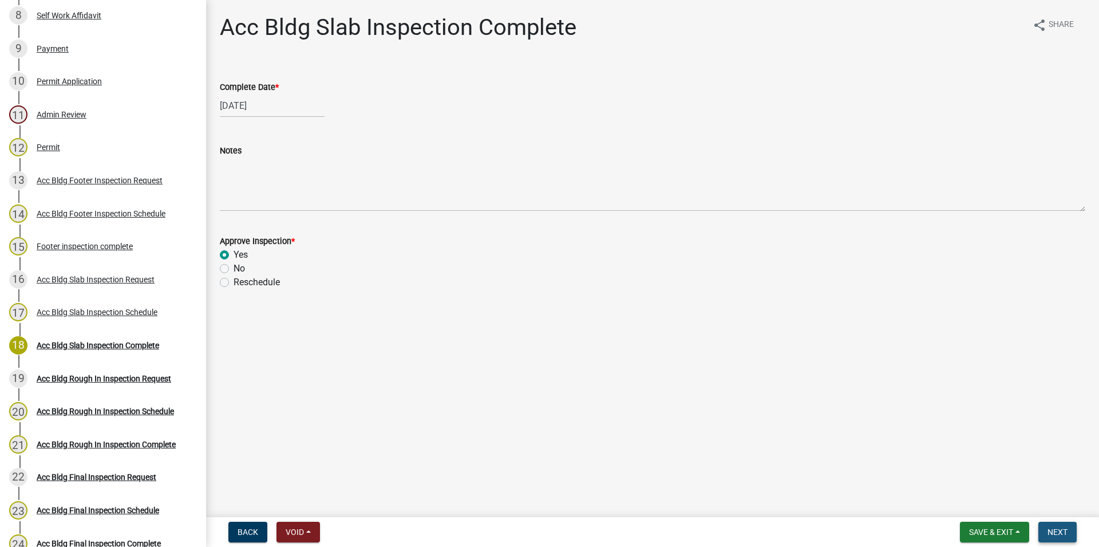
click at [1059, 522] on button "Next" at bounding box center [1058, 532] width 38 height 21
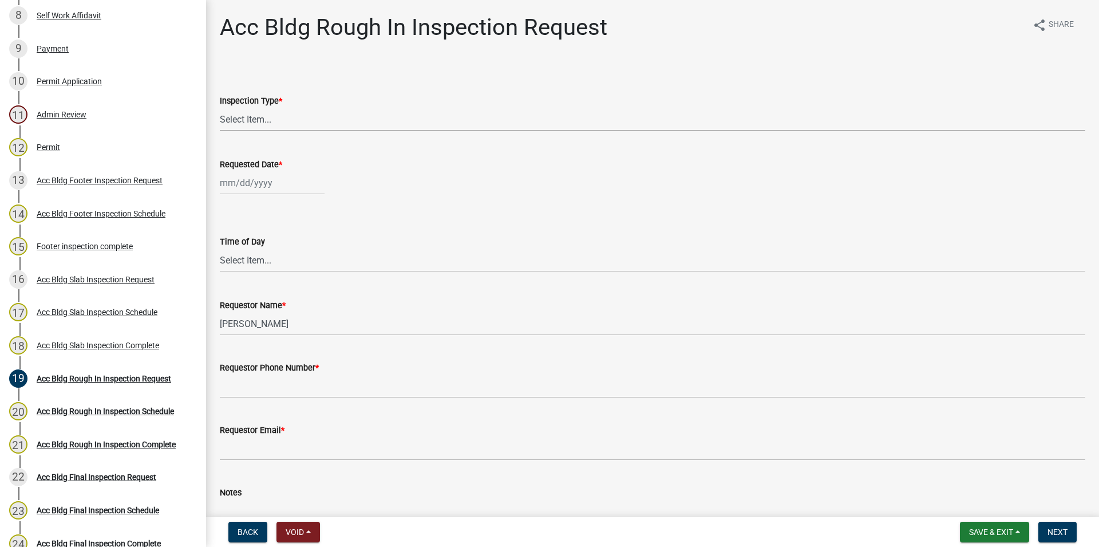
click at [220, 108] on select "Select Item... Rough In" at bounding box center [653, 119] width 866 height 23
click option "Rough In" at bounding box center [0, 0] width 0 height 0
click at [266, 177] on input "Requested Date *" at bounding box center [272, 182] width 105 height 23
click at [287, 298] on div "21" at bounding box center [286, 299] width 18 height 18
drag, startPoint x: 275, startPoint y: 281, endPoint x: 268, endPoint y: 263, distance: 19.0
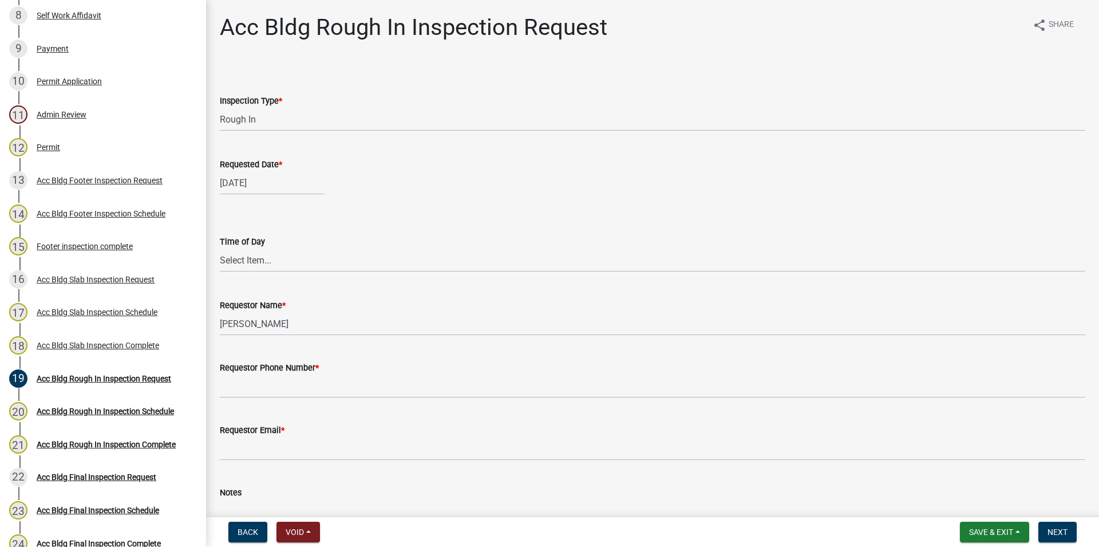
click at [275, 280] on wm-data-entity-input "Time of Day Select Item... AM PM" at bounding box center [653, 243] width 866 height 77
click at [220, 248] on select "Select Item... AM PM" at bounding box center [653, 259] width 866 height 23
click option "AM" at bounding box center [0, 0] width 0 height 0
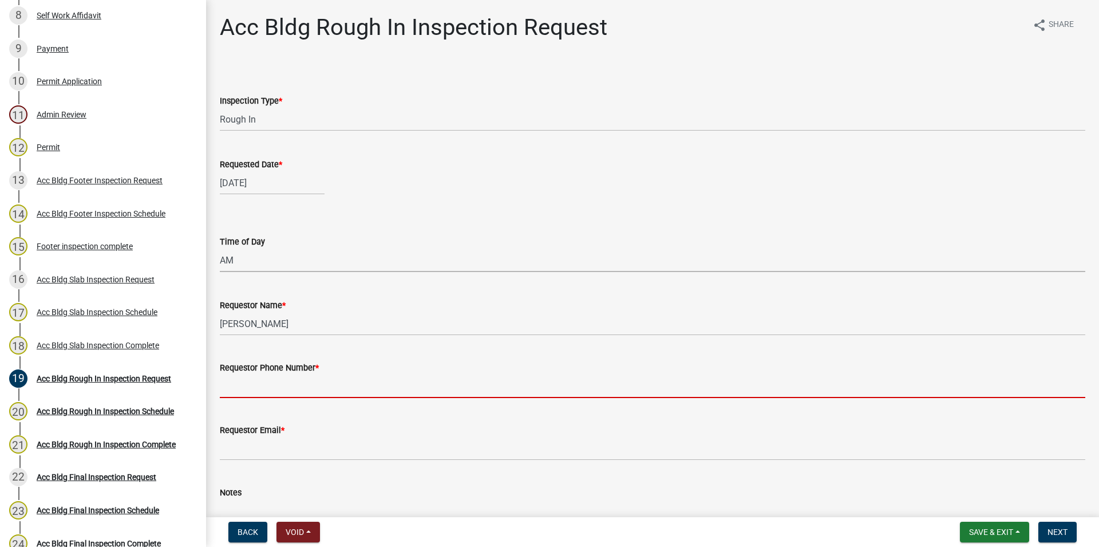
click at [272, 380] on input "Requestor Phone Number *" at bounding box center [653, 385] width 866 height 23
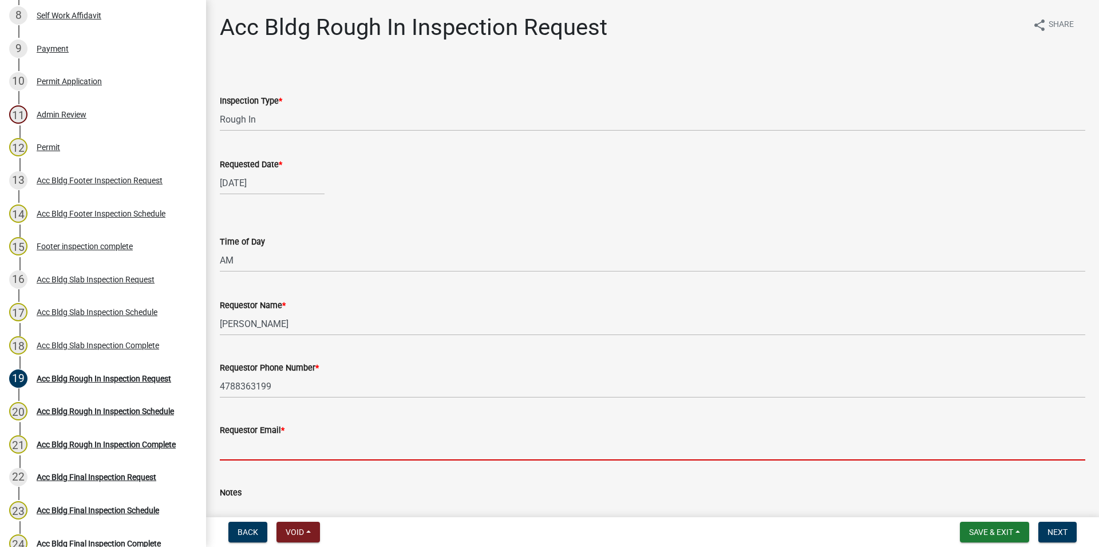
click at [393, 443] on input "Requestor Email *" at bounding box center [653, 448] width 866 height 23
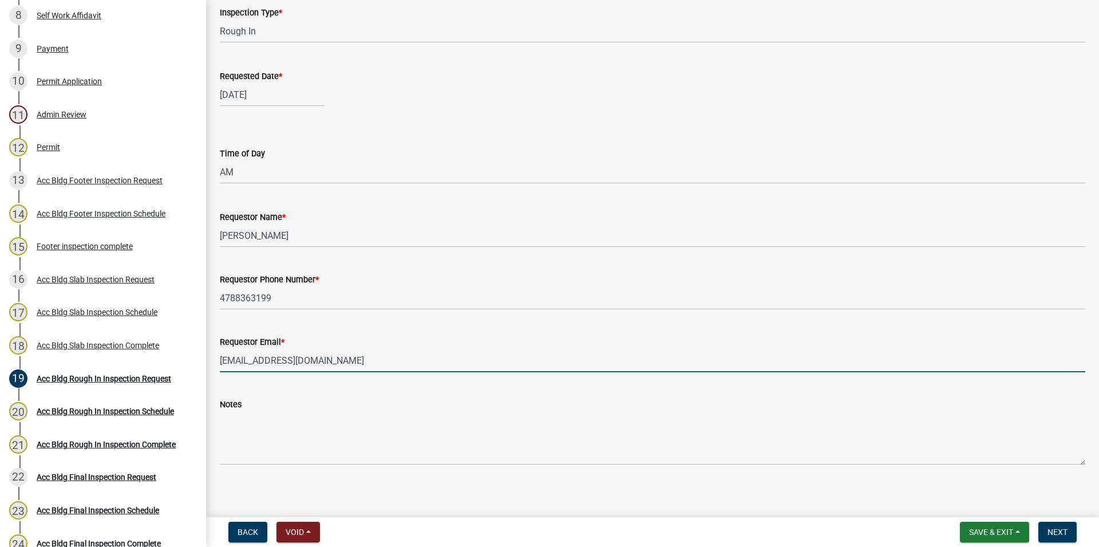
scroll to position [94, 0]
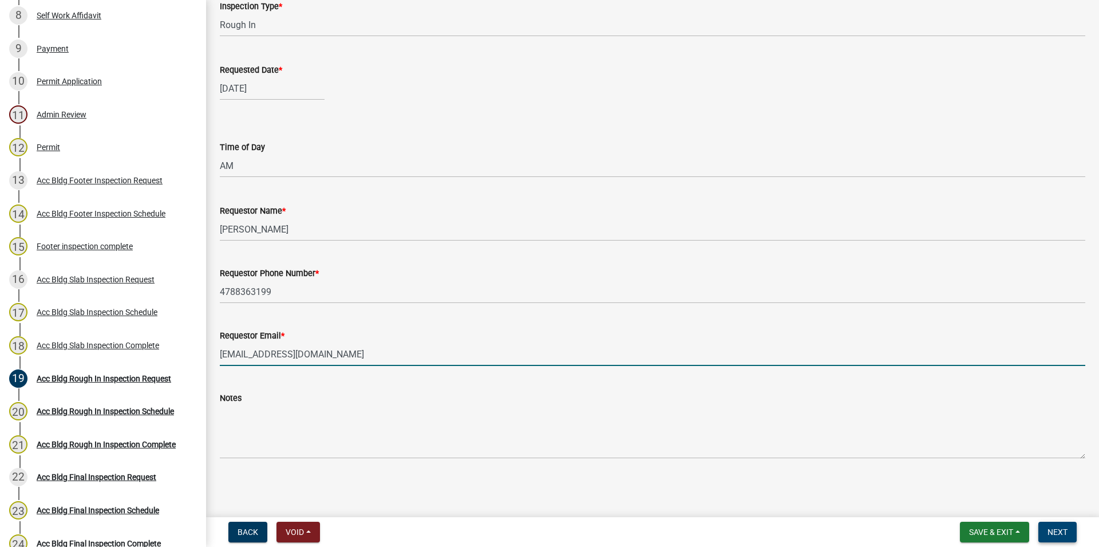
click at [1069, 533] on button "Next" at bounding box center [1058, 532] width 38 height 21
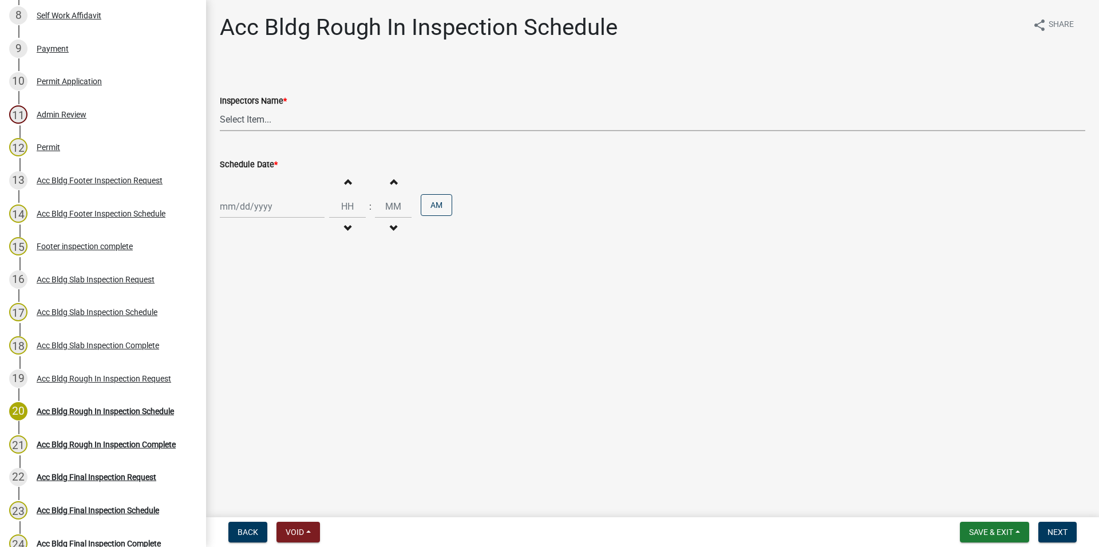
click at [220, 108] on select "Select Item... [PERSON_NAME].[PERSON_NAME] ([PERSON_NAME] ) [PERSON_NAME] ([PER…" at bounding box center [653, 119] width 866 height 23
click option "[PERSON_NAME] ([PERSON_NAME])" at bounding box center [0, 0] width 0 height 0
click at [250, 203] on input "Schedule Date *" at bounding box center [272, 206] width 105 height 23
drag, startPoint x: 291, startPoint y: 321, endPoint x: 341, endPoint y: 217, distance: 114.7
click at [292, 321] on div "21" at bounding box center [286, 322] width 18 height 18
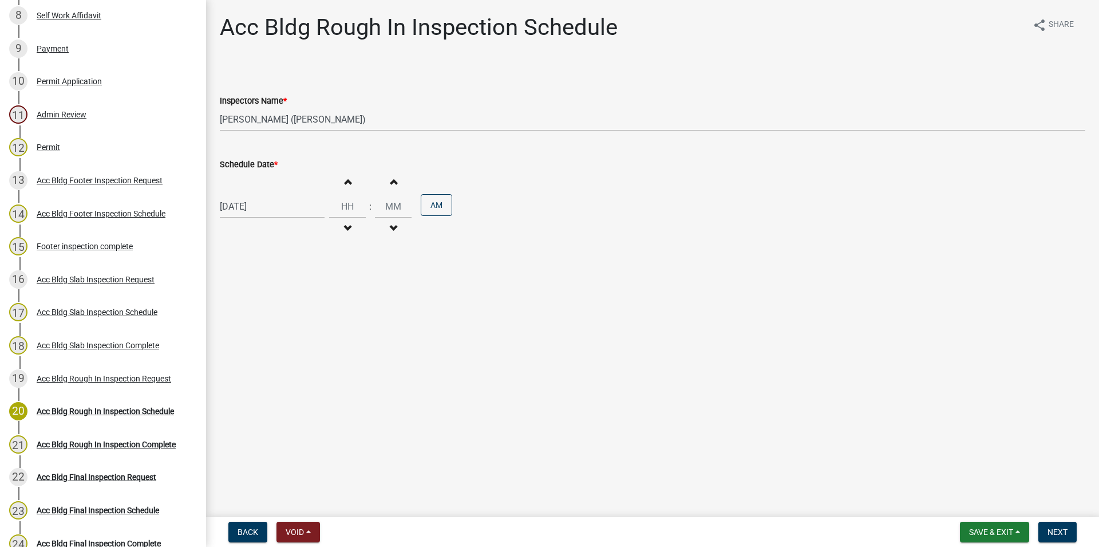
click at [350, 176] on button "Increment hours" at bounding box center [347, 181] width 24 height 21
click at [1060, 532] on span "Next" at bounding box center [1058, 531] width 20 height 9
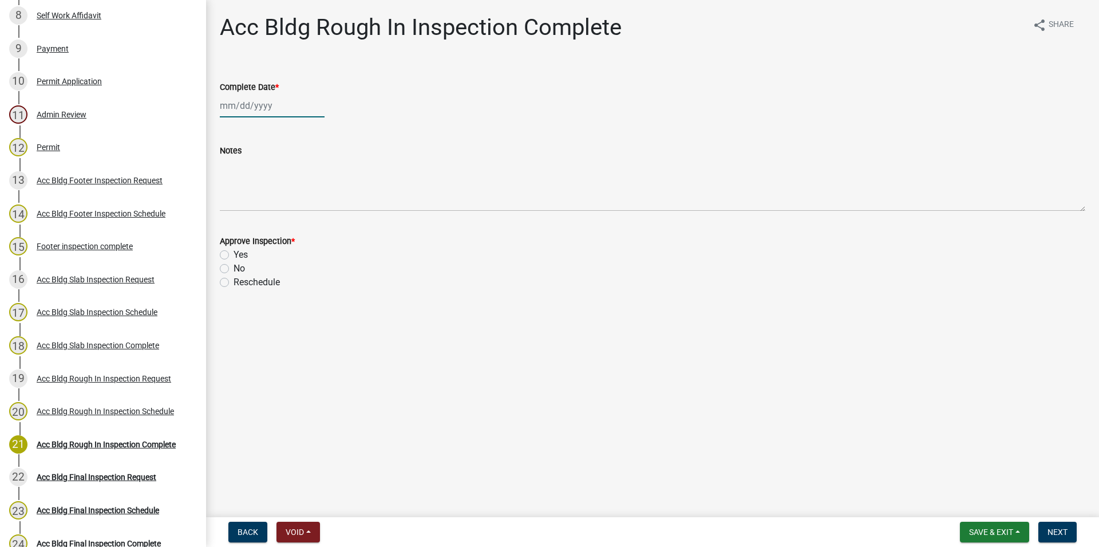
click at [297, 94] on input "Complete Date *" at bounding box center [272, 105] width 105 height 23
click at [291, 220] on div "21" at bounding box center [286, 221] width 18 height 18
click at [238, 256] on label "Yes" at bounding box center [241, 255] width 14 height 14
click at [238, 255] on input "Yes" at bounding box center [237, 251] width 7 height 7
click at [1041, 524] on button "Next" at bounding box center [1058, 532] width 38 height 21
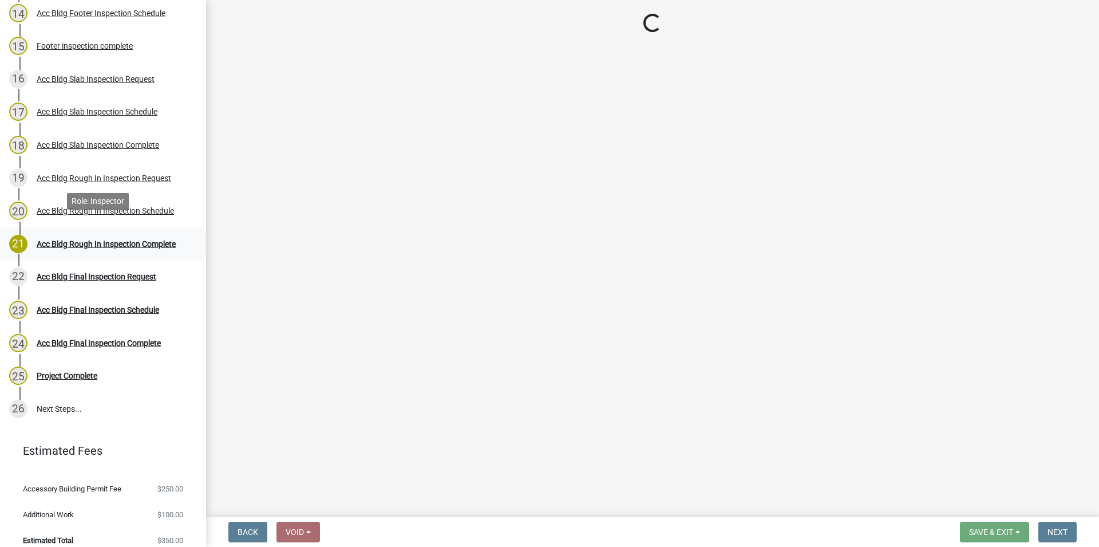
scroll to position [617, 0]
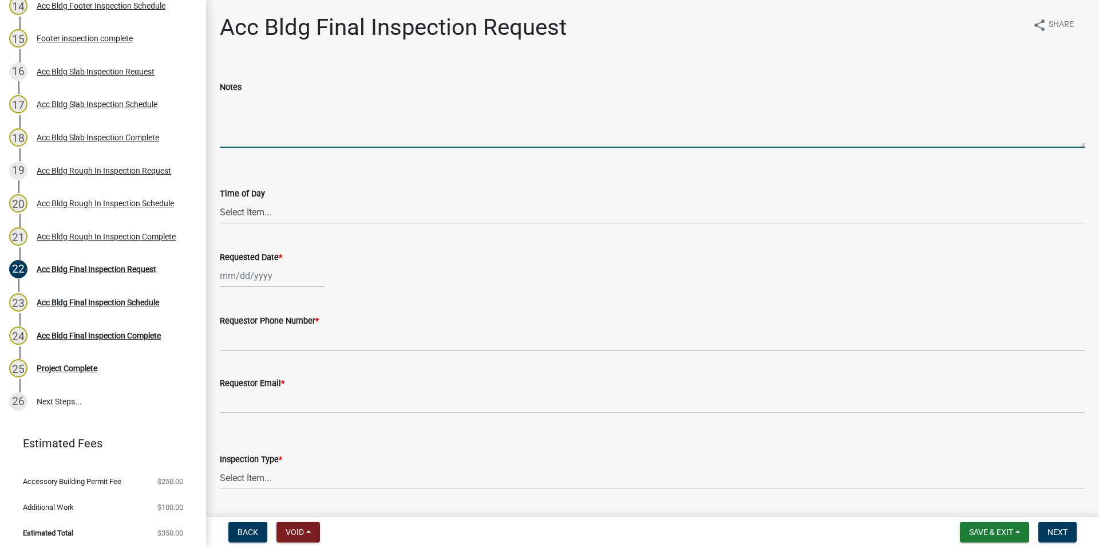
click at [255, 133] on textarea "Notes" at bounding box center [653, 121] width 866 height 54
click at [338, 94] on textarea "CALL WHEN ON THE WAY HOUSE WITH BLACK CHAIN LINK FENCE" at bounding box center [653, 121] width 866 height 54
click at [263, 138] on textarea "CALL WHEN ON THE WAY HOUSE WITH BLACK CHAIN LINK FENCE" at bounding box center [653, 121] width 866 height 54
click at [394, 114] on textarea "CALL WHEN ON THE WAY HOUSE WITH BLACK CHAIN LINK FENCE" at bounding box center [653, 121] width 866 height 54
click at [327, 104] on textarea "CALL WHEN ON THE WAY HOUSE WITH BLACK CHAIN LINK FENCE" at bounding box center [653, 121] width 866 height 54
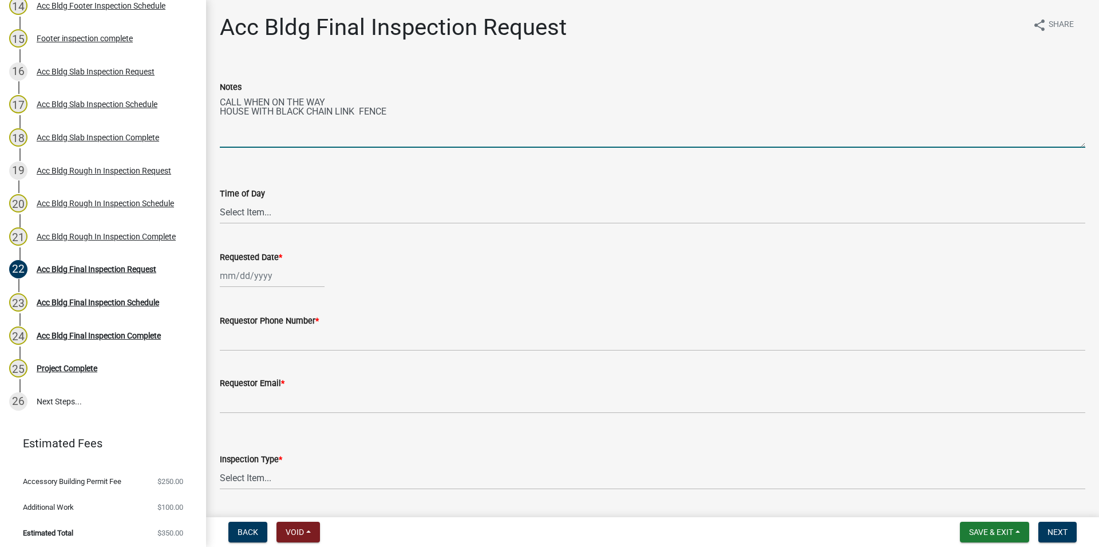
paste textarea "[PHONE_NUMBER]"
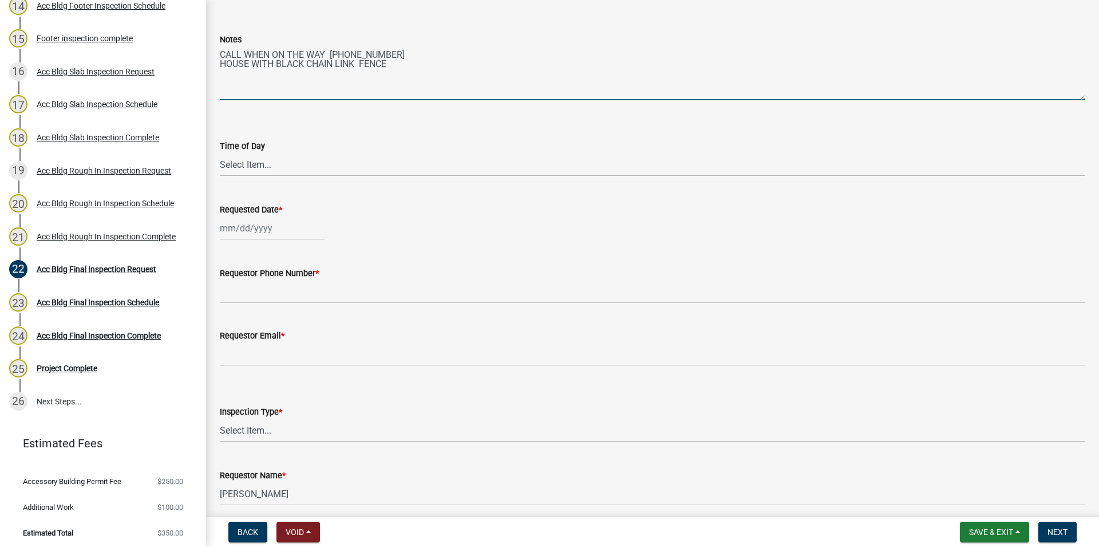
scroll to position [65, 0]
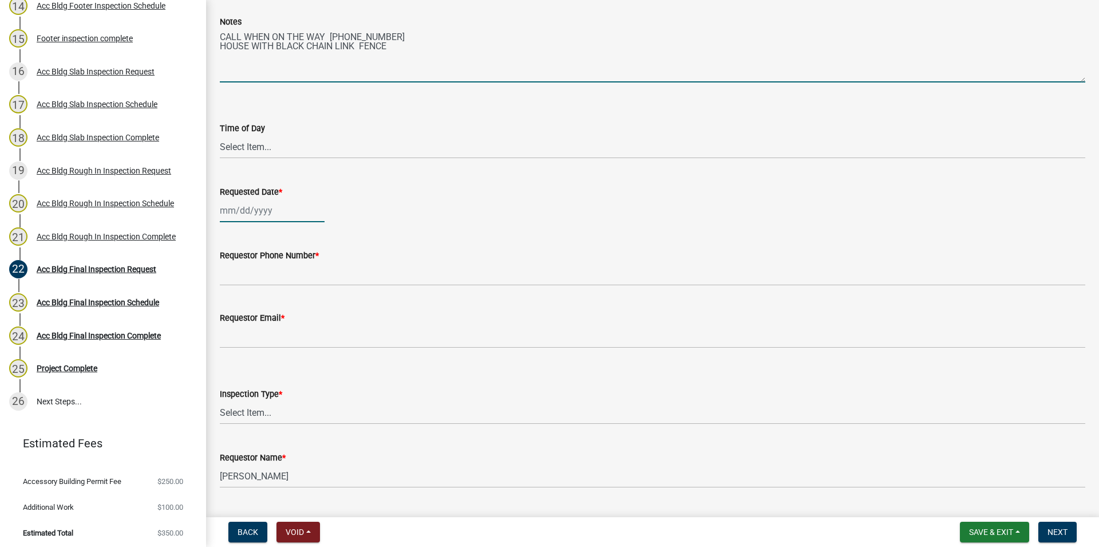
click at [274, 214] on input "Requested Date *" at bounding box center [272, 210] width 105 height 23
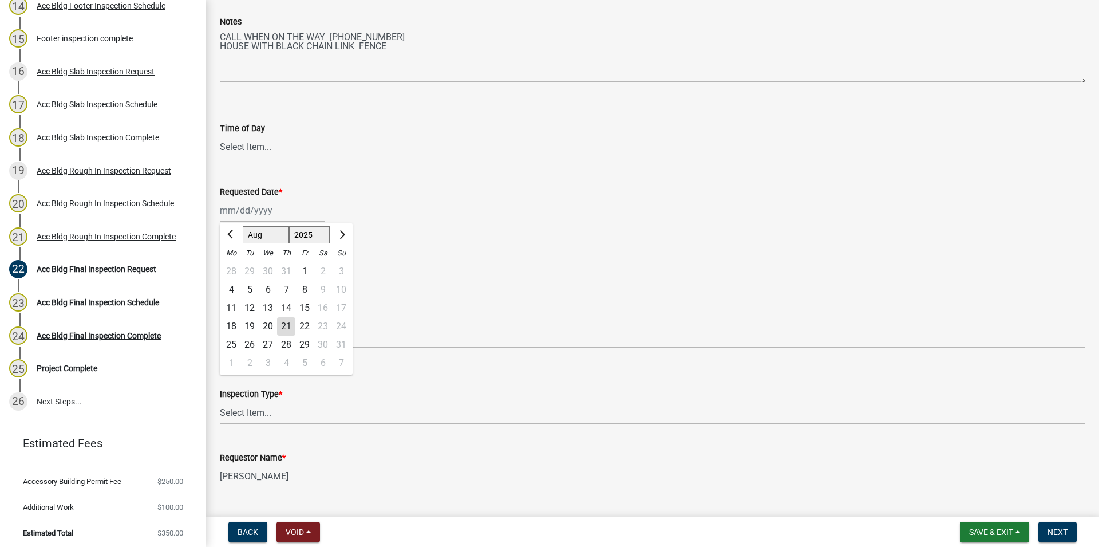
click at [302, 327] on div "22" at bounding box center [304, 326] width 18 height 18
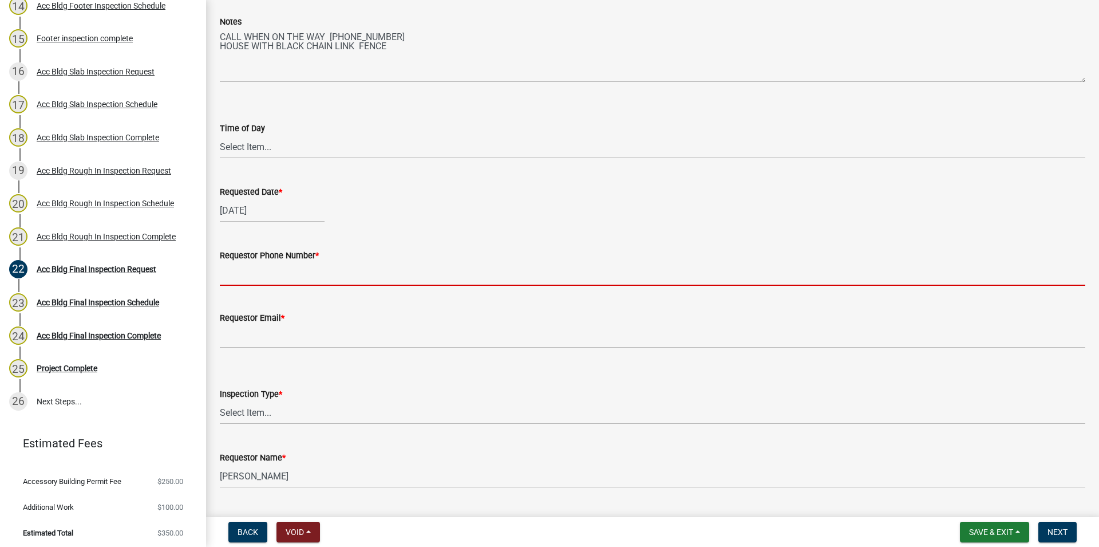
click at [273, 282] on input "Requestor Phone Number *" at bounding box center [653, 273] width 866 height 23
paste input "[PHONE_NUMBER]"
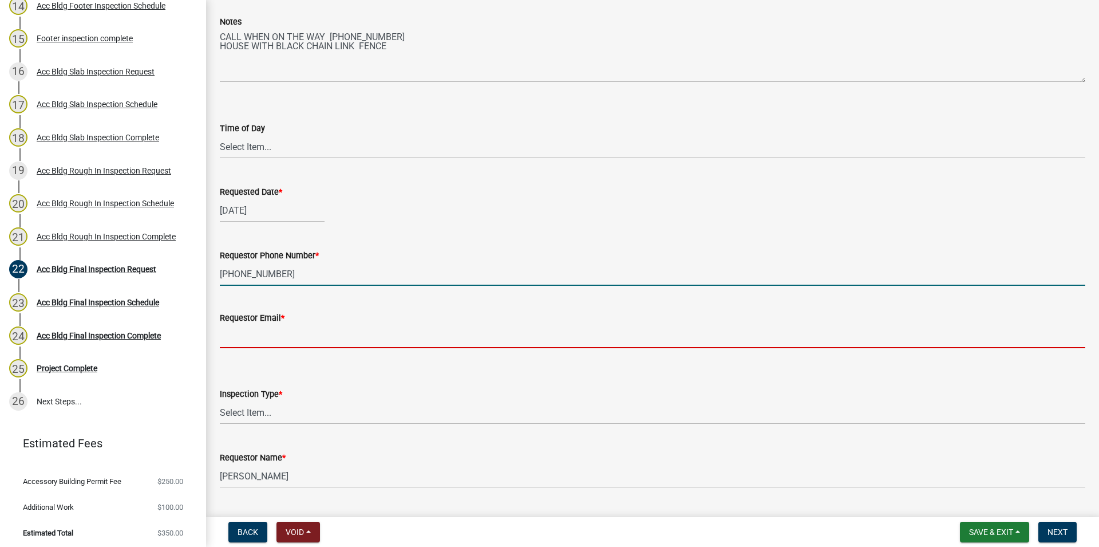
click at [268, 339] on input "Requestor Email *" at bounding box center [653, 336] width 866 height 23
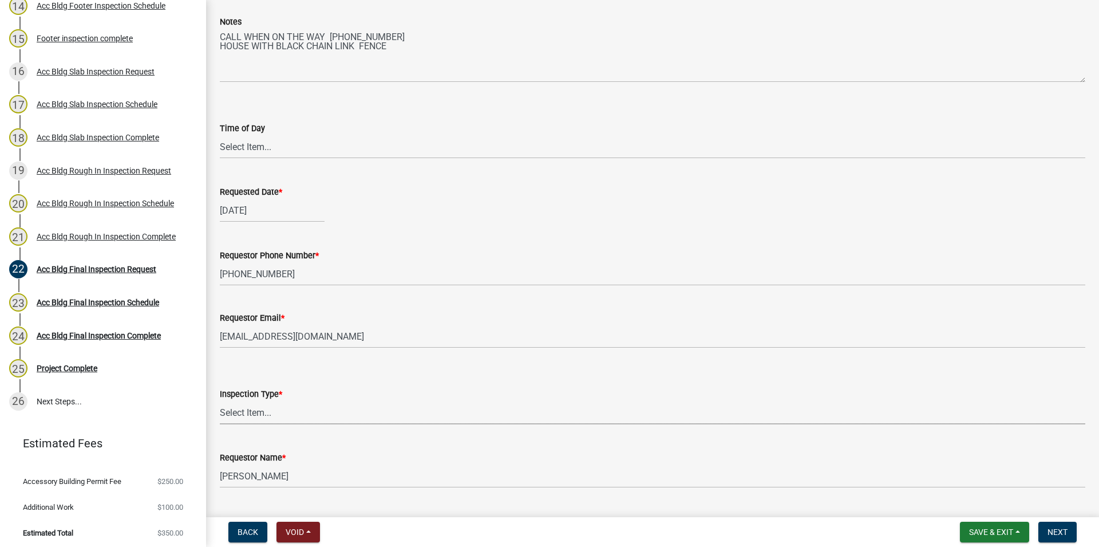
click at [220, 401] on select "Select Item... Final" at bounding box center [653, 412] width 866 height 23
click option "Final" at bounding box center [0, 0] width 0 height 0
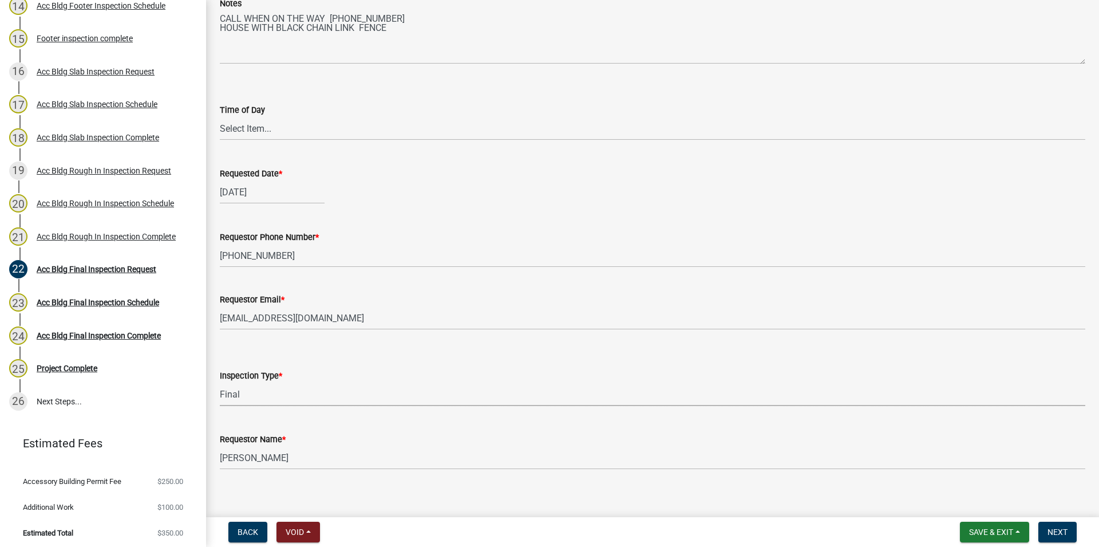
scroll to position [94, 0]
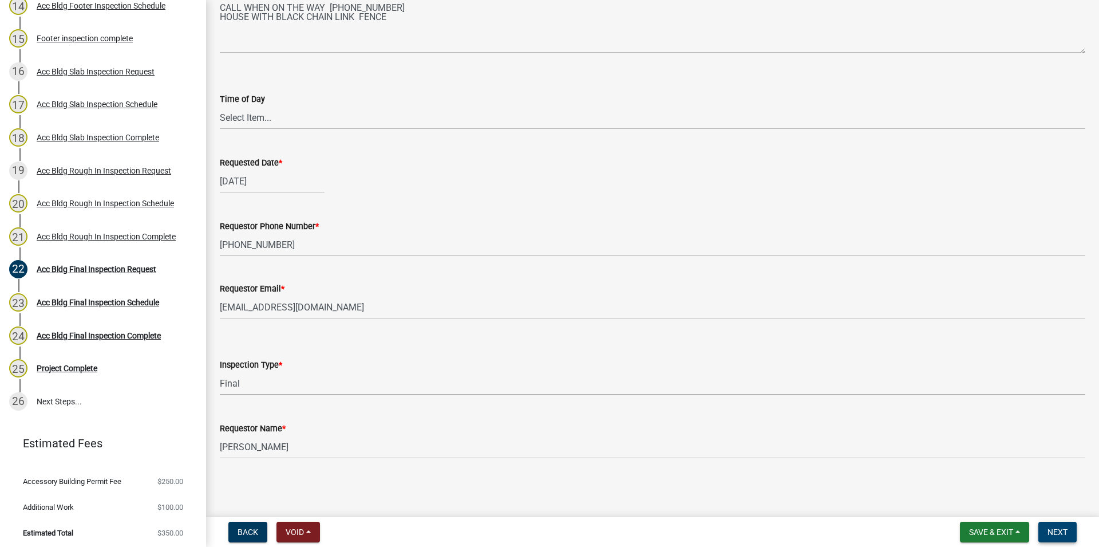
click at [1071, 534] on button "Next" at bounding box center [1058, 532] width 38 height 21
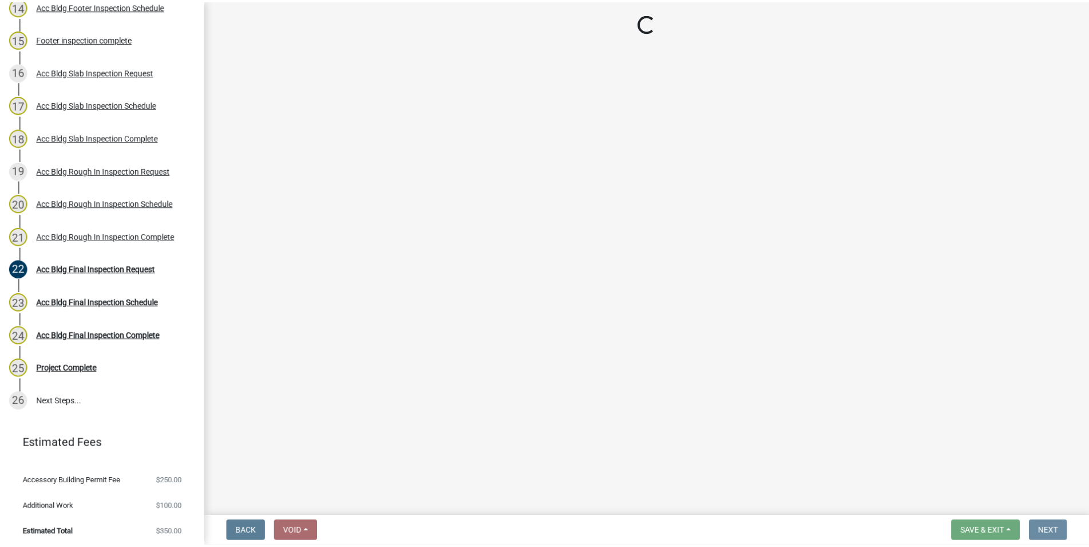
scroll to position [0, 0]
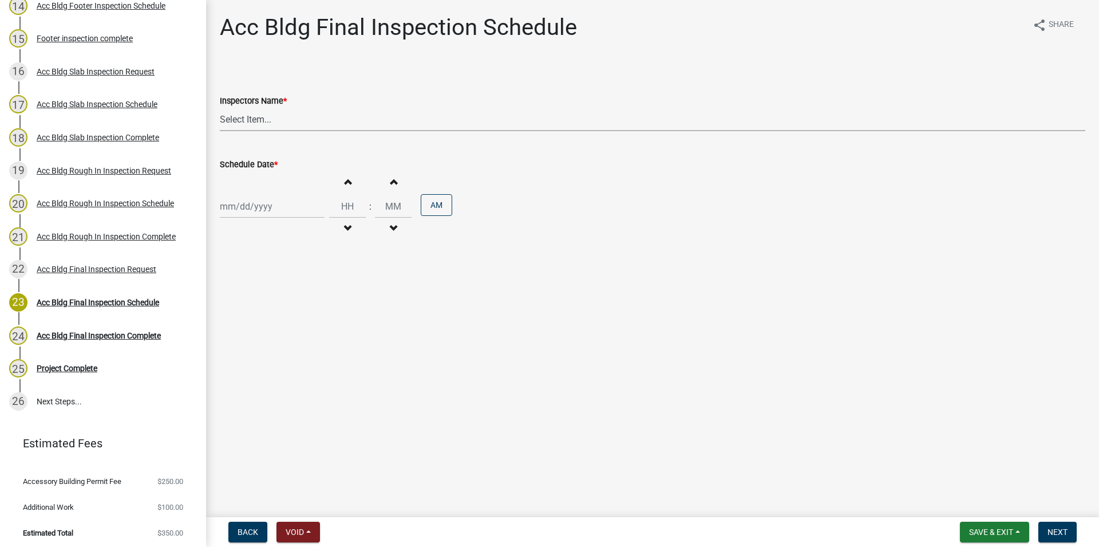
click at [220, 108] on select "Select Item... [PERSON_NAME].[PERSON_NAME] ([PERSON_NAME] ) [PERSON_NAME] ([PER…" at bounding box center [653, 119] width 866 height 23
click option "[PERSON_NAME].[PERSON_NAME] ([PERSON_NAME] )" at bounding box center [0, 0] width 0 height 0
click at [287, 214] on input "Schedule Date *" at bounding box center [272, 206] width 105 height 23
click at [307, 323] on div "22" at bounding box center [304, 322] width 18 height 18
click at [350, 185] on span "button" at bounding box center [348, 181] width 6 height 9
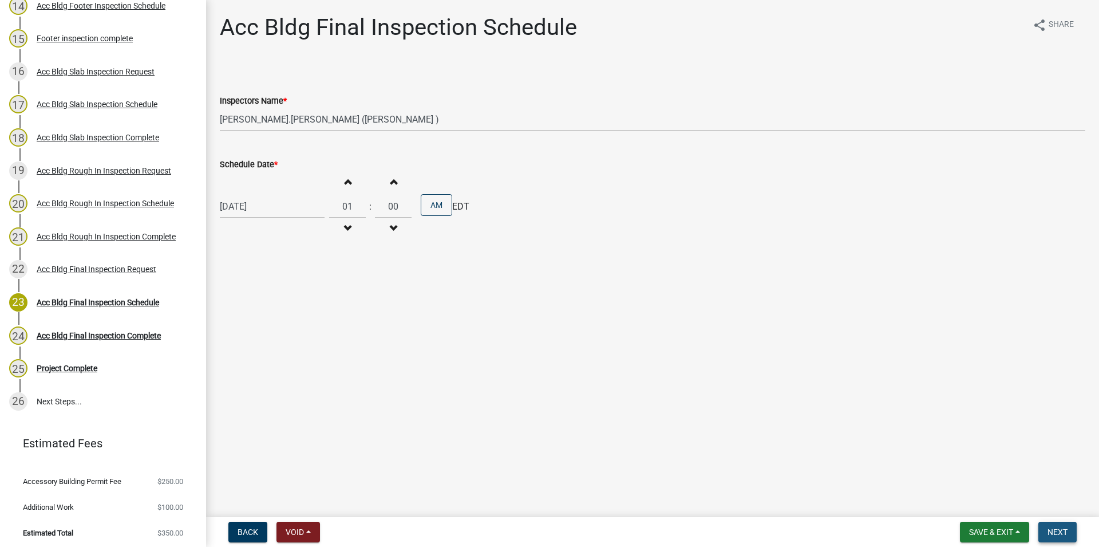
click at [1066, 526] on button "Next" at bounding box center [1058, 532] width 38 height 21
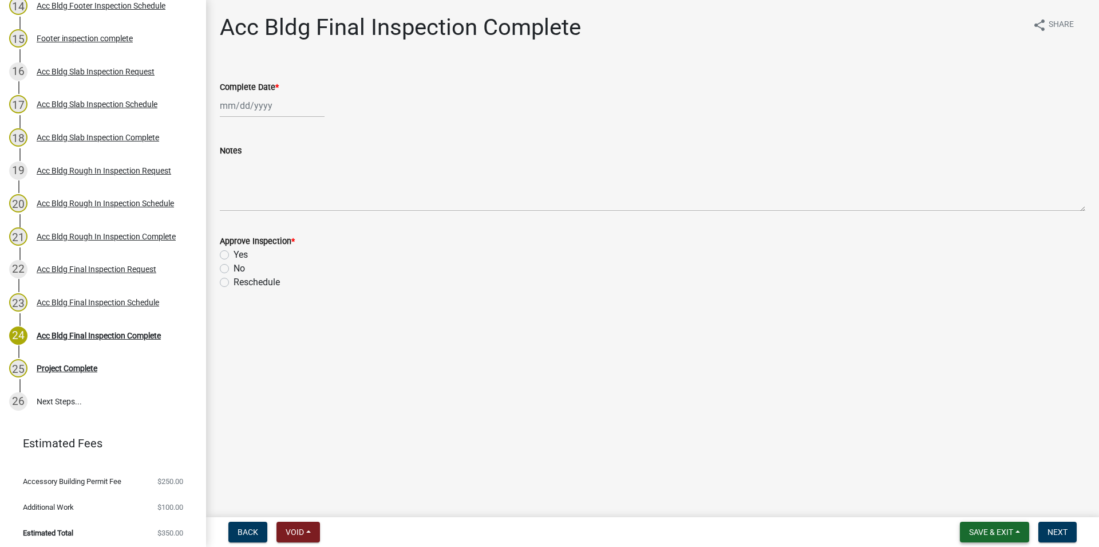
click at [994, 531] on span "Save & Exit" at bounding box center [991, 531] width 44 height 9
click at [980, 495] on button "Save & Exit" at bounding box center [984, 501] width 92 height 27
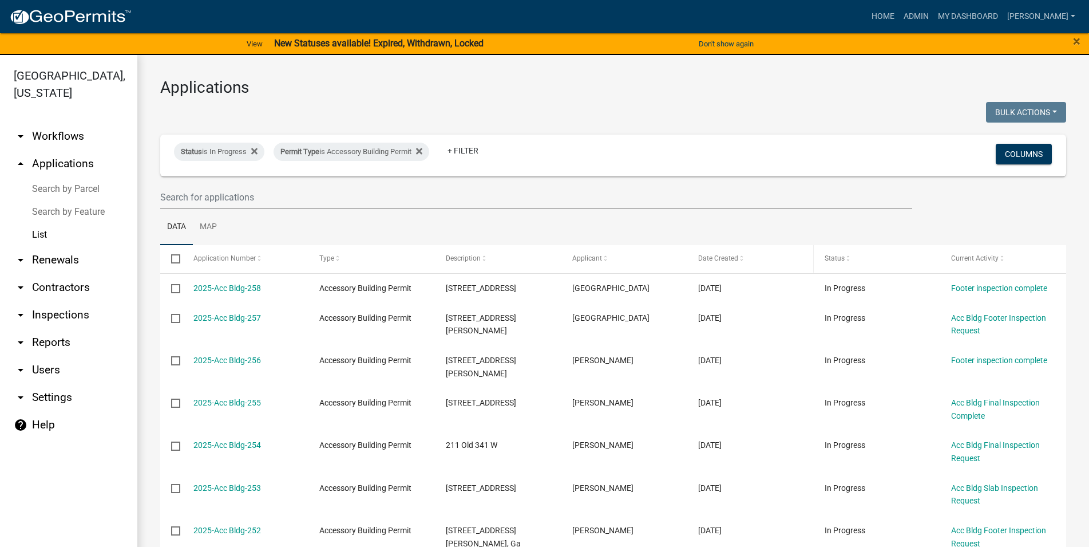
click at [739, 263] on div "Date Created" at bounding box center [750, 258] width 104 height 11
click at [708, 257] on span "Date Created" at bounding box center [718, 258] width 40 height 8
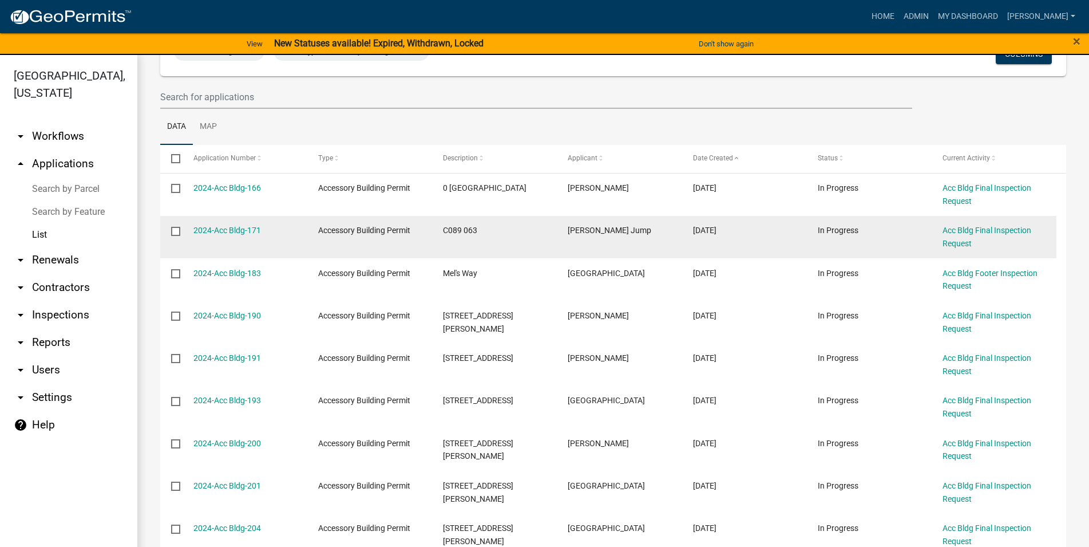
scroll to position [35, 0]
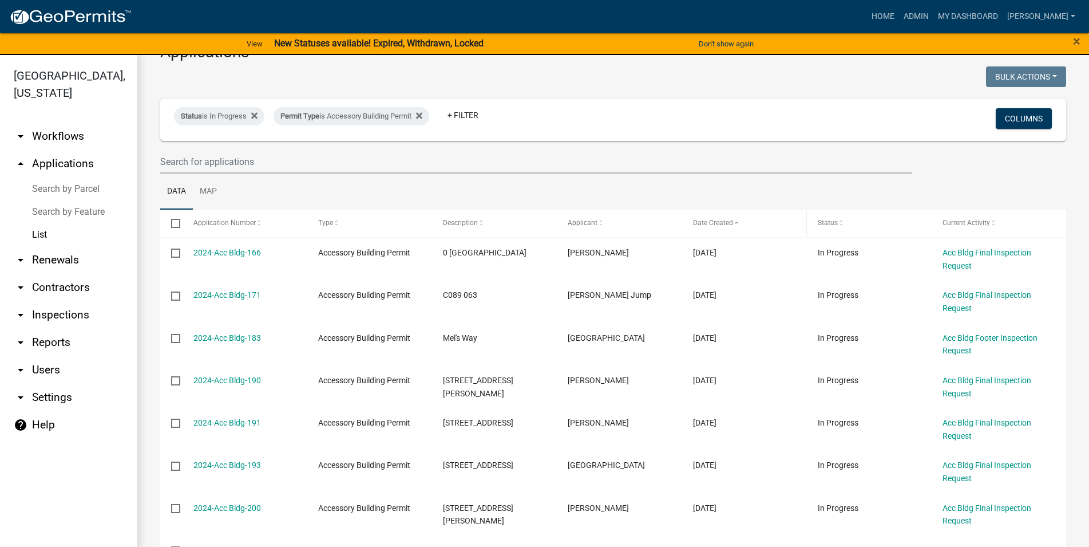
click at [696, 216] on datatable-header-cell "Date Created" at bounding box center [744, 223] width 125 height 27
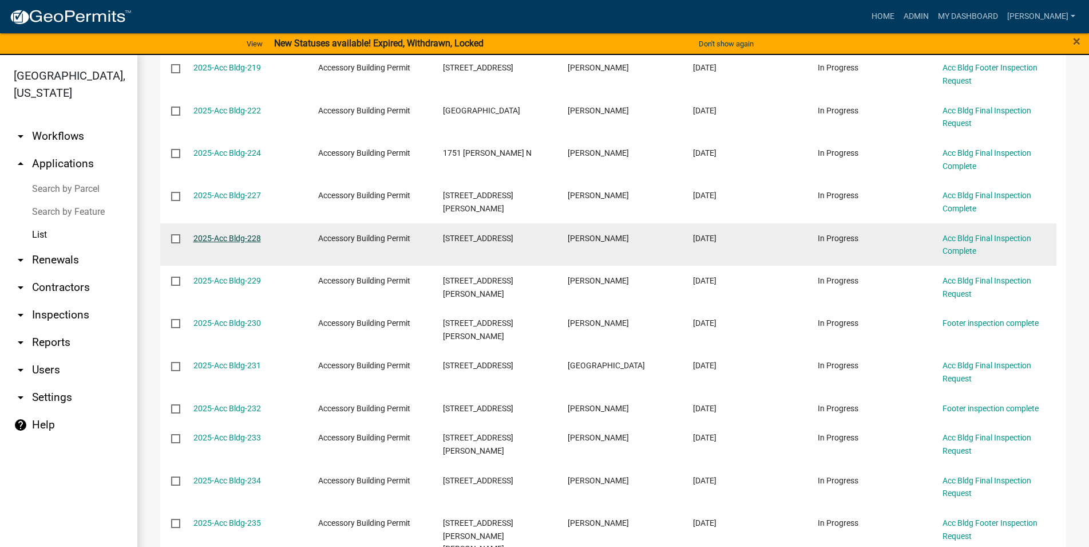
scroll to position [884, 0]
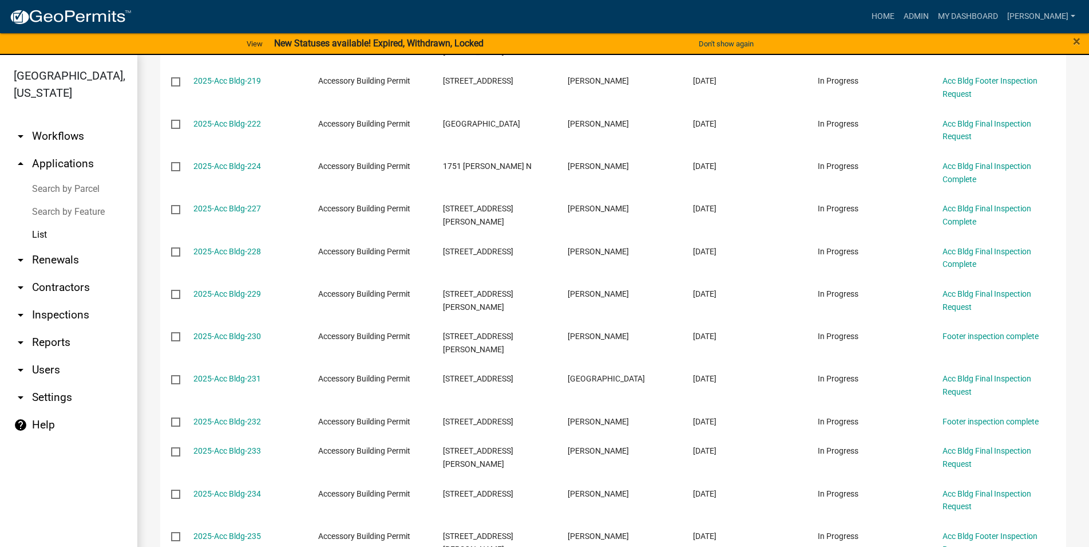
click at [71, 264] on link "arrow_drop_down Renewals" at bounding box center [68, 259] width 137 height 27
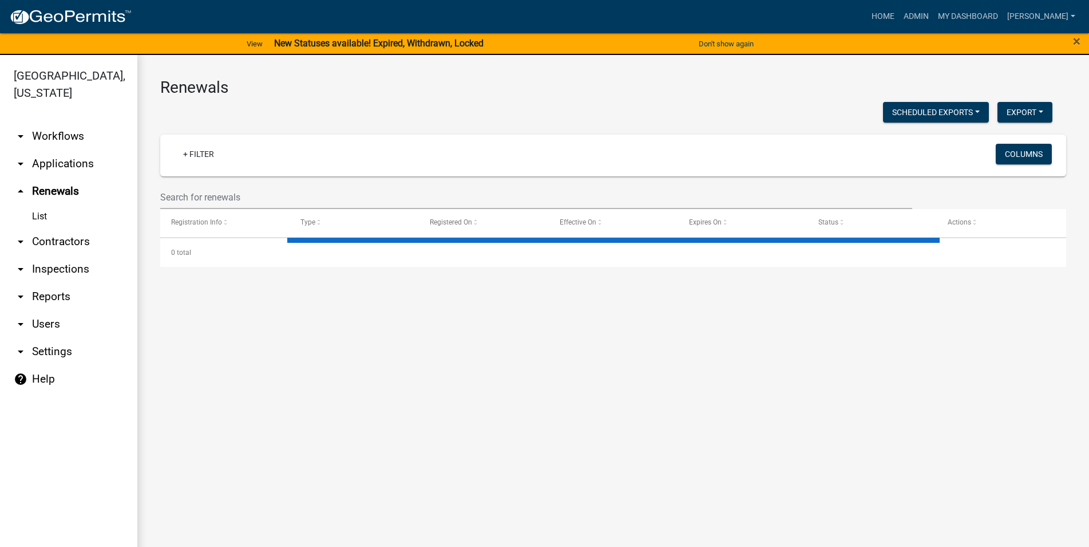
click at [81, 274] on link "arrow_drop_down Inspections" at bounding box center [68, 268] width 137 height 27
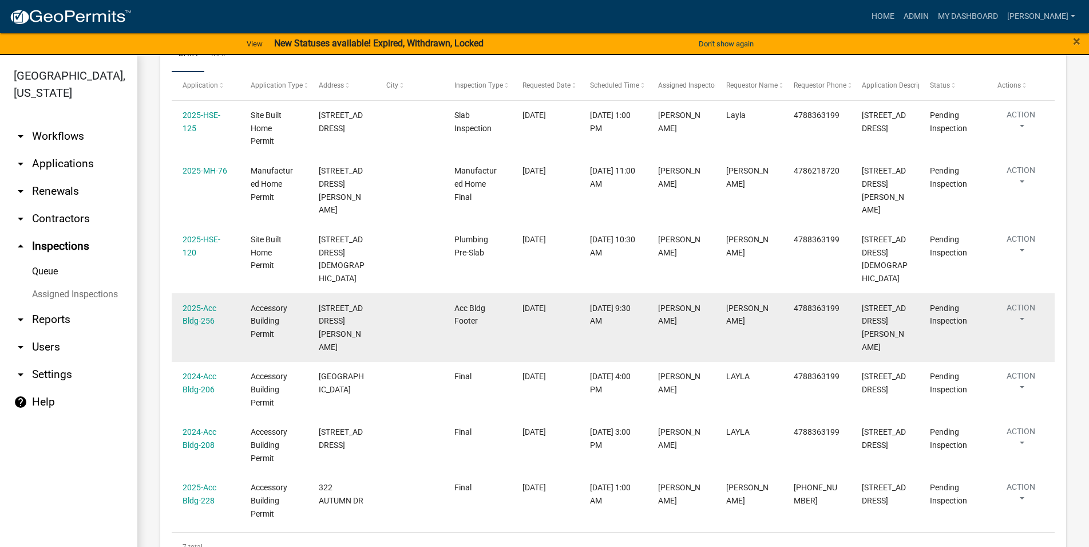
scroll to position [227, 0]
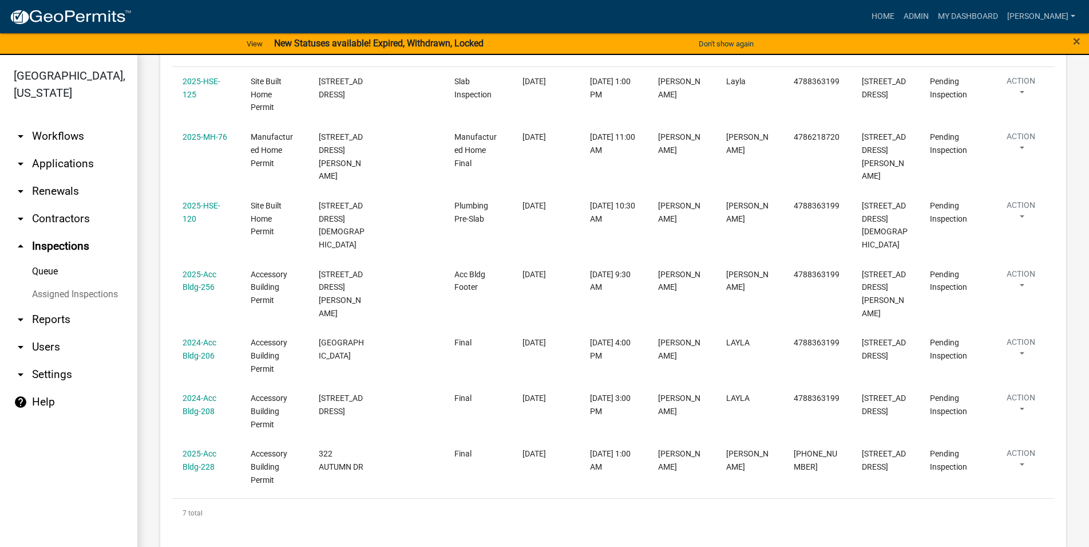
click at [62, 172] on link "arrow_drop_down Applications" at bounding box center [68, 163] width 137 height 27
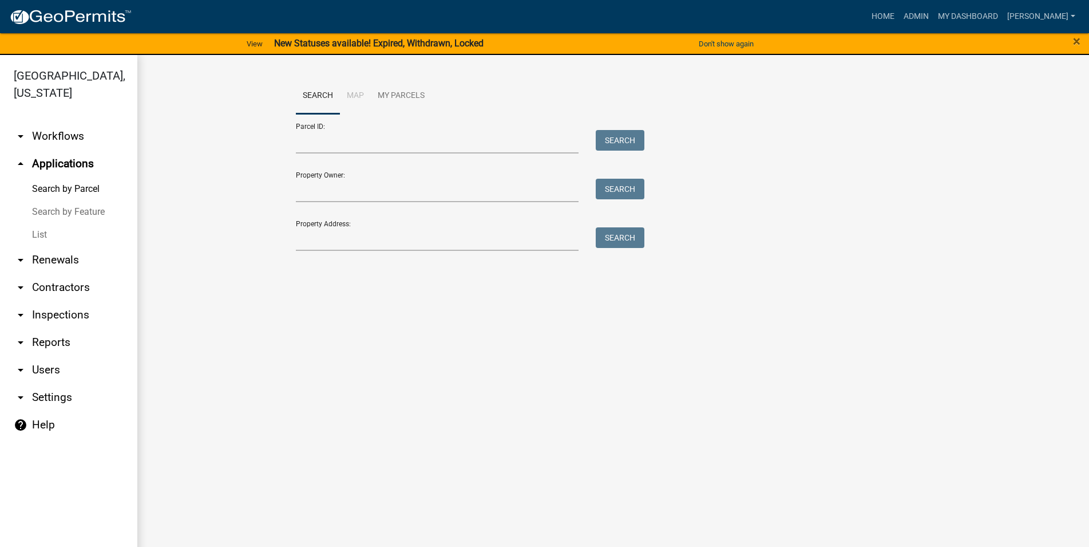
click at [54, 232] on link "List" at bounding box center [68, 234] width 137 height 23
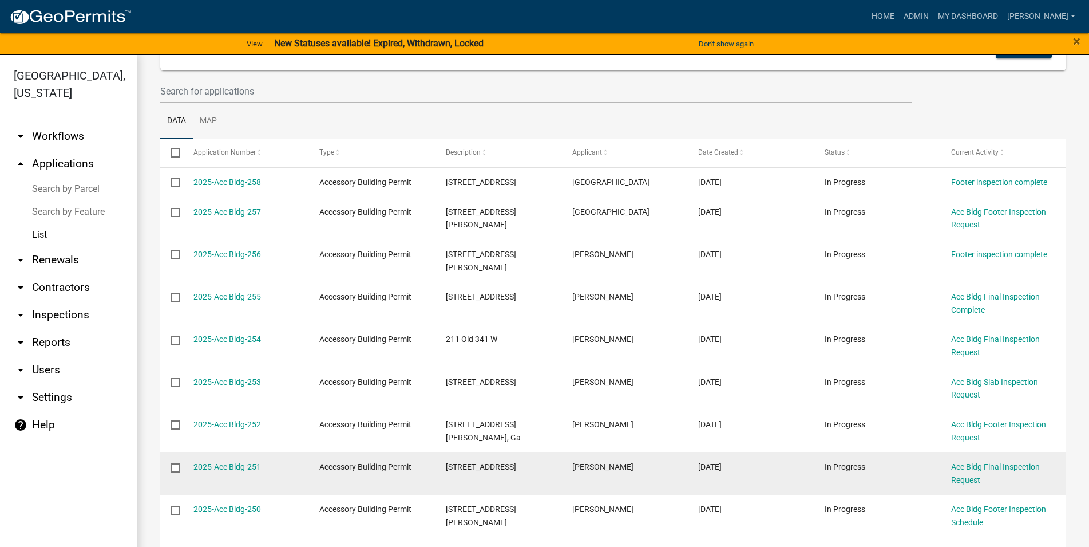
scroll to position [131, 0]
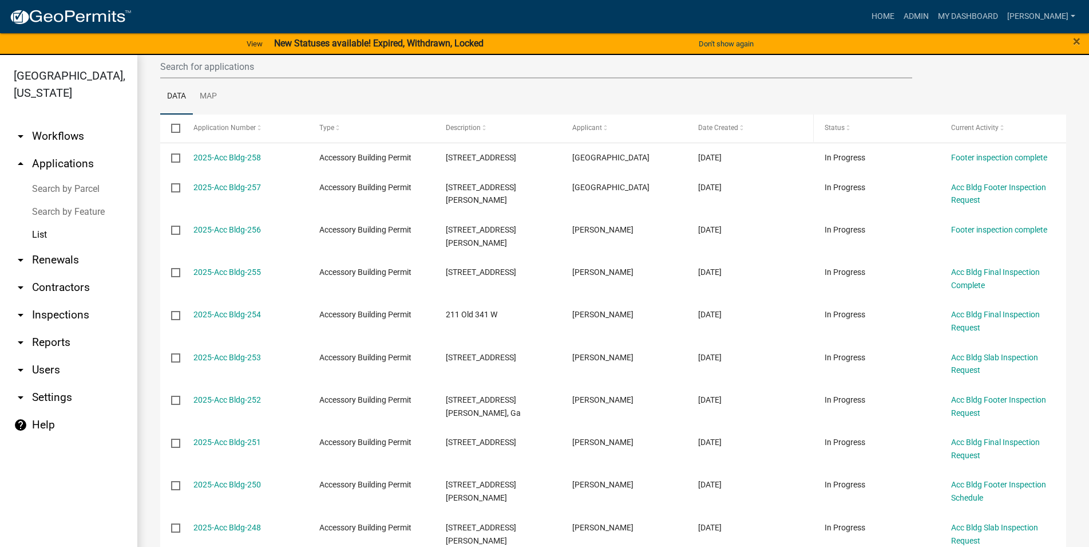
click at [706, 129] on span "Date Created" at bounding box center [718, 128] width 40 height 8
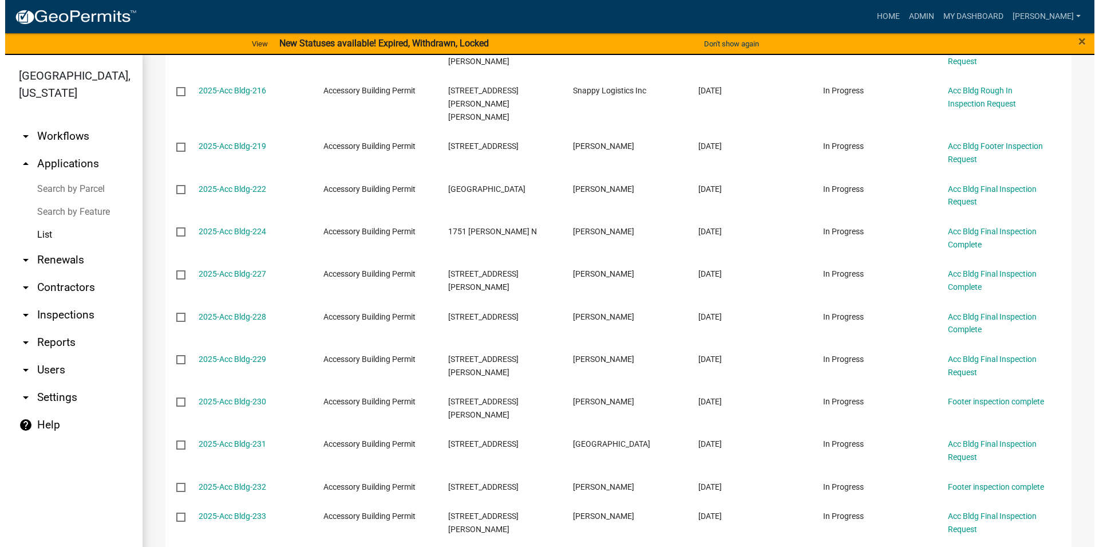
scroll to position [558, 0]
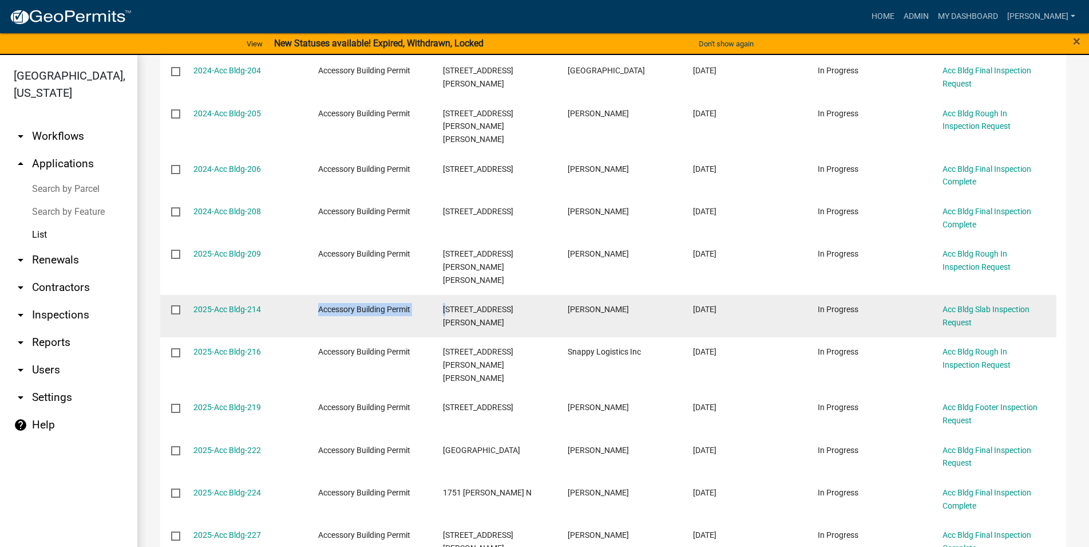
drag, startPoint x: 317, startPoint y: 283, endPoint x: 445, endPoint y: 286, distance: 128.3
click at [432, 295] on datatable-body-cell "Accessory Building Permit" at bounding box center [369, 316] width 125 height 42
click at [414, 303] on div "Accessory Building Permit" at bounding box center [369, 309] width 103 height 13
click at [1020, 305] on link "Acc Bldg Slab Inspection Request" at bounding box center [986, 316] width 87 height 22
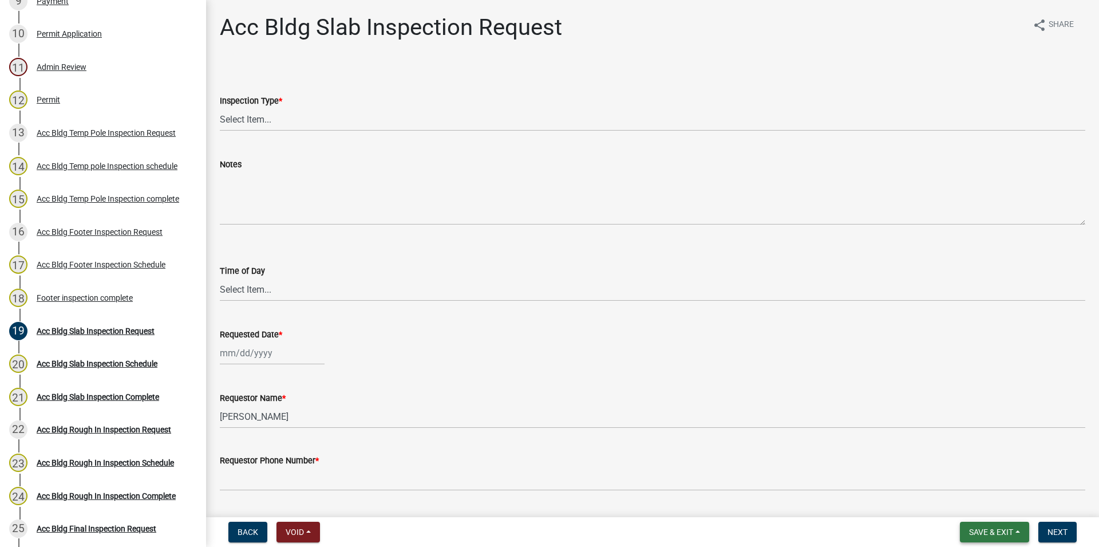
click at [985, 534] on span "Save & Exit" at bounding box center [991, 531] width 44 height 9
click at [980, 510] on button "Save & Exit" at bounding box center [984, 501] width 92 height 27
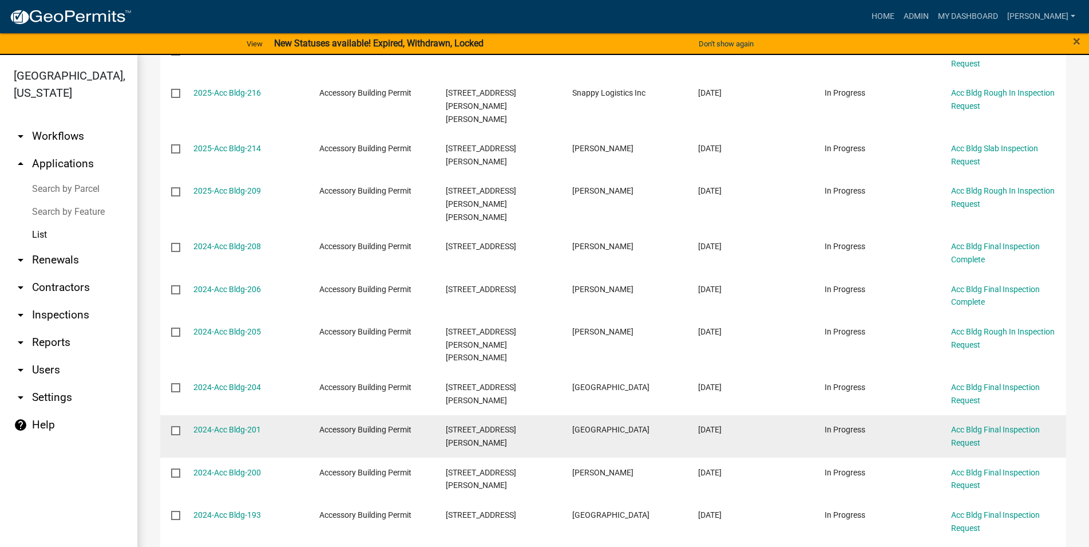
scroll to position [1863, 0]
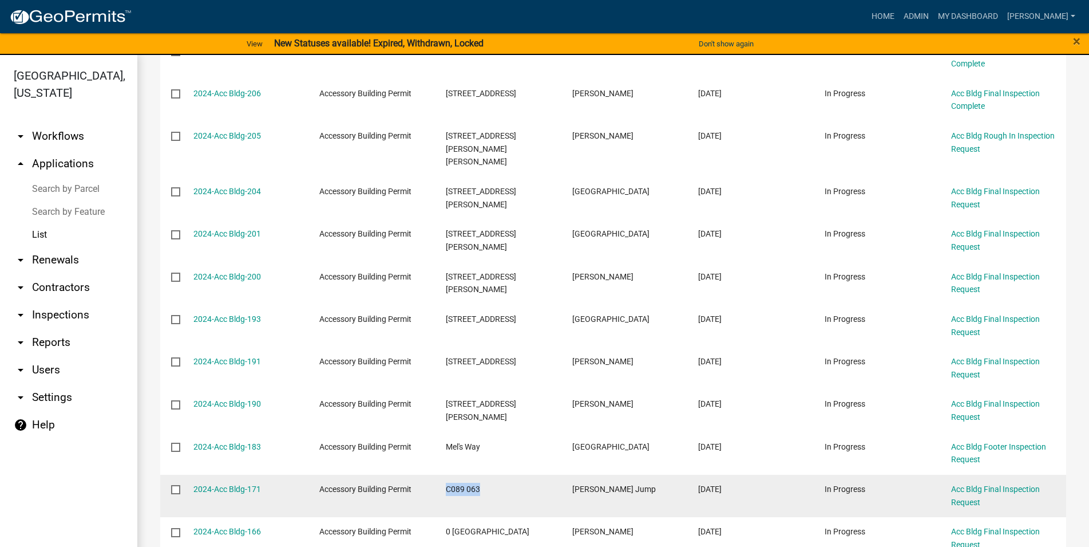
drag, startPoint x: 544, startPoint y: 394, endPoint x: 422, endPoint y: 371, distance: 124.1
click at [435, 475] on datatable-body-cell "C089 063" at bounding box center [498, 496] width 127 height 42
click at [451, 483] on div "C089 063" at bounding box center [498, 489] width 104 height 13
drag, startPoint x: 444, startPoint y: 382, endPoint x: 498, endPoint y: 390, distance: 54.3
click at [498, 475] on datatable-body-cell "C089 063" at bounding box center [498, 496] width 127 height 42
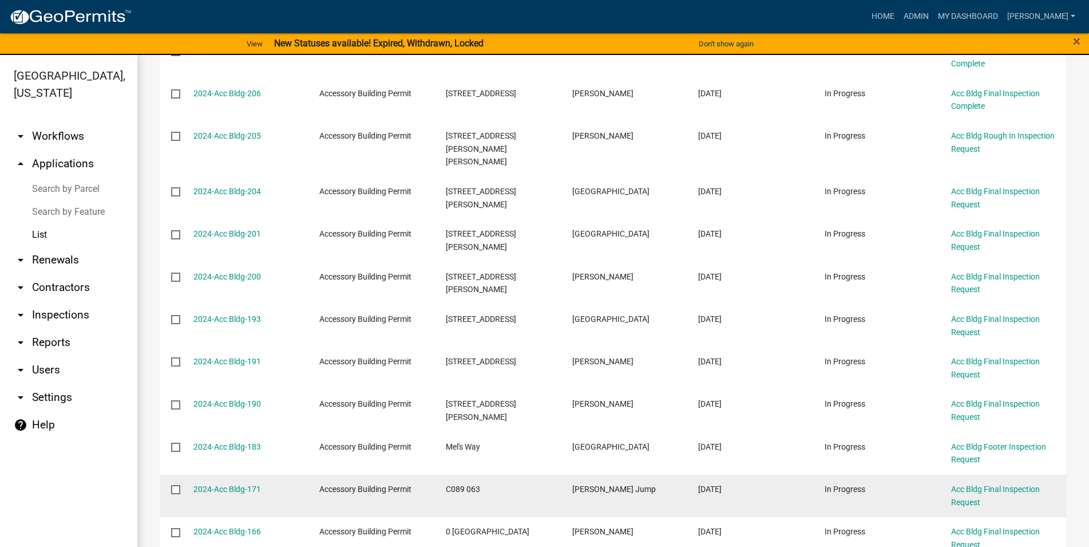
click at [498, 483] on div "C089 063" at bounding box center [498, 489] width 104 height 13
drag, startPoint x: 468, startPoint y: 389, endPoint x: 434, endPoint y: 382, distance: 34.5
click at [435, 475] on datatable-body-cell "C089 063" at bounding box center [498, 496] width 127 height 42
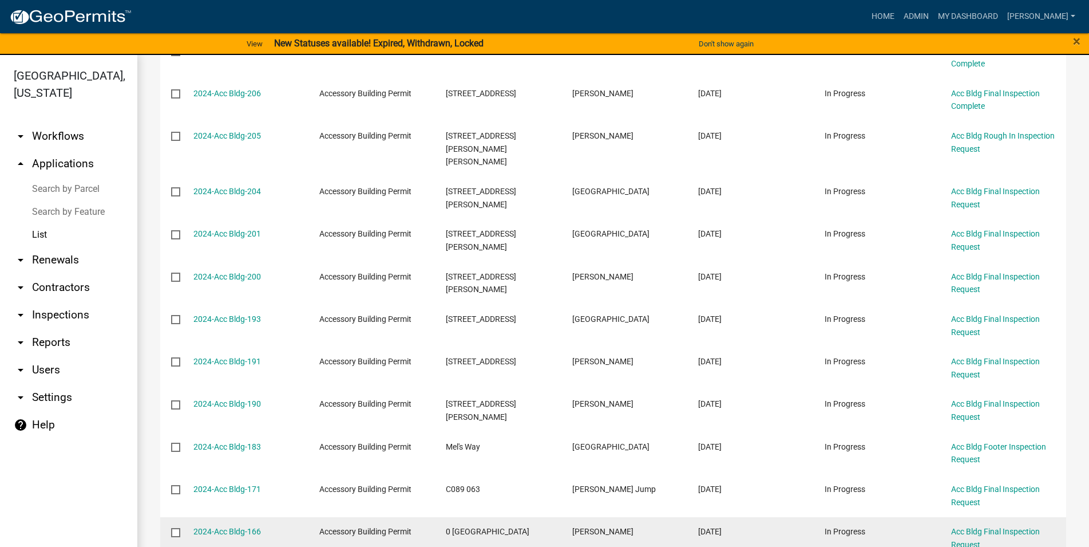
click at [552, 517] on datatable-body-cell "0 [GEOGRAPHIC_DATA]" at bounding box center [498, 538] width 127 height 42
drag, startPoint x: 551, startPoint y: 427, endPoint x: 466, endPoint y: 273, distance: 175.8
click at [466, 517] on datatable-body-cell "0 [GEOGRAPHIC_DATA]" at bounding box center [498, 538] width 127 height 42
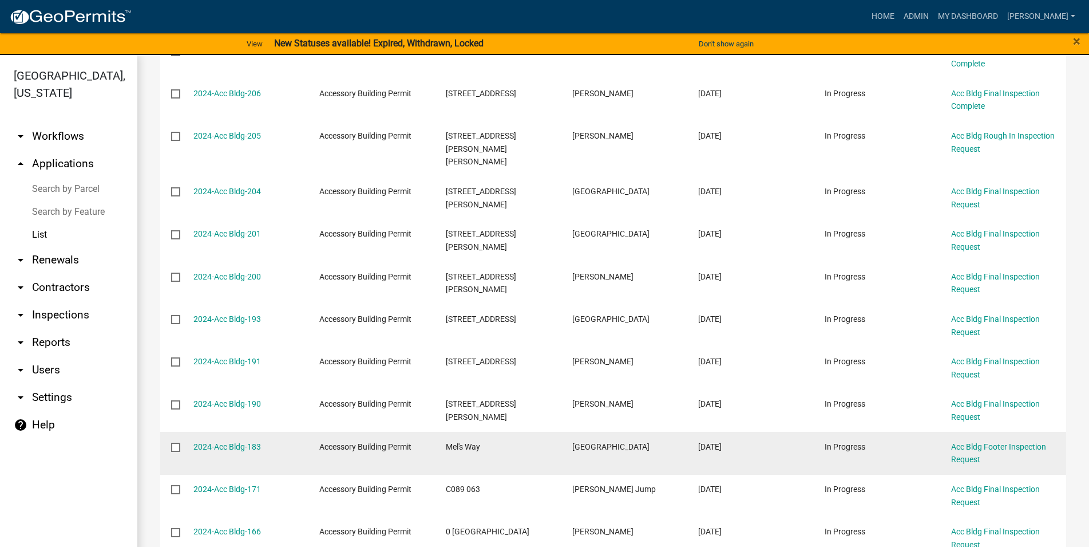
drag, startPoint x: 467, startPoint y: 276, endPoint x: 508, endPoint y: 341, distance: 76.4
click at [467, 347] on datatable-body-cell "[STREET_ADDRESS]" at bounding box center [498, 368] width 127 height 42
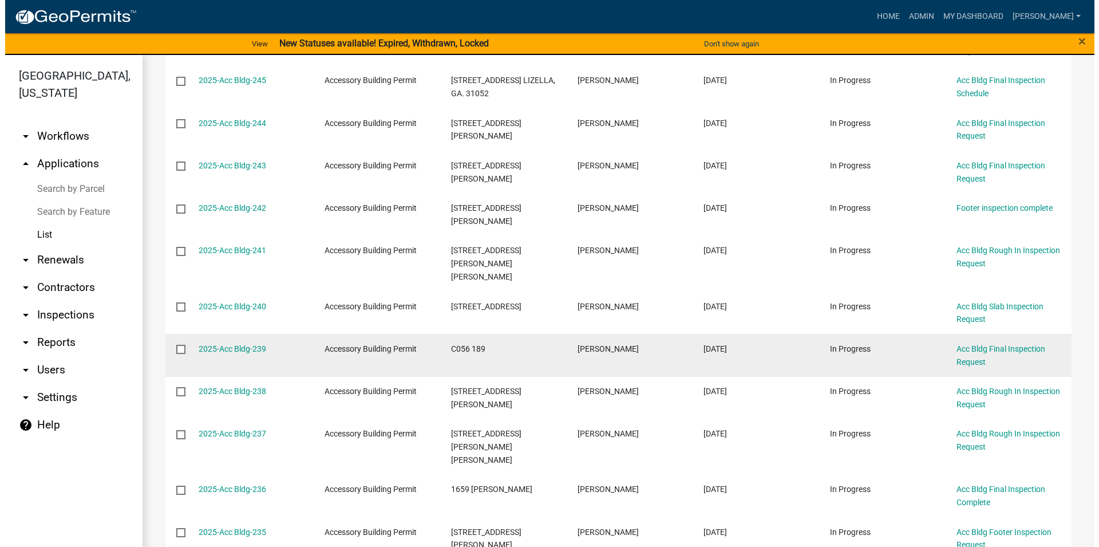
scroll to position [979, 0]
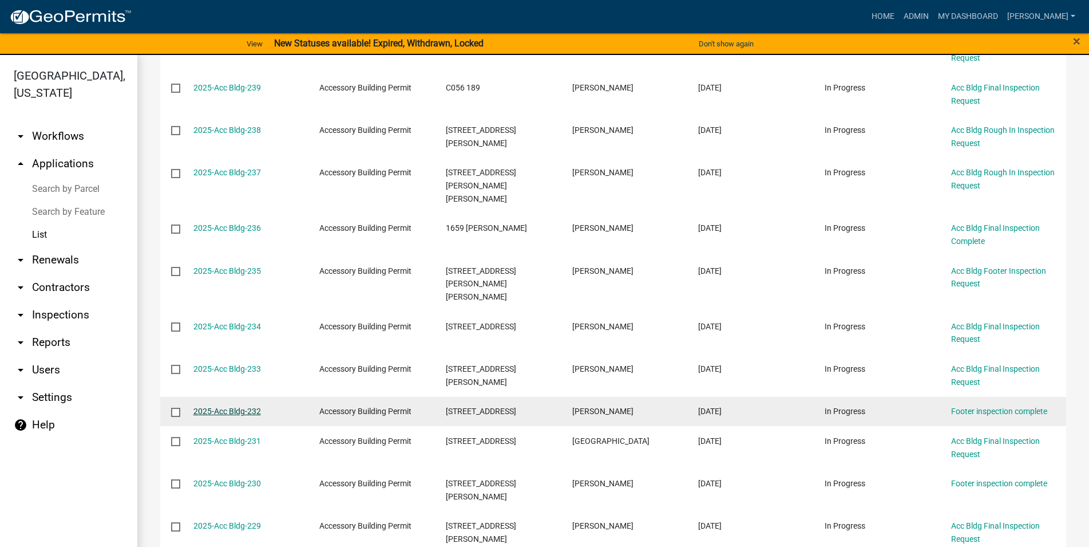
click at [237, 406] on link "2025-Acc Bldg-232" at bounding box center [228, 410] width 68 height 9
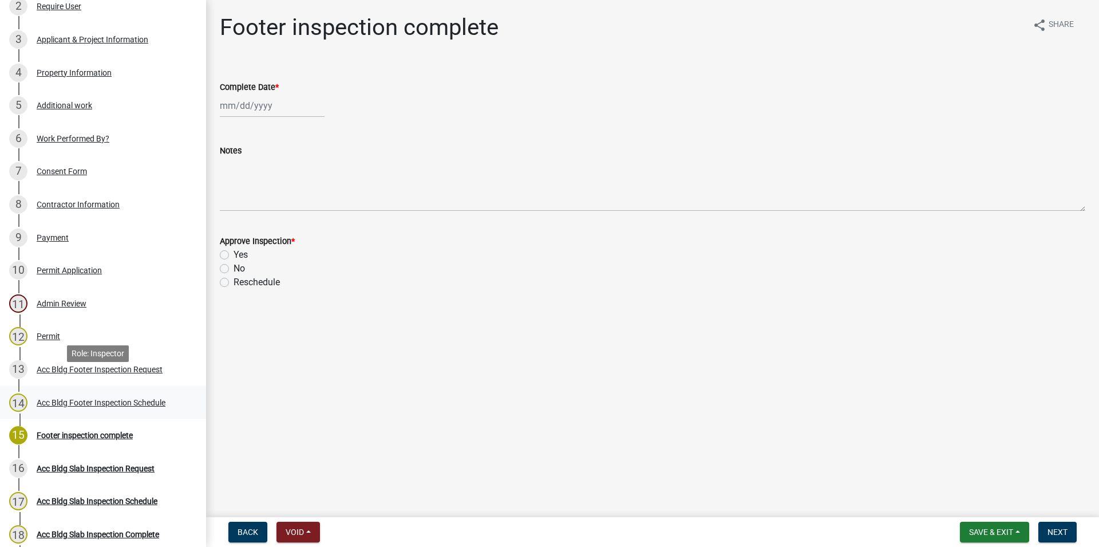
scroll to position [234, 0]
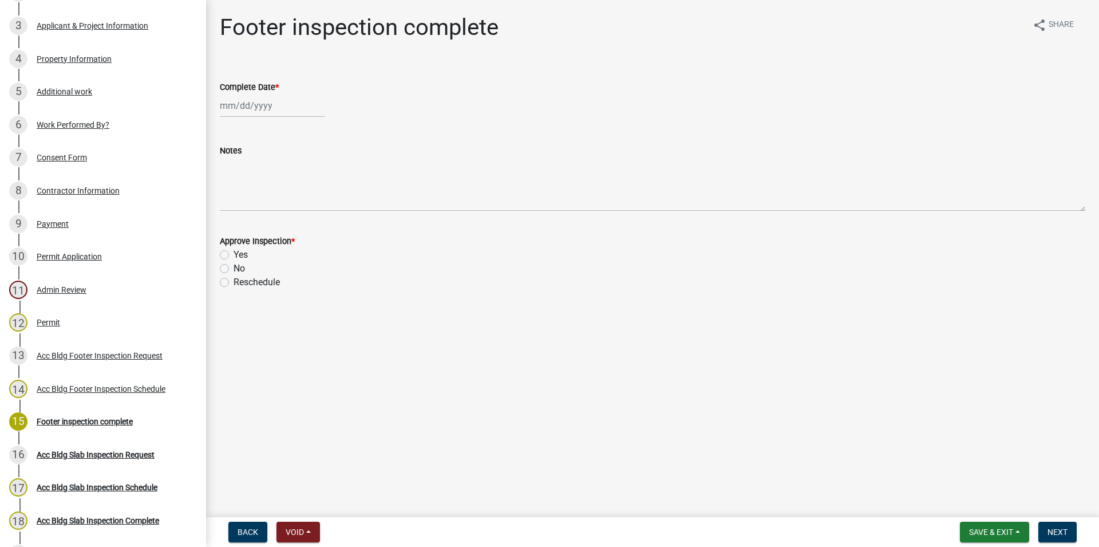
click at [232, 255] on div "Yes" at bounding box center [653, 255] width 866 height 14
click at [219, 255] on div "Approve Inspection * Yes No Reschedule" at bounding box center [652, 254] width 883 height 69
click at [234, 255] on label "Yes" at bounding box center [241, 255] width 14 height 14
click at [234, 255] on input "Yes" at bounding box center [237, 251] width 7 height 7
click at [269, 109] on input "Complete Date *" at bounding box center [272, 105] width 105 height 23
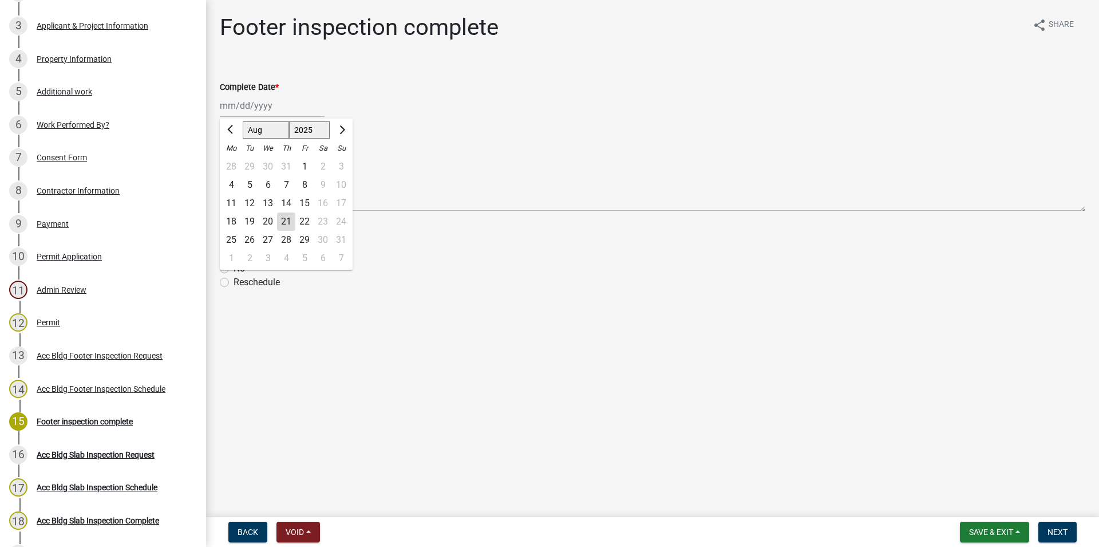
click at [290, 214] on div "21" at bounding box center [286, 221] width 18 height 18
click at [1049, 525] on button "Next" at bounding box center [1058, 532] width 38 height 21
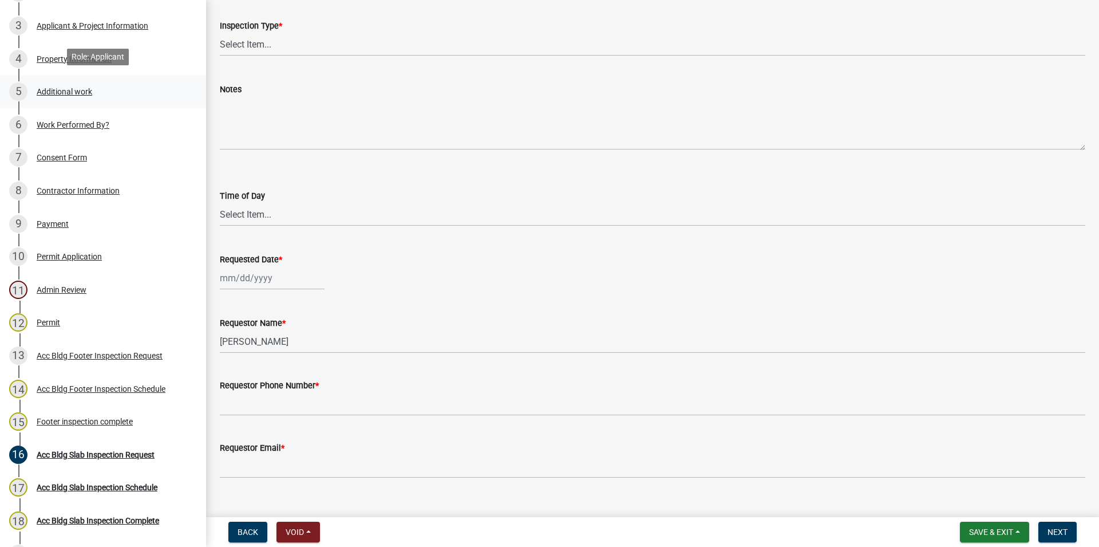
scroll to position [94, 0]
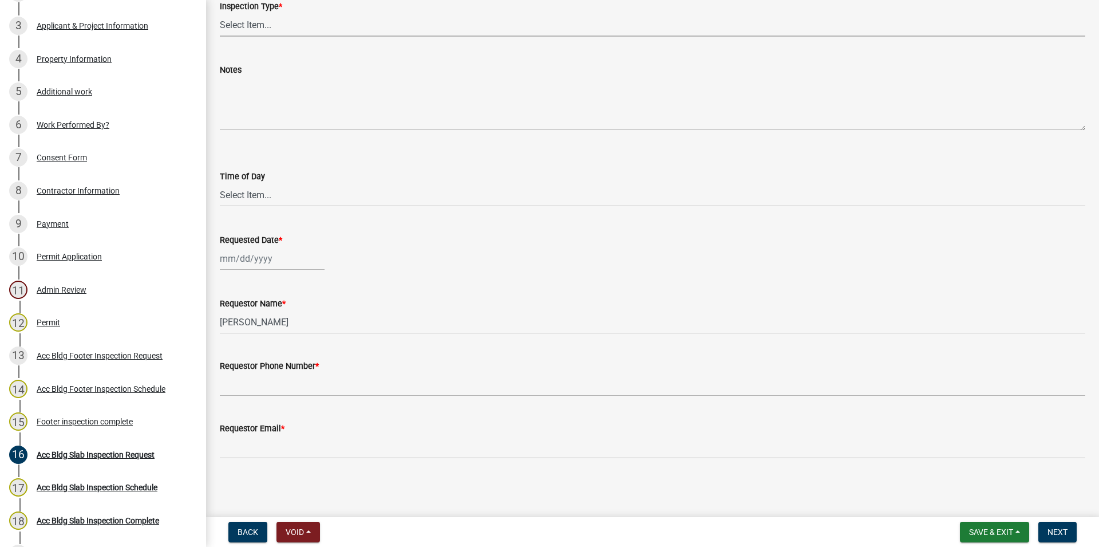
click at [220, 13] on select "Select Item... Acc Bldg Slab" at bounding box center [653, 24] width 866 height 23
click option "Acc Bldg Slab" at bounding box center [0, 0] width 0 height 0
click at [220, 183] on select "Select Item... AM PM" at bounding box center [653, 194] width 866 height 23
click option "AM" at bounding box center [0, 0] width 0 height 0
click at [254, 269] on input "Requested Date *" at bounding box center [272, 258] width 105 height 23
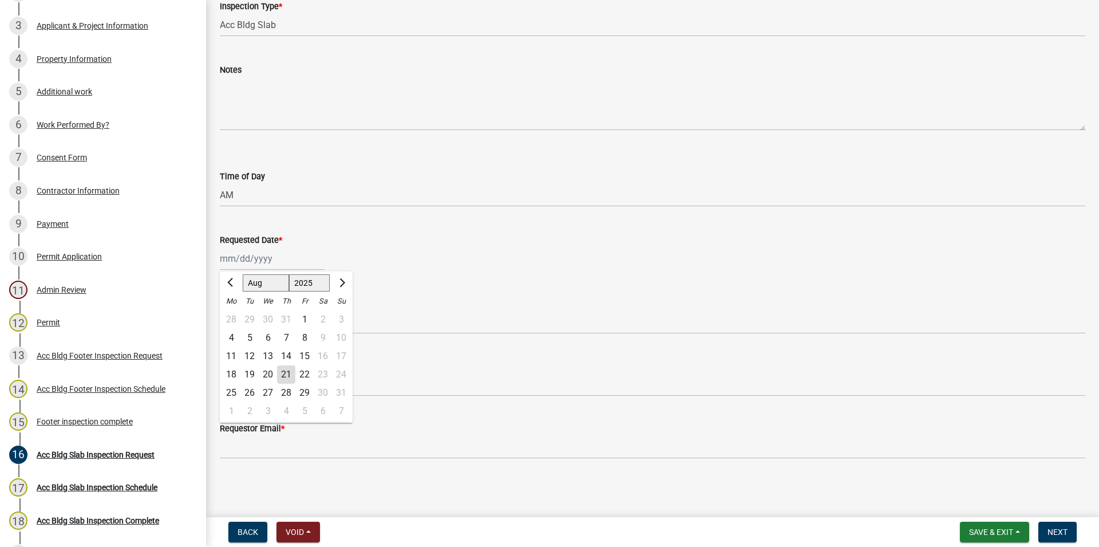
click at [289, 372] on div "21" at bounding box center [286, 374] width 18 height 18
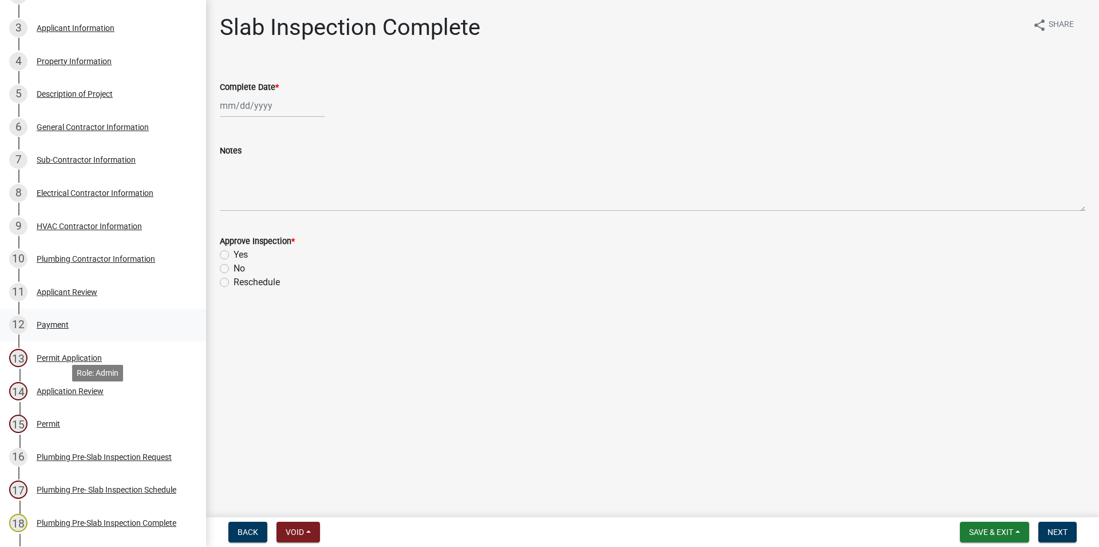
scroll to position [175, 0]
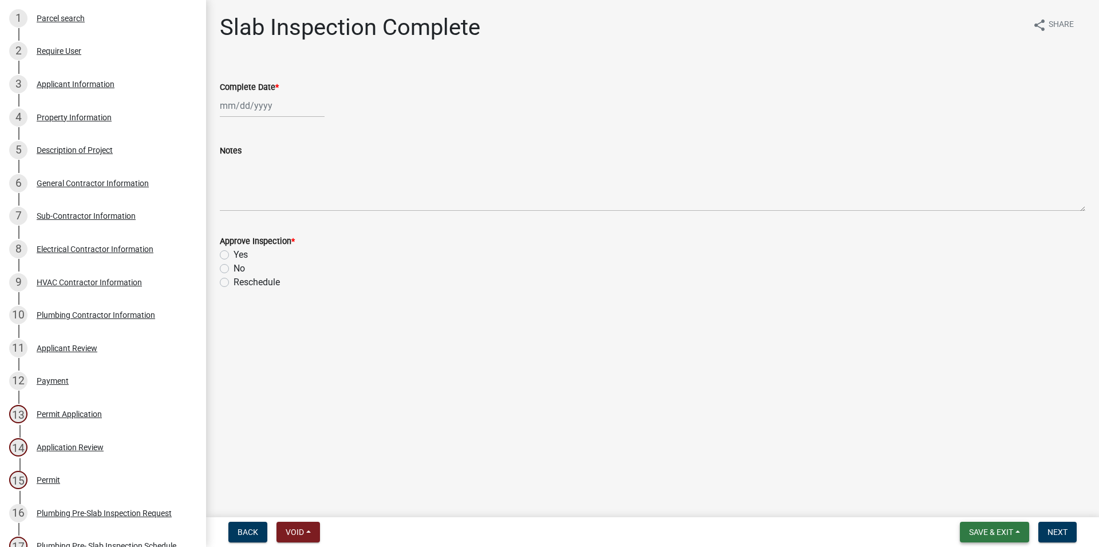
click at [982, 532] on span "Save & Exit" at bounding box center [991, 531] width 44 height 9
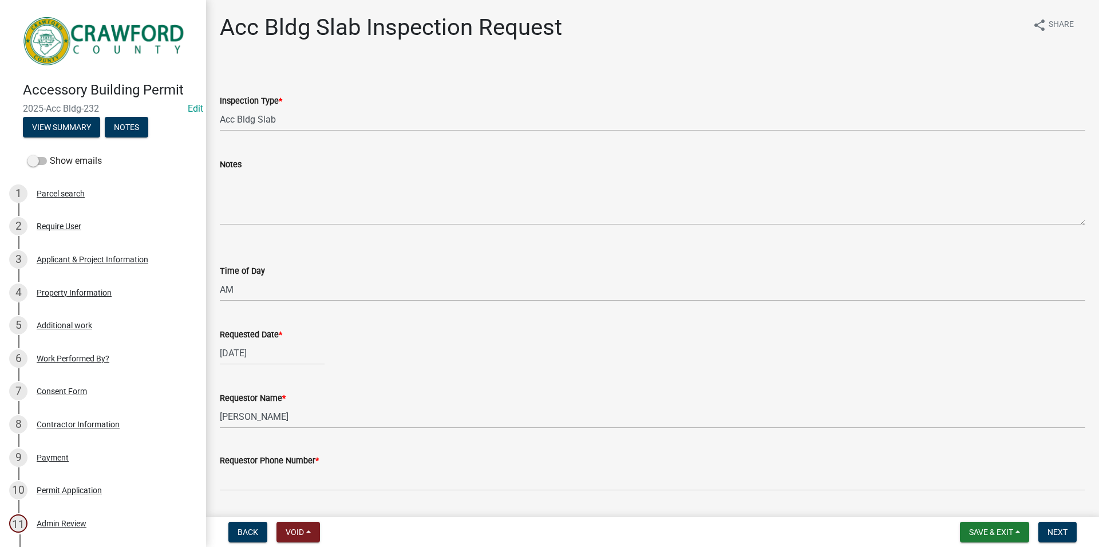
select select "f6264fa1-fd1b-42b6-83ba-79e4e4c24485"
select select "604f01d9-b0d9-4f7d-a319-bd903df8b221"
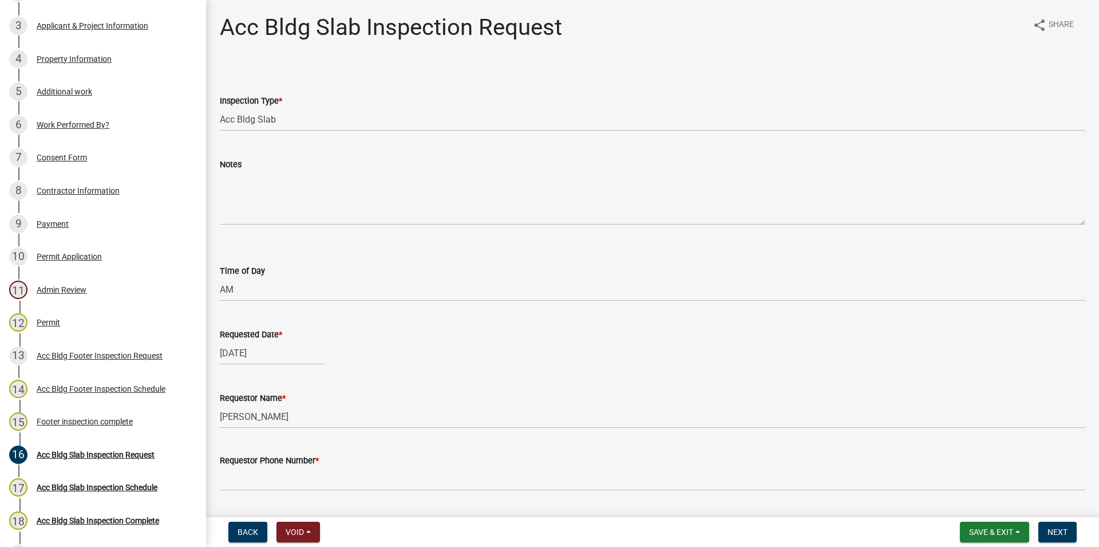
scroll to position [94, 0]
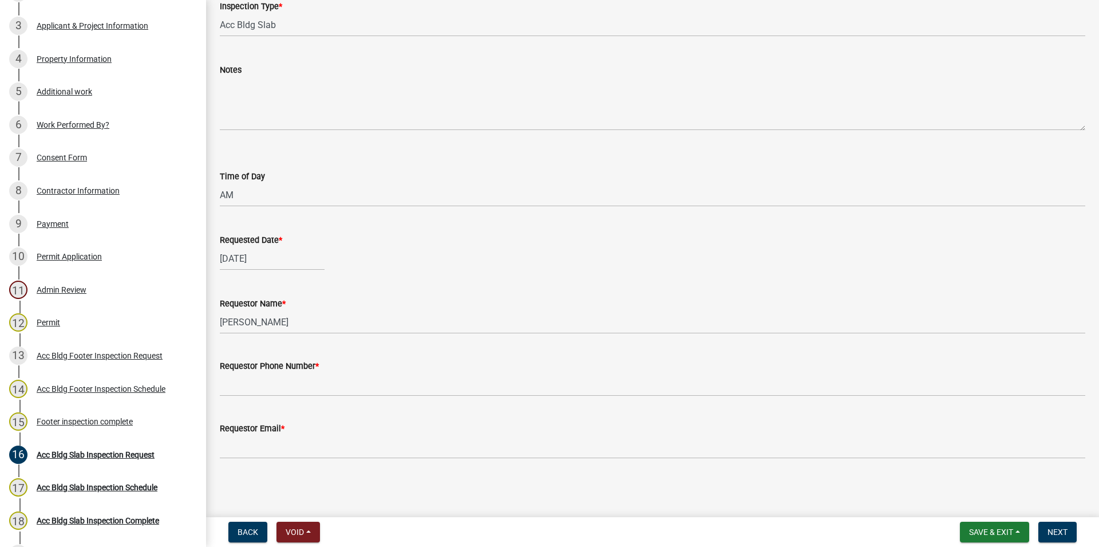
drag, startPoint x: 274, startPoint y: 372, endPoint x: 275, endPoint y: 380, distance: 8.1
click at [274, 373] on form "Requestor Phone Number *" at bounding box center [653, 377] width 866 height 37
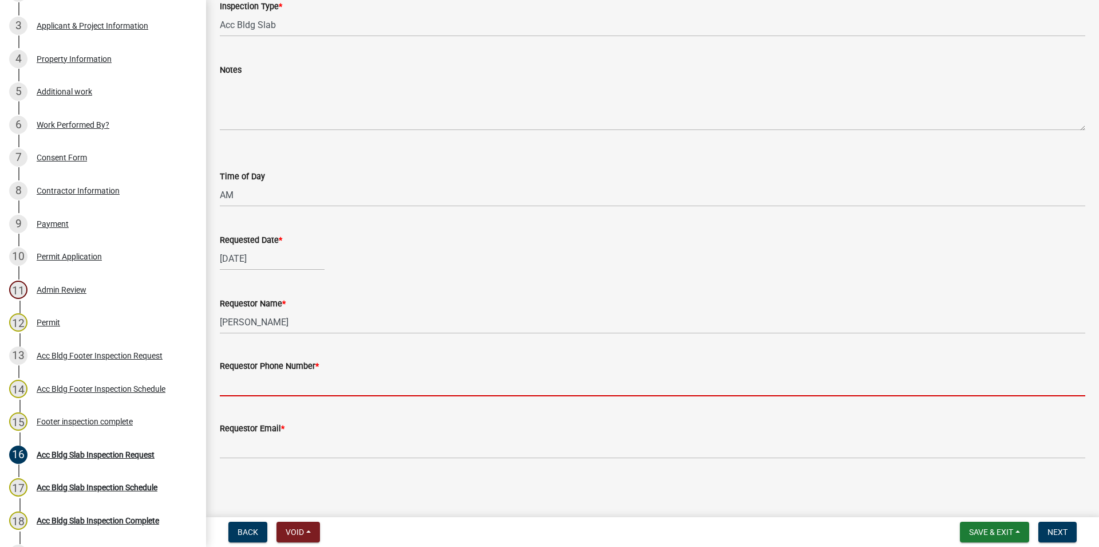
click at [277, 383] on input "Requestor Phone Number *" at bounding box center [653, 384] width 866 height 23
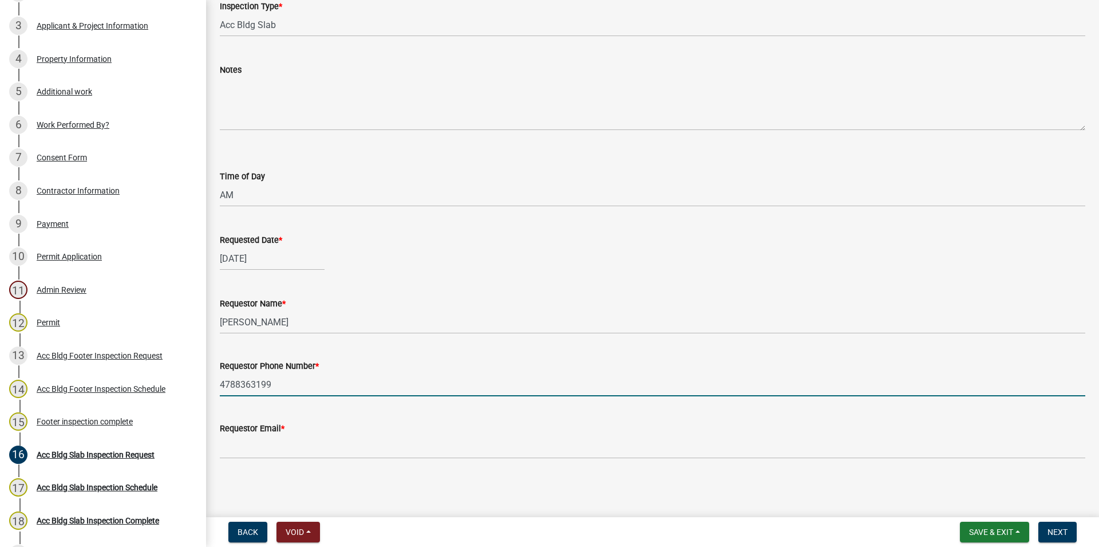
type input "4788363199"
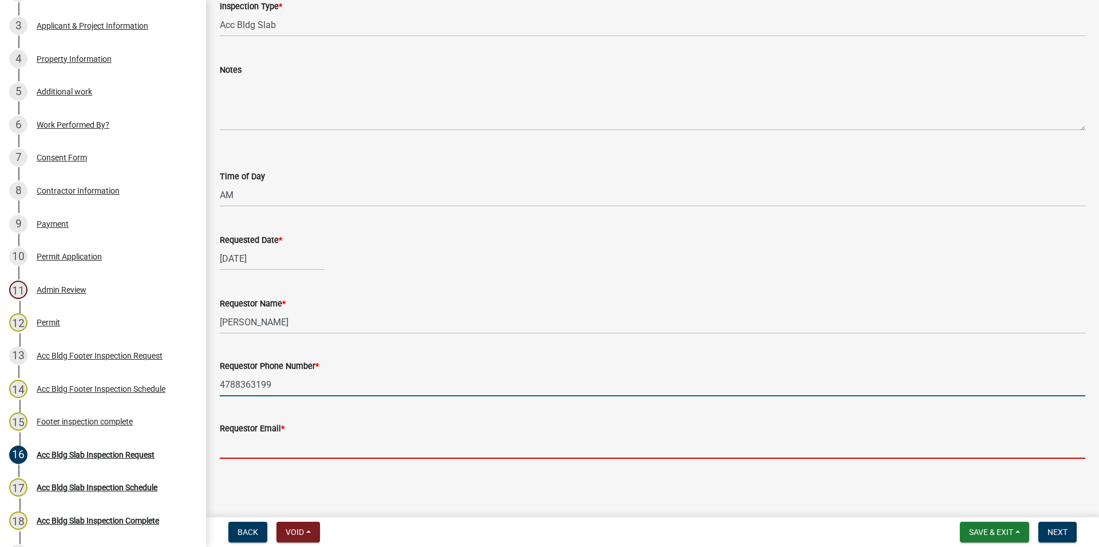
click at [275, 448] on input "Requestor Email *" at bounding box center [653, 446] width 866 height 23
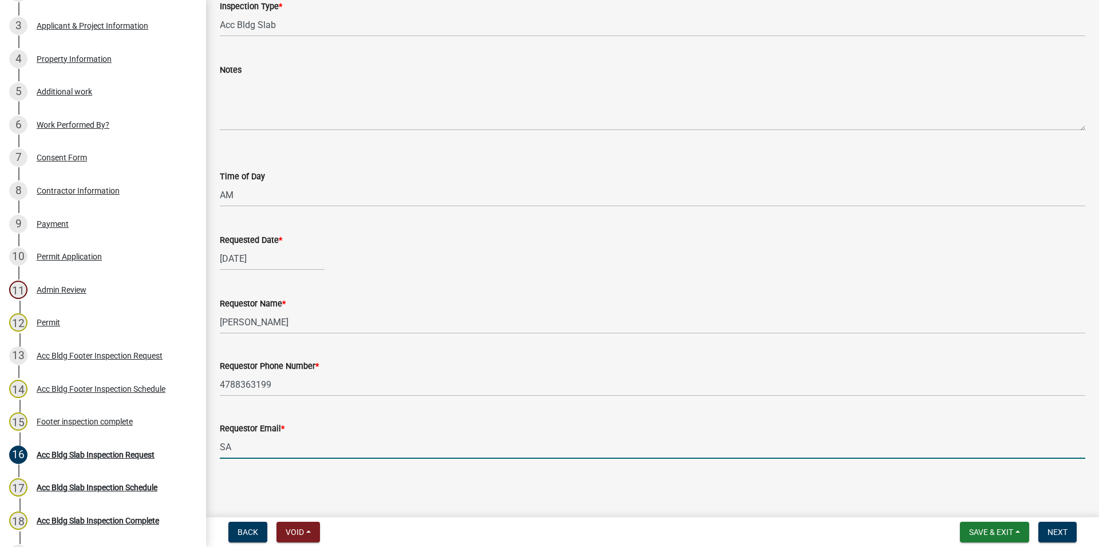
click at [272, 475] on div "Acc Bldg Slab Inspection Request share Share Inspection Type * Select Item... A…" at bounding box center [652, 198] width 883 height 559
click at [268, 449] on input "SA" at bounding box center [653, 446] width 866 height 23
type input "[EMAIL_ADDRESS][DOMAIN_NAME]"
click at [1055, 528] on span "Next" at bounding box center [1058, 531] width 20 height 9
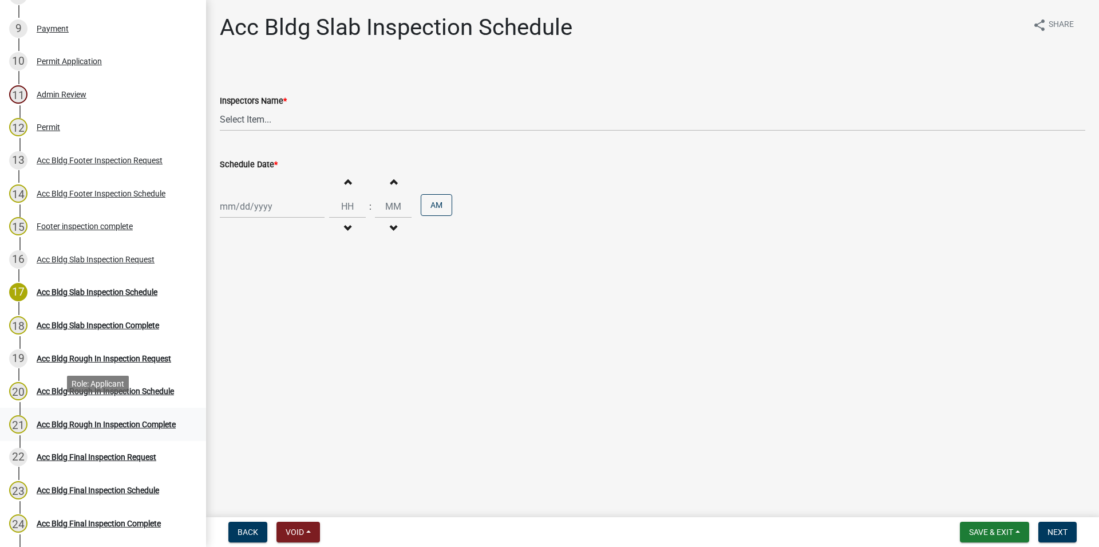
scroll to position [467, 0]
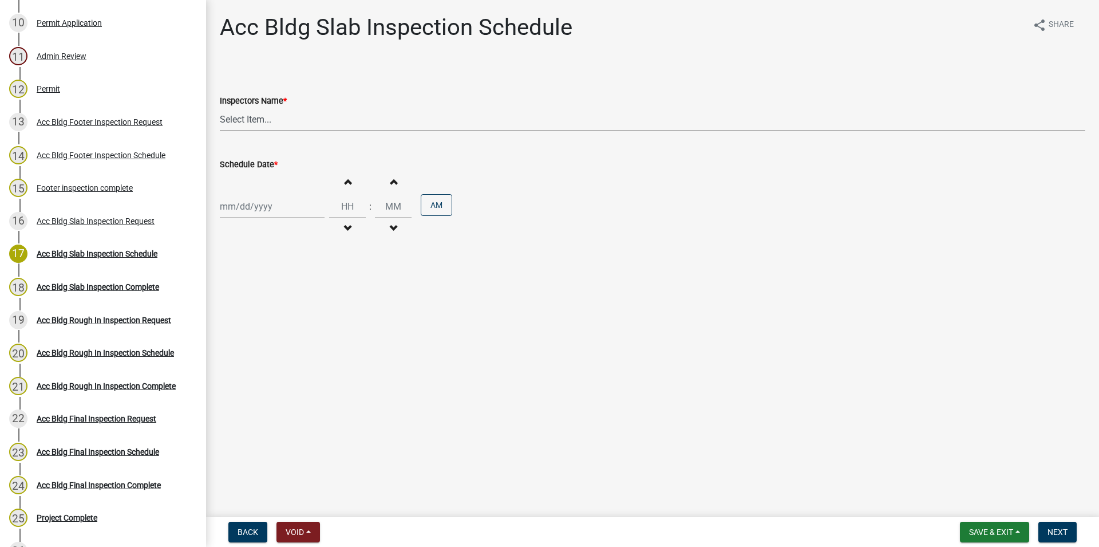
click at [220, 108] on select "Select Item... [PERSON_NAME].[PERSON_NAME] ([PERSON_NAME] ) [PERSON_NAME] ([PER…" at bounding box center [653, 119] width 866 height 23
click option "[PERSON_NAME].[PERSON_NAME] ([PERSON_NAME] )" at bounding box center [0, 0] width 0 height 0
click at [220, 108] on select "Select Item... [PERSON_NAME].[PERSON_NAME] ([PERSON_NAME] ) [PERSON_NAME] ([PER…" at bounding box center [653, 119] width 866 height 23
select select "386c4b37-132c-45b4-be0e-b439663810e4"
click option "[PERSON_NAME] ([PERSON_NAME])" at bounding box center [0, 0] width 0 height 0
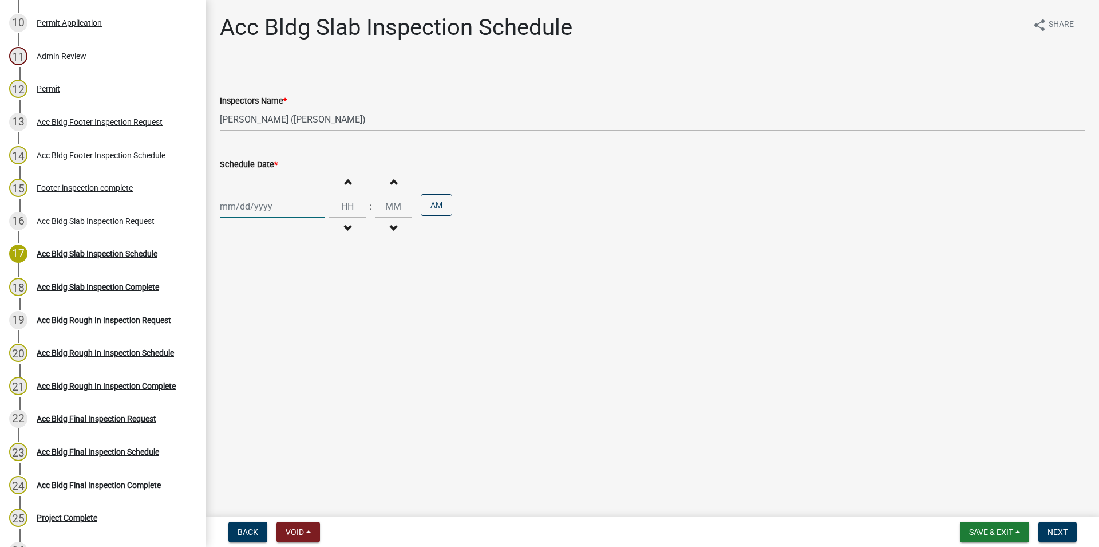
click at [278, 196] on input "Schedule Date *" at bounding box center [272, 206] width 105 height 23
click at [290, 319] on div "21" at bounding box center [286, 322] width 18 height 18
type input "[DATE]"
click at [345, 184] on button "Increment hours" at bounding box center [347, 181] width 24 height 21
type input "01"
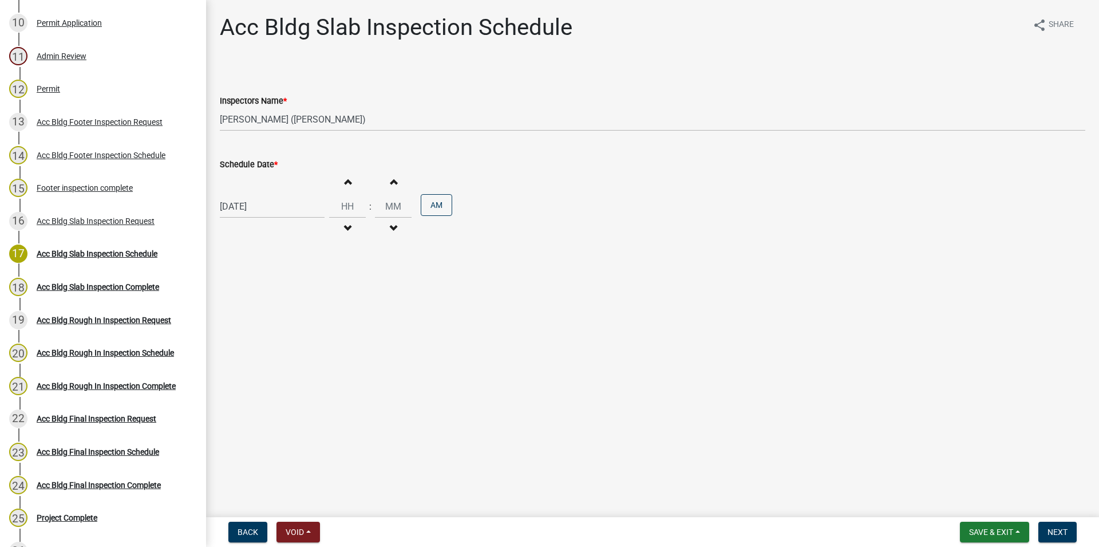
type input "00"
click at [1078, 531] on form "Save & Exit Save Save & Exit Next" at bounding box center [1019, 532] width 126 height 21
click at [1072, 530] on button "Next" at bounding box center [1058, 532] width 38 height 21
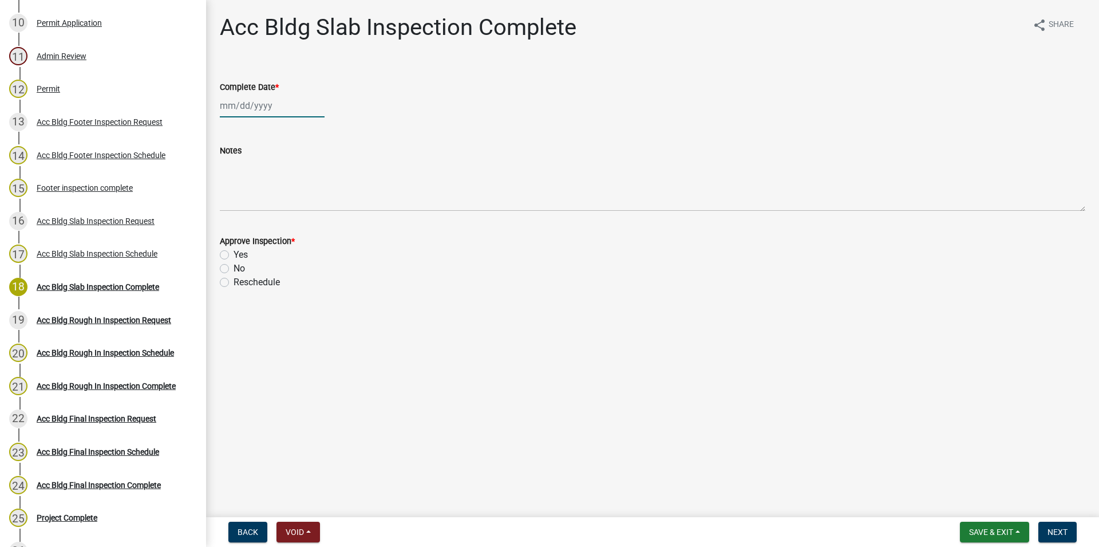
click at [252, 110] on input "Complete Date *" at bounding box center [272, 105] width 105 height 23
select select "8"
select select "2025"
drag, startPoint x: 282, startPoint y: 218, endPoint x: 273, endPoint y: 247, distance: 30.8
click at [283, 218] on div "21" at bounding box center [286, 221] width 18 height 18
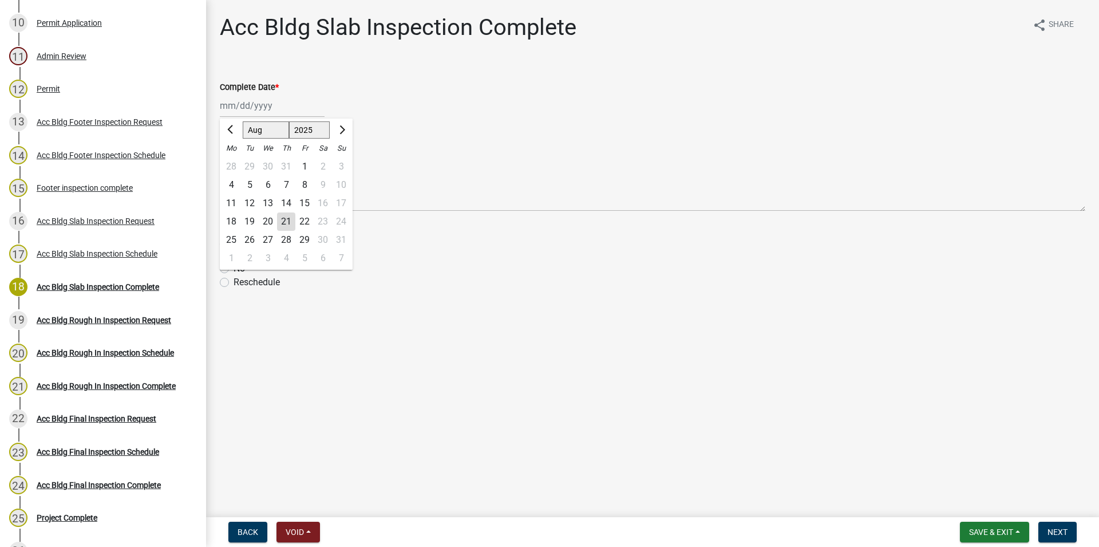
type input "[DATE]"
click at [227, 260] on div "Yes" at bounding box center [653, 255] width 866 height 14
click at [234, 256] on label "Yes" at bounding box center [241, 255] width 14 height 14
click at [234, 255] on input "Yes" at bounding box center [237, 251] width 7 height 7
radio input "true"
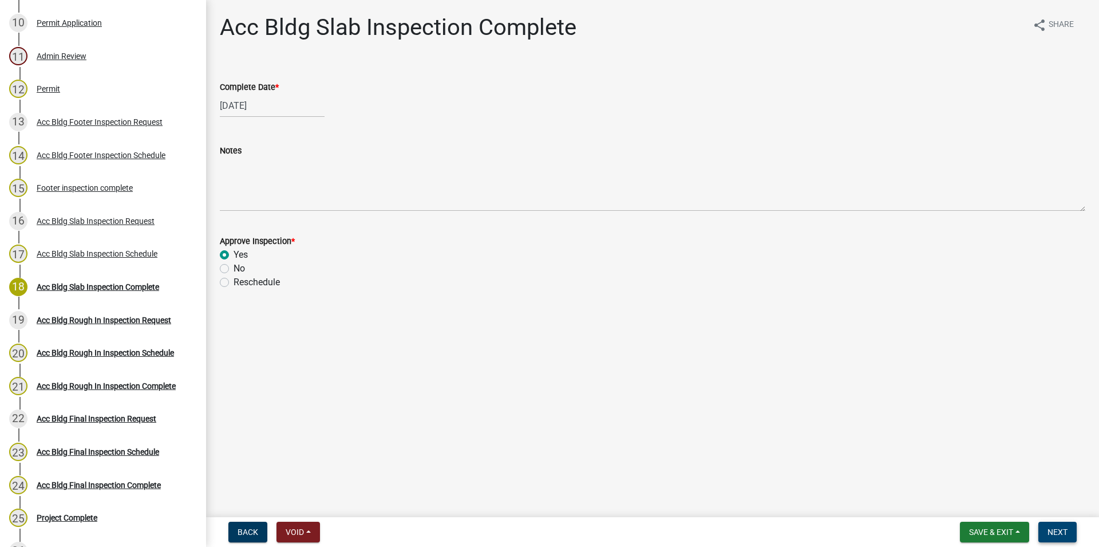
click at [1070, 541] on button "Next" at bounding box center [1058, 532] width 38 height 21
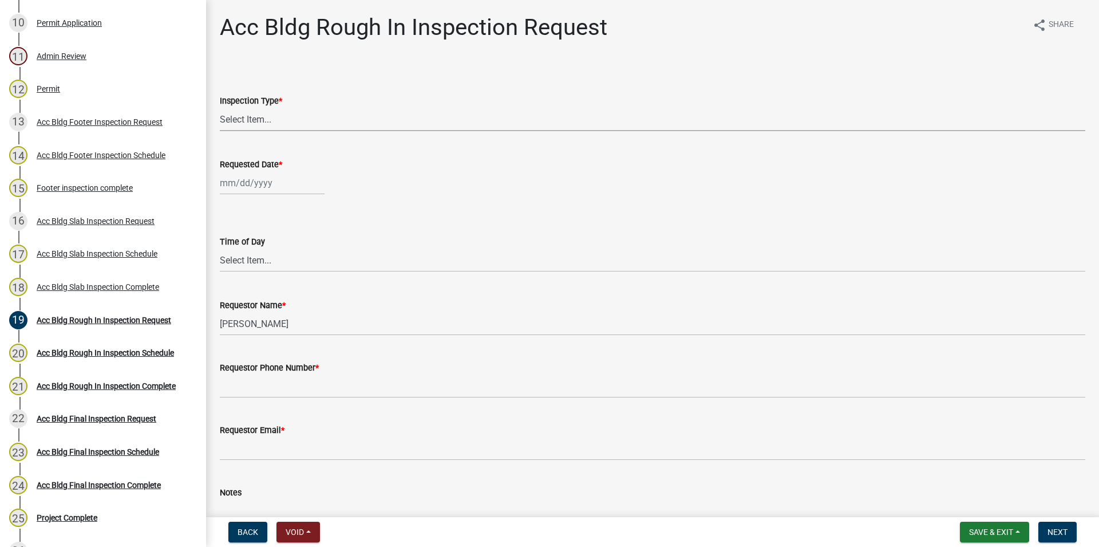
click at [220, 108] on select "Select Item... Rough In" at bounding box center [653, 119] width 866 height 23
click option "Rough In" at bounding box center [0, 0] width 0 height 0
select select "fdcb5414-e2c8-4e4a-b5a0-d1538efa6aa4"
click at [238, 180] on input "Requested Date *" at bounding box center [272, 182] width 105 height 23
select select "8"
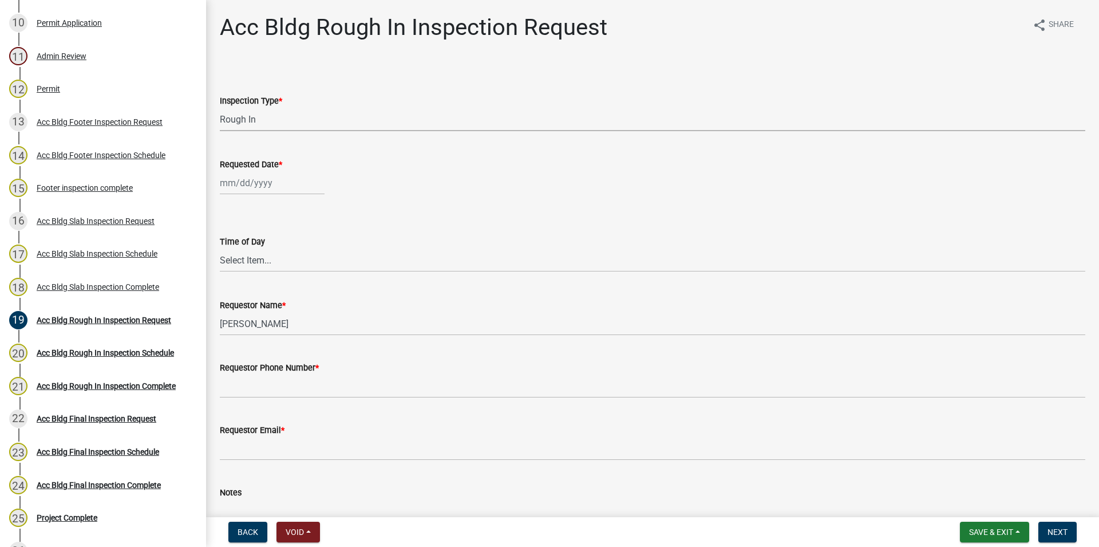
select select "2025"
click at [290, 294] on div "21" at bounding box center [286, 299] width 18 height 18
type input "[DATE]"
click at [220, 248] on select "Select Item... AM PM" at bounding box center [653, 259] width 866 height 23
click option "AM" at bounding box center [0, 0] width 0 height 0
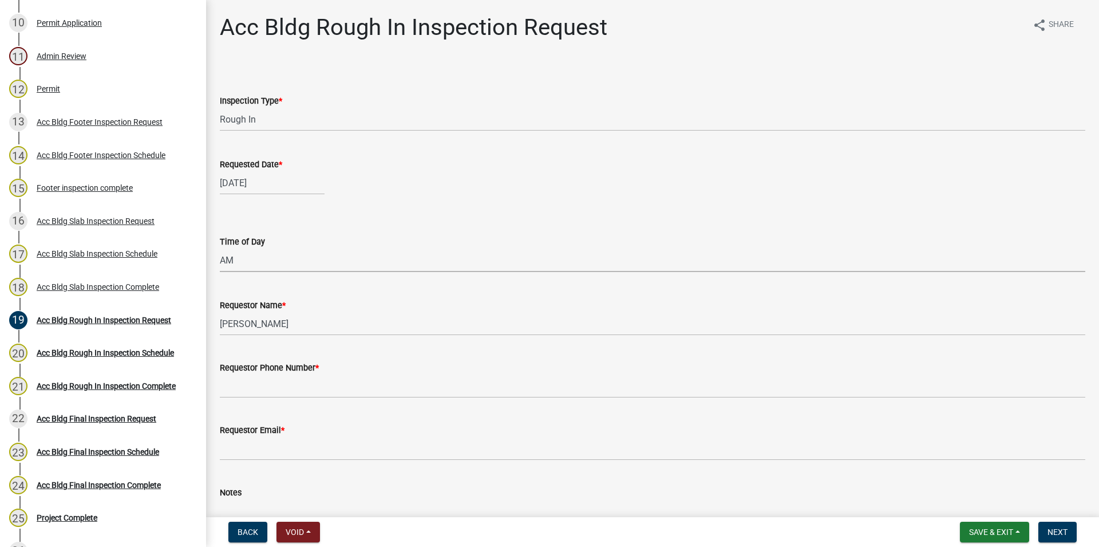
select select "cb10fa24-328f-4433-8d1a-661a0b5f4638"
click at [263, 372] on label "Requestor Phone Number *" at bounding box center [269, 368] width 99 height 8
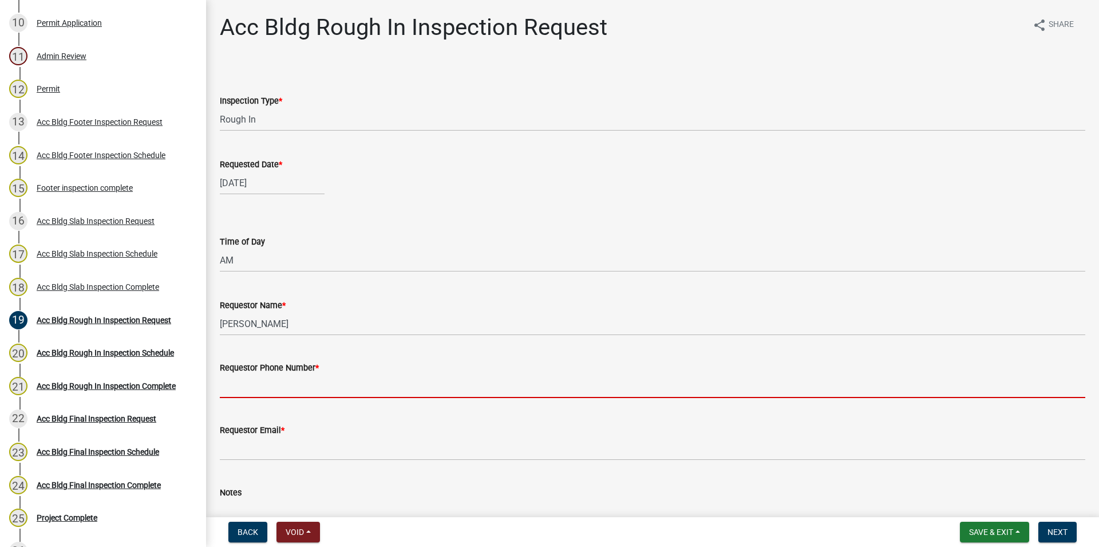
click at [263, 374] on input "Requestor Phone Number *" at bounding box center [653, 385] width 866 height 23
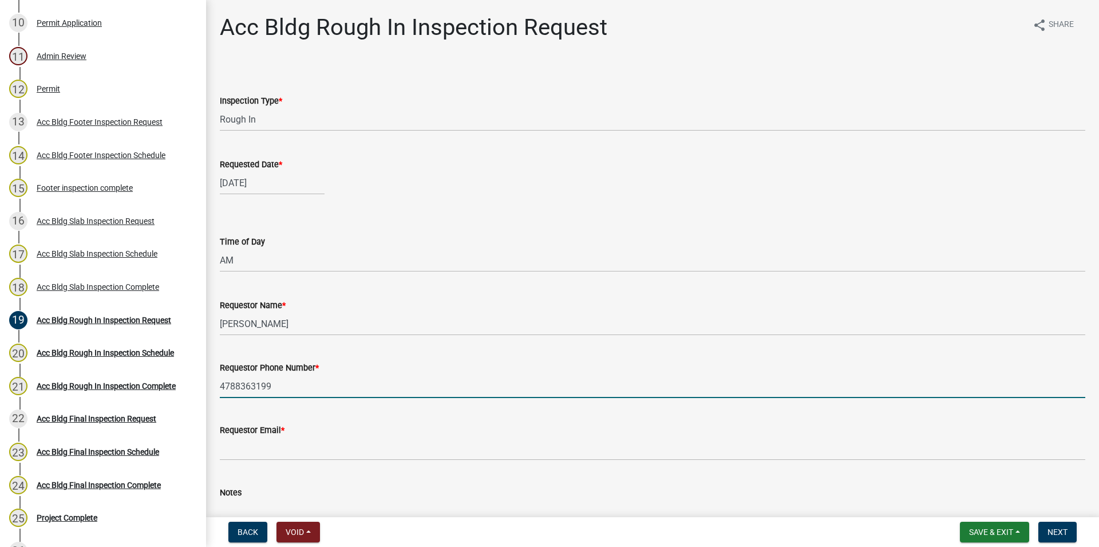
type input "4788363199"
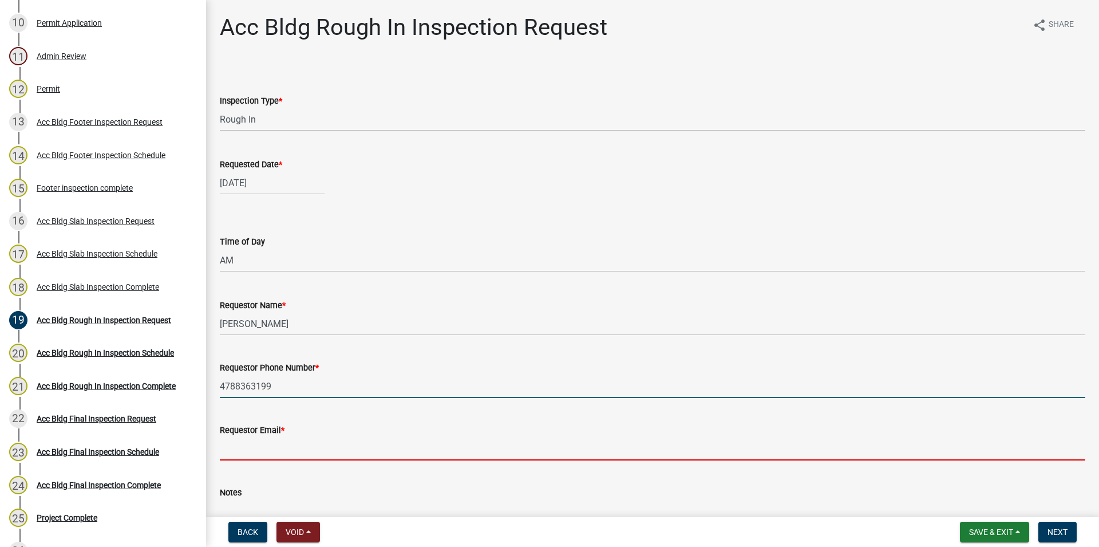
click at [299, 438] on input "Requestor Email *" at bounding box center [653, 448] width 866 height 23
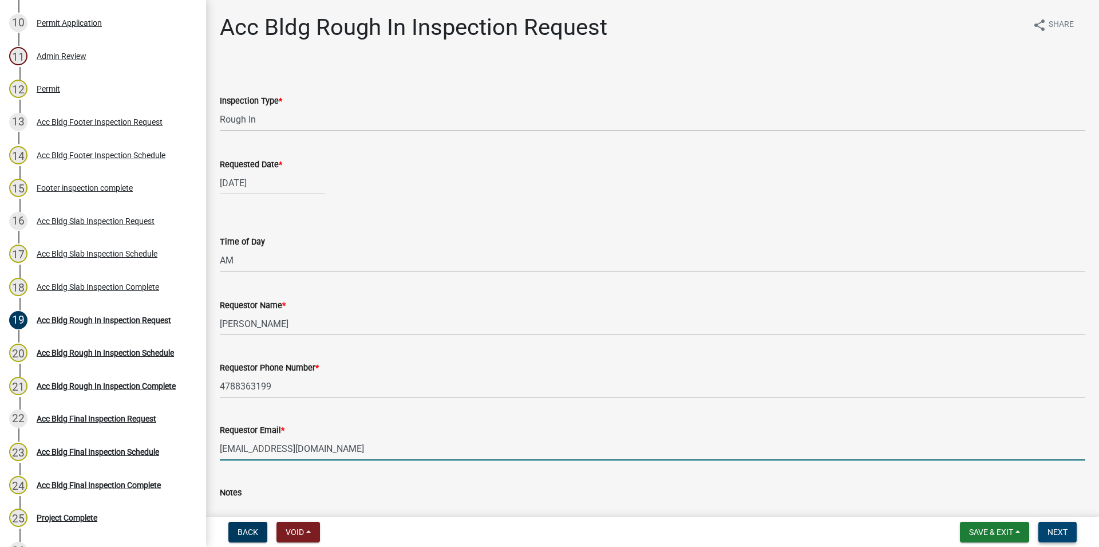
type input "[EMAIL_ADDRESS][DOMAIN_NAME]"
click at [1068, 524] on button "Next" at bounding box center [1058, 532] width 38 height 21
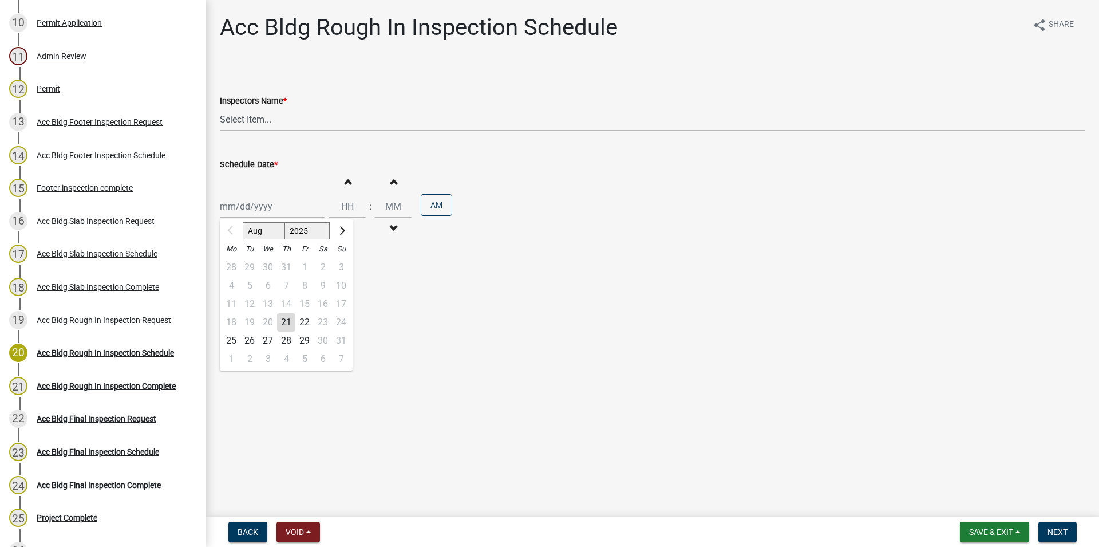
click at [276, 207] on input "Schedule Date *" at bounding box center [272, 206] width 105 height 23
click at [279, 318] on div "21" at bounding box center [286, 322] width 18 height 18
type input "[DATE]"
click at [220, 108] on select "Select Item... [PERSON_NAME].[PERSON_NAME] ([PERSON_NAME] ) [PERSON_NAME] ([PER…" at bounding box center [653, 119] width 866 height 23
select select "386c4b37-132c-45b4-be0e-b439663810e4"
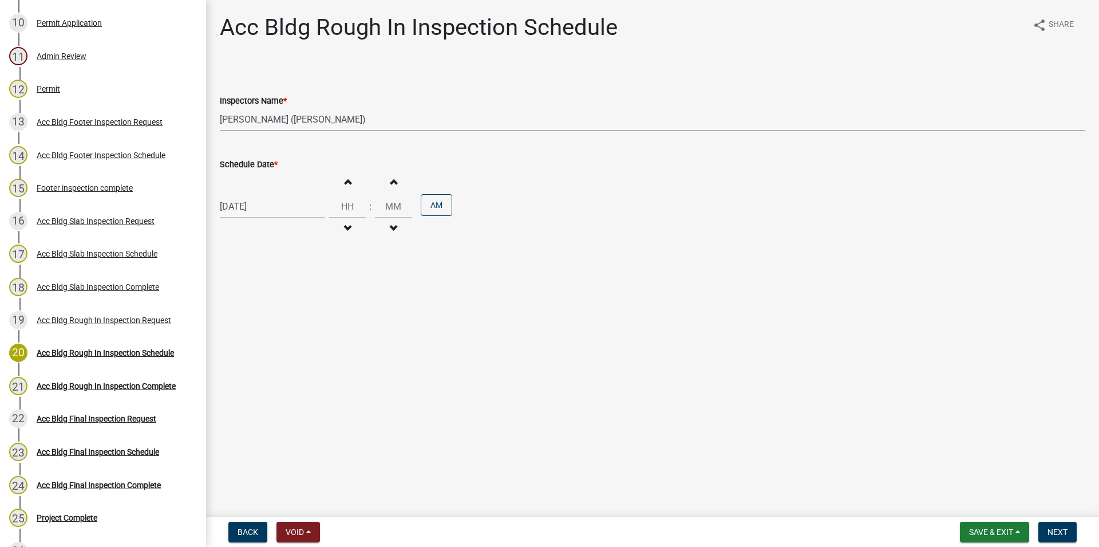
click option "[PERSON_NAME] ([PERSON_NAME])" at bounding box center [0, 0] width 0 height 0
click at [350, 186] on span "button" at bounding box center [348, 181] width 6 height 9
type input "01"
type input "00"
click at [1069, 528] on button "Next" at bounding box center [1058, 532] width 38 height 21
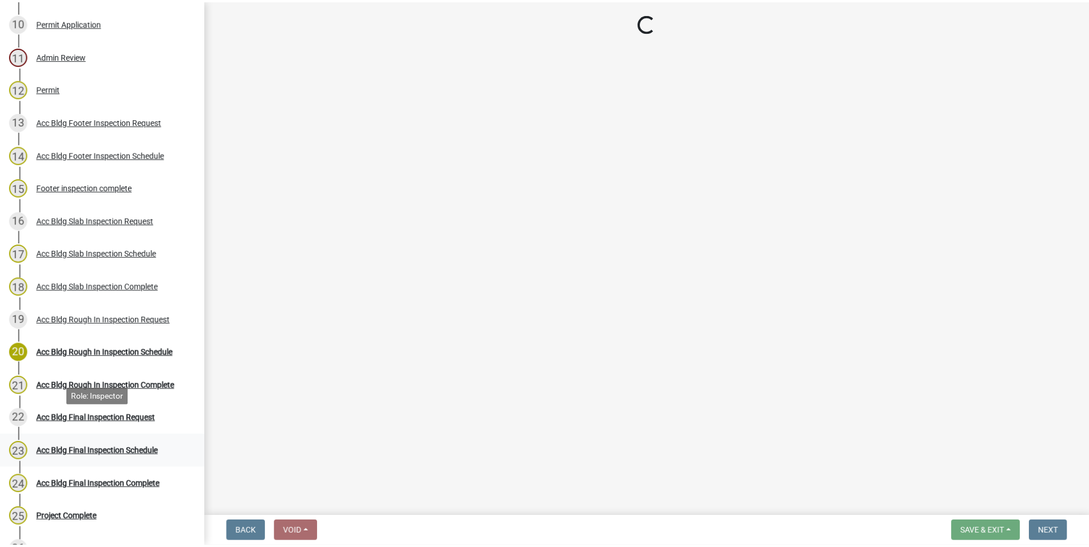
scroll to position [526, 0]
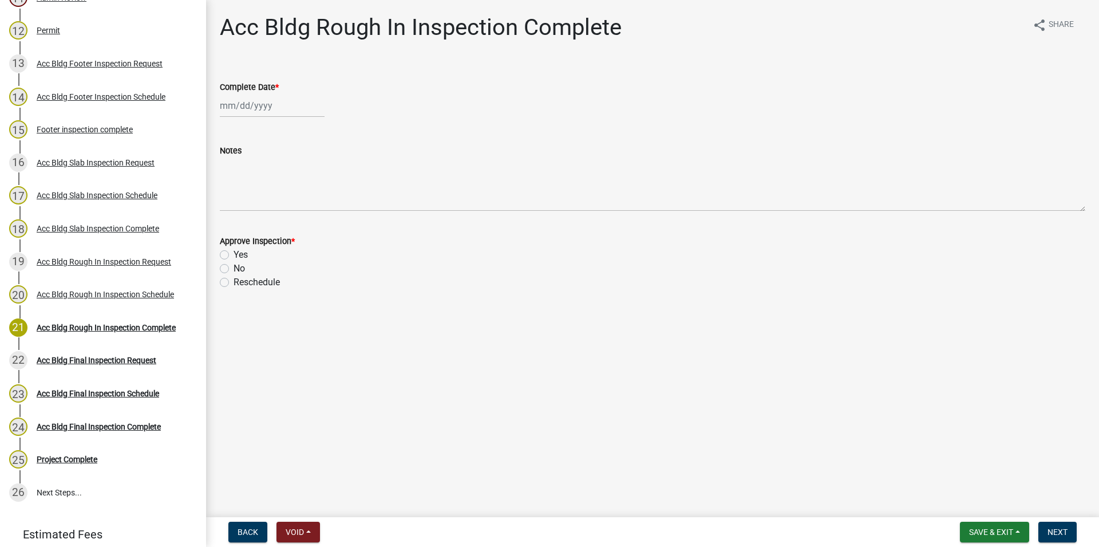
click at [241, 256] on label "Yes" at bounding box center [241, 255] width 14 height 14
click at [241, 255] on input "Yes" at bounding box center [237, 251] width 7 height 7
radio input "true"
click at [254, 112] on input "Complete Date *" at bounding box center [272, 105] width 105 height 23
select select "8"
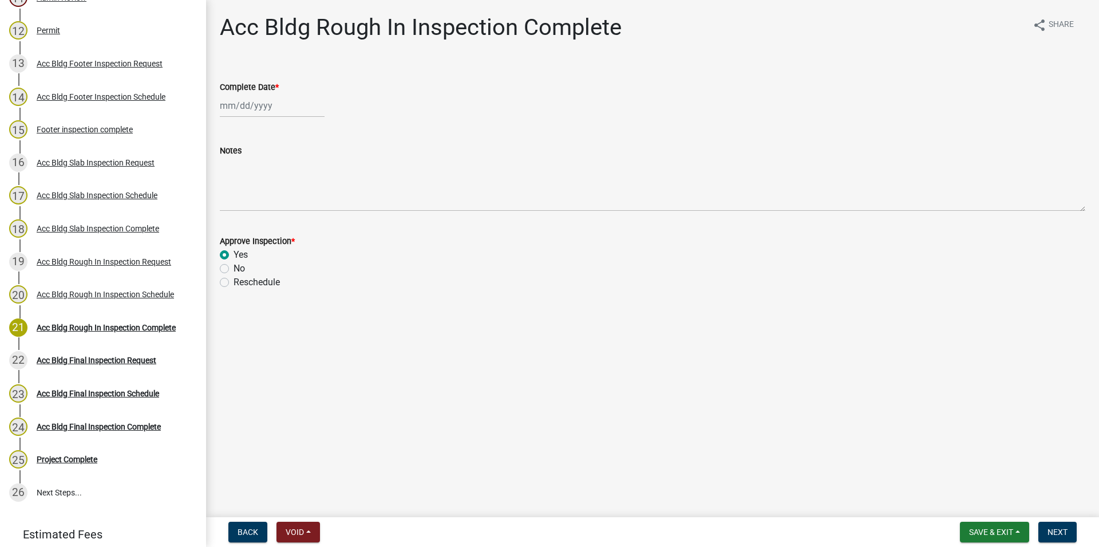
select select "2025"
click at [286, 219] on div "21" at bounding box center [286, 221] width 18 height 18
type input "[DATE]"
click at [1051, 531] on span "Next" at bounding box center [1058, 531] width 20 height 9
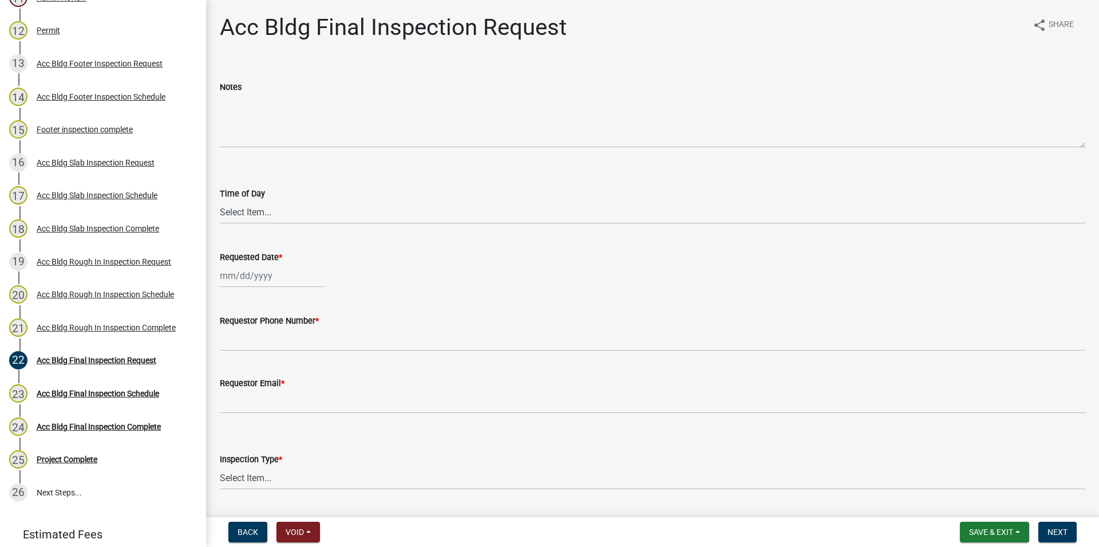
click at [242, 230] on wm-data-entity-input "Time of Day Select Item... AM PM" at bounding box center [653, 195] width 866 height 77
click at [220, 200] on select "Select Item... AM PM" at bounding box center [653, 211] width 866 height 23
click option "AM" at bounding box center [0, 0] width 0 height 0
select select "cb10fa24-328f-4433-8d1a-661a0b5f4638"
click at [270, 283] on input "Requested Date *" at bounding box center [272, 275] width 105 height 23
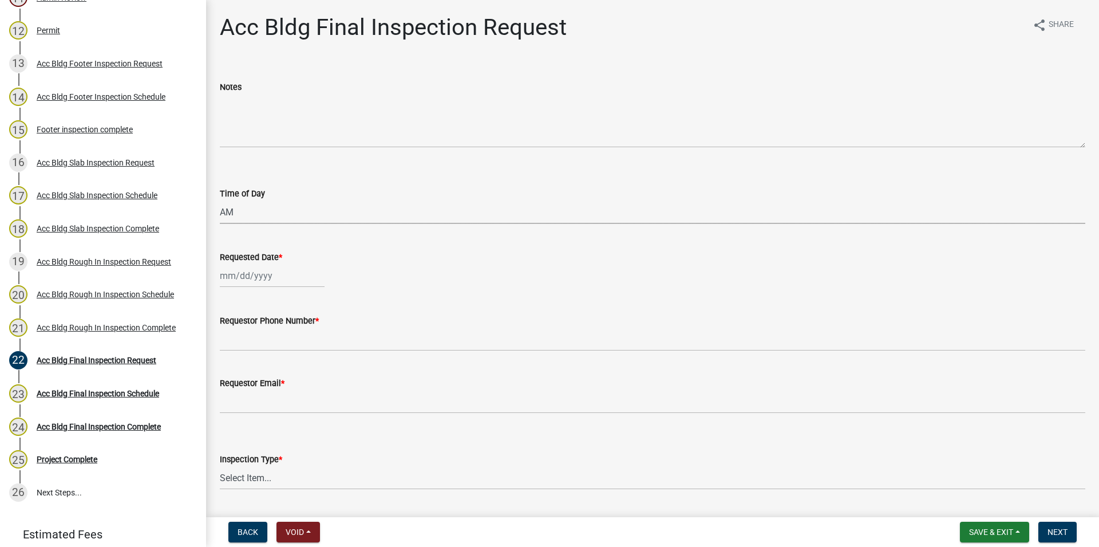
select select "8"
select select "2025"
click at [301, 393] on div "22" at bounding box center [304, 391] width 18 height 18
type input "[DATE]"
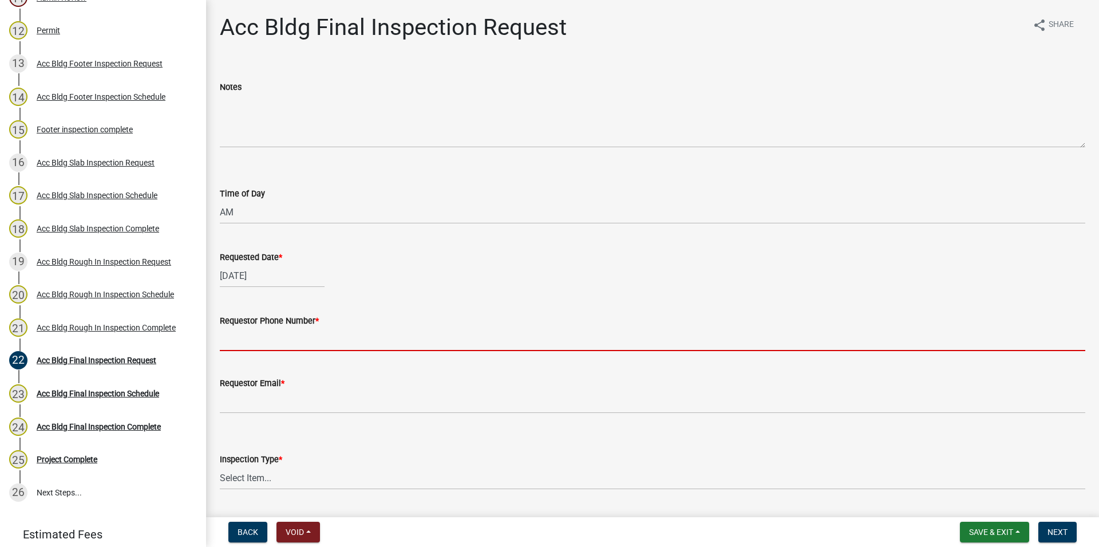
click at [267, 344] on input "Requestor Phone Number *" at bounding box center [653, 338] width 866 height 23
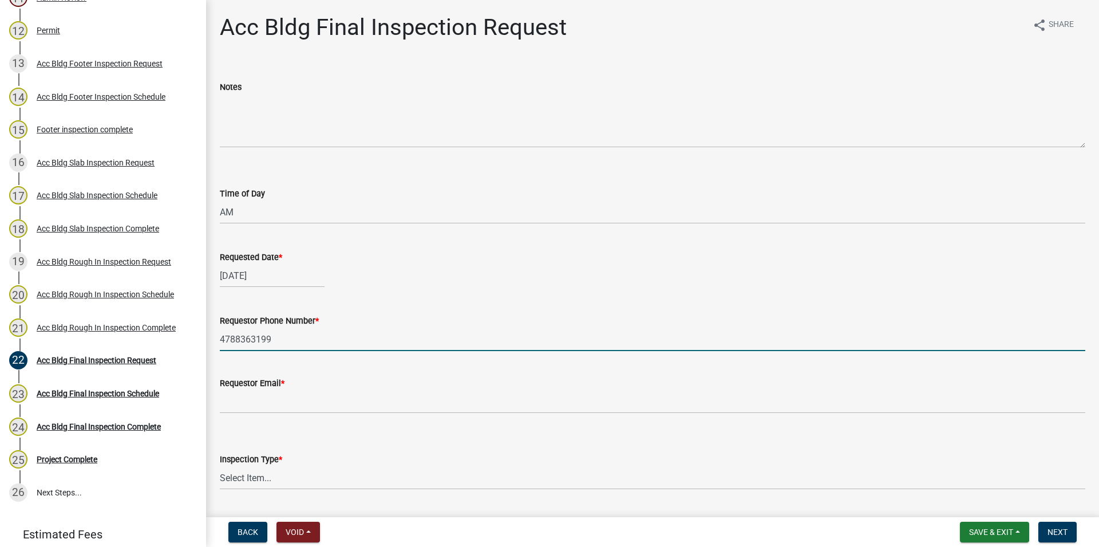
type input "4788363199"
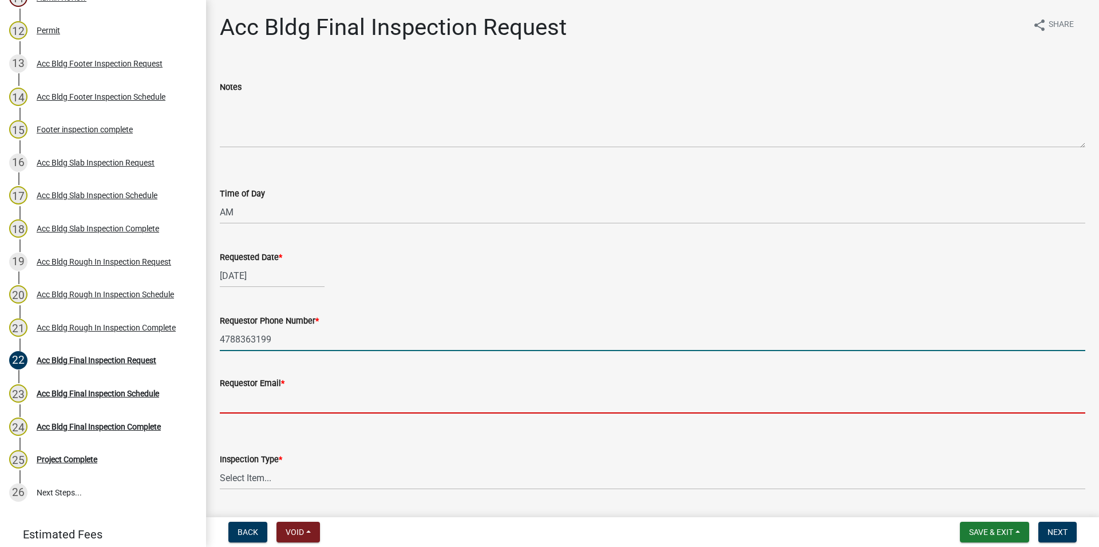
click at [243, 404] on input "Requestor Email *" at bounding box center [653, 401] width 866 height 23
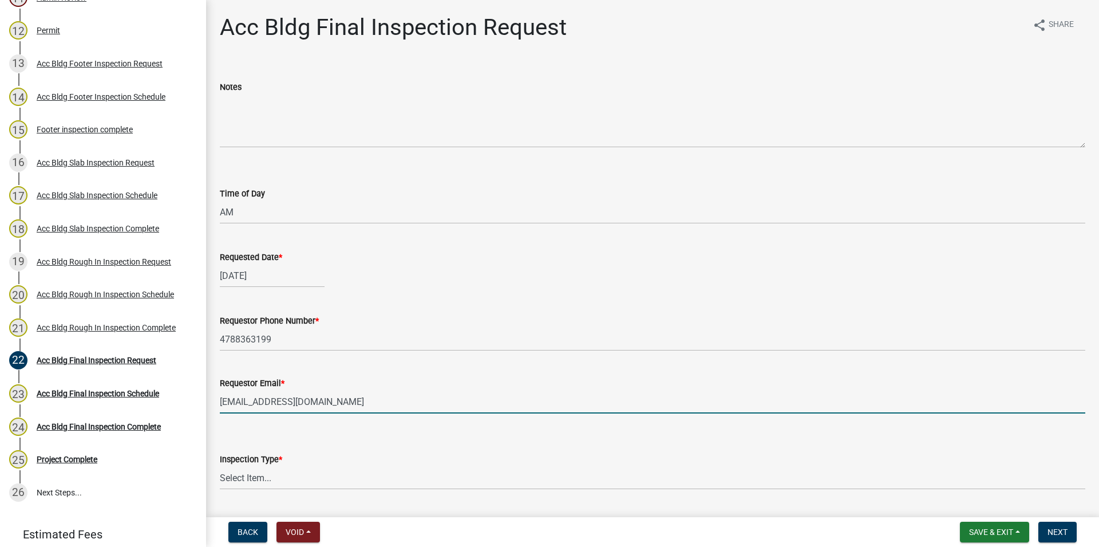
type input "[EMAIL_ADDRESS][DOMAIN_NAME]"
click at [220, 466] on select "Select Item... Final" at bounding box center [653, 477] width 866 height 23
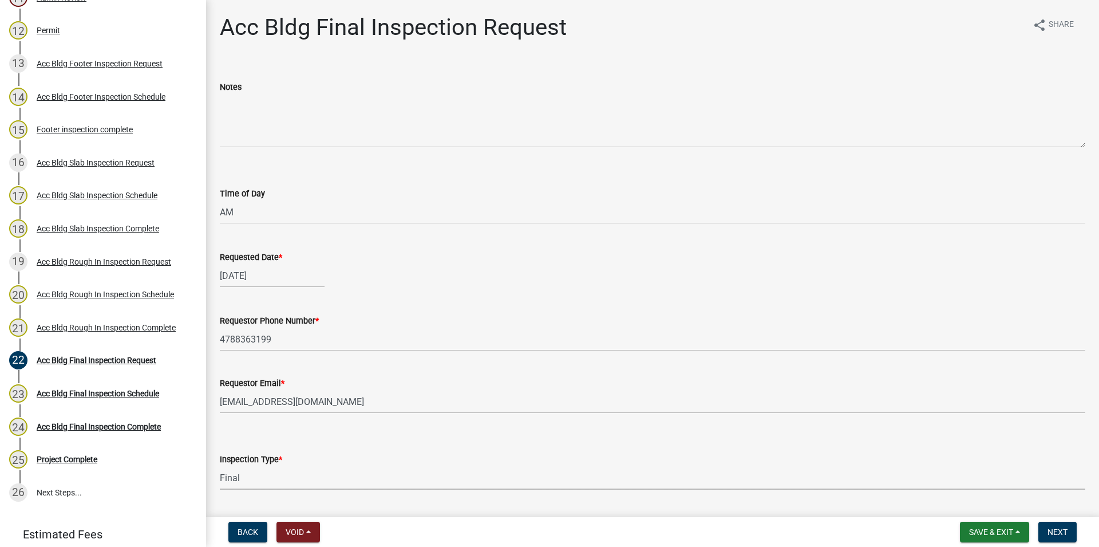
click option "Final" at bounding box center [0, 0] width 0 height 0
select select "e9a25109-1c2b-4b3e-a694-7df2c3c9e3a5"
click at [1074, 528] on button "Next" at bounding box center [1058, 532] width 38 height 21
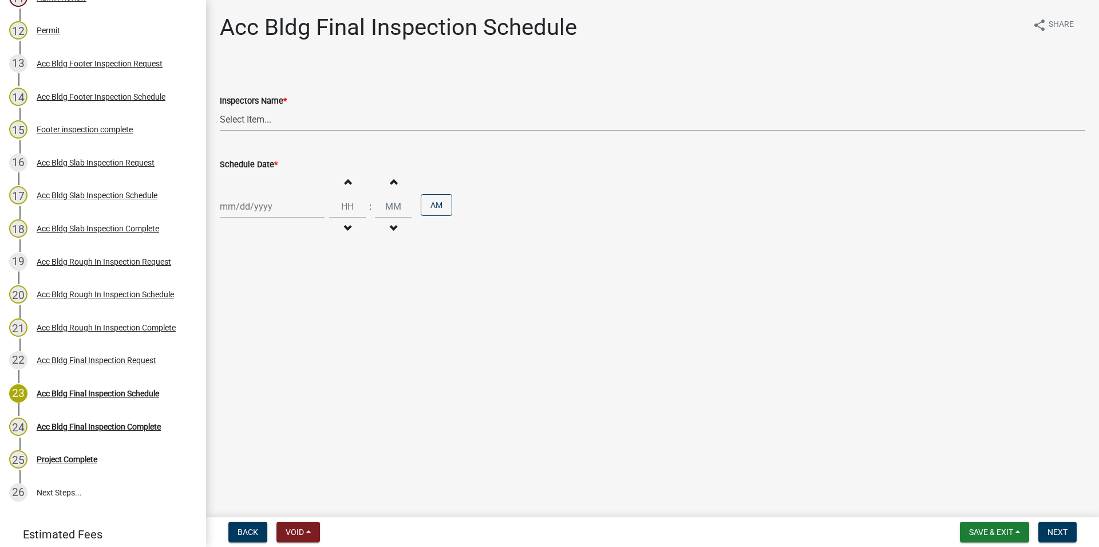
click at [220, 108] on select "Select Item... [PERSON_NAME].[PERSON_NAME] ([PERSON_NAME] ) [PERSON_NAME] ([PER…" at bounding box center [653, 119] width 866 height 23
select select "a844a88f-ba44-4800-9e08-05e10520dbf6"
click option "[PERSON_NAME].[PERSON_NAME] ([PERSON_NAME] )" at bounding box center [0, 0] width 0 height 0
click at [258, 199] on input "Schedule Date *" at bounding box center [272, 206] width 105 height 23
click at [306, 315] on div "22" at bounding box center [304, 322] width 18 height 18
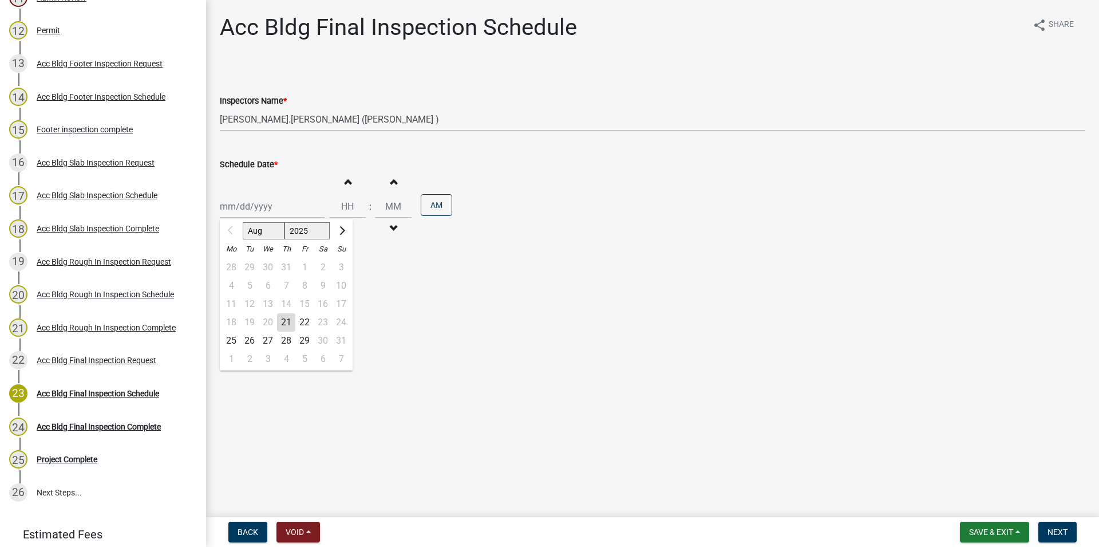
type input "[DATE]"
click at [350, 188] on button "Increment hours" at bounding box center [347, 181] width 24 height 21
type input "01"
type input "00"
click at [1052, 536] on span "Next" at bounding box center [1058, 531] width 20 height 9
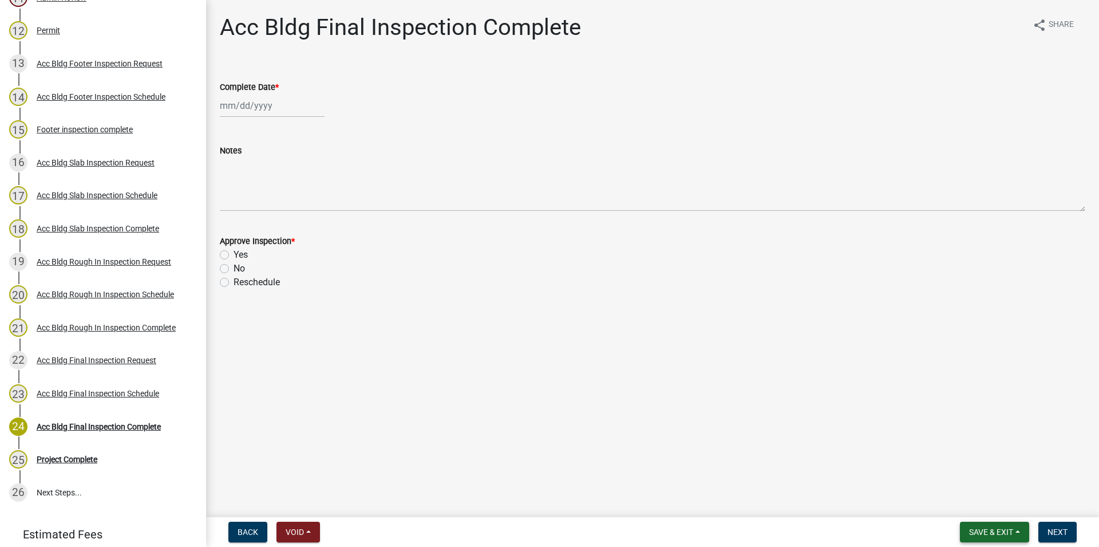
click at [1002, 522] on button "Save & Exit" at bounding box center [994, 532] width 69 height 21
click at [971, 507] on button "Save & Exit" at bounding box center [984, 501] width 92 height 27
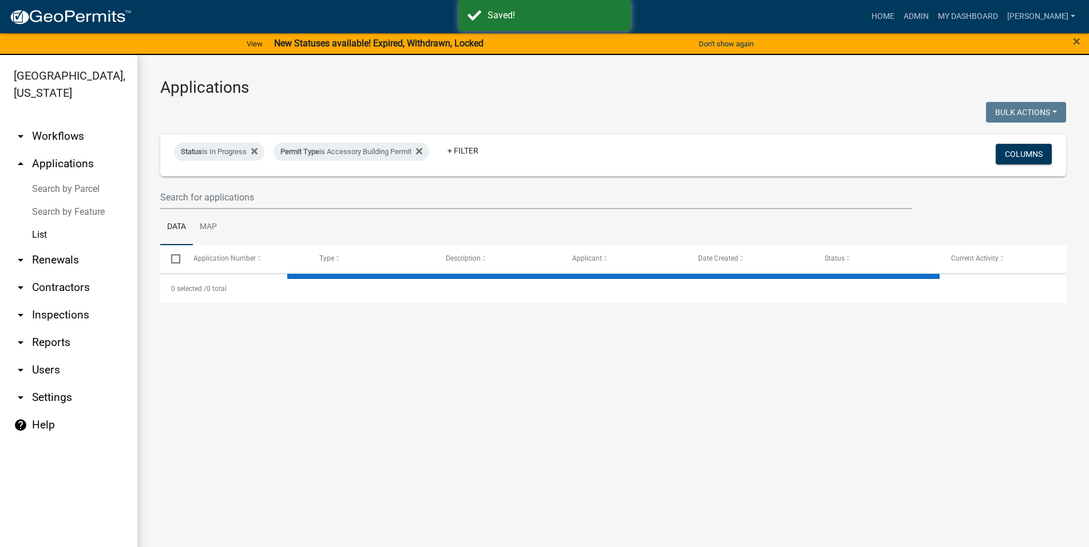
select select "3: 100"
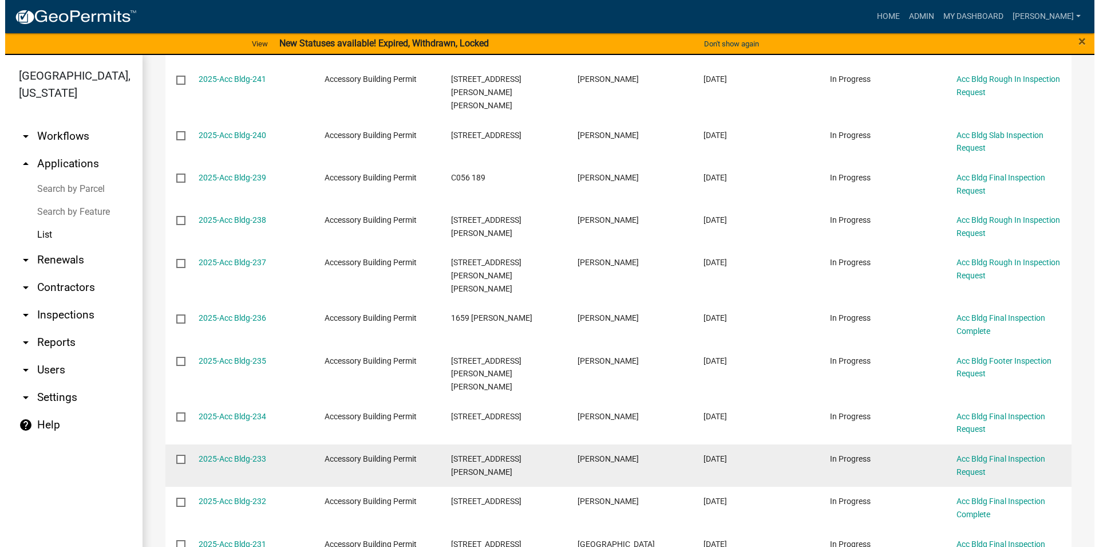
scroll to position [914, 0]
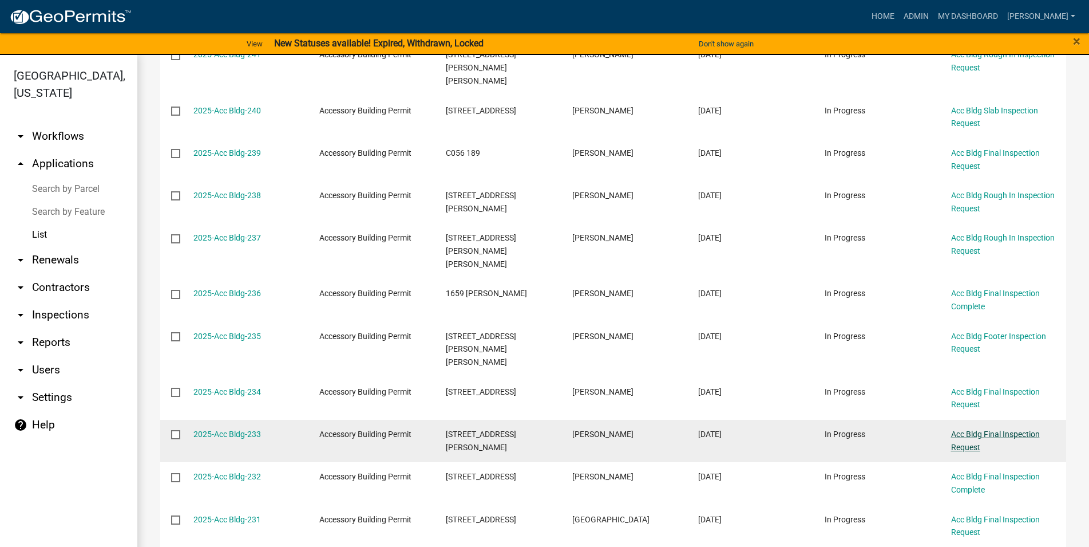
click at [1001, 429] on link "Acc Bldg Final Inspection Request" at bounding box center [995, 440] width 89 height 22
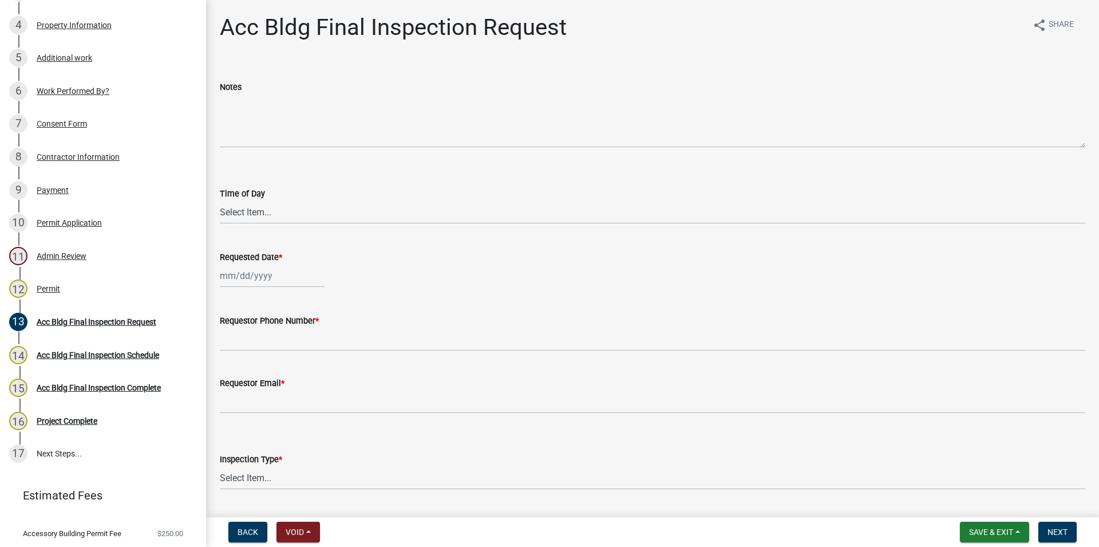
scroll to position [292, 0]
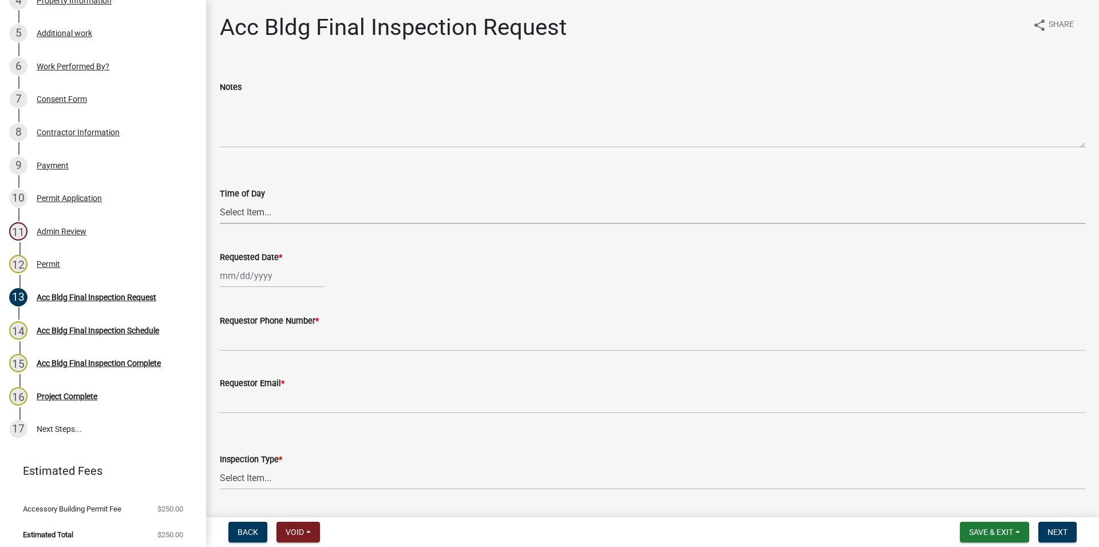
click at [220, 200] on select "Select Item... AM PM" at bounding box center [653, 211] width 866 height 23
click option "AM" at bounding box center [0, 0] width 0 height 0
select select "cb10fa24-328f-4433-8d1a-661a0b5f4638"
click at [250, 273] on input "Requested Date *" at bounding box center [272, 275] width 105 height 23
select select "8"
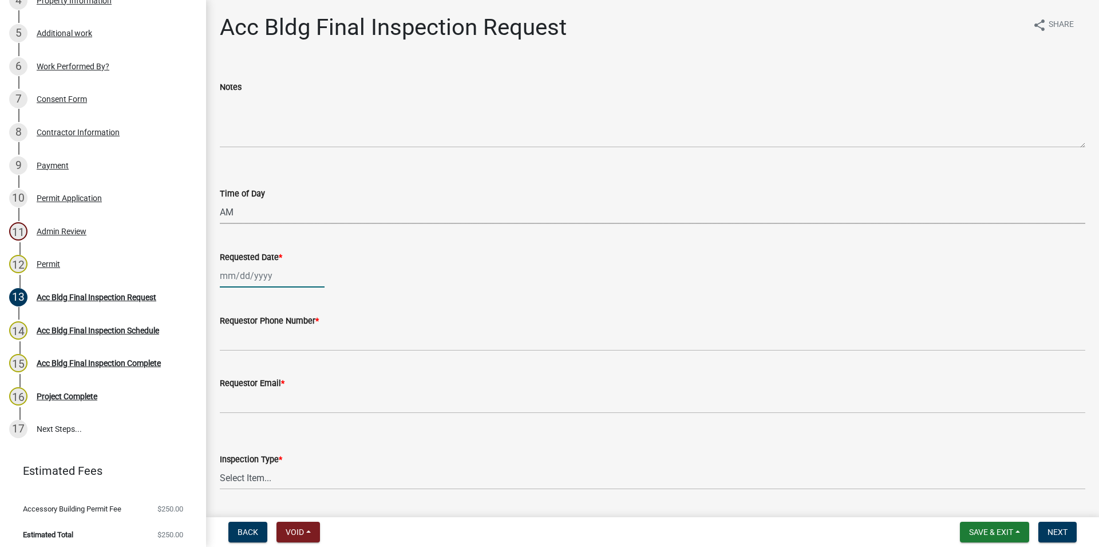
select select "2025"
click at [287, 388] on div "21" at bounding box center [286, 391] width 18 height 18
type input "[DATE]"
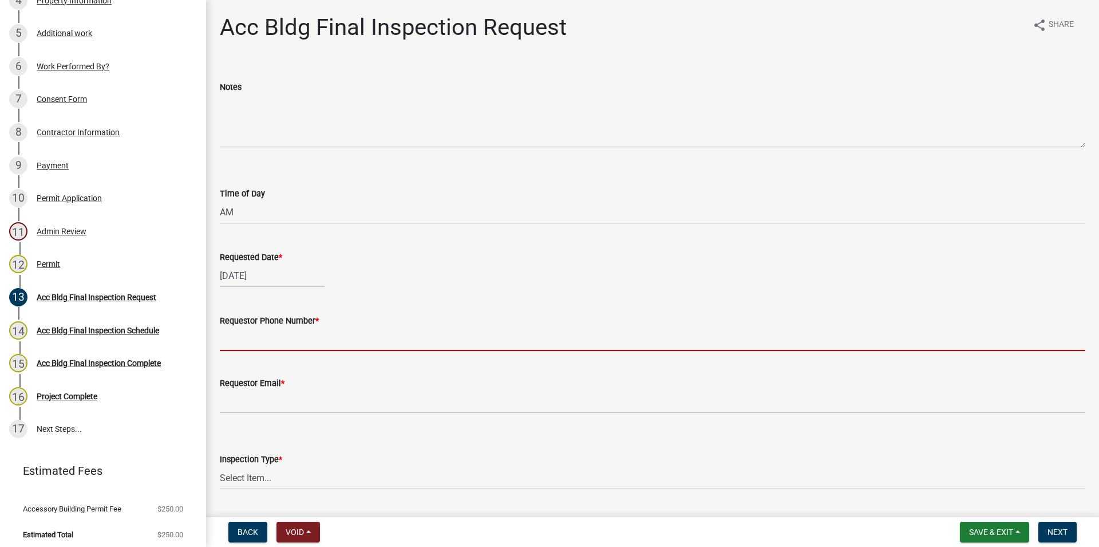
click at [254, 344] on input "Requestor Phone Number *" at bounding box center [653, 338] width 866 height 23
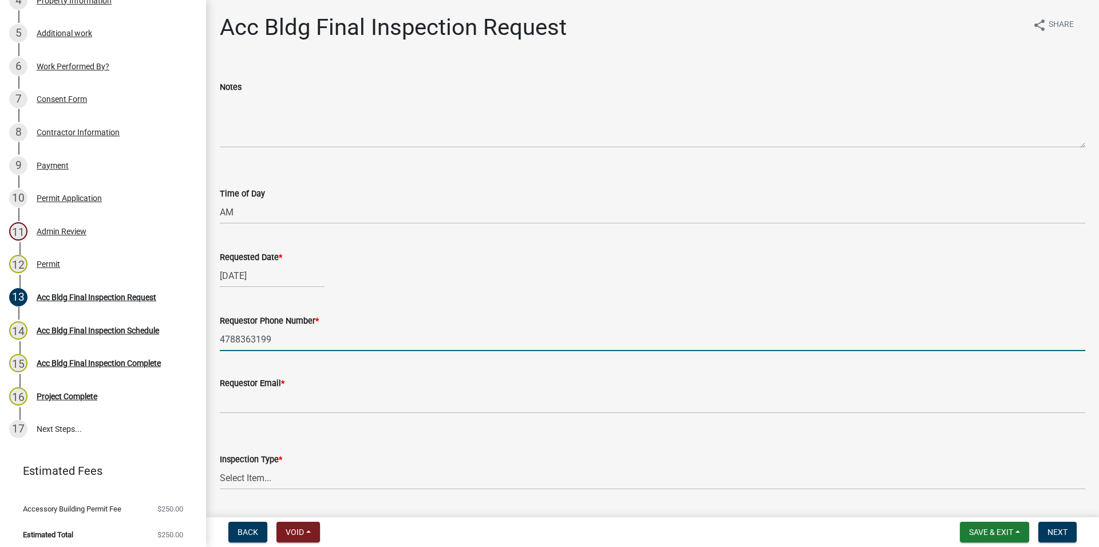
type input "4788363199"
click at [239, 386] on label "Requestor Email *" at bounding box center [252, 384] width 65 height 8
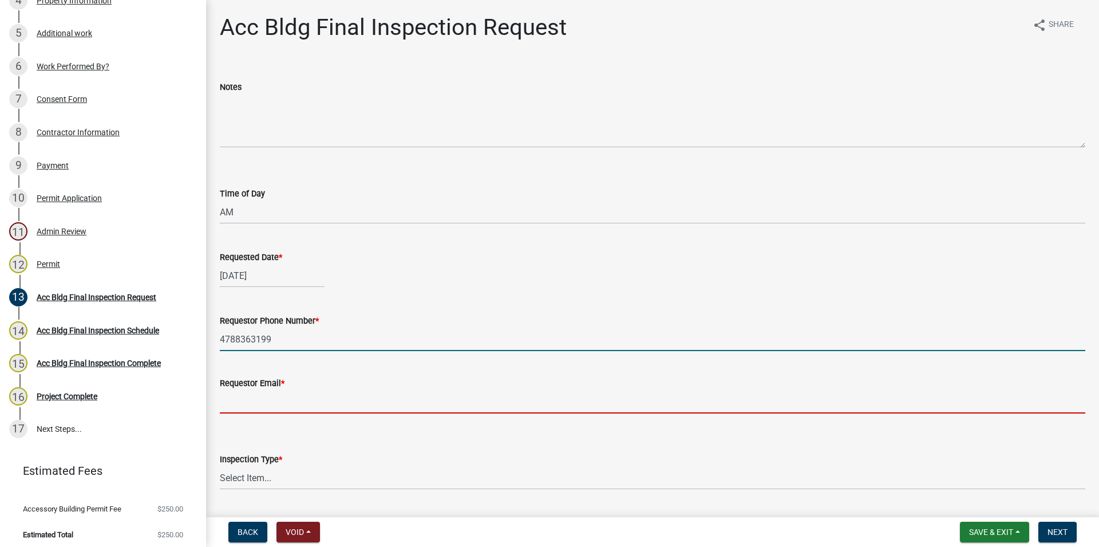
click at [239, 390] on input "Requestor Email *" at bounding box center [653, 401] width 866 height 23
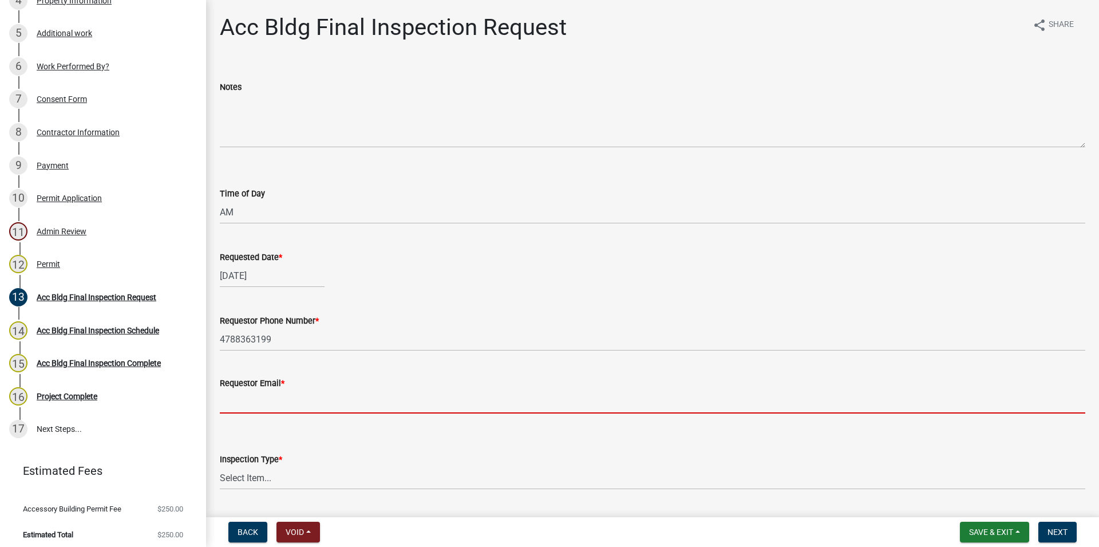
click at [238, 400] on input "Requestor Email *" at bounding box center [653, 401] width 866 height 23
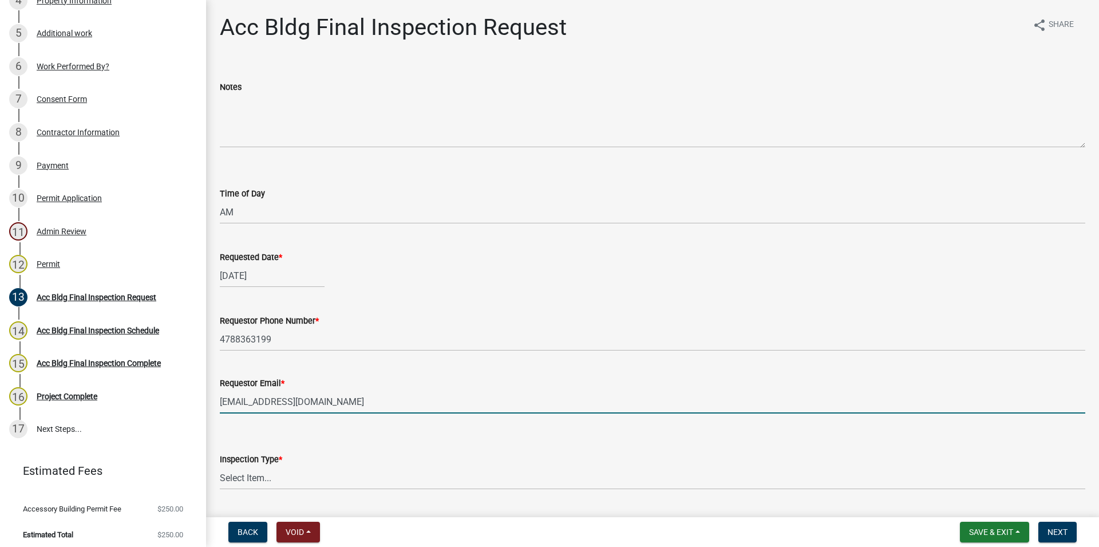
type input "[EMAIL_ADDRESS][DOMAIN_NAME]"
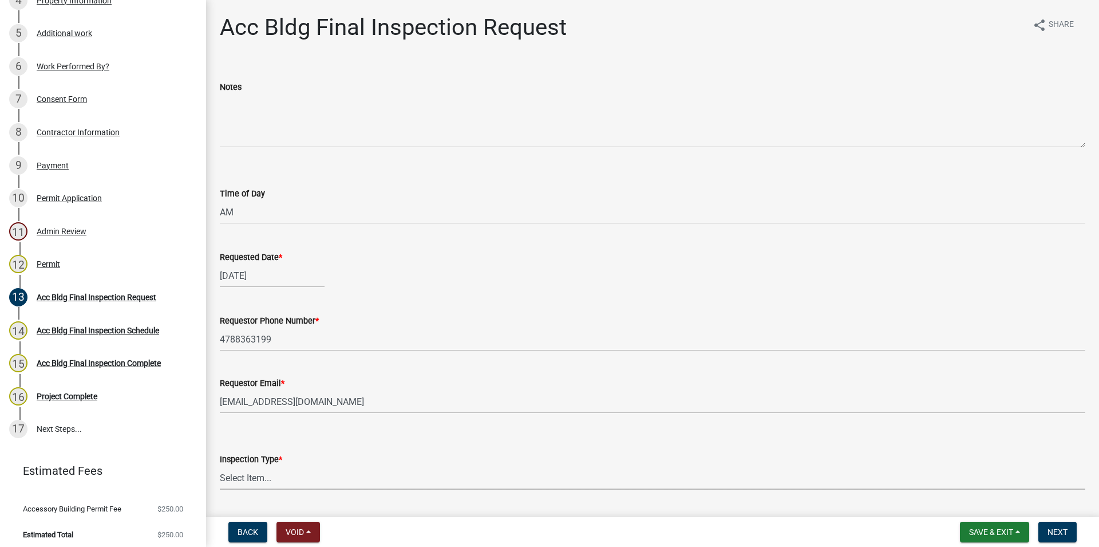
click at [220, 466] on select "Select Item... Final" at bounding box center [653, 477] width 866 height 23
click option "Final" at bounding box center [0, 0] width 0 height 0
select select "e9a25109-1c2b-4b3e-a694-7df2c3c9e3a5"
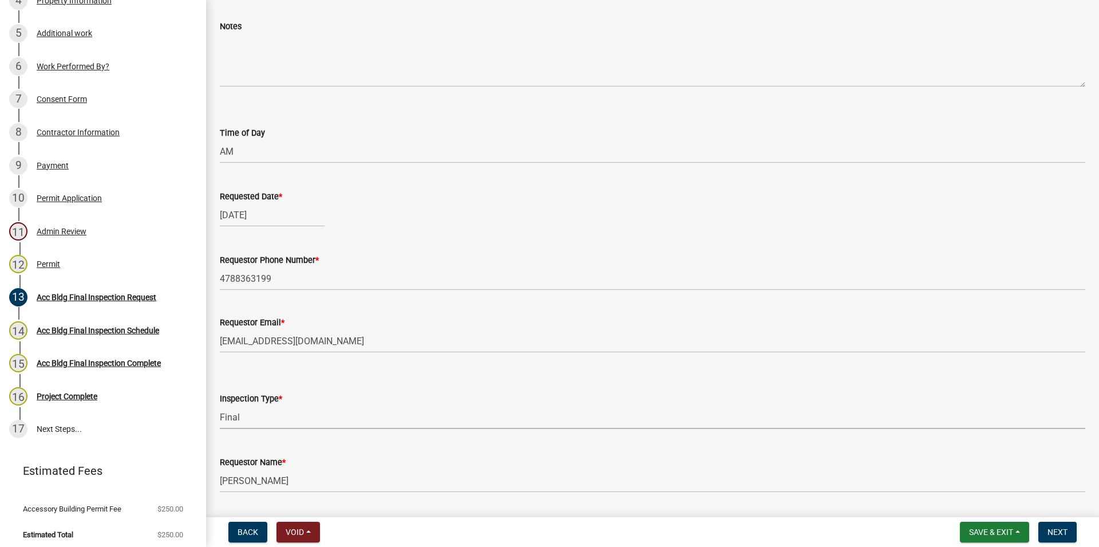
scroll to position [94, 0]
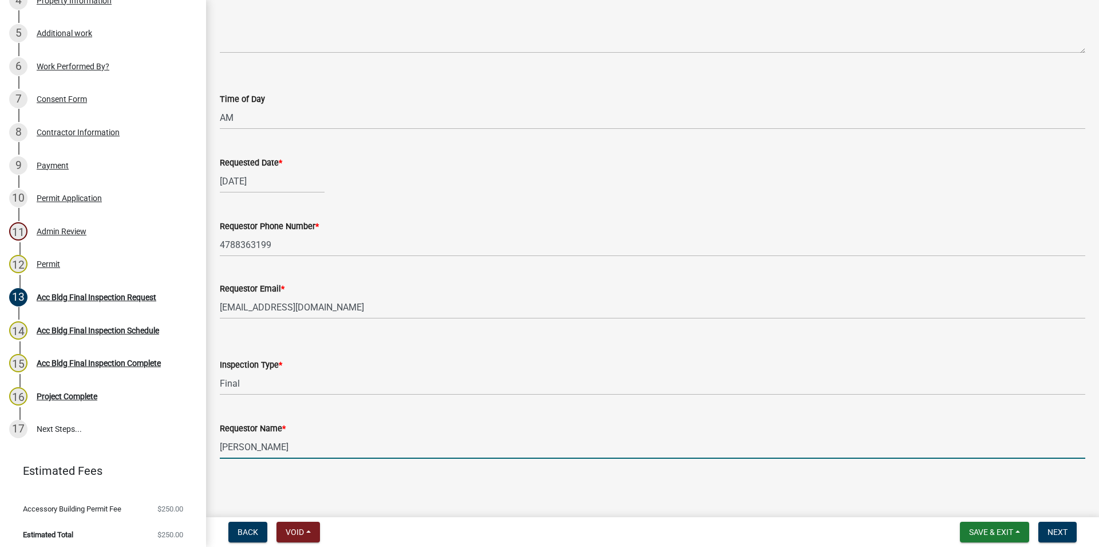
drag, startPoint x: 272, startPoint y: 436, endPoint x: 217, endPoint y: 434, distance: 55.0
click at [220, 435] on input "[PERSON_NAME]" at bounding box center [653, 446] width 866 height 23
type input "LAYLA"
click at [1046, 528] on button "Next" at bounding box center [1058, 532] width 38 height 21
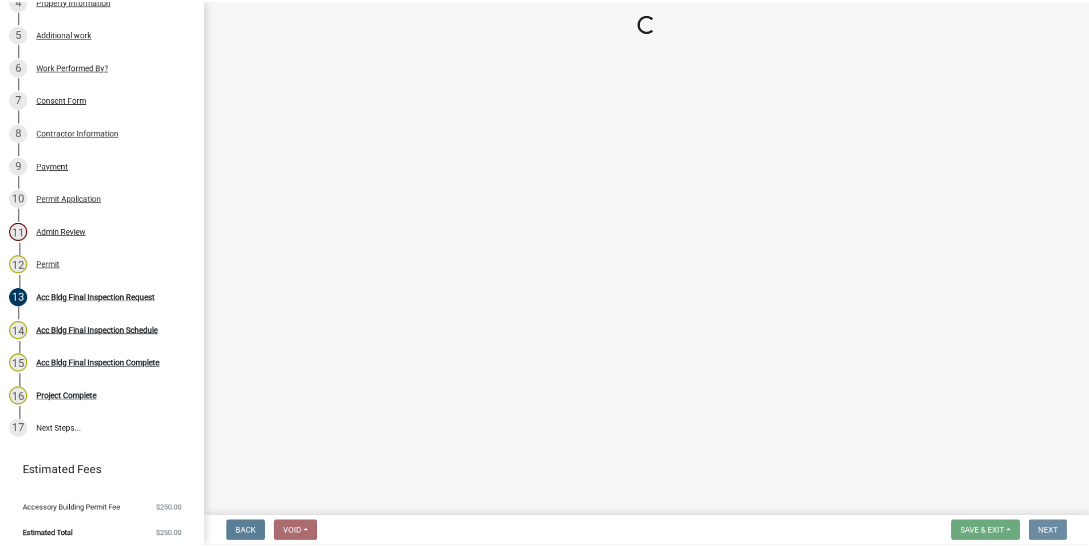
scroll to position [0, 0]
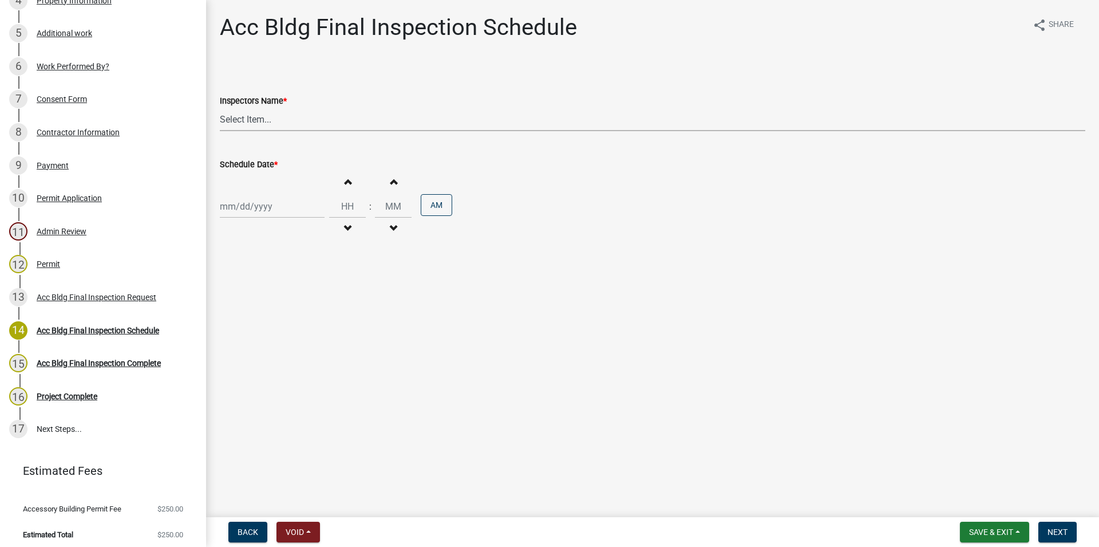
select select "386c4b37-132c-45b4-be0e-b439663810e4"
click option "[PERSON_NAME] ([PERSON_NAME])" at bounding box center [0, 0] width 0 height 0
click at [260, 198] on input "Schedule Date *" at bounding box center [272, 206] width 105 height 23
click at [286, 315] on div "21" at bounding box center [286, 322] width 18 height 18
type input "[DATE]"
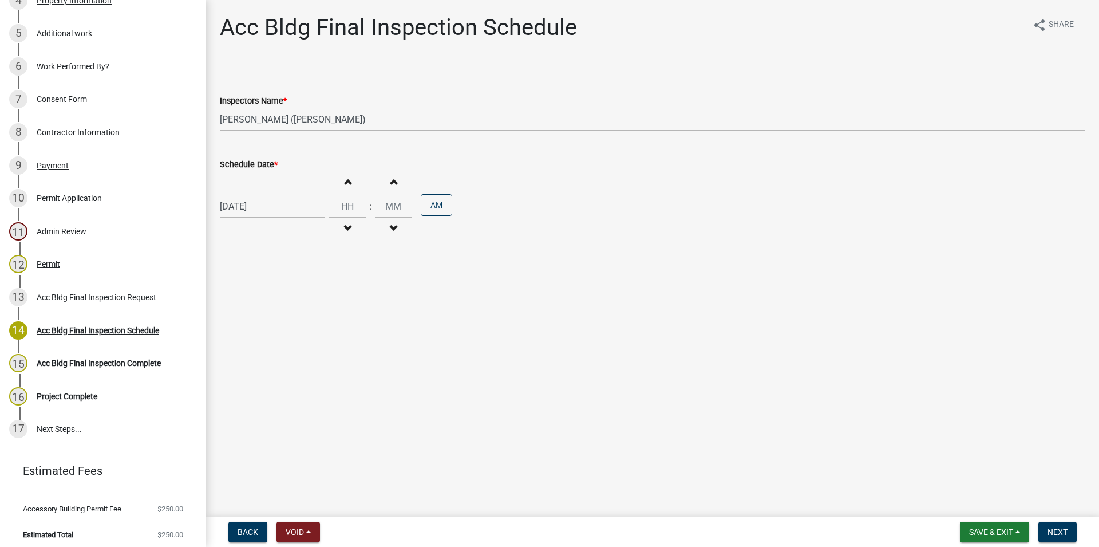
drag, startPoint x: 350, startPoint y: 171, endPoint x: 349, endPoint y: 177, distance: 6.5
click at [350, 172] on button "Increment hours" at bounding box center [347, 181] width 24 height 21
type input "01"
type input "00"
click at [1043, 527] on button "Next" at bounding box center [1058, 532] width 38 height 21
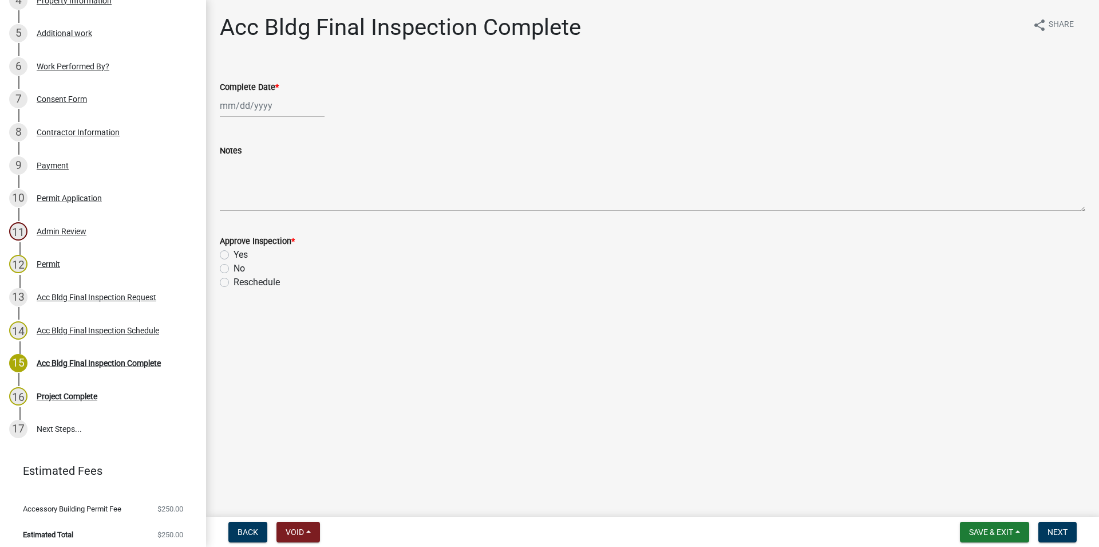
click at [244, 256] on label "Yes" at bounding box center [241, 255] width 14 height 14
click at [241, 255] on input "Yes" at bounding box center [237, 251] width 7 height 7
radio input "true"
select select "8"
select select "2025"
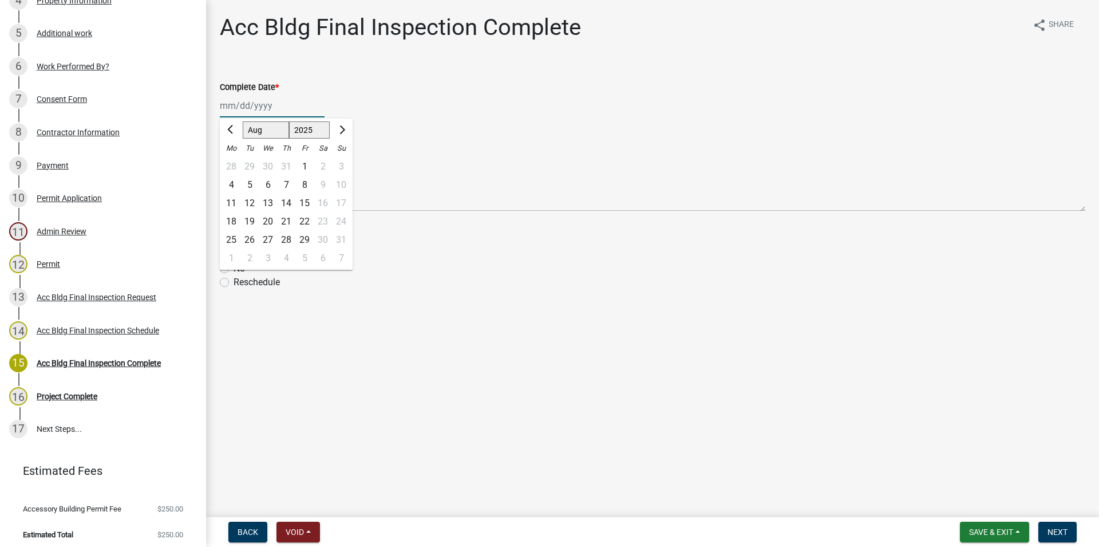
click at [250, 109] on input "Complete Date *" at bounding box center [272, 105] width 105 height 23
click at [285, 219] on div "21" at bounding box center [286, 221] width 18 height 18
type input "[DATE]"
click at [1051, 532] on span "Next" at bounding box center [1058, 531] width 20 height 9
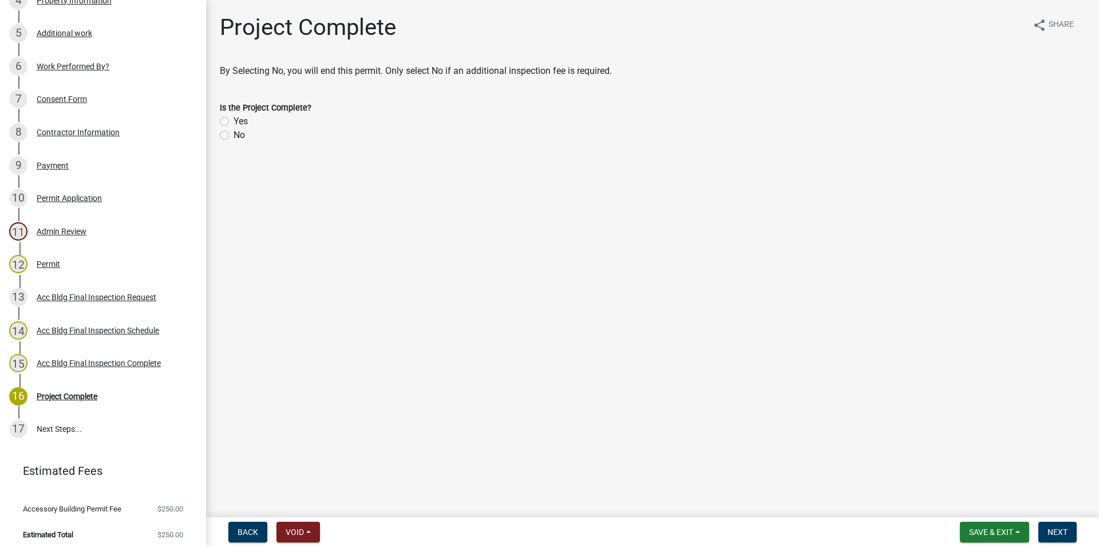
click at [234, 123] on label "Yes" at bounding box center [241, 122] width 14 height 14
click at [234, 122] on input "Yes" at bounding box center [237, 118] width 7 height 7
radio input "true"
click at [994, 535] on span "Save & Exit" at bounding box center [991, 531] width 44 height 9
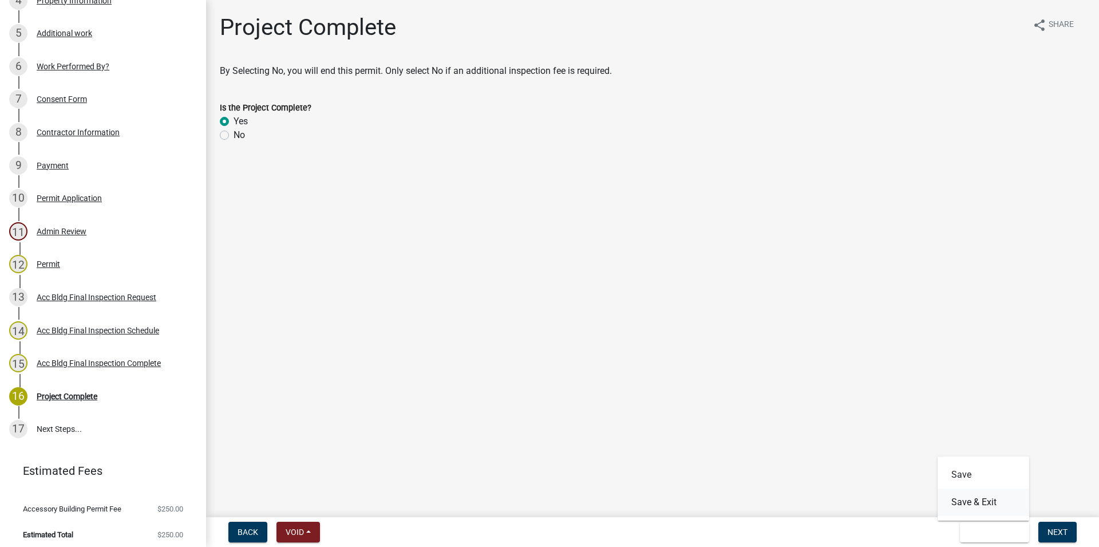
click at [968, 506] on button "Save & Exit" at bounding box center [984, 501] width 92 height 27
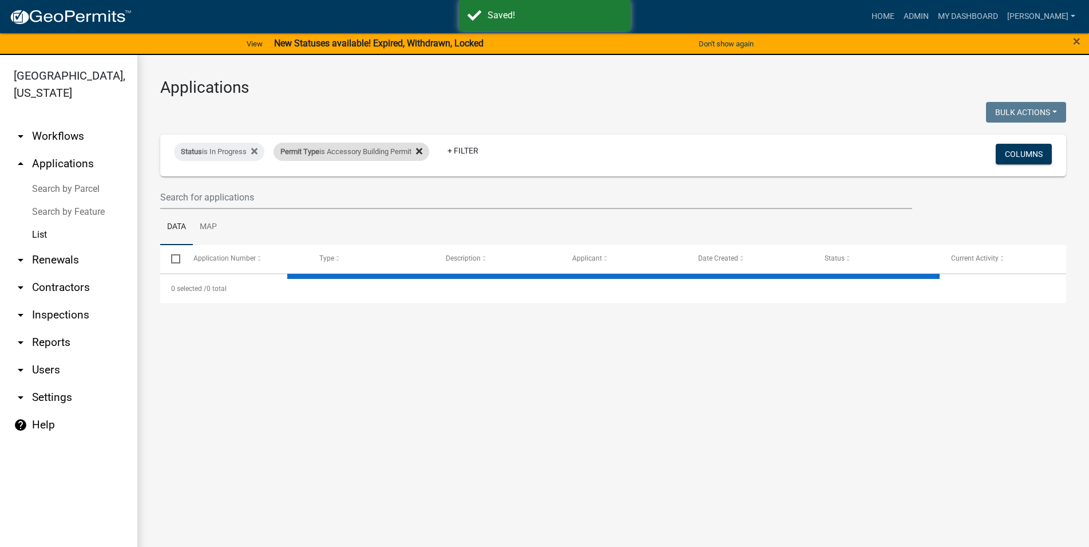
select select "3: 100"
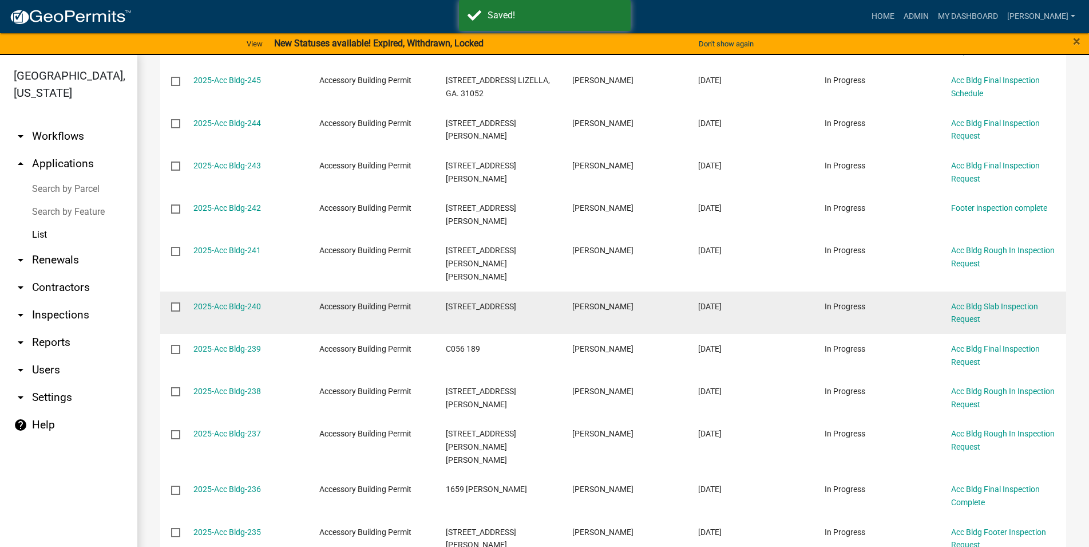
scroll to position [914, 0]
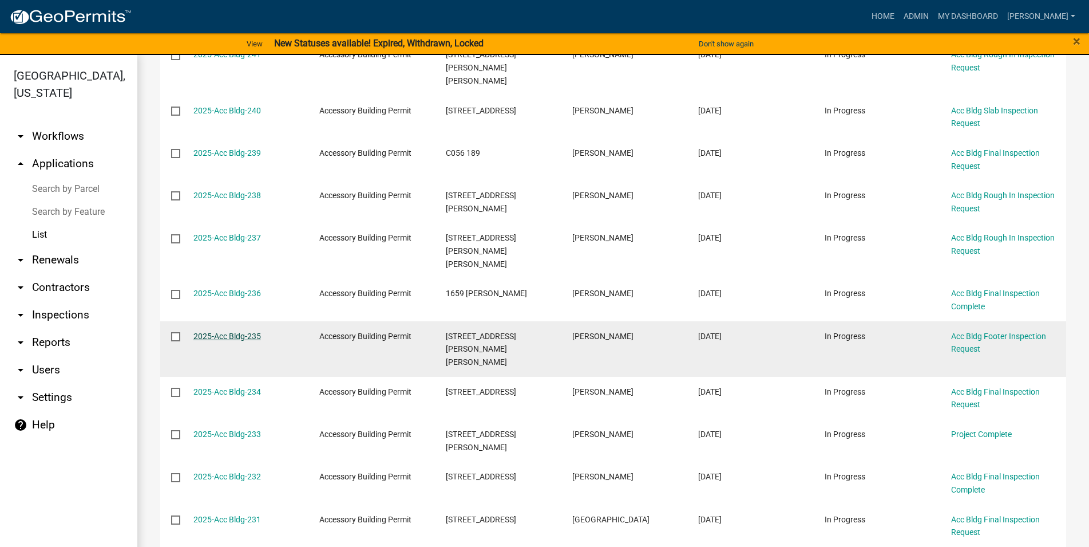
click at [245, 331] on link "2025-Acc Bldg-235" at bounding box center [228, 335] width 68 height 9
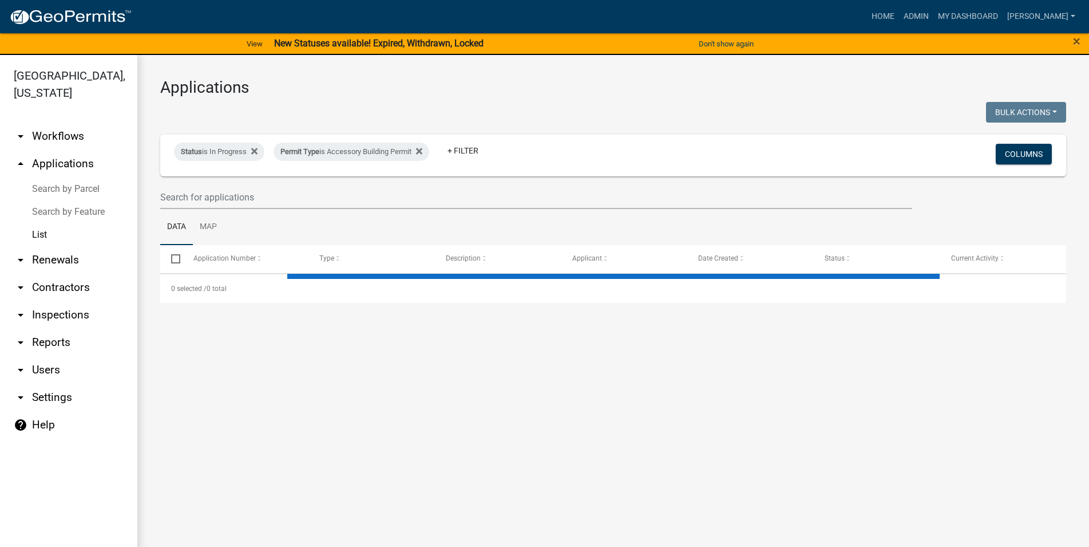
select select "3: 100"
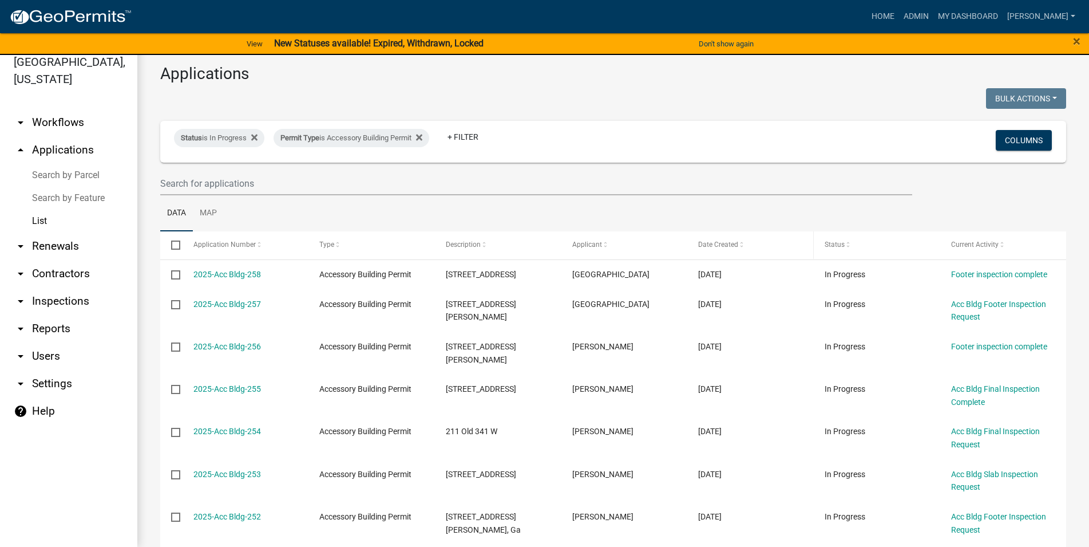
click at [732, 246] on span "Date Created" at bounding box center [718, 244] width 40 height 8
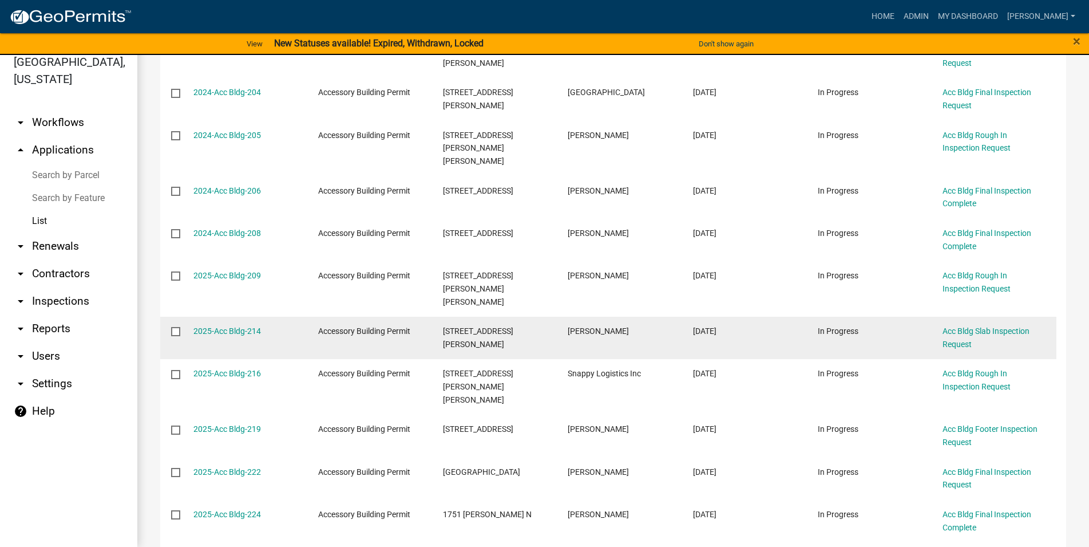
scroll to position [848, 0]
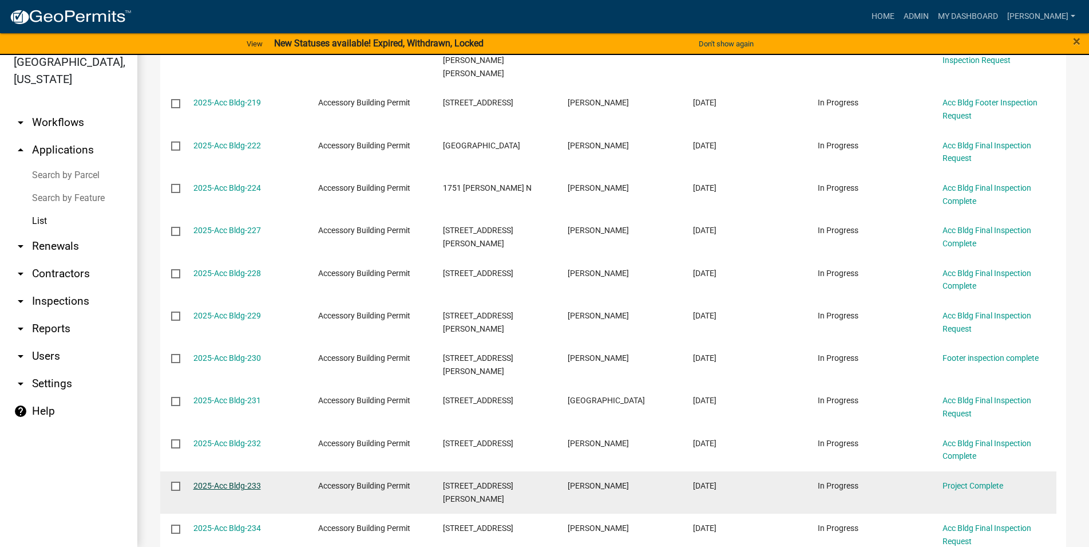
click at [252, 481] on link "2025-Acc Bldg-233" at bounding box center [228, 485] width 68 height 9
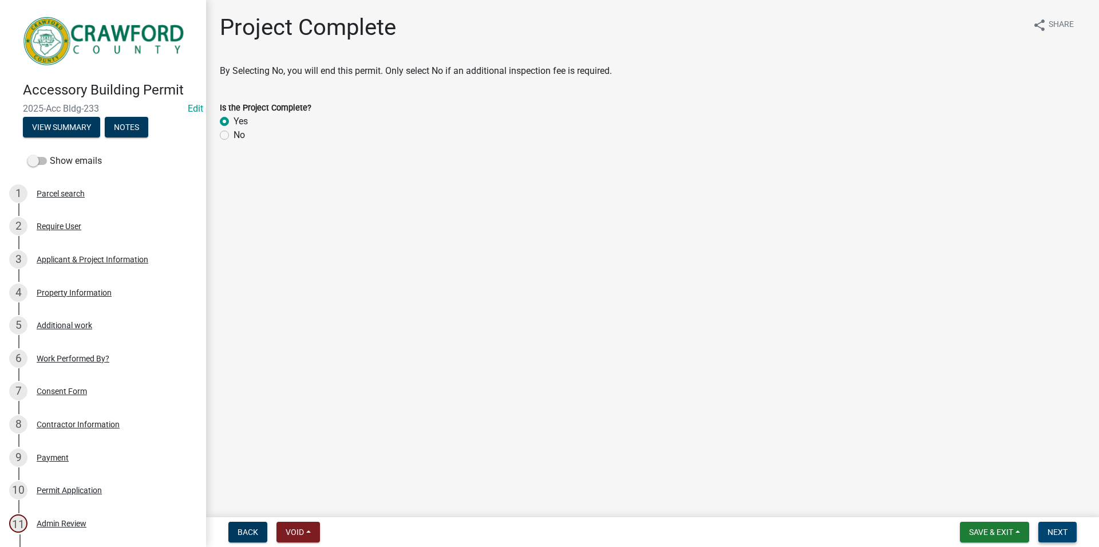
click at [1041, 530] on button "Next" at bounding box center [1058, 532] width 38 height 21
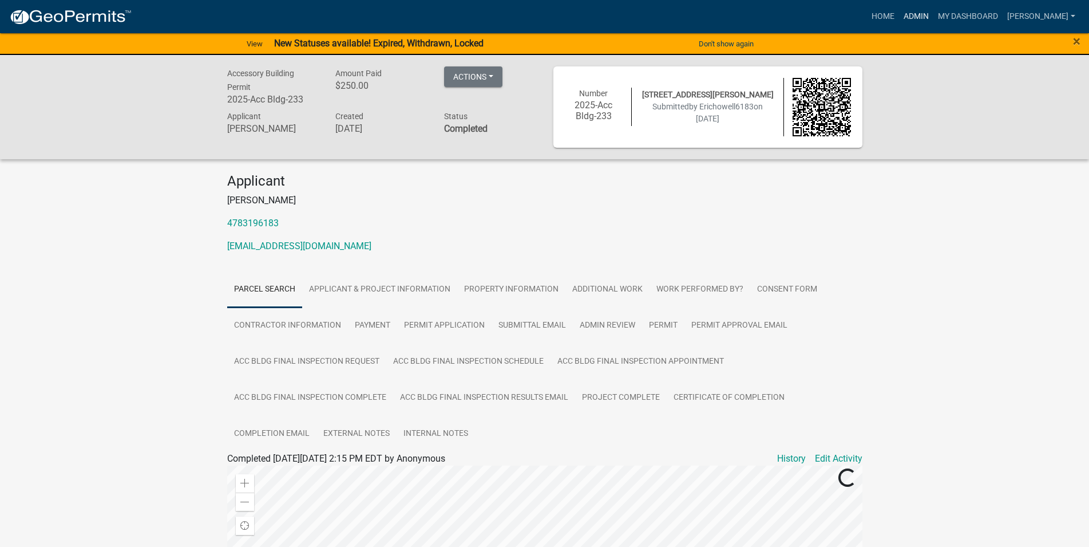
click at [934, 14] on link "Admin" at bounding box center [916, 17] width 34 height 22
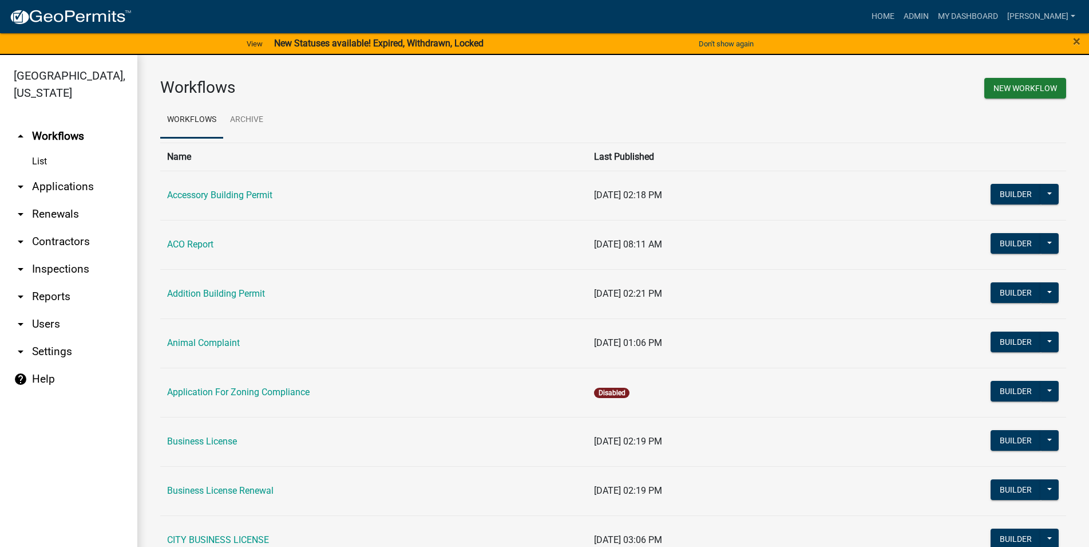
click at [68, 181] on link "arrow_drop_down Applications" at bounding box center [68, 186] width 137 height 27
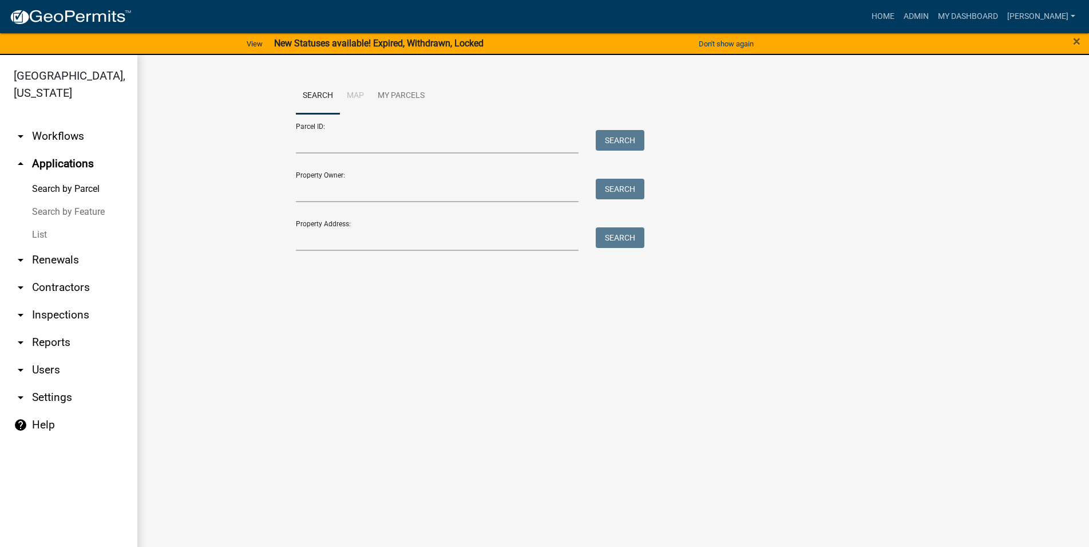
click at [77, 234] on link "List" at bounding box center [68, 234] width 137 height 23
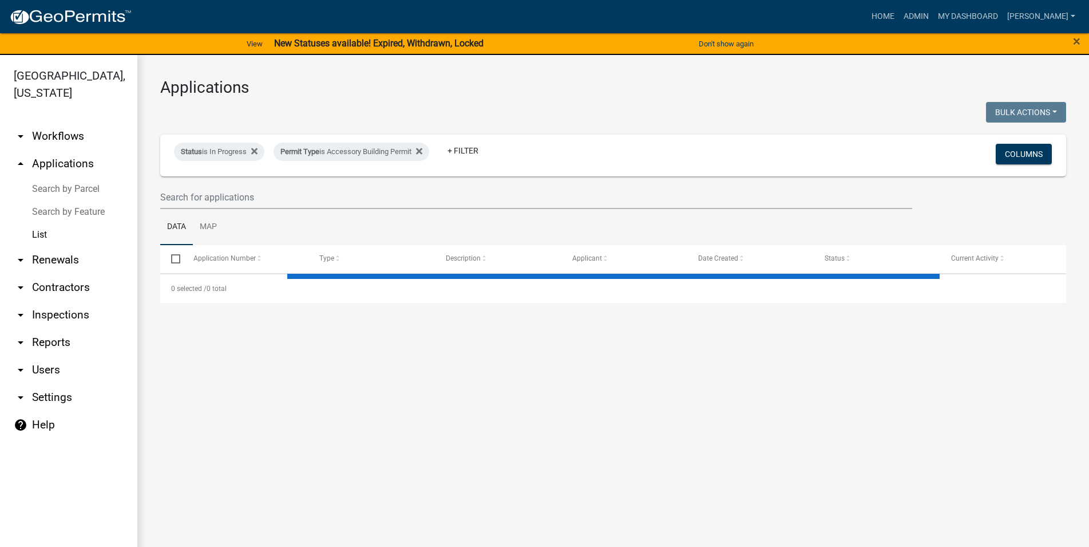
select select "3: 100"
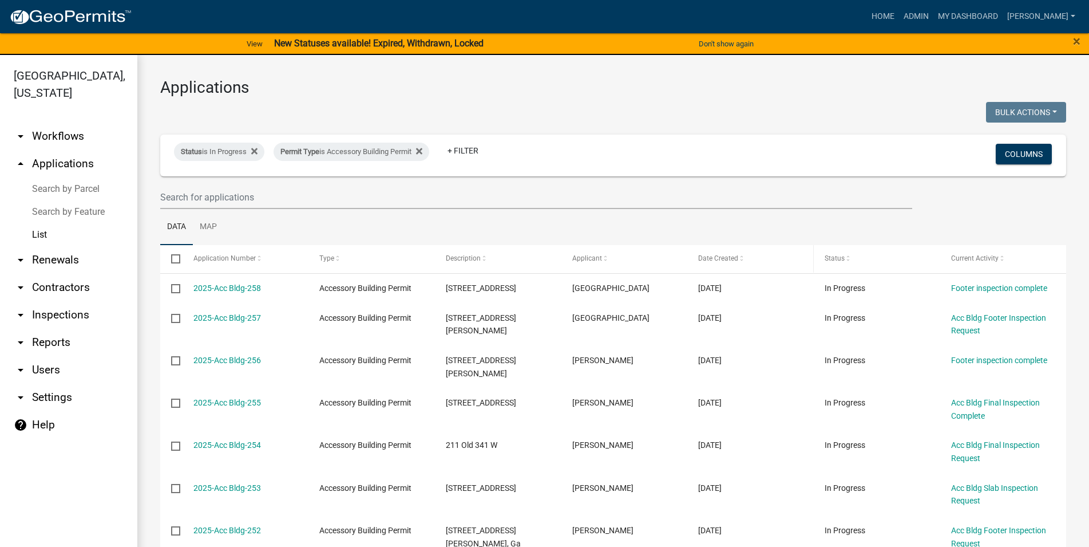
click at [733, 255] on span "Date Created" at bounding box center [718, 258] width 40 height 8
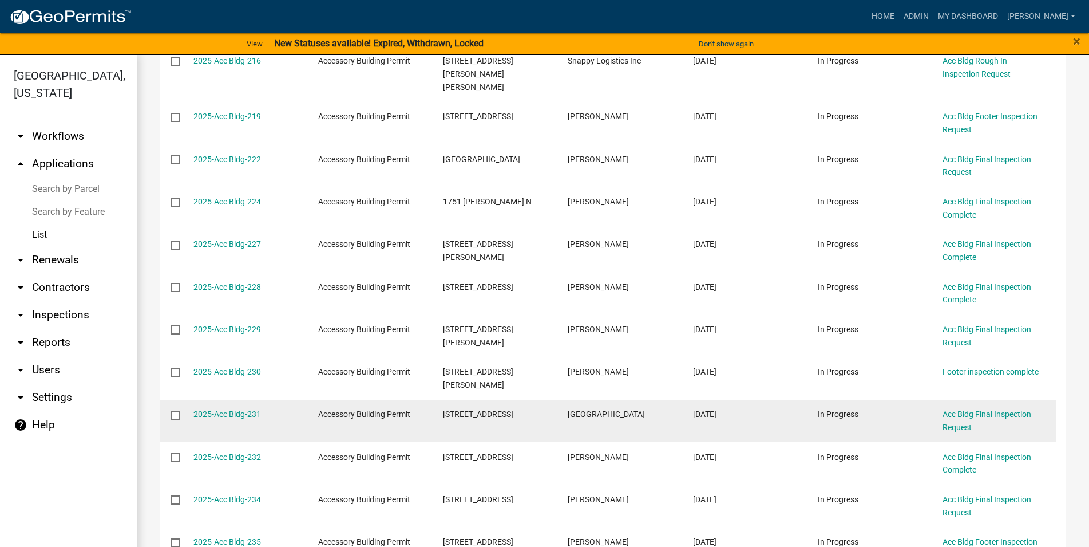
scroll to position [979, 0]
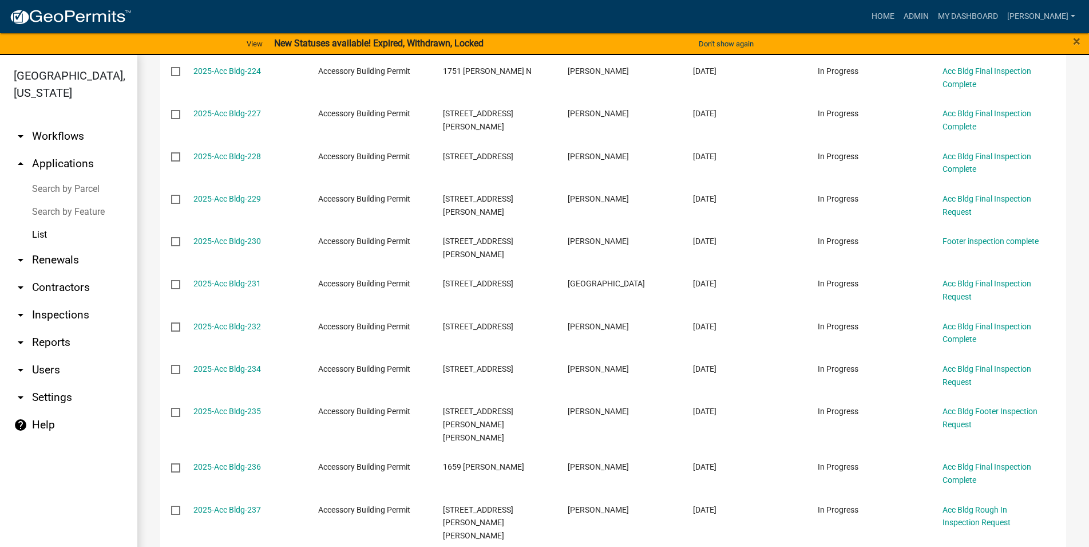
click at [69, 319] on link "arrow_drop_down Inspections" at bounding box center [68, 314] width 137 height 27
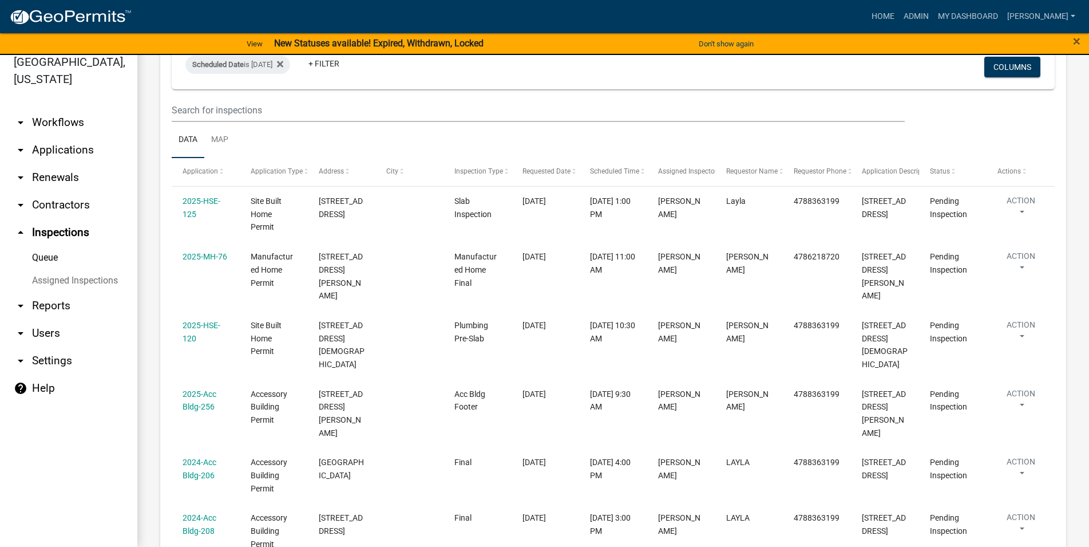
scroll to position [22, 0]
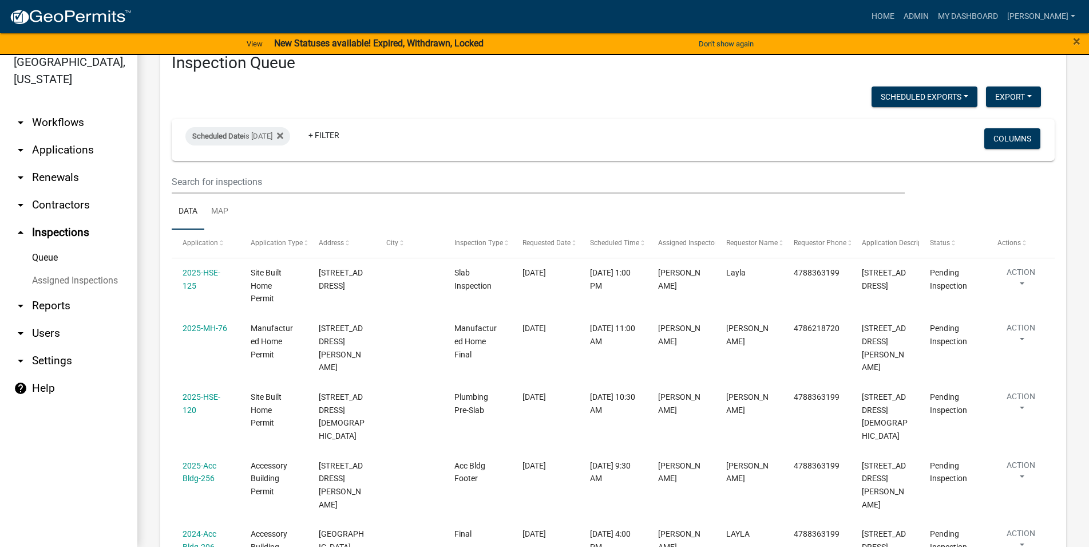
click at [54, 152] on link "arrow_drop_down Applications" at bounding box center [68, 149] width 137 height 27
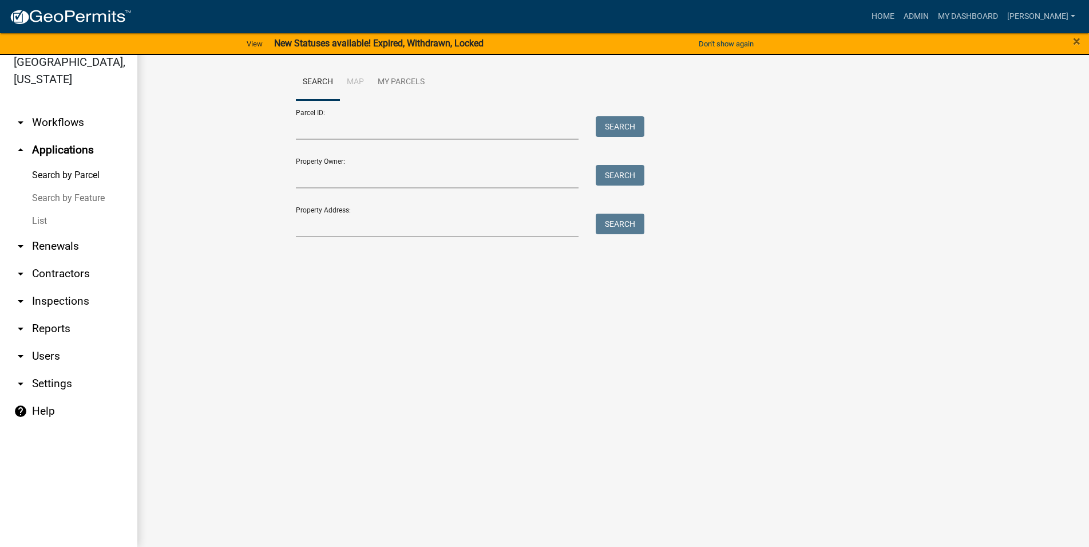
click at [43, 220] on link "List" at bounding box center [68, 221] width 137 height 23
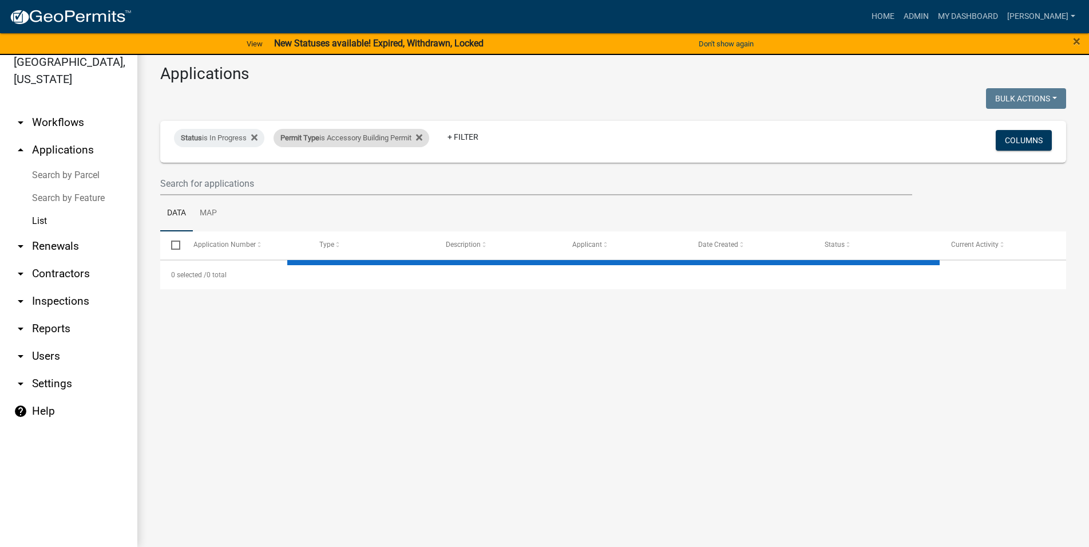
select select "3: 100"
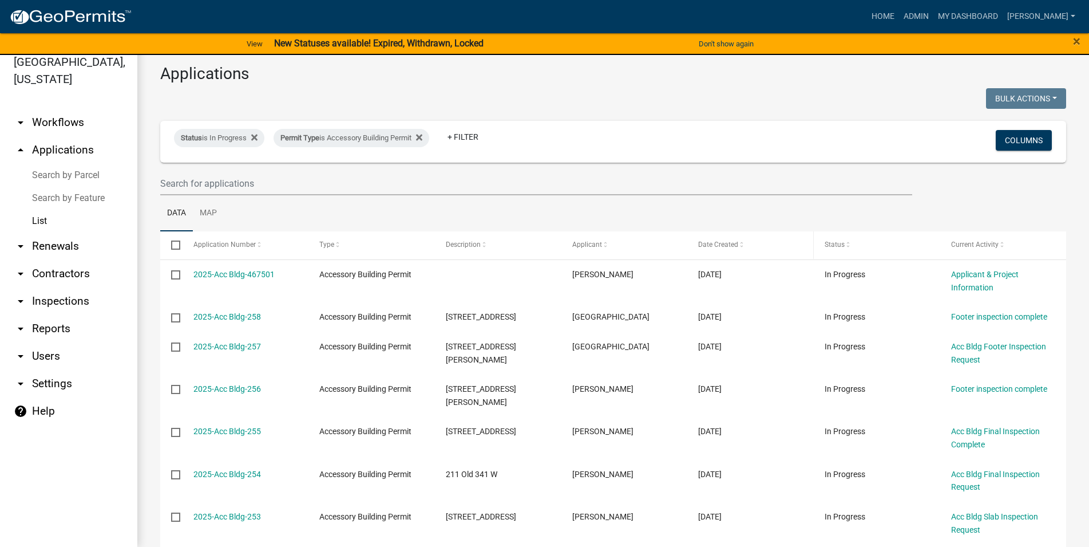
click at [706, 248] on span "Date Created" at bounding box center [718, 244] width 40 height 8
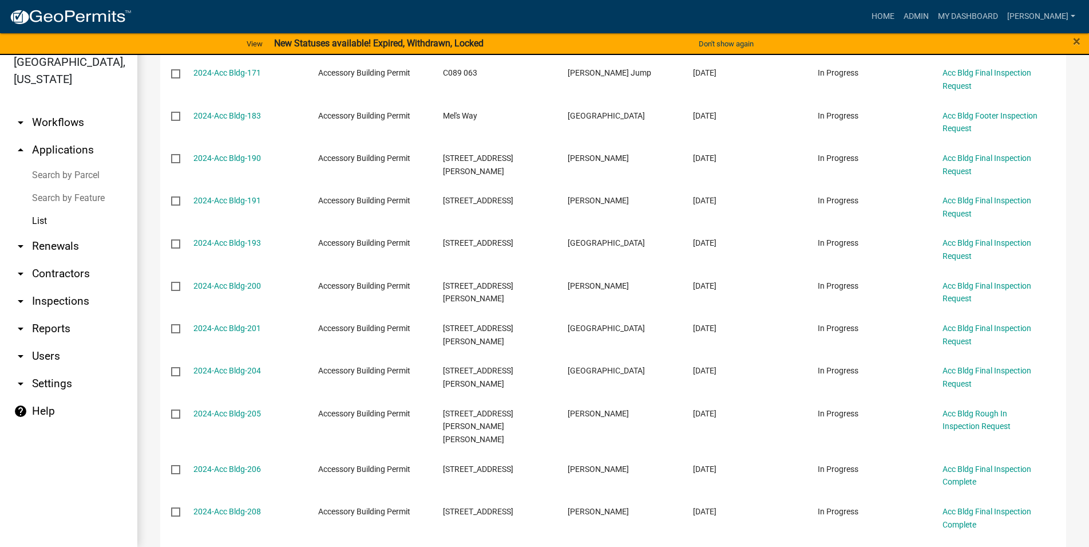
scroll to position [48, 0]
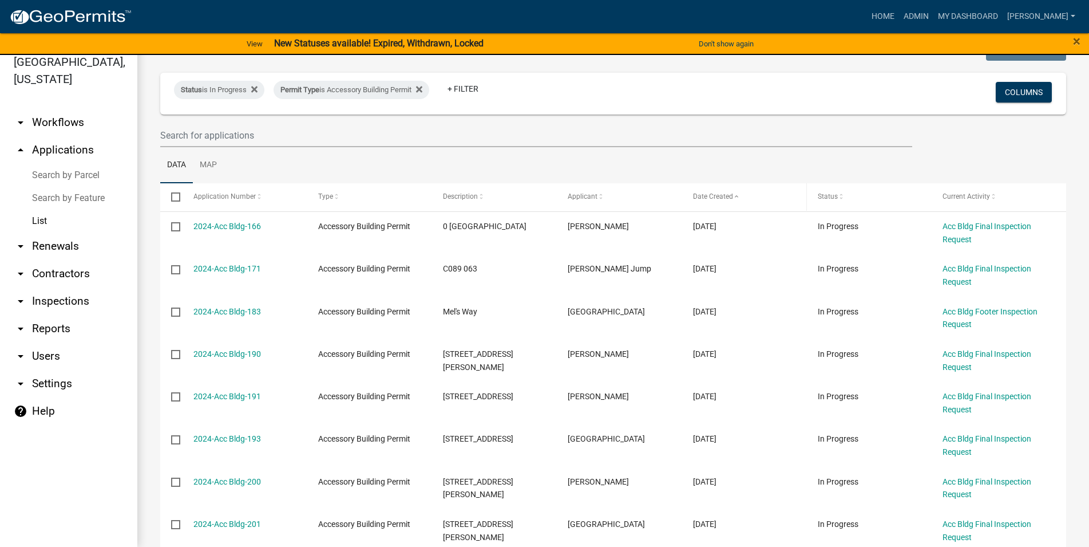
click at [711, 198] on span "Date Created" at bounding box center [713, 196] width 40 height 8
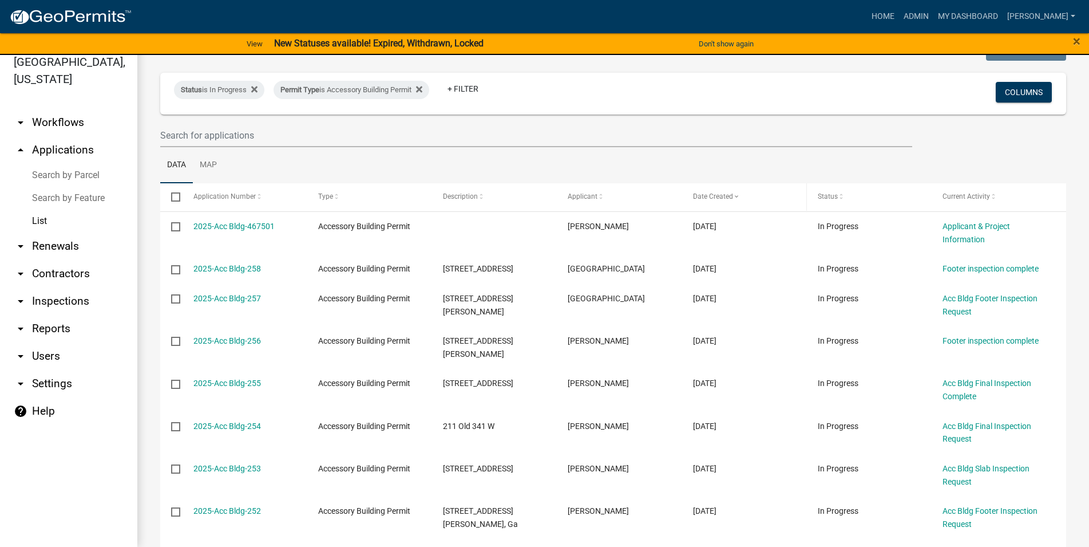
click at [711, 197] on span "Date Created" at bounding box center [713, 196] width 40 height 8
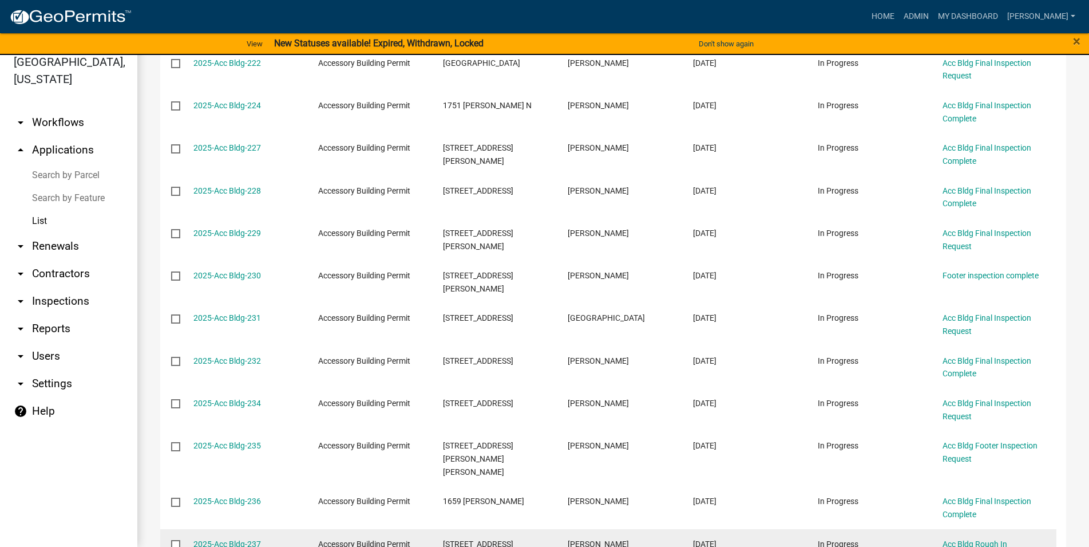
scroll to position [962, 0]
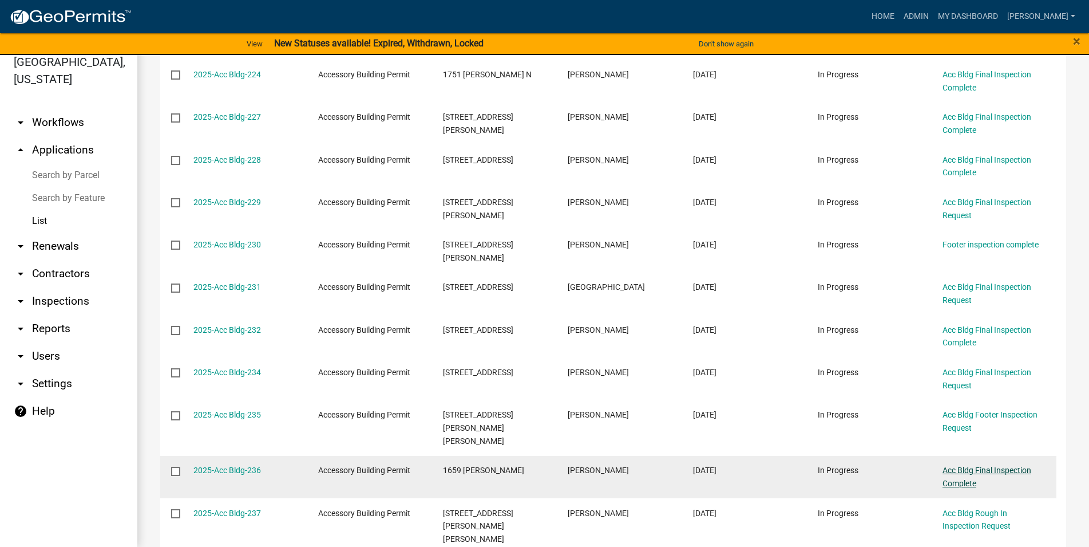
click at [957, 465] on link "Acc Bldg Final Inspection Complete" at bounding box center [987, 476] width 89 height 22
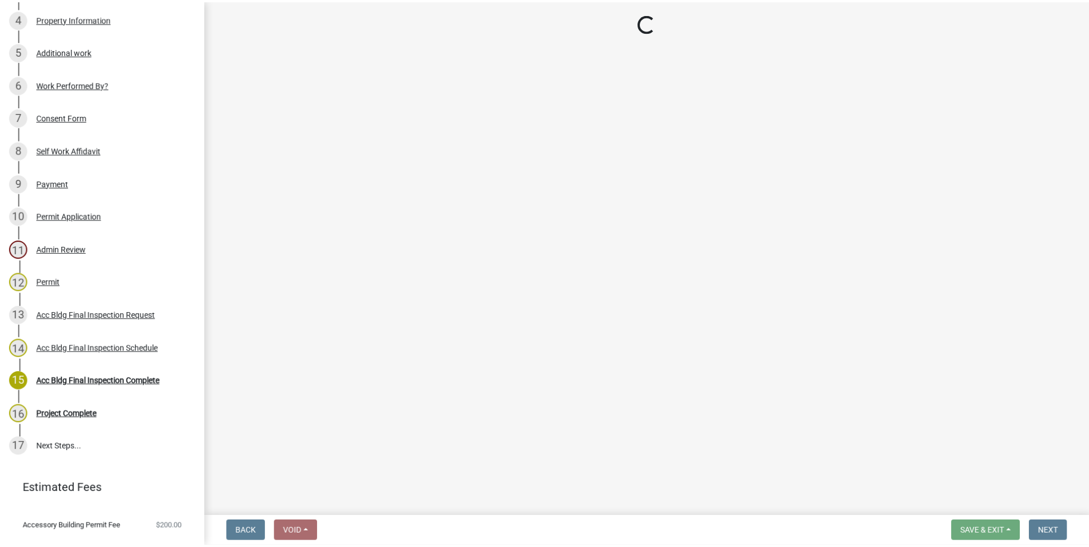
scroll to position [292, 0]
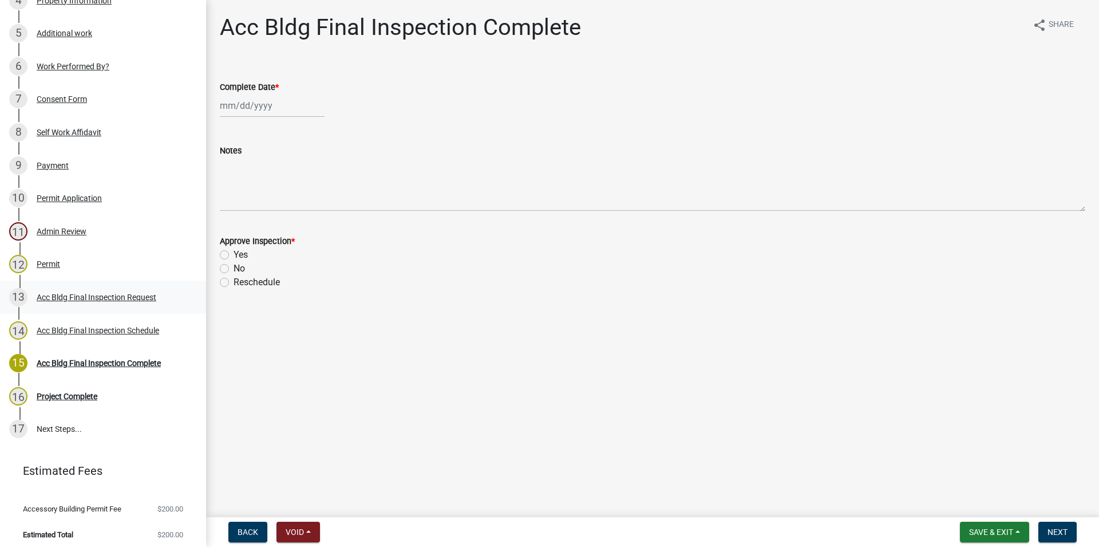
click at [176, 292] on div "13 Acc Bldg Final Inspection Request" at bounding box center [98, 297] width 179 height 18
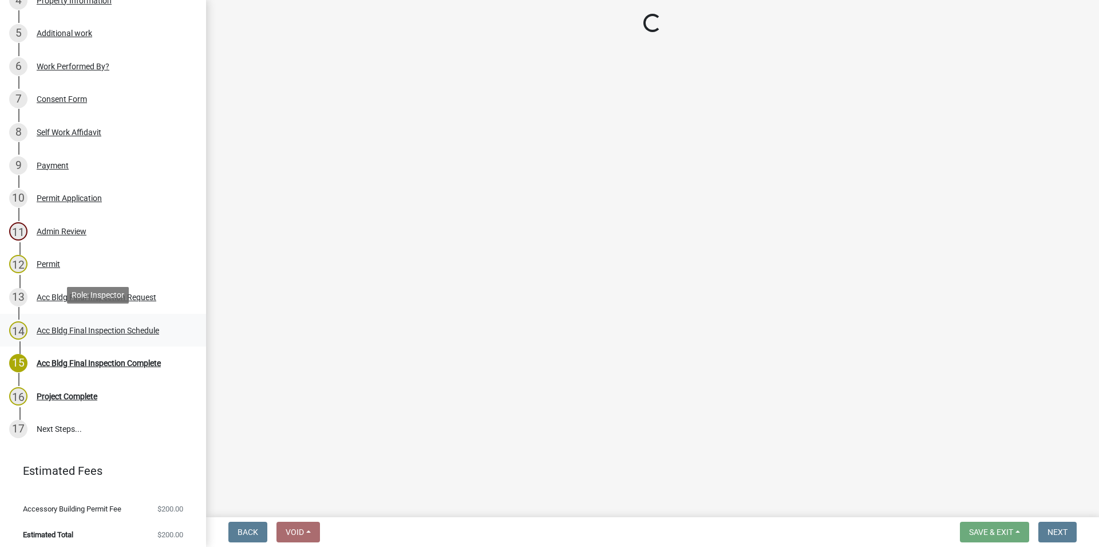
click at [162, 326] on div "14 Acc Bldg Final Inspection Schedule" at bounding box center [98, 330] width 179 height 18
click at [125, 365] on div "15 Acc Bldg Final Inspection Complete" at bounding box center [98, 363] width 179 height 18
select select "386c4b37-132c-45b4-be0e-b439663810e4"
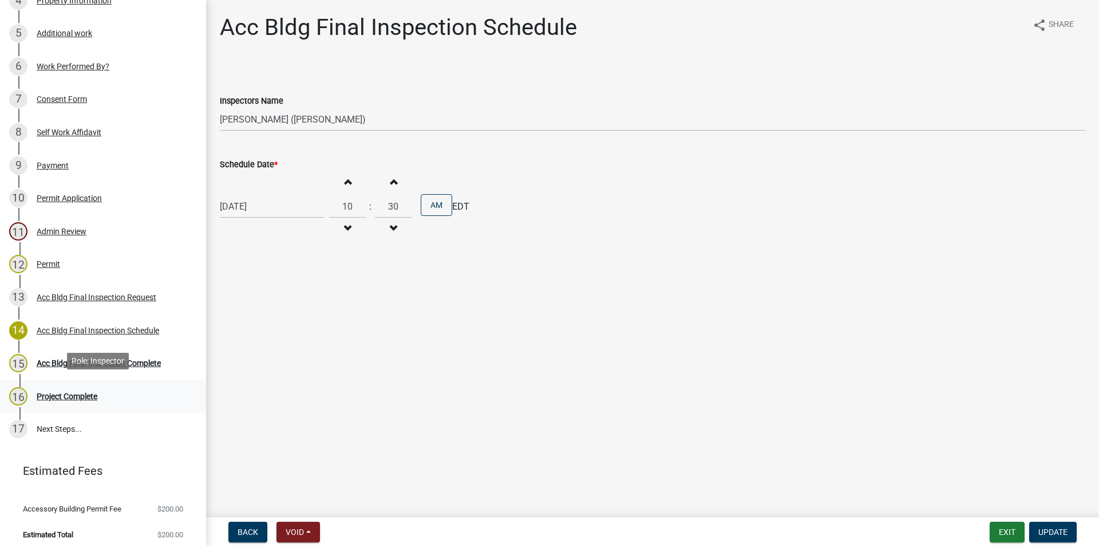
click at [117, 387] on div "16 Project Complete" at bounding box center [98, 396] width 179 height 18
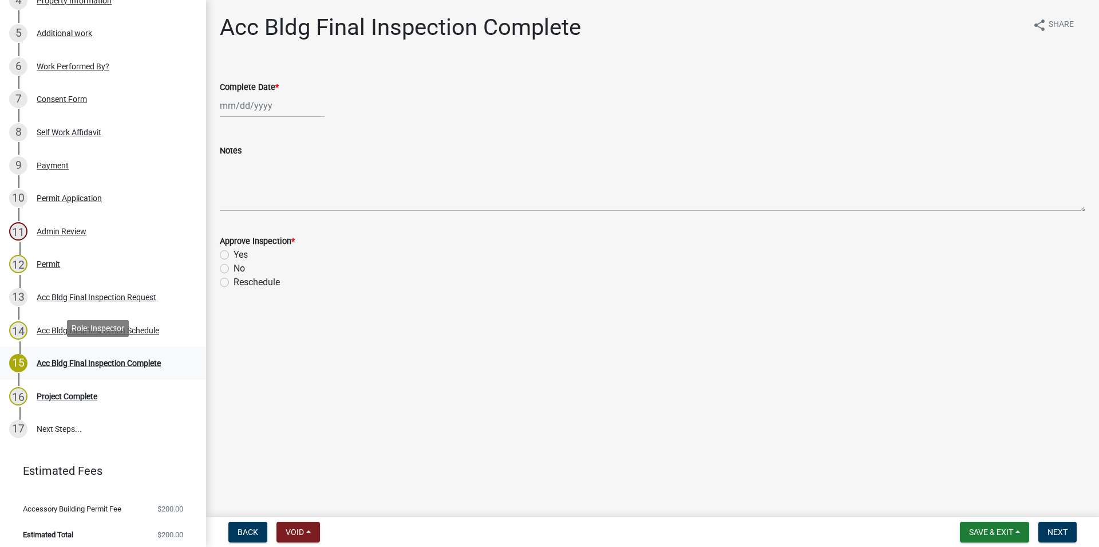
click at [118, 364] on div "Acc Bldg Final Inspection Complete" at bounding box center [99, 363] width 124 height 8
click at [248, 88] on label "Complete Date *" at bounding box center [249, 88] width 59 height 8
click at [248, 94] on input "Complete Date *" at bounding box center [272, 105] width 105 height 23
select select "8"
select select "2025"
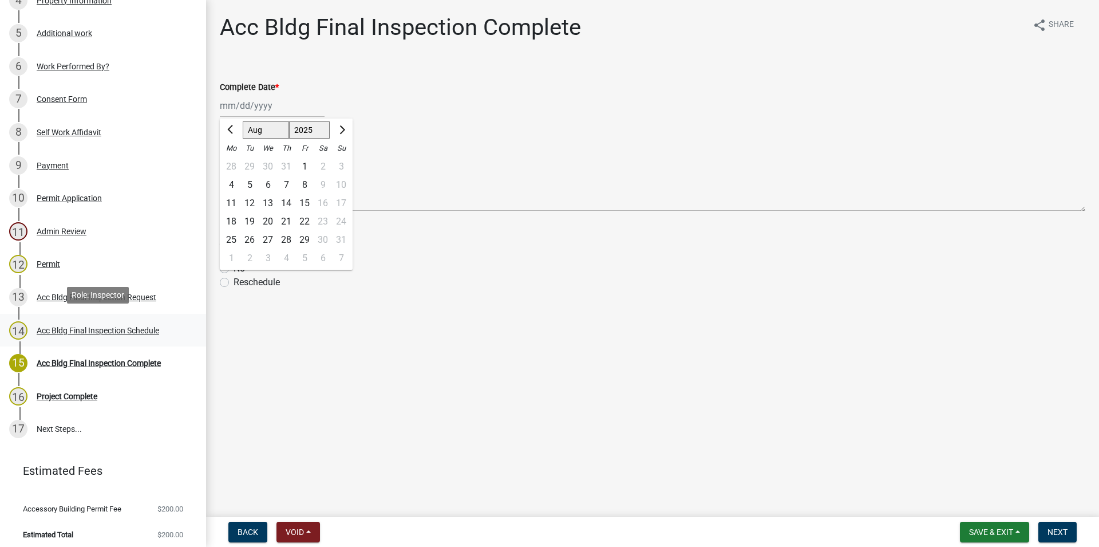
click at [103, 326] on div "Acc Bldg Final Inspection Schedule" at bounding box center [98, 330] width 123 height 8
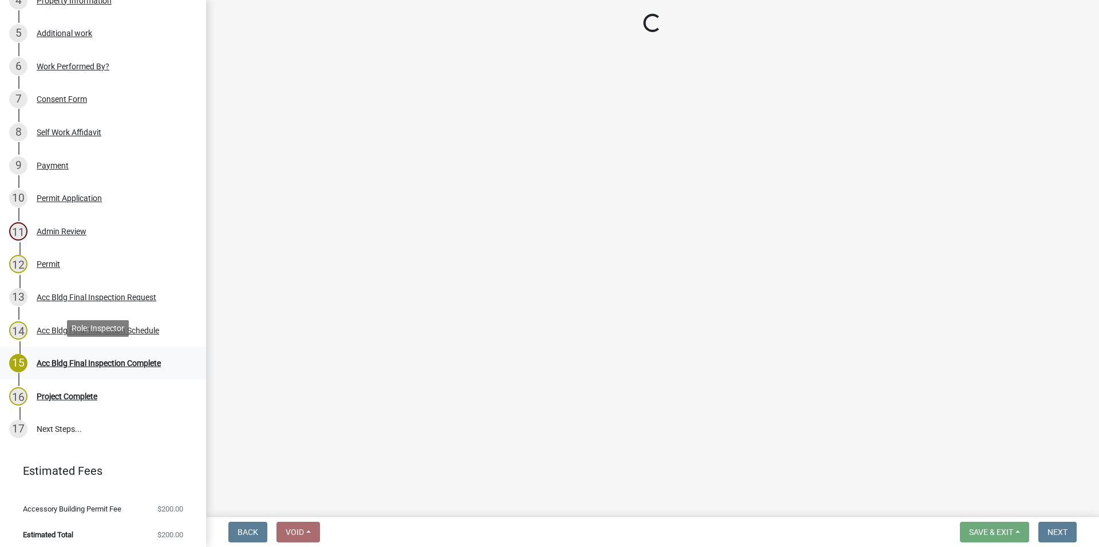
select select "386c4b37-132c-45b4-be0e-b439663810e4"
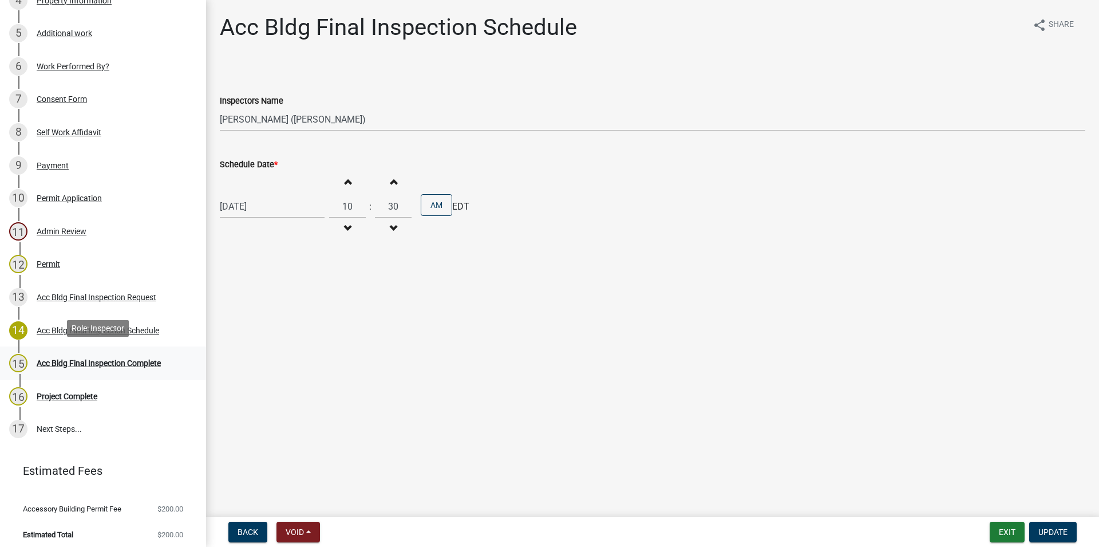
click at [108, 354] on div "15 Acc Bldg Final Inspection Complete" at bounding box center [98, 363] width 179 height 18
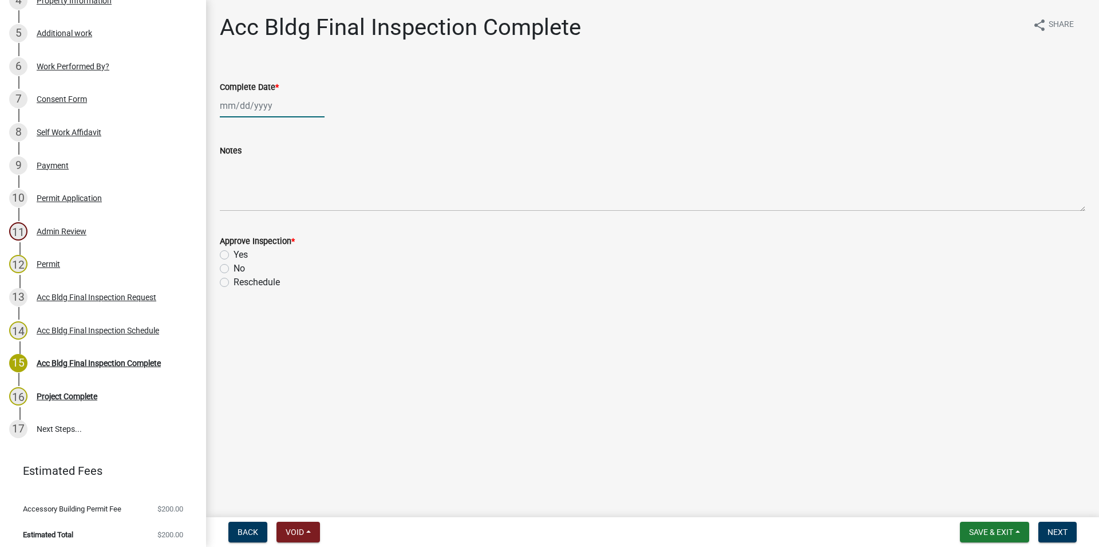
click at [263, 114] on input "Complete Date *" at bounding box center [272, 105] width 105 height 23
select select "8"
select select "2025"
click at [360, 323] on main "Acc Bldg Final Inspection Complete share Share Complete Date * Jan Feb Mar Apr …" at bounding box center [652, 256] width 893 height 512
click at [302, 110] on input "Complete Date *" at bounding box center [272, 105] width 105 height 23
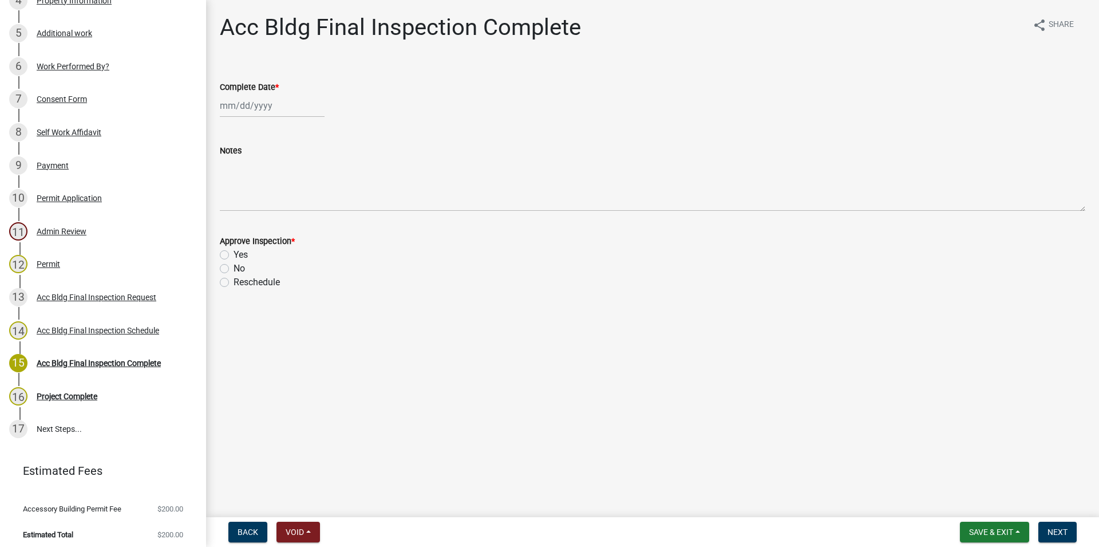
select select "8"
select select "2025"
click at [279, 222] on div "21" at bounding box center [286, 221] width 18 height 18
type input "[DATE]"
click at [234, 251] on label "Yes" at bounding box center [241, 255] width 14 height 14
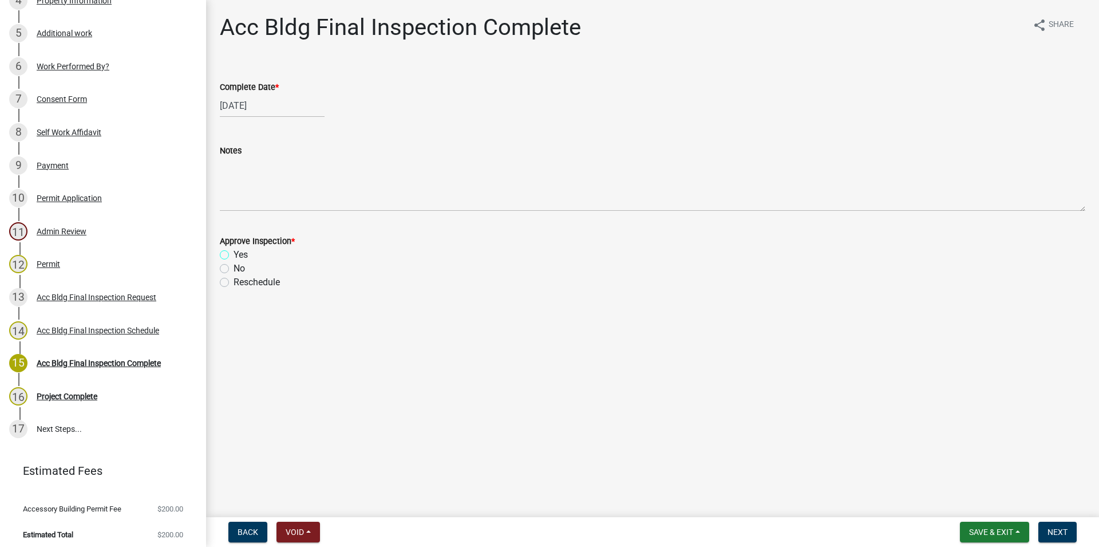
click at [234, 251] on input "Yes" at bounding box center [237, 251] width 7 height 7
radio input "true"
click at [1064, 523] on button "Next" at bounding box center [1058, 532] width 38 height 21
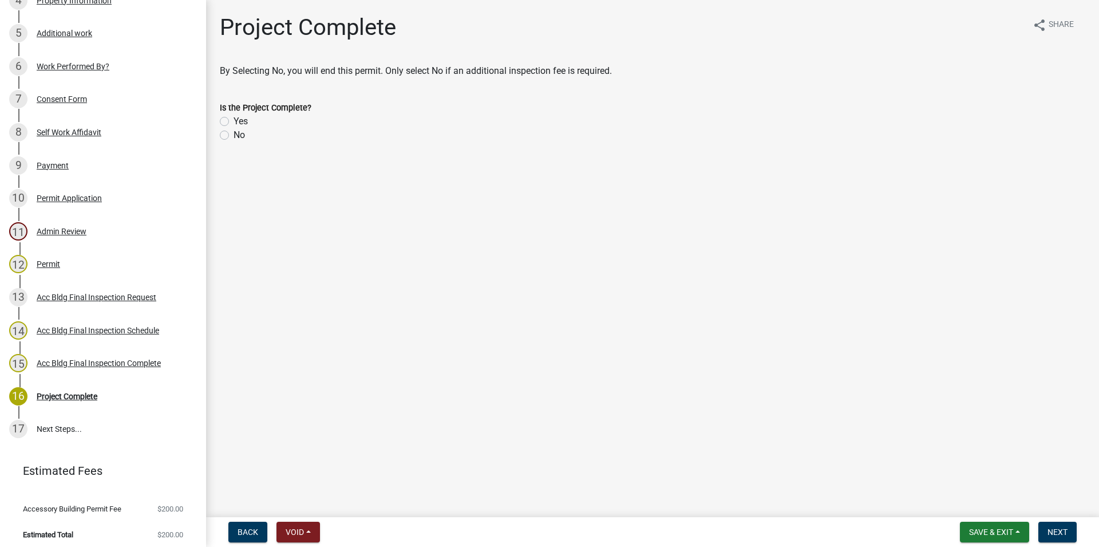
click at [238, 126] on label "Yes" at bounding box center [241, 122] width 14 height 14
click at [238, 122] on input "Yes" at bounding box center [237, 118] width 7 height 7
radio input "true"
click at [1066, 531] on span "Next" at bounding box center [1058, 531] width 20 height 9
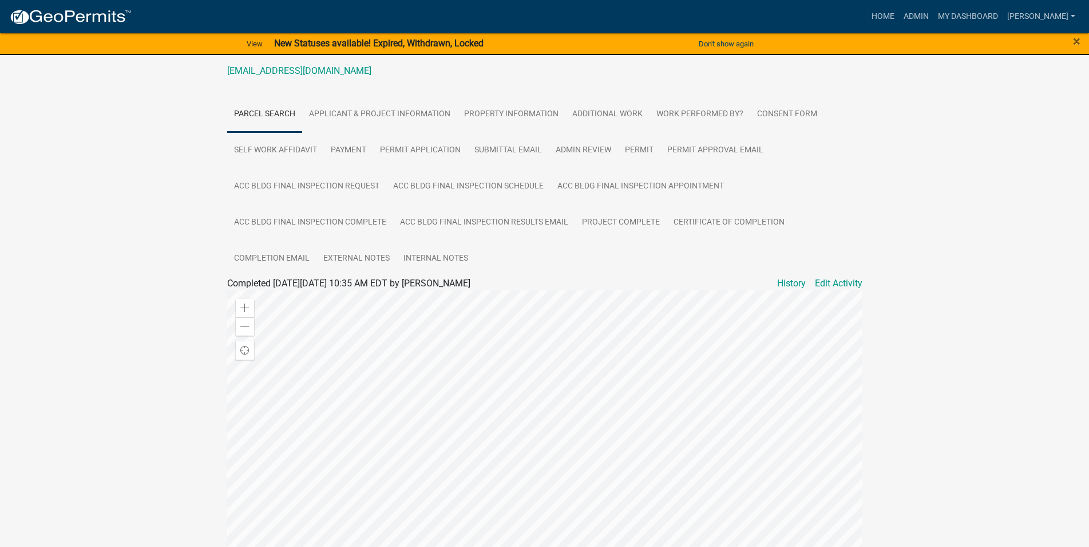
scroll to position [318, 0]
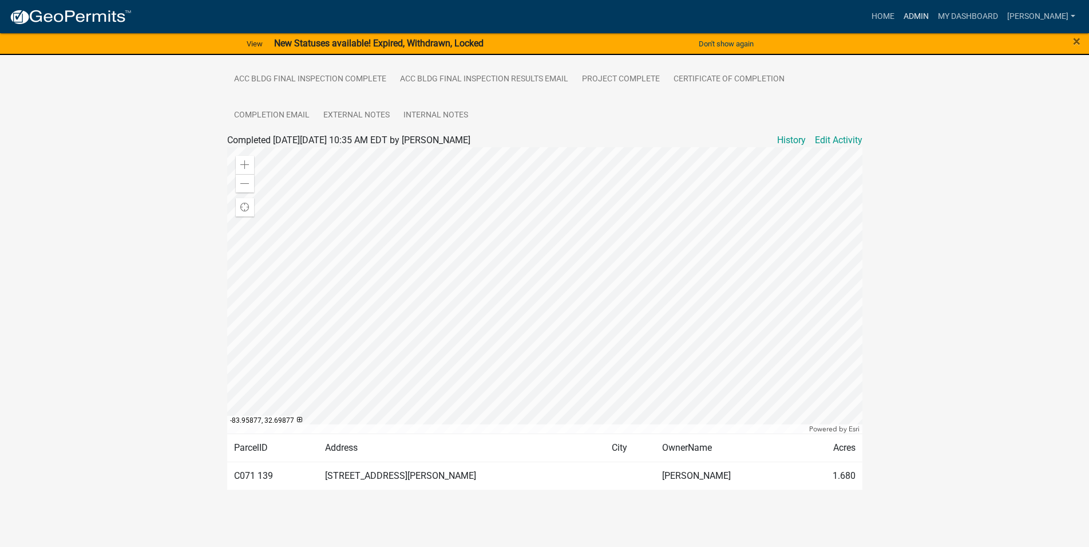
click at [934, 11] on link "Admin" at bounding box center [916, 17] width 34 height 22
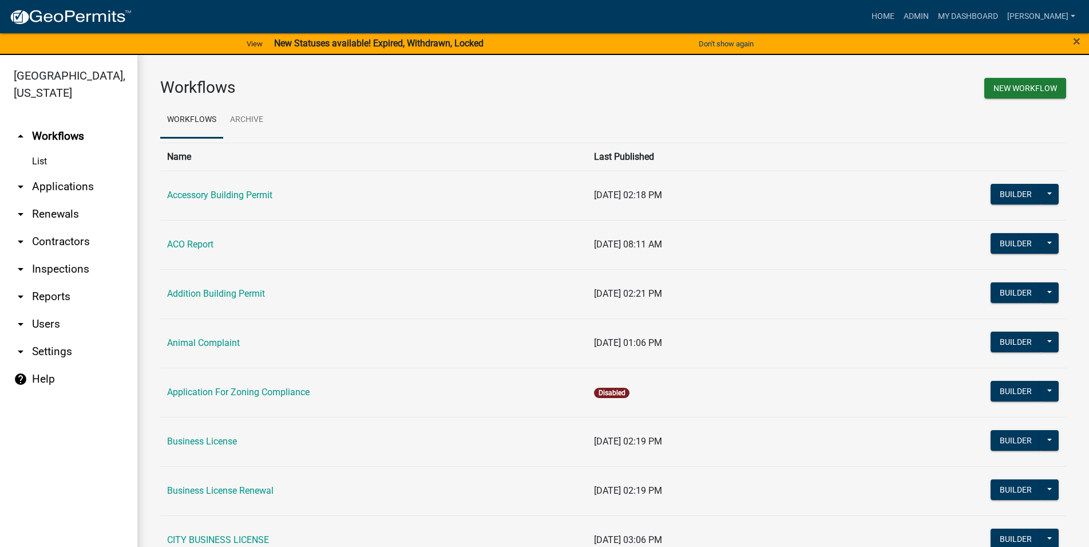
click at [72, 204] on link "arrow_drop_down Renewals" at bounding box center [68, 213] width 137 height 27
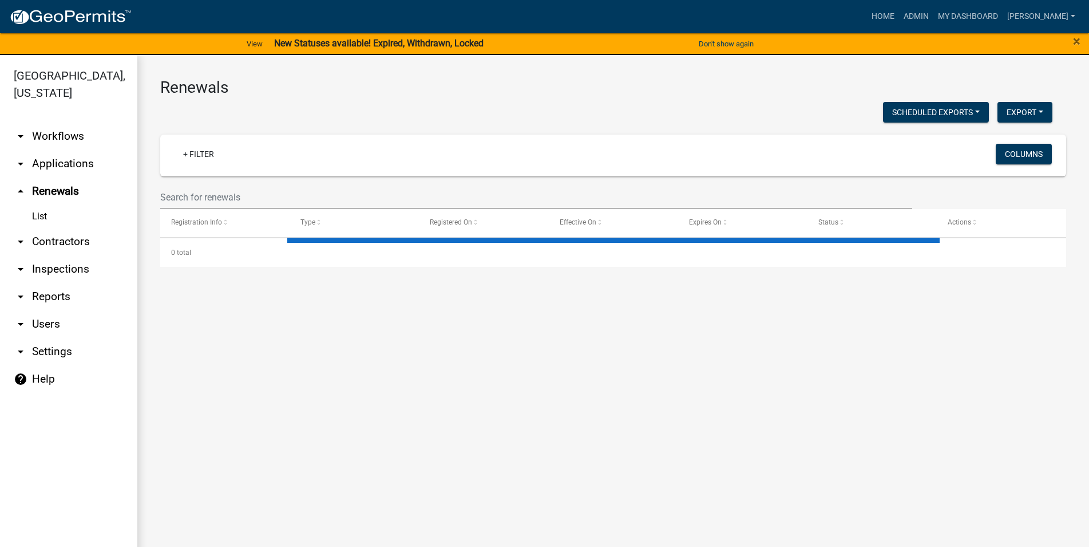
click at [84, 175] on link "arrow_drop_down Applications" at bounding box center [68, 163] width 137 height 27
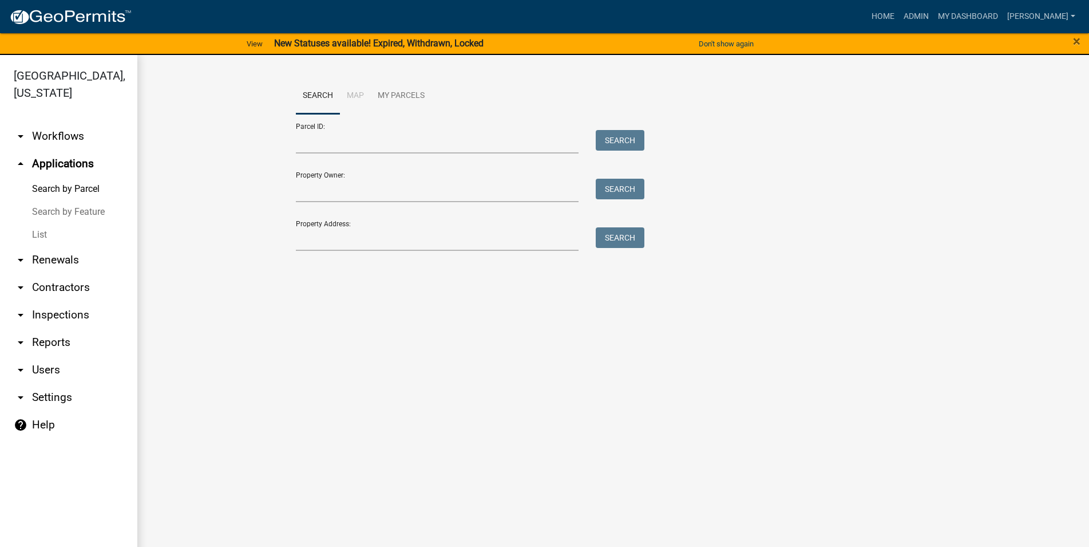
click at [84, 208] on link "Search by Feature" at bounding box center [68, 211] width 137 height 23
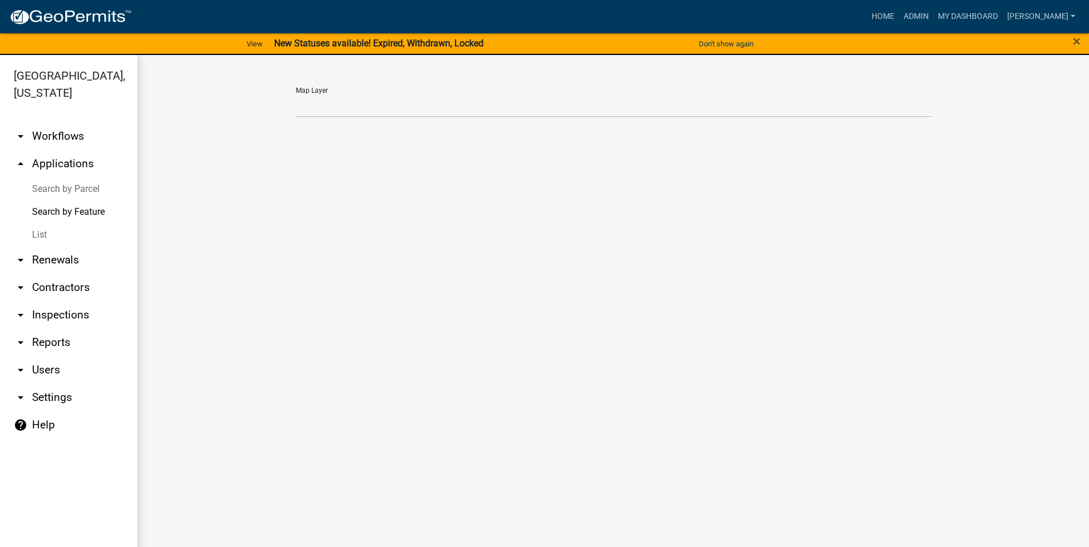
click at [53, 232] on link "List" at bounding box center [68, 234] width 137 height 23
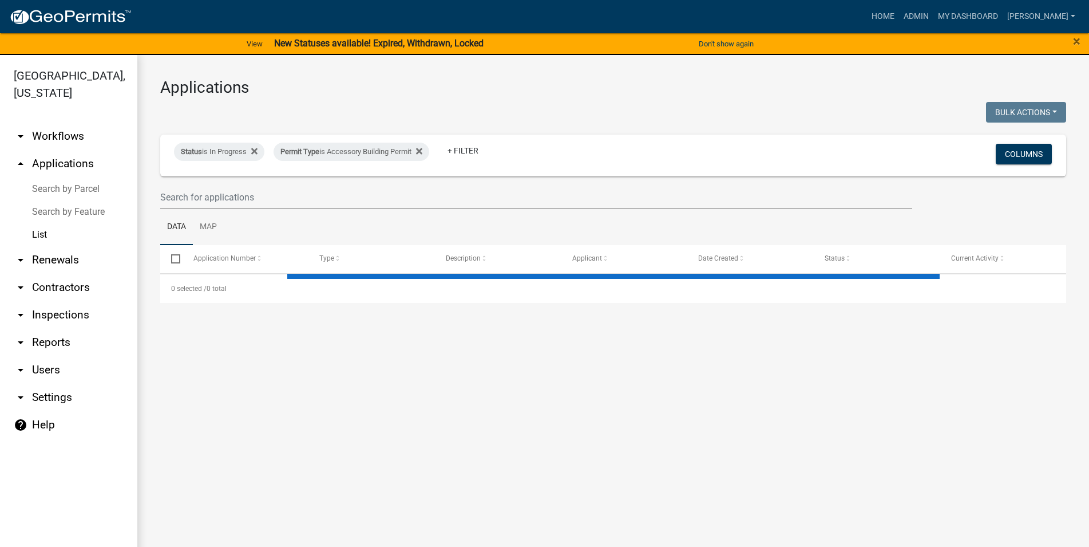
select select "3: 100"
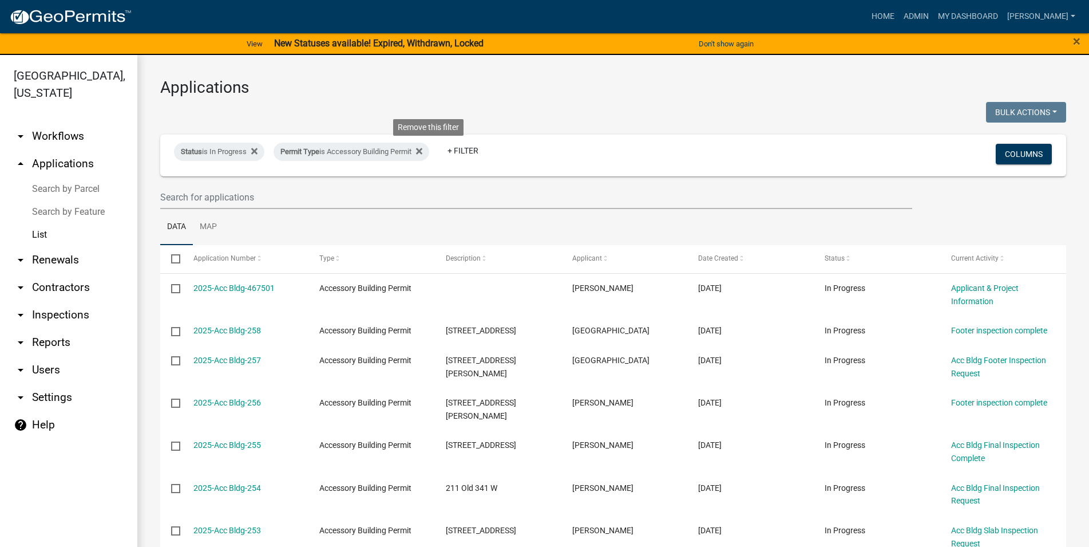
click at [423, 151] on icon at bounding box center [419, 151] width 6 height 9
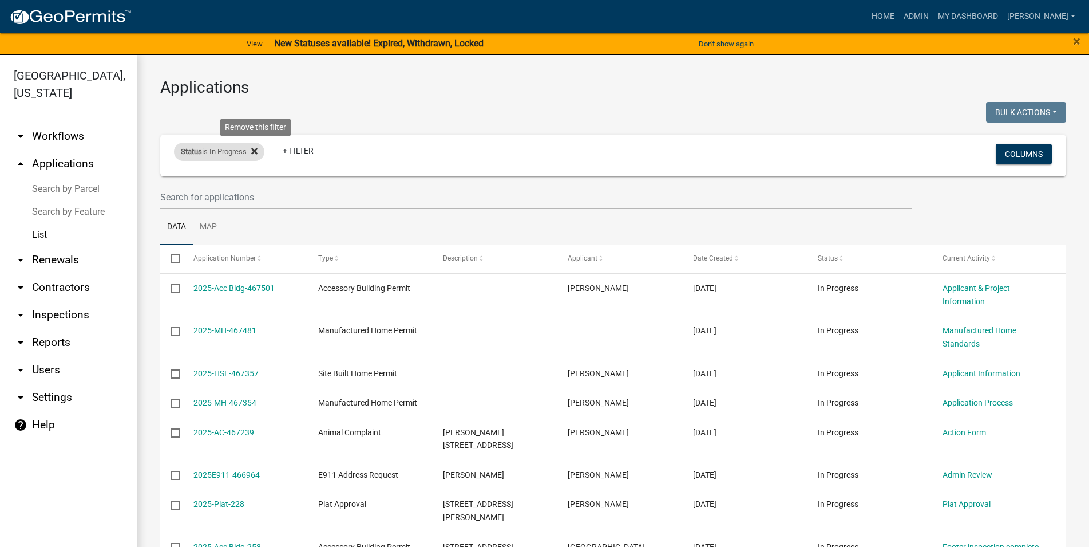
click at [255, 149] on fa-icon at bounding box center [252, 152] width 11 height 18
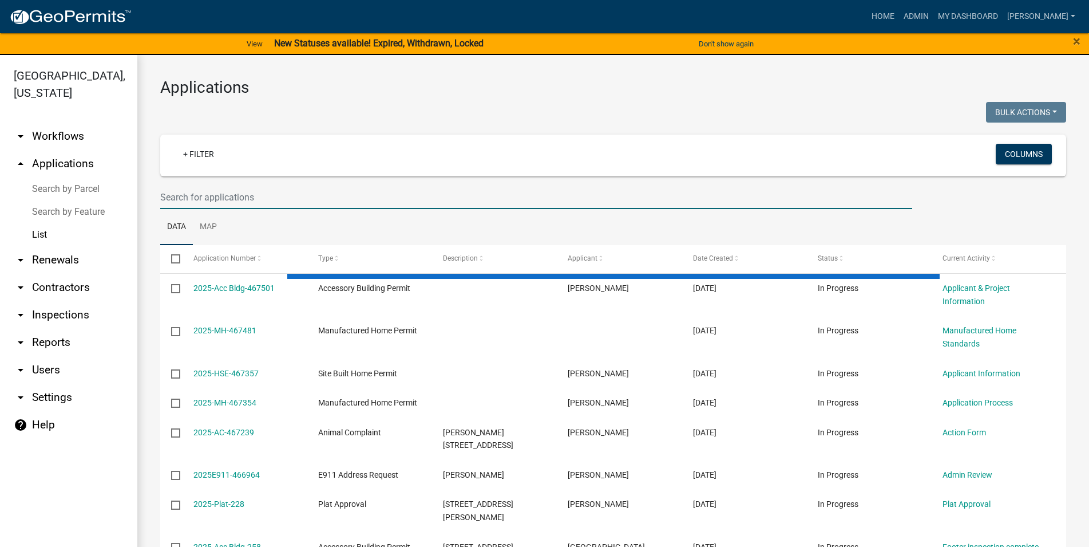
click at [219, 191] on input "text" at bounding box center [536, 196] width 752 height 23
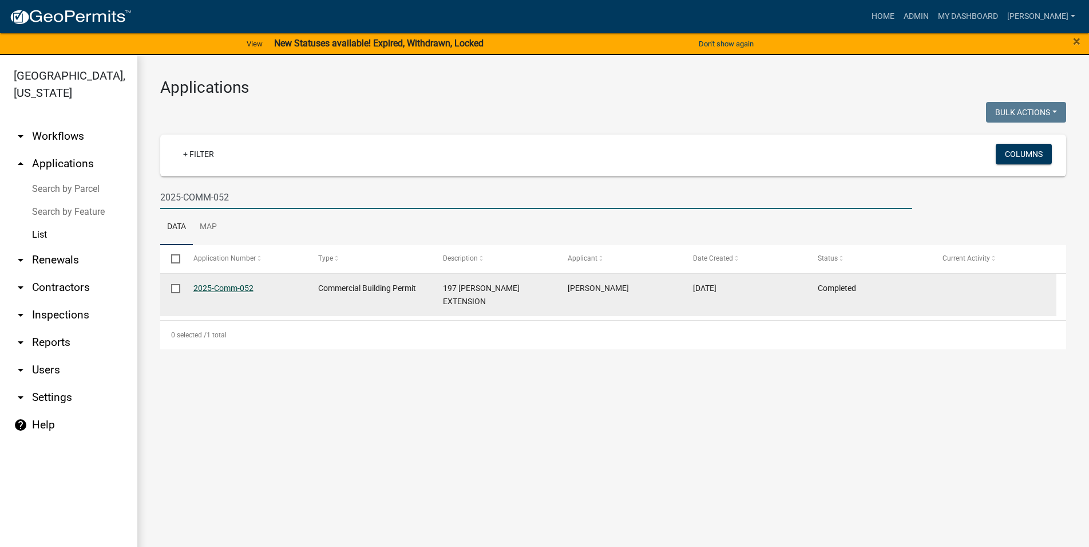
type input "2025-COMM-052"
click at [242, 289] on link "2025-Comm-052" at bounding box center [224, 287] width 60 height 9
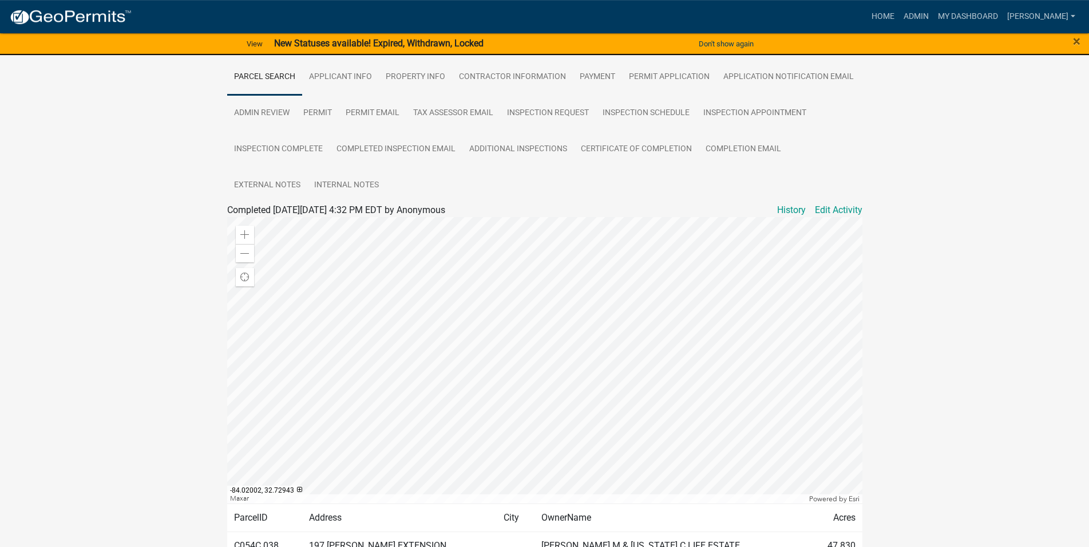
scroll to position [165, 0]
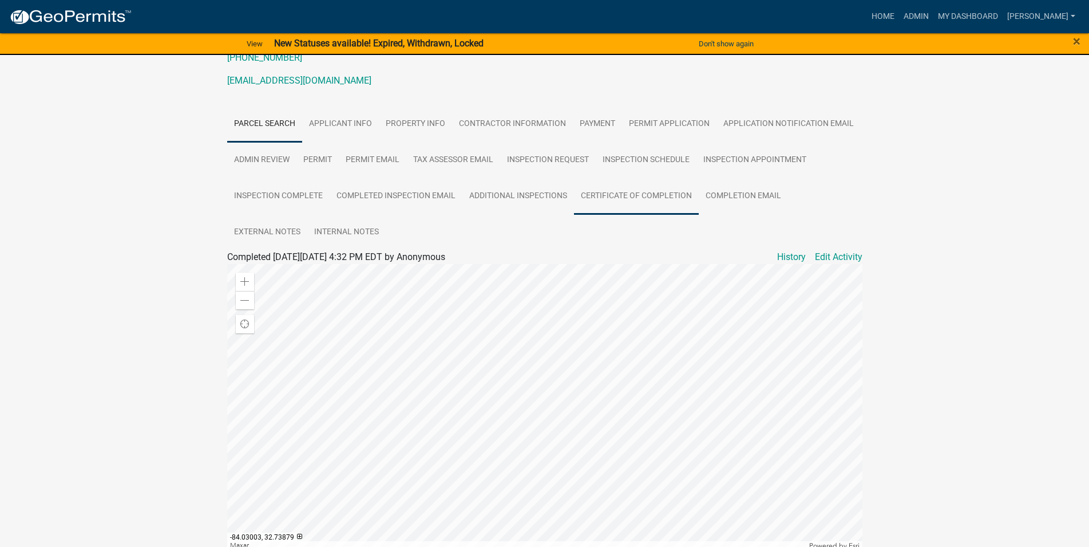
click at [654, 196] on link "Certificate of Completion" at bounding box center [636, 196] width 125 height 37
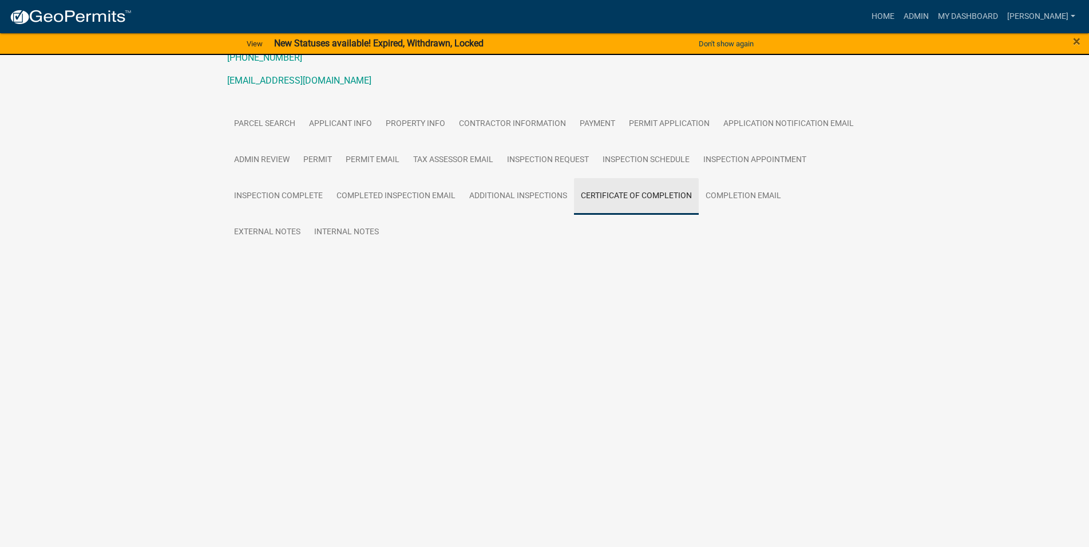
scroll to position [0, 0]
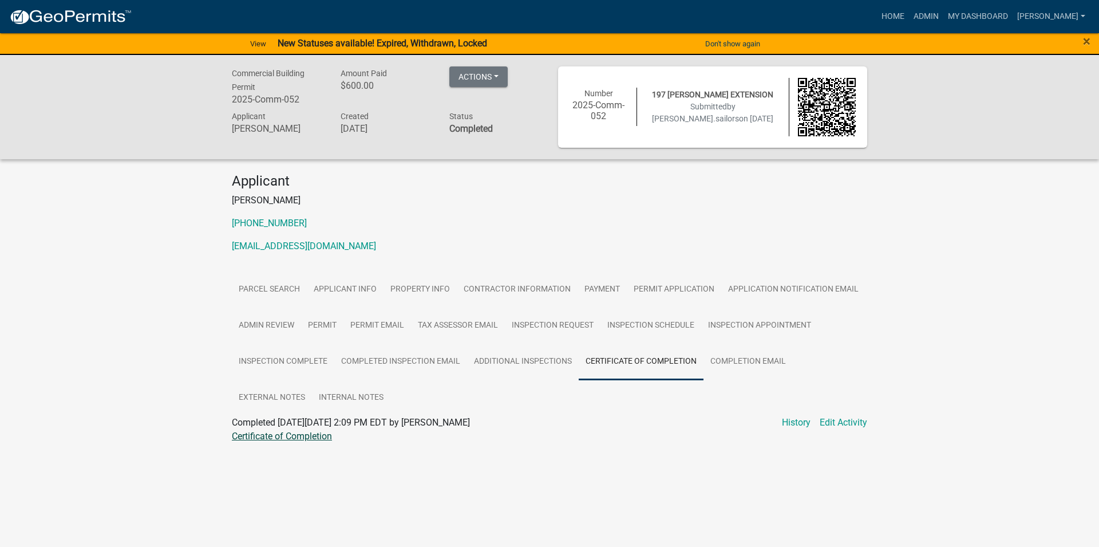
click at [332, 439] on link "Certificate of Completion" at bounding box center [282, 436] width 100 height 11
click at [690, 364] on link "Certificate of Completion" at bounding box center [641, 362] width 125 height 37
click at [297, 440] on link "Certificate of Completion" at bounding box center [282, 436] width 100 height 11
click at [1014, 204] on div "Commercial Building Permit 2025-Comm-052 Amount Paid $600.00 Actions View recei…" at bounding box center [549, 266] width 1099 height 423
click at [990, 305] on div "Commercial Building Permit 2025-Comm-052 Amount Paid $600.00 Actions View recei…" at bounding box center [549, 266] width 1099 height 423
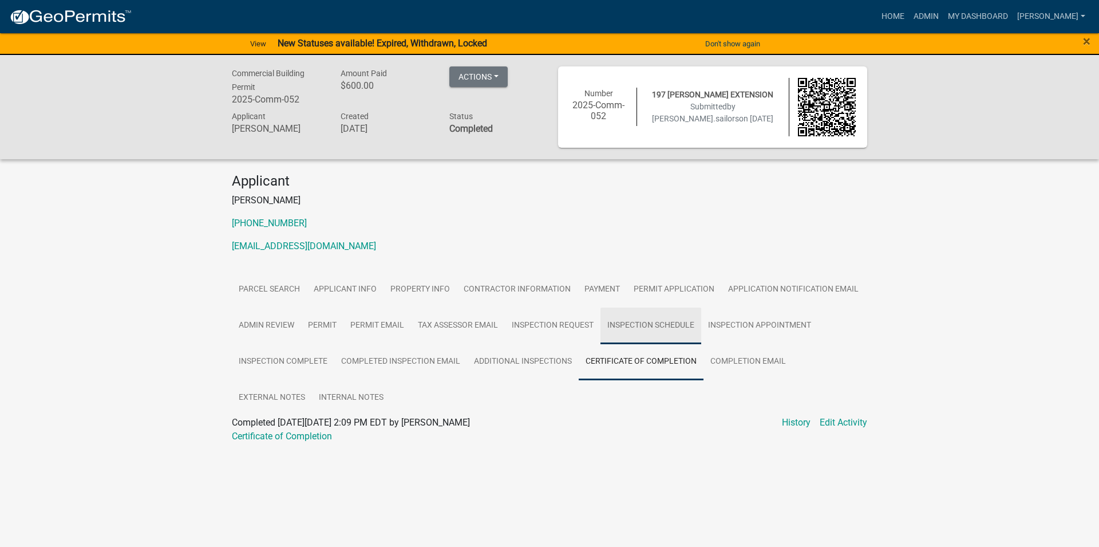
click at [653, 318] on link "Inspection Schedule" at bounding box center [651, 325] width 101 height 37
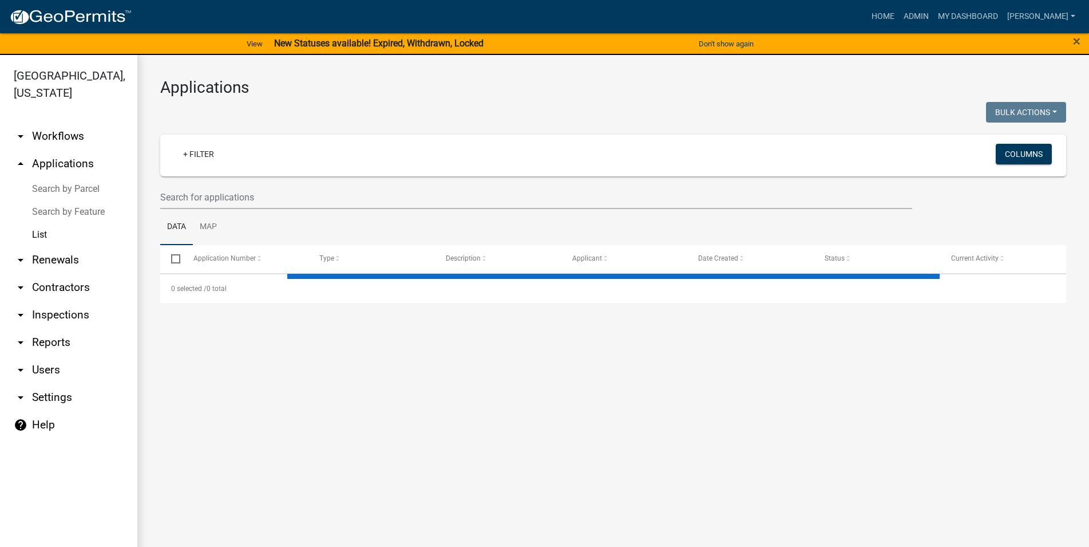
select select "3: 100"
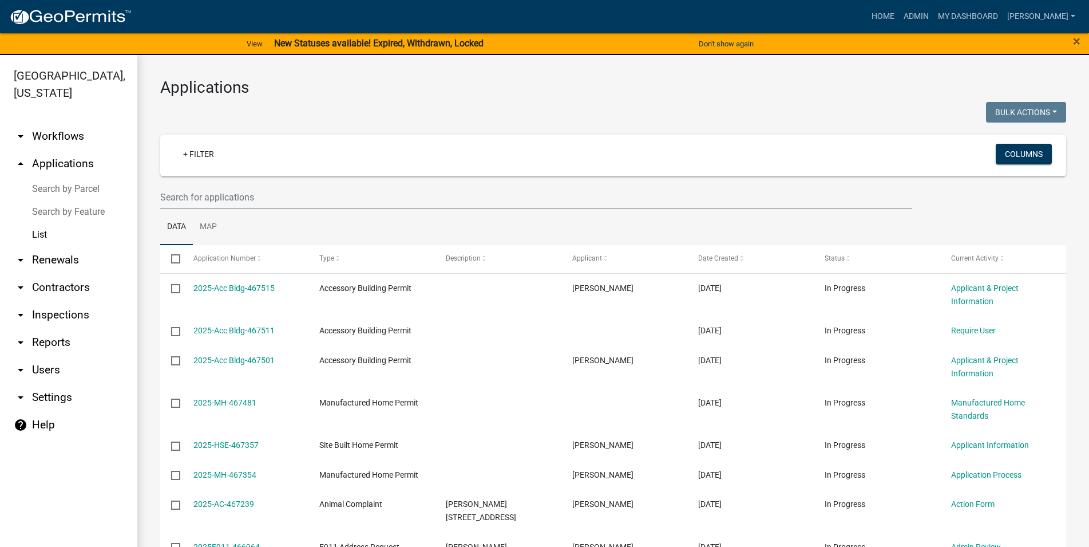
scroll to position [14, 0]
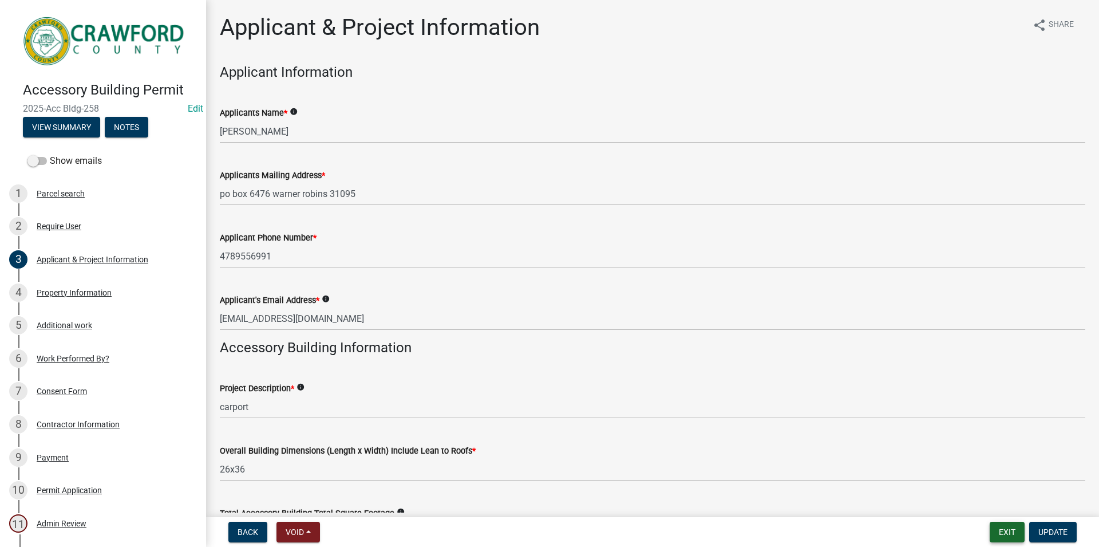
click at [1001, 535] on button "Exit" at bounding box center [1007, 532] width 35 height 21
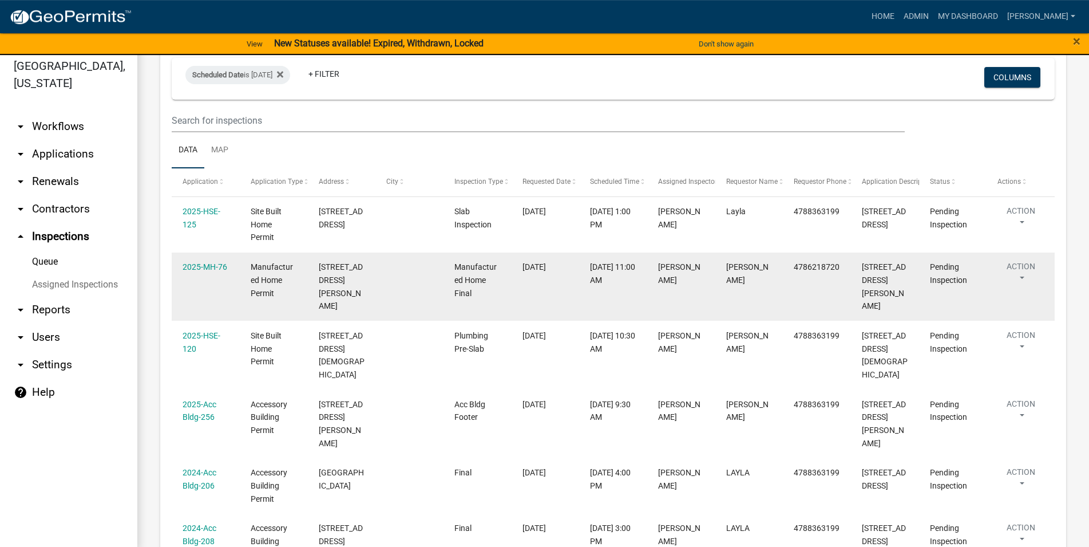
scroll to position [14, 0]
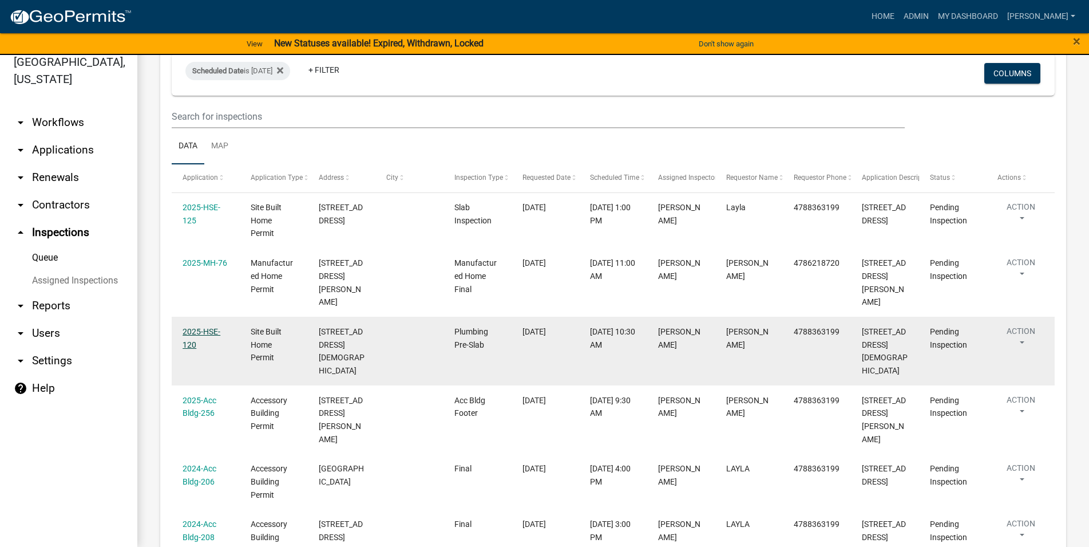
click at [188, 327] on link "2025-HSE-120" at bounding box center [202, 338] width 38 height 22
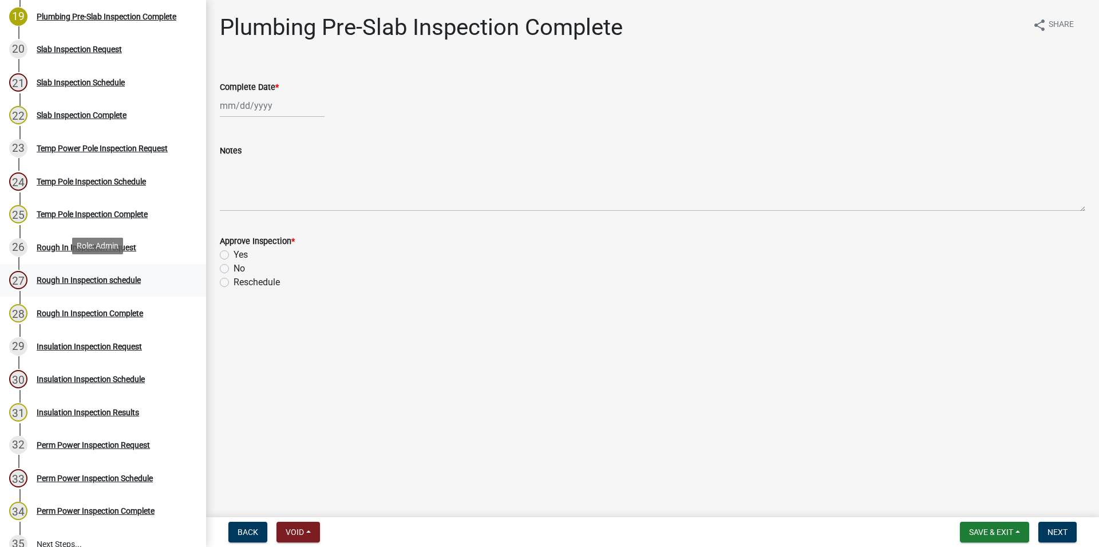
scroll to position [654, 0]
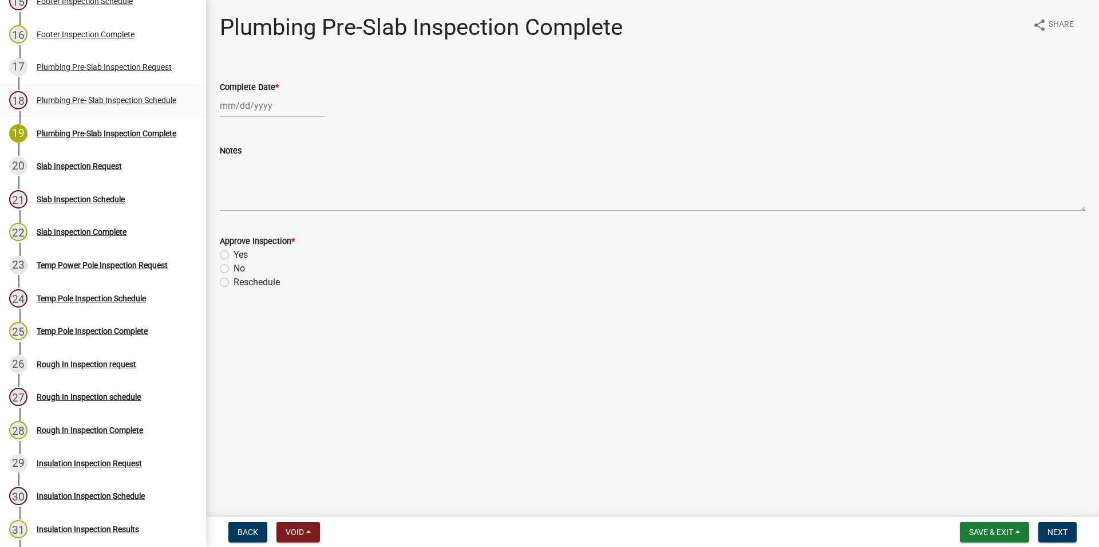
click at [88, 104] on div "Plumbing Pre- Slab Inspection Schedule" at bounding box center [107, 100] width 140 height 8
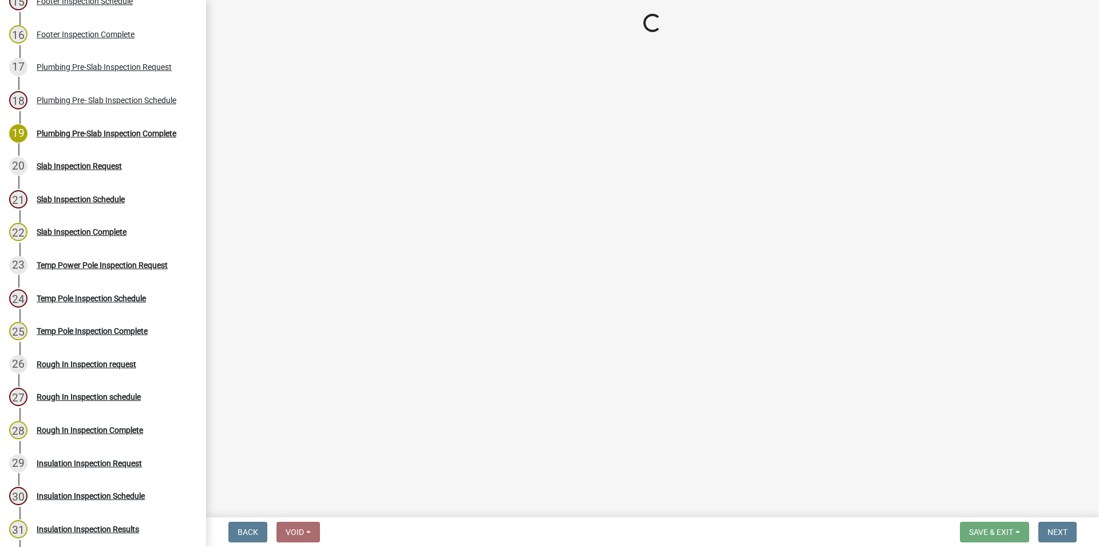
select select "a844a88f-ba44-4800-9e08-05e10520dbf6"
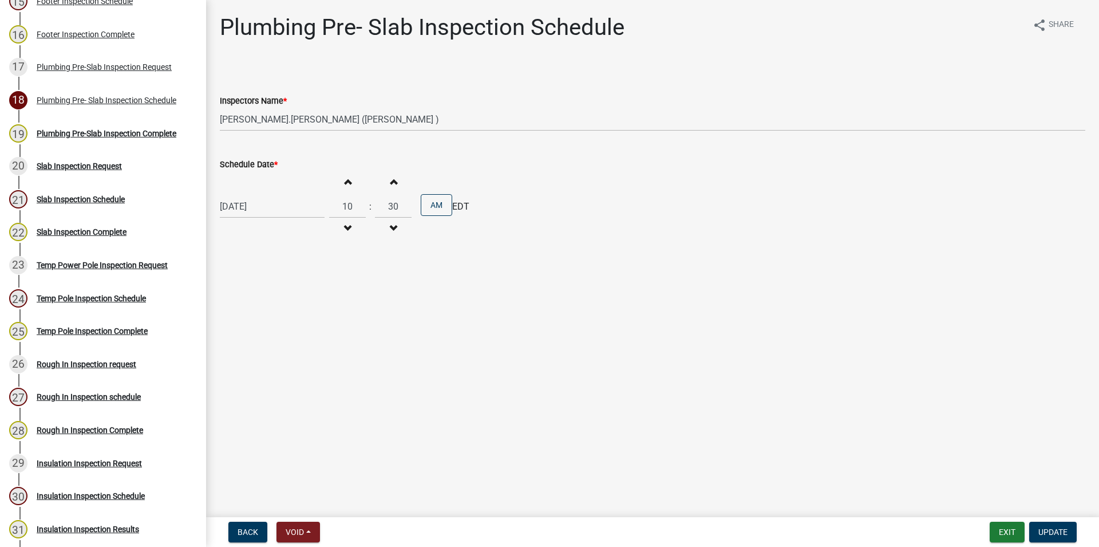
click at [350, 229] on span "button" at bounding box center [348, 228] width 6 height 9
click at [350, 179] on span "button" at bounding box center [348, 181] width 6 height 9
type input "10"
click at [396, 228] on span "button" at bounding box center [393, 228] width 6 height 9
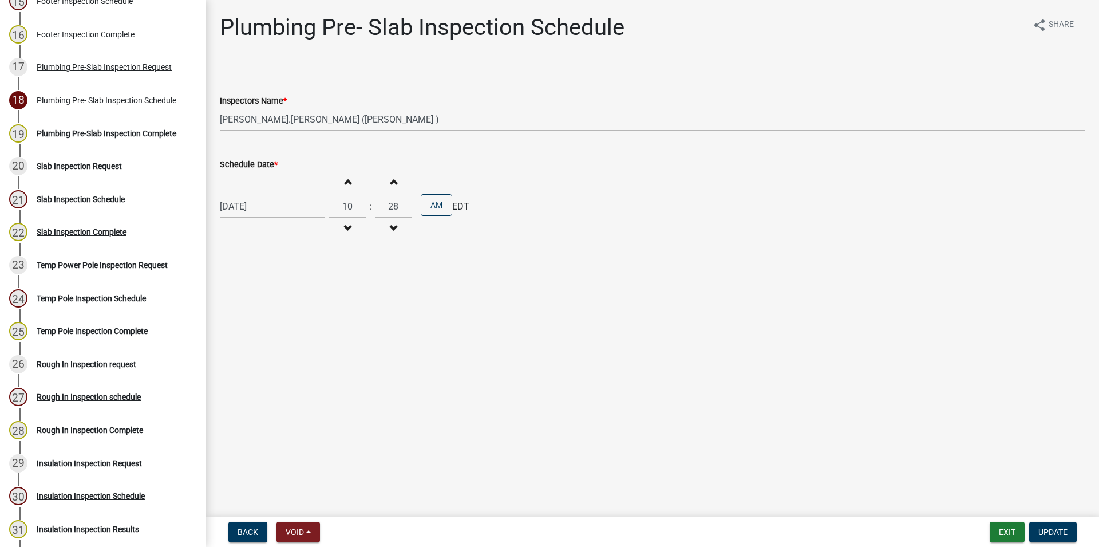
click at [396, 228] on span "button" at bounding box center [393, 228] width 6 height 9
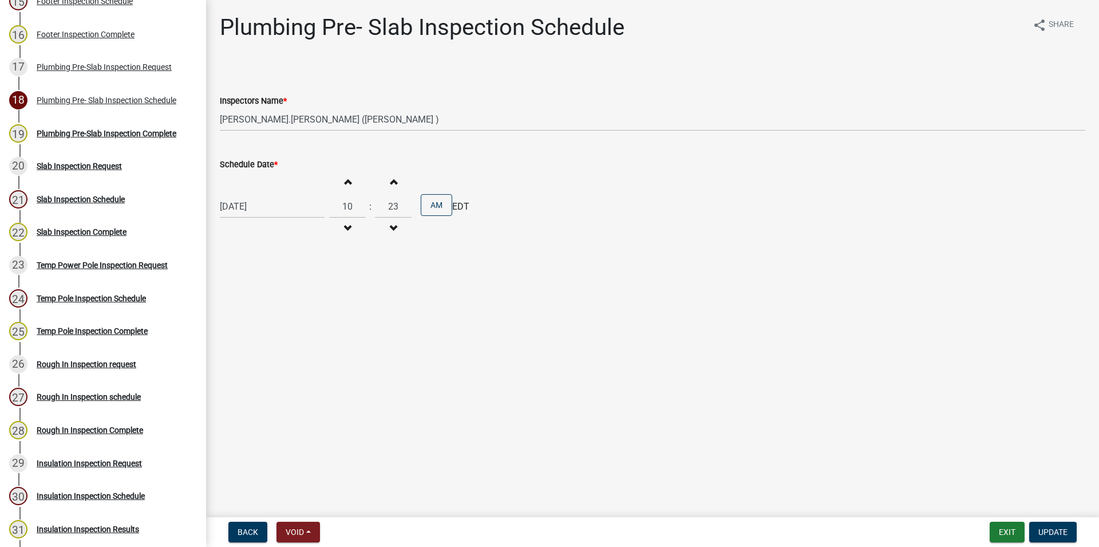
click at [396, 228] on span "button" at bounding box center [393, 228] width 6 height 9
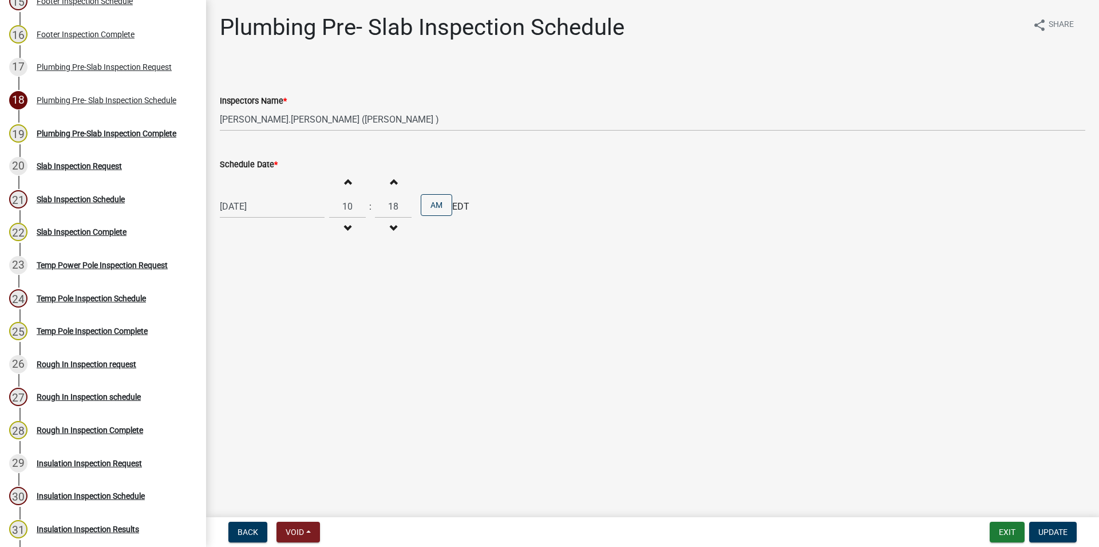
click at [396, 228] on span "button" at bounding box center [393, 228] width 6 height 9
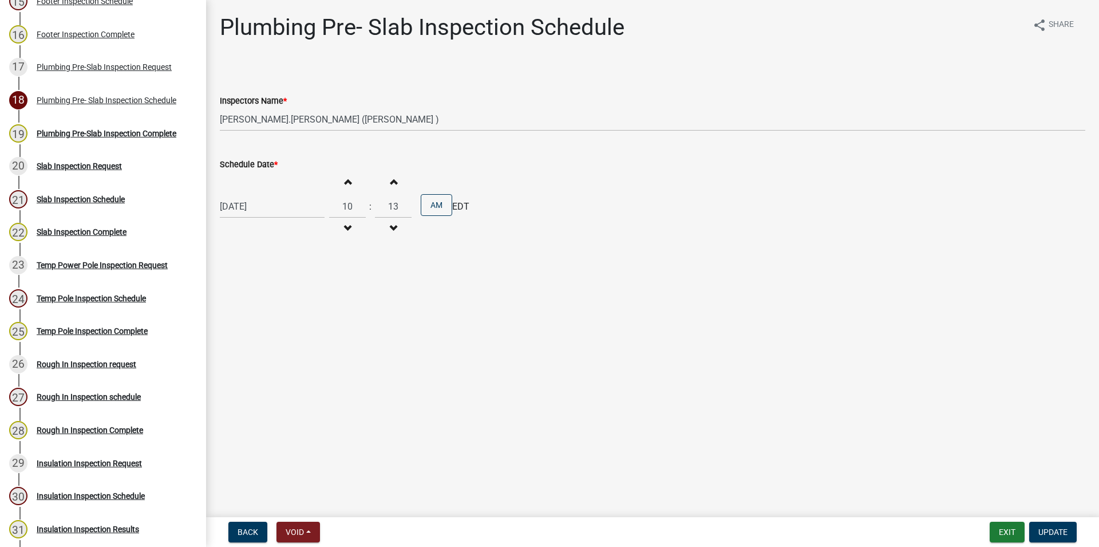
click at [396, 228] on span "button" at bounding box center [393, 228] width 6 height 9
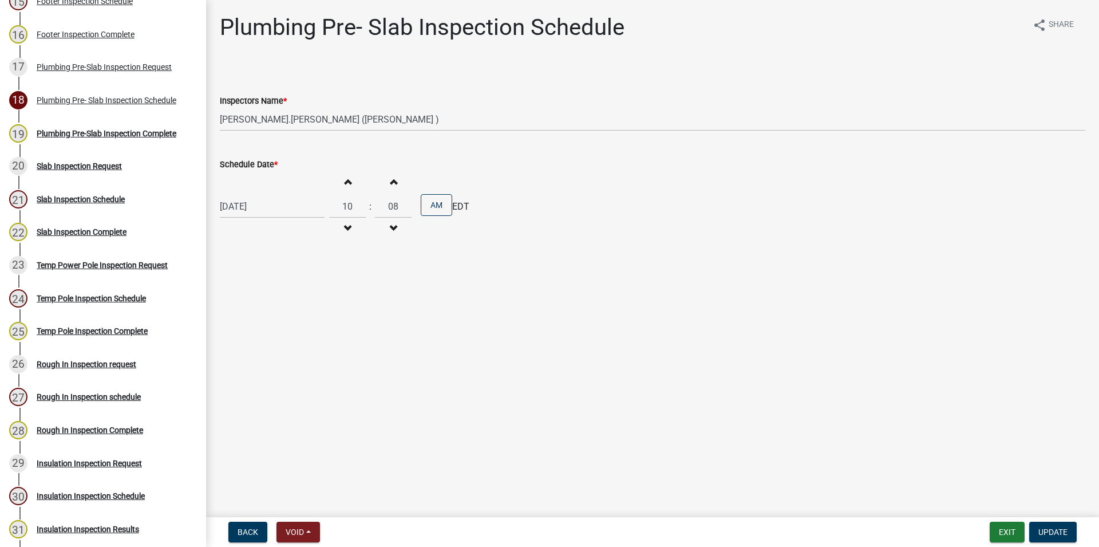
click at [396, 228] on span "button" at bounding box center [393, 228] width 6 height 9
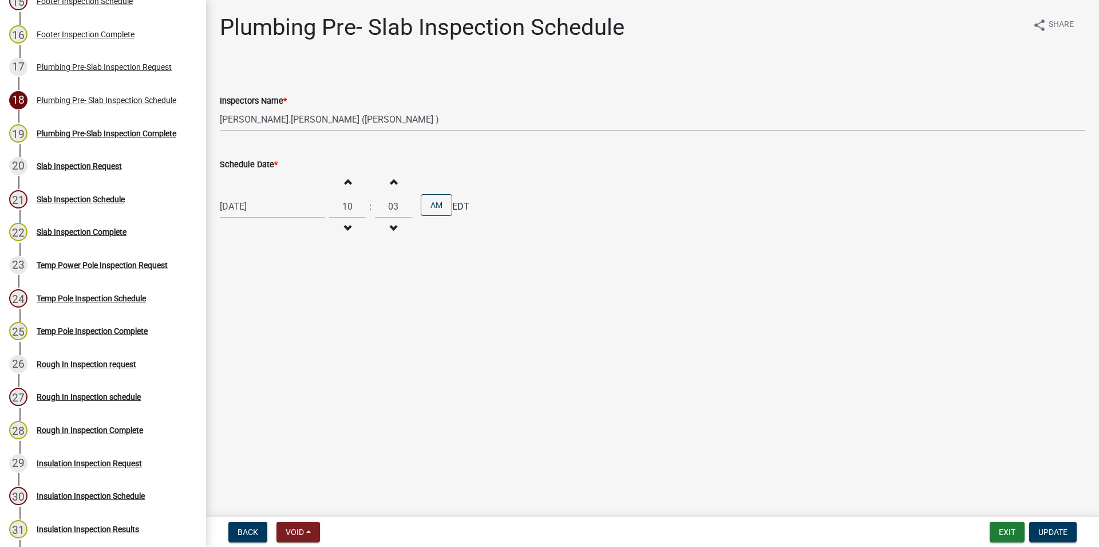
click at [396, 228] on span "button" at bounding box center [393, 228] width 6 height 9
click at [403, 186] on button "Increment minutes" at bounding box center [393, 181] width 24 height 21
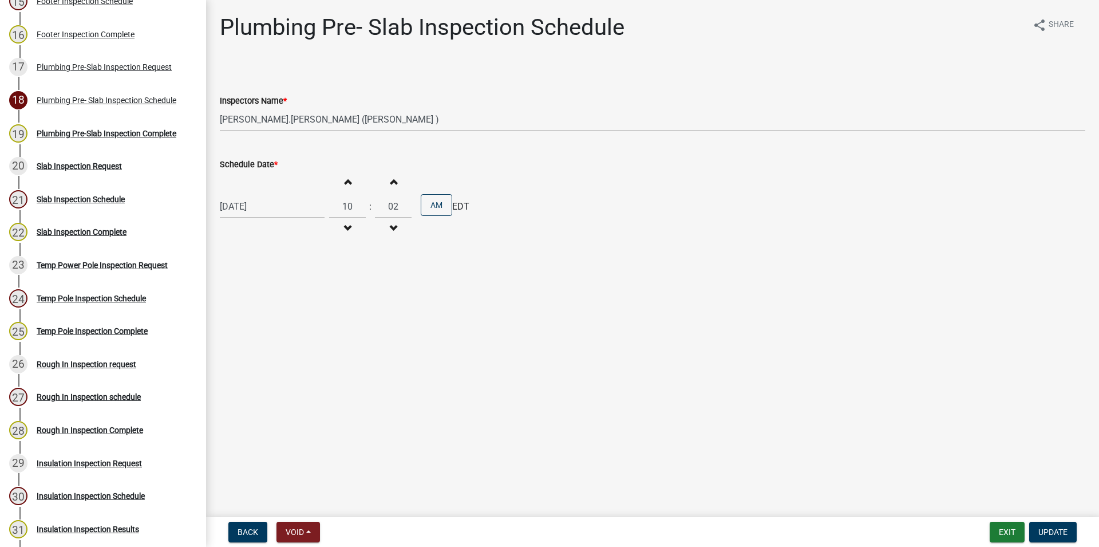
click at [403, 186] on button "Increment minutes" at bounding box center [393, 181] width 24 height 21
click at [392, 216] on input "06" at bounding box center [393, 206] width 37 height 23
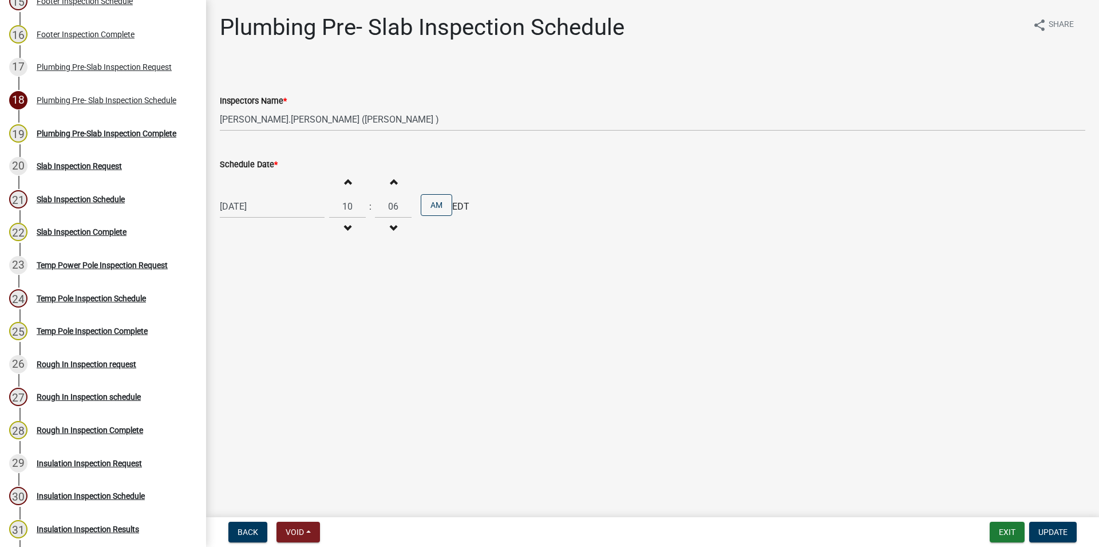
click at [390, 222] on button "Decrement minutes" at bounding box center [393, 228] width 24 height 21
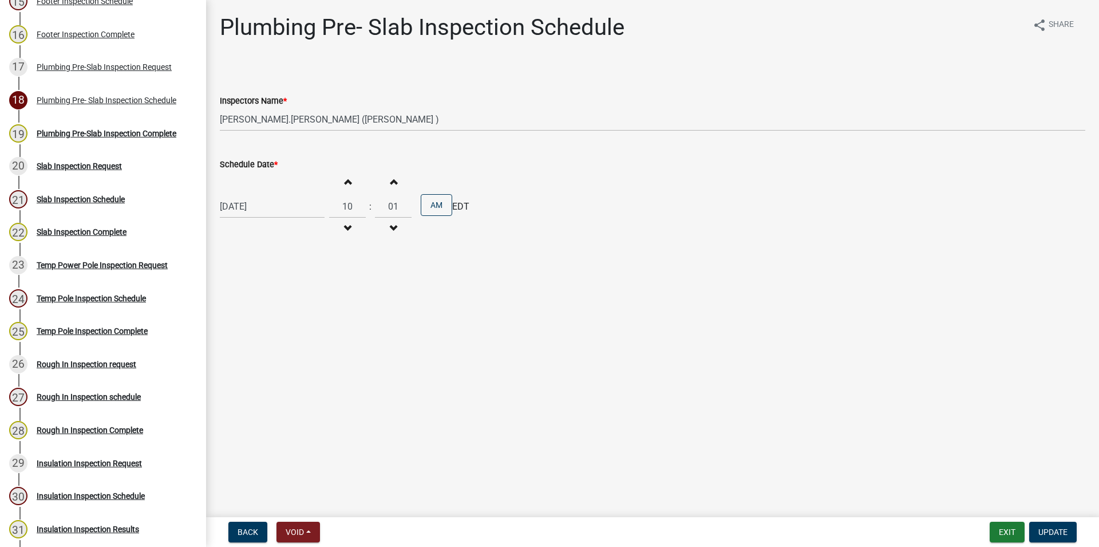
click at [390, 222] on button "Decrement minutes" at bounding box center [393, 228] width 24 height 21
type input "00"
drag, startPoint x: 417, startPoint y: 295, endPoint x: 484, endPoint y: 320, distance: 71.4
click at [448, 333] on main "Plumbing Pre- Slab Inspection Schedule share Share Inspectors Name * Select Ite…" at bounding box center [652, 256] width 893 height 512
click at [1041, 526] on button "Update" at bounding box center [1053, 532] width 48 height 21
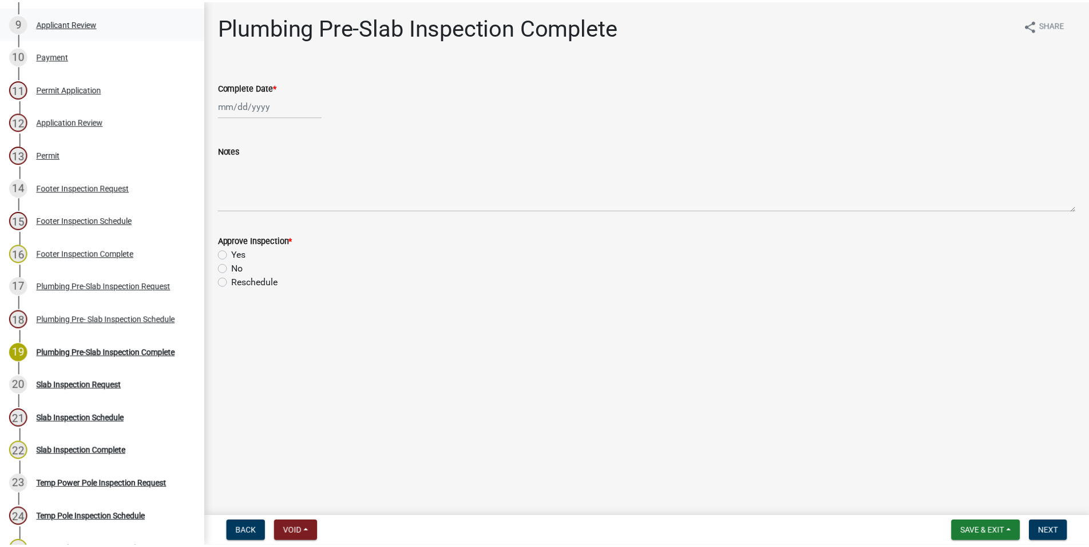
scroll to position [479, 0]
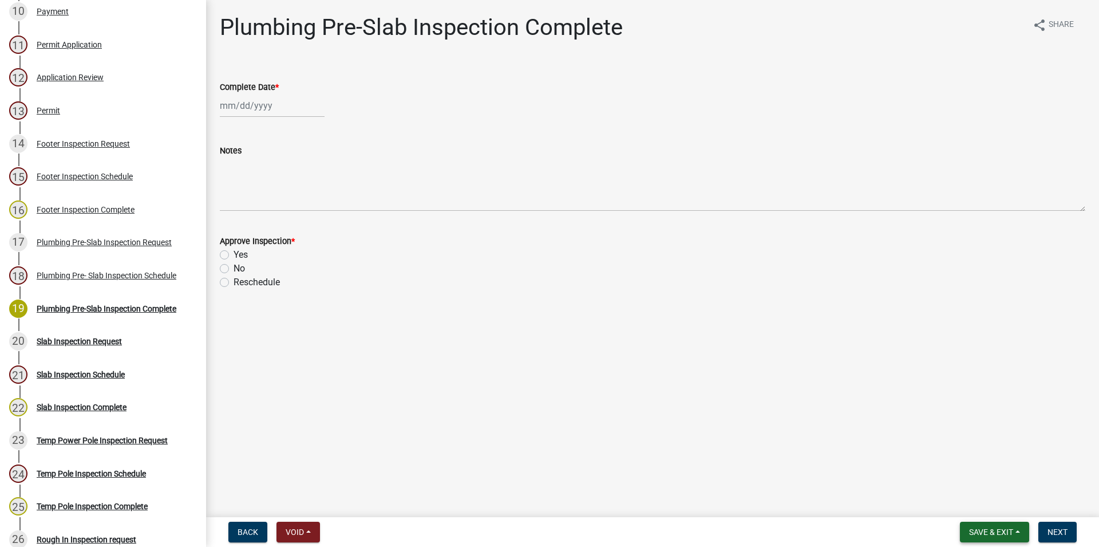
click at [976, 522] on button "Save & Exit" at bounding box center [994, 532] width 69 height 21
click at [964, 499] on button "Save & Exit" at bounding box center [984, 501] width 92 height 27
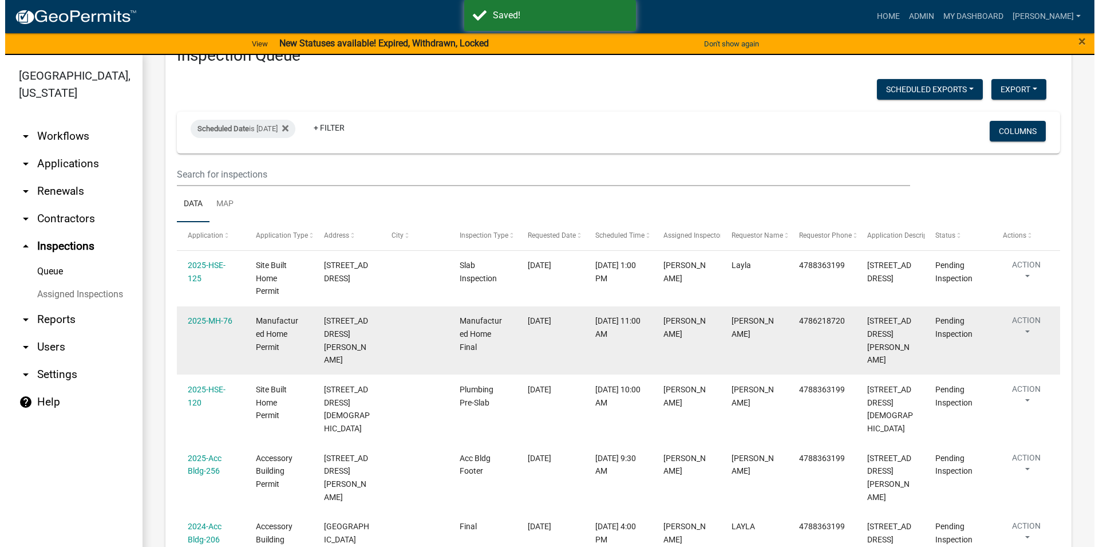
scroll to position [65, 0]
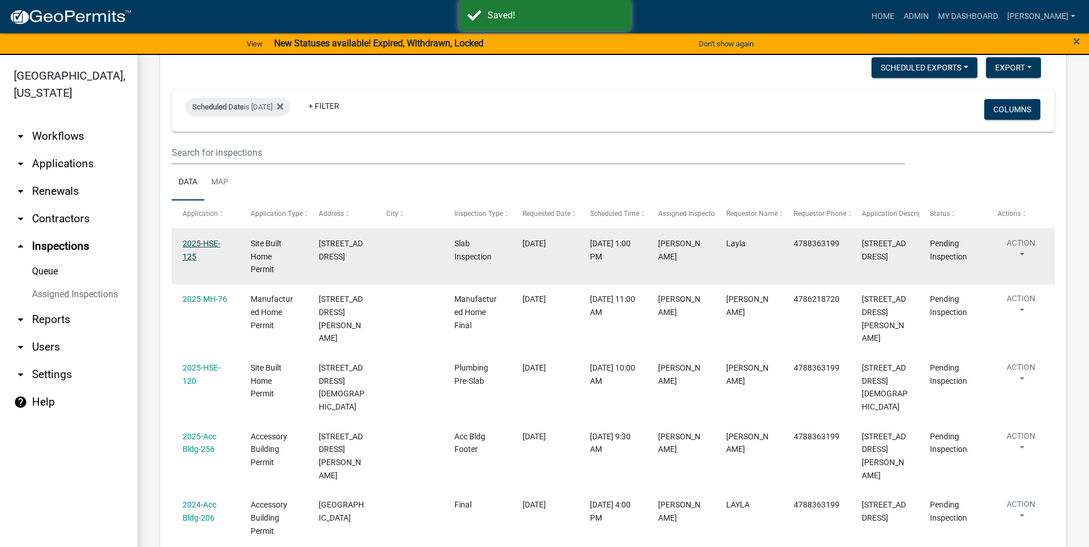
click at [200, 254] on link "2025-HSE-125" at bounding box center [202, 250] width 38 height 22
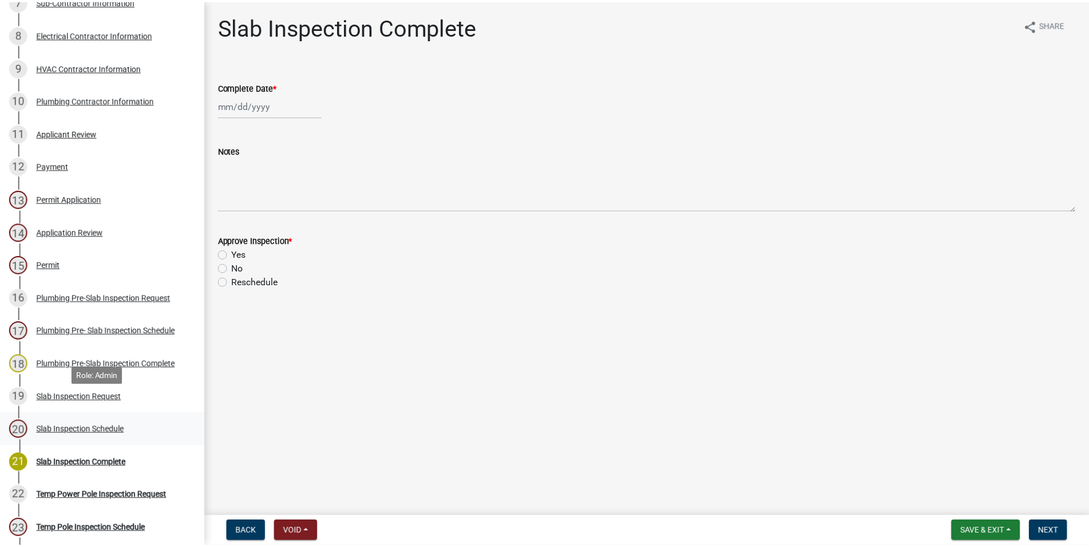
scroll to position [409, 0]
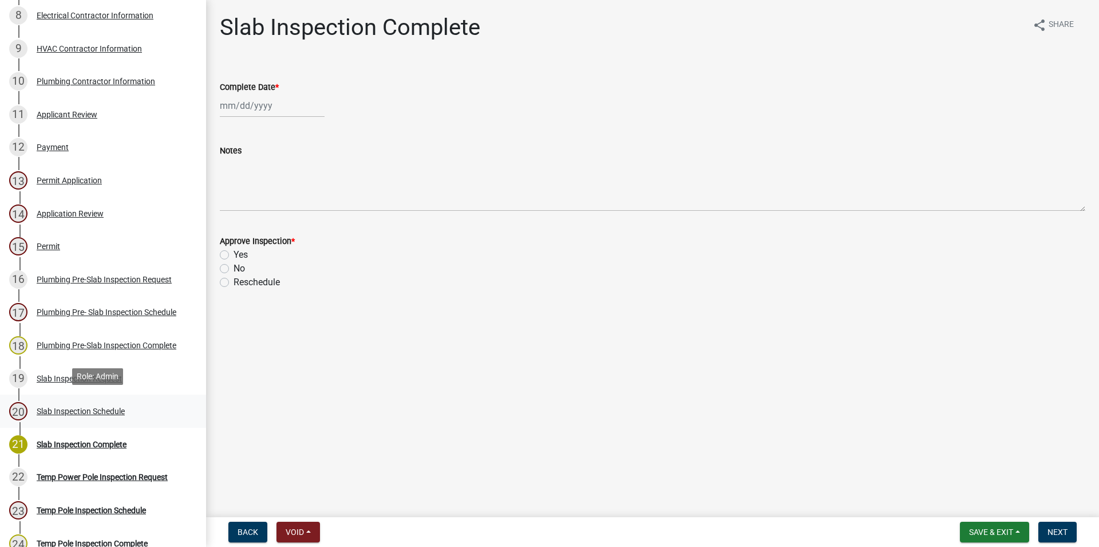
click at [133, 416] on div "20 Slab Inspection Schedule" at bounding box center [98, 411] width 179 height 18
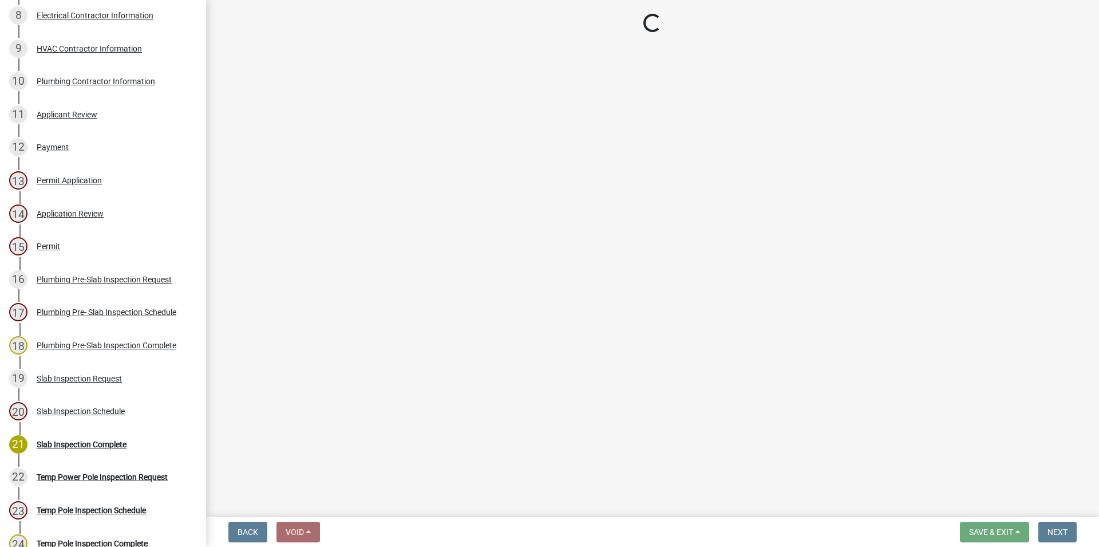
select select "a844a88f-ba44-4800-9e08-05e10520dbf6"
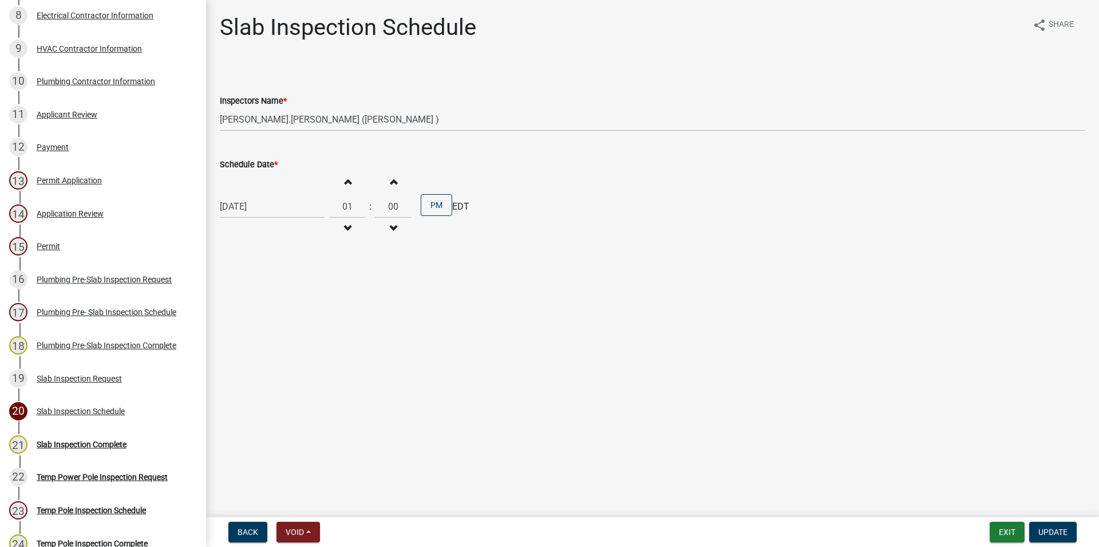
click at [359, 184] on button "Increment hours" at bounding box center [347, 181] width 24 height 21
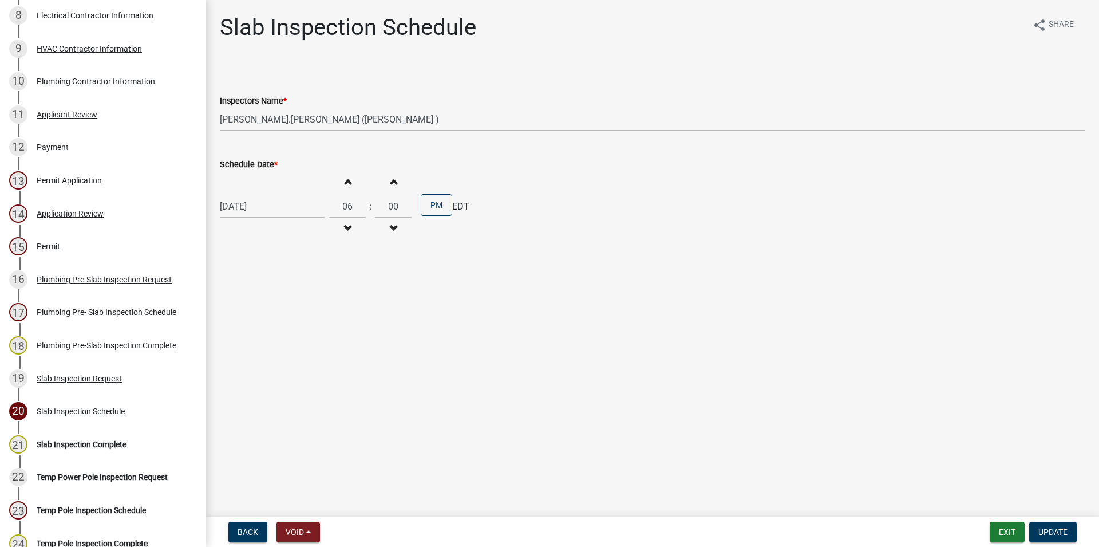
click at [359, 184] on button "Increment hours" at bounding box center [347, 181] width 24 height 21
type input "09"
click at [410, 184] on div "Increment minutes 00 Decrement minutes" at bounding box center [393, 206] width 37 height 70
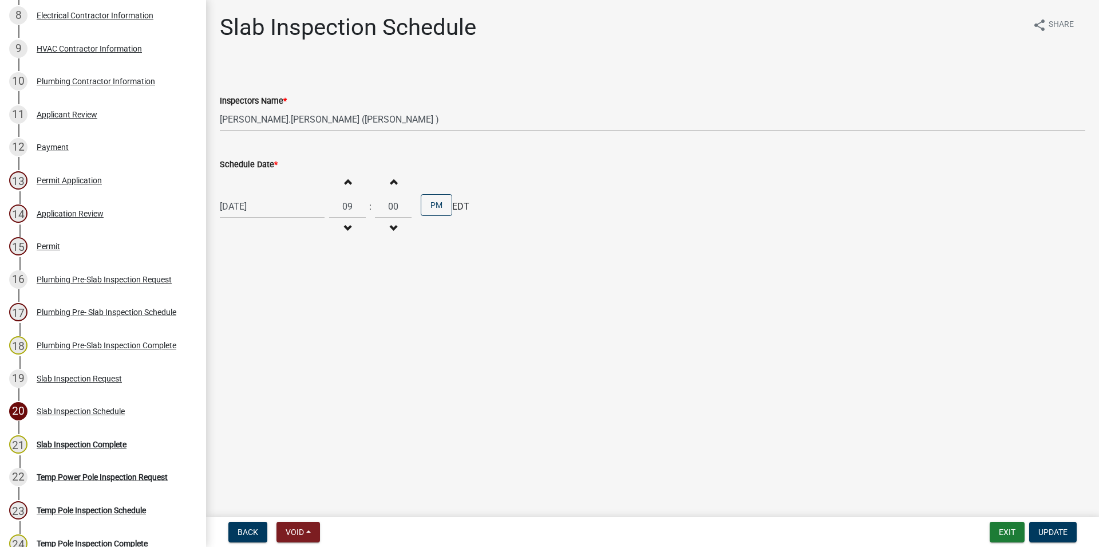
click at [405, 183] on button "Increment minutes" at bounding box center [393, 181] width 24 height 21
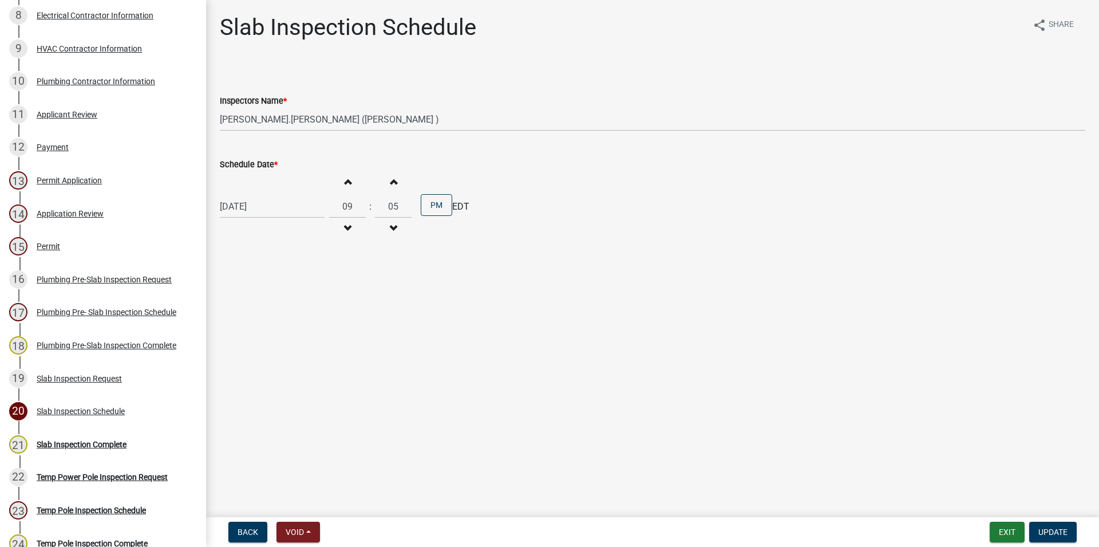
click at [405, 183] on button "Increment minutes" at bounding box center [393, 181] width 24 height 21
click at [405, 184] on button "Increment minutes" at bounding box center [393, 181] width 24 height 21
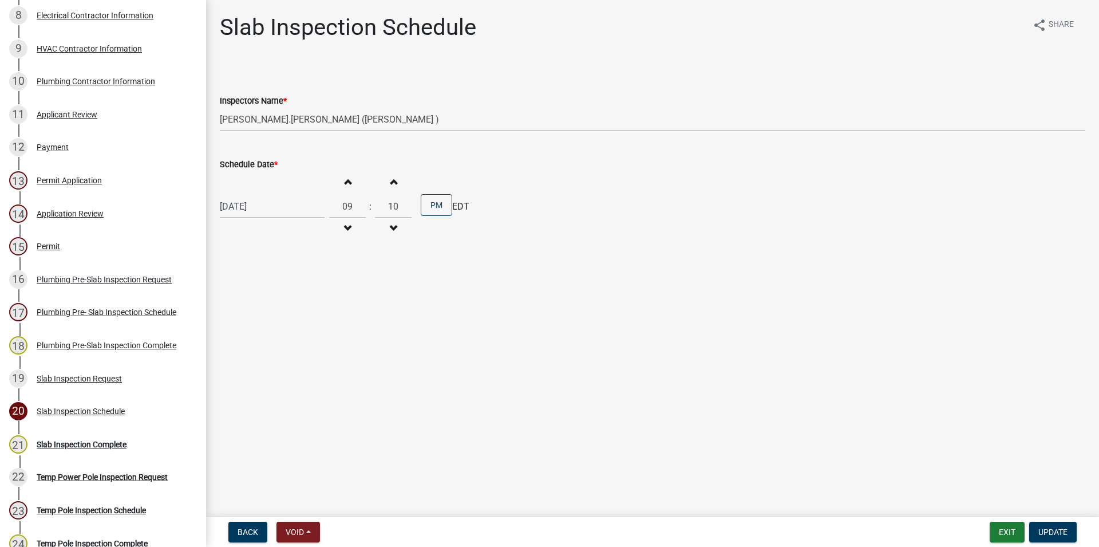
click at [405, 184] on button "Increment minutes" at bounding box center [393, 181] width 24 height 21
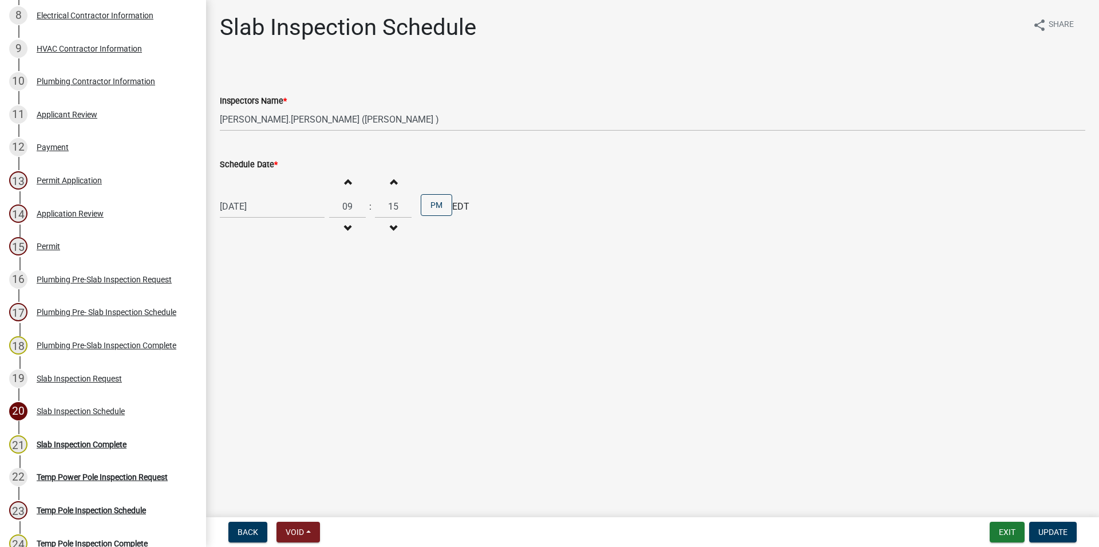
click at [405, 184] on button "Increment minutes" at bounding box center [393, 181] width 24 height 21
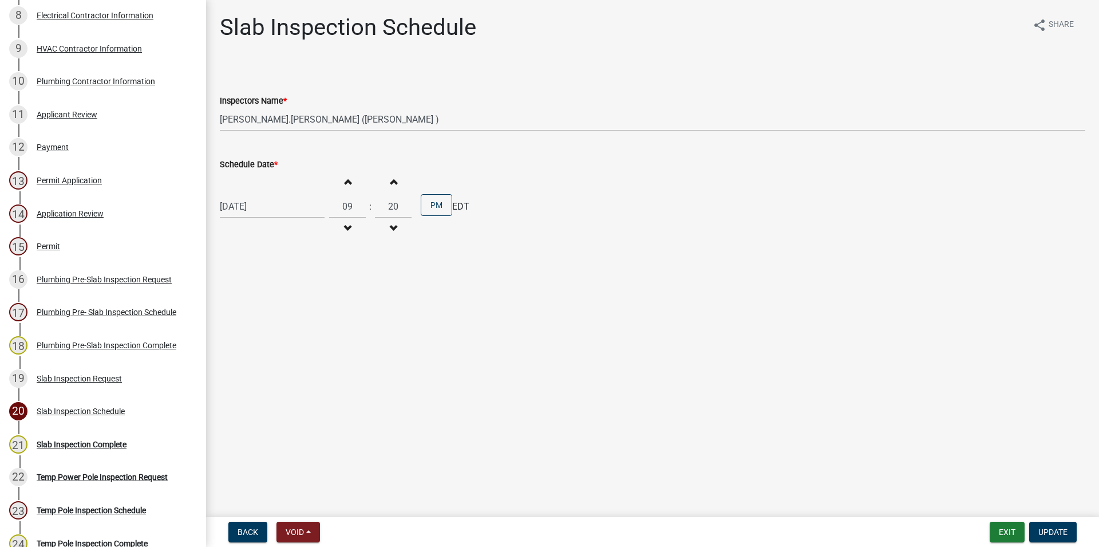
click at [405, 183] on button "Increment minutes" at bounding box center [393, 181] width 24 height 21
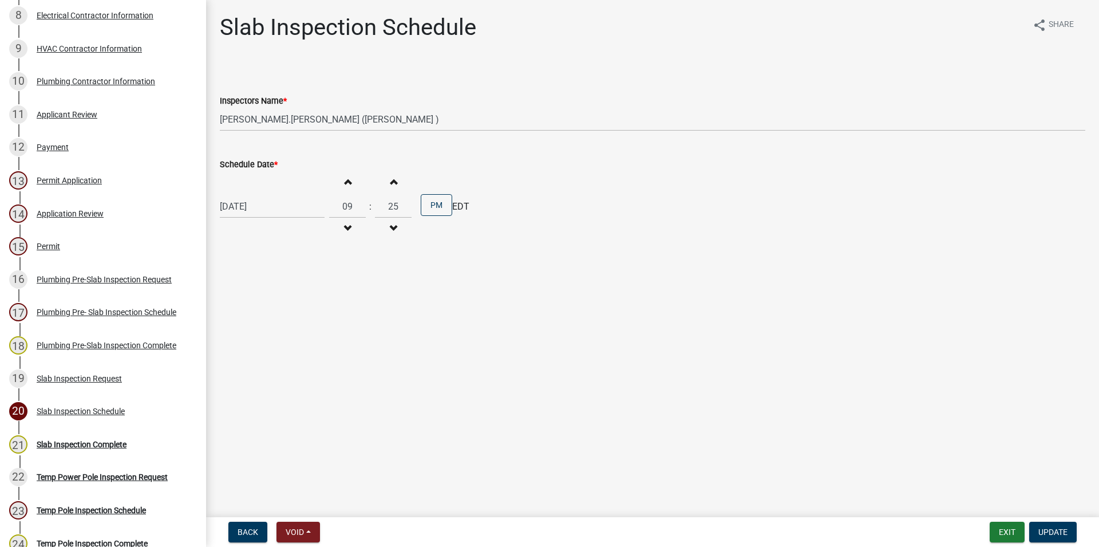
click at [405, 183] on button "Increment minutes" at bounding box center [393, 181] width 24 height 21
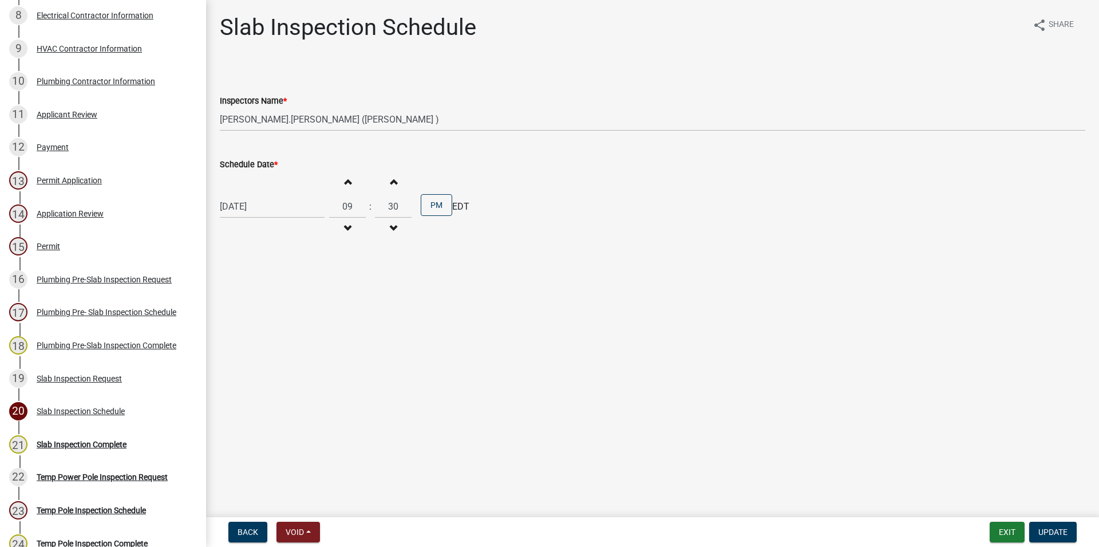
click at [405, 183] on button "Increment minutes" at bounding box center [393, 181] width 24 height 21
click at [399, 222] on button "Decrement minutes" at bounding box center [393, 228] width 24 height 21
type input "30"
click at [434, 206] on button "PM" at bounding box center [436, 205] width 31 height 22
click at [1042, 521] on nav "Back Void Withdraw Lock Expire Void Exit Update" at bounding box center [652, 532] width 893 height 30
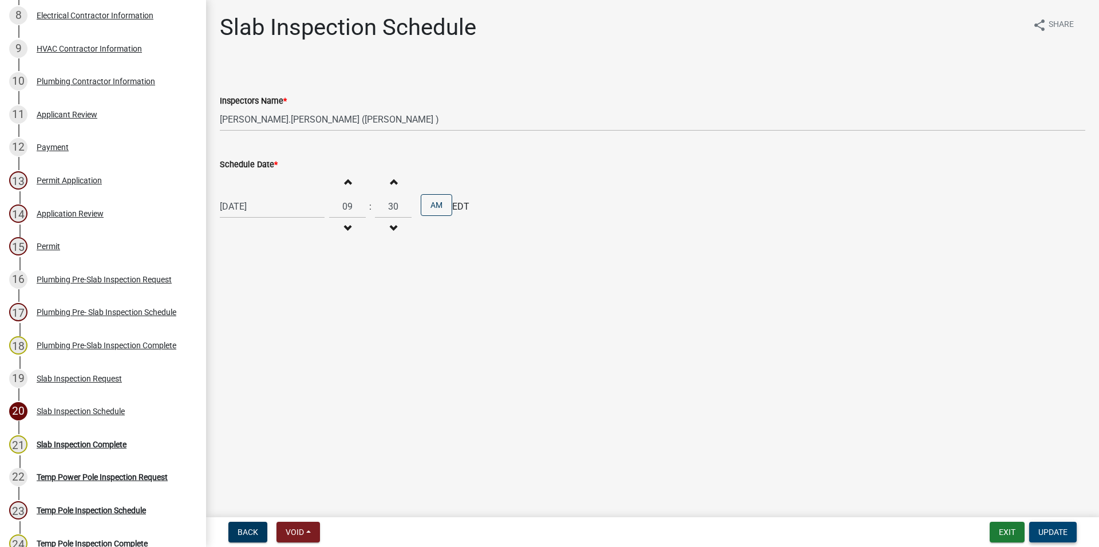
click at [1044, 524] on button "Update" at bounding box center [1053, 532] width 48 height 21
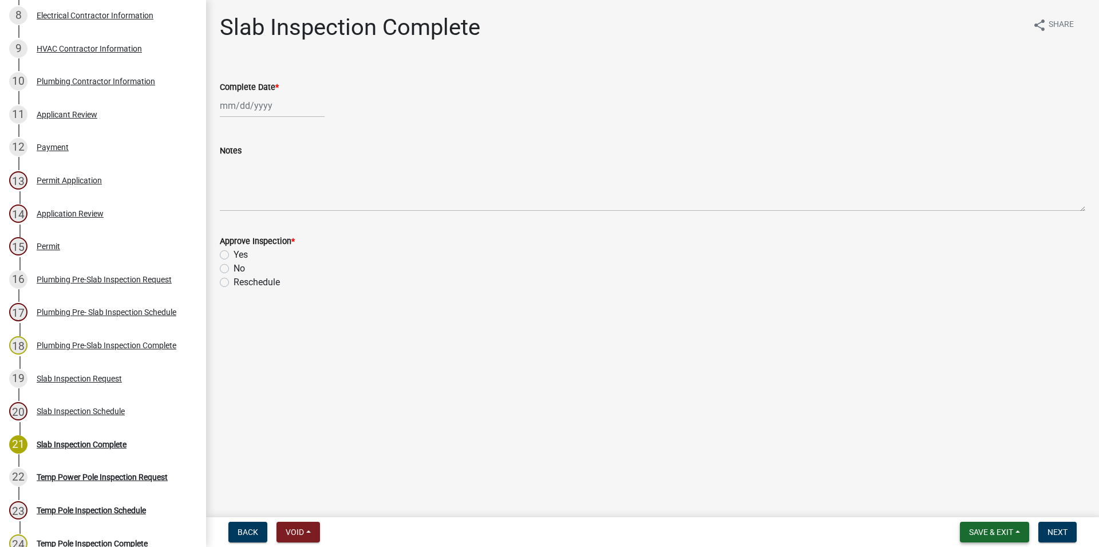
click at [988, 535] on span "Save & Exit" at bounding box center [991, 531] width 44 height 9
click at [956, 508] on button "Save & Exit" at bounding box center [984, 501] width 92 height 27
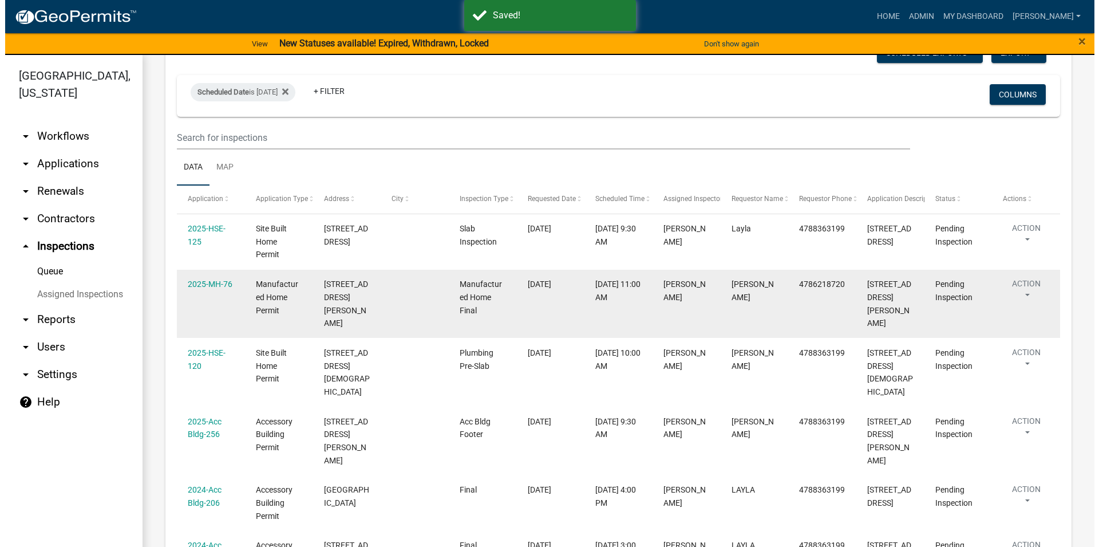
scroll to position [131, 0]
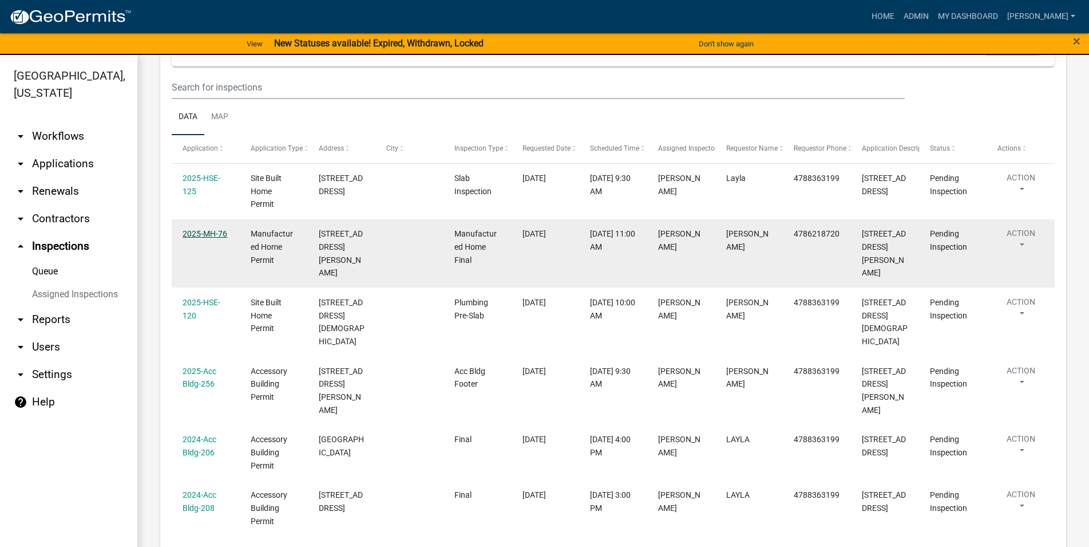
click at [196, 232] on link "2025-MH-76" at bounding box center [205, 233] width 45 height 9
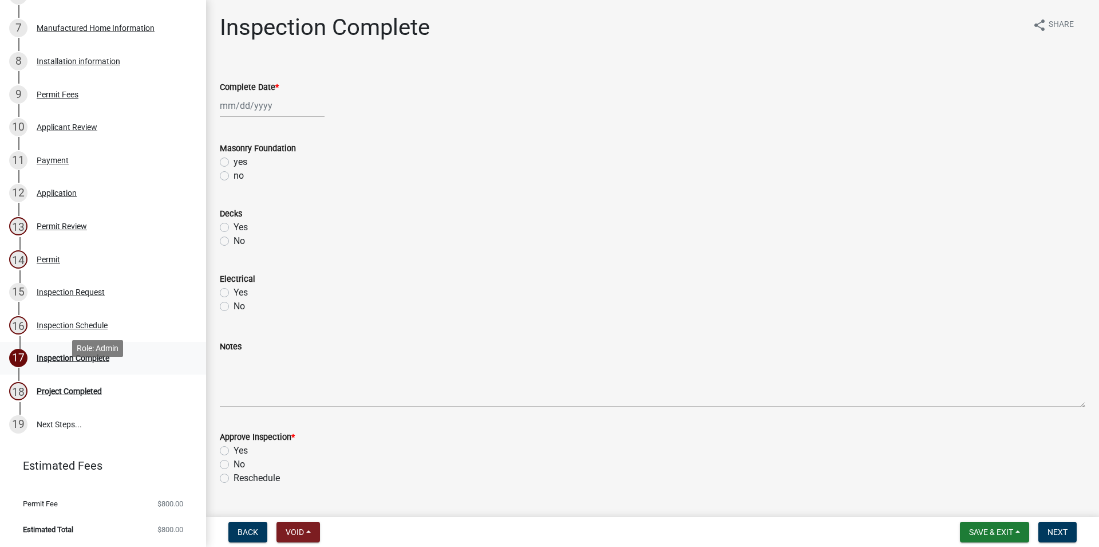
scroll to position [376, 0]
click at [99, 320] on div "16 Inspection Schedule" at bounding box center [98, 325] width 179 height 18
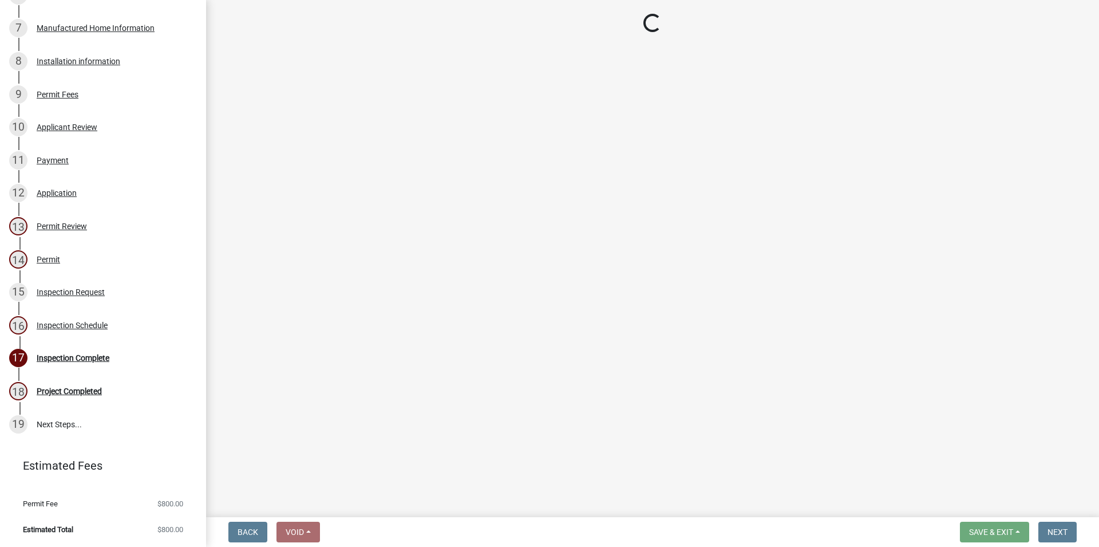
select select "3acdf11f-131c-438b-b450-ae4501c32128"
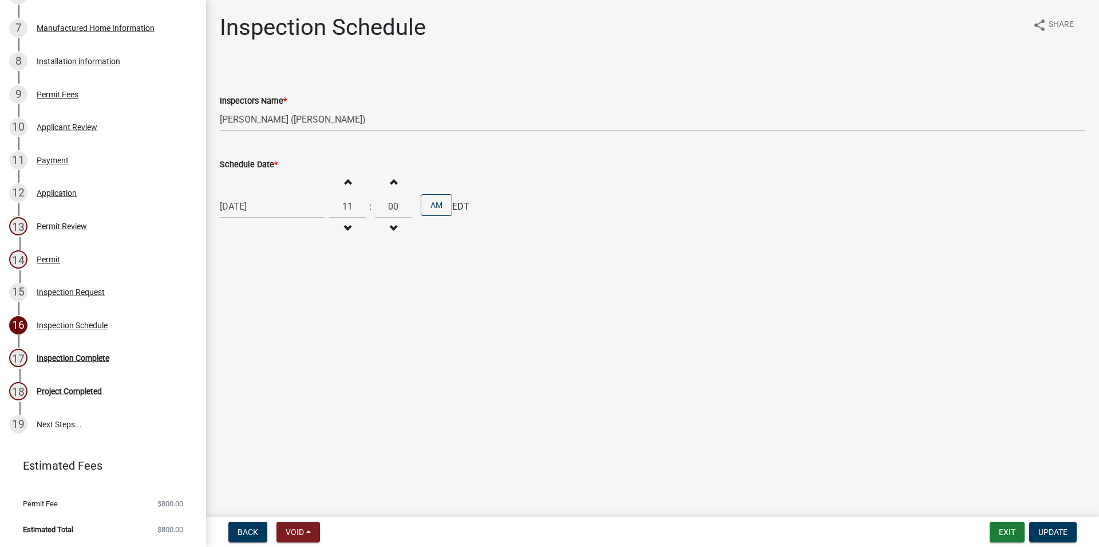
click at [356, 222] on button "Decrement hours" at bounding box center [347, 228] width 24 height 21
click at [350, 182] on span "button" at bounding box center [348, 181] width 6 height 9
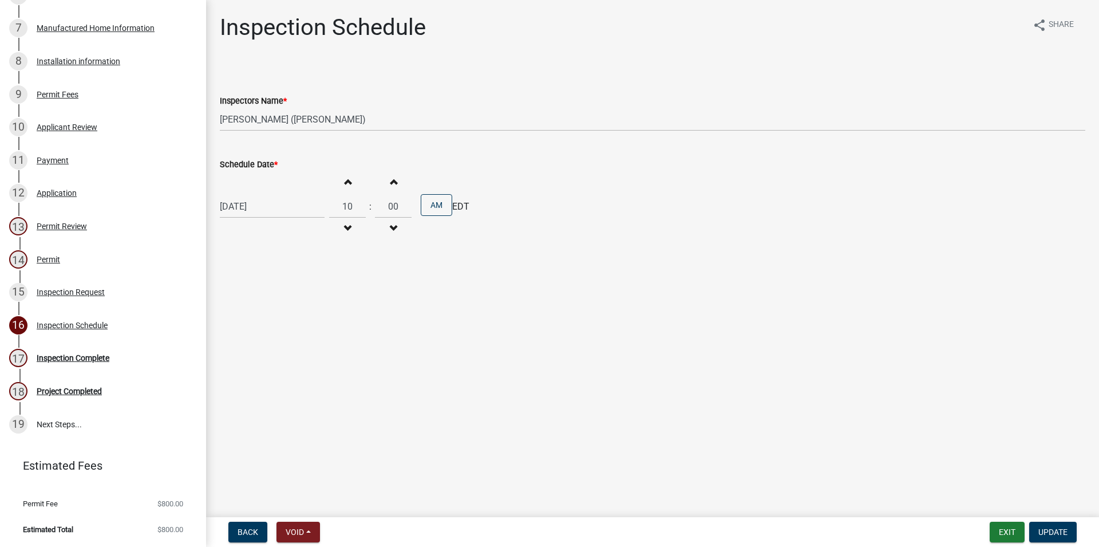
click at [390, 234] on button "Decrement minutes" at bounding box center [393, 228] width 24 height 21
type input "09"
type input "59"
click at [350, 178] on span "button" at bounding box center [348, 181] width 6 height 9
type input "10"
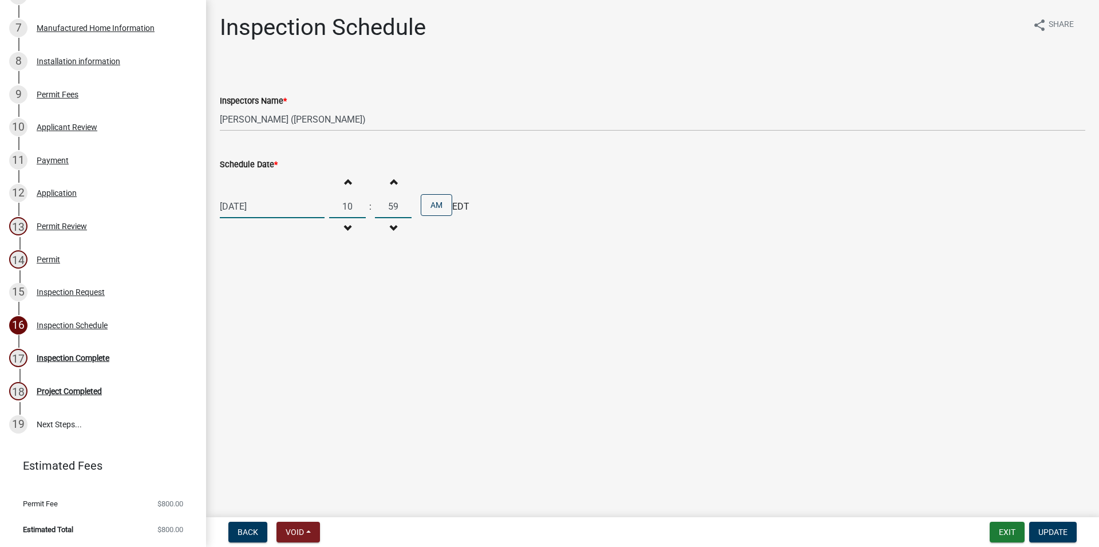
drag, startPoint x: 401, startPoint y: 206, endPoint x: 394, endPoint y: 206, distance: 7.4
click at [395, 206] on input "59" at bounding box center [393, 206] width 37 height 23
type input "30"
click at [711, 299] on main "Inspection Schedule share Share Inspectors Name * Select Item... RLcarroll (Rac…" at bounding box center [652, 256] width 893 height 512
click at [1065, 527] on button "Update" at bounding box center [1053, 532] width 48 height 21
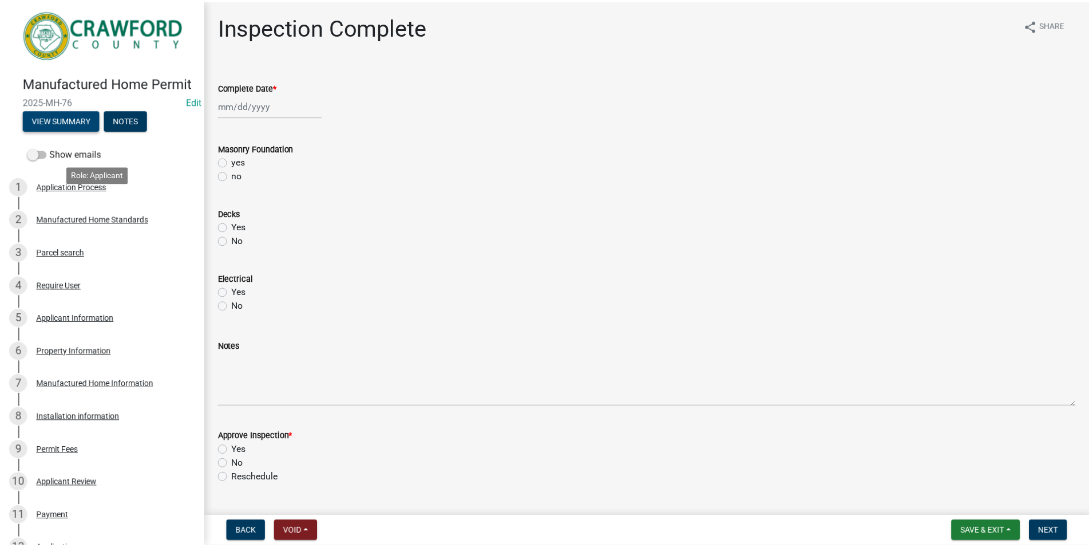
scroll to position [0, 0]
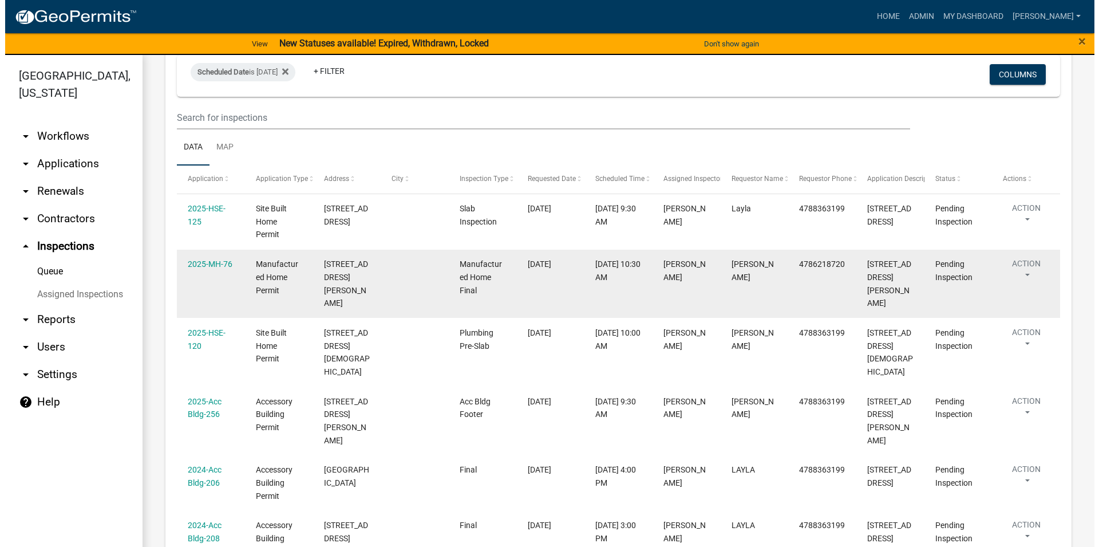
scroll to position [131, 0]
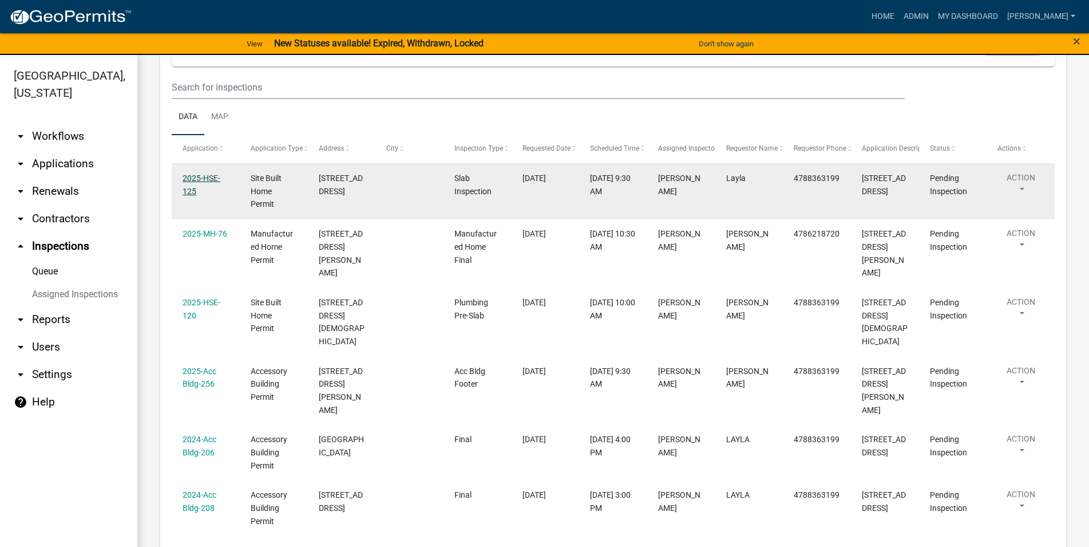
click at [196, 190] on link "2025-HSE-125" at bounding box center [202, 184] width 38 height 22
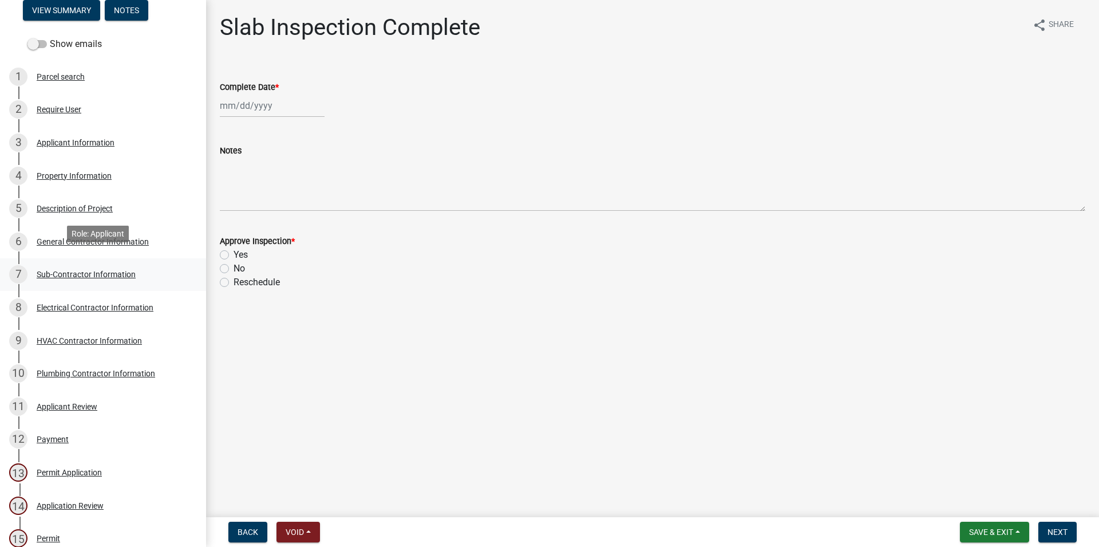
scroll to position [292, 0]
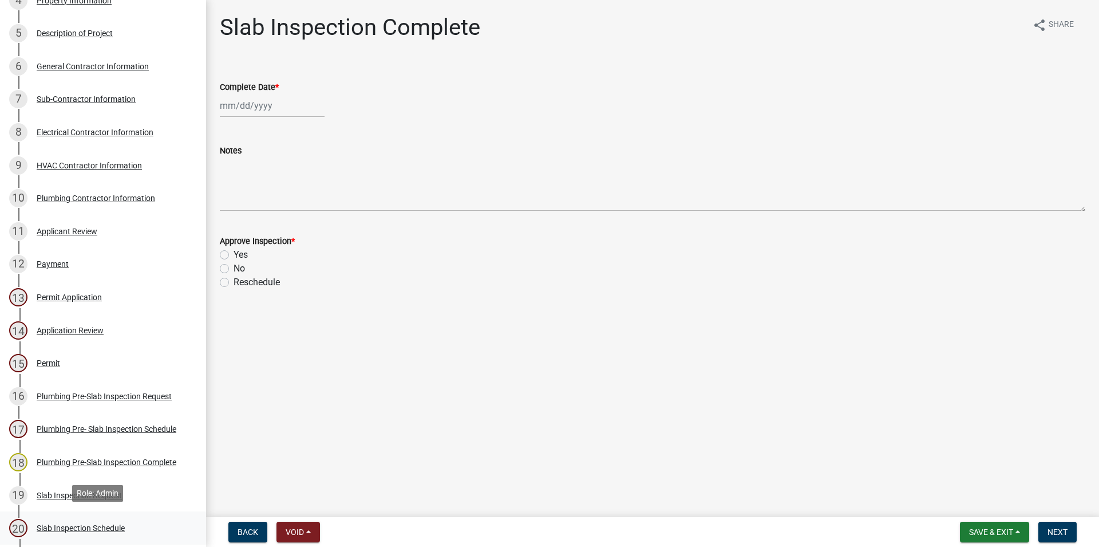
click at [108, 529] on div "20 Slab Inspection Schedule" at bounding box center [98, 528] width 179 height 18
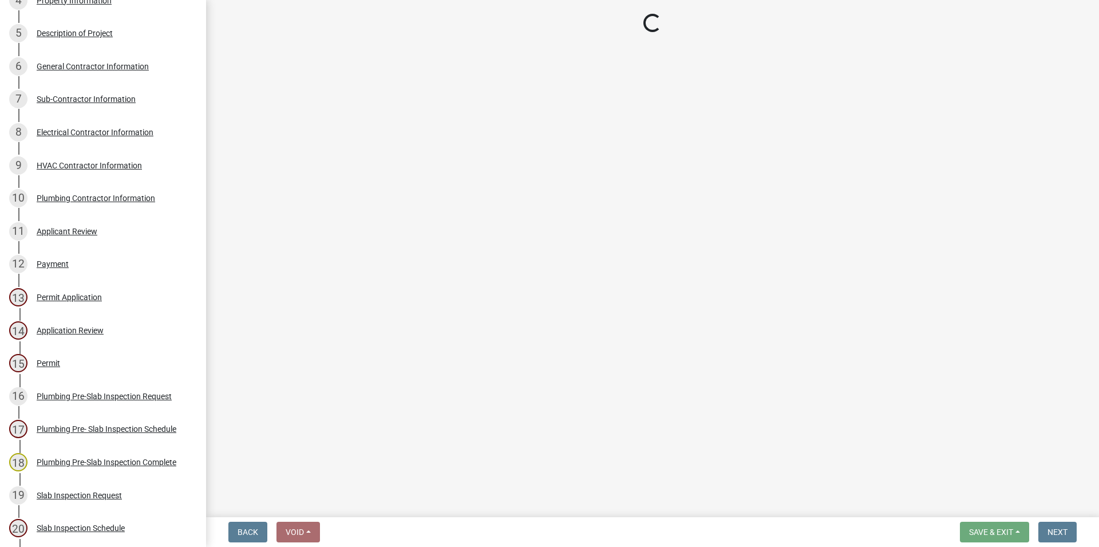
select select "a844a88f-ba44-4800-9e08-05e10520dbf6"
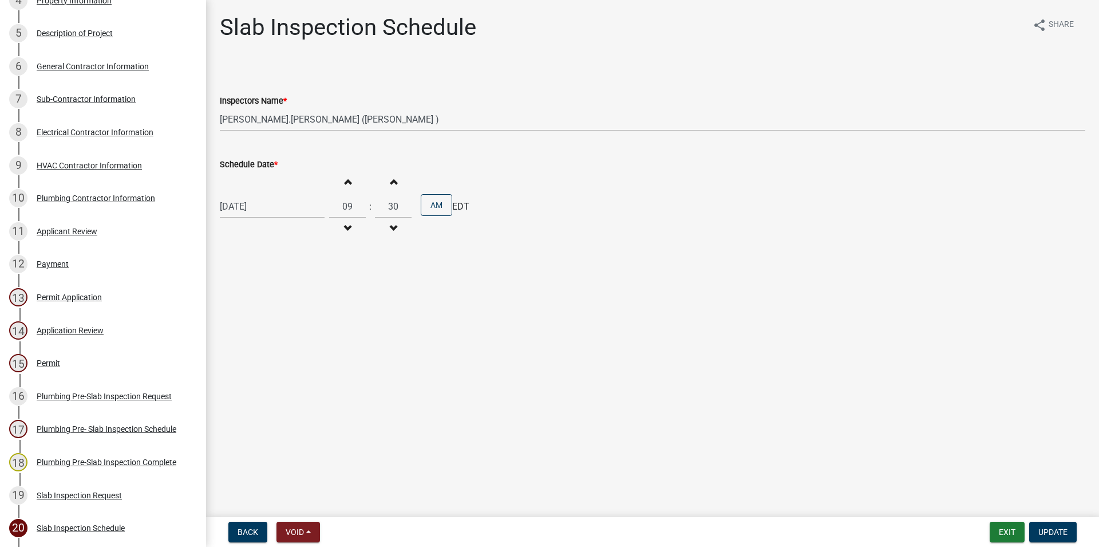
click at [357, 181] on button "Increment hours" at bounding box center [347, 181] width 24 height 21
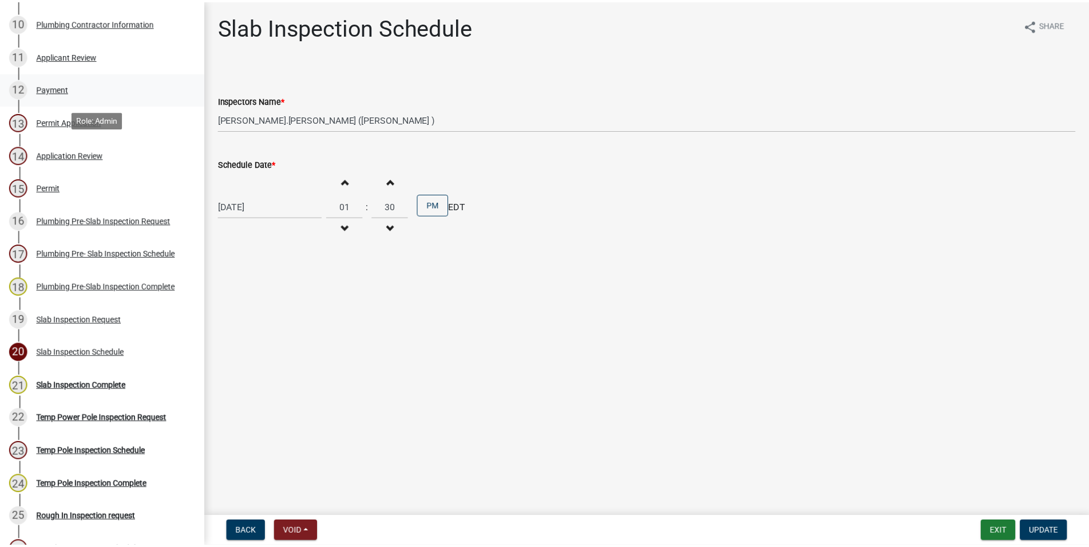
scroll to position [409, 0]
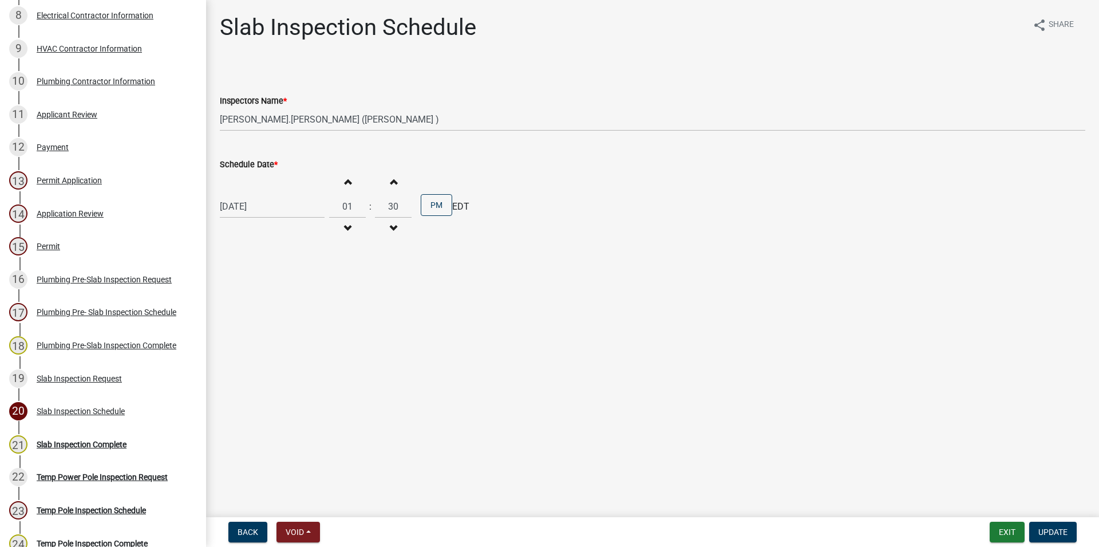
click at [350, 182] on span "button" at bounding box center [348, 181] width 6 height 9
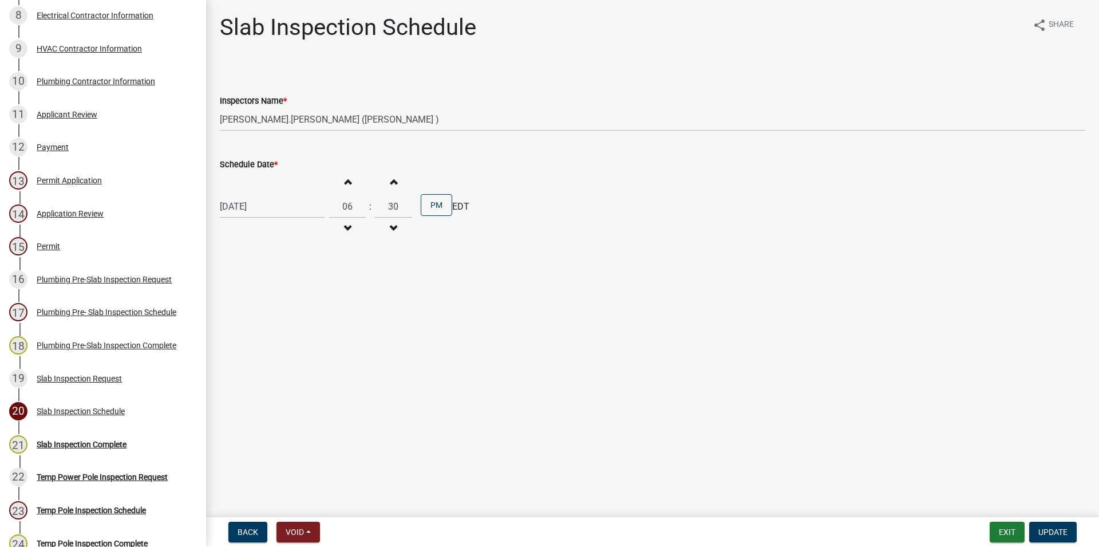
click at [350, 182] on span "button" at bounding box center [348, 181] width 6 height 9
click at [358, 234] on button "Decrement hours" at bounding box center [347, 228] width 24 height 21
click at [356, 230] on button "Decrement hours" at bounding box center [347, 228] width 24 height 21
type input "04"
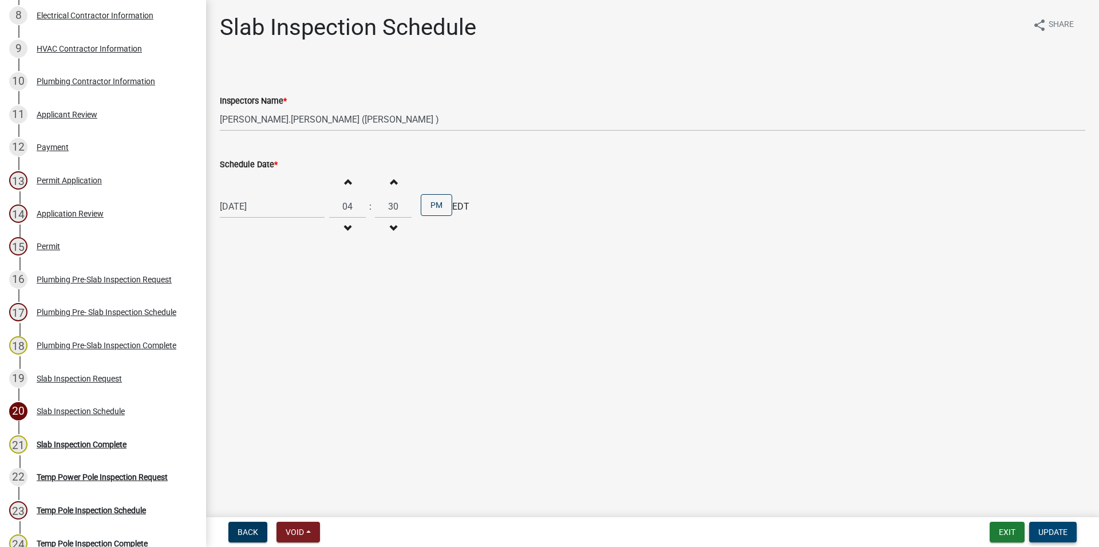
click at [1067, 528] on span "Update" at bounding box center [1053, 531] width 29 height 9
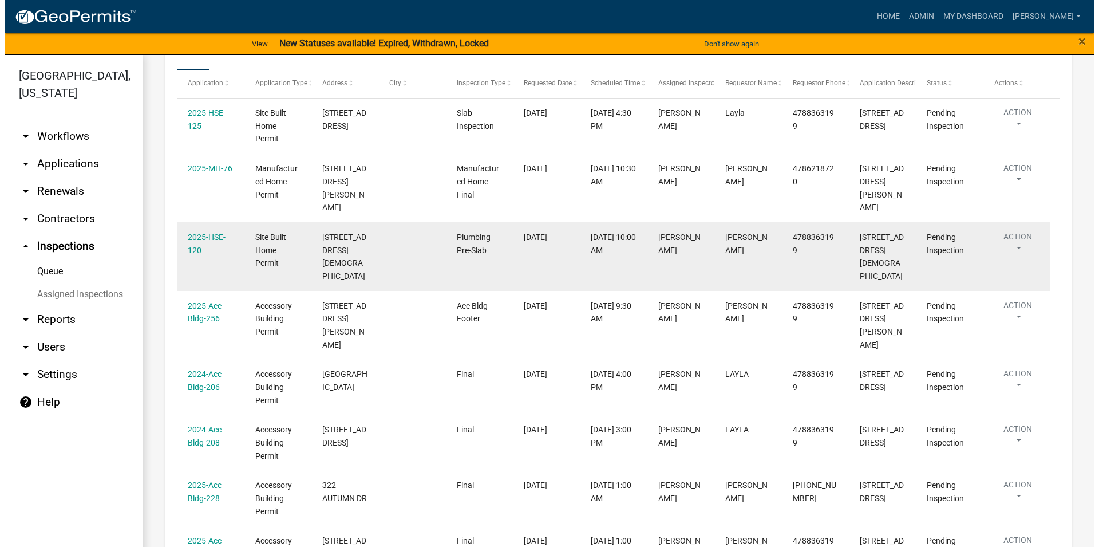
scroll to position [261, 0]
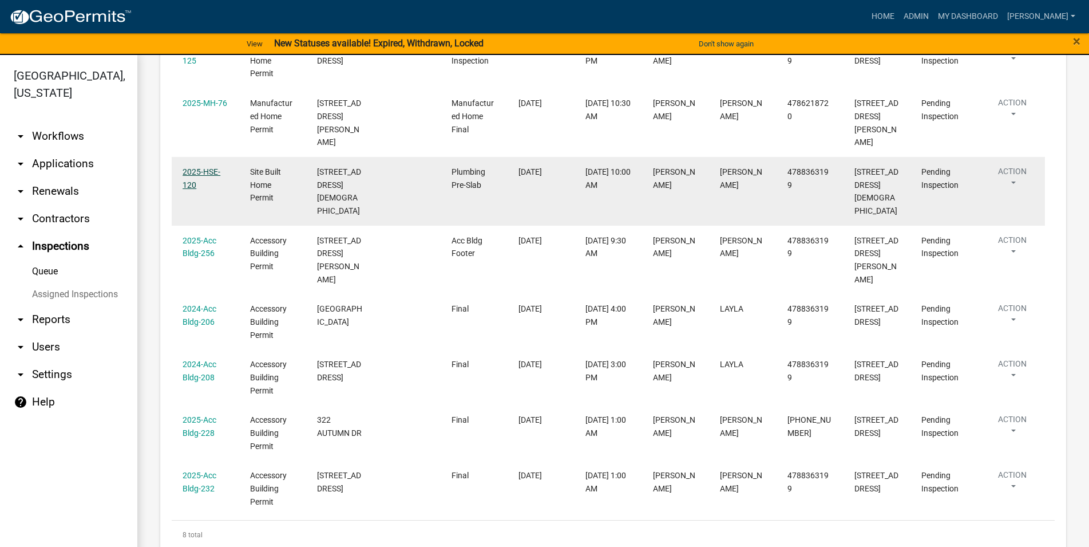
click at [197, 168] on link "2025-HSE-120" at bounding box center [202, 178] width 38 height 22
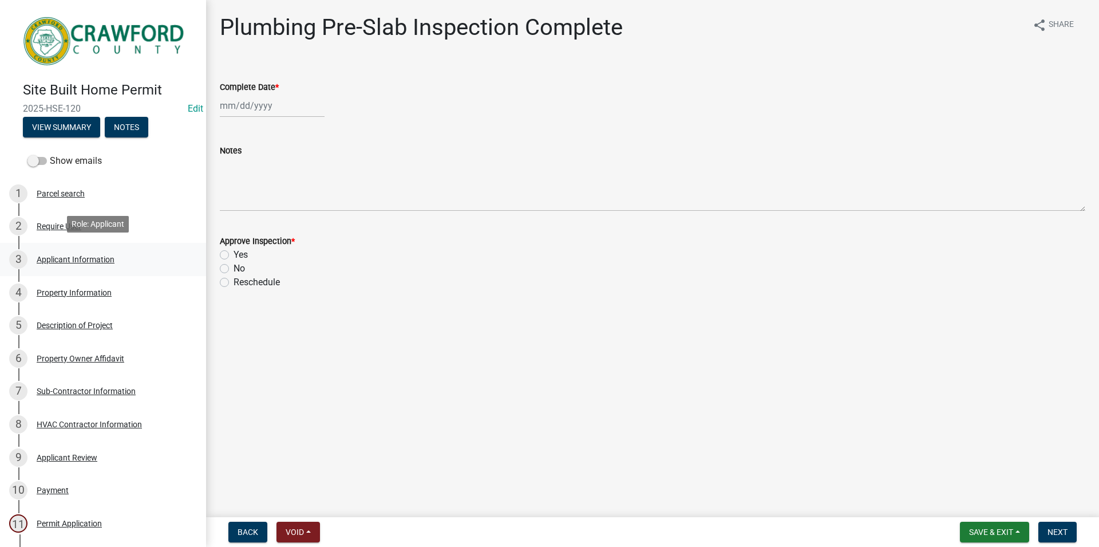
click at [74, 264] on div "3 Applicant Information" at bounding box center [98, 259] width 179 height 18
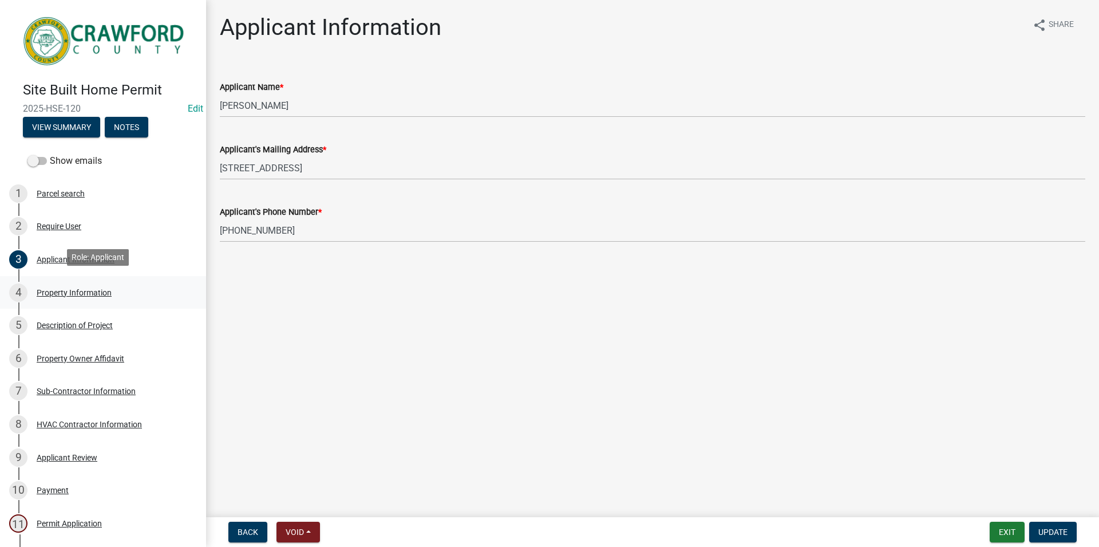
click at [129, 304] on link "4 Property Information" at bounding box center [103, 292] width 206 height 33
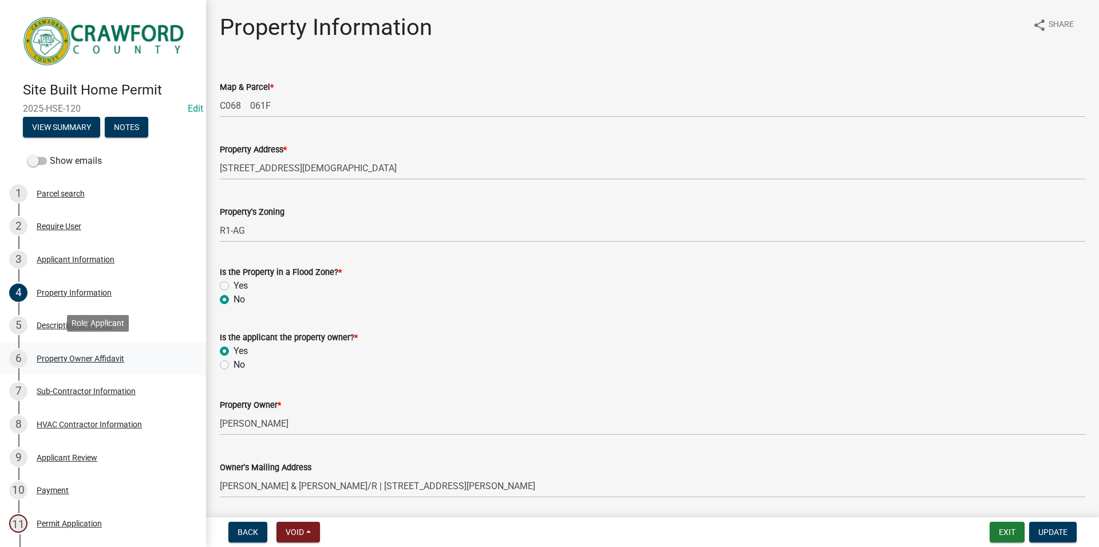
click at [137, 342] on link "6 Property Owner Affidavit" at bounding box center [103, 358] width 206 height 33
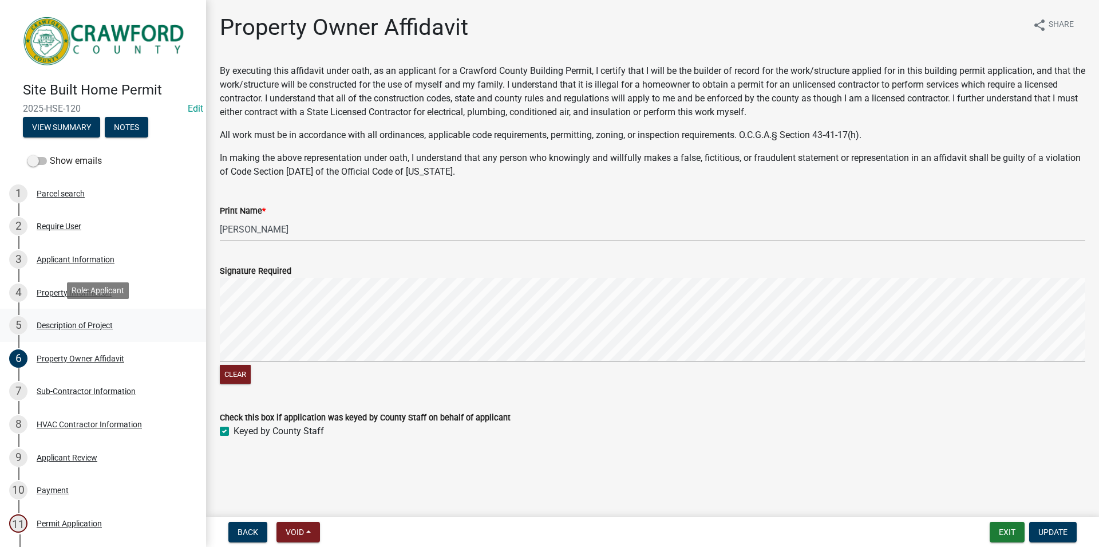
click at [130, 322] on div "5 Description of Project" at bounding box center [98, 325] width 179 height 18
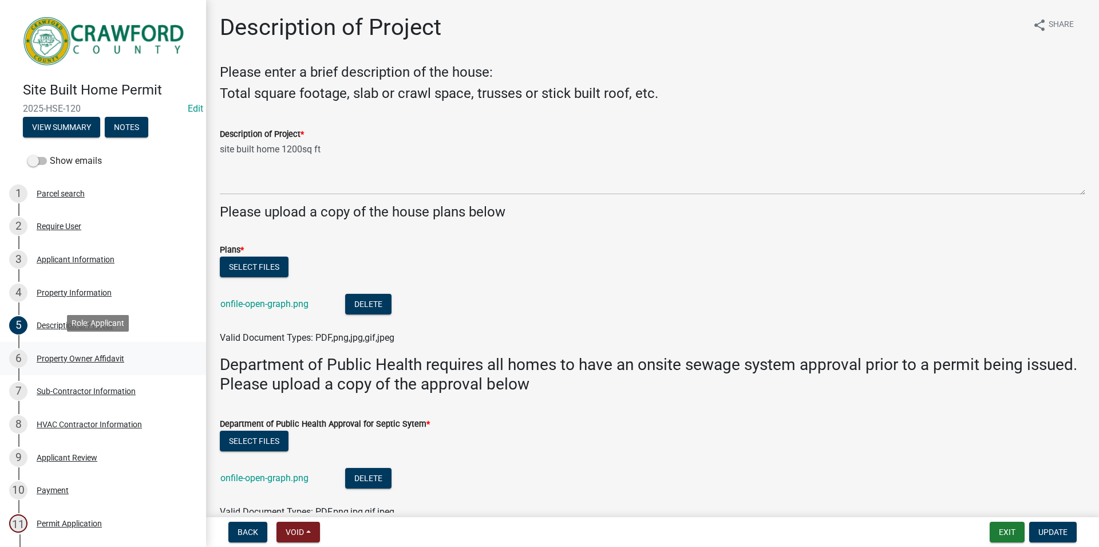
click at [94, 350] on div "6 Property Owner Affidavit" at bounding box center [98, 358] width 179 height 18
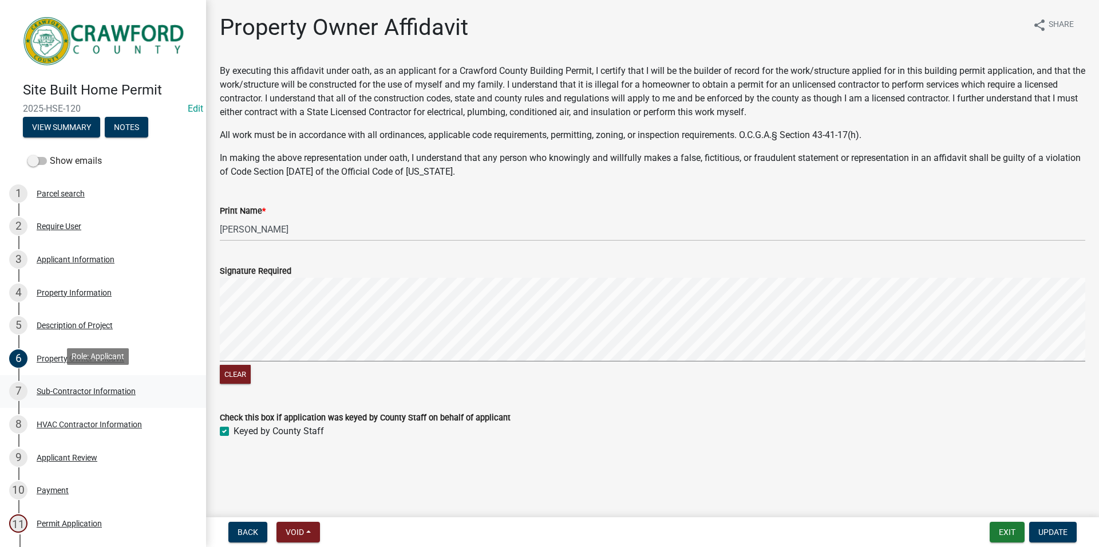
click at [102, 400] on link "7 Sub-Contractor Information" at bounding box center [103, 391] width 206 height 33
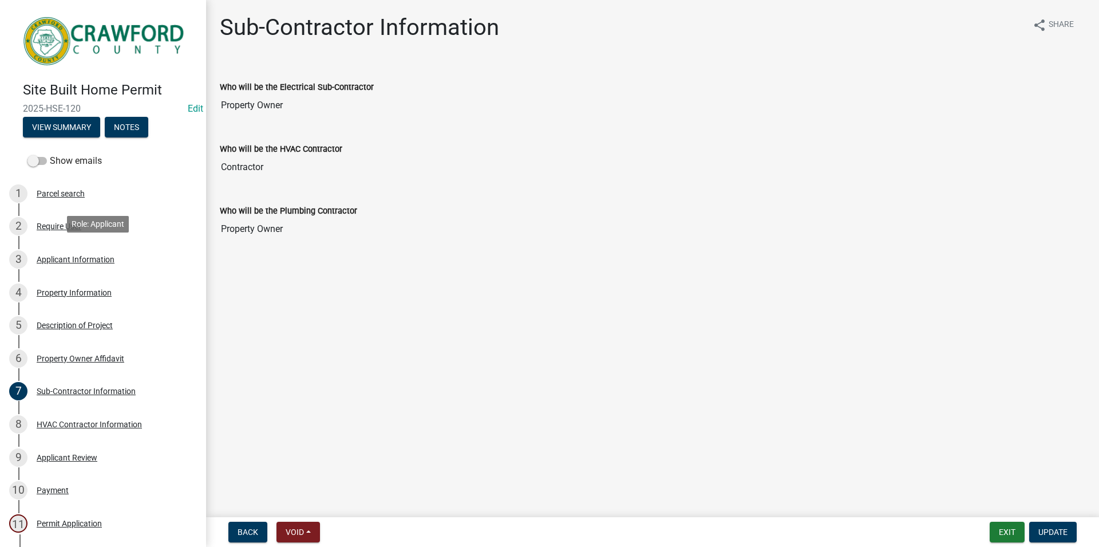
click at [113, 255] on div "Applicant Information" at bounding box center [76, 259] width 78 height 8
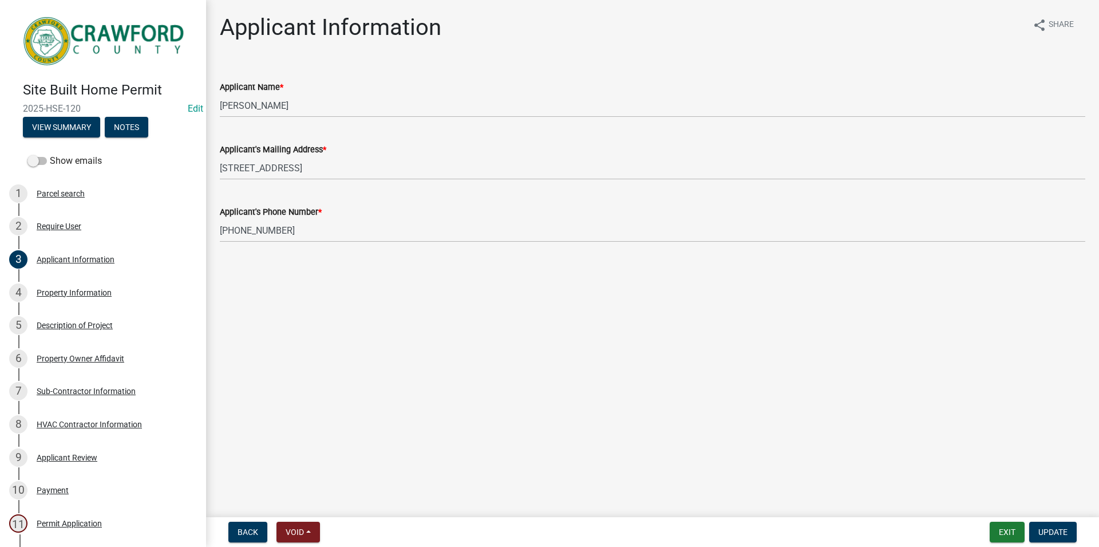
click at [137, 136] on div "Site Built Home Permit 2025-HSE-120 Edit View Summary Notes" at bounding box center [103, 107] width 188 height 68
click at [142, 129] on button "Notes" at bounding box center [127, 127] width 44 height 21
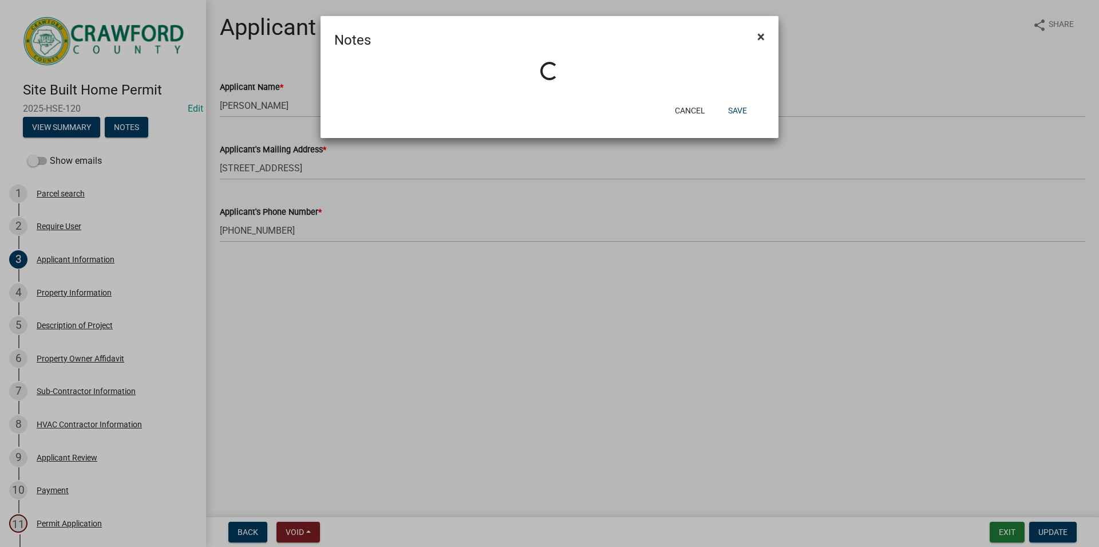
click at [765, 37] on button "×" at bounding box center [761, 37] width 26 height 32
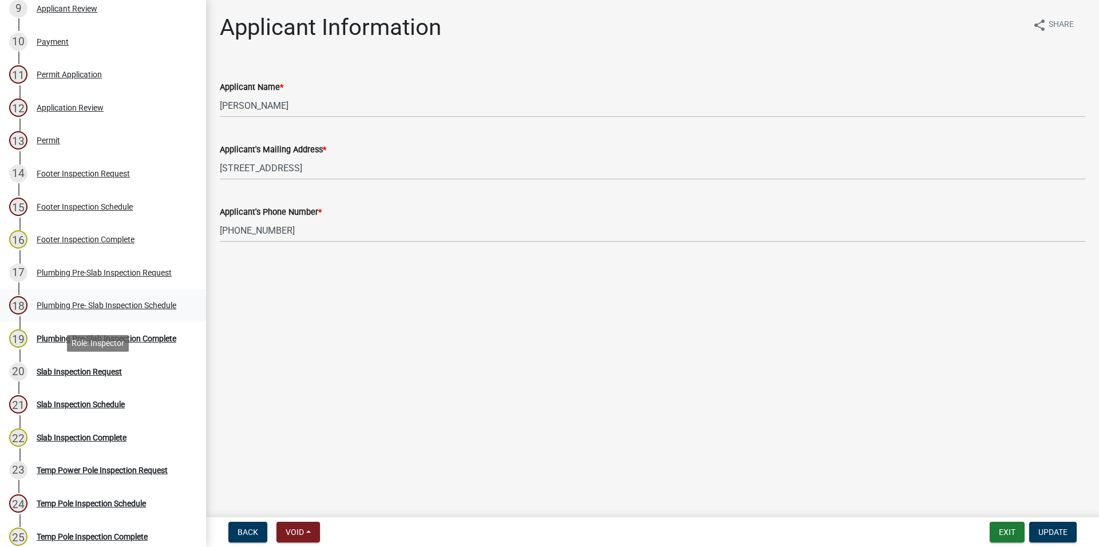
scroll to position [372, 0]
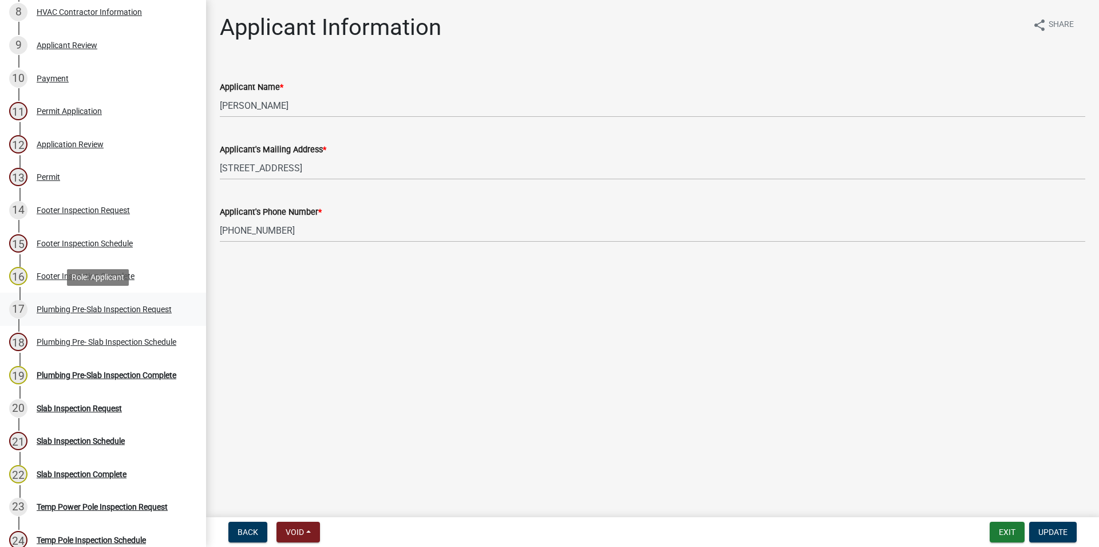
click at [148, 304] on div "17 Plumbing Pre-Slab Inspection Request" at bounding box center [98, 309] width 179 height 18
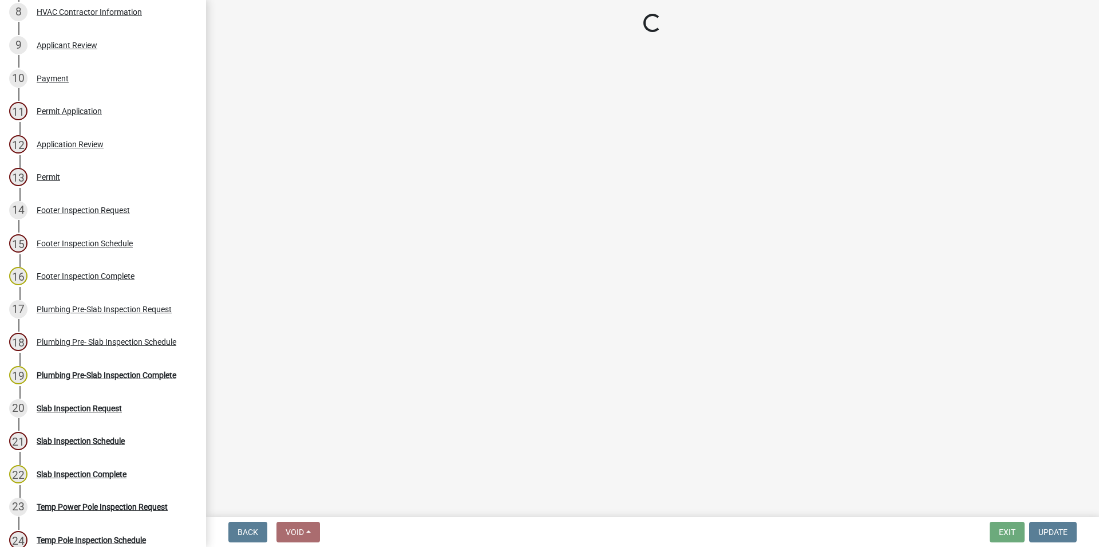
select select "c17fd054-7220-48ca-8ff3-64345a3d9763"
select select "8b3da3ef-5655-47e3-b2d2-e1e9c5c23ed8"
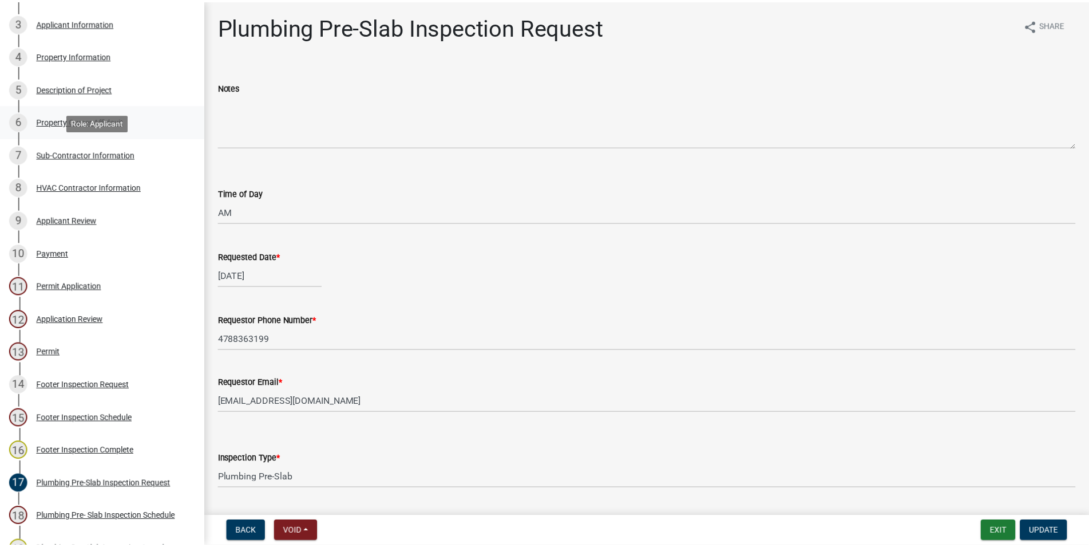
scroll to position [0, 0]
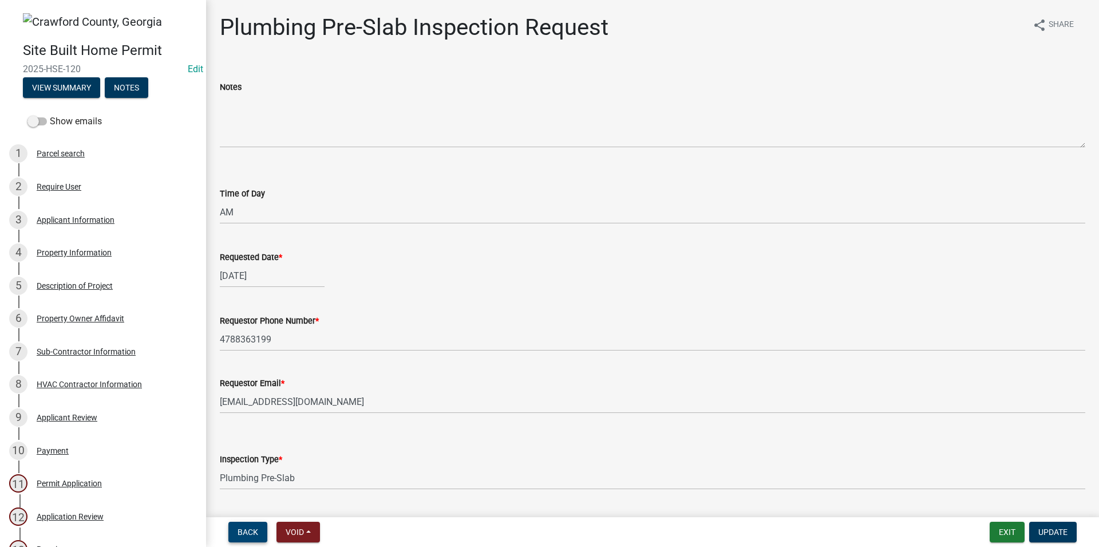
click at [250, 534] on span "Back" at bounding box center [248, 531] width 21 height 9
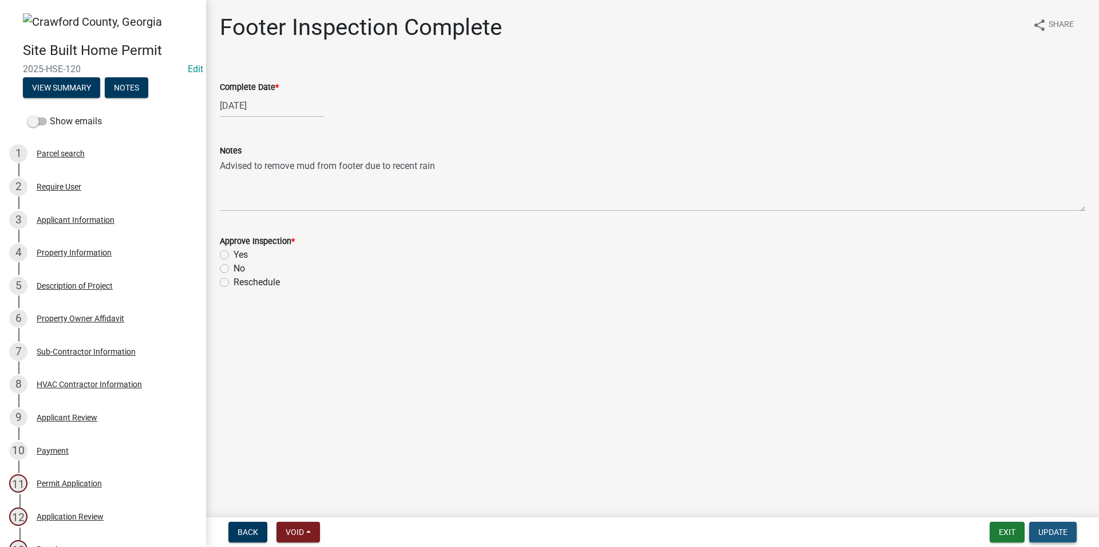
click at [1042, 526] on button "Update" at bounding box center [1053, 532] width 48 height 21
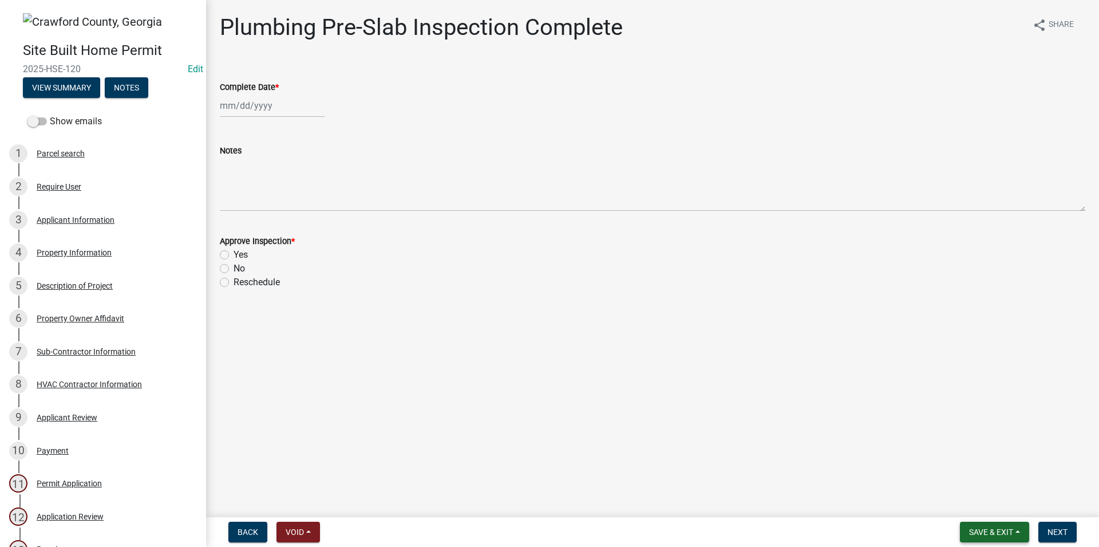
click at [1016, 529] on button "Save & Exit" at bounding box center [994, 532] width 69 height 21
click at [987, 507] on button "Save & Exit" at bounding box center [984, 501] width 92 height 27
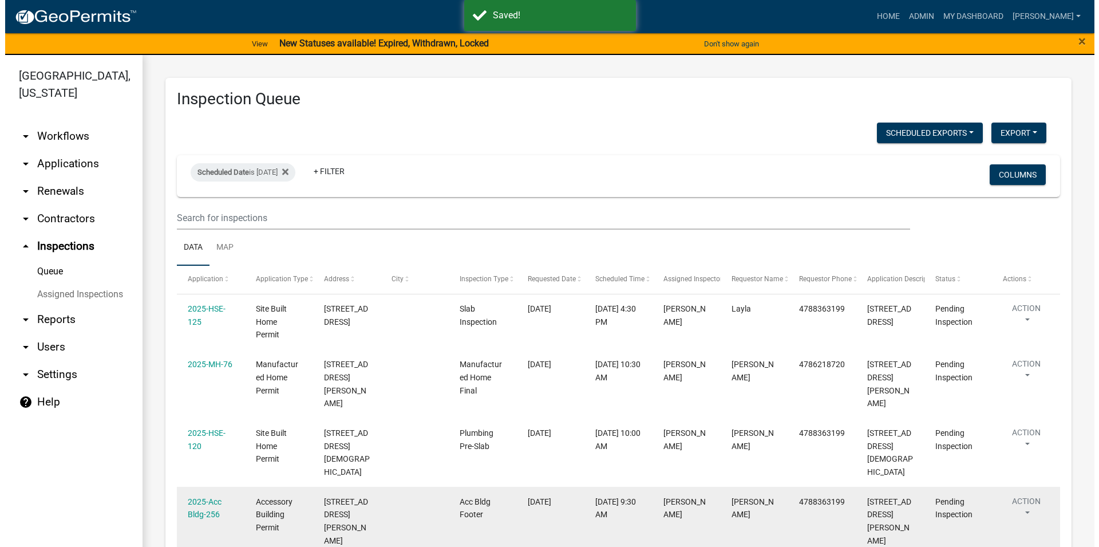
scroll to position [65, 0]
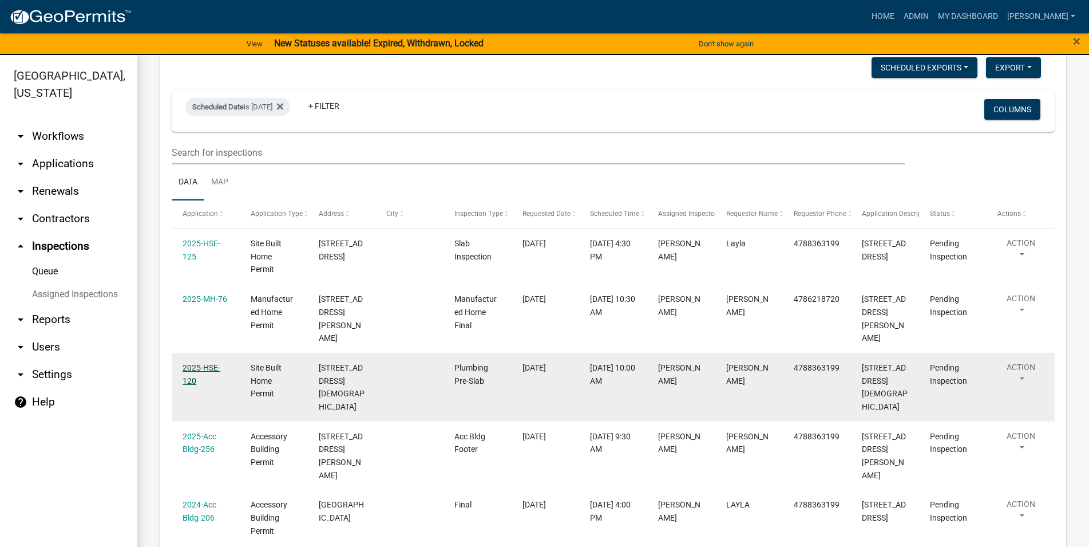
click at [198, 363] on link "2025-HSE-120" at bounding box center [202, 374] width 38 height 22
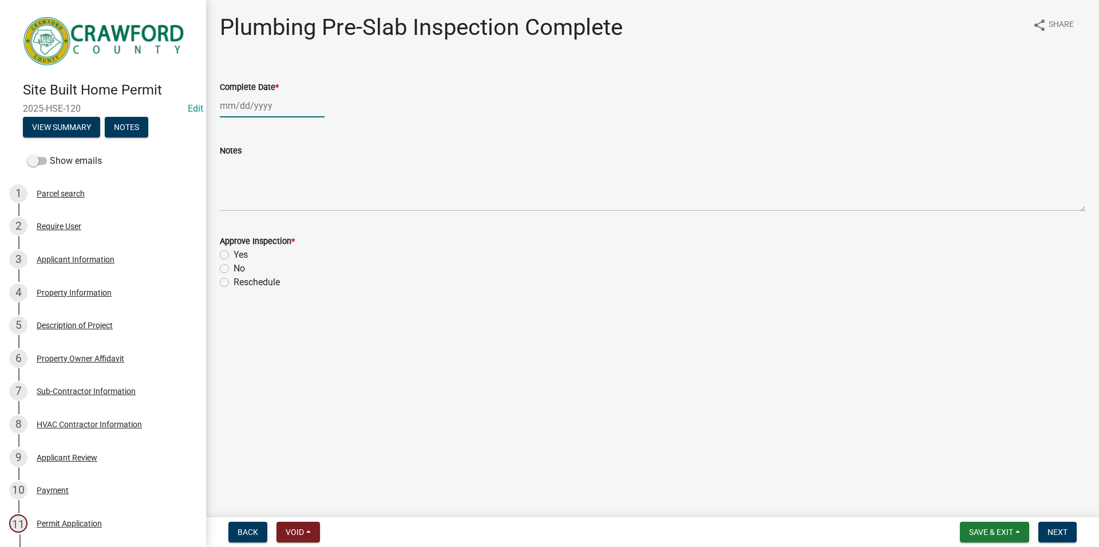
click at [285, 108] on input "Complete Date *" at bounding box center [272, 105] width 105 height 23
select select "8"
select select "2025"
click at [301, 224] on div "22" at bounding box center [304, 221] width 18 height 18
type input "[DATE]"
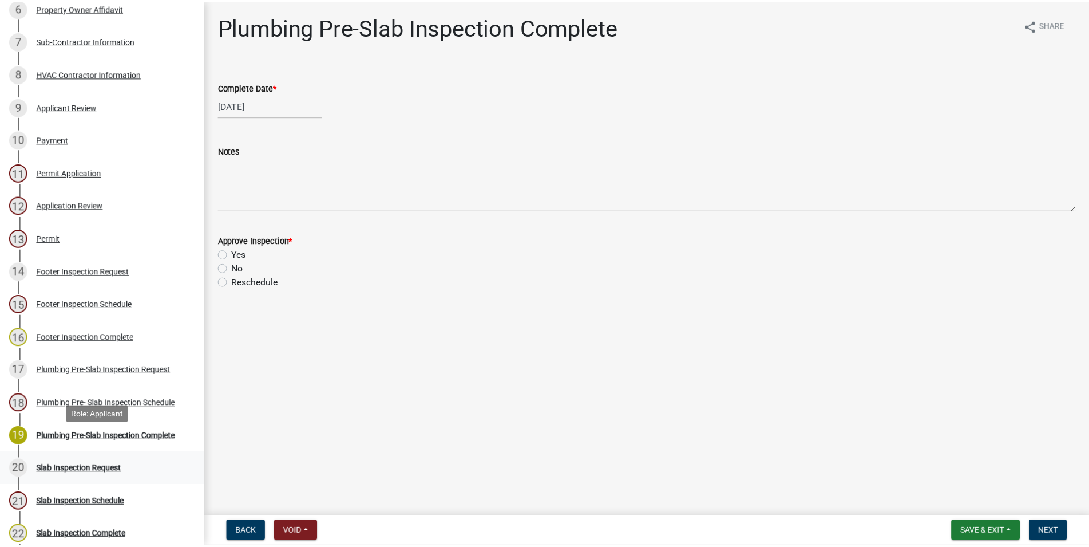
scroll to position [467, 0]
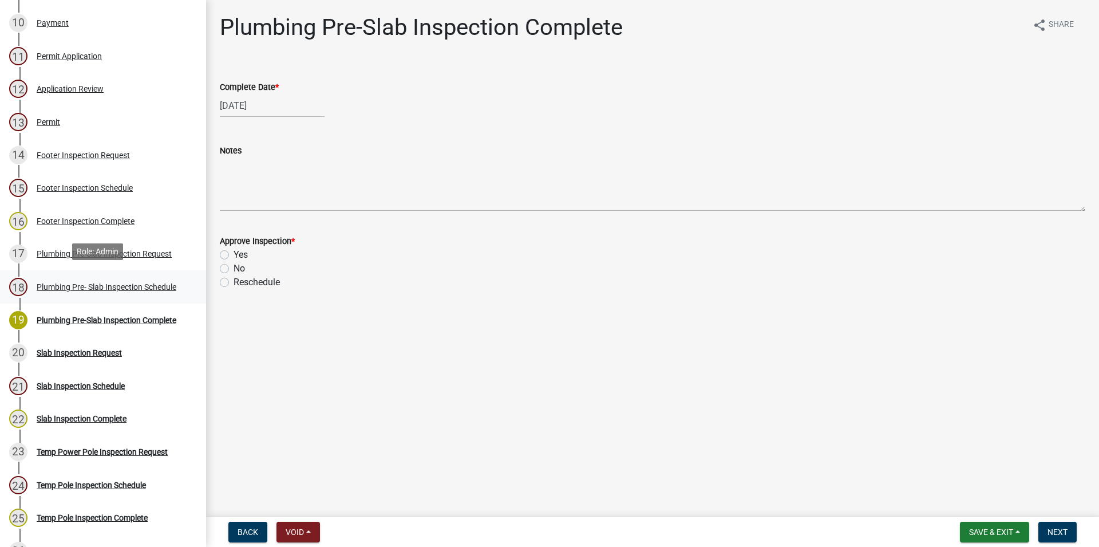
click at [147, 291] on div "Plumbing Pre- Slab Inspection Schedule" at bounding box center [107, 287] width 140 height 8
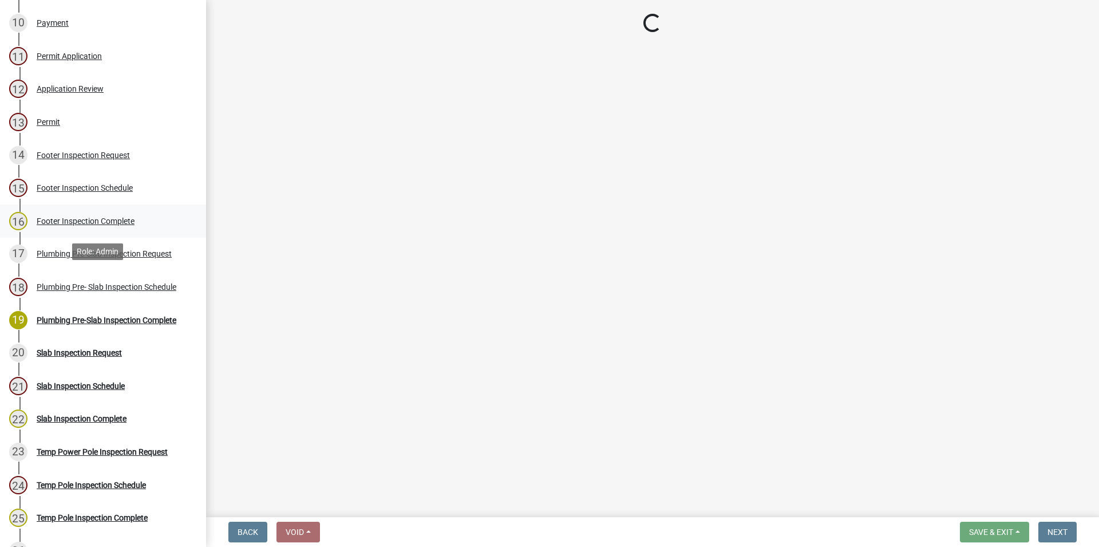
select select "a844a88f-ba44-4800-9e08-05e10520dbf6"
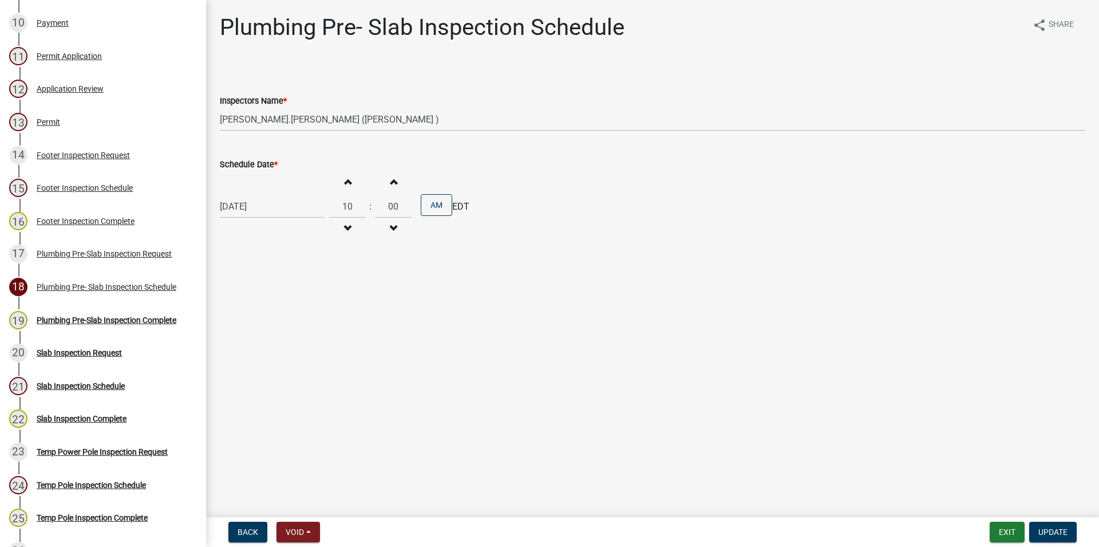
click at [350, 230] on span "button" at bounding box center [348, 228] width 6 height 9
type input "09"
click at [399, 189] on button "Increment minutes" at bounding box center [393, 181] width 24 height 21
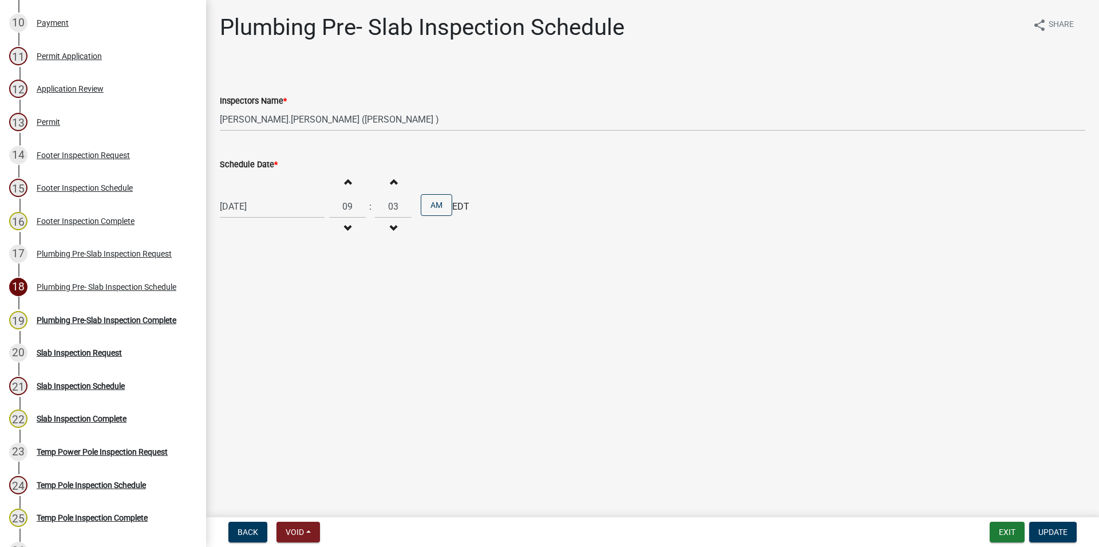
click at [399, 189] on button "Increment minutes" at bounding box center [393, 181] width 24 height 21
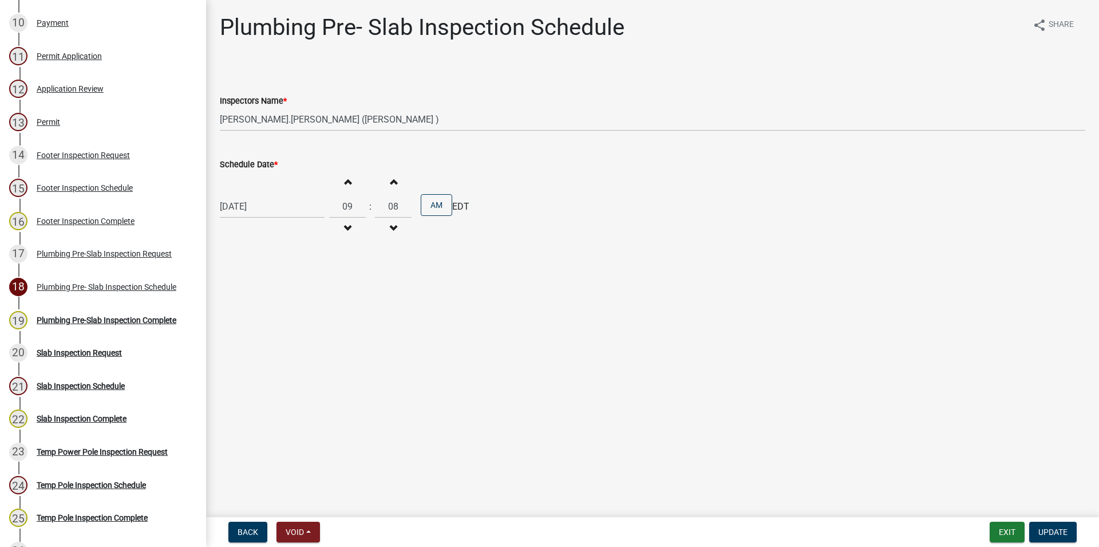
click at [399, 189] on button "Increment minutes" at bounding box center [393, 181] width 24 height 21
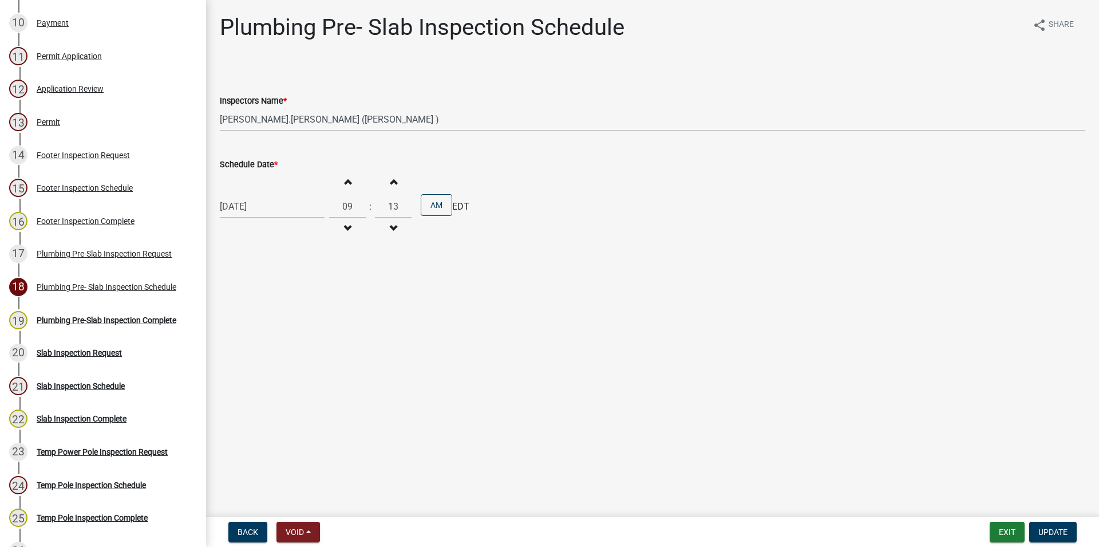
click at [399, 189] on button "Increment minutes" at bounding box center [393, 181] width 24 height 21
click at [398, 189] on button "Increment minutes" at bounding box center [393, 181] width 24 height 21
type input "15"
click at [1048, 536] on span "Update" at bounding box center [1053, 531] width 29 height 9
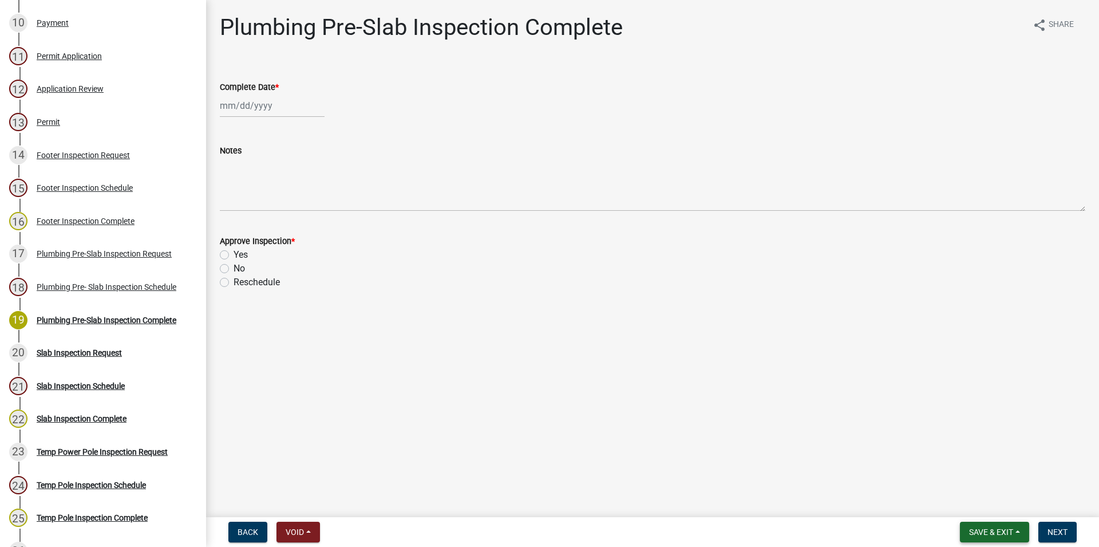
click at [992, 536] on span "Save & Exit" at bounding box center [991, 531] width 44 height 9
click at [993, 506] on button "Save & Exit" at bounding box center [984, 501] width 92 height 27
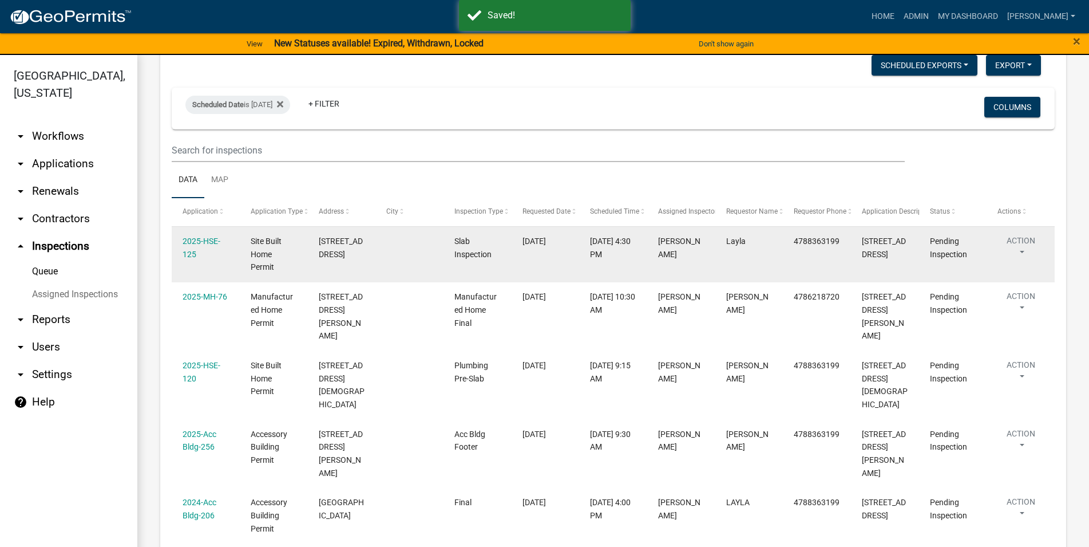
scroll to position [131, 0]
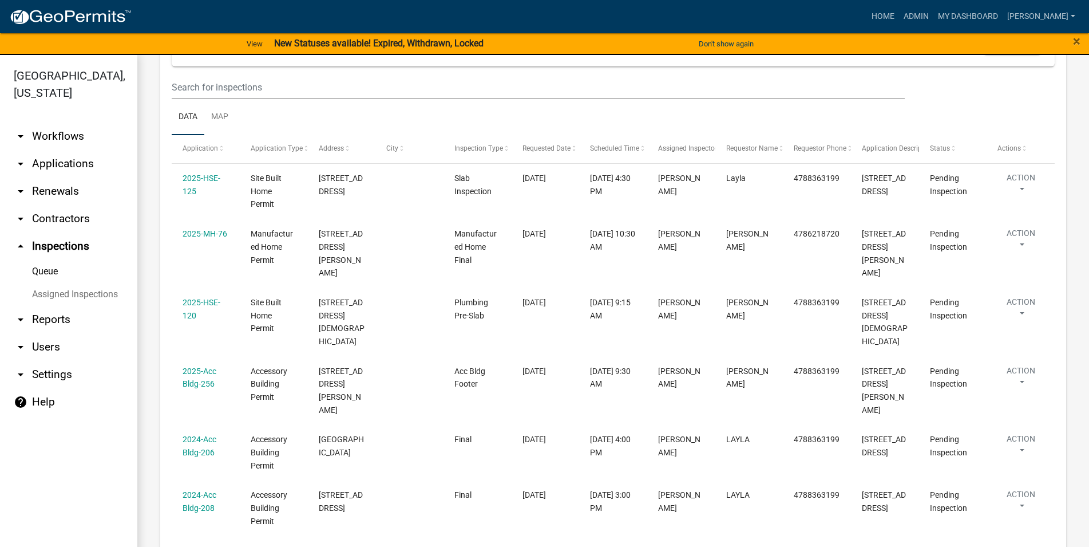
click at [66, 171] on link "arrow_drop_down Applications" at bounding box center [68, 163] width 137 height 27
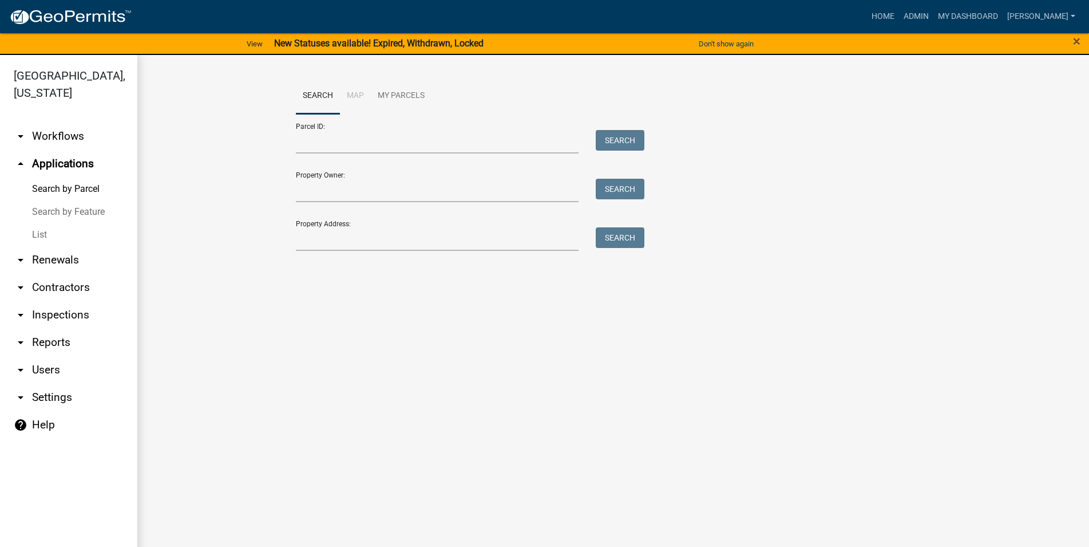
click at [62, 318] on link "arrow_drop_down Inspections" at bounding box center [68, 314] width 137 height 27
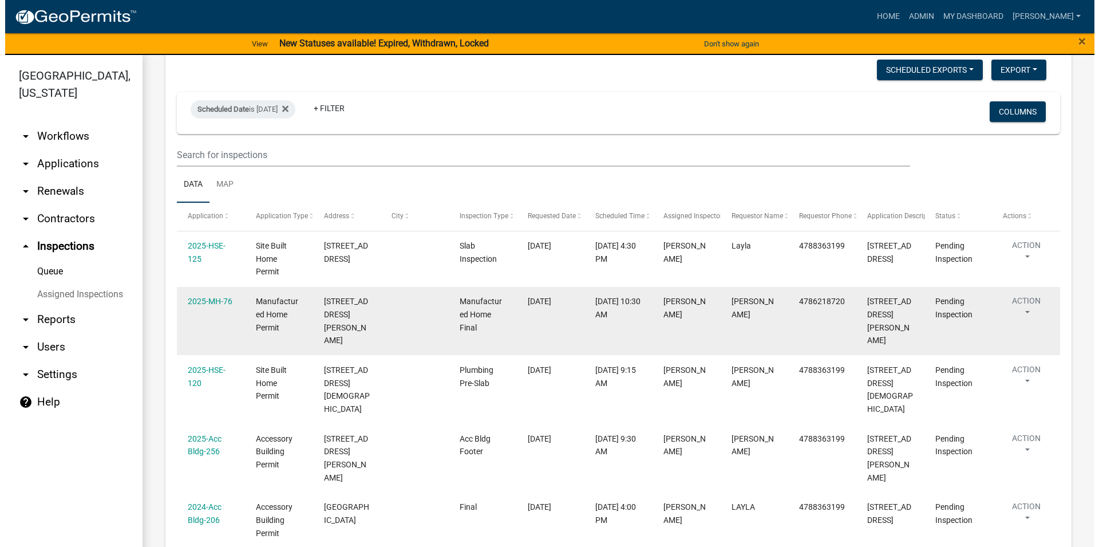
scroll to position [131, 0]
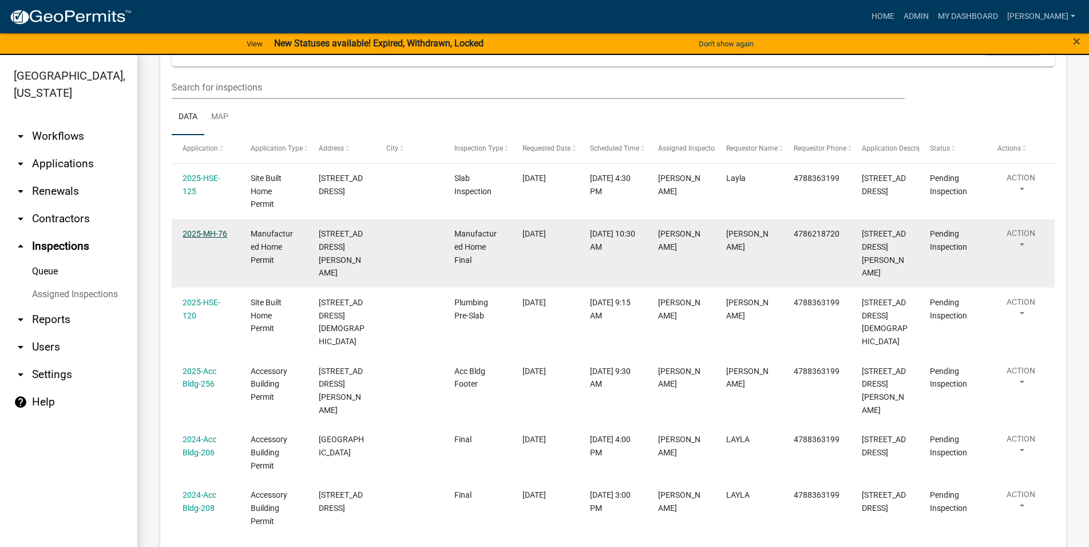
click at [213, 234] on link "2025-MH-76" at bounding box center [205, 233] width 45 height 9
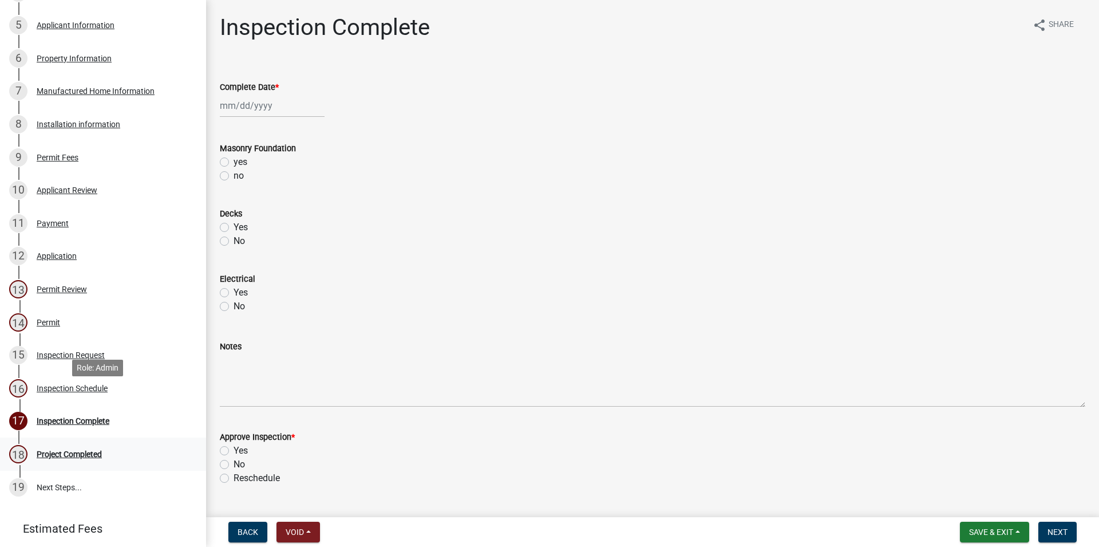
scroll to position [350, 0]
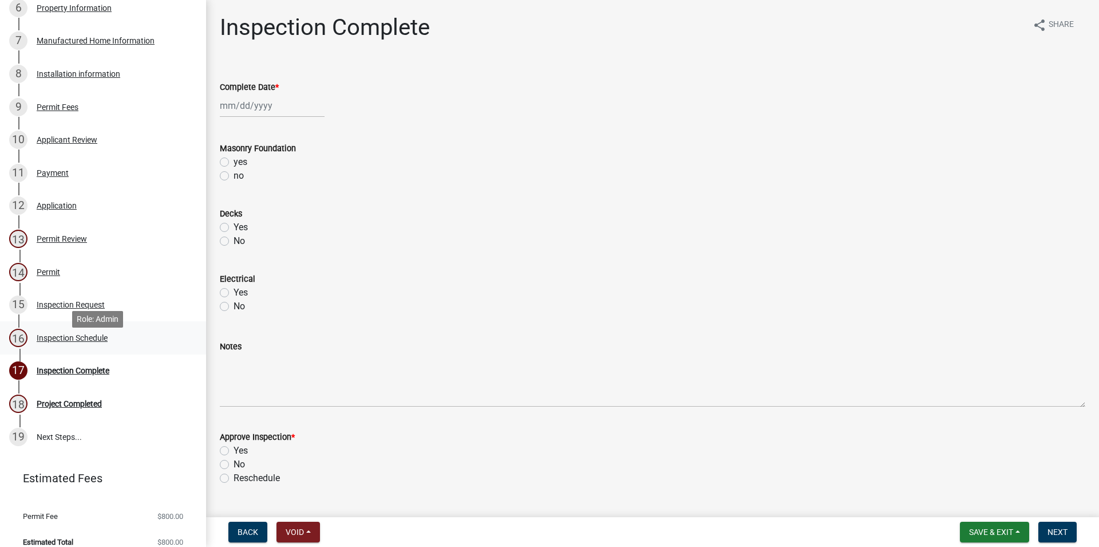
click at [96, 347] on div "16 Inspection Schedule" at bounding box center [98, 338] width 179 height 18
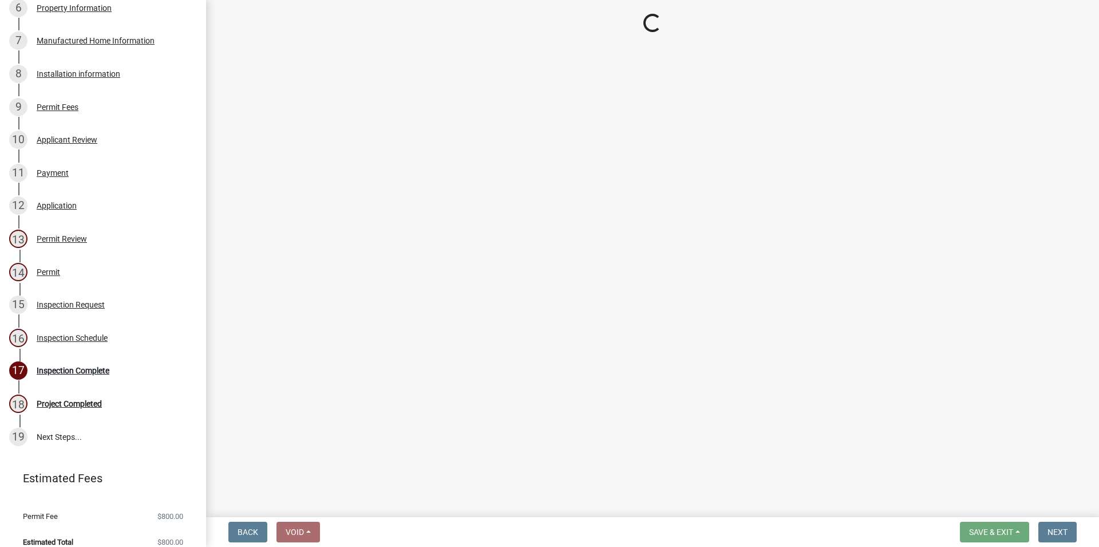
select select "3acdf11f-131c-438b-b450-ae4501c32128"
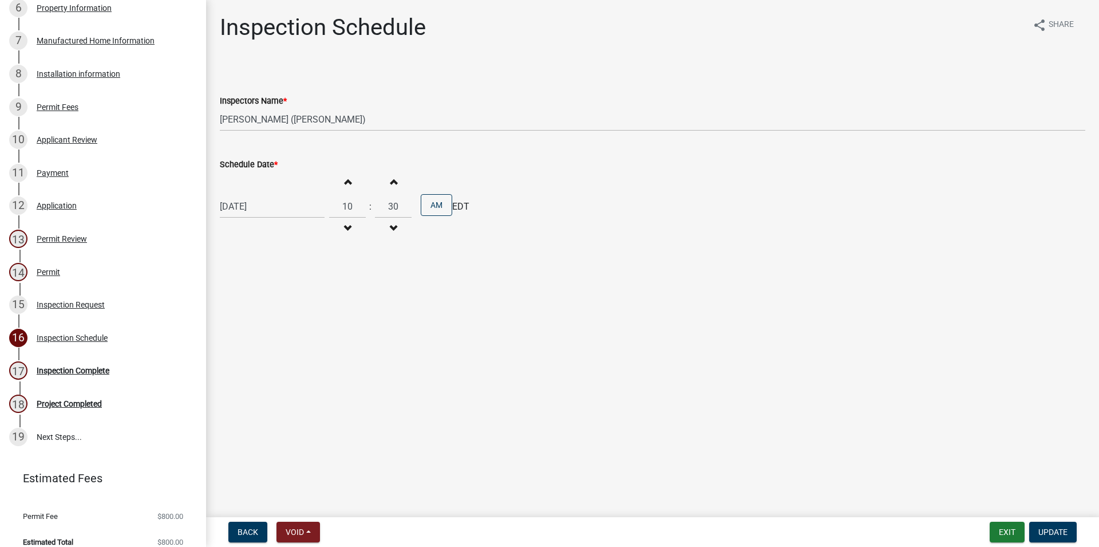
click at [353, 220] on button "Decrement hours" at bounding box center [347, 228] width 24 height 21
type input "09"
click at [402, 186] on button "Increment minutes" at bounding box center [393, 181] width 24 height 21
click at [402, 185] on button "Increment minutes" at bounding box center [393, 181] width 24 height 21
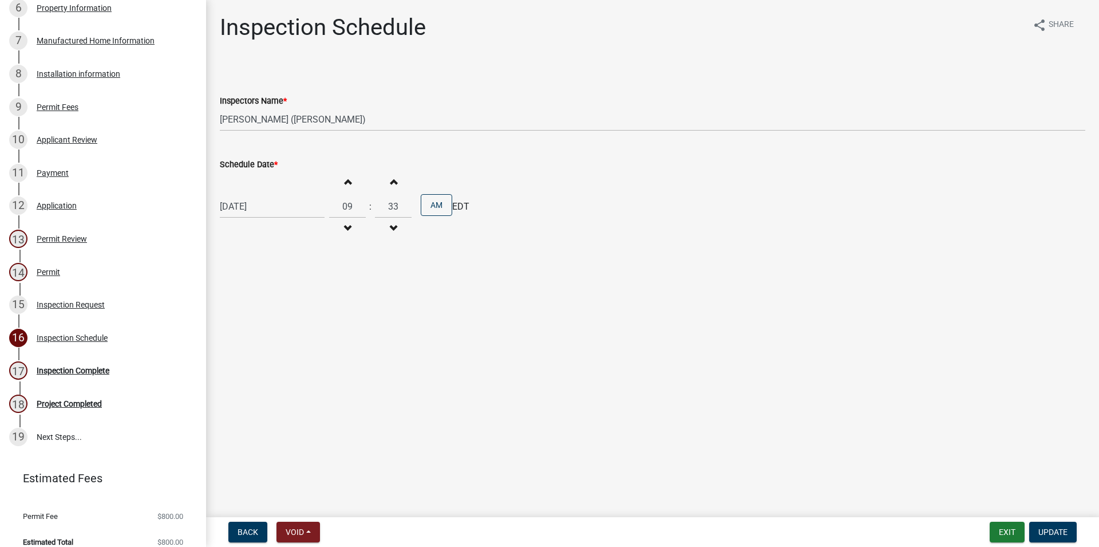
click at [402, 185] on button "Increment minutes" at bounding box center [393, 181] width 24 height 21
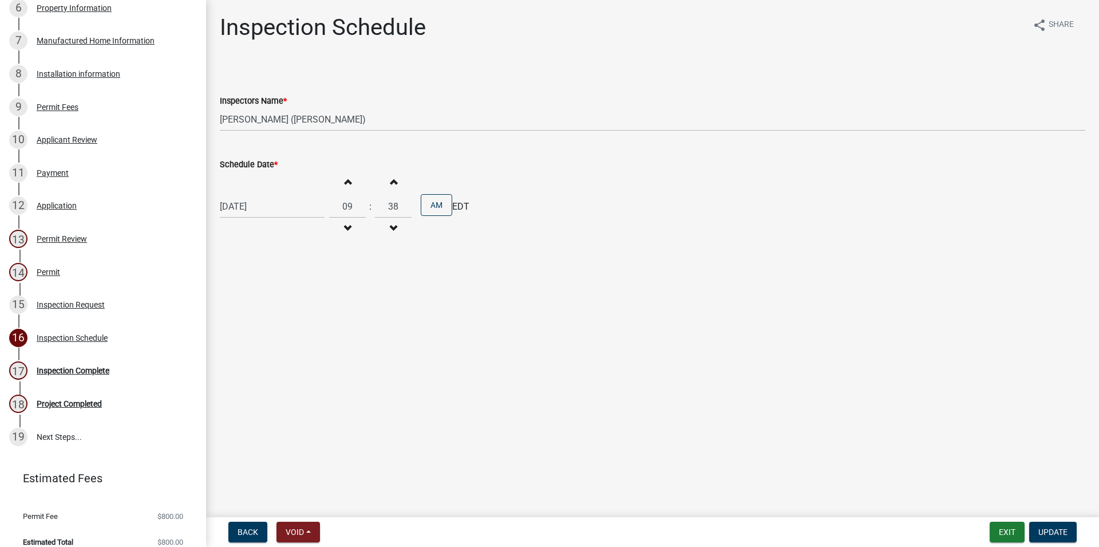
click at [402, 185] on button "Increment minutes" at bounding box center [393, 181] width 24 height 21
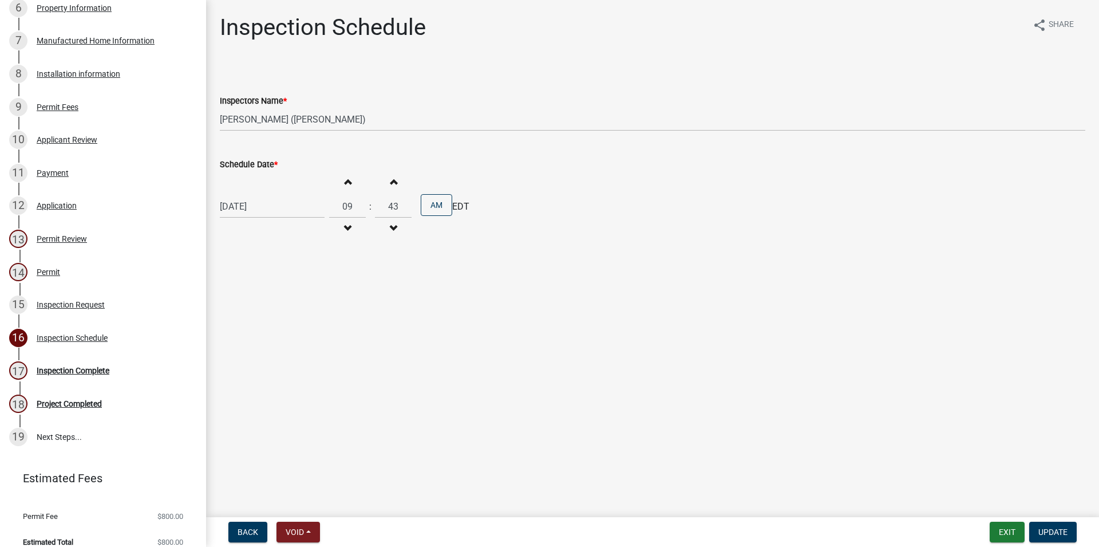
click at [402, 185] on button "Increment minutes" at bounding box center [393, 181] width 24 height 21
type input "45"
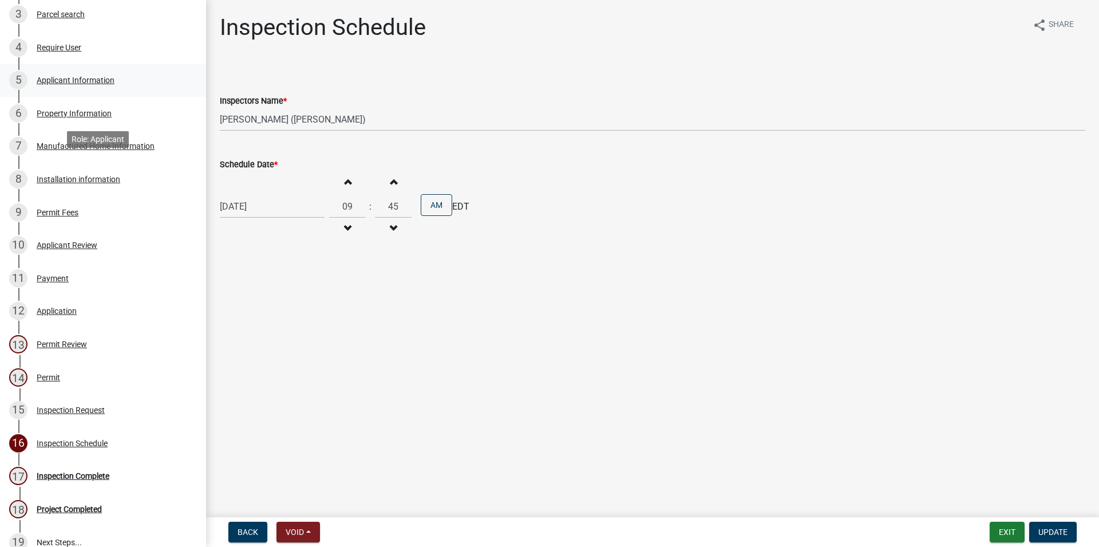
scroll to position [234, 0]
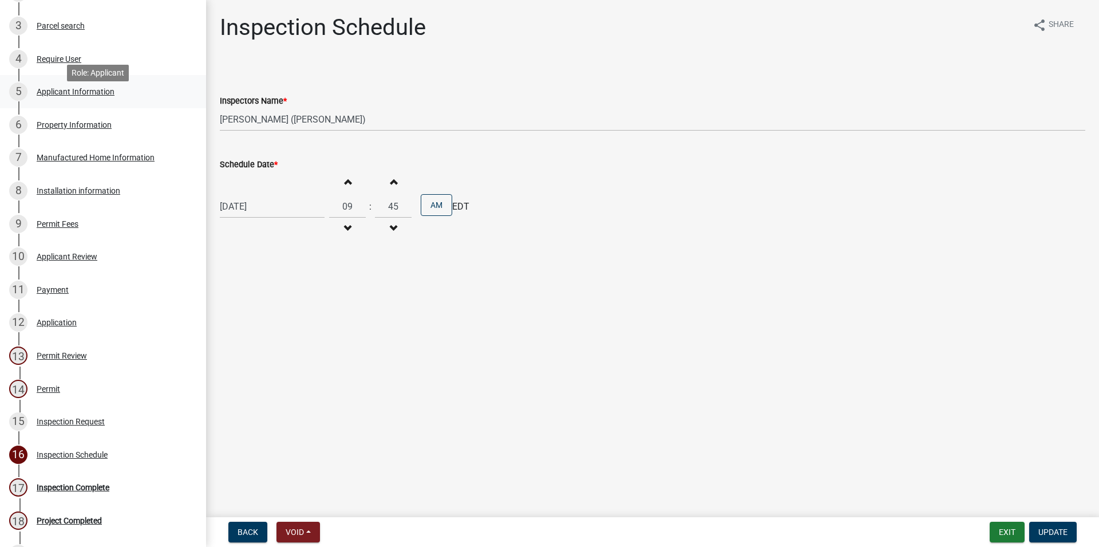
click at [96, 96] on div "Applicant Information" at bounding box center [76, 92] width 78 height 8
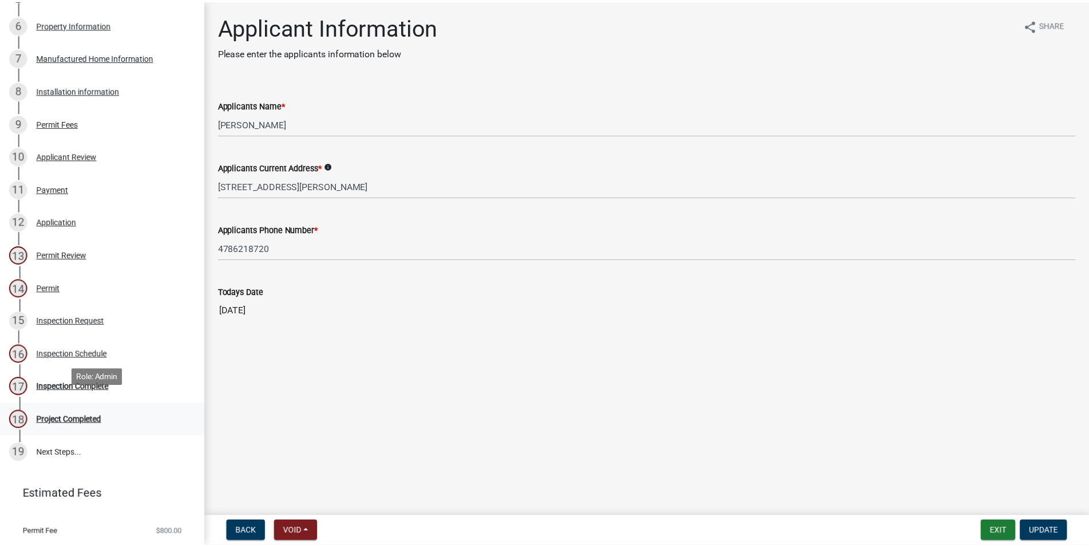
scroll to position [350, 0]
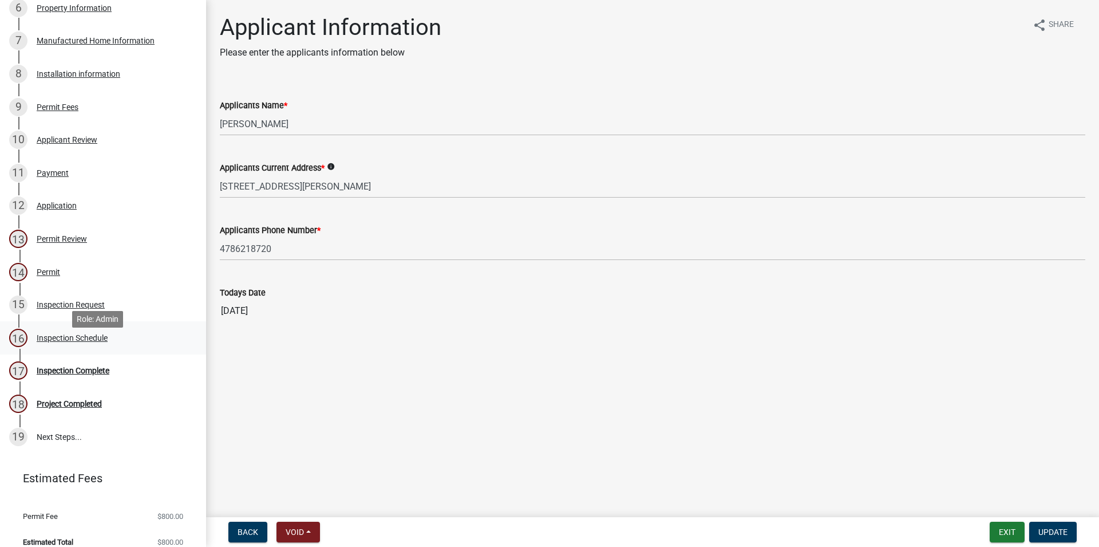
click at [102, 342] on div "Inspection Schedule" at bounding box center [72, 338] width 71 height 8
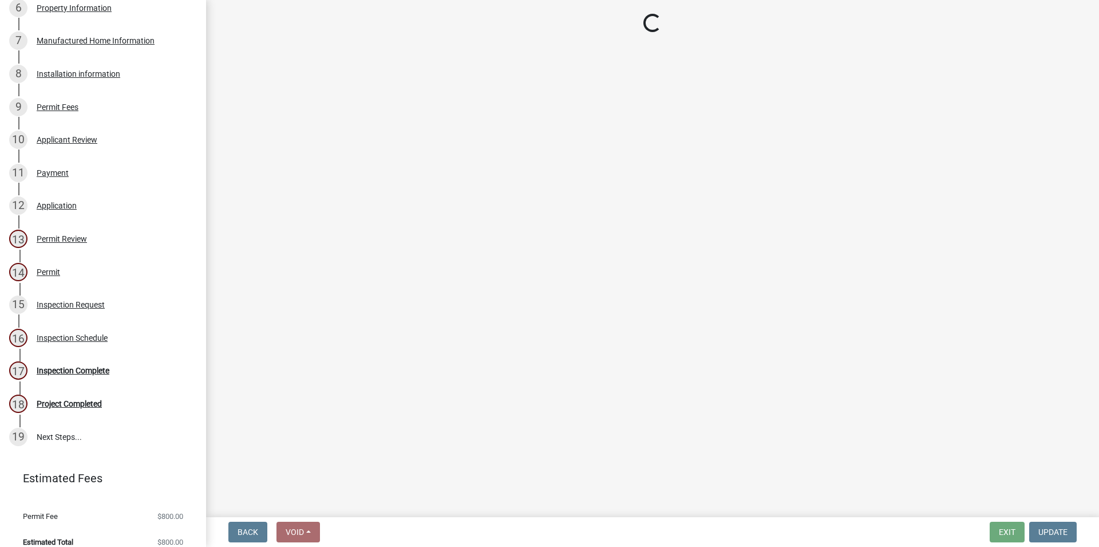
select select "3acdf11f-131c-438b-b450-ae4501c32128"
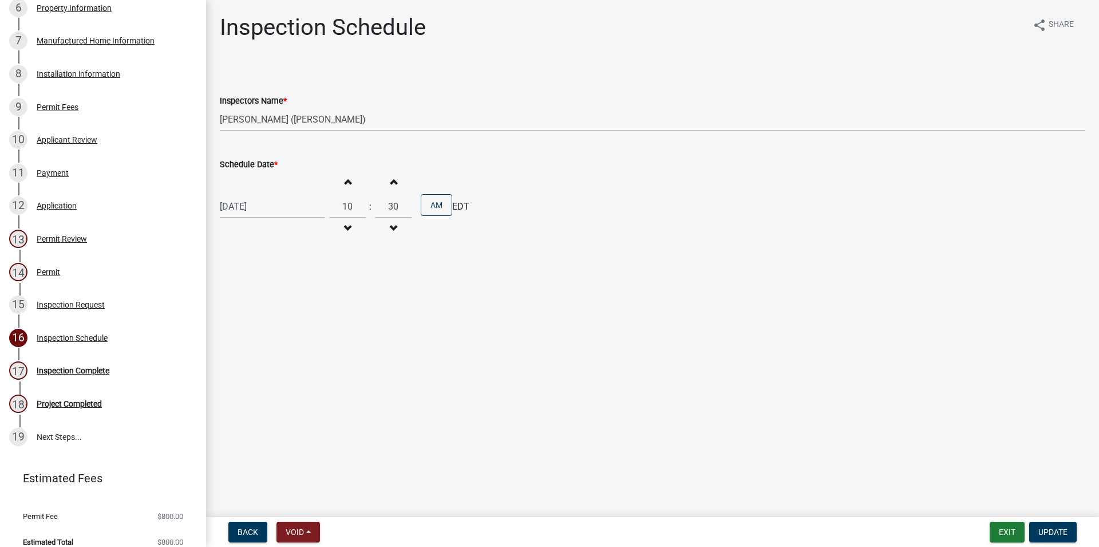
click at [352, 236] on button "Decrement hours" at bounding box center [347, 228] width 24 height 21
type input "09"
click at [400, 173] on button "Increment minutes" at bounding box center [393, 181] width 24 height 21
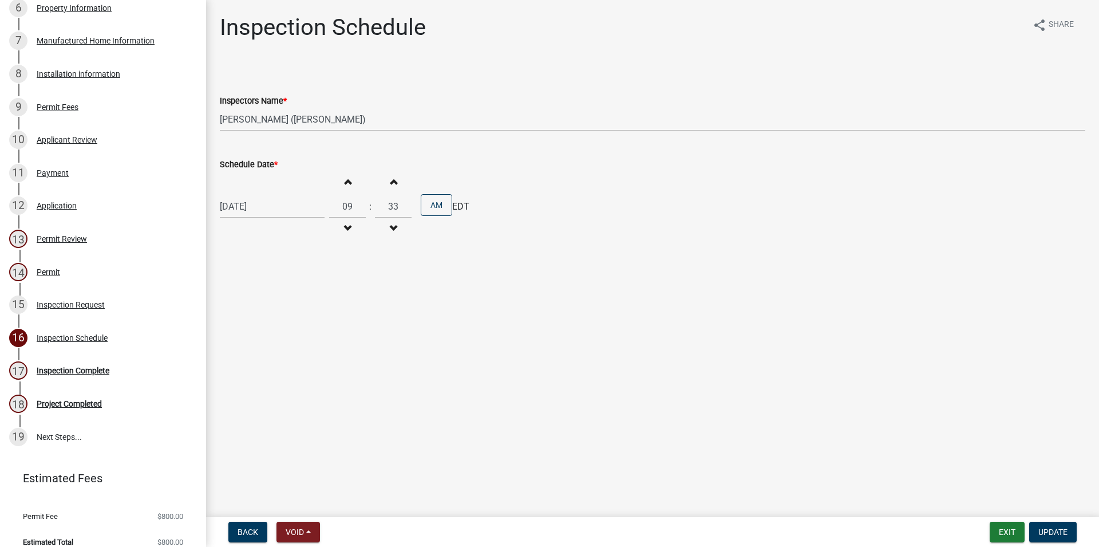
click at [400, 173] on button "Increment minutes" at bounding box center [393, 181] width 24 height 21
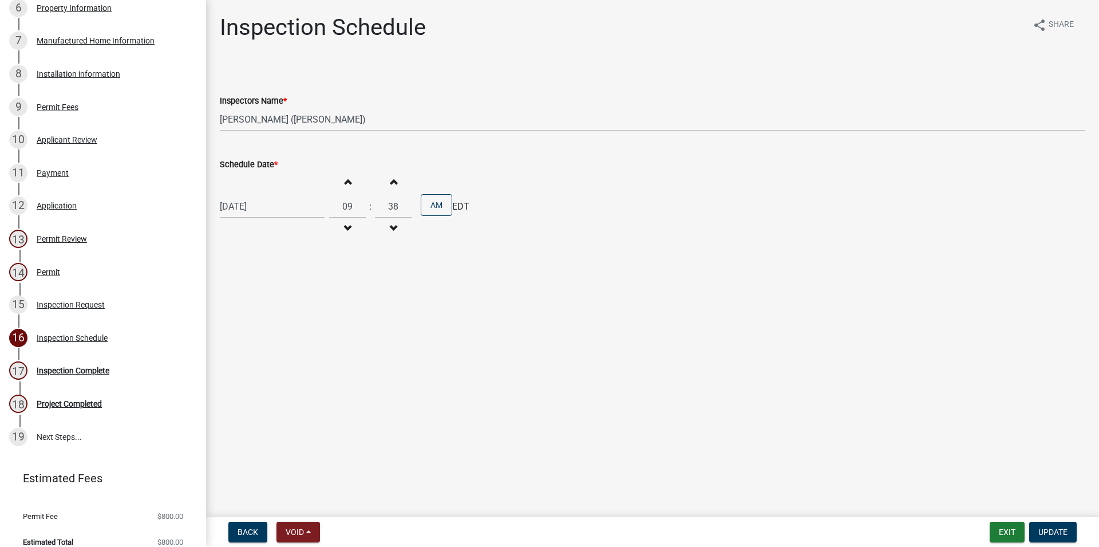
click at [400, 173] on button "Increment minutes" at bounding box center [393, 181] width 24 height 21
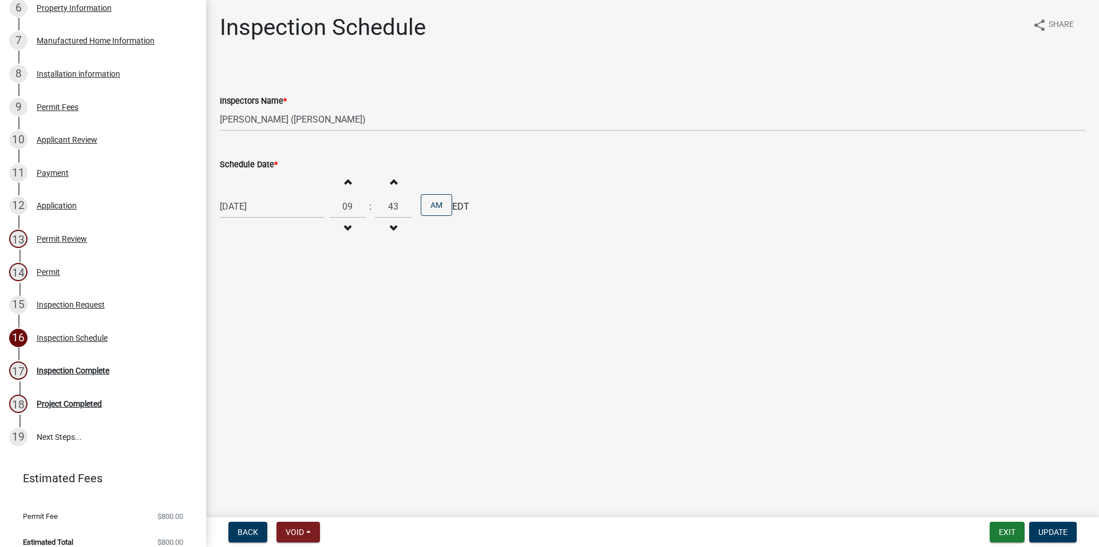
click at [400, 173] on button "Increment minutes" at bounding box center [393, 181] width 24 height 21
type input "45"
click at [1044, 530] on span "Update" at bounding box center [1053, 531] width 29 height 9
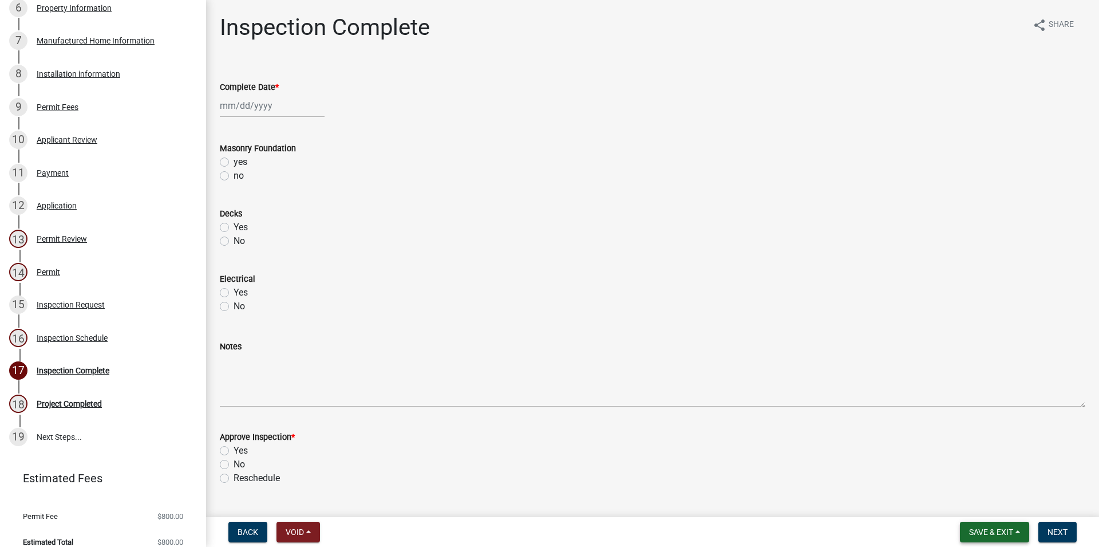
click at [997, 531] on span "Save & Exit" at bounding box center [991, 531] width 44 height 9
click at [985, 511] on button "Save & Exit" at bounding box center [984, 501] width 92 height 27
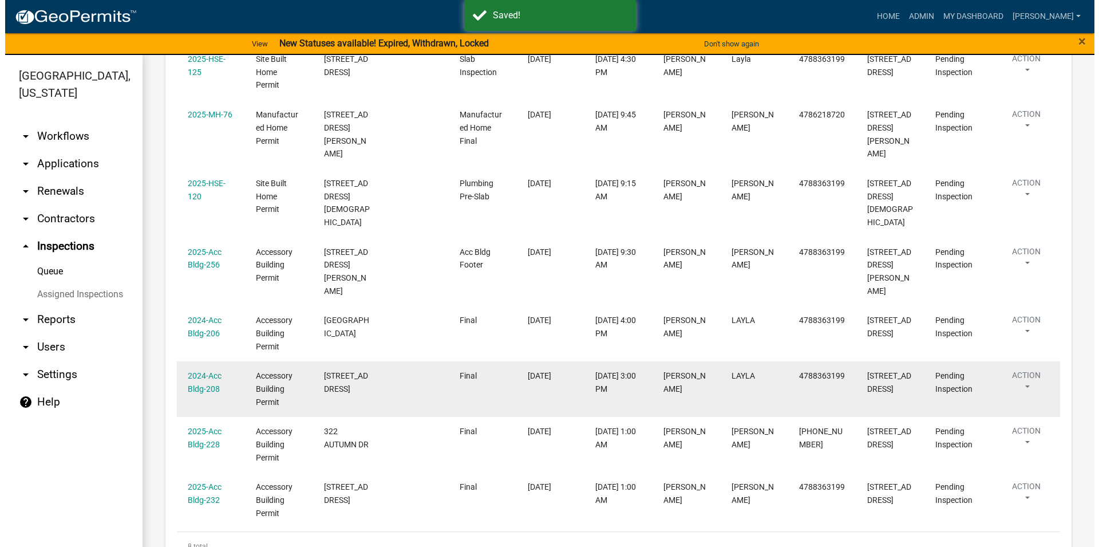
scroll to position [261, 0]
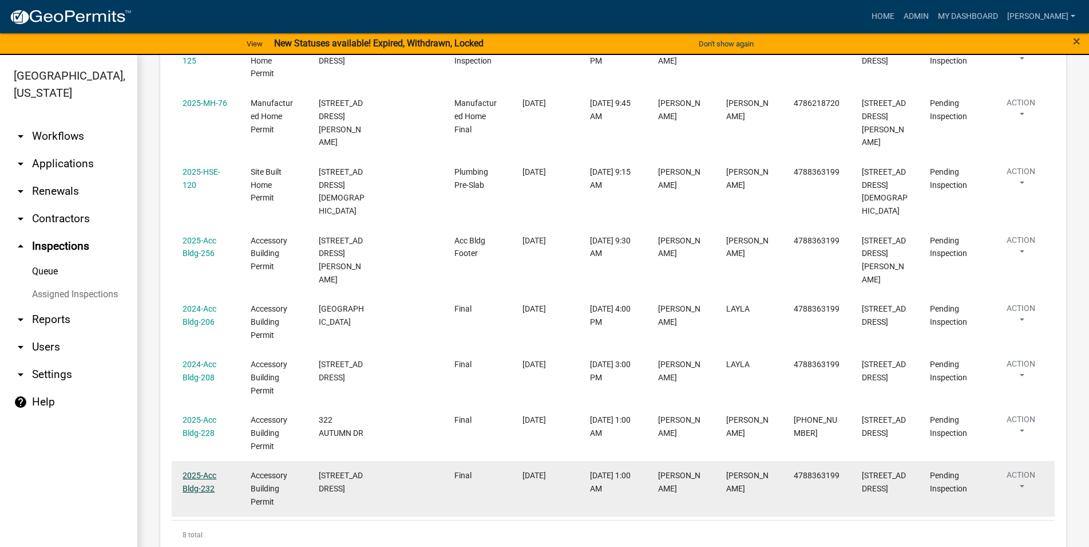
click at [210, 471] on link "2025-Acc Bldg-232" at bounding box center [200, 482] width 34 height 22
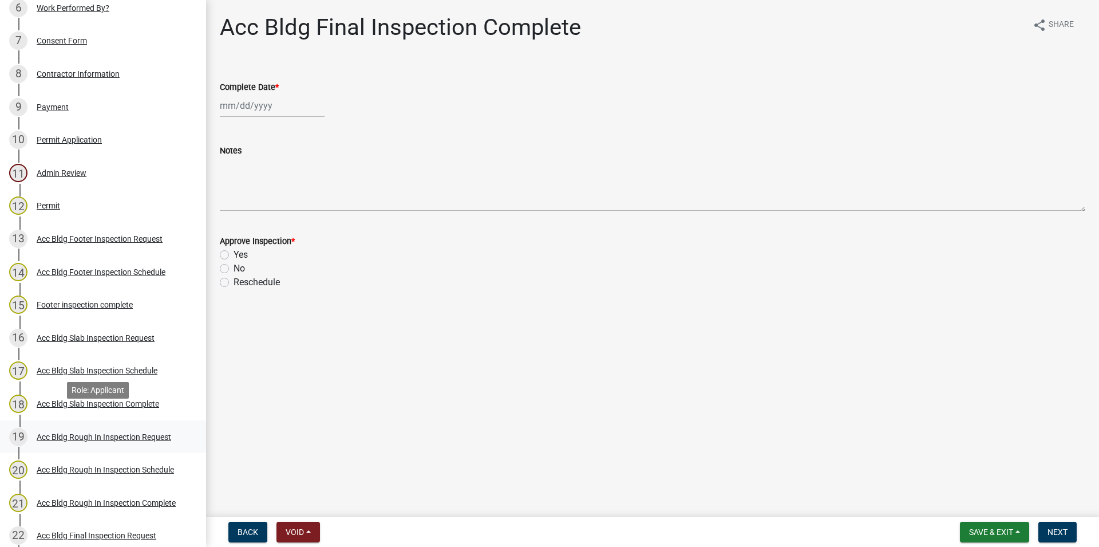
scroll to position [526, 0]
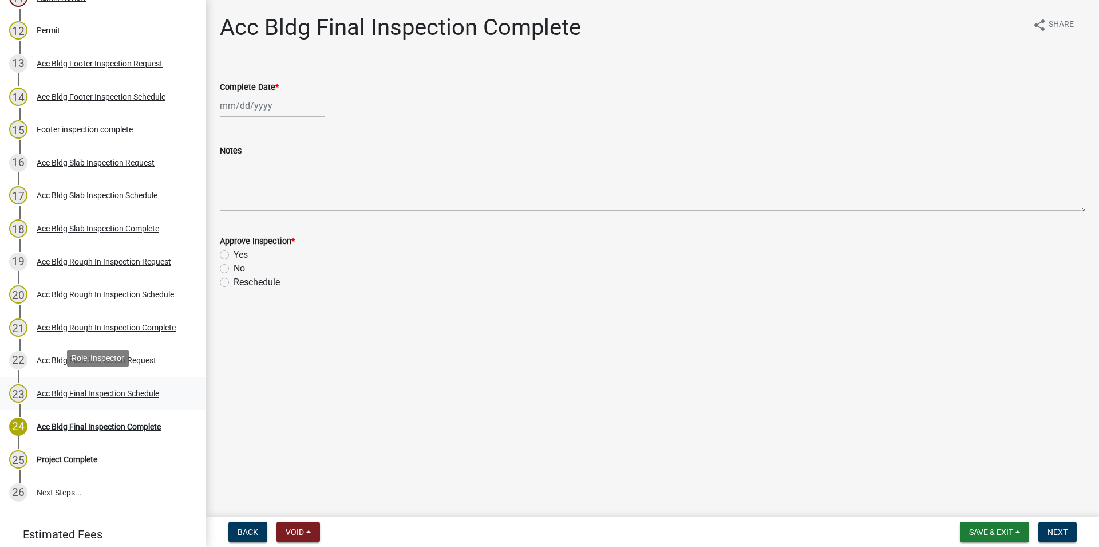
click at [134, 384] on div "23 Acc Bldg Final Inspection Schedule" at bounding box center [98, 393] width 179 height 18
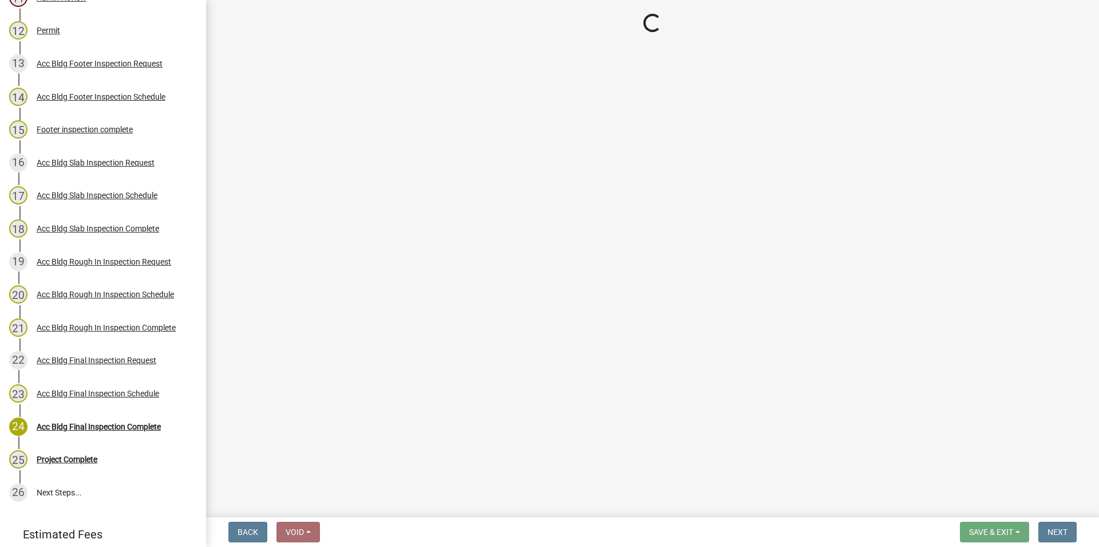
select select "a844a88f-ba44-4800-9e08-05e10520dbf6"
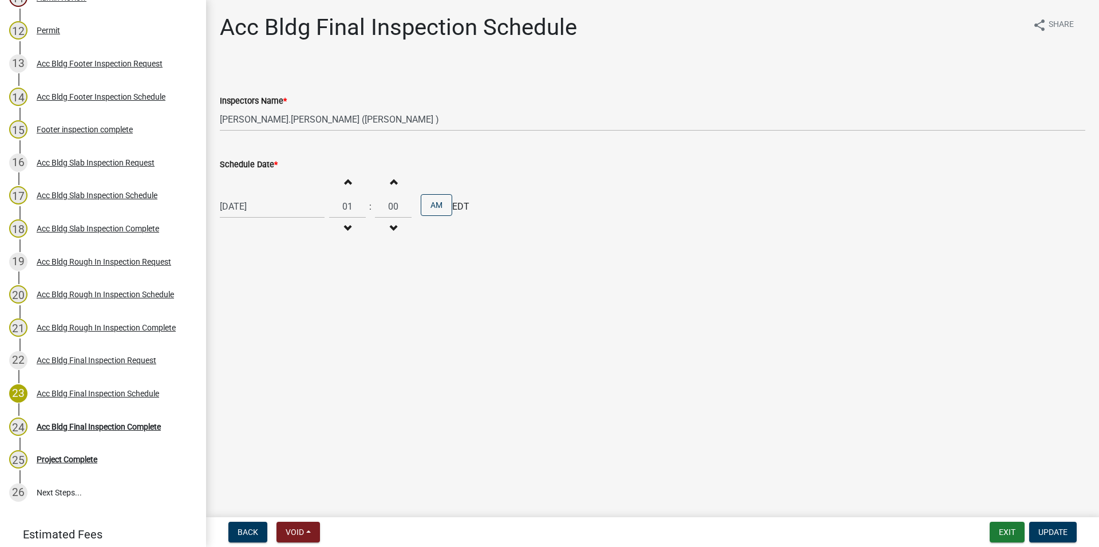
click at [350, 182] on span "button" at bounding box center [348, 181] width 6 height 9
click at [354, 187] on button "Increment hours" at bounding box center [347, 181] width 24 height 21
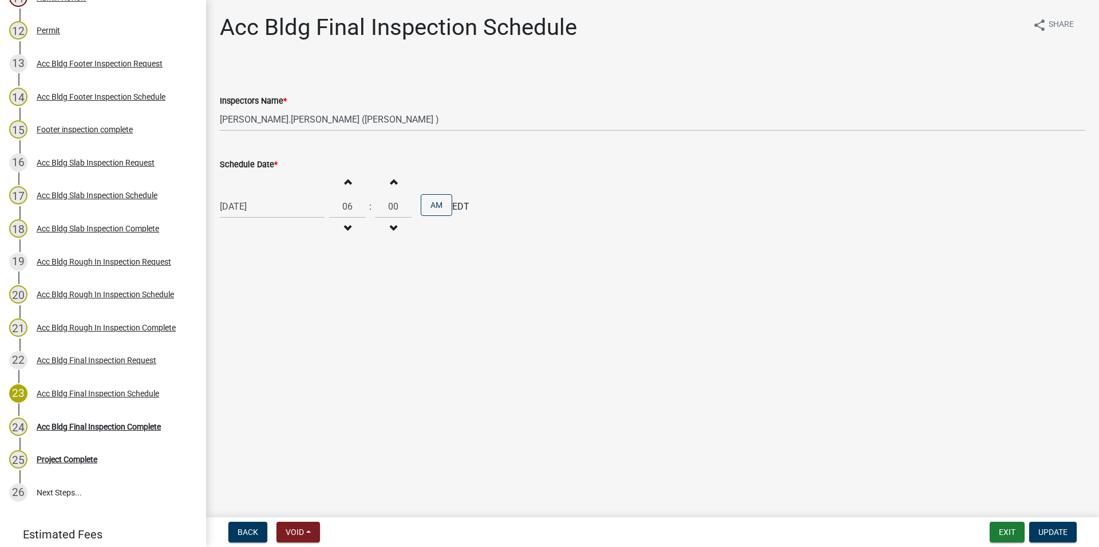
click at [354, 187] on button "Increment hours" at bounding box center [347, 181] width 24 height 21
type input "10"
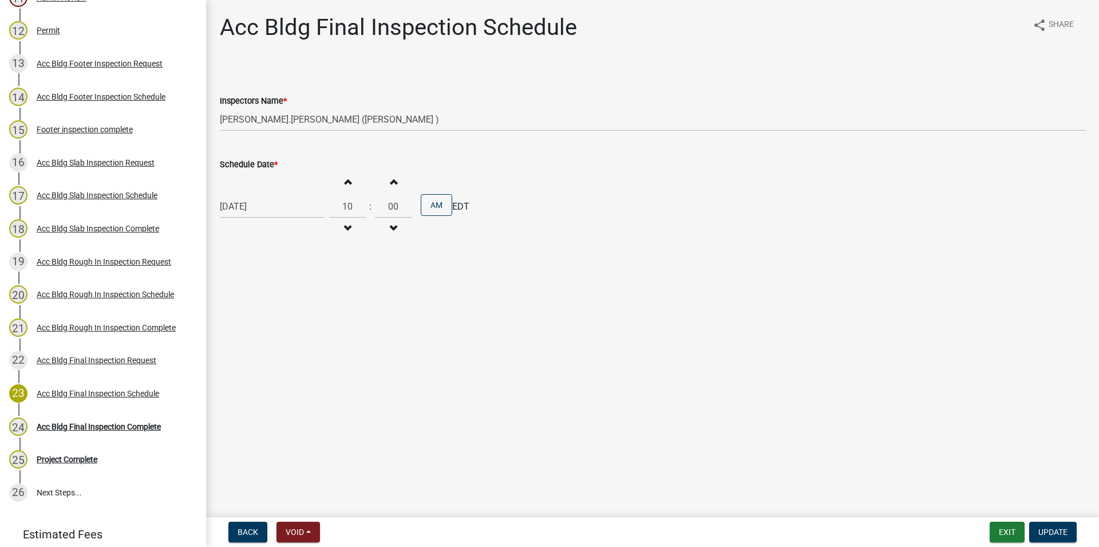
click at [394, 183] on button "Increment minutes" at bounding box center [393, 181] width 24 height 21
click at [396, 184] on button "Increment minutes" at bounding box center [393, 181] width 24 height 21
click at [396, 184] on span "button" at bounding box center [393, 181] width 6 height 9
click at [394, 184] on button "Increment minutes" at bounding box center [393, 181] width 24 height 21
click at [394, 183] on button "Increment minutes" at bounding box center [393, 181] width 24 height 21
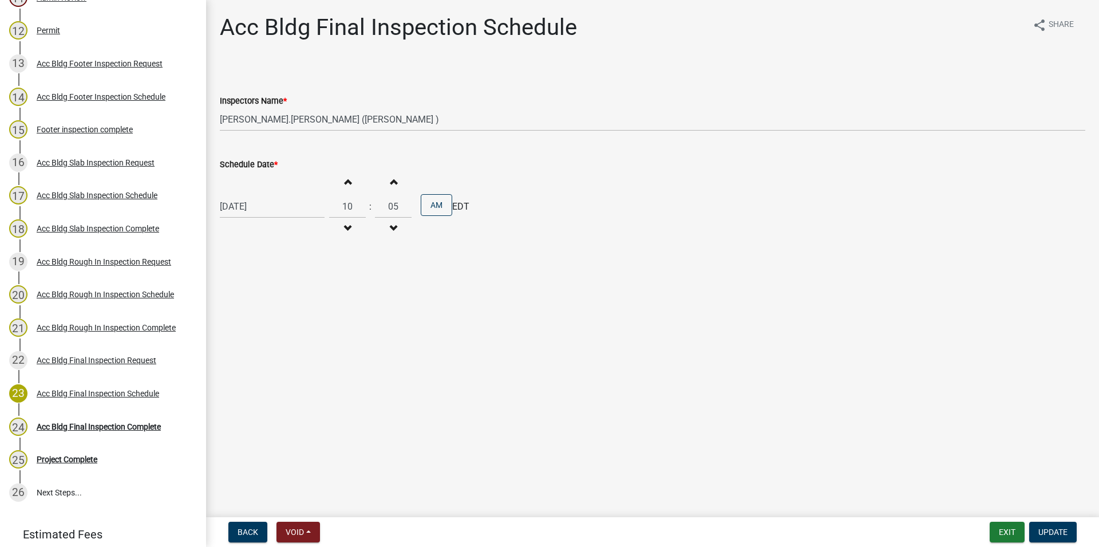
click at [394, 183] on button "Increment minutes" at bounding box center [393, 181] width 24 height 21
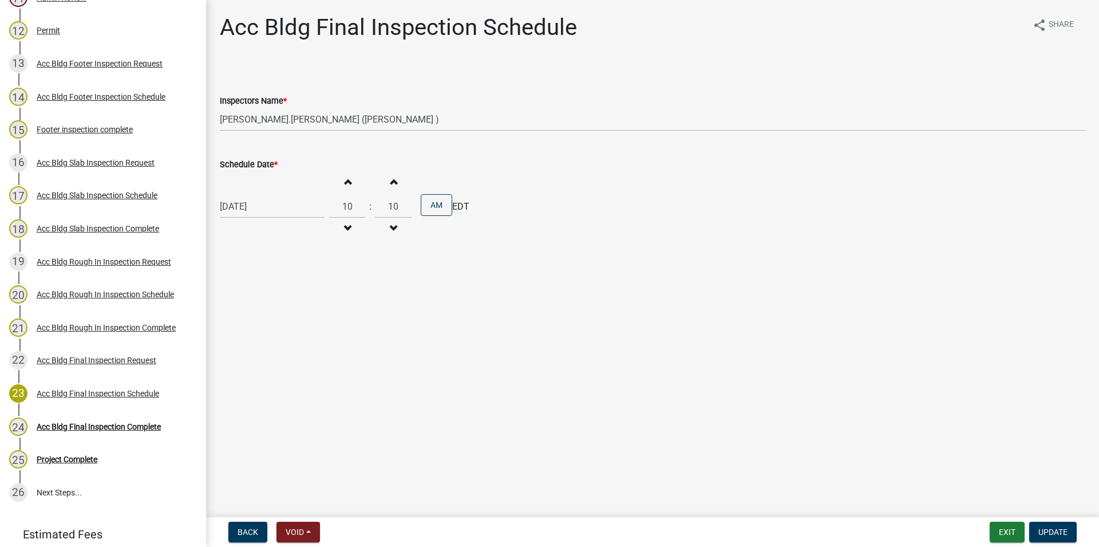
click at [394, 182] on button "Increment minutes" at bounding box center [393, 181] width 24 height 21
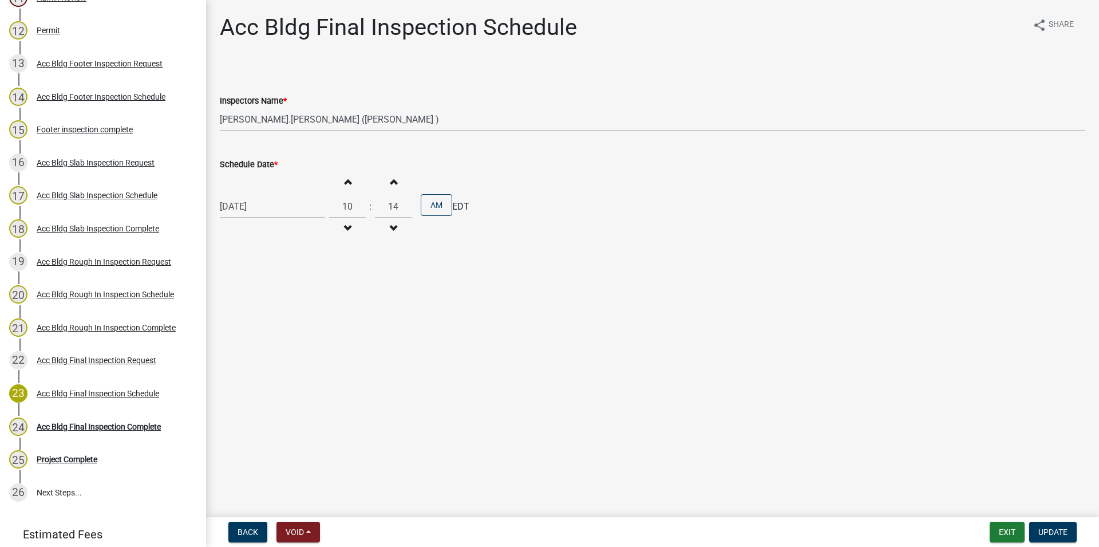
type input "15"
click at [1059, 525] on button "Update" at bounding box center [1053, 532] width 48 height 21
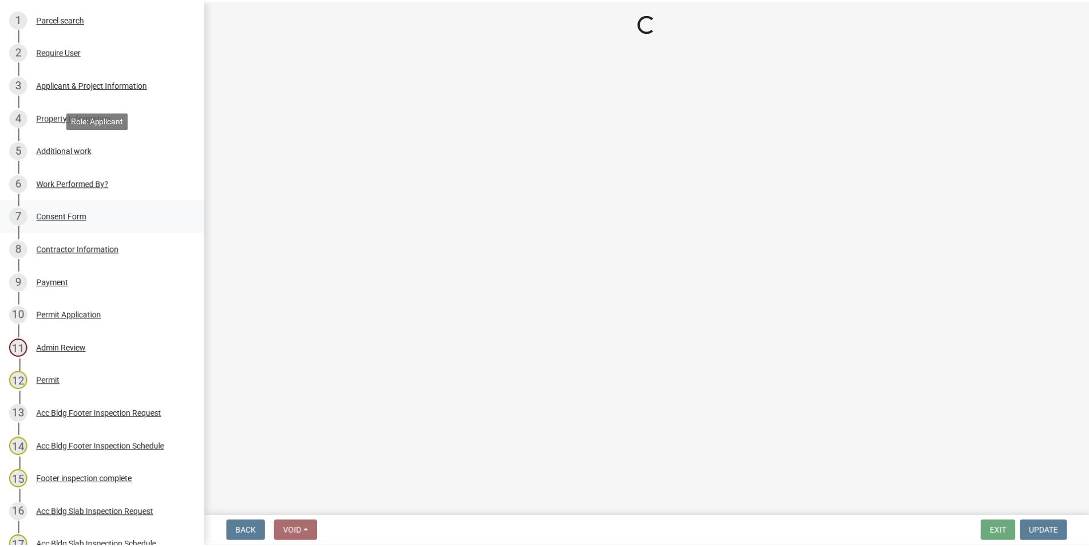
scroll to position [58, 0]
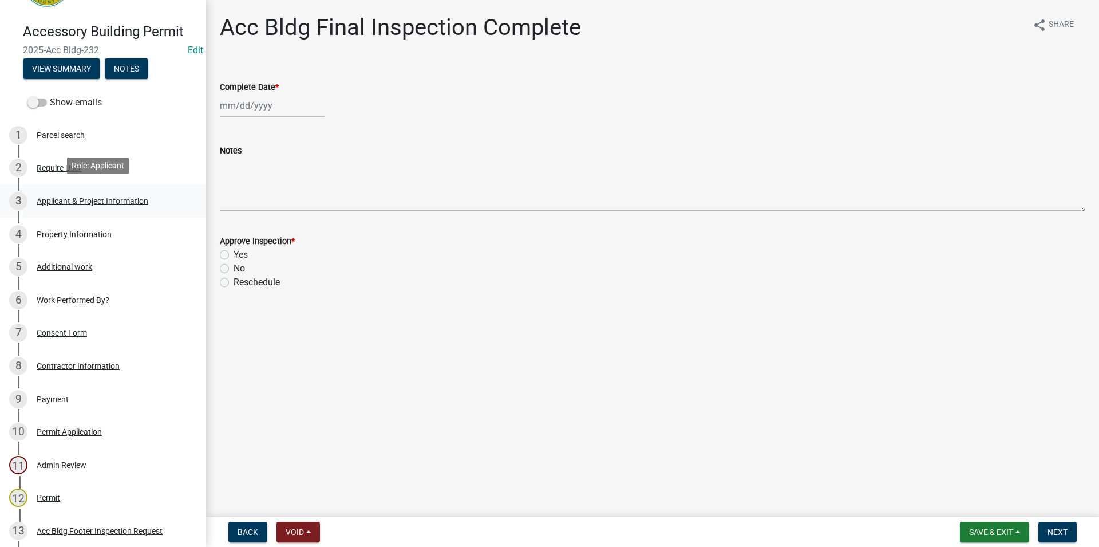
click at [147, 200] on div "Applicant & Project Information" at bounding box center [93, 201] width 112 height 8
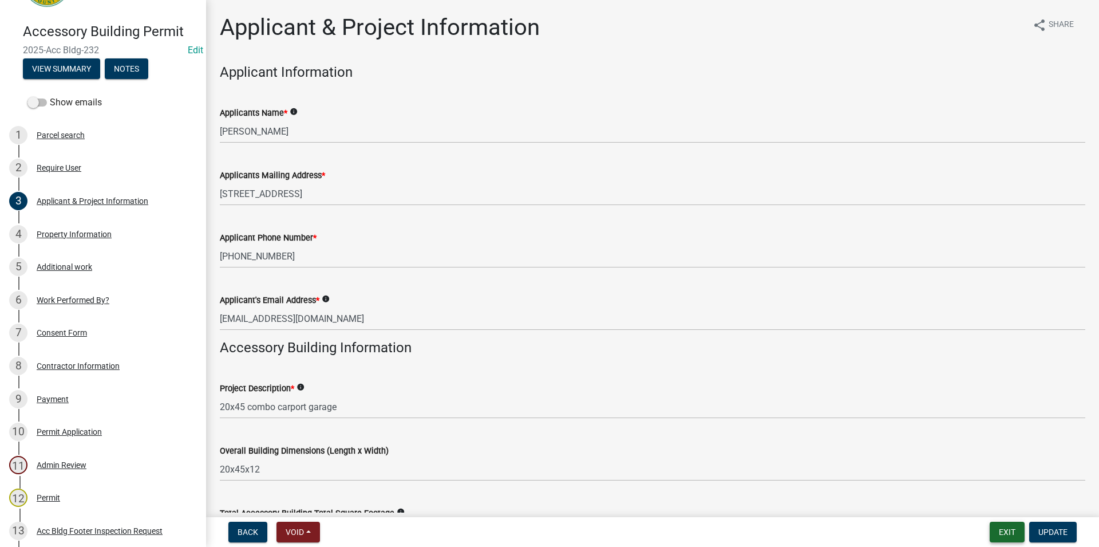
click at [1013, 524] on button "Exit" at bounding box center [1007, 532] width 35 height 21
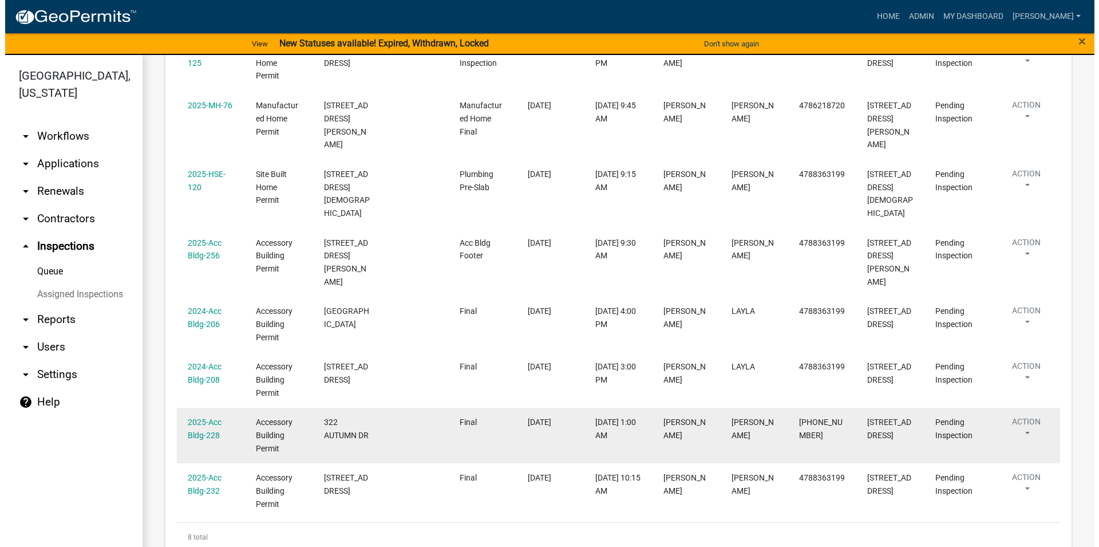
scroll to position [283, 0]
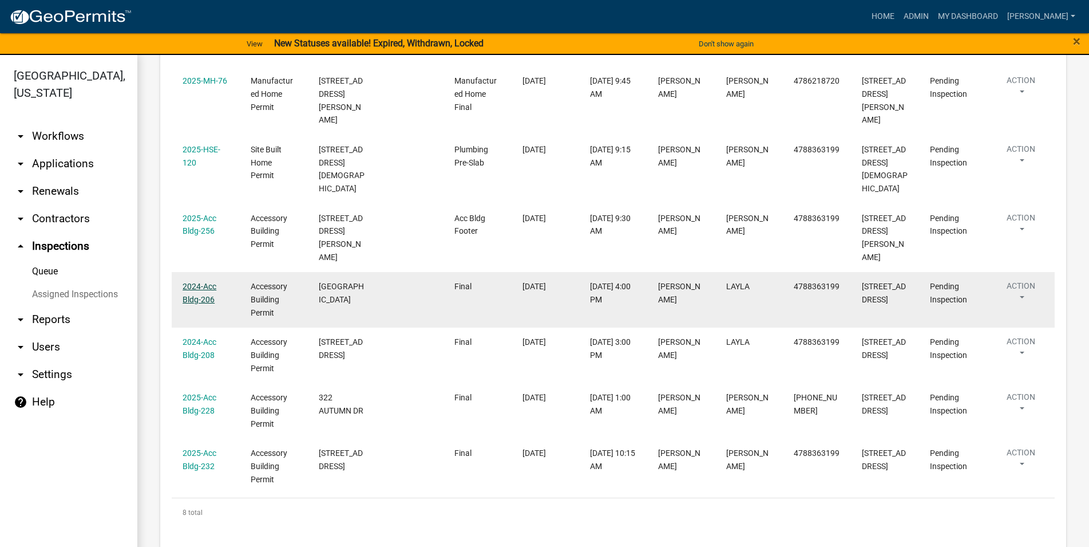
click at [189, 282] on link "2024-Acc Bldg-206" at bounding box center [200, 293] width 34 height 22
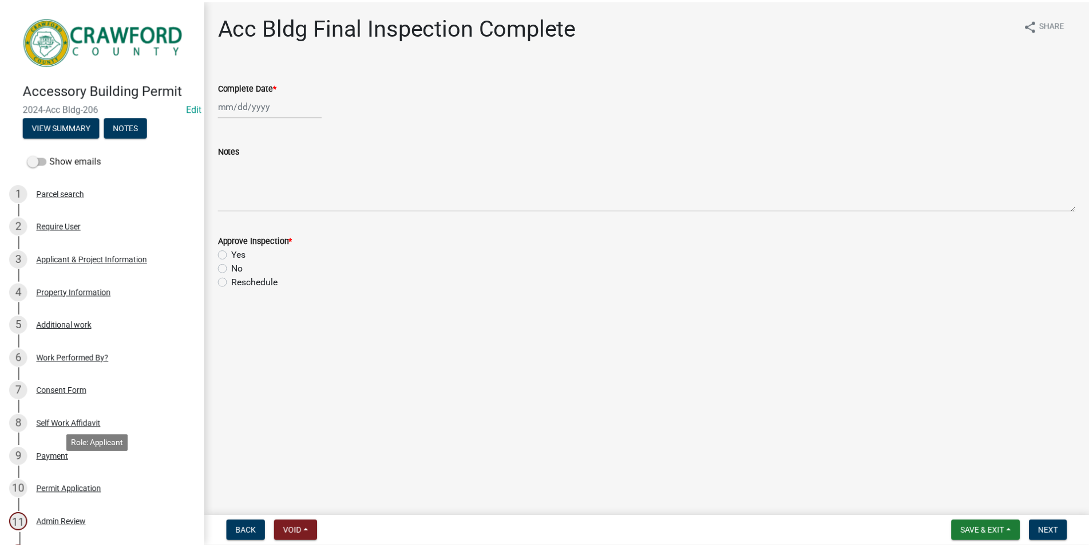
scroll to position [175, 0]
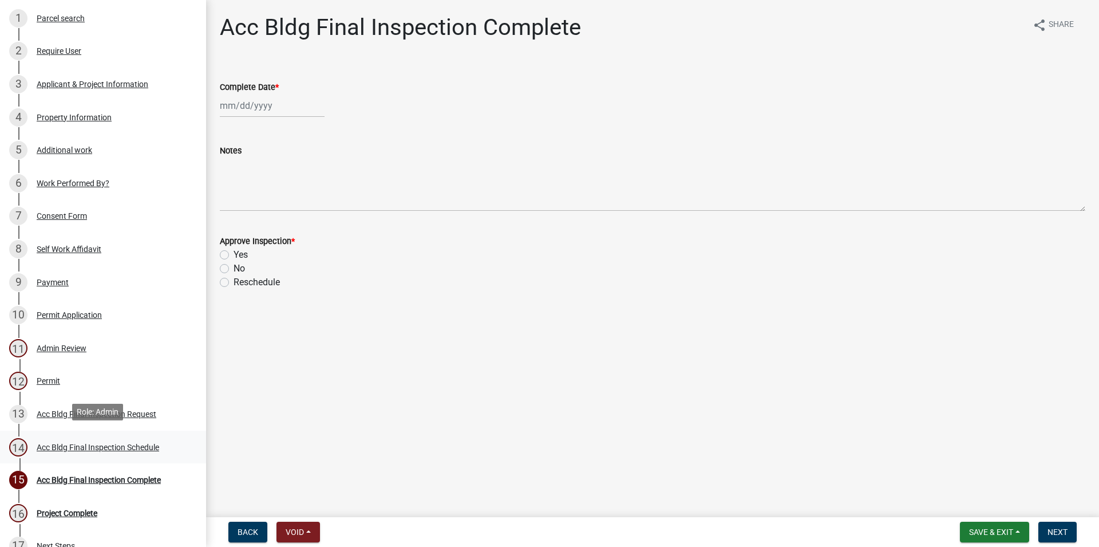
click at [144, 438] on div "14 Acc Bldg Final Inspection Schedule" at bounding box center [98, 447] width 179 height 18
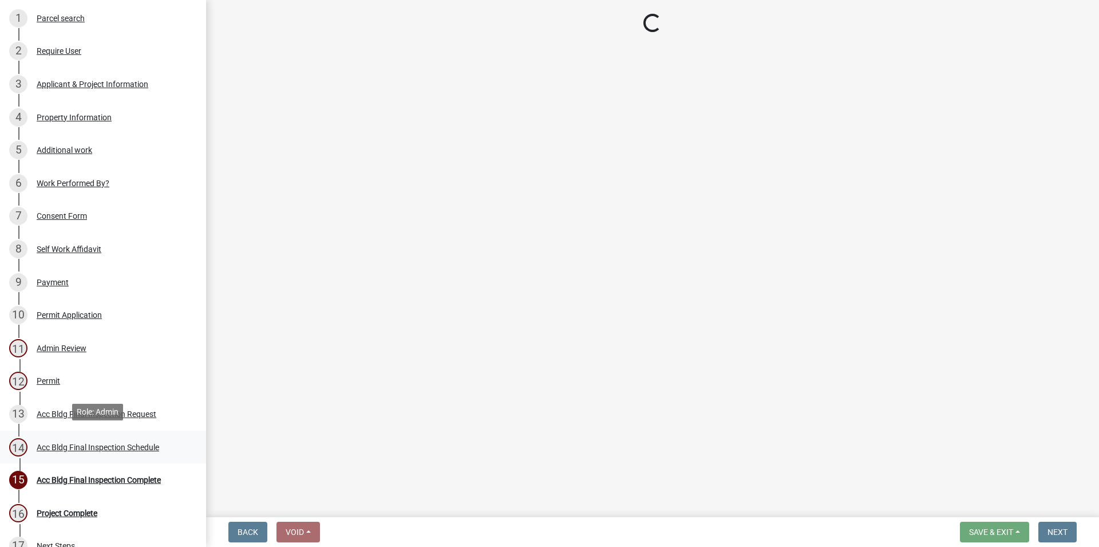
select select "3acdf11f-131c-438b-b450-ae4501c32128"
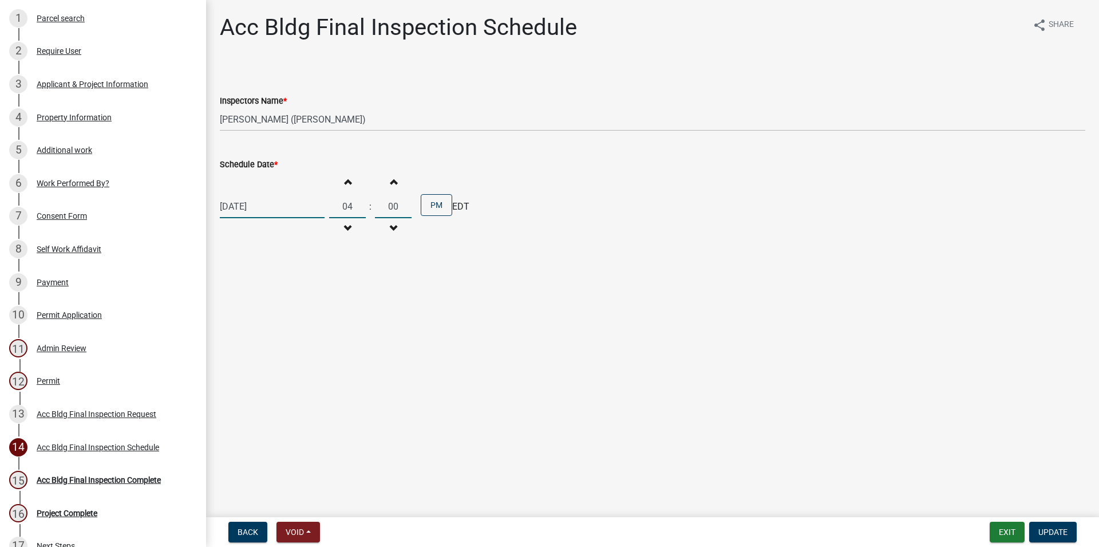
click at [349, 217] on input "04" at bounding box center [347, 206] width 37 height 23
click at [349, 226] on button "Decrement hours" at bounding box center [347, 228] width 24 height 21
click at [348, 226] on button "Decrement hours" at bounding box center [347, 228] width 24 height 21
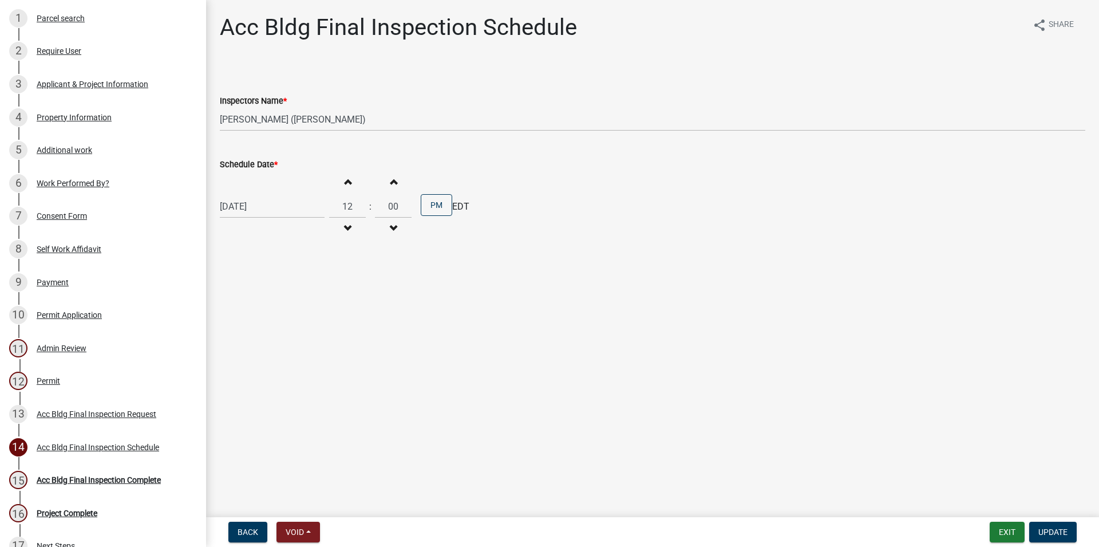
click at [348, 223] on button "Decrement hours" at bounding box center [347, 228] width 24 height 21
type input "11"
click at [396, 180] on span "button" at bounding box center [393, 181] width 6 height 9
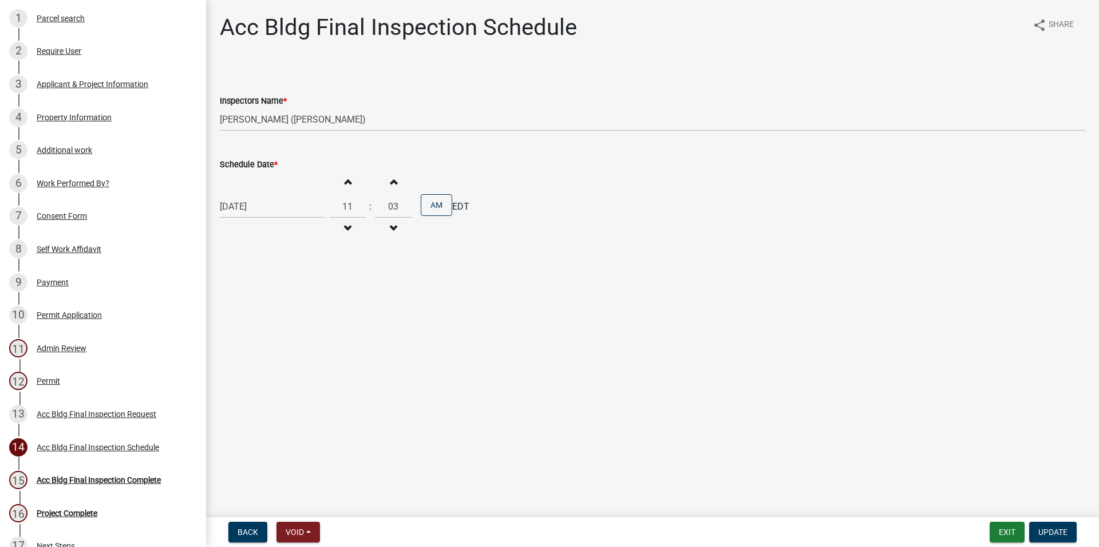
click at [396, 180] on span "button" at bounding box center [393, 181] width 6 height 9
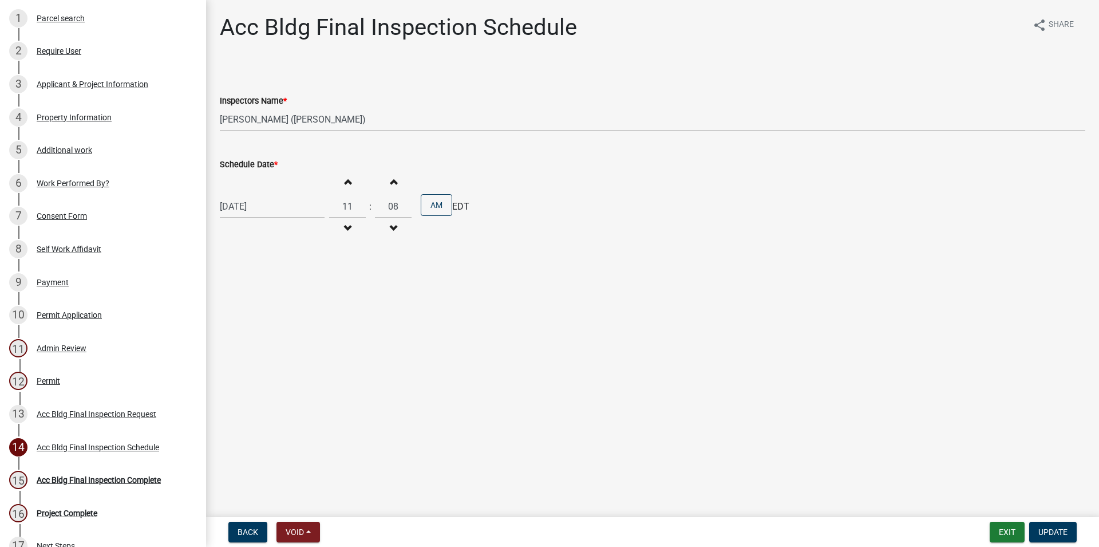
click at [396, 180] on span "button" at bounding box center [393, 181] width 6 height 9
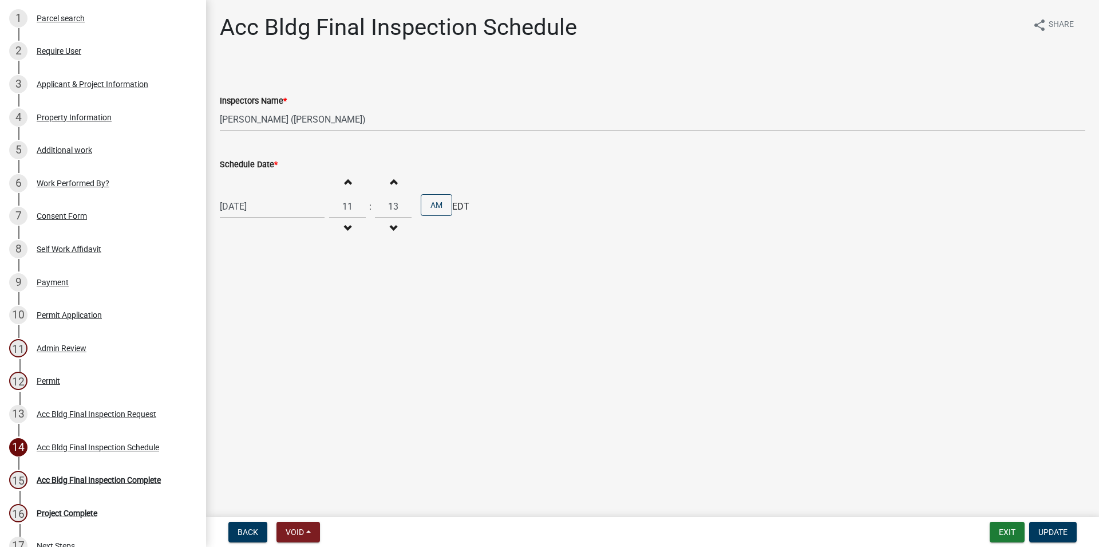
click at [396, 180] on span "button" at bounding box center [393, 181] width 6 height 9
type input "15"
click at [1047, 527] on span "Update" at bounding box center [1053, 531] width 29 height 9
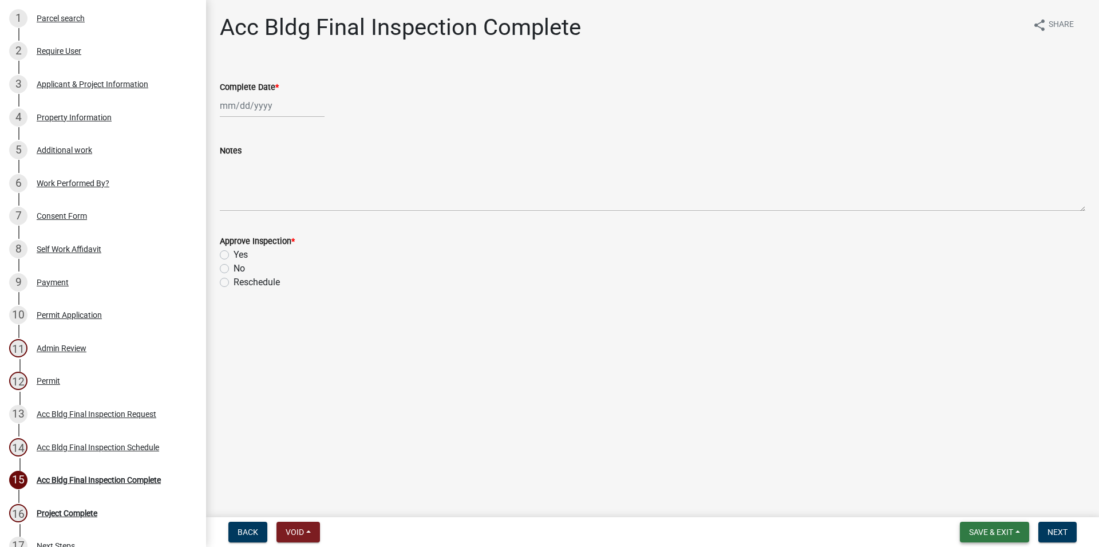
click at [988, 536] on span "Save & Exit" at bounding box center [991, 531] width 44 height 9
click at [956, 506] on button "Save & Exit" at bounding box center [984, 501] width 92 height 27
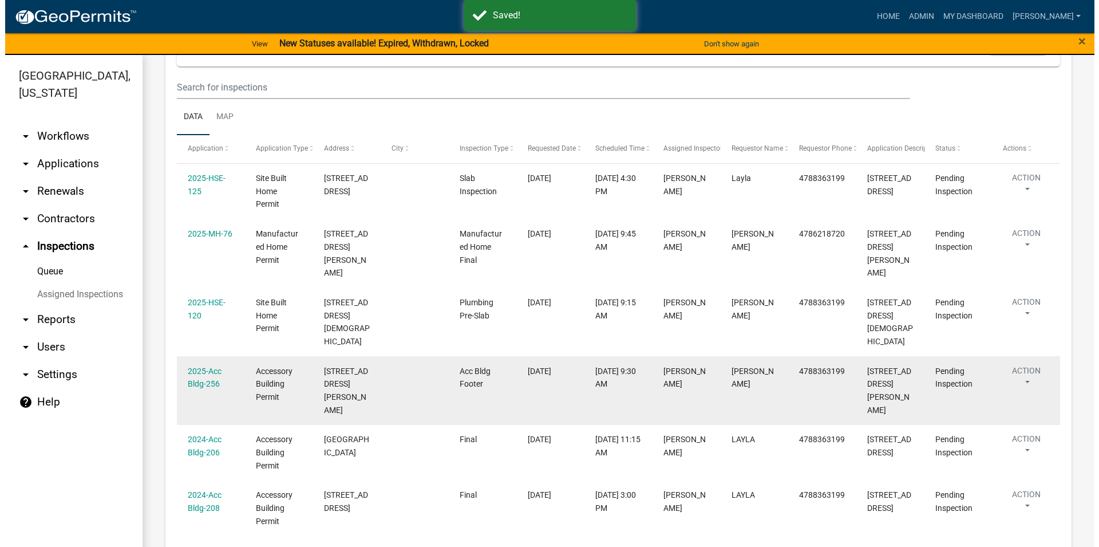
scroll to position [283, 0]
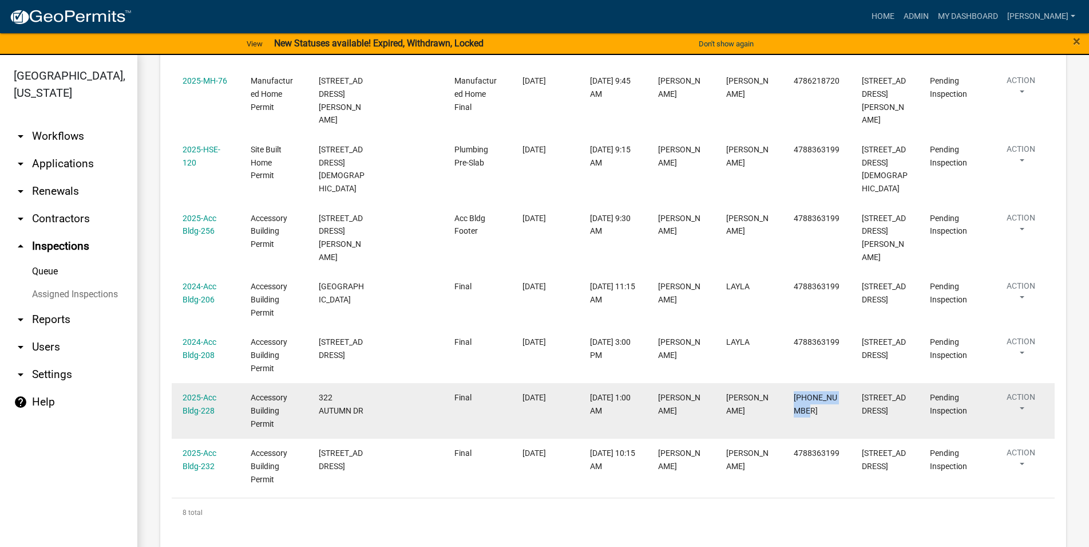
drag, startPoint x: 796, startPoint y: 385, endPoint x: 827, endPoint y: 401, distance: 35.3
click at [827, 401] on div "[PHONE_NUMBER]" at bounding box center [817, 404] width 46 height 26
click at [190, 393] on link "2025-Acc Bldg-228" at bounding box center [200, 404] width 34 height 22
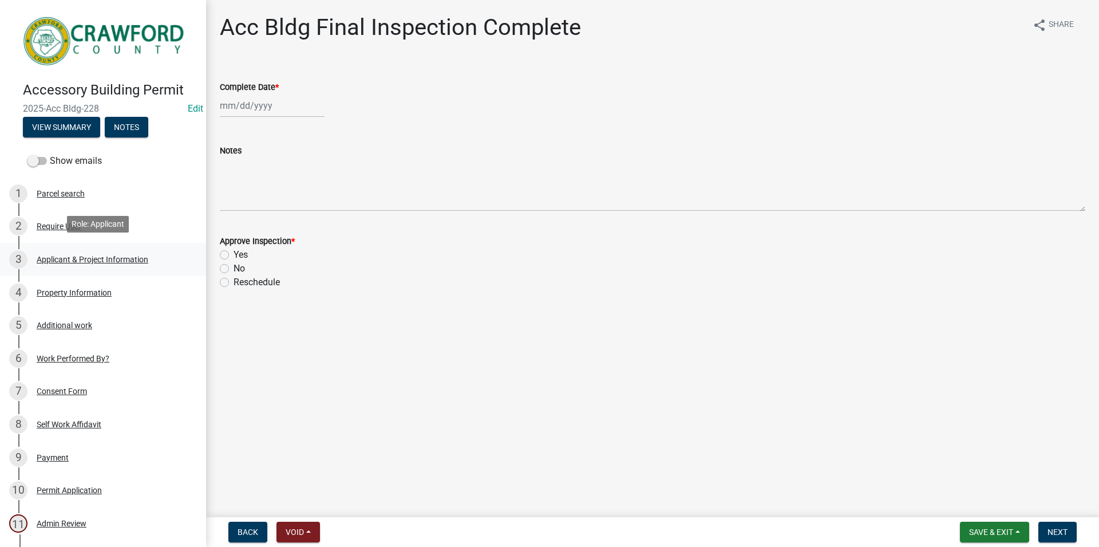
click at [104, 255] on div "Applicant & Project Information" at bounding box center [93, 259] width 112 height 8
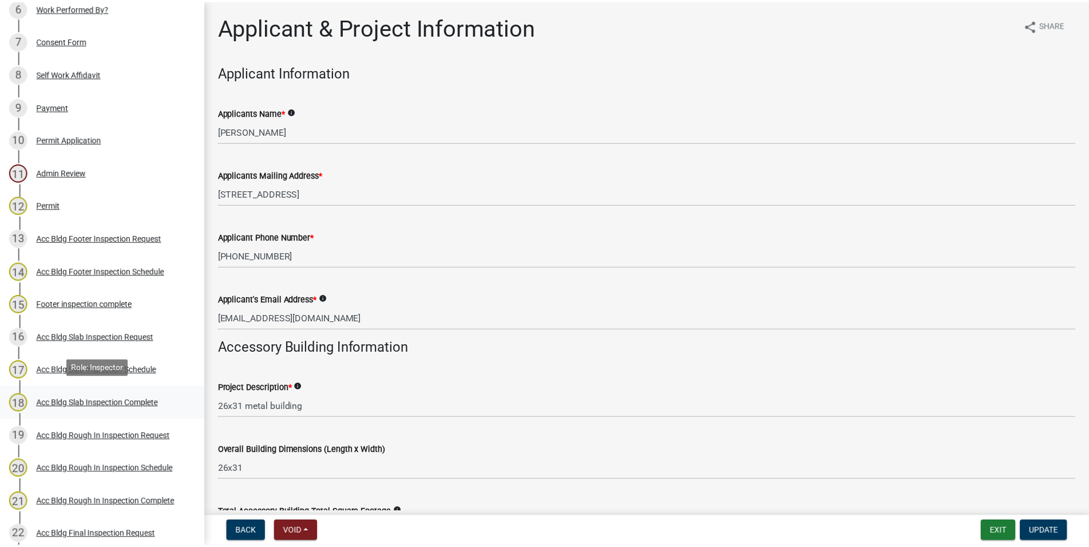
scroll to position [584, 0]
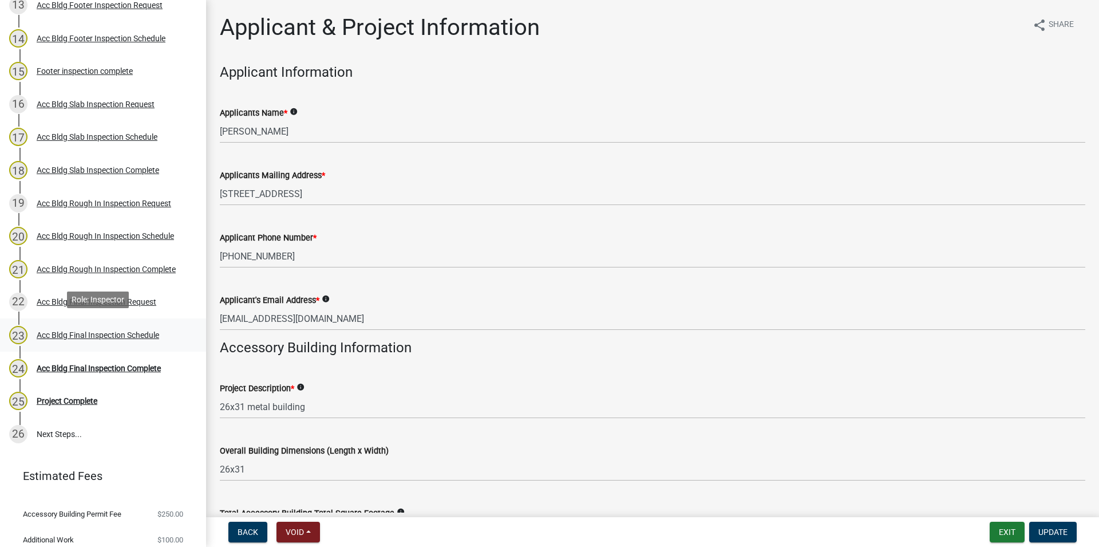
click at [129, 337] on div "23 Acc Bldg Final Inspection Schedule" at bounding box center [98, 335] width 179 height 18
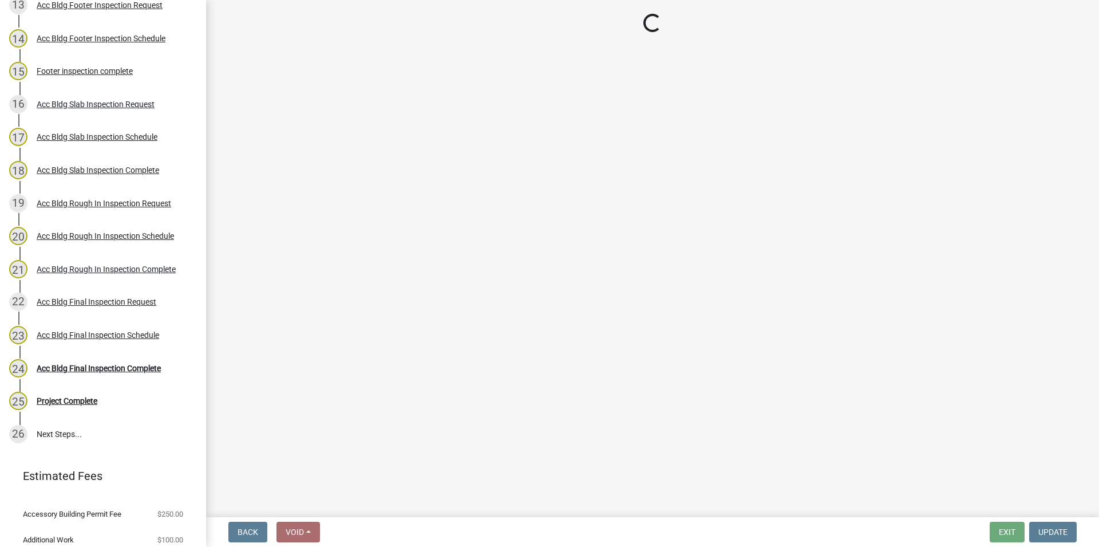
select select "a844a88f-ba44-4800-9e08-05e10520dbf6"
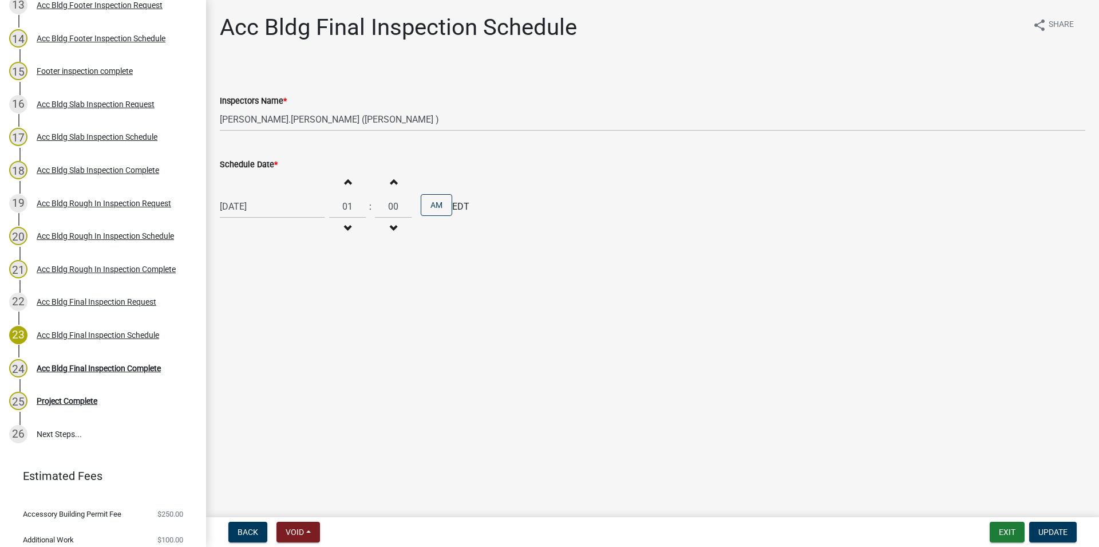
click at [356, 224] on button "Decrement hours" at bounding box center [347, 228] width 24 height 21
type input "11"
click at [394, 185] on button "Increment minutes" at bounding box center [393, 181] width 24 height 21
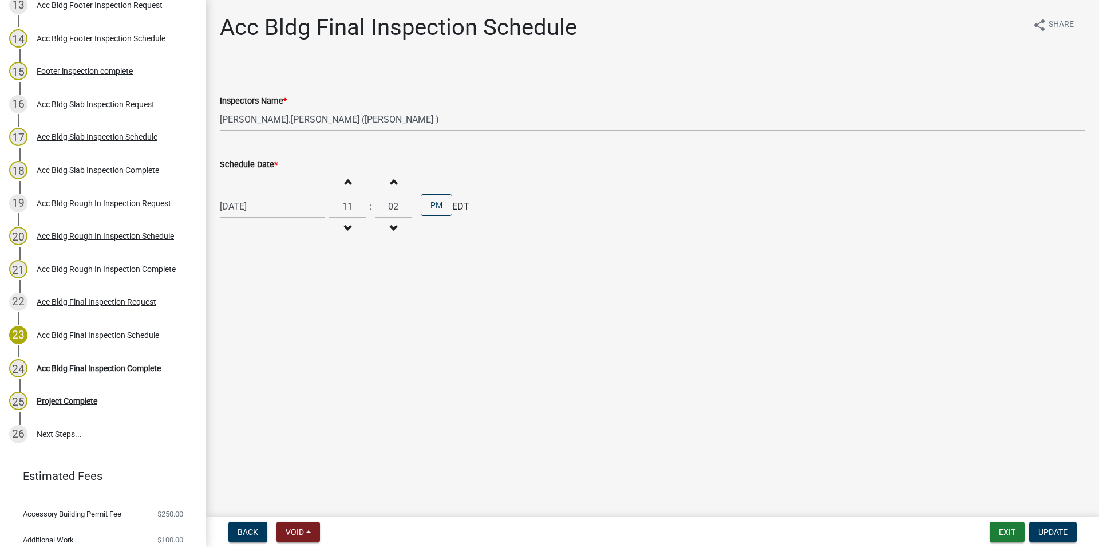
click at [394, 185] on button "Increment minutes" at bounding box center [393, 181] width 24 height 21
click at [400, 206] on input "04" at bounding box center [393, 206] width 37 height 23
type input "4"
type input "30"
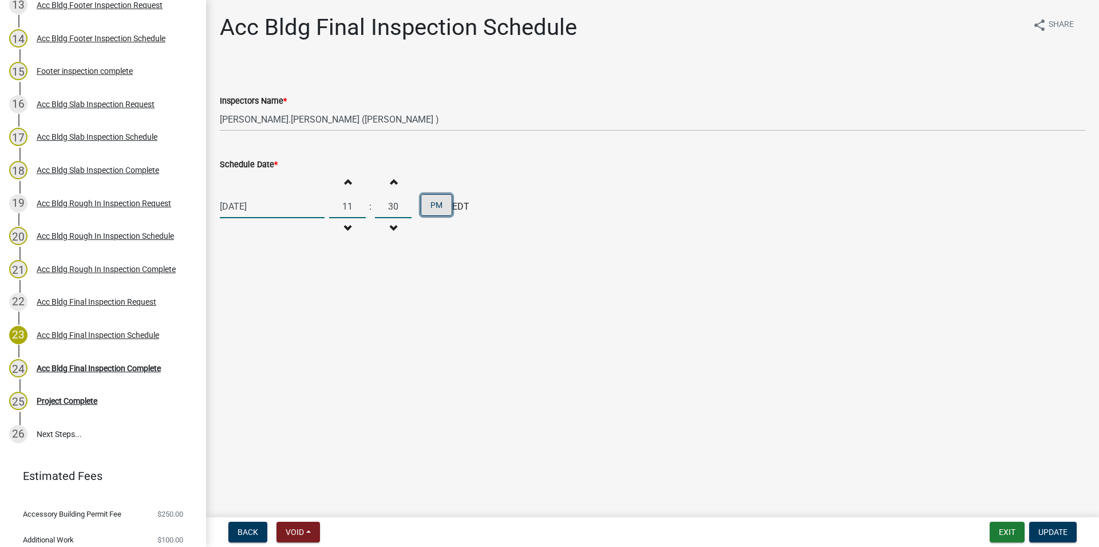
click at [452, 207] on button "PM" at bounding box center [436, 205] width 31 height 22
click at [1049, 531] on span "Update" at bounding box center [1053, 531] width 29 height 9
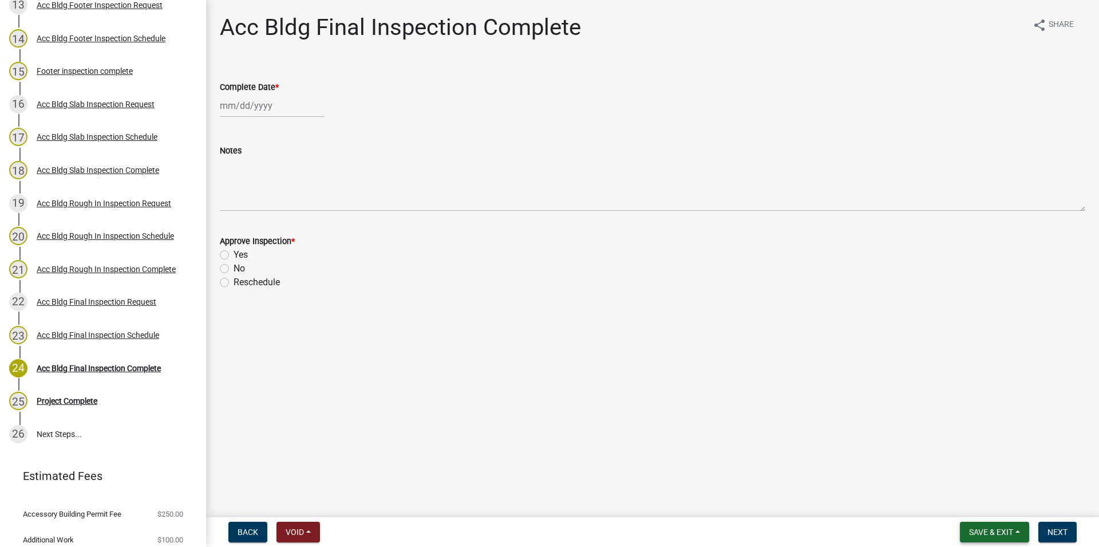
click at [989, 526] on button "Save & Exit" at bounding box center [994, 532] width 69 height 21
click at [982, 508] on button "Save & Exit" at bounding box center [984, 501] width 92 height 27
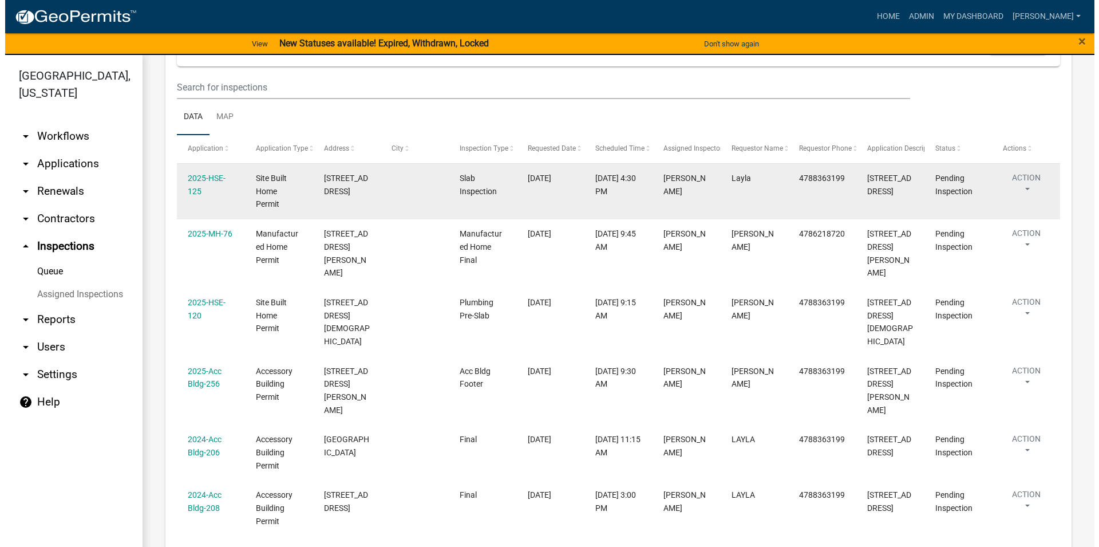
scroll to position [261, 0]
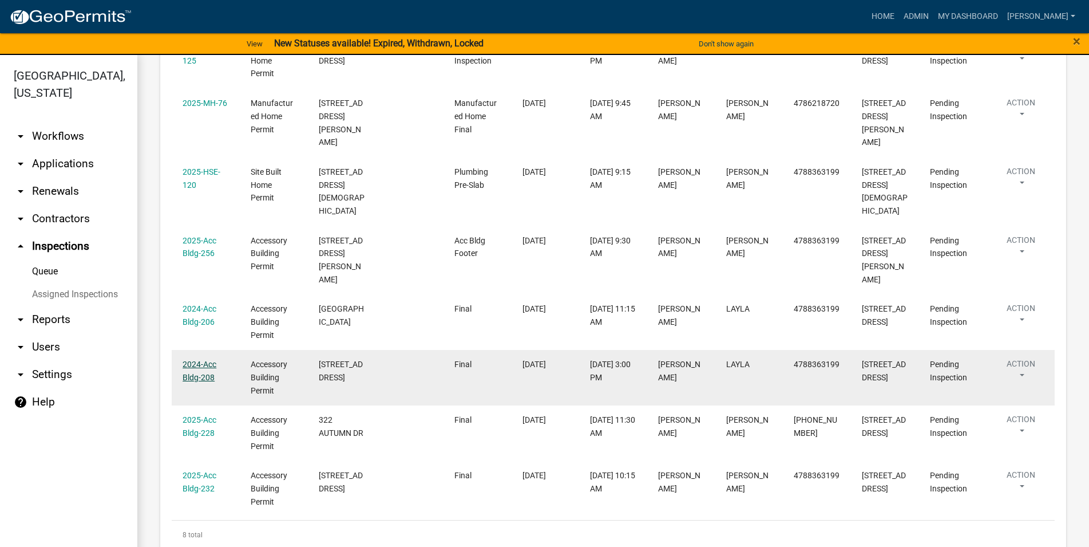
click at [204, 360] on link "2024-Acc Bldg-208" at bounding box center [200, 371] width 34 height 22
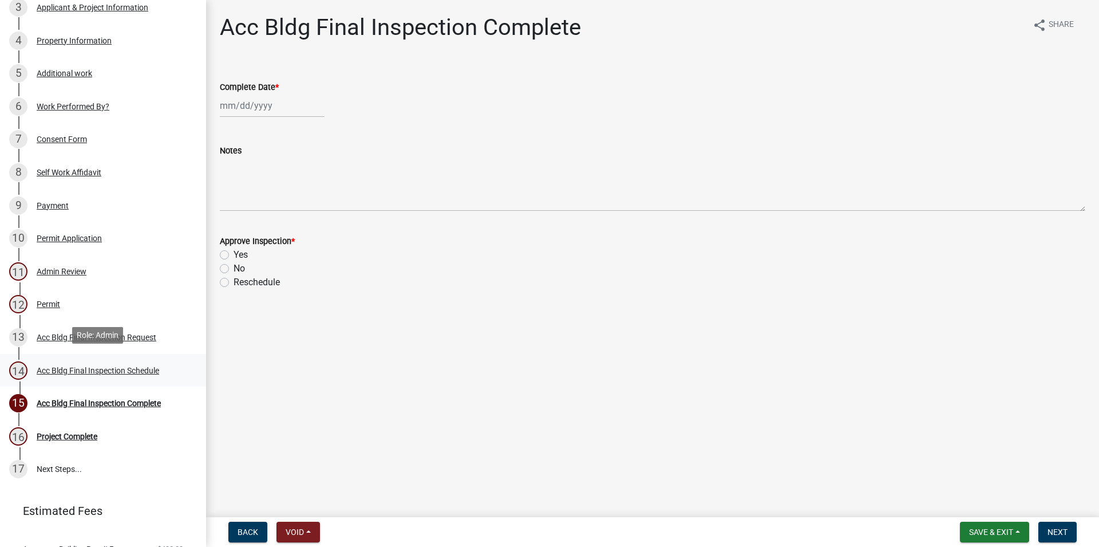
scroll to position [294, 0]
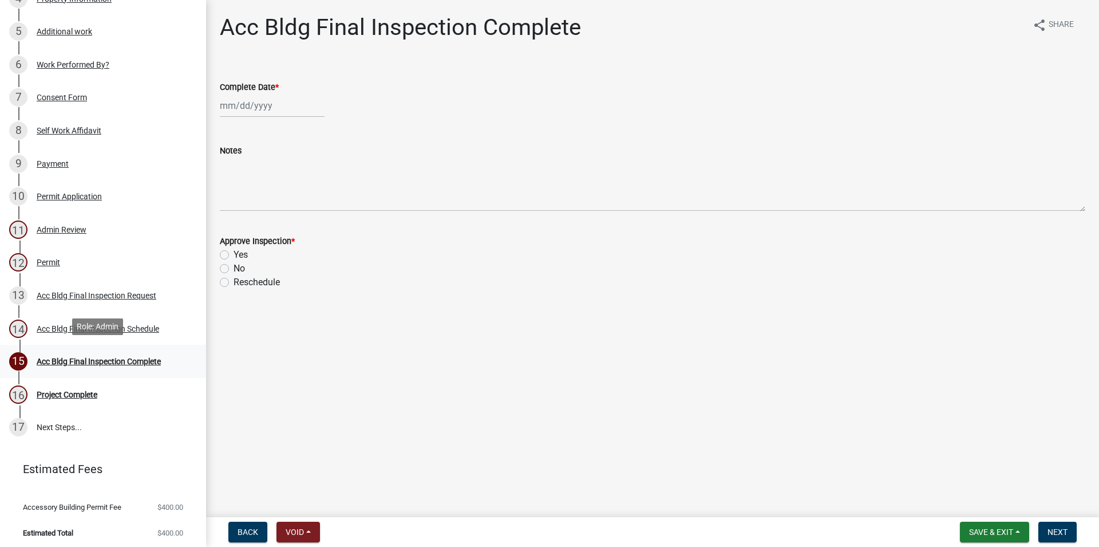
click at [125, 357] on div "Acc Bldg Final Inspection Complete" at bounding box center [99, 361] width 124 height 8
click at [132, 325] on div "Acc Bldg Final Inspection Schedule" at bounding box center [98, 329] width 123 height 8
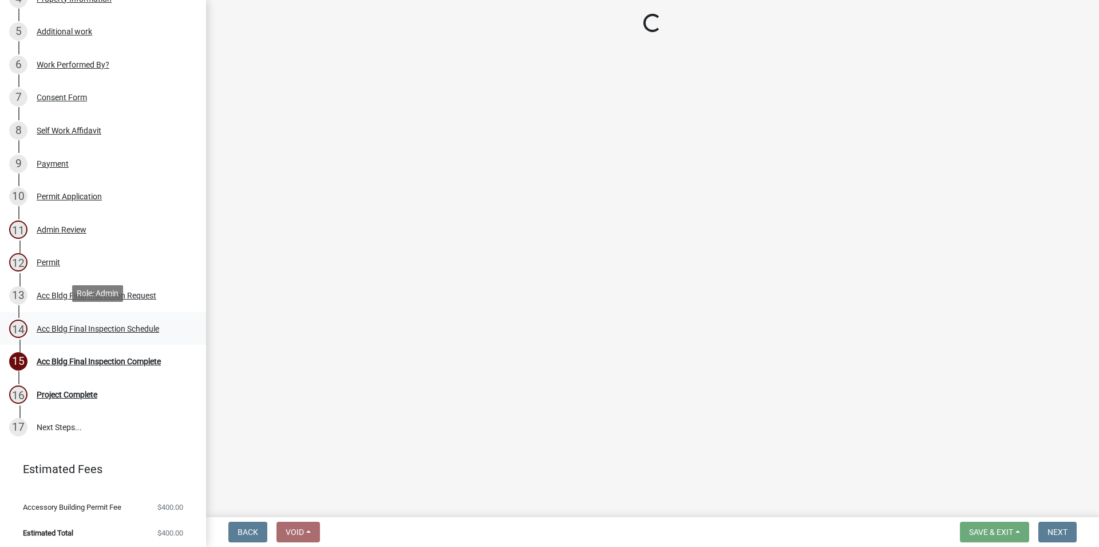
select select "3acdf11f-131c-438b-b450-ae4501c32128"
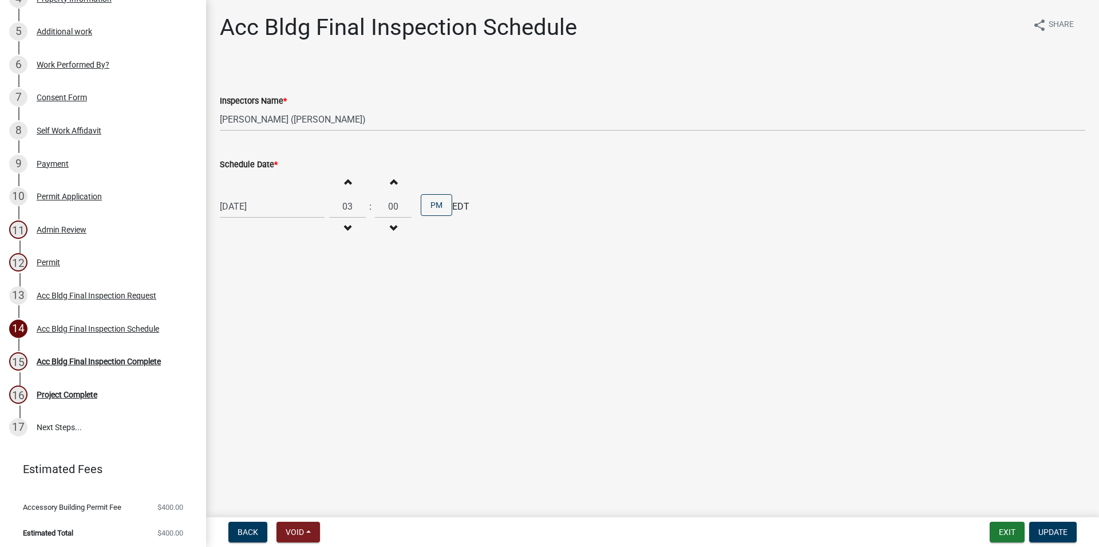
click at [352, 222] on button "Decrement hours" at bounding box center [347, 228] width 24 height 21
type input "12"
click at [433, 204] on button "PM" at bounding box center [436, 205] width 31 height 22
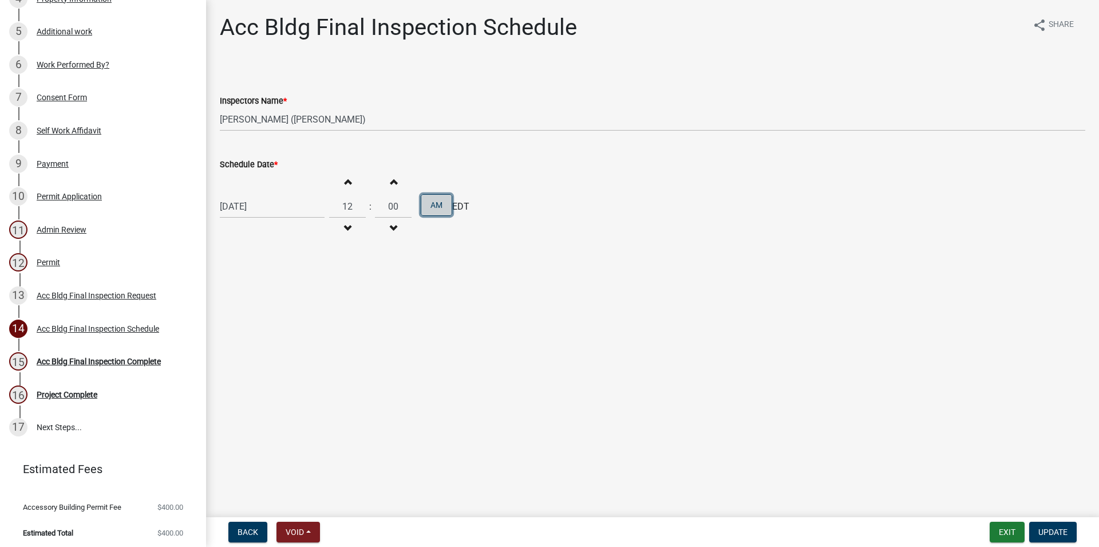
click at [448, 196] on button "AM" at bounding box center [436, 205] width 31 height 22
click at [1050, 535] on span "Update" at bounding box center [1053, 531] width 29 height 9
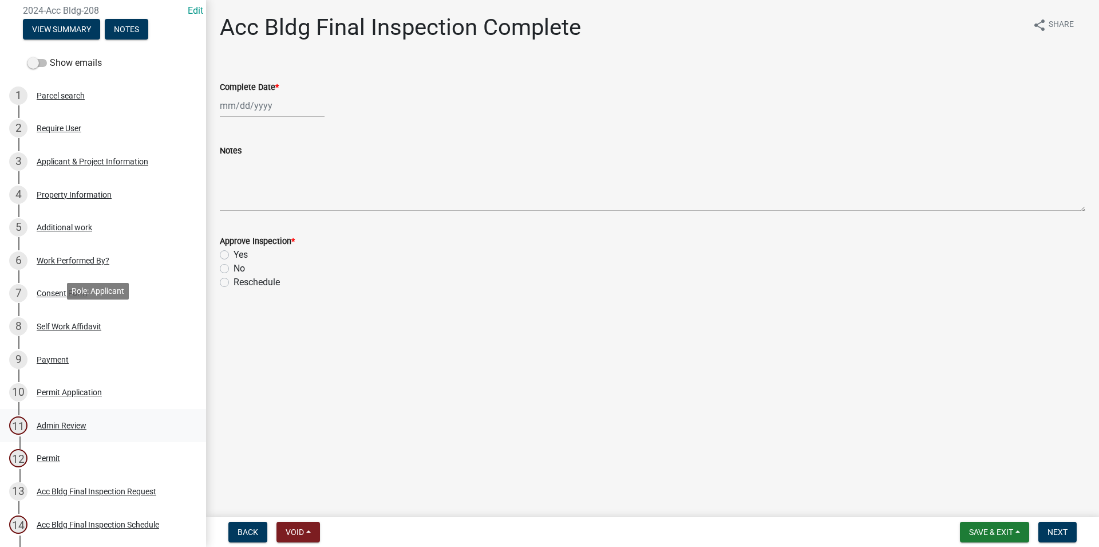
scroll to position [60, 0]
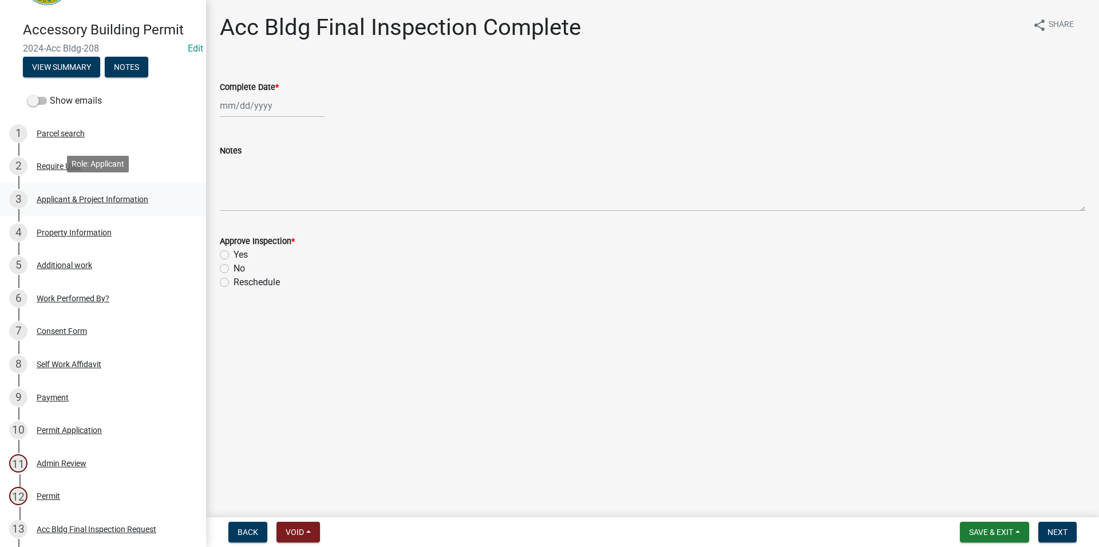
click at [143, 203] on div "3 Applicant & Project Information" at bounding box center [98, 199] width 179 height 18
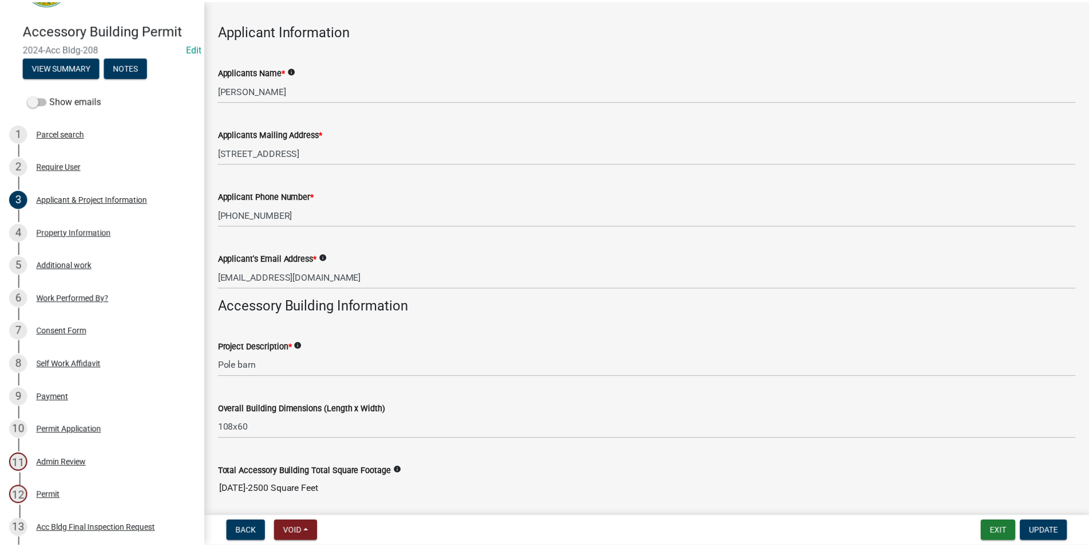
scroll to position [65, 0]
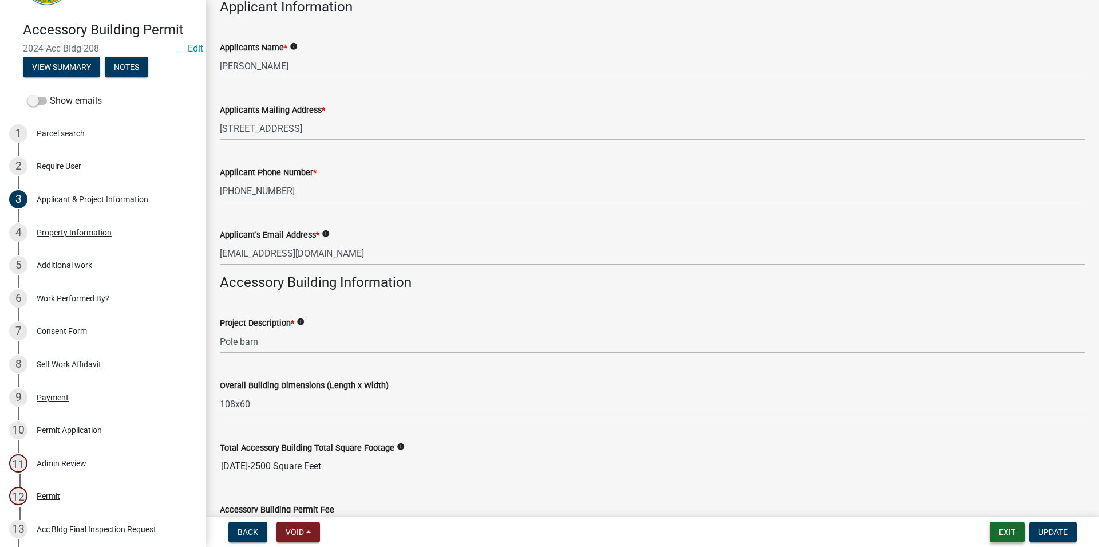
click at [1018, 531] on button "Exit" at bounding box center [1007, 532] width 35 height 21
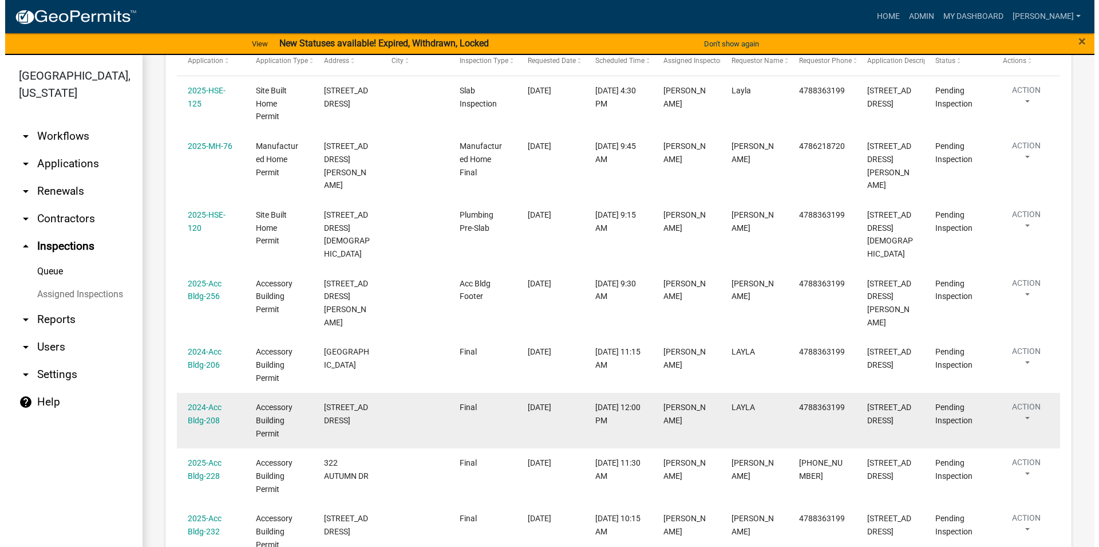
scroll to position [283, 0]
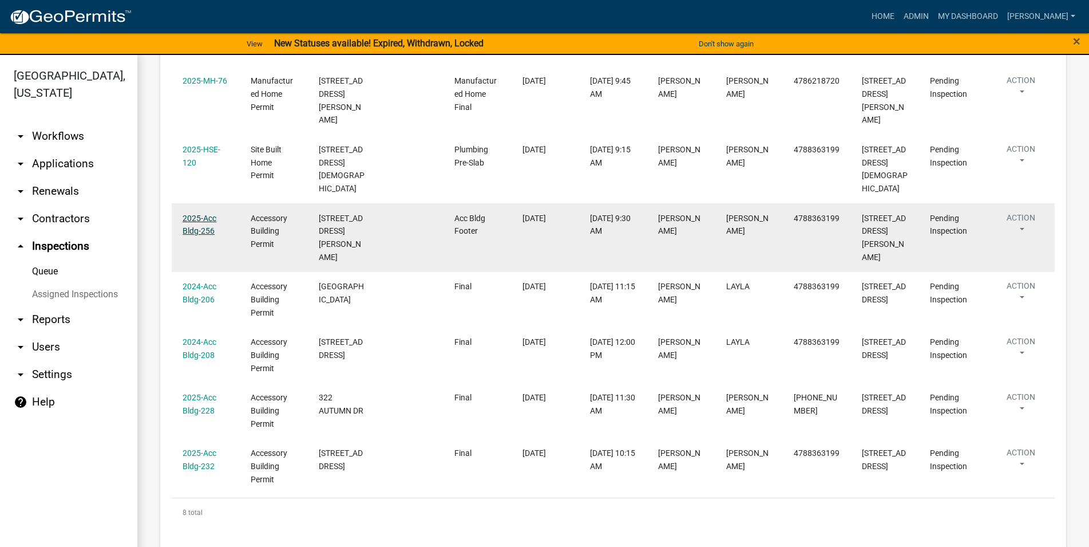
click at [196, 214] on link "2025-Acc Bldg-256" at bounding box center [200, 225] width 34 height 22
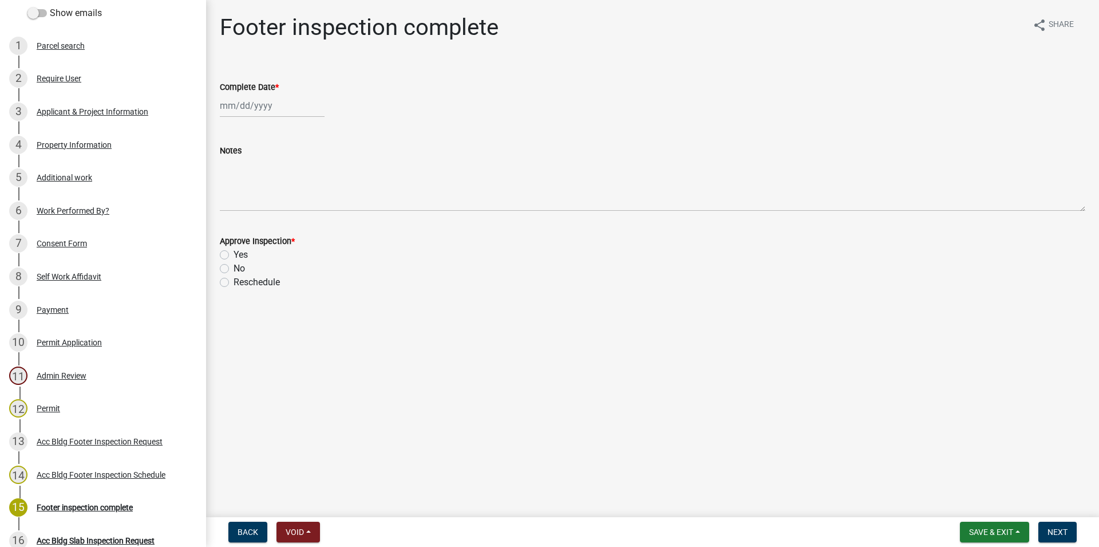
scroll to position [175, 0]
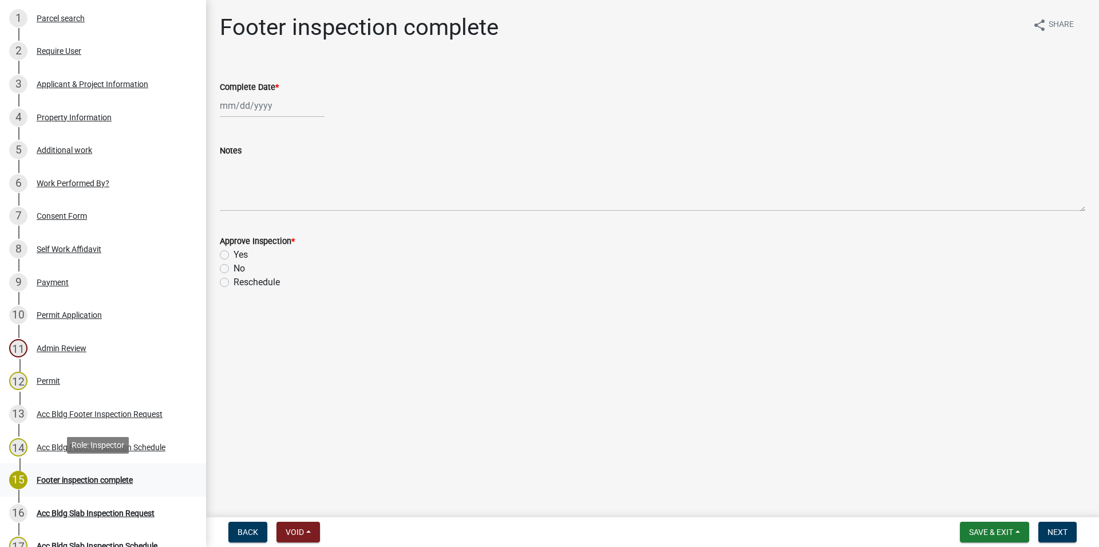
click at [108, 483] on div "15 Footer inspection complete" at bounding box center [98, 480] width 179 height 18
click at [114, 516] on div "16 Acc Bldg Slab Inspection Request" at bounding box center [98, 513] width 179 height 18
click at [128, 536] on div "17 Acc Bldg Slab Inspection Schedule" at bounding box center [98, 545] width 179 height 18
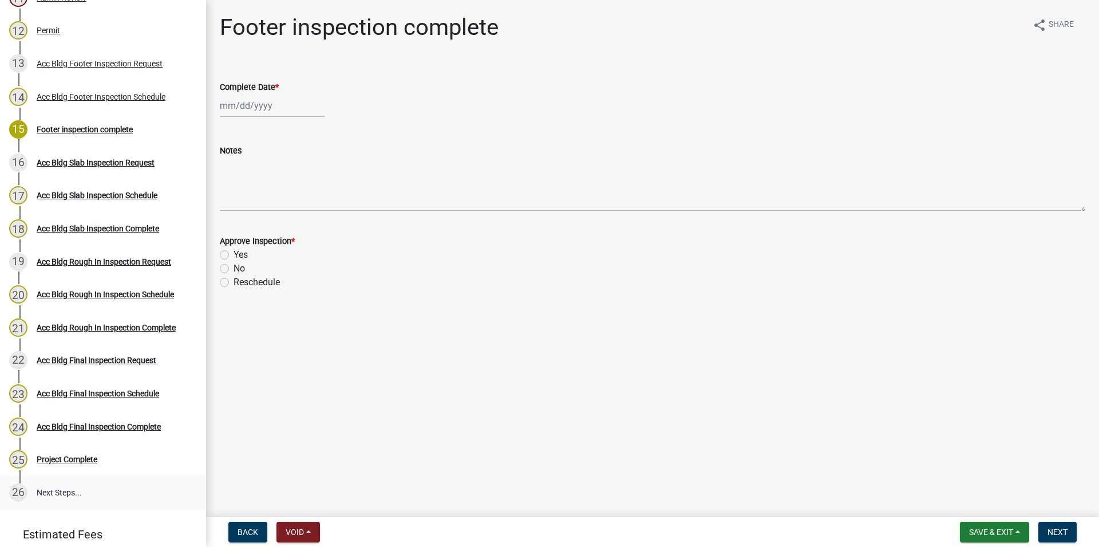
scroll to position [591, 0]
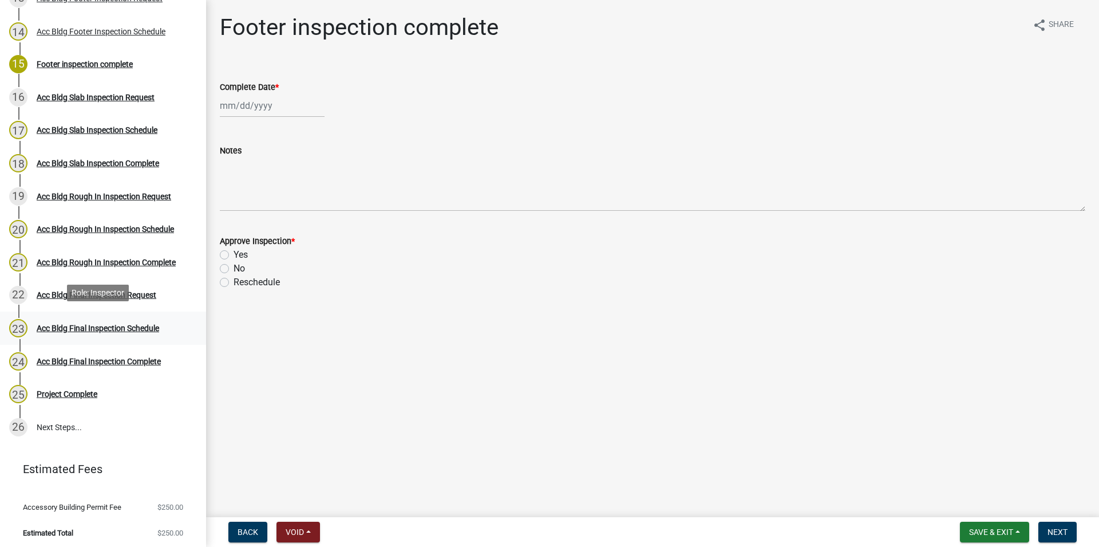
click at [106, 319] on div "23 Acc Bldg Final Inspection Schedule" at bounding box center [98, 328] width 179 height 18
click at [130, 362] on div "Acc Bldg Final Inspection Complete" at bounding box center [99, 361] width 124 height 8
click at [135, 338] on link "23 Acc Bldg Final Inspection Schedule" at bounding box center [103, 327] width 206 height 33
click at [100, 93] on div "Acc Bldg Slab Inspection Request" at bounding box center [96, 97] width 118 height 8
click at [102, 68] on div "15 Footer inspection complete" at bounding box center [98, 64] width 179 height 18
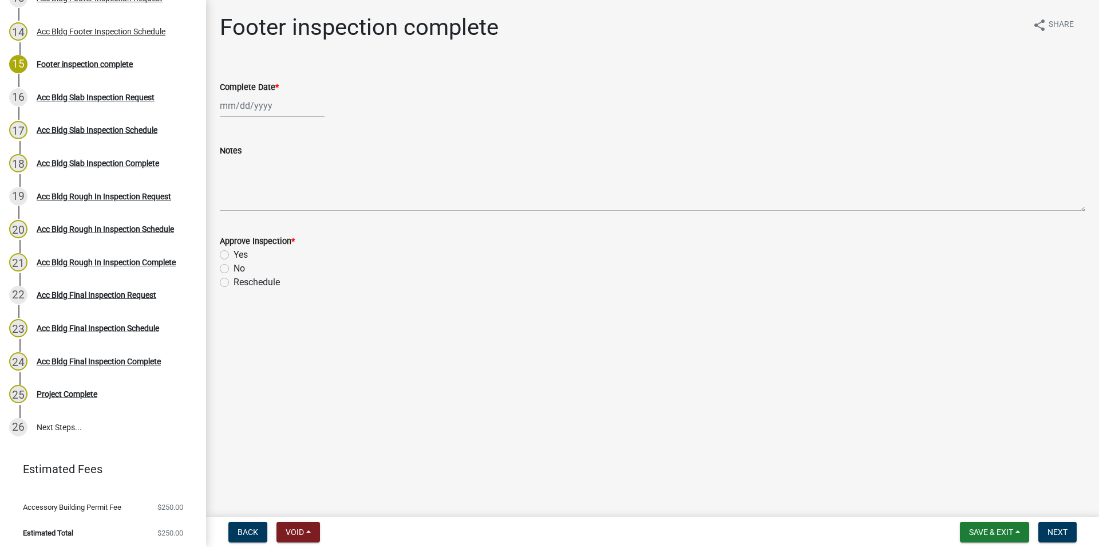
click at [121, 27] on div "Acc Bldg Footer Inspection Schedule" at bounding box center [101, 31] width 129 height 8
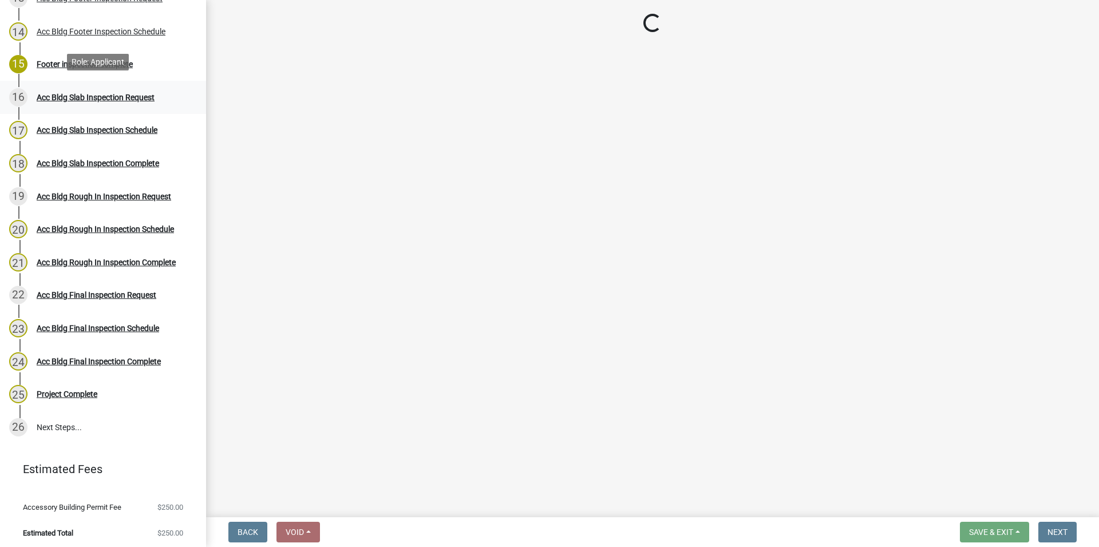
select select "a844a88f-ba44-4800-9e08-05e10520dbf6"
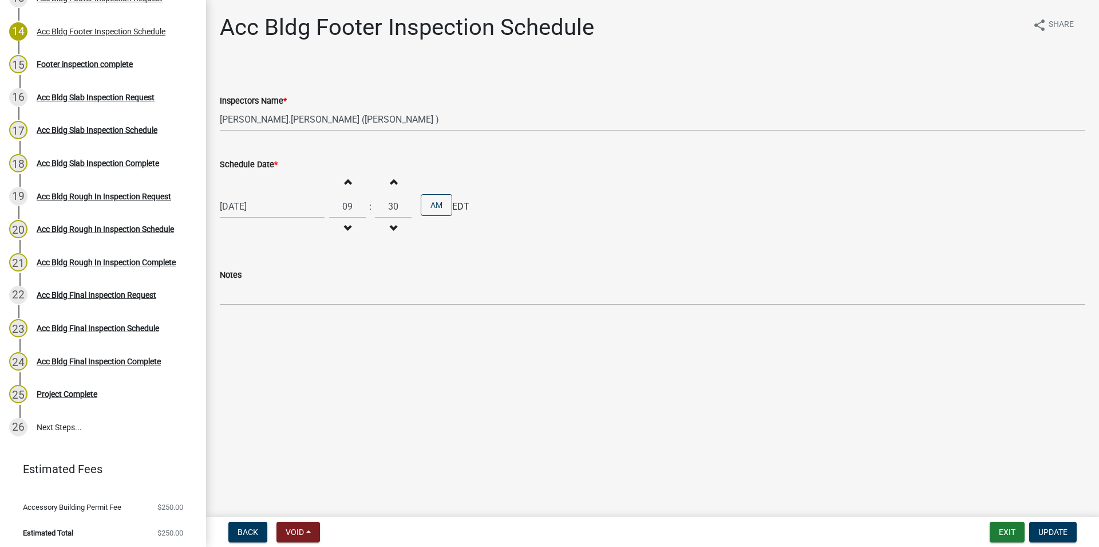
click at [350, 184] on span "button" at bounding box center [348, 181] width 6 height 9
type input "12"
click at [1047, 533] on span "Update" at bounding box center [1053, 531] width 29 height 9
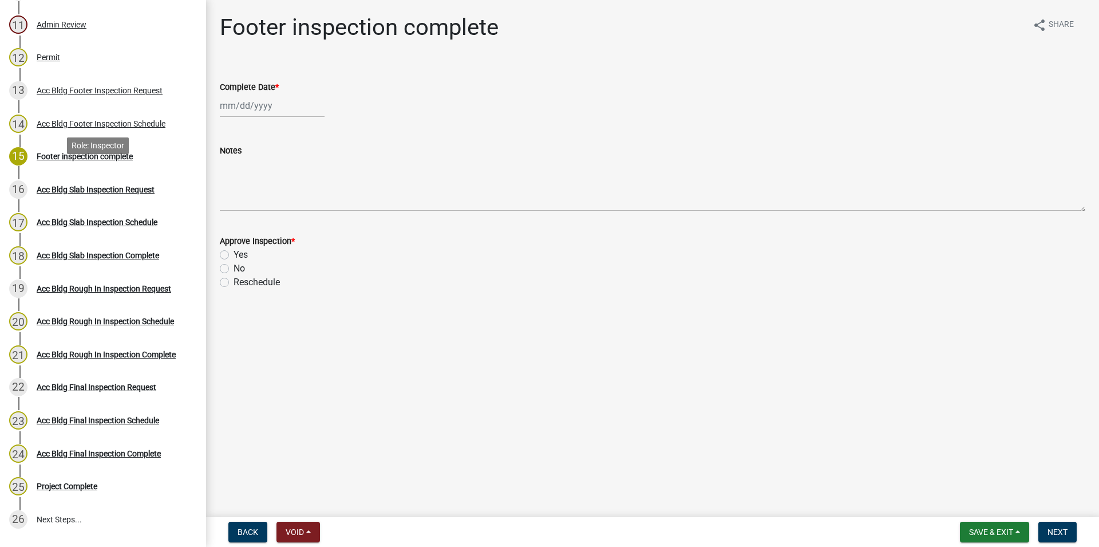
scroll to position [474, 0]
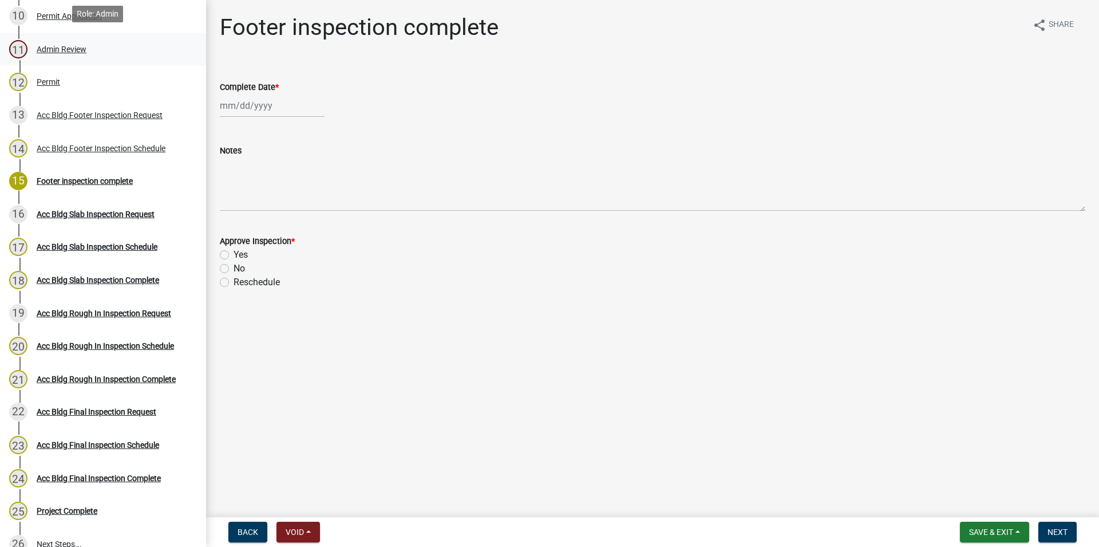
click at [80, 45] on div "Admin Review" at bounding box center [62, 49] width 50 height 8
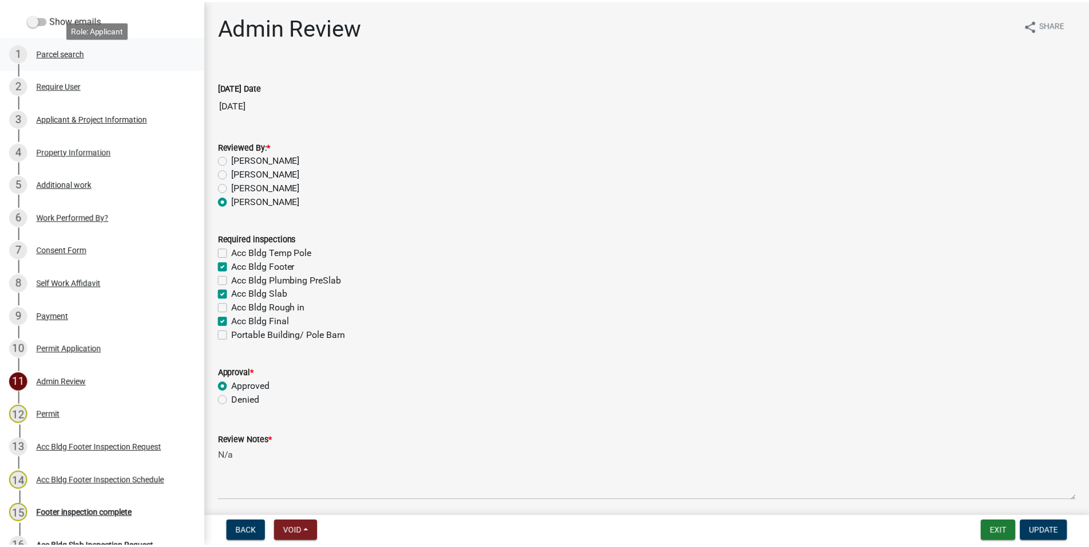
scroll to position [124, 0]
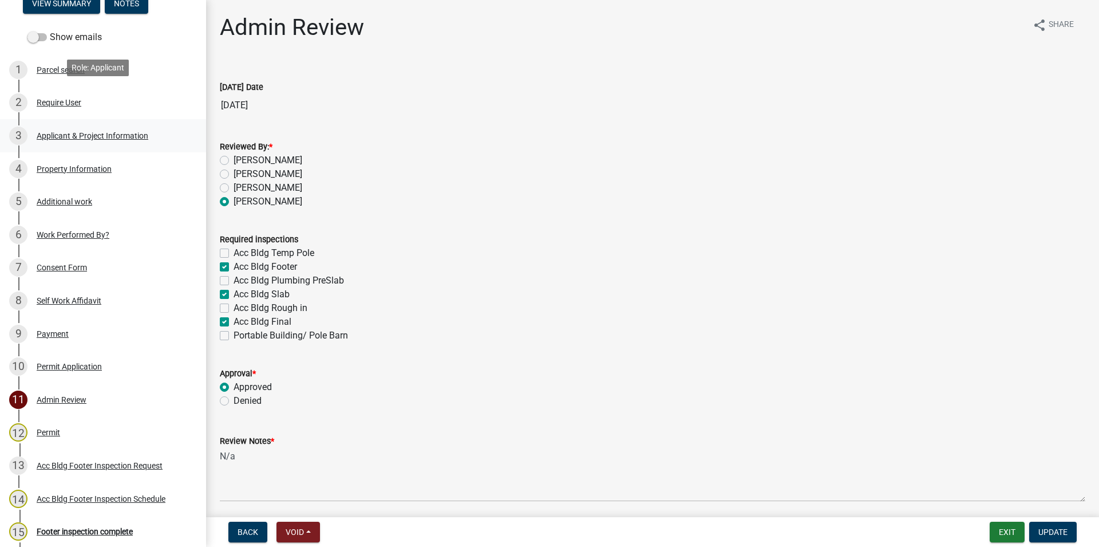
click at [137, 134] on div "Applicant & Project Information" at bounding box center [93, 136] width 112 height 8
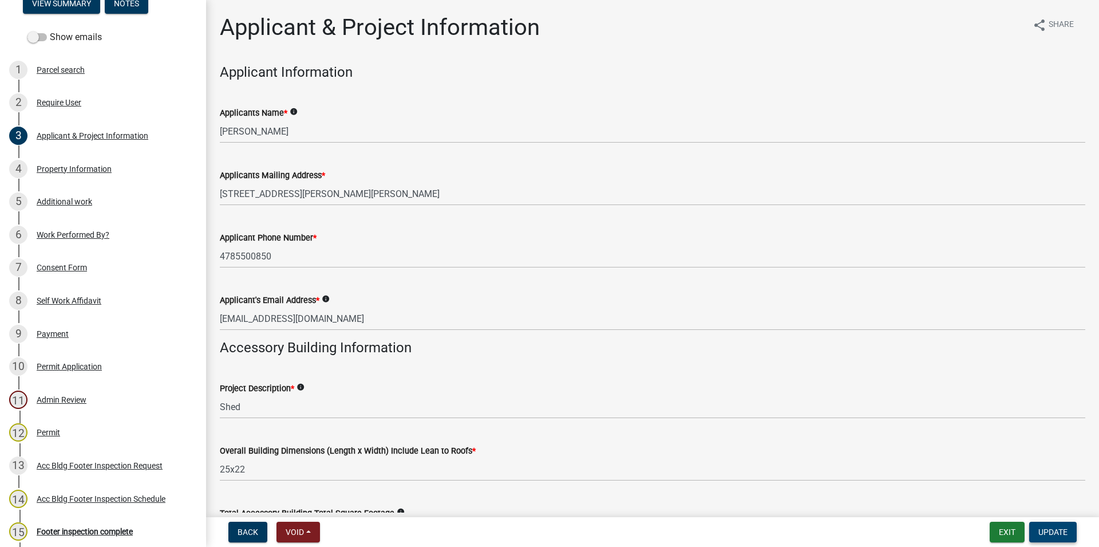
click at [1045, 527] on span "Update" at bounding box center [1053, 531] width 29 height 9
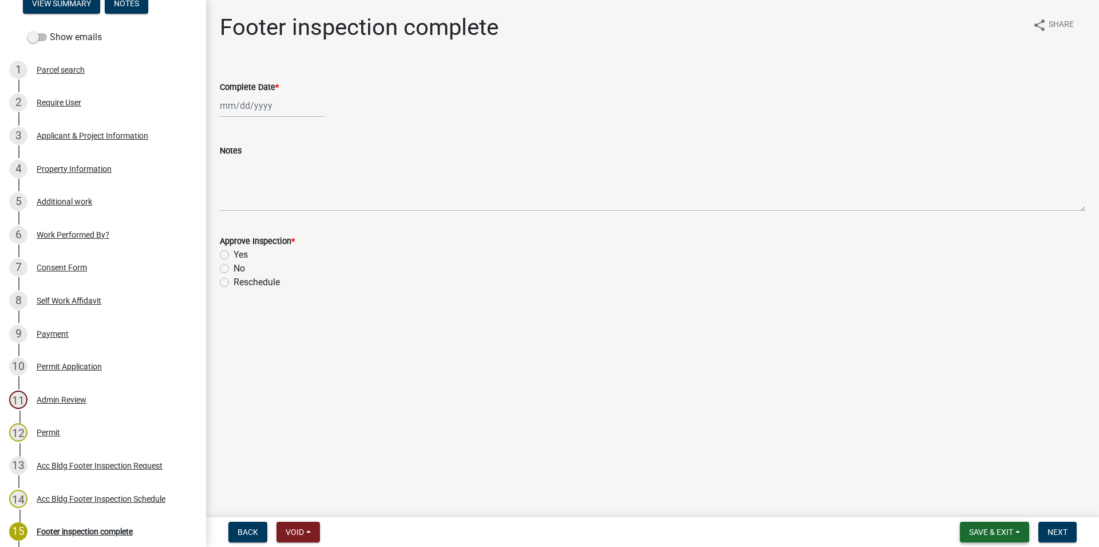
click at [1019, 527] on button "Save & Exit" at bounding box center [994, 532] width 69 height 21
click at [994, 510] on button "Save & Exit" at bounding box center [984, 501] width 92 height 27
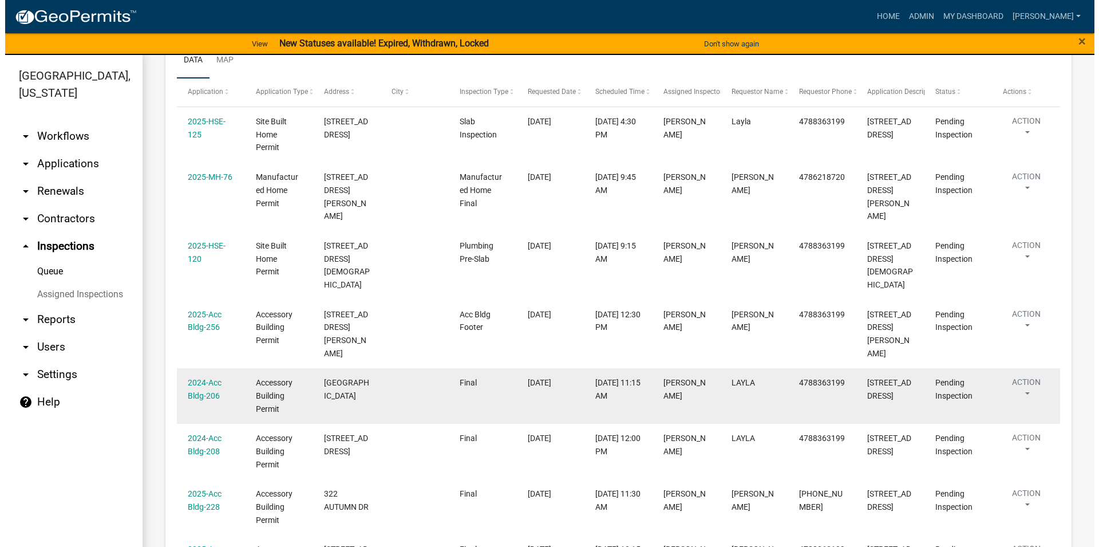
scroll to position [153, 0]
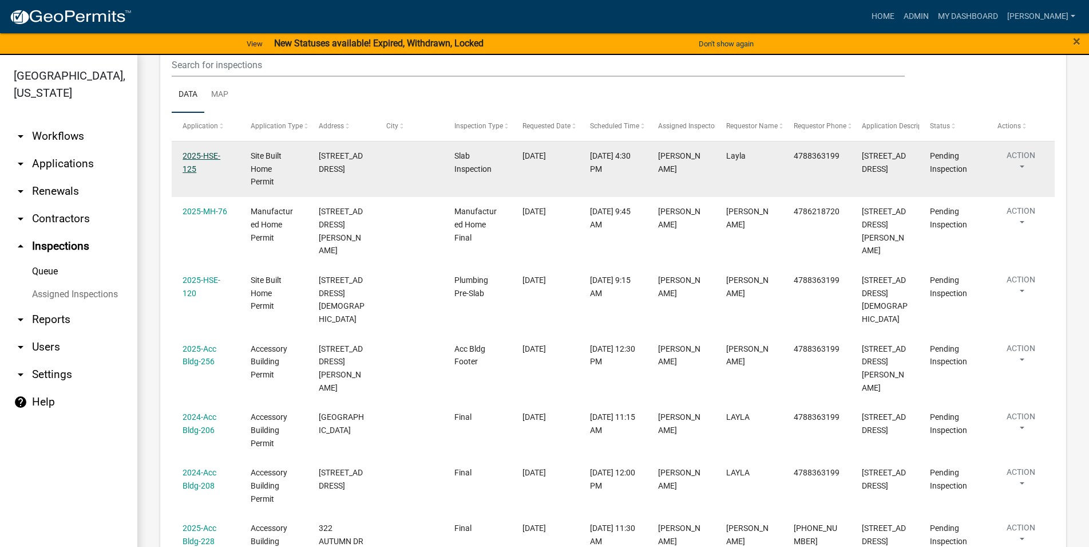
click at [203, 167] on link "2025-HSE-125" at bounding box center [202, 162] width 38 height 22
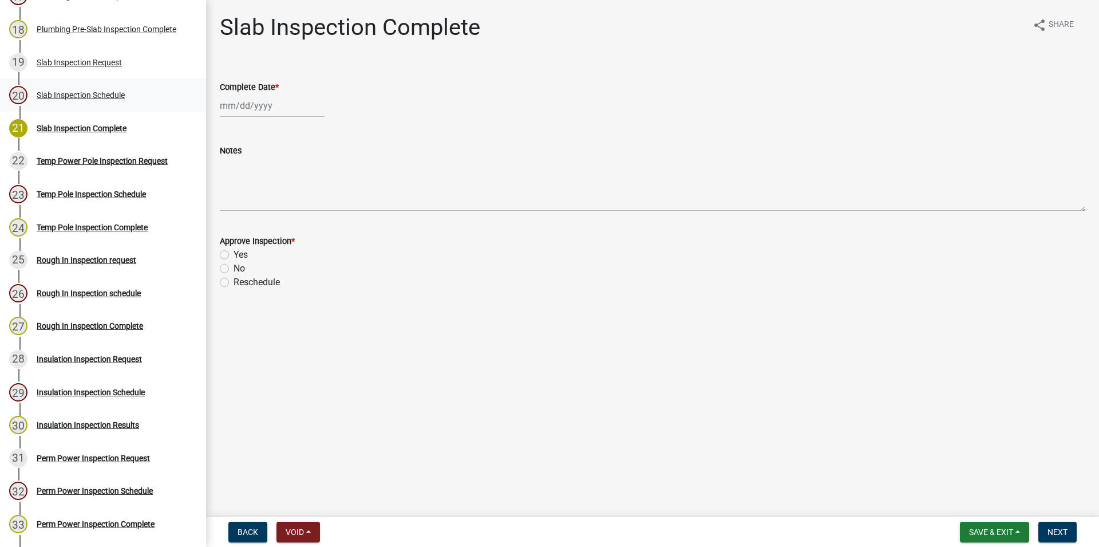
scroll to position [701, 0]
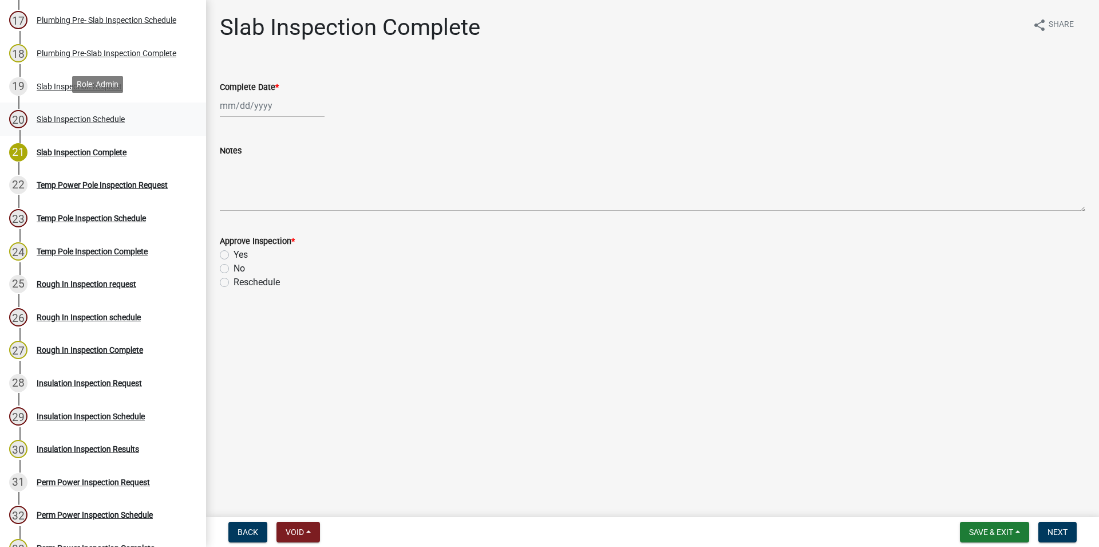
click at [133, 127] on link "20 Slab Inspection Schedule" at bounding box center [103, 118] width 206 height 33
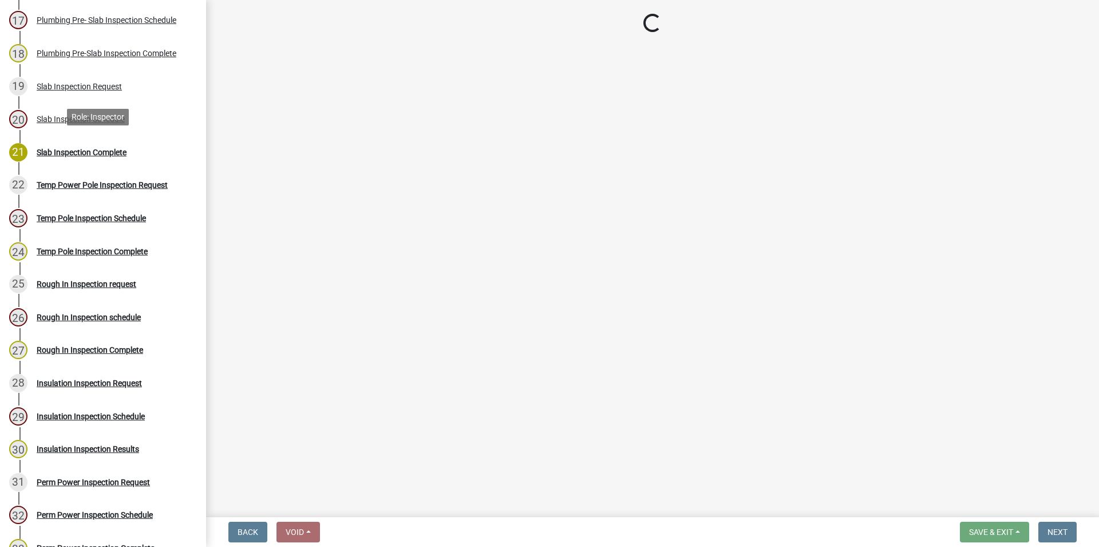
select select "a844a88f-ba44-4800-9e08-05e10520dbf6"
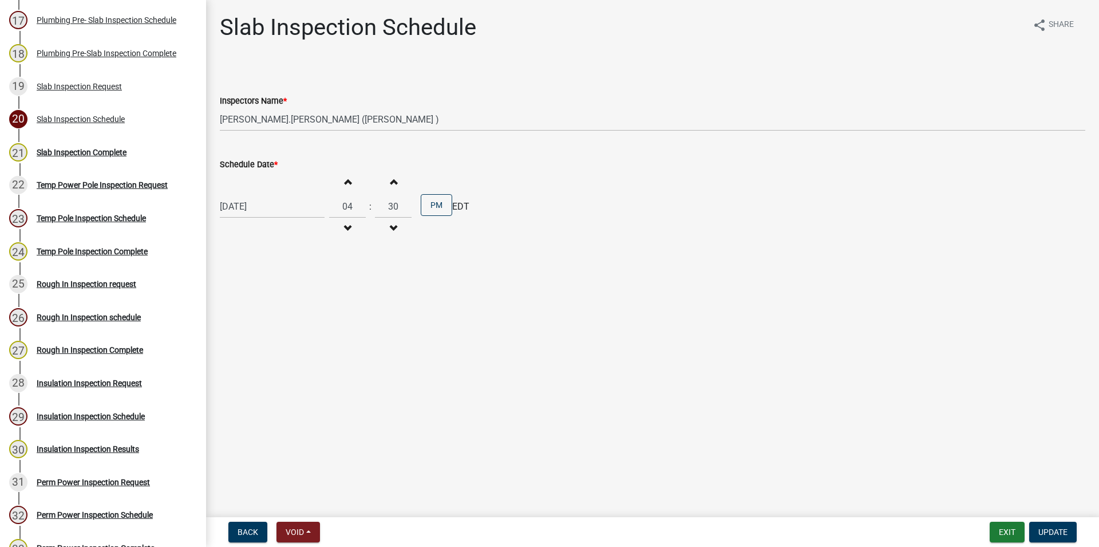
click at [350, 228] on span "button" at bounding box center [348, 228] width 6 height 9
type input "01"
click at [396, 230] on span "button" at bounding box center [393, 228] width 6 height 9
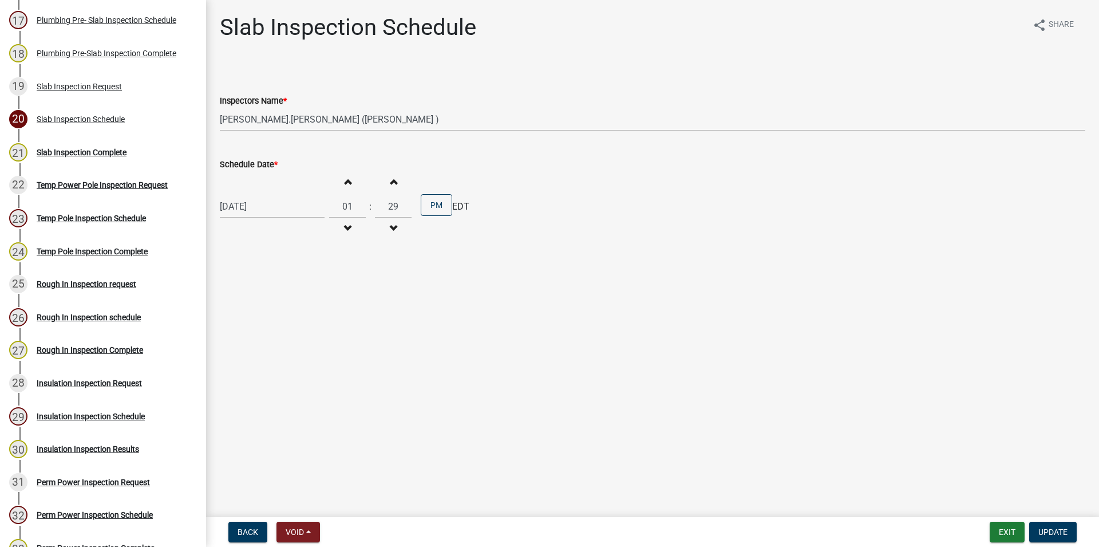
click at [396, 230] on span "button" at bounding box center [393, 228] width 6 height 9
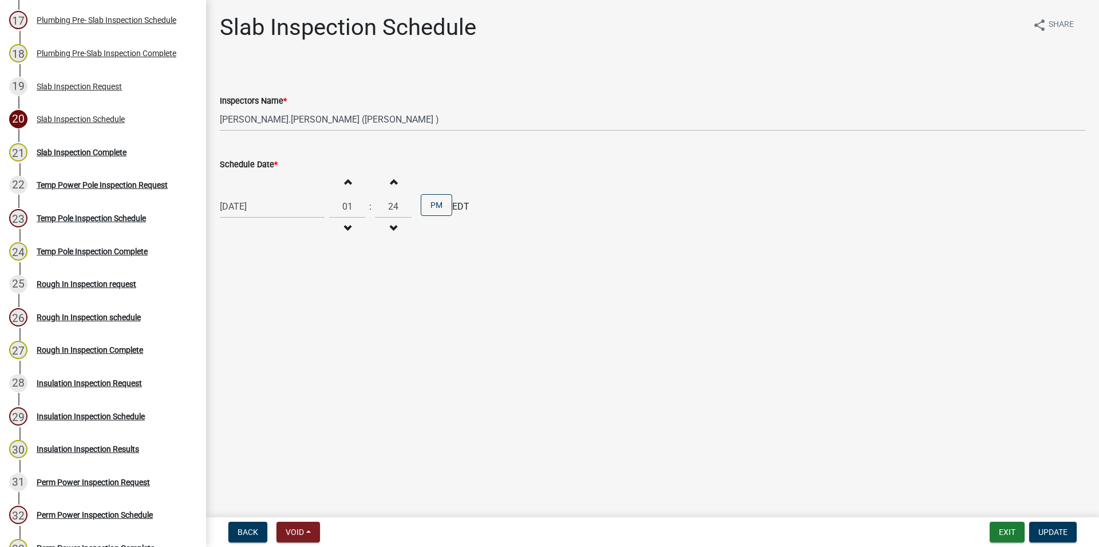
click at [396, 230] on span "button" at bounding box center [393, 228] width 6 height 9
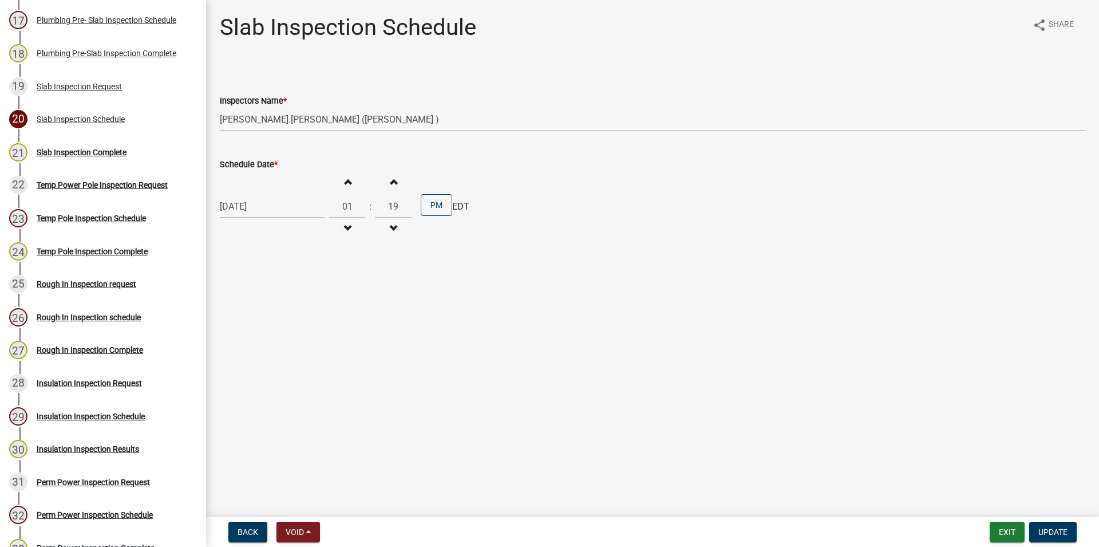
click at [396, 230] on span "button" at bounding box center [393, 228] width 6 height 9
click at [396, 229] on span "button" at bounding box center [393, 228] width 6 height 9
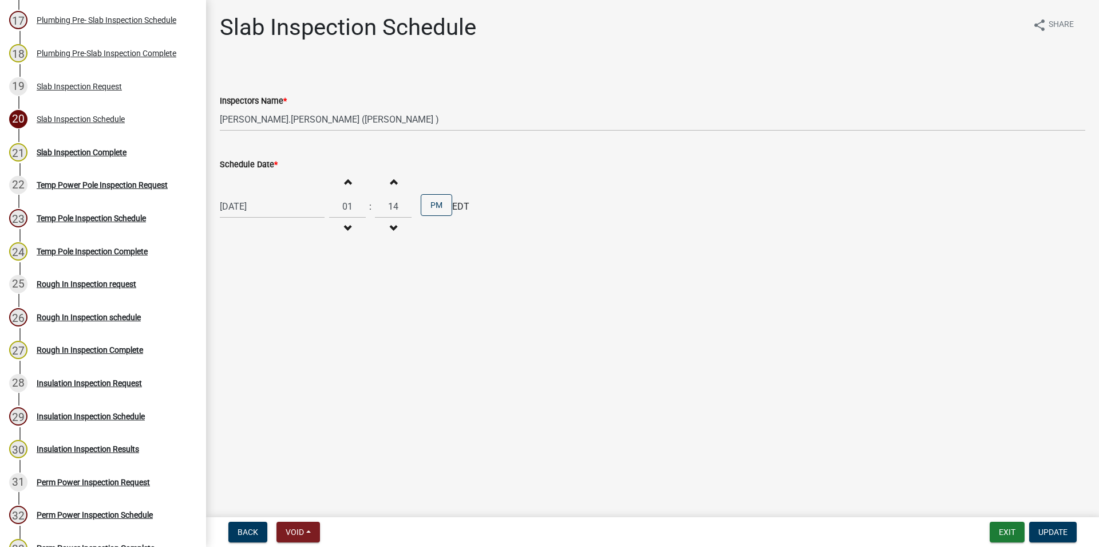
click at [400, 170] on div "Schedule Date *" at bounding box center [653, 164] width 866 height 14
click at [396, 179] on span "button" at bounding box center [393, 181] width 6 height 9
type input "15"
click at [1038, 528] on button "Update" at bounding box center [1053, 532] width 48 height 21
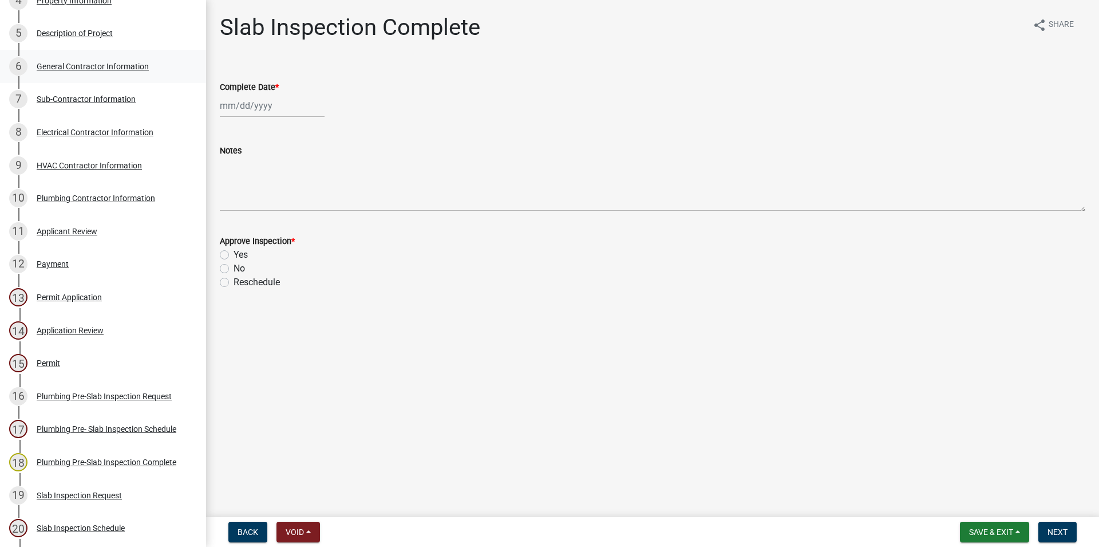
scroll to position [175, 0]
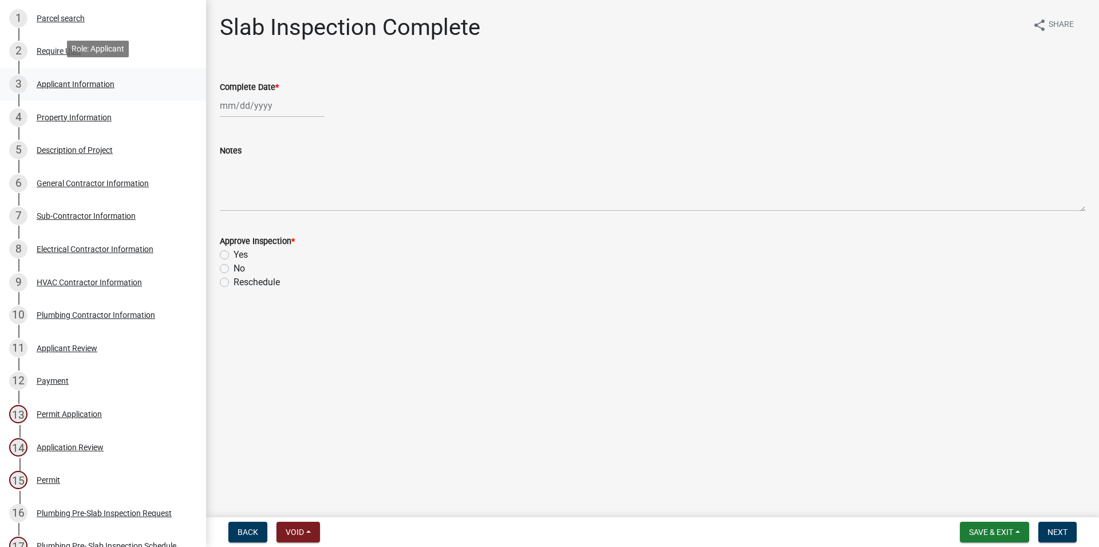
click at [82, 80] on div "Applicant Information" at bounding box center [76, 84] width 78 height 8
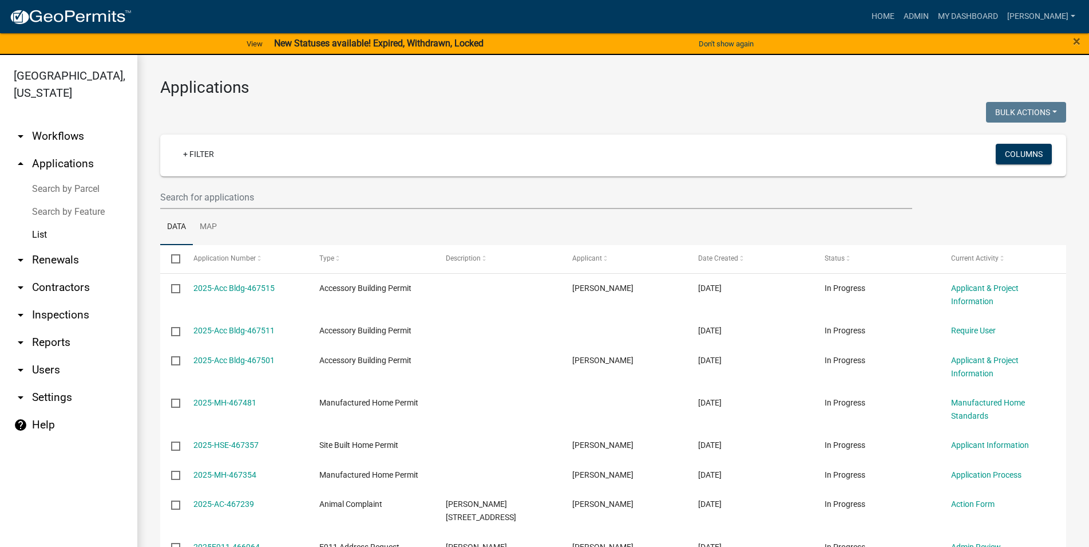
select select "3: 100"
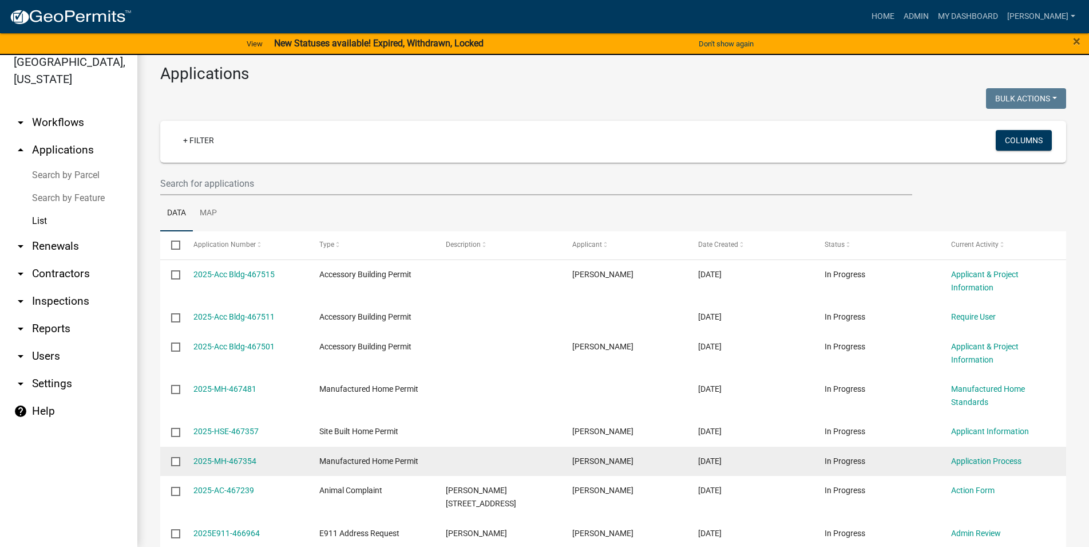
scroll to position [14, 0]
